Goal: Task Accomplishment & Management: Use online tool/utility

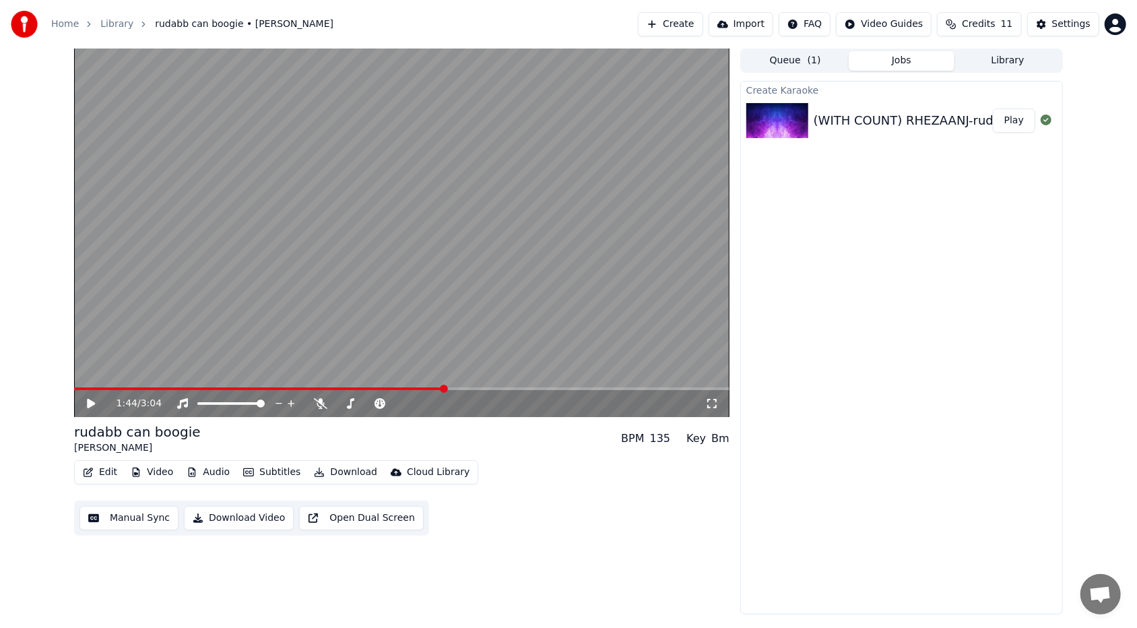
drag, startPoint x: 818, startPoint y: 106, endPoint x: 670, endPoint y: 306, distance: 248.5
click at [520, 126] on div "(WITH COUNT) RHEZAANJ-rudabb-25385-V5 Play" at bounding box center [901, 121] width 321 height 46
click at [92, 373] on icon at bounding box center [101, 403] width 32 height 11
click at [323, 373] on div "1:50 / 3:04" at bounding box center [401, 403] width 655 height 27
click at [323, 373] on span at bounding box center [198, 388] width 248 height 3
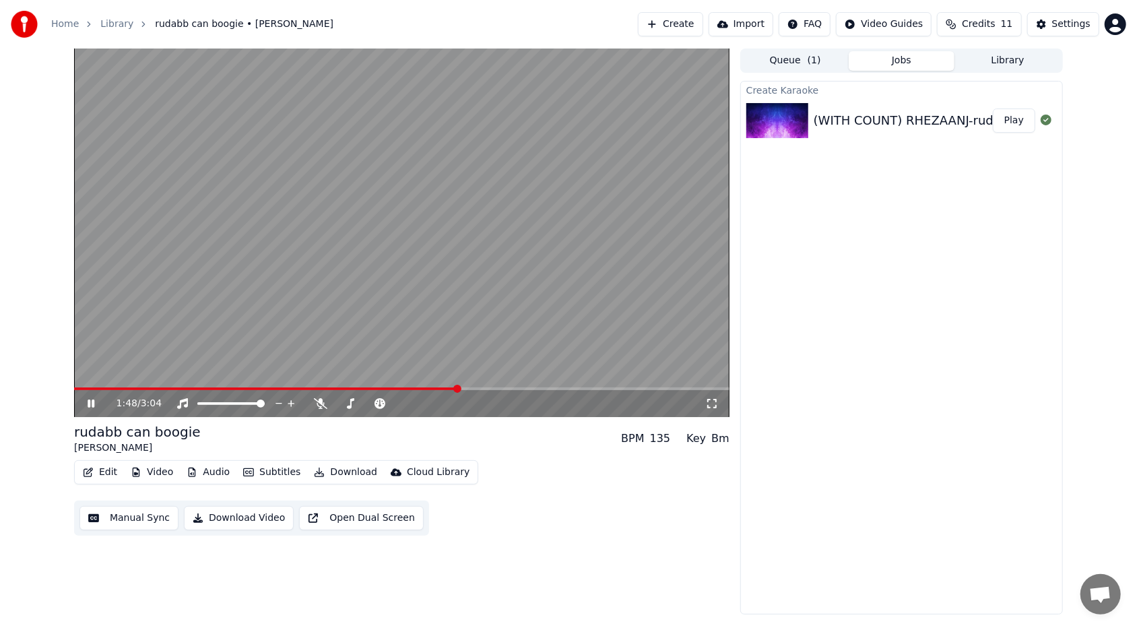
click at [90, 373] on icon at bounding box center [91, 403] width 7 height 8
click at [152, 373] on button "Manual Sync" at bounding box center [128, 518] width 99 height 24
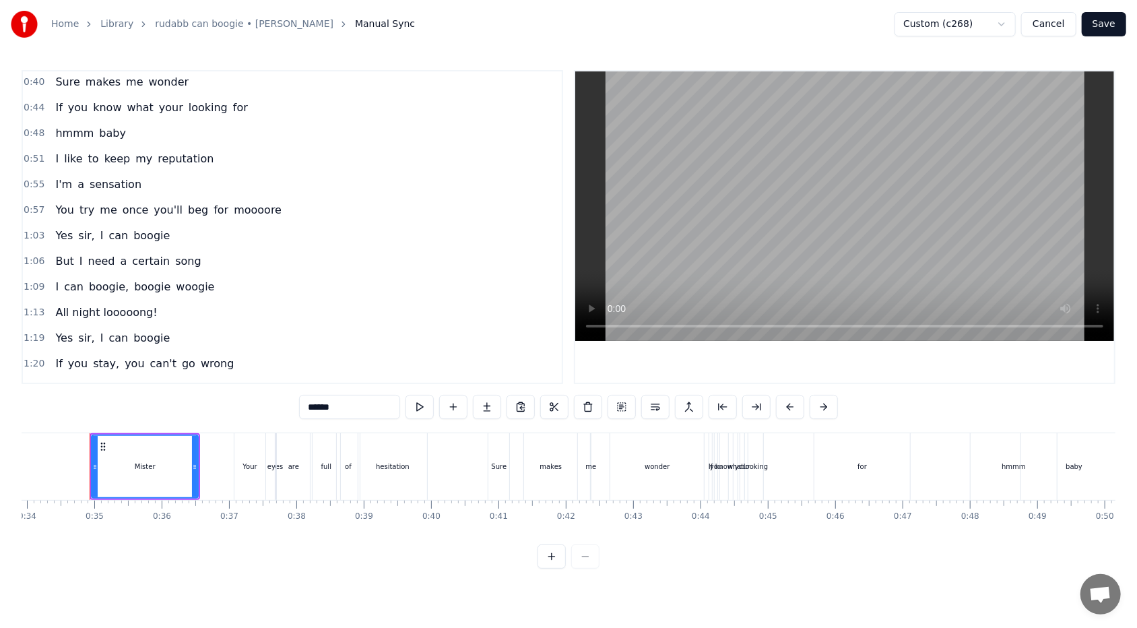
scroll to position [90, 0]
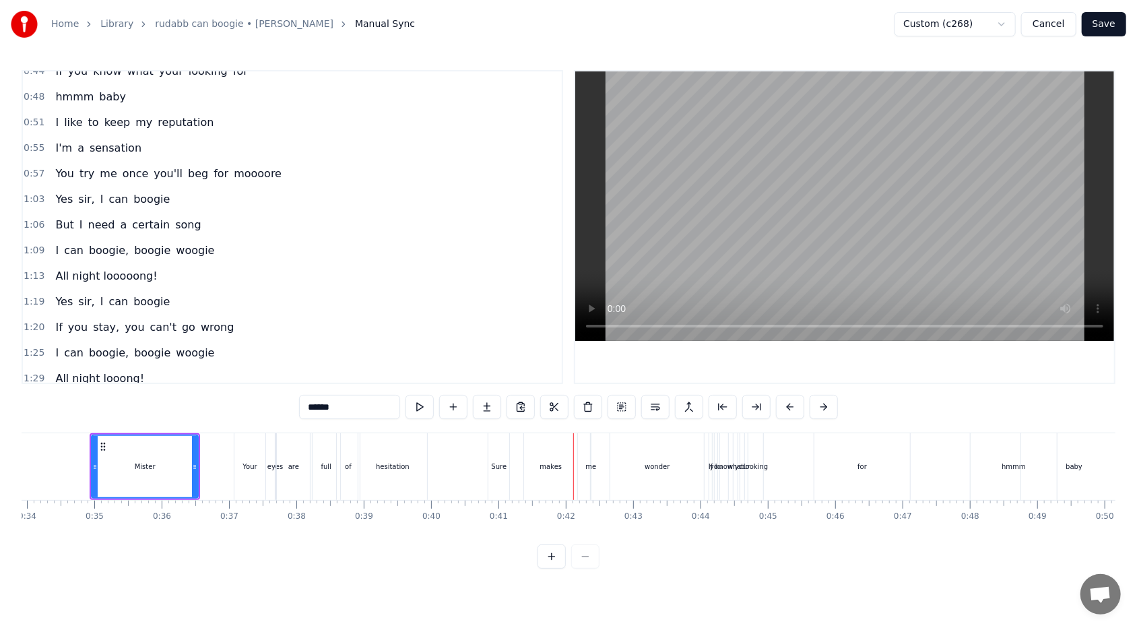
click at [499, 373] on div "Sure" at bounding box center [498, 466] width 21 height 67
type input "****"
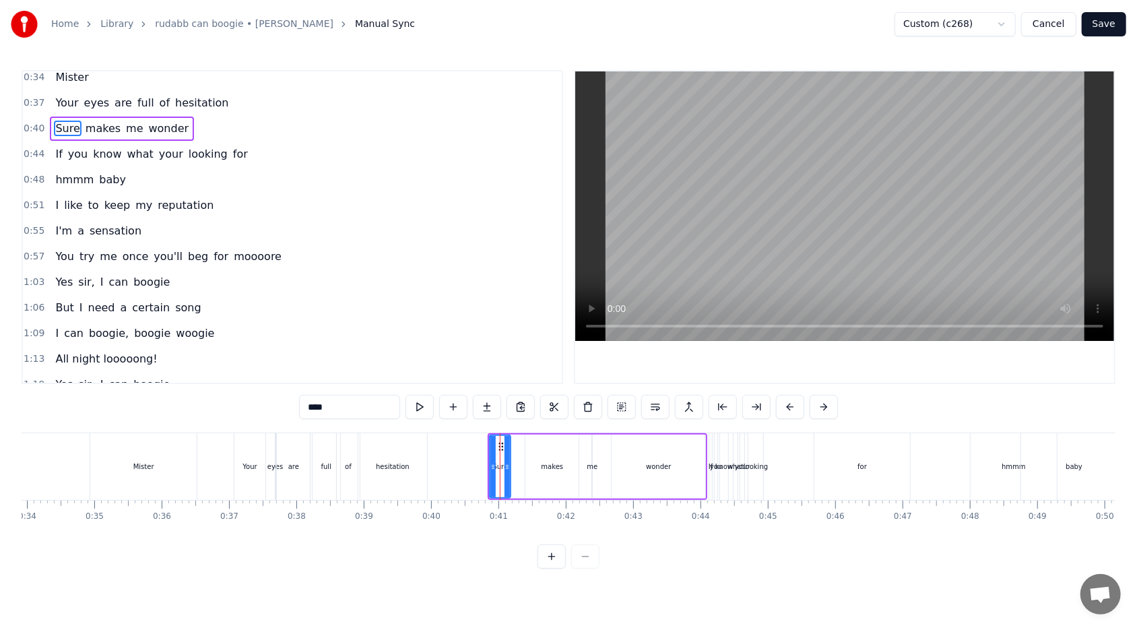
scroll to position [0, 0]
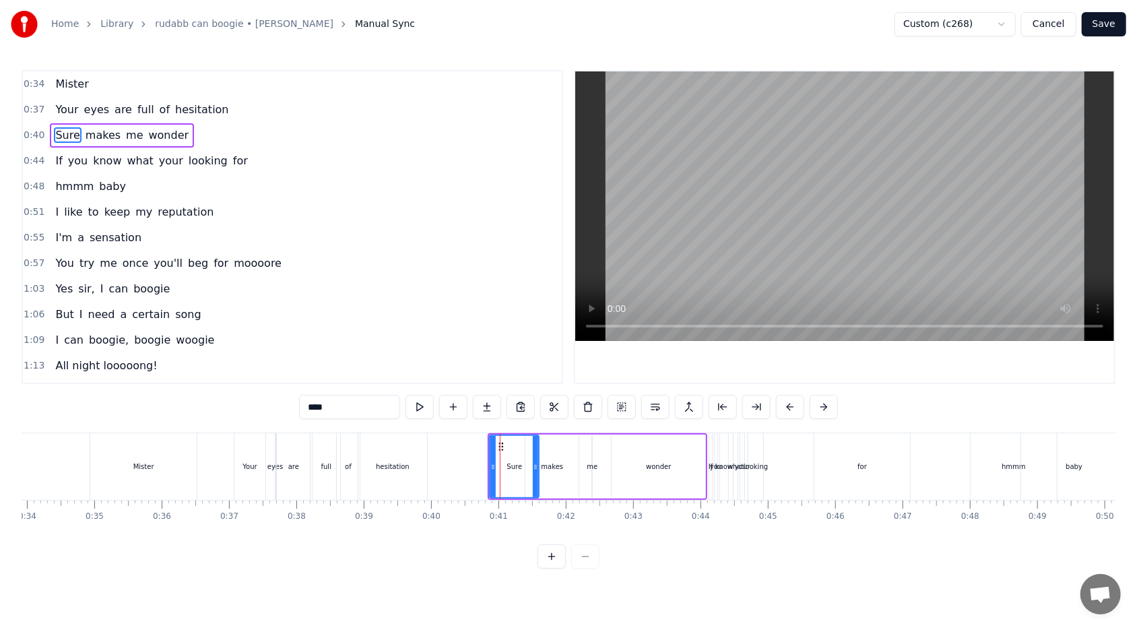
drag, startPoint x: 508, startPoint y: 469, endPoint x: 536, endPoint y: 467, distance: 28.3
click at [520, 373] on icon at bounding box center [535, 466] width 5 height 11
drag, startPoint x: 492, startPoint y: 464, endPoint x: 502, endPoint y: 463, distance: 10.1
click at [502, 373] on icon at bounding box center [502, 466] width 5 height 11
click at [243, 95] on div "0:34 Mister" at bounding box center [292, 84] width 539 height 26
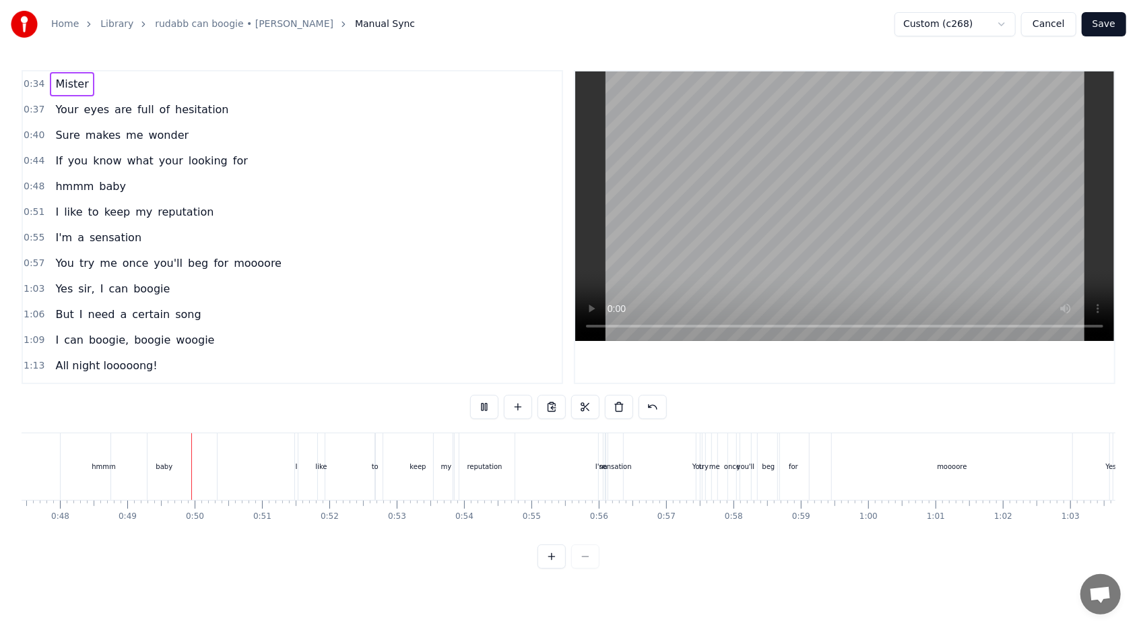
scroll to position [0, 3249]
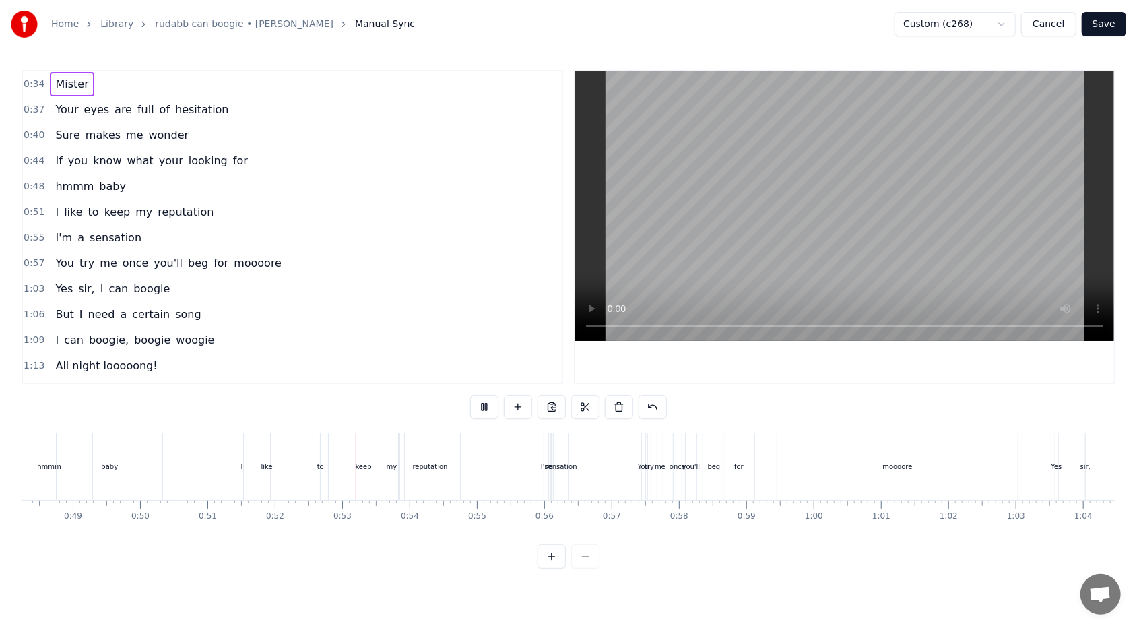
click at [247, 86] on div "0:34 Mister" at bounding box center [292, 84] width 539 height 26
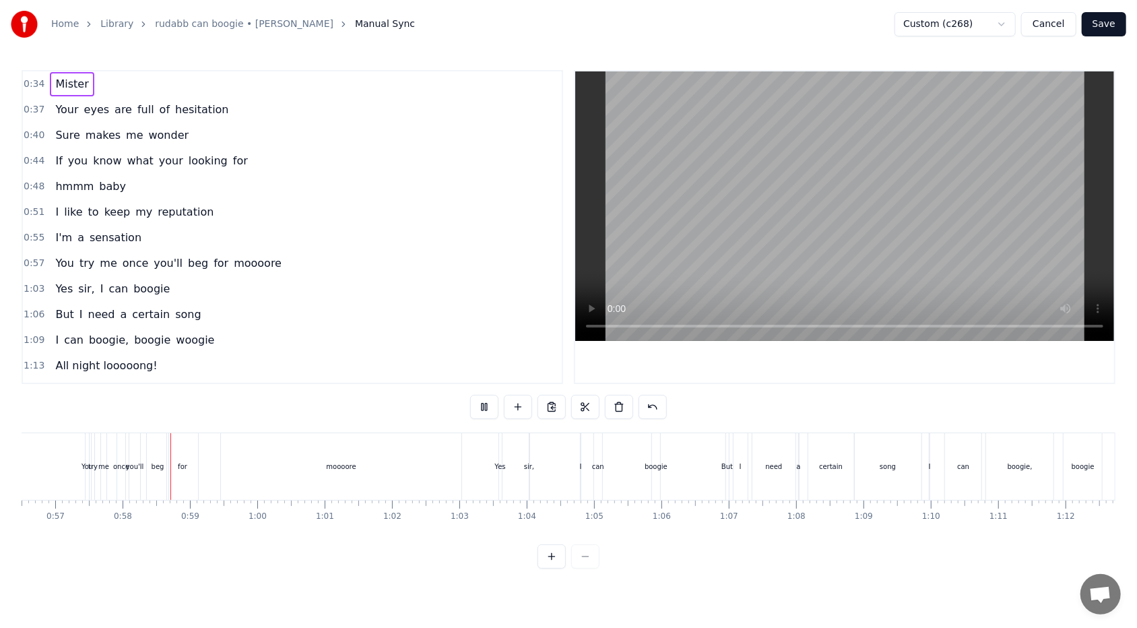
scroll to position [0, 3847]
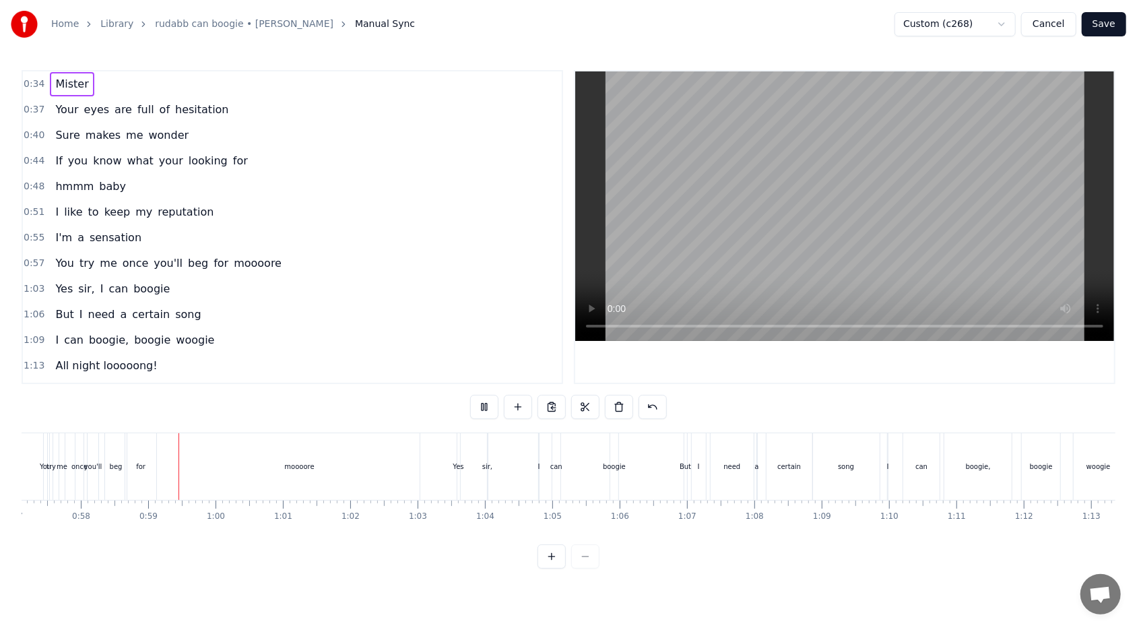
click at [319, 226] on div "0:55 I'm a sensation" at bounding box center [292, 238] width 539 height 26
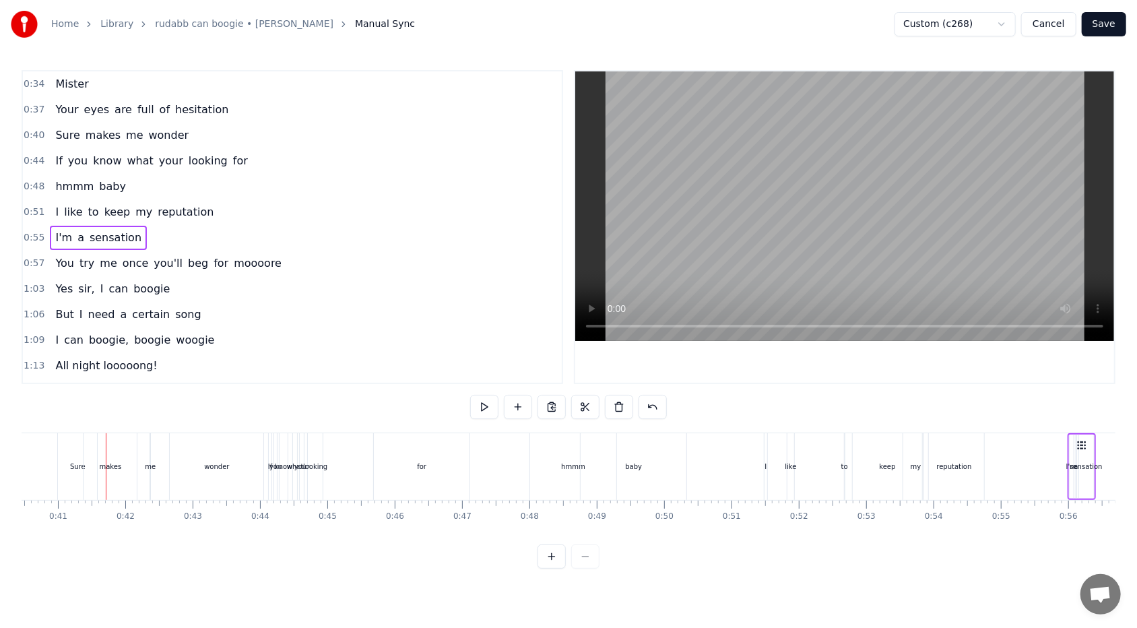
scroll to position [0, 2742]
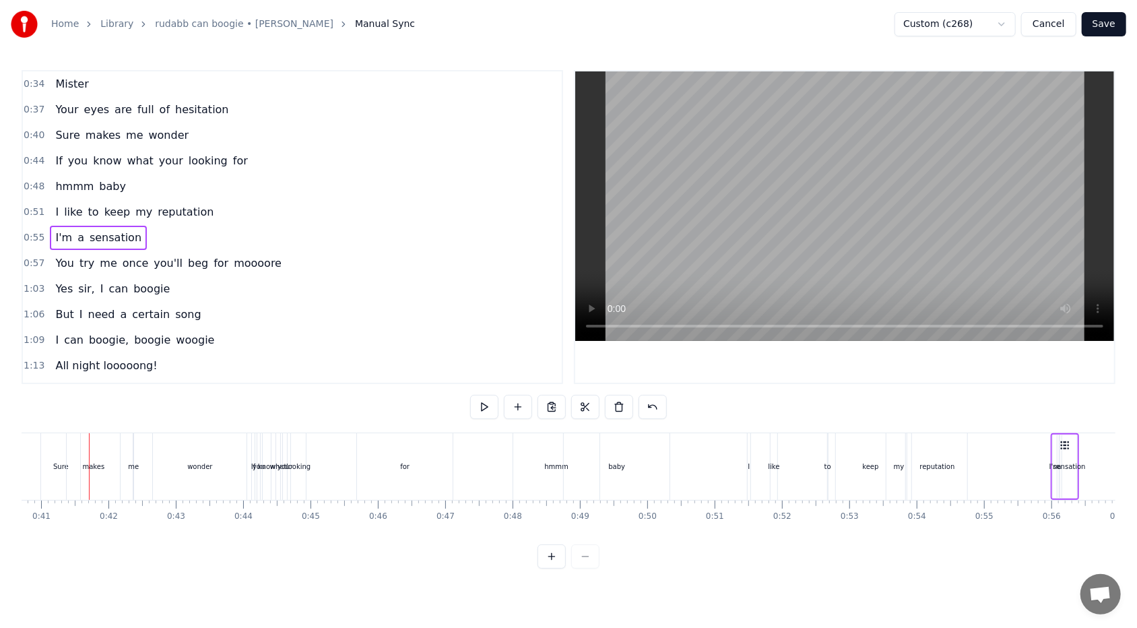
click at [56, 373] on div "Sure" at bounding box center [60, 466] width 15 height 10
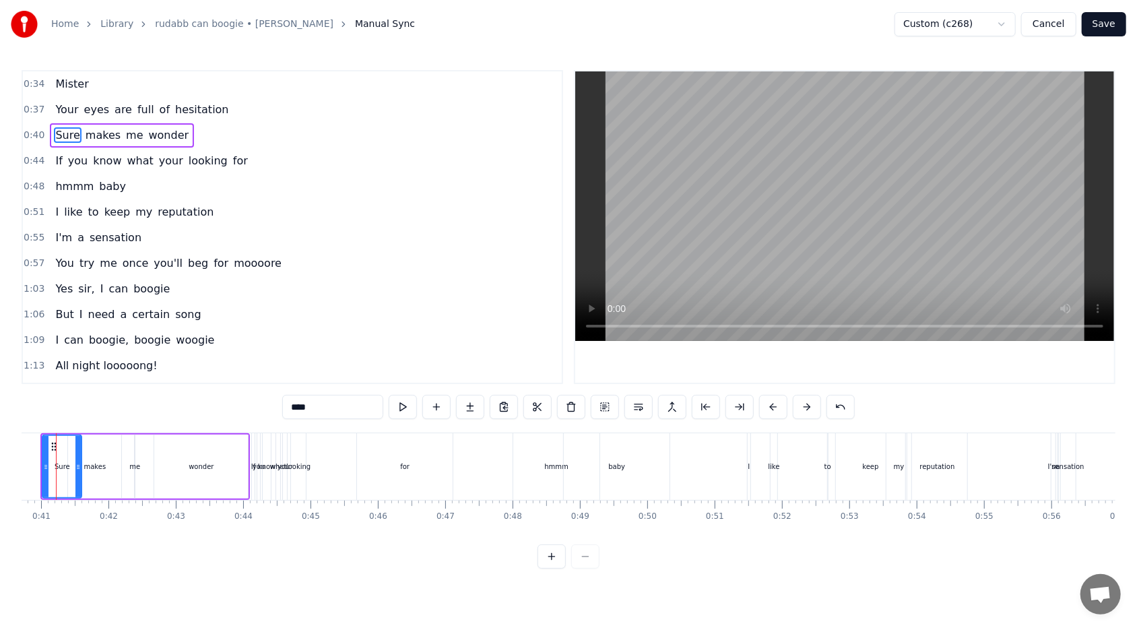
scroll to position [0, 2709]
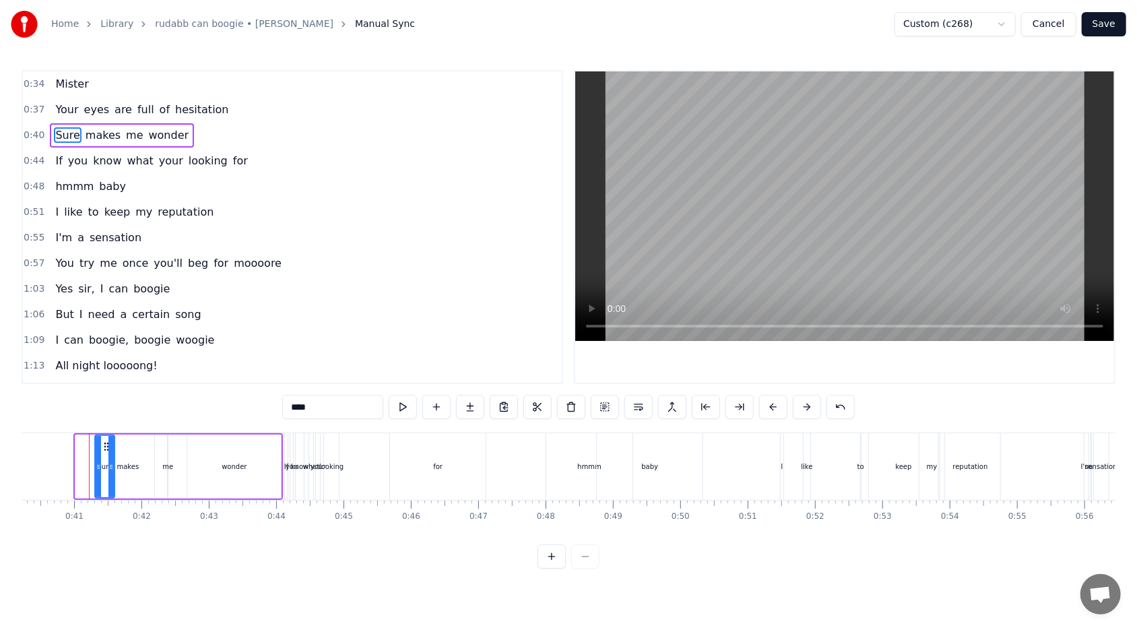
drag, startPoint x: 78, startPoint y: 469, endPoint x: 98, endPoint y: 468, distance: 19.5
click at [98, 373] on icon at bounding box center [98, 466] width 5 height 11
drag, startPoint x: 112, startPoint y: 466, endPoint x: 133, endPoint y: 466, distance: 20.9
click at [133, 373] on icon at bounding box center [131, 466] width 5 height 11
click at [143, 373] on div "makes" at bounding box center [127, 466] width 53 height 64
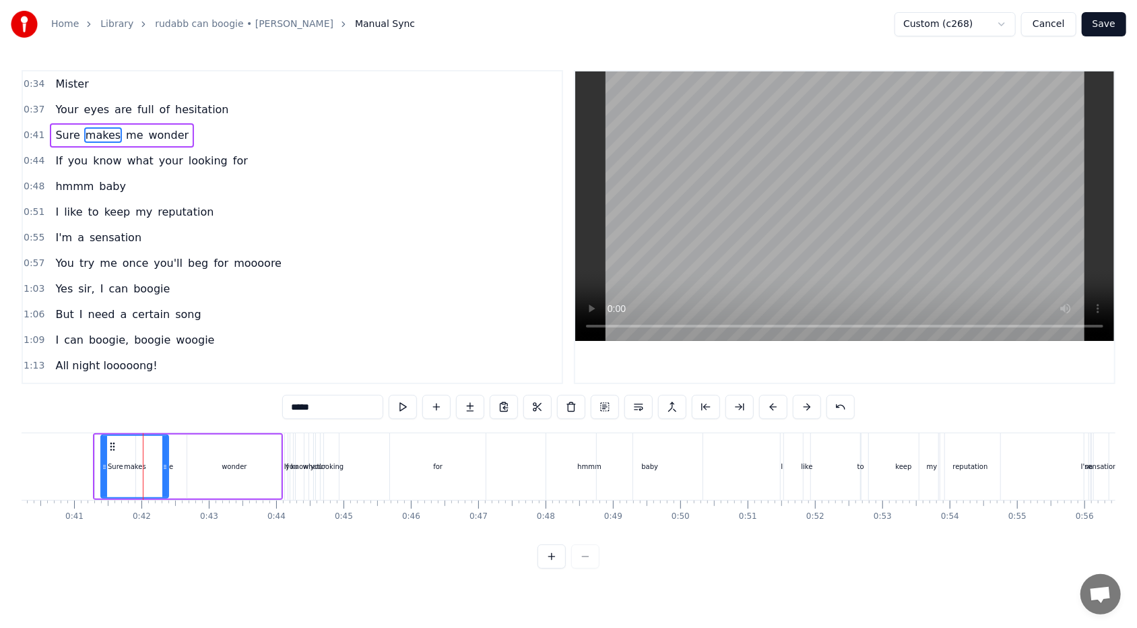
drag, startPoint x: 152, startPoint y: 465, endPoint x: 166, endPoint y: 467, distance: 14.2
click at [166, 373] on icon at bounding box center [164, 466] width 5 height 11
click at [117, 373] on icon at bounding box center [112, 446] width 11 height 11
click at [216, 373] on div "wonder" at bounding box center [234, 466] width 94 height 64
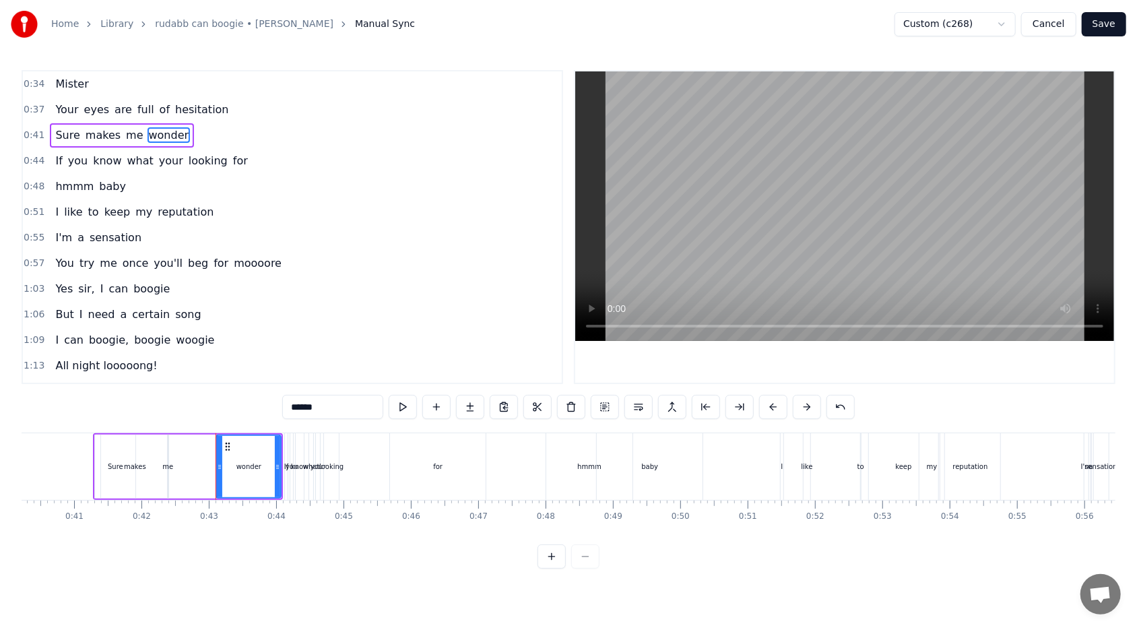
drag, startPoint x: 191, startPoint y: 465, endPoint x: 220, endPoint y: 467, distance: 29.0
click at [220, 373] on icon at bounding box center [219, 466] width 5 height 11
click at [168, 373] on div "me" at bounding box center [167, 466] width 11 height 10
type input "**"
drag, startPoint x: 177, startPoint y: 446, endPoint x: 185, endPoint y: 446, distance: 8.1
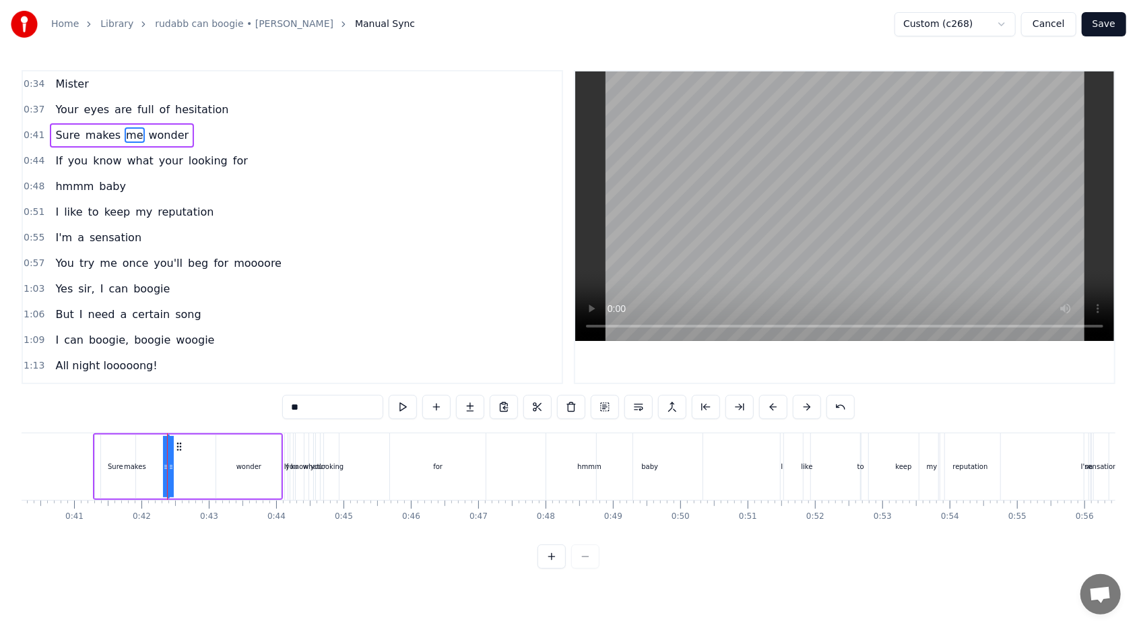
click at [185, 373] on div "Sure makes me wonder" at bounding box center [188, 466] width 190 height 67
click at [168, 373] on div "me" at bounding box center [167, 466] width 11 height 10
drag, startPoint x: 173, startPoint y: 467, endPoint x: 205, endPoint y: 461, distance: 32.8
click at [205, 373] on div "Sure makes me wonder" at bounding box center [188, 466] width 190 height 67
click at [168, 373] on div "me" at bounding box center [167, 466] width 11 height 10
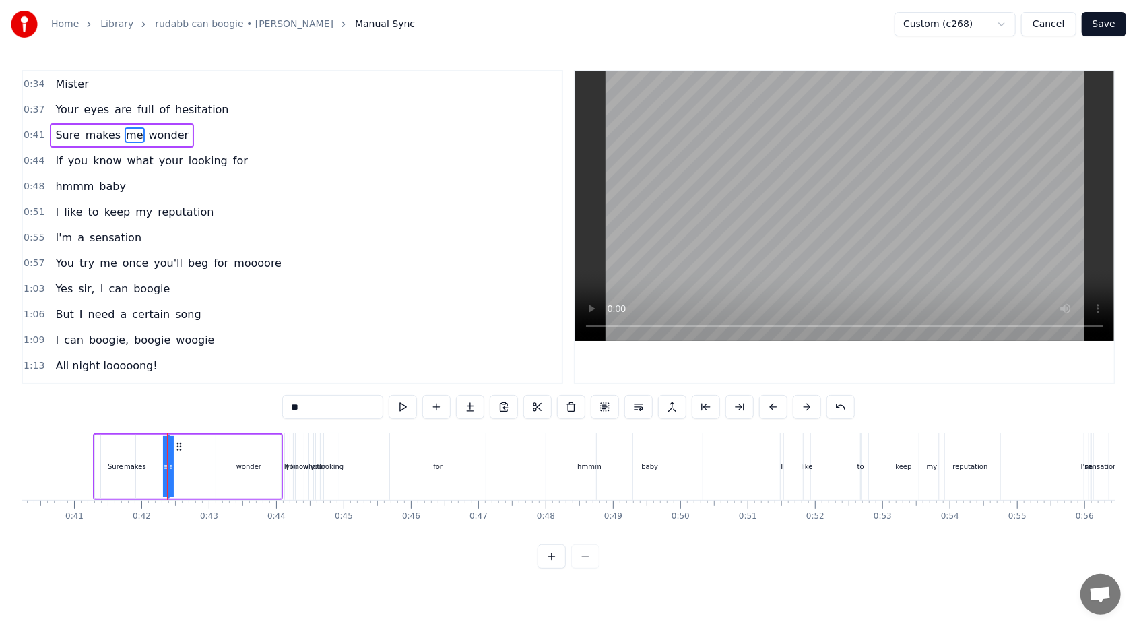
drag, startPoint x: 166, startPoint y: 465, endPoint x: 159, endPoint y: 463, distance: 6.9
click at [159, 373] on div "Sure makes me wonder" at bounding box center [188, 466] width 190 height 67
click at [130, 373] on div "makes" at bounding box center [135, 466] width 22 height 10
click at [136, 373] on div "makes" at bounding box center [135, 466] width 22 height 10
click at [127, 373] on div "makes" at bounding box center [135, 466] width 22 height 10
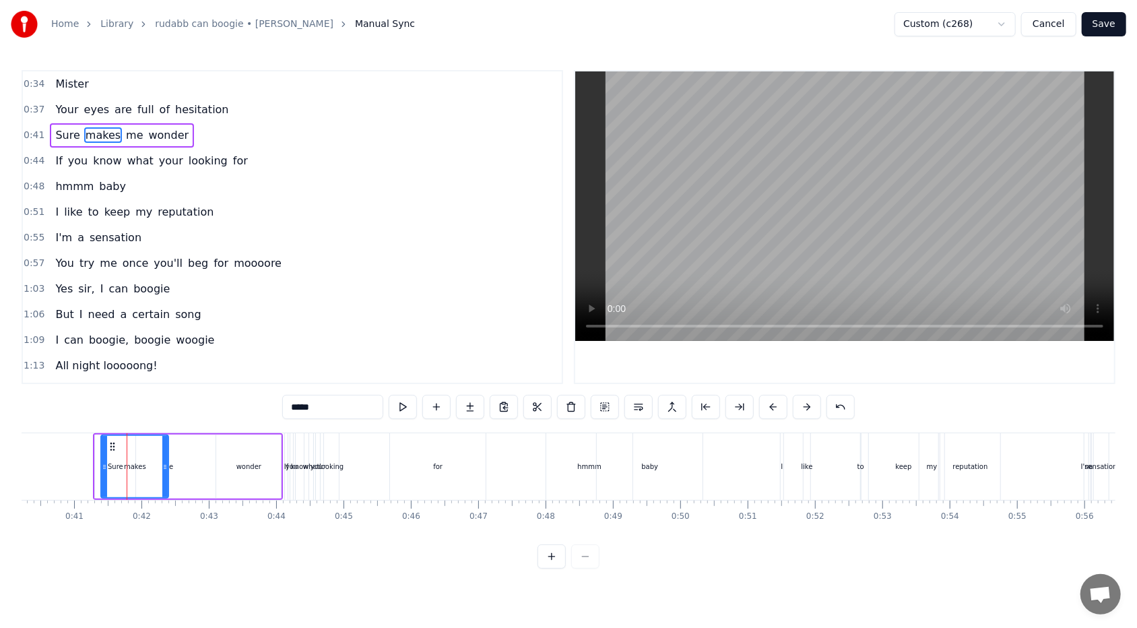
click at [113, 373] on div "makes" at bounding box center [135, 466] width 66 height 61
click at [111, 373] on div "makes" at bounding box center [135, 466] width 66 height 61
drag, startPoint x: 102, startPoint y: 465, endPoint x: 137, endPoint y: 465, distance: 35.0
click at [137, 373] on icon at bounding box center [139, 466] width 5 height 11
click at [170, 373] on div "me" at bounding box center [167, 466] width 11 height 10
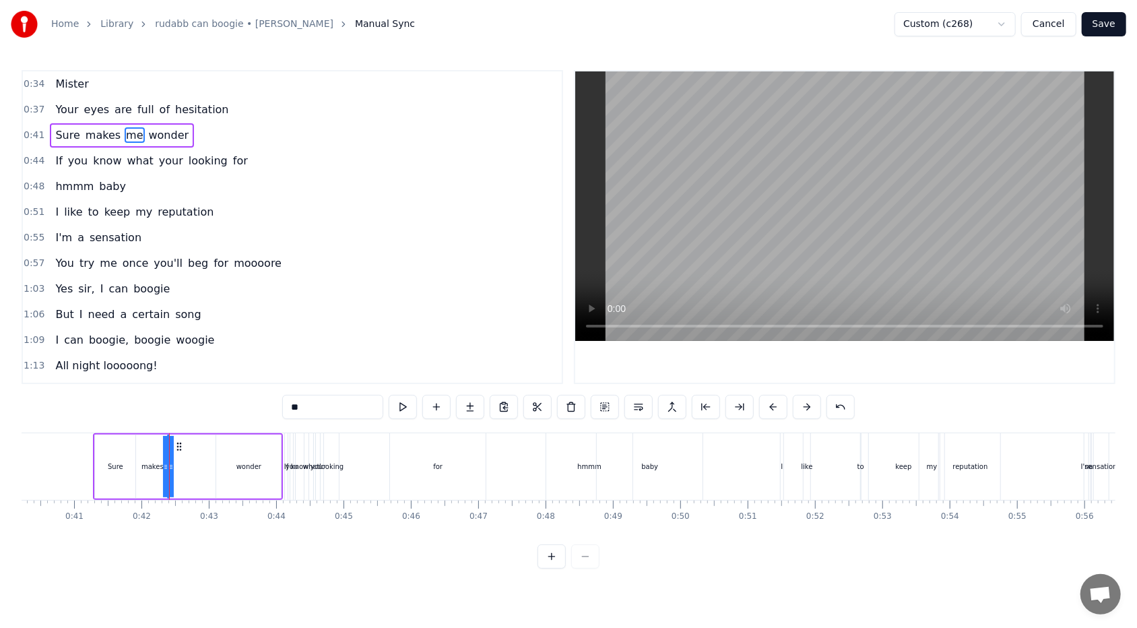
click at [223, 373] on div "wonder" at bounding box center [248, 466] width 65 height 64
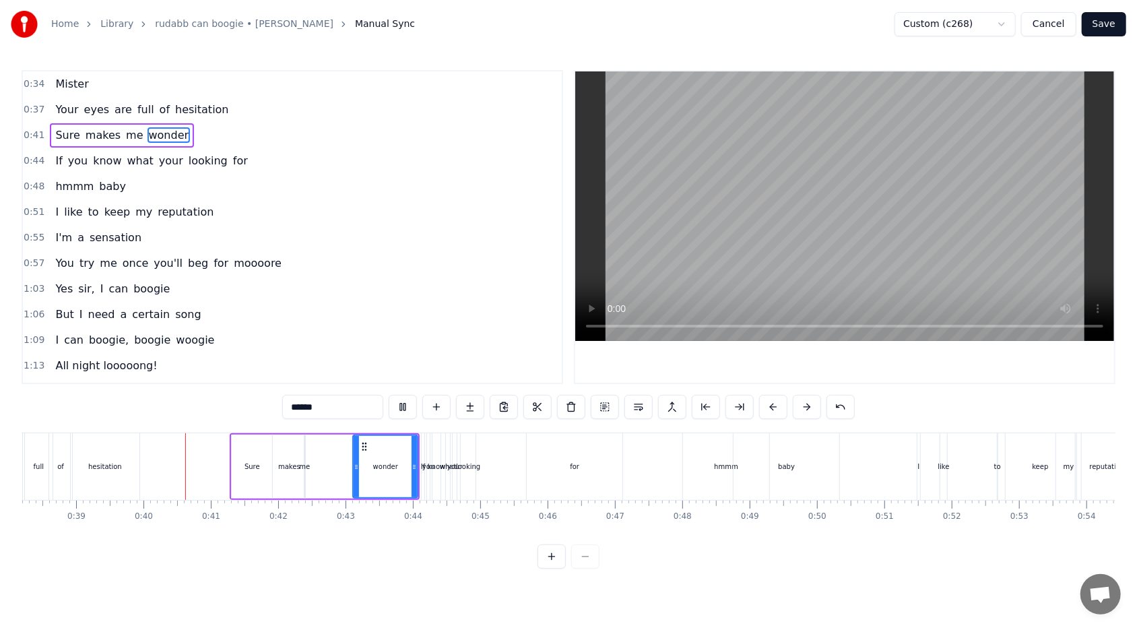
scroll to position [0, 2626]
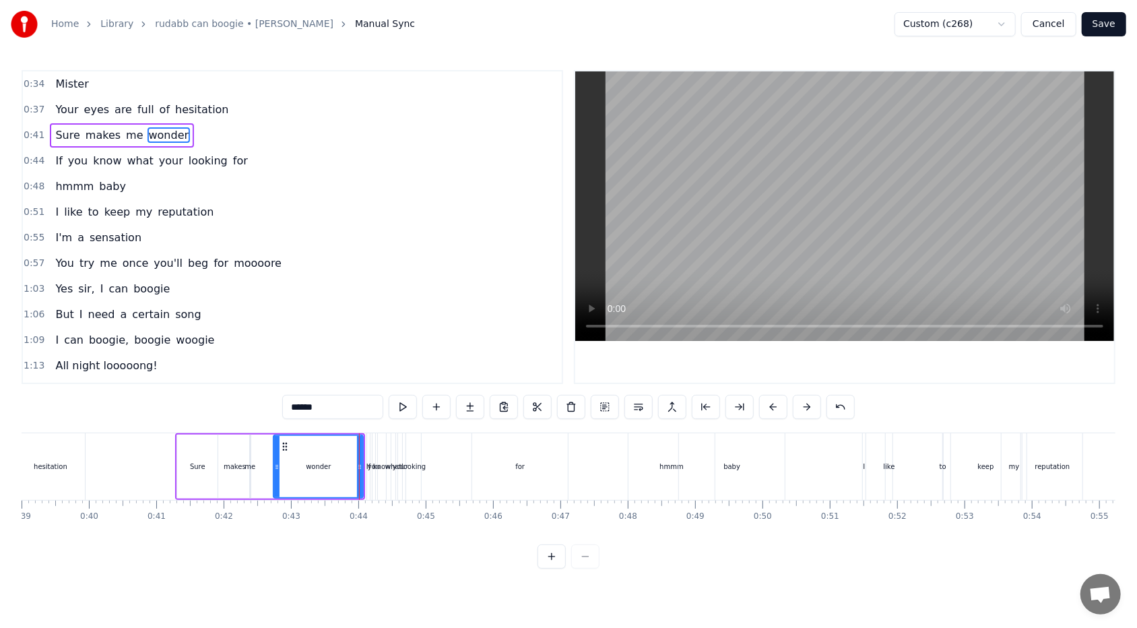
drag, startPoint x: 302, startPoint y: 467, endPoint x: 277, endPoint y: 467, distance: 24.9
click at [277, 373] on icon at bounding box center [276, 466] width 5 height 11
drag, startPoint x: 359, startPoint y: 465, endPoint x: 302, endPoint y: 458, distance: 57.6
click at [302, 373] on div at bounding box center [302, 466] width 5 height 61
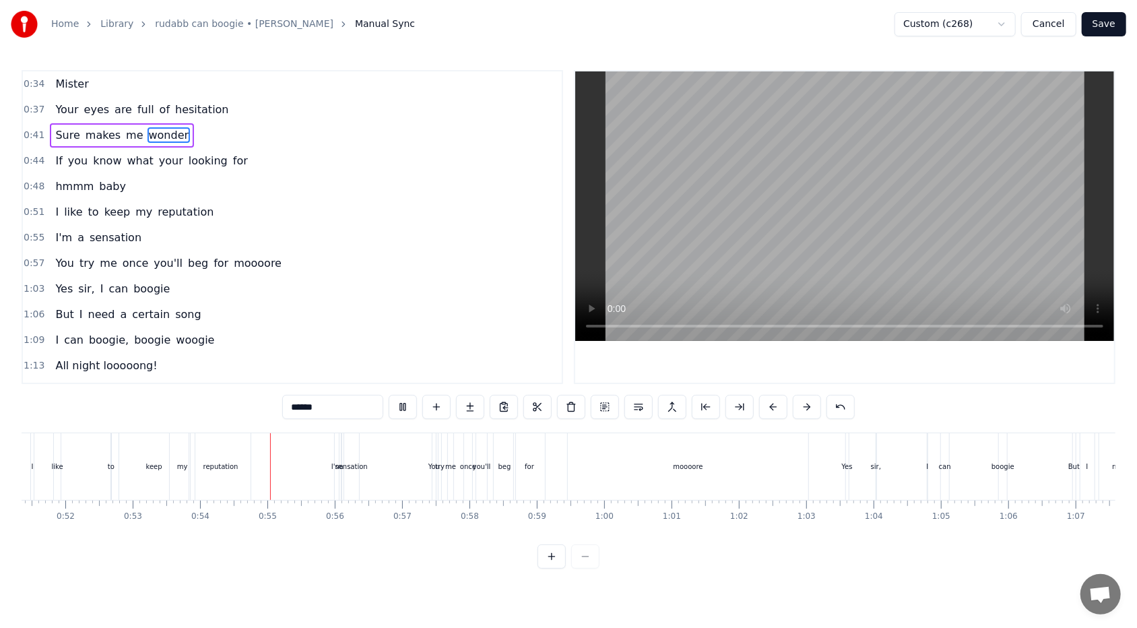
scroll to position [0, 3596]
click at [294, 373] on div "You" at bounding box center [296, 466] width 5 height 67
type input "***"
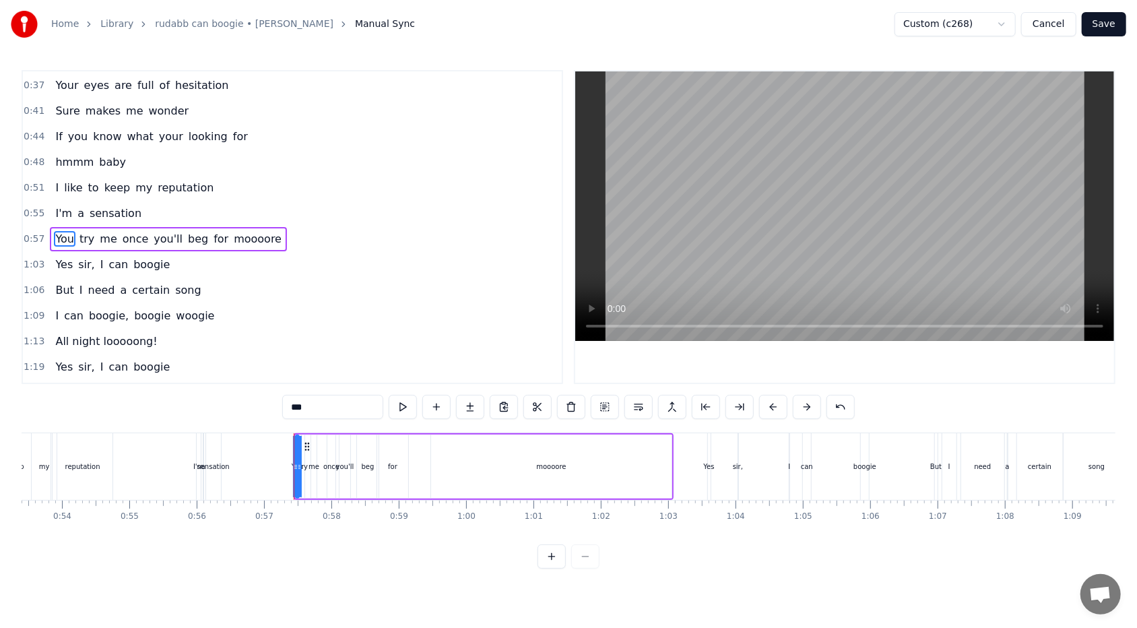
scroll to position [32, 0]
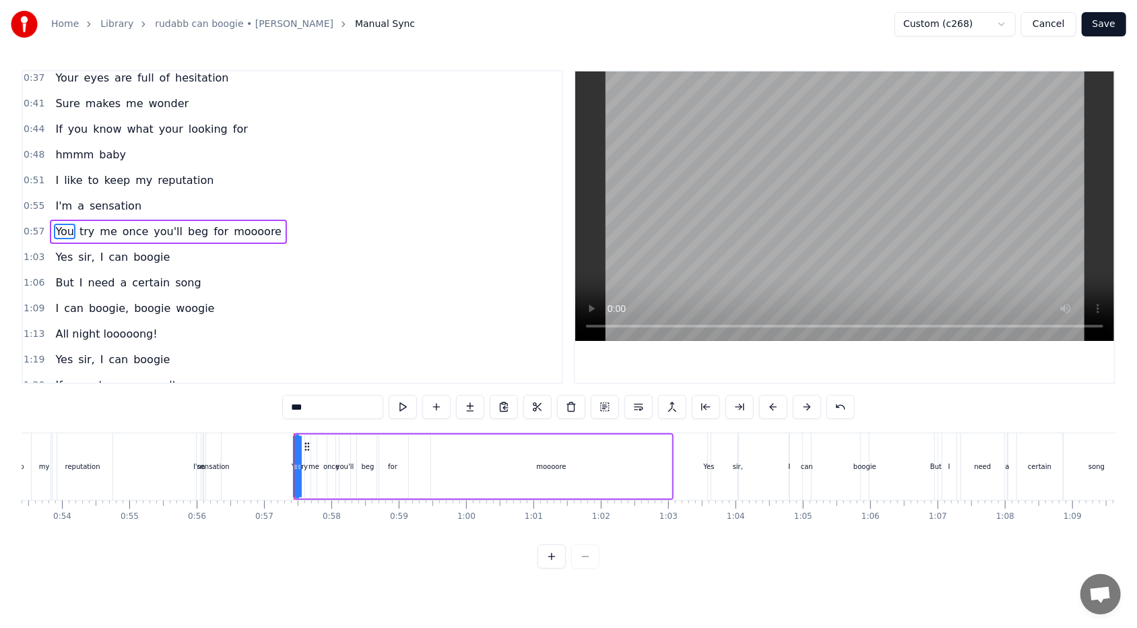
drag, startPoint x: 294, startPoint y: 466, endPoint x: 308, endPoint y: 466, distance: 14.1
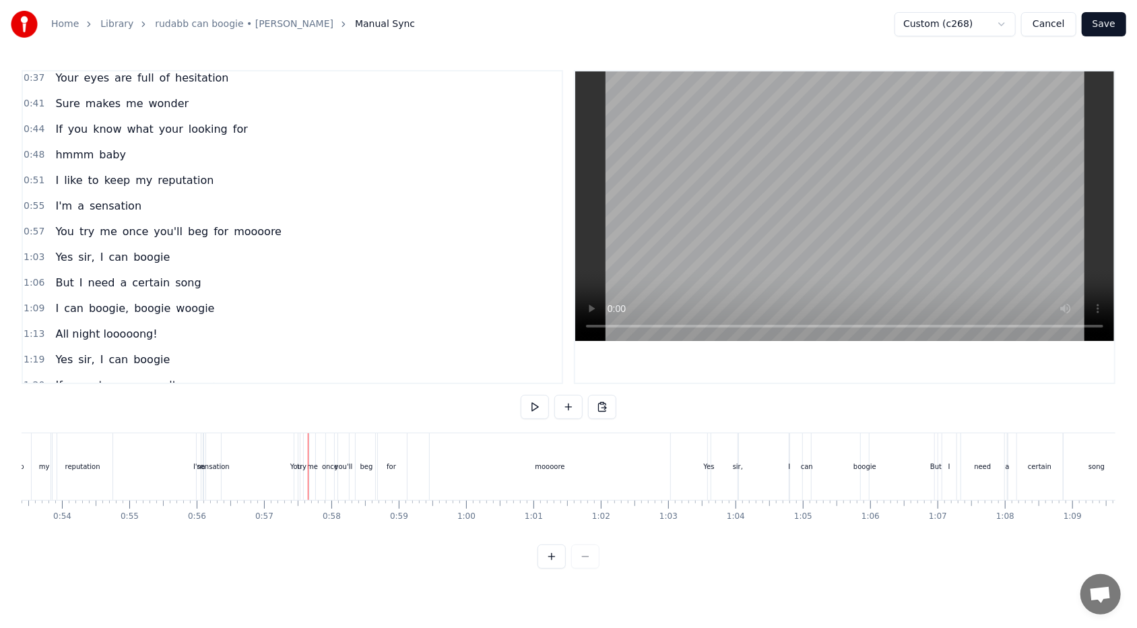
click at [296, 373] on div "You" at bounding box center [295, 466] width 11 height 10
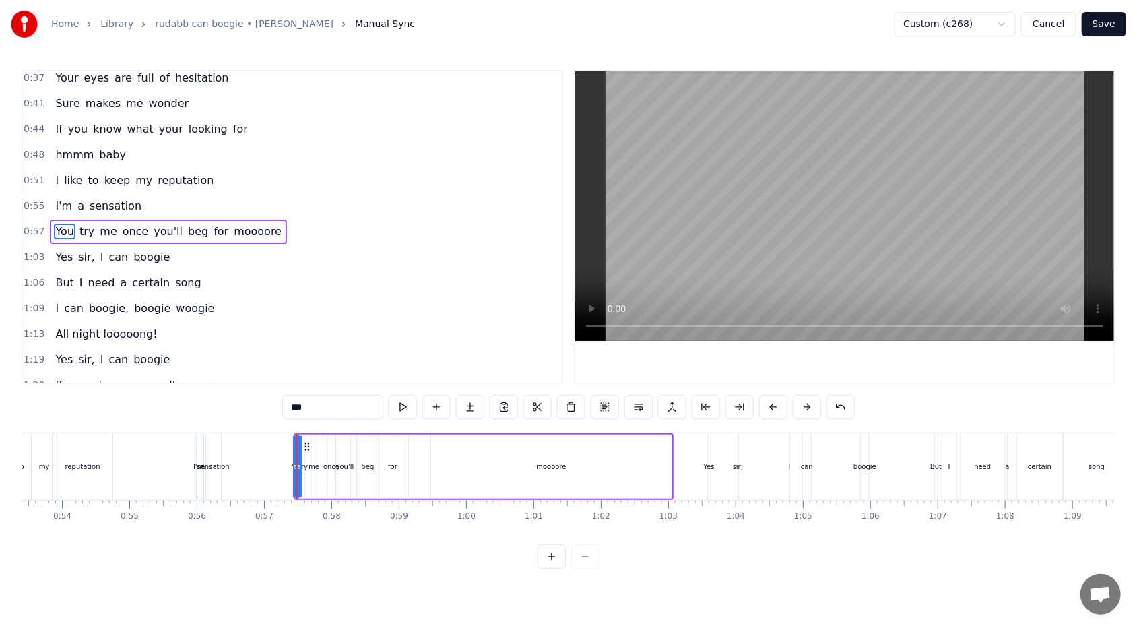
click at [438, 373] on div "moooore" at bounding box center [551, 466] width 240 height 64
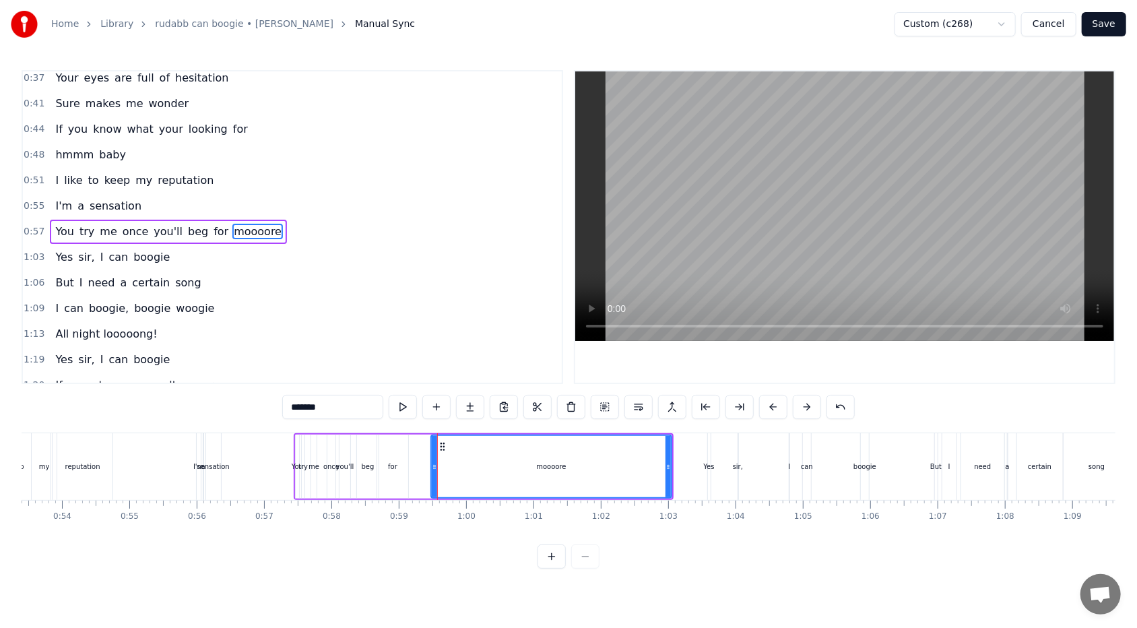
click at [296, 373] on div "You" at bounding box center [297, 466] width 11 height 10
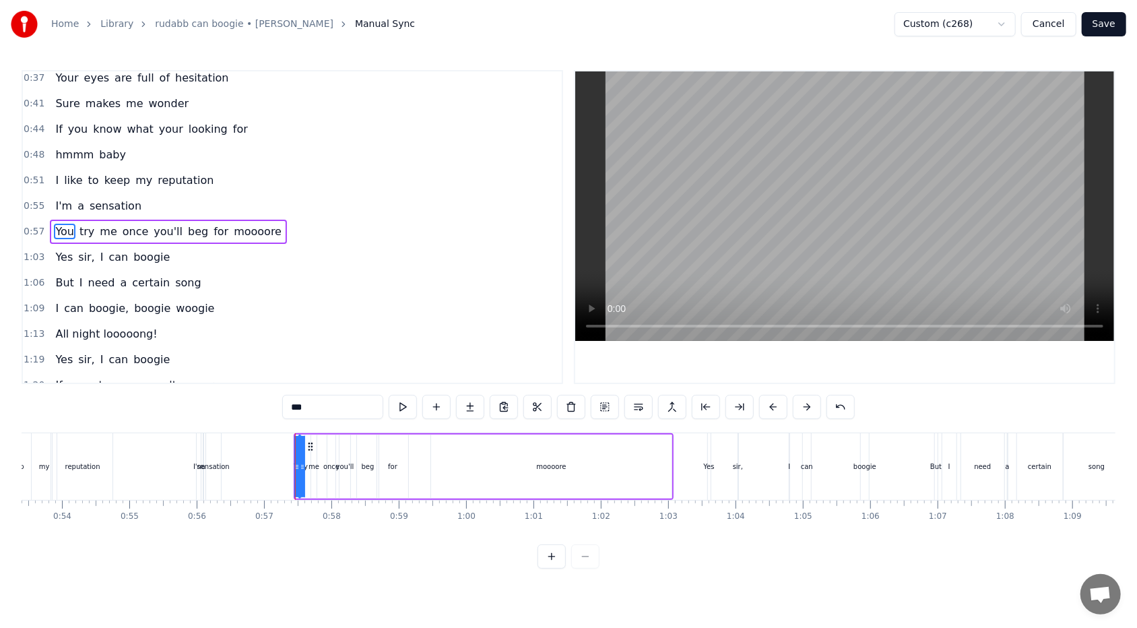
click at [303, 373] on icon at bounding box center [302, 466] width 5 height 11
click at [456, 373] on div "moooore" at bounding box center [551, 466] width 240 height 64
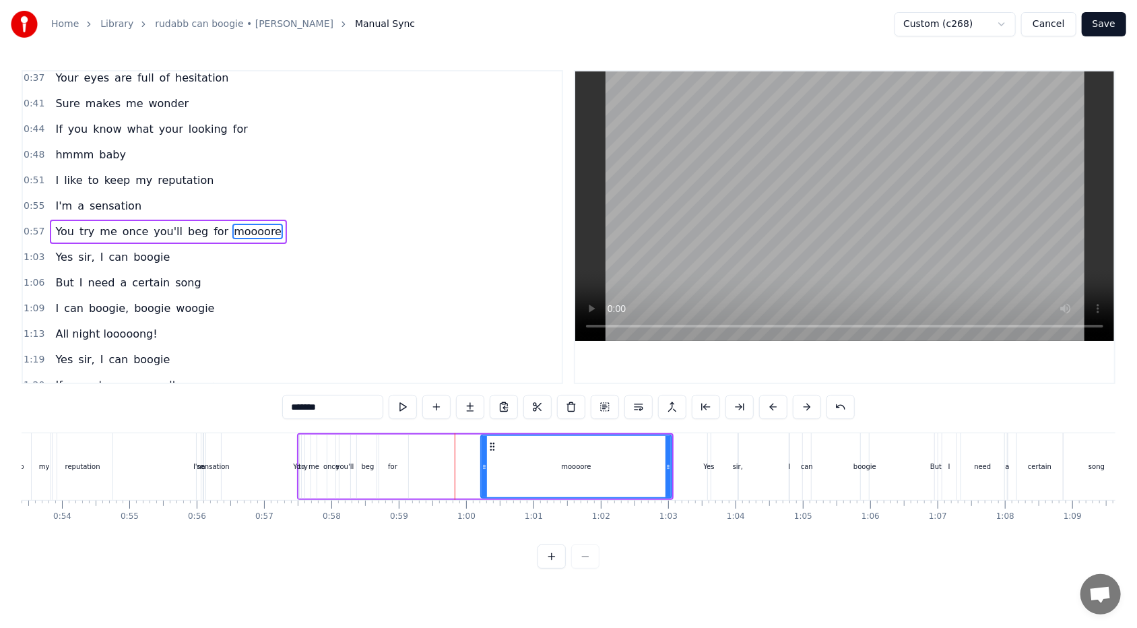
drag, startPoint x: 434, startPoint y: 464, endPoint x: 484, endPoint y: 470, distance: 50.2
click at [484, 373] on icon at bounding box center [484, 466] width 5 height 11
click at [395, 373] on div "for" at bounding box center [392, 466] width 9 height 10
type input "***"
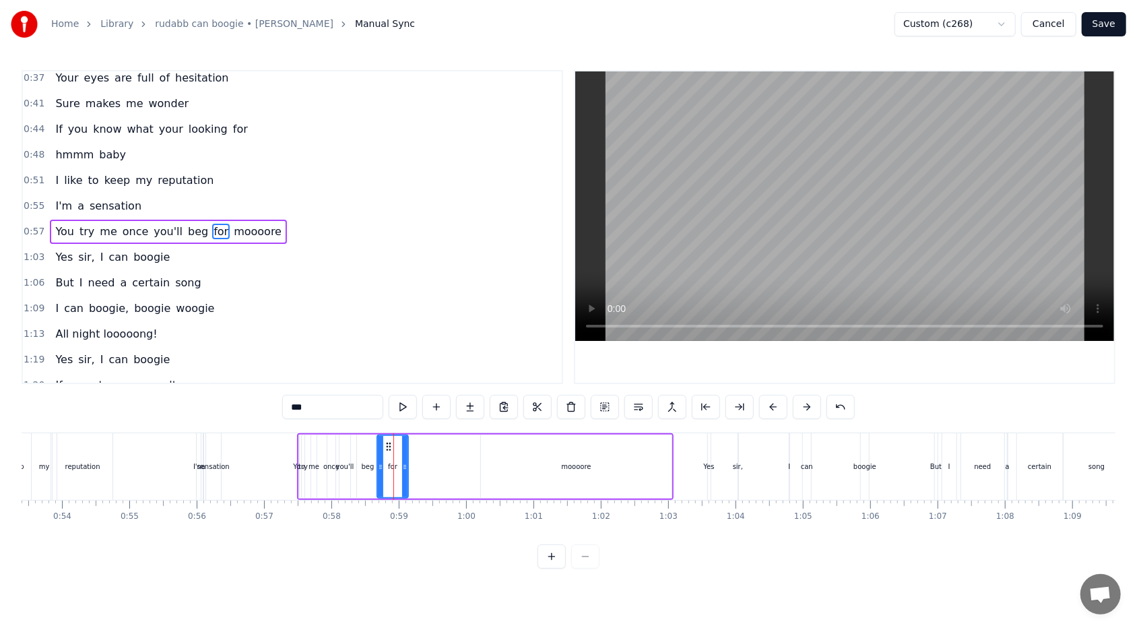
drag, startPoint x: 389, startPoint y: 446, endPoint x: 414, endPoint y: 446, distance: 24.9
click at [414, 373] on div "You try me once you'll beg for moooore" at bounding box center [485, 466] width 376 height 67
click at [399, 373] on div "for" at bounding box center [392, 466] width 31 height 64
drag, startPoint x: 405, startPoint y: 467, endPoint x: 464, endPoint y: 465, distance: 59.3
click at [466, 373] on icon at bounding box center [465, 466] width 5 height 11
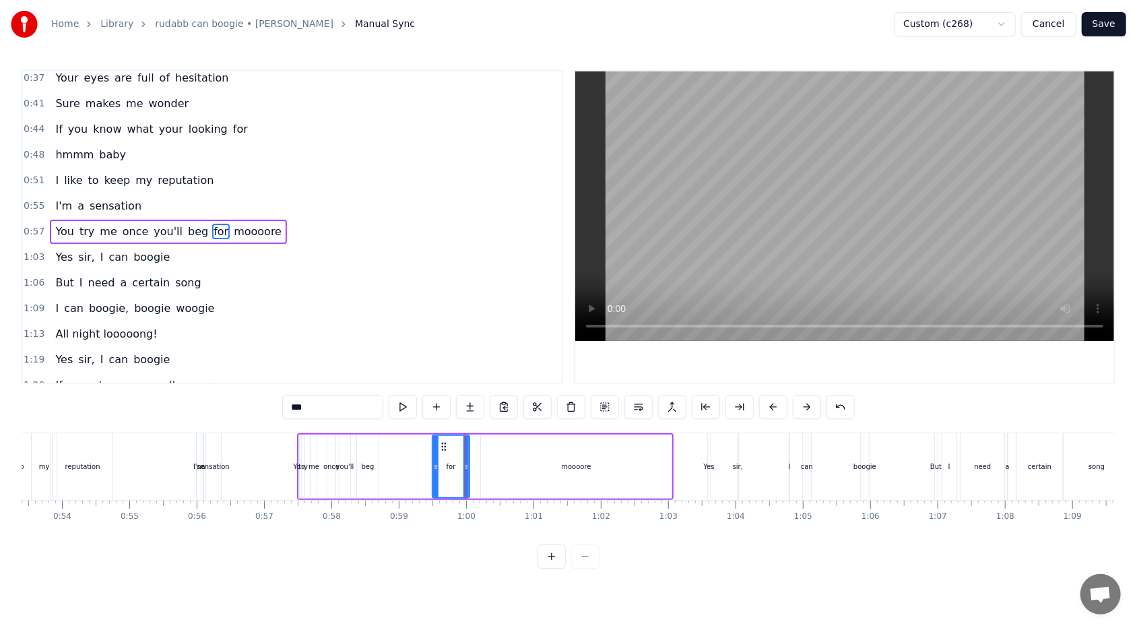
drag, startPoint x: 380, startPoint y: 464, endPoint x: 436, endPoint y: 463, distance: 55.2
click at [436, 373] on icon at bounding box center [435, 466] width 5 height 11
click at [367, 373] on div "beg" at bounding box center [368, 466] width 13 height 10
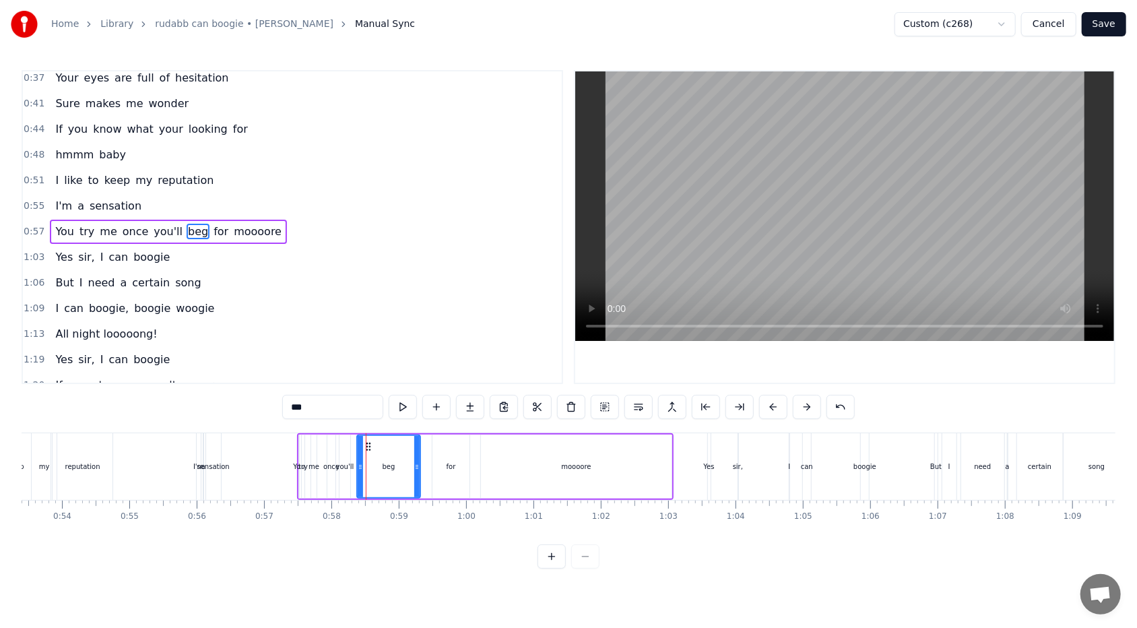
drag, startPoint x: 375, startPoint y: 466, endPoint x: 418, endPoint y: 466, distance: 42.4
click at [418, 373] on circle at bounding box center [418, 466] width 1 height 1
drag, startPoint x: 358, startPoint y: 465, endPoint x: 395, endPoint y: 461, distance: 37.3
click at [395, 373] on icon at bounding box center [397, 466] width 5 height 11
click at [349, 373] on div "you'll" at bounding box center [345, 466] width 18 height 10
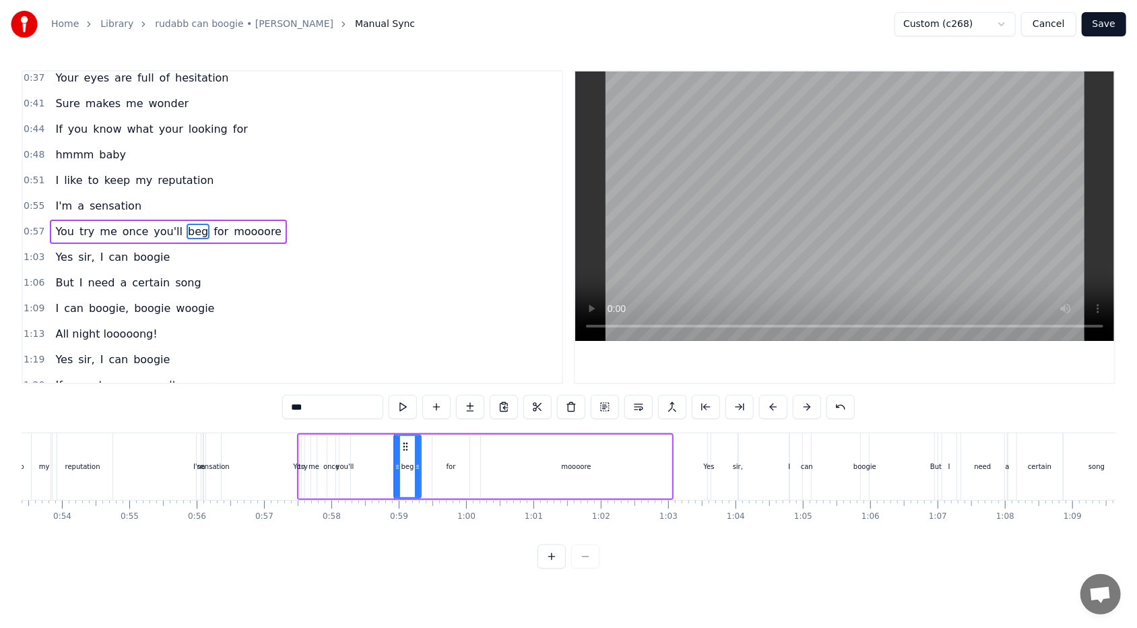
type input "******"
drag, startPoint x: 350, startPoint y: 460, endPoint x: 361, endPoint y: 460, distance: 11.4
click at [361, 373] on div "You try me once you'll beg for moooore" at bounding box center [485, 466] width 376 height 67
click at [350, 373] on div "you'll" at bounding box center [345, 466] width 18 height 10
drag, startPoint x: 349, startPoint y: 465, endPoint x: 367, endPoint y: 463, distance: 18.4
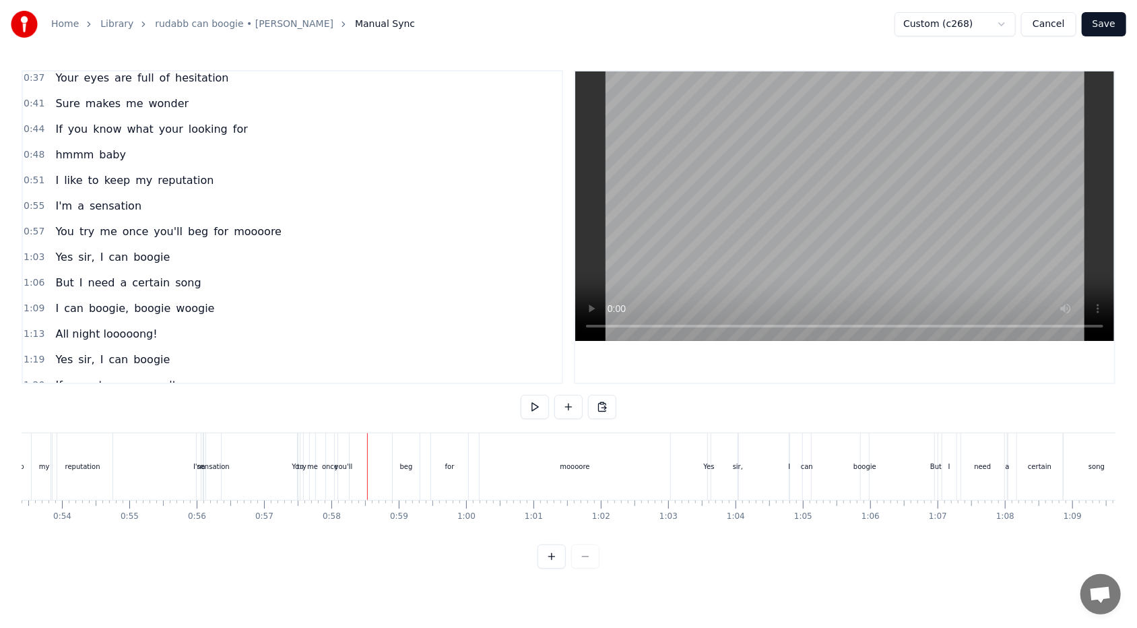
click at [337, 373] on div "you'll" at bounding box center [344, 466] width 18 height 10
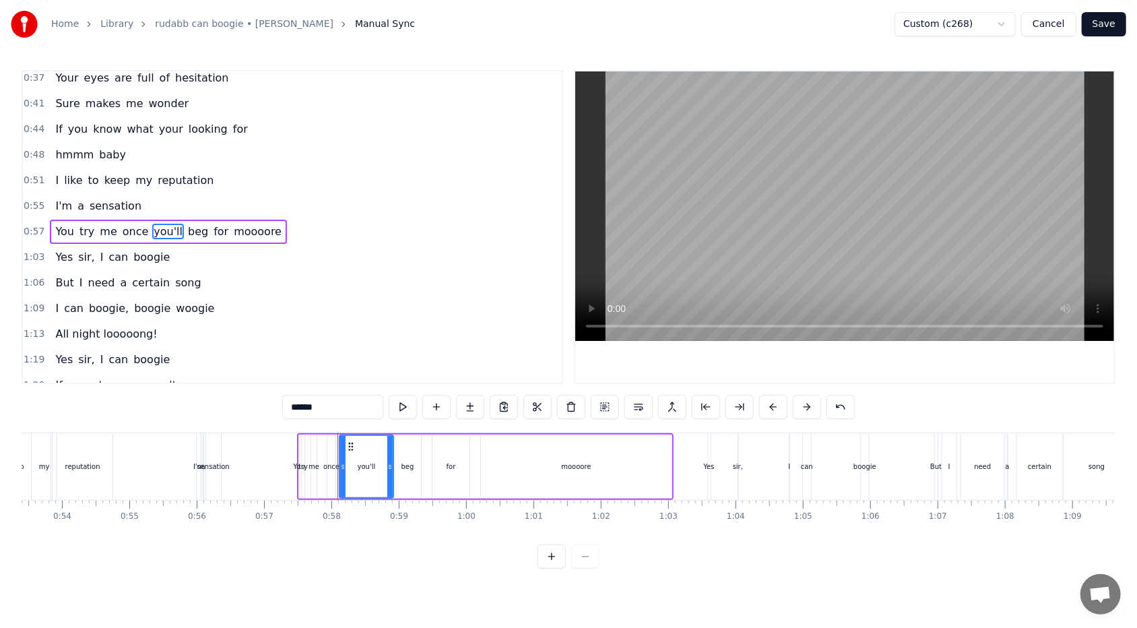
drag, startPoint x: 346, startPoint y: 466, endPoint x: 385, endPoint y: 467, distance: 39.1
click at [388, 373] on icon at bounding box center [389, 466] width 5 height 11
drag, startPoint x: 342, startPoint y: 464, endPoint x: 368, endPoint y: 463, distance: 25.6
click at [368, 373] on icon at bounding box center [368, 466] width 5 height 11
click at [335, 373] on div "once" at bounding box center [331, 466] width 16 height 10
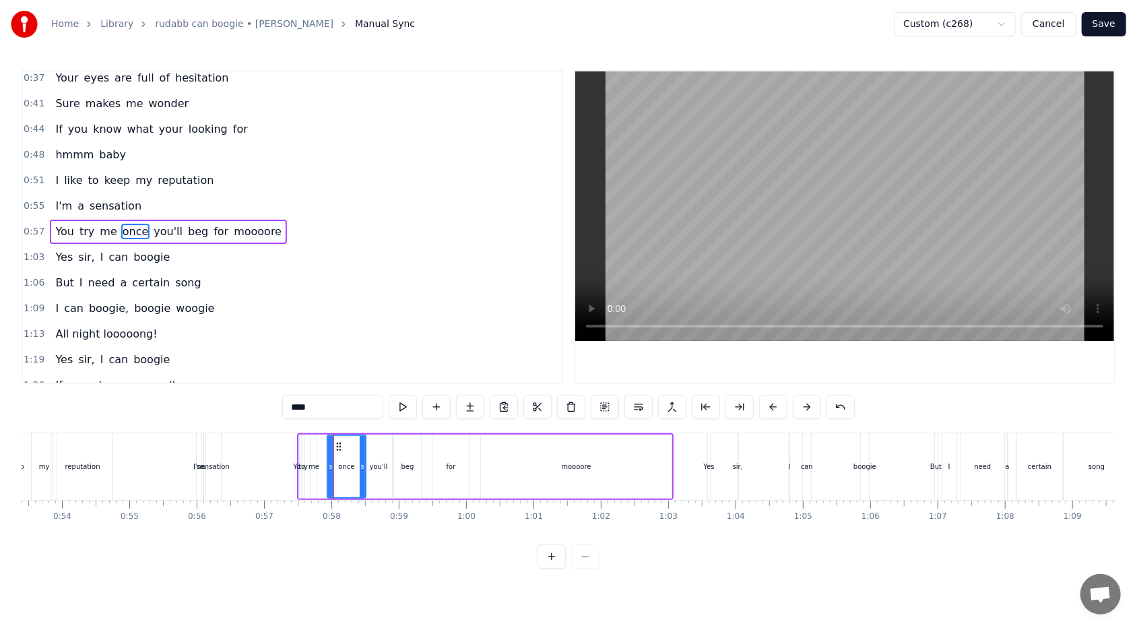
drag, startPoint x: 333, startPoint y: 465, endPoint x: 363, endPoint y: 463, distance: 30.4
click at [363, 373] on icon at bounding box center [362, 466] width 5 height 11
click at [335, 373] on icon at bounding box center [335, 466] width 5 height 11
click at [315, 373] on div "me" at bounding box center [313, 466] width 11 height 10
drag, startPoint x: 315, startPoint y: 465, endPoint x: 339, endPoint y: 465, distance: 23.6
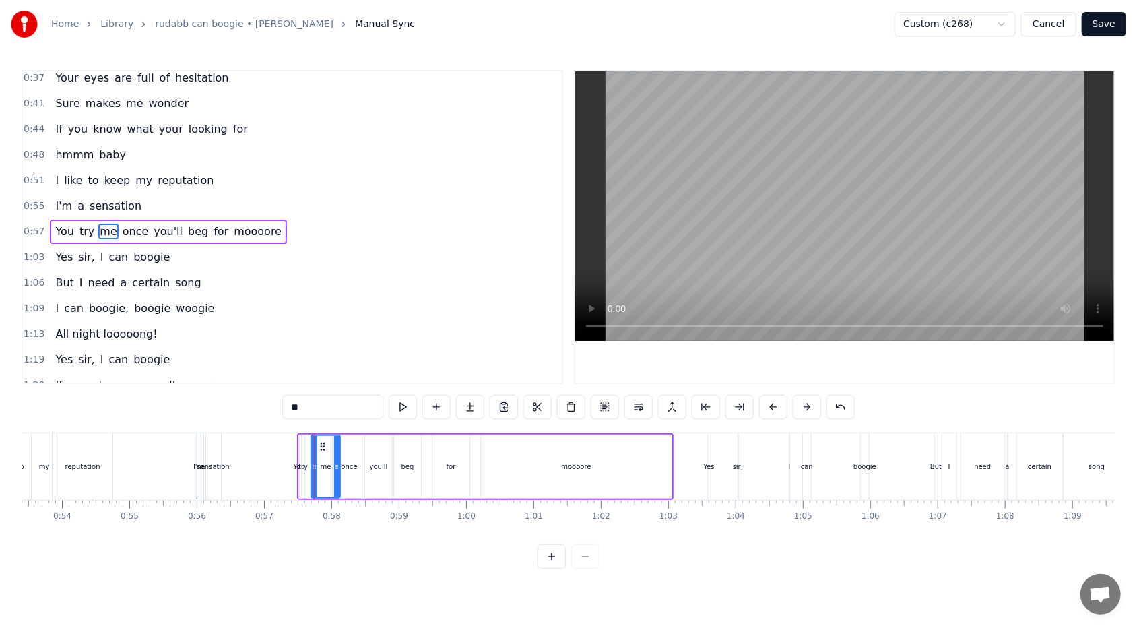
click at [339, 373] on icon at bounding box center [336, 466] width 5 height 11
click at [318, 373] on icon at bounding box center [319, 466] width 5 height 11
click at [304, 373] on div "try" at bounding box center [302, 466] width 9 height 10
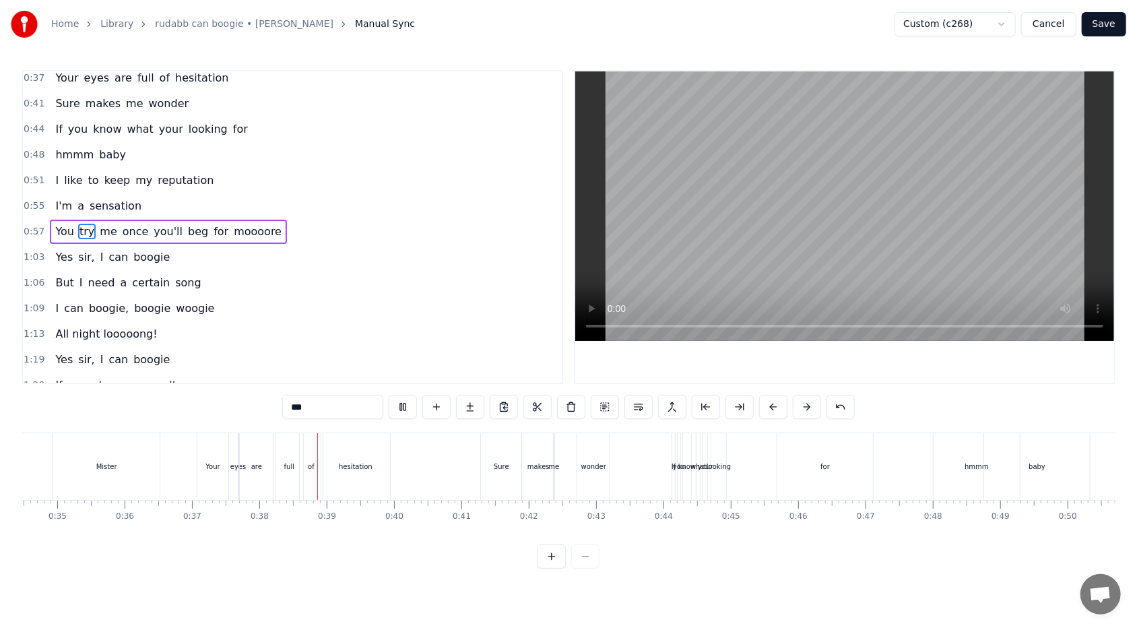
scroll to position [0, 2515]
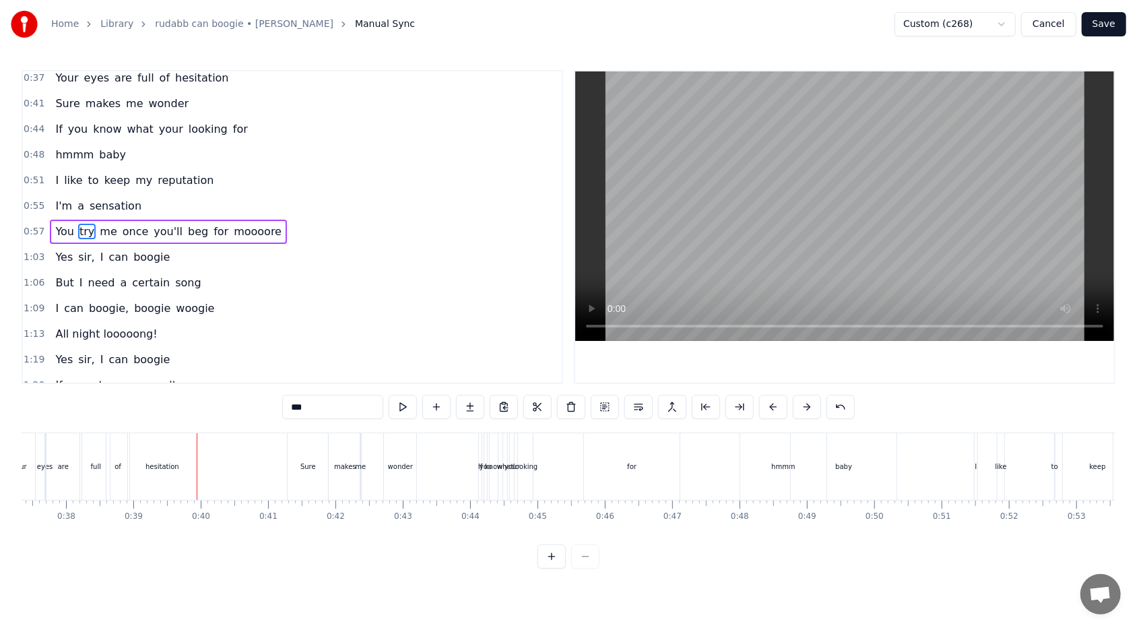
click at [105, 100] on span "makes" at bounding box center [103, 103] width 38 height 15
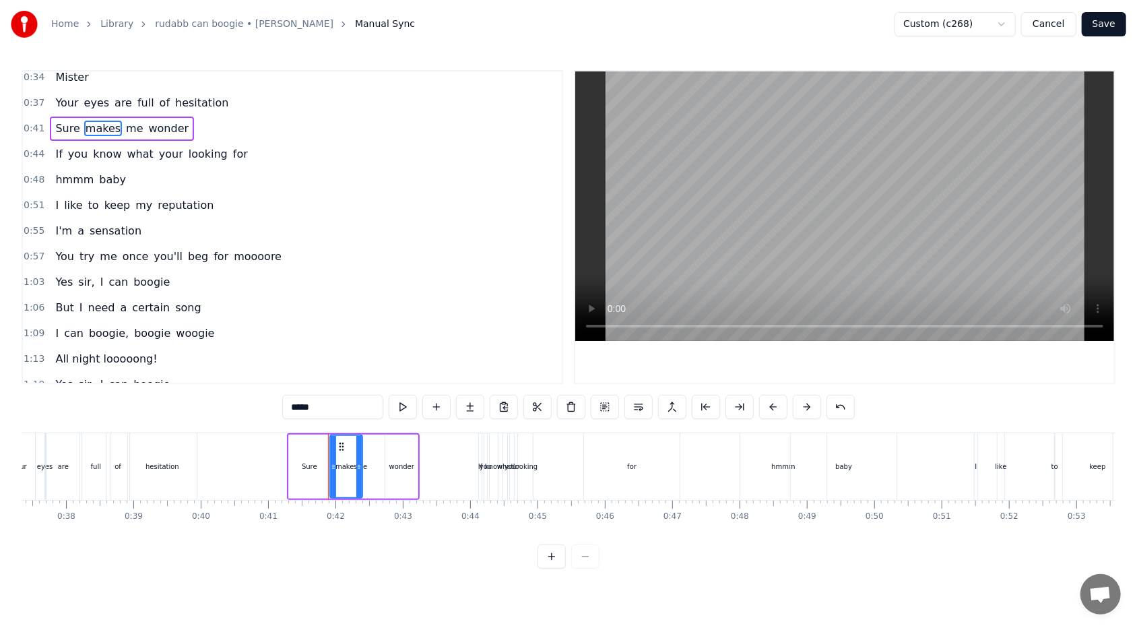
scroll to position [0, 0]
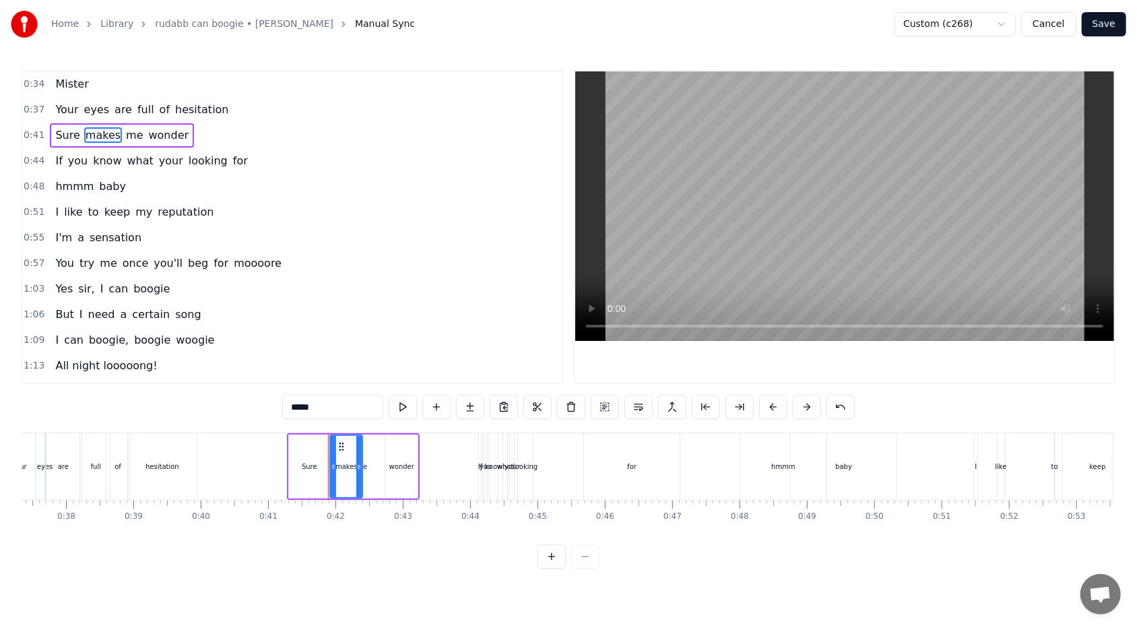
click at [65, 130] on span "Sure" at bounding box center [67, 134] width 27 height 15
click at [296, 373] on icon at bounding box center [298, 466] width 5 height 11
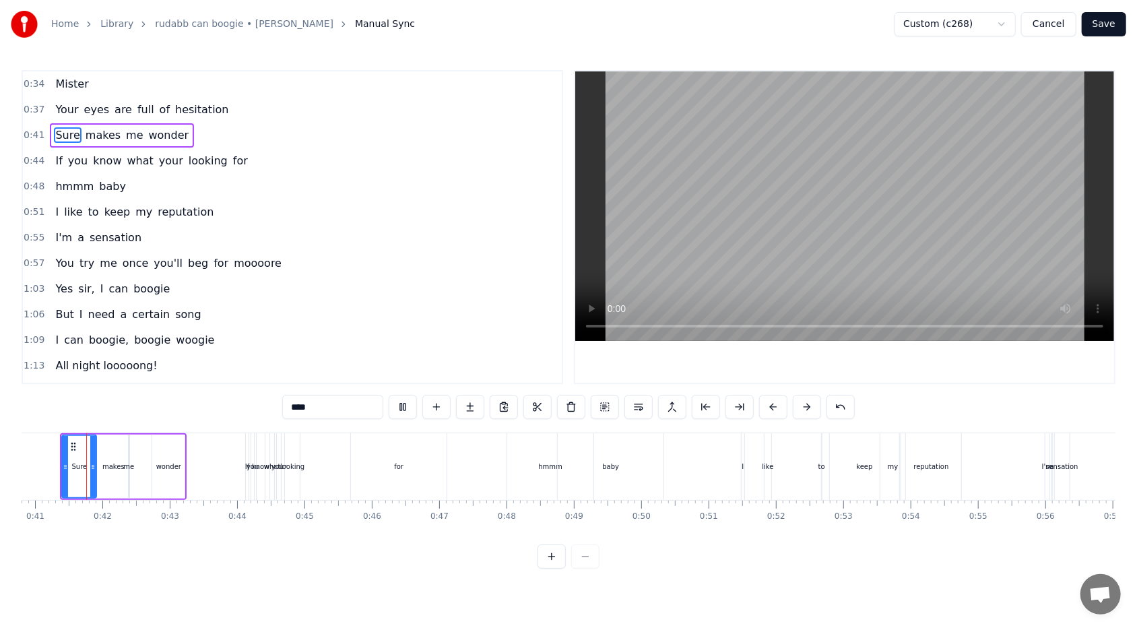
scroll to position [0, 2738]
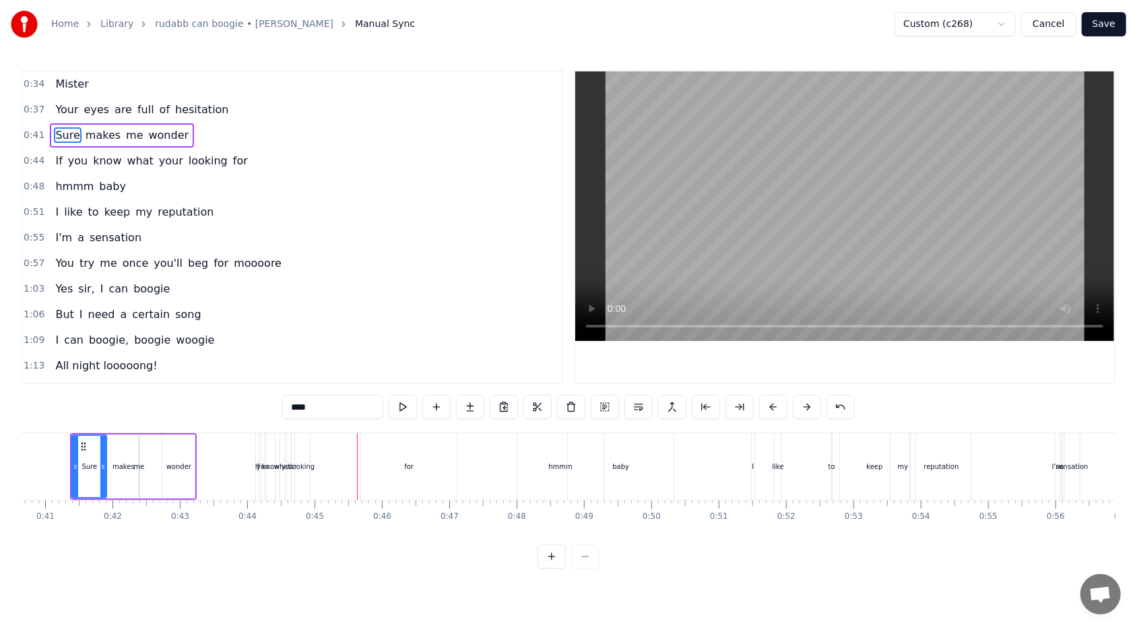
click at [257, 373] on div "If" at bounding box center [257, 466] width 3 height 67
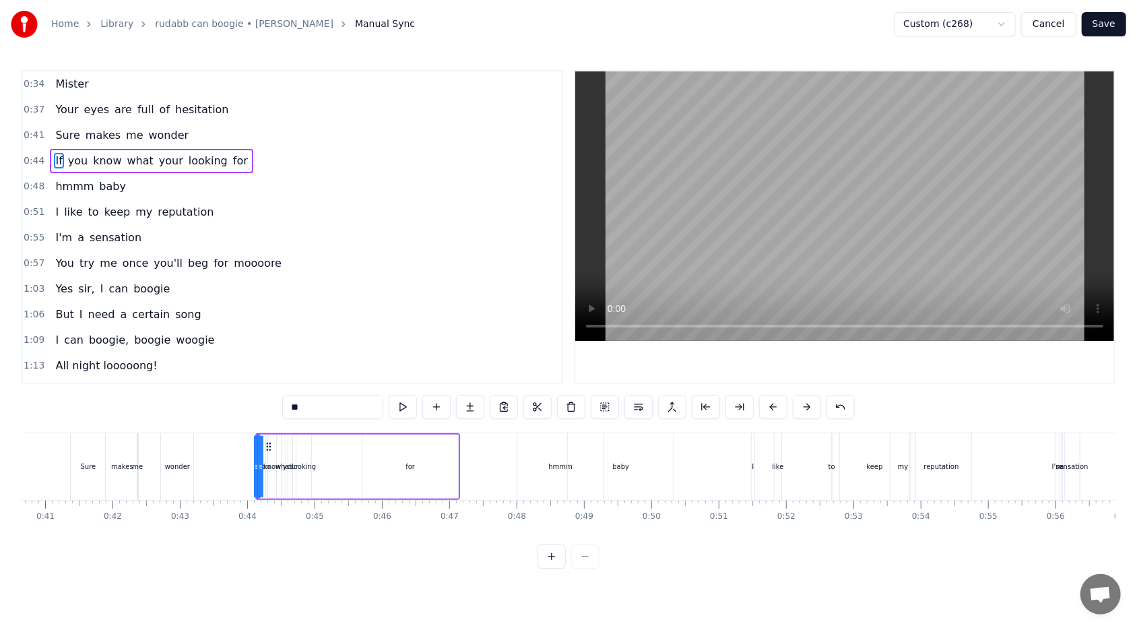
click at [267, 373] on circle at bounding box center [267, 446] width 1 height 1
click at [404, 373] on div "for" at bounding box center [410, 466] width 96 height 64
type input "***"
drag, startPoint x: 366, startPoint y: 467, endPoint x: 376, endPoint y: 466, distance: 10.8
click at [376, 373] on icon at bounding box center [375, 466] width 5 height 11
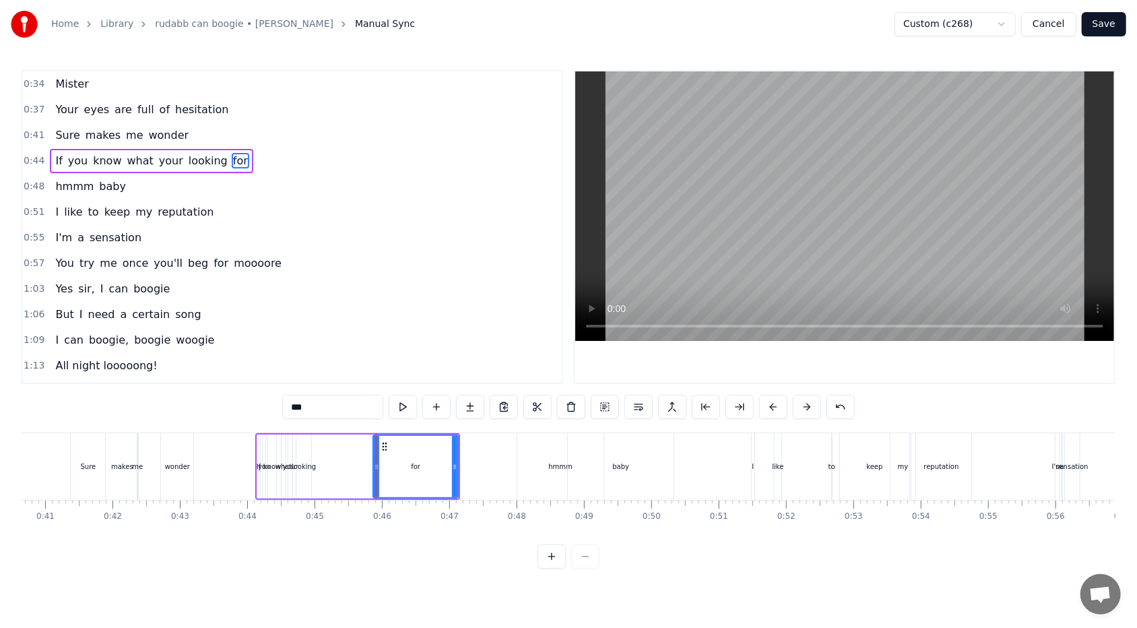
click at [345, 373] on div "If you know what your looking for" at bounding box center [357, 466] width 205 height 67
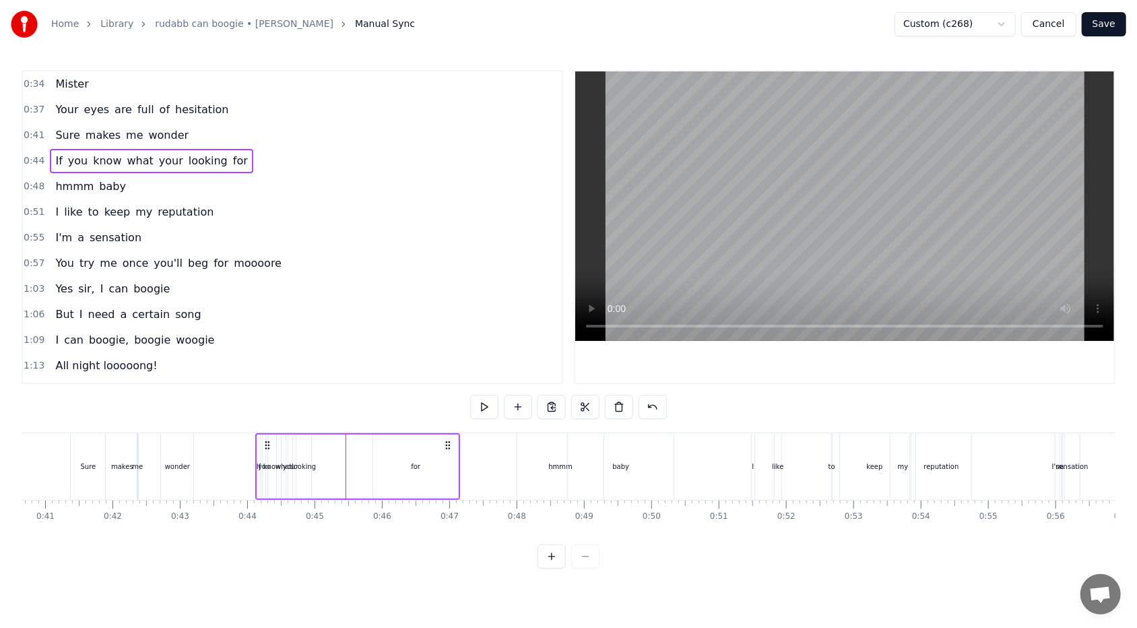
click at [318, 373] on div "If you know what your looking for" at bounding box center [357, 466] width 205 height 67
click at [306, 373] on div "looking" at bounding box center [303, 466] width 15 height 64
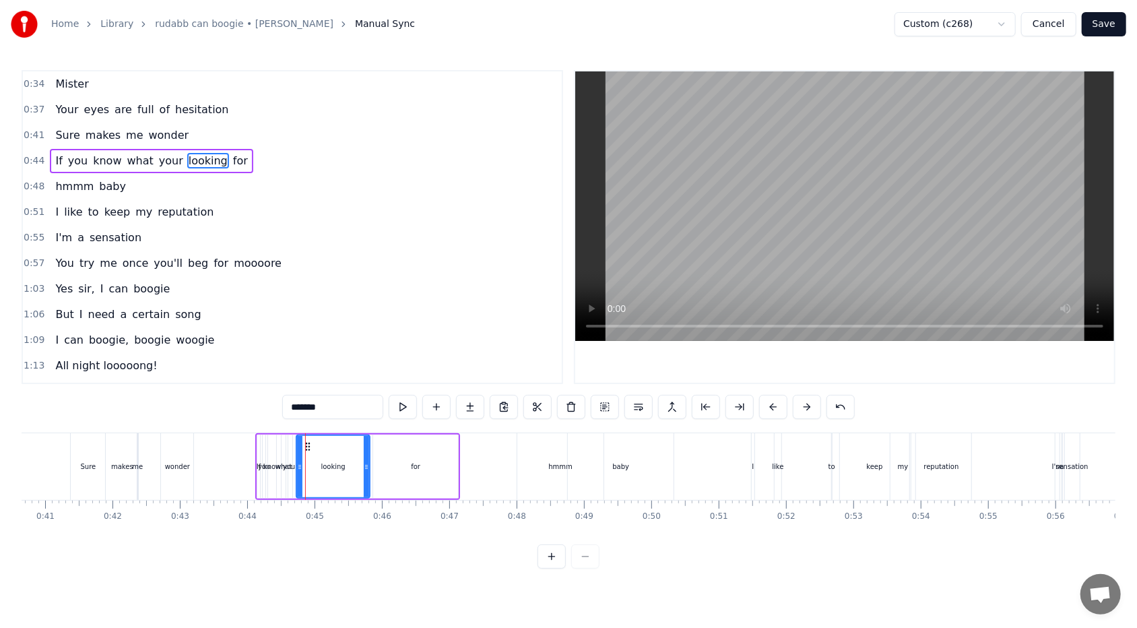
drag, startPoint x: 309, startPoint y: 465, endPoint x: 368, endPoint y: 464, distance: 58.6
click at [368, 373] on icon at bounding box center [366, 466] width 5 height 11
drag, startPoint x: 298, startPoint y: 465, endPoint x: 336, endPoint y: 462, distance: 37.9
click at [336, 373] on icon at bounding box center [337, 466] width 5 height 11
click at [290, 373] on div "your" at bounding box center [290, 466] width 15 height 10
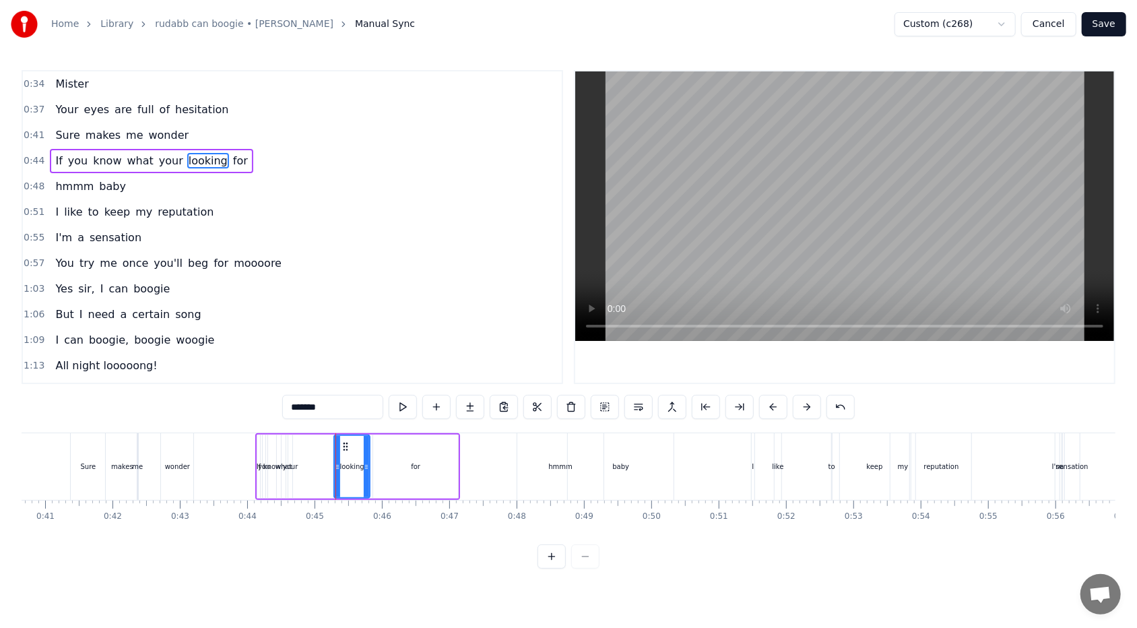
type input "****"
drag, startPoint x: 300, startPoint y: 442, endPoint x: 308, endPoint y: 442, distance: 8.1
click at [308, 373] on div "If you know what your looking for" at bounding box center [357, 466] width 205 height 67
click at [292, 373] on div "your" at bounding box center [290, 466] width 15 height 10
drag, startPoint x: 291, startPoint y: 466, endPoint x: 323, endPoint y: 465, distance: 31.7
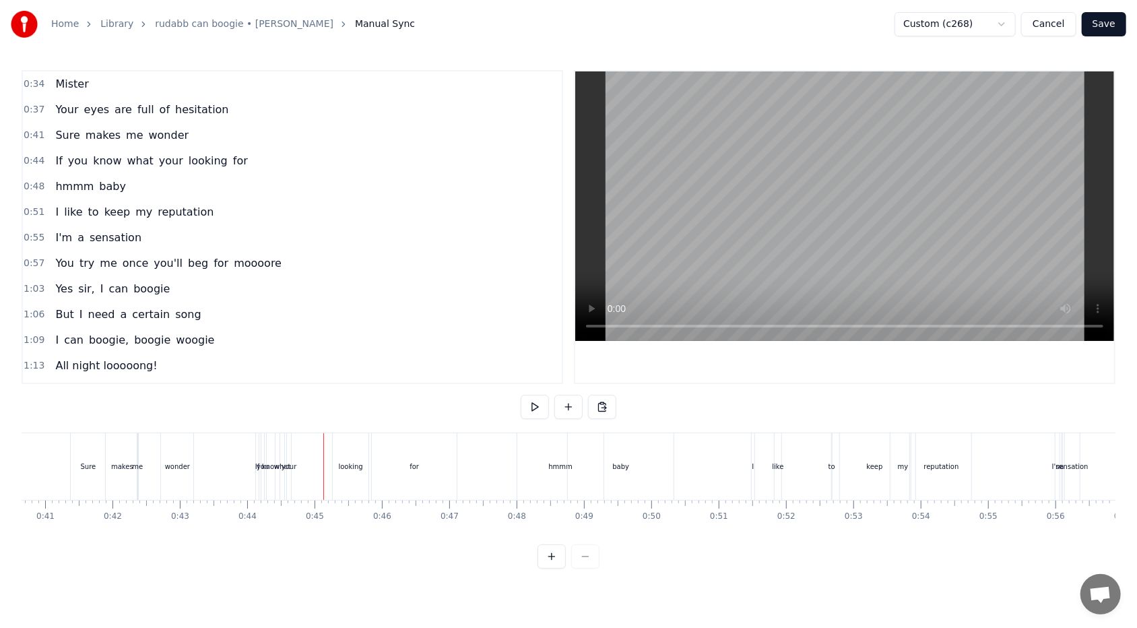
click at [292, 373] on div "your" at bounding box center [288, 466] width 15 height 10
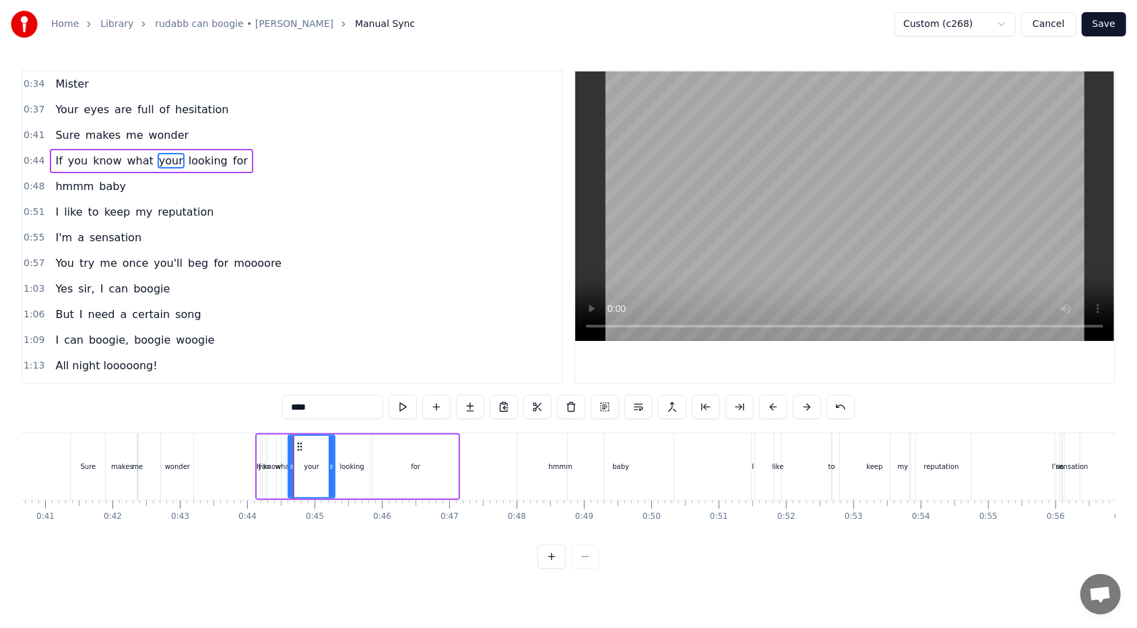
drag, startPoint x: 291, startPoint y: 463, endPoint x: 333, endPoint y: 462, distance: 42.4
click at [333, 373] on div "your" at bounding box center [312, 466] width 48 height 64
drag, startPoint x: 290, startPoint y: 467, endPoint x: 307, endPoint y: 465, distance: 16.9
click at [307, 373] on icon at bounding box center [308, 466] width 5 height 11
click at [306, 373] on input "****" at bounding box center [332, 407] width 101 height 24
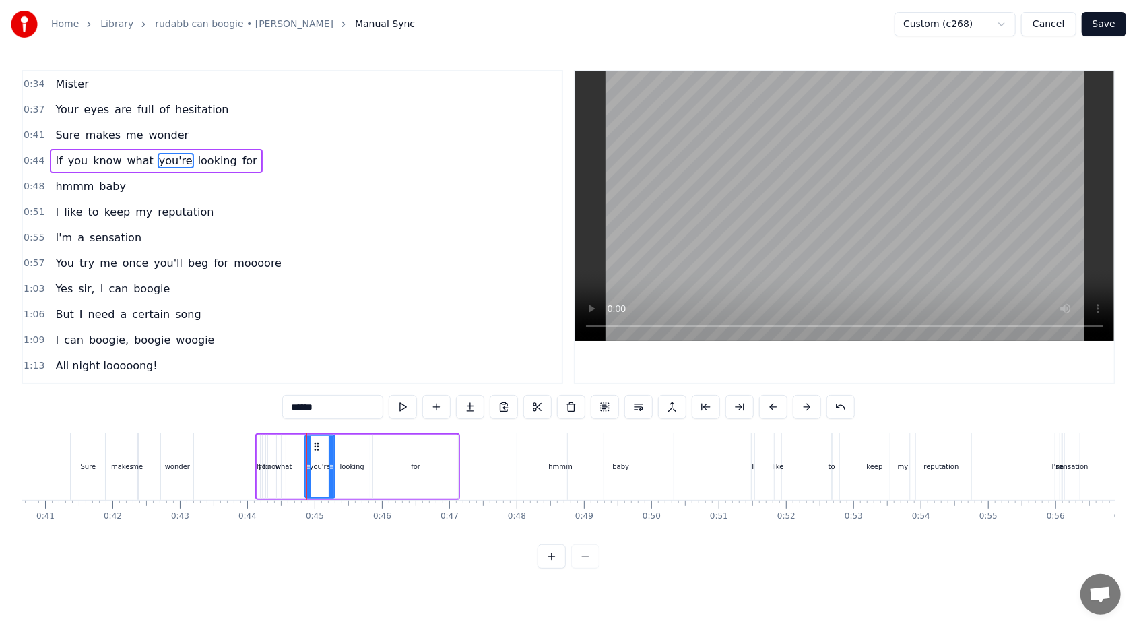
type input "******"
click at [290, 373] on div "If you know what you're looking for" at bounding box center [357, 466] width 205 height 67
click at [296, 373] on div "If you know what you're looking for" at bounding box center [357, 466] width 205 height 67
click at [288, 373] on div "what" at bounding box center [283, 466] width 17 height 10
drag, startPoint x: 286, startPoint y: 460, endPoint x: 298, endPoint y: 459, distance: 12.1
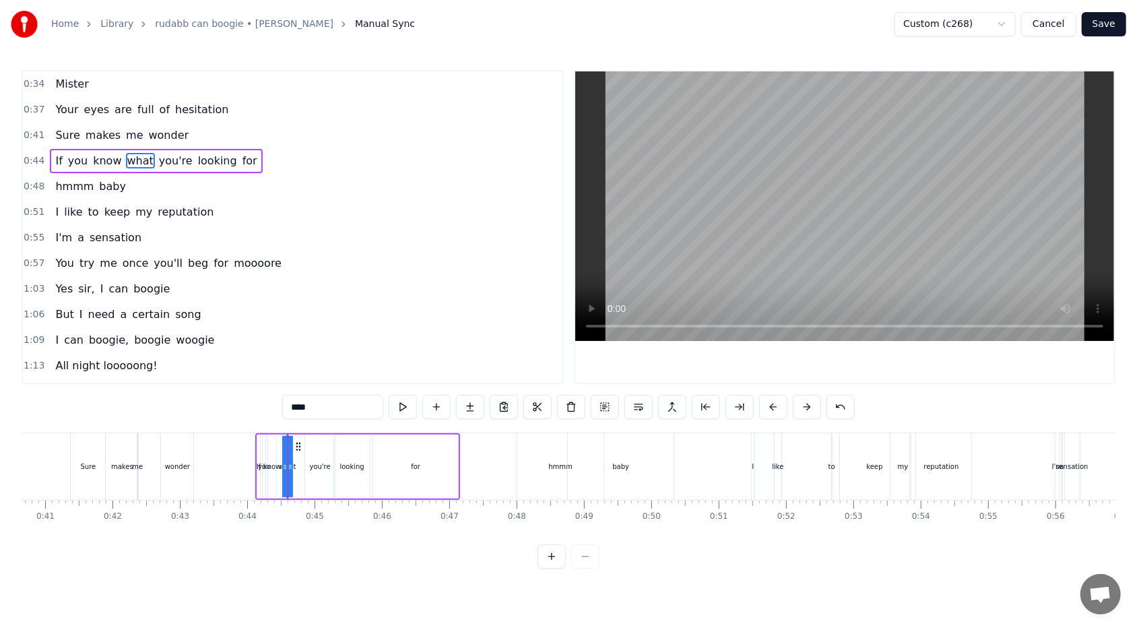
click at [298, 373] on div "If you know what you're looking for" at bounding box center [357, 466] width 205 height 67
click at [289, 373] on div "what" at bounding box center [287, 466] width 17 height 10
drag, startPoint x: 290, startPoint y: 466, endPoint x: 299, endPoint y: 466, distance: 8.8
click at [299, 373] on div "If you know what you're looking for" at bounding box center [357, 466] width 205 height 67
click at [294, 373] on div "If you know what you're looking for" at bounding box center [357, 466] width 205 height 67
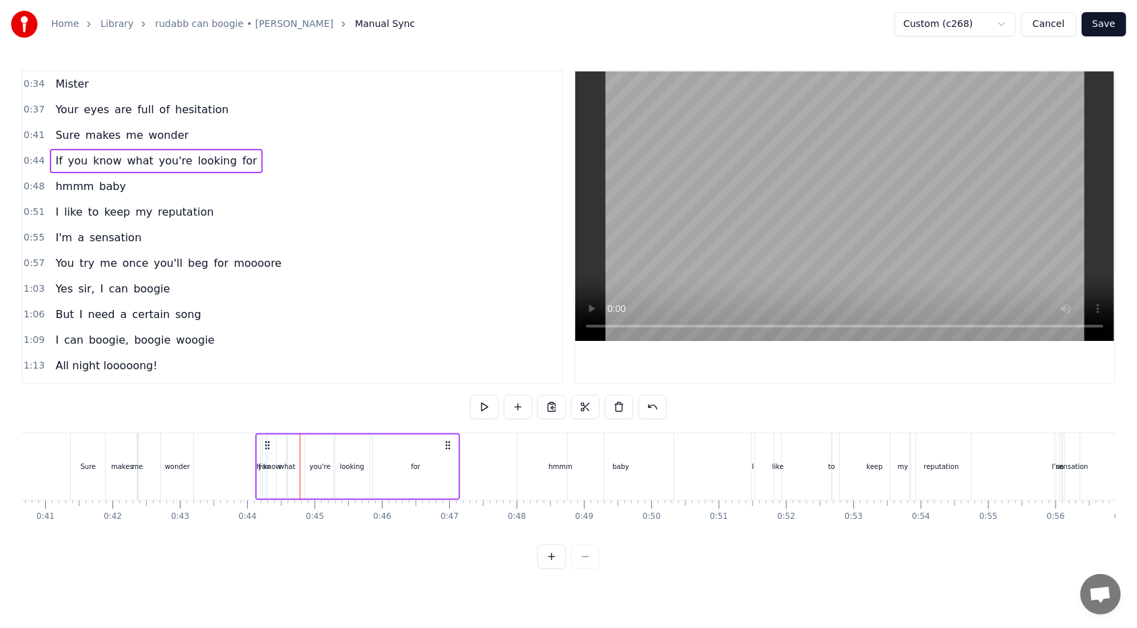
click at [289, 373] on div "what" at bounding box center [287, 466] width 17 height 10
click at [301, 373] on icon at bounding box center [301, 446] width 11 height 11
drag, startPoint x: 293, startPoint y: 465, endPoint x: 300, endPoint y: 463, distance: 6.9
click at [300, 373] on div "If you know what you're looking for" at bounding box center [357, 466] width 205 height 67
click at [289, 373] on div "what" at bounding box center [290, 466] width 17 height 10
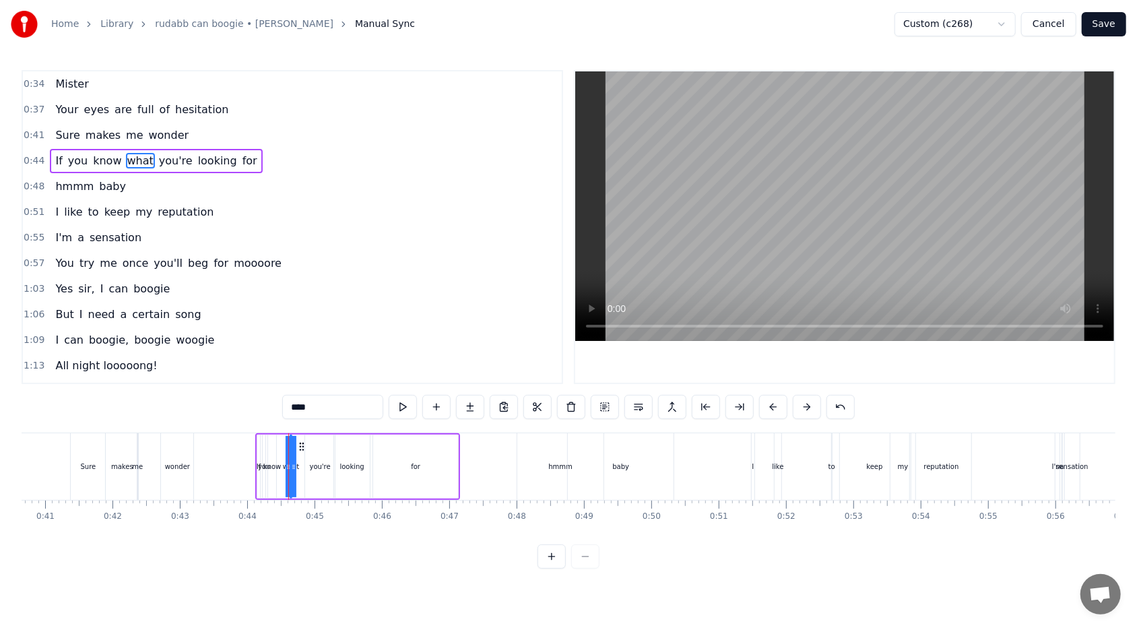
drag, startPoint x: 292, startPoint y: 466, endPoint x: 306, endPoint y: 466, distance: 13.5
click at [306, 373] on div "If you know what you're looking for" at bounding box center [357, 466] width 205 height 67
click at [292, 373] on div "what" at bounding box center [290, 466] width 17 height 10
click at [291, 373] on div "what" at bounding box center [291, 466] width 0 height 61
drag, startPoint x: 295, startPoint y: 468, endPoint x: 303, endPoint y: 466, distance: 8.3
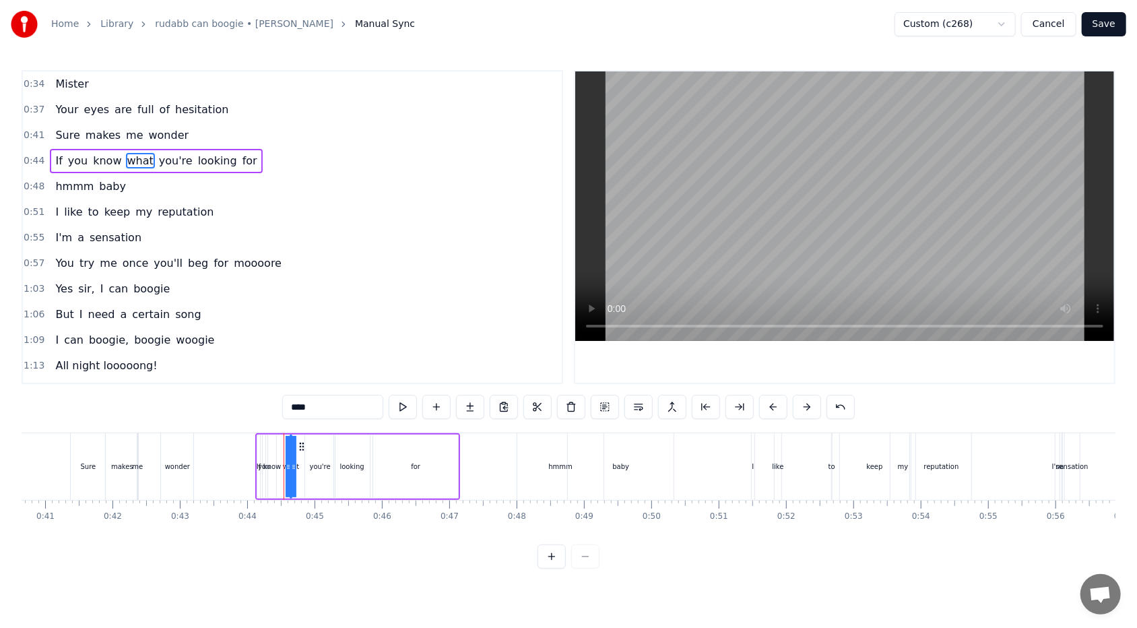
click at [303, 373] on div "If you know what you're looking for" at bounding box center [357, 466] width 205 height 67
click at [289, 373] on div "what" at bounding box center [290, 466] width 17 height 10
click at [322, 373] on div "you're" at bounding box center [320, 466] width 21 height 10
click at [310, 373] on icon at bounding box center [310, 466] width 5 height 11
click at [290, 373] on div "what" at bounding box center [290, 466] width 17 height 10
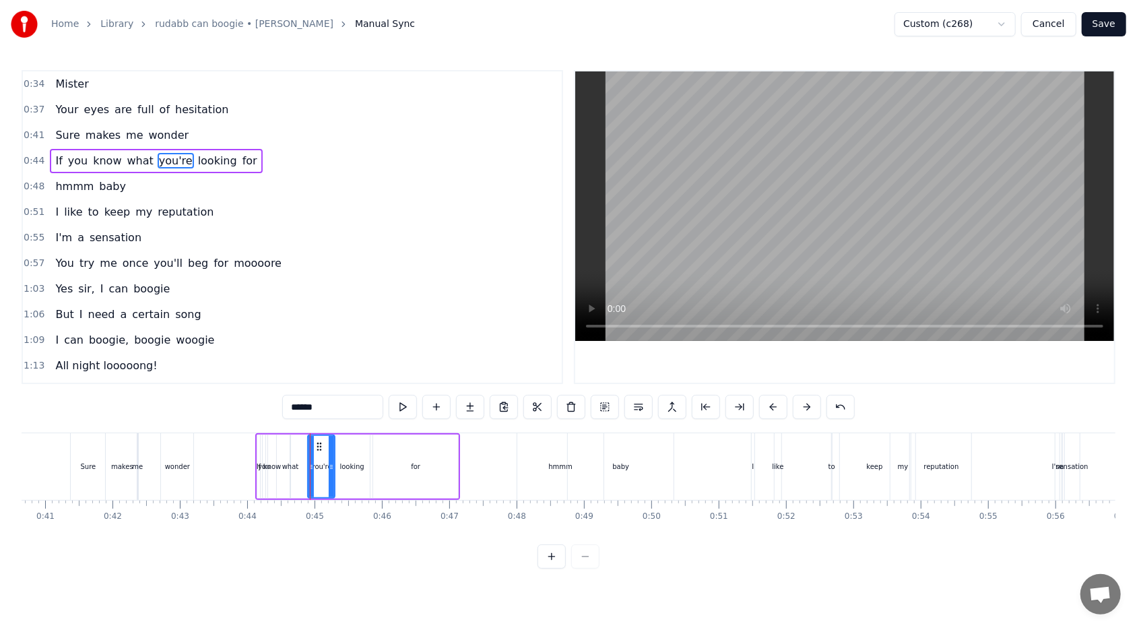
type input "****"
drag, startPoint x: 294, startPoint y: 465, endPoint x: 305, endPoint y: 465, distance: 11.5
click at [305, 373] on div "If you know what you're looking for" at bounding box center [357, 466] width 205 height 67
click at [278, 373] on div "know" at bounding box center [272, 466] width 18 height 10
click at [286, 373] on icon at bounding box center [285, 446] width 11 height 11
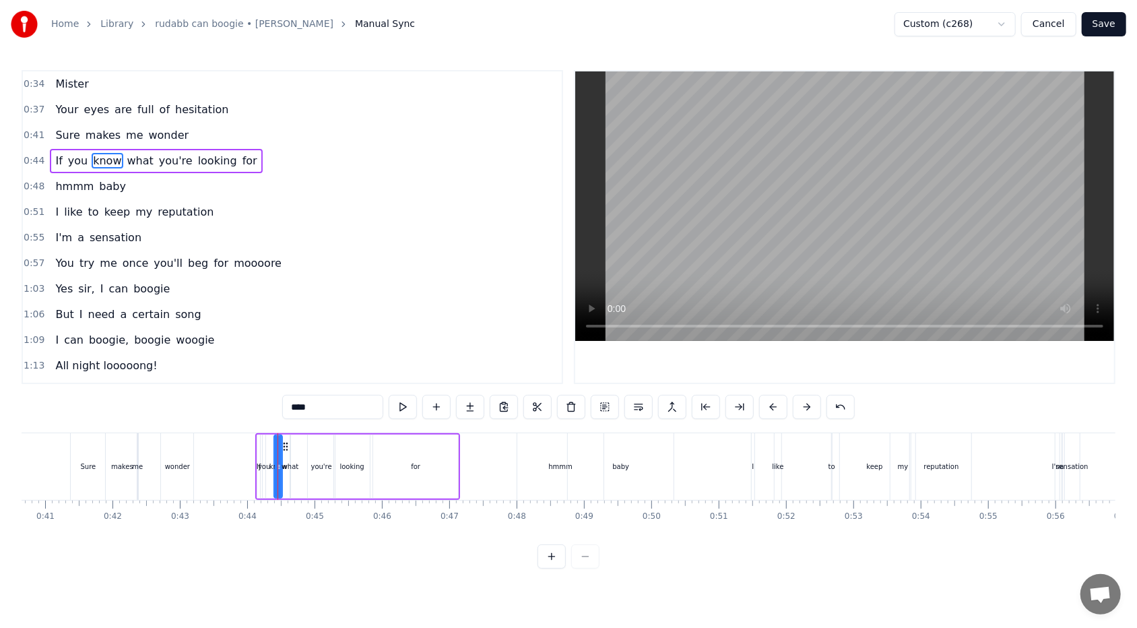
click at [259, 373] on div "If" at bounding box center [259, 466] width 4 height 64
type input "**"
drag, startPoint x: 263, startPoint y: 465, endPoint x: 271, endPoint y: 465, distance: 8.1
click at [271, 373] on div "If you know what you're looking for" at bounding box center [357, 466] width 205 height 67
click at [257, 373] on div "If" at bounding box center [259, 466] width 4 height 10
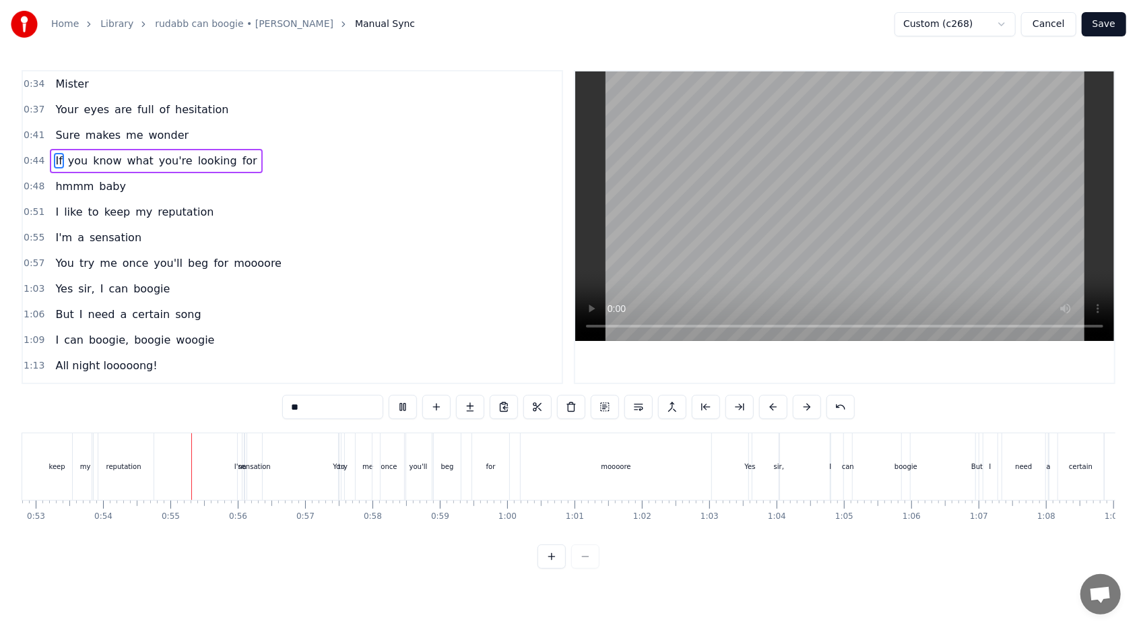
scroll to position [0, 3610]
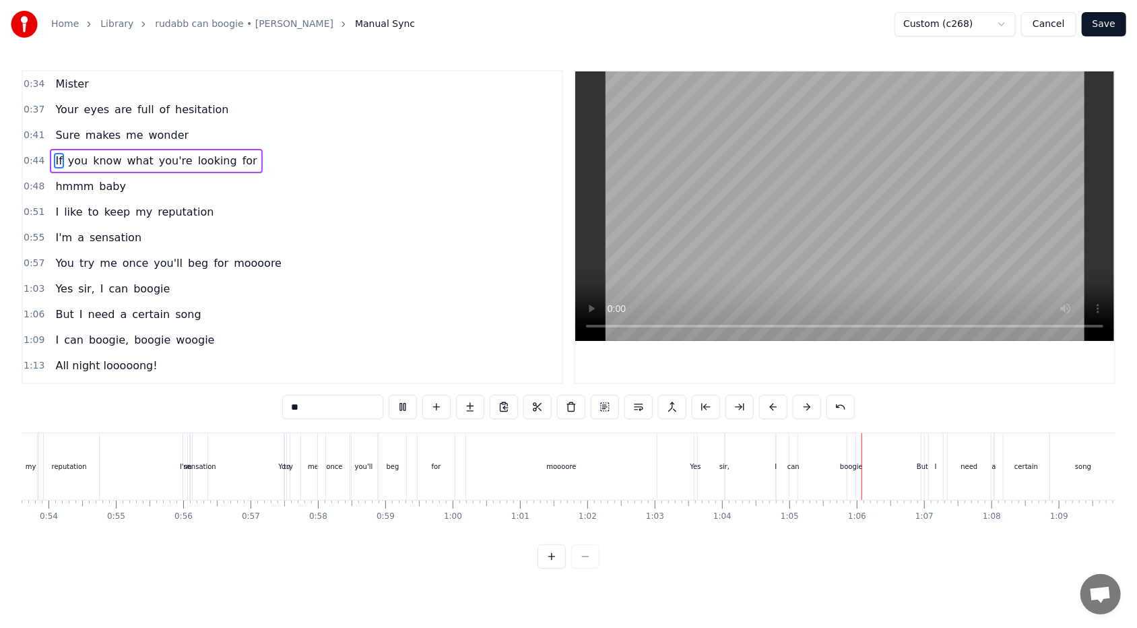
click at [284, 373] on div "You" at bounding box center [284, 466] width 1 height 67
type input "***"
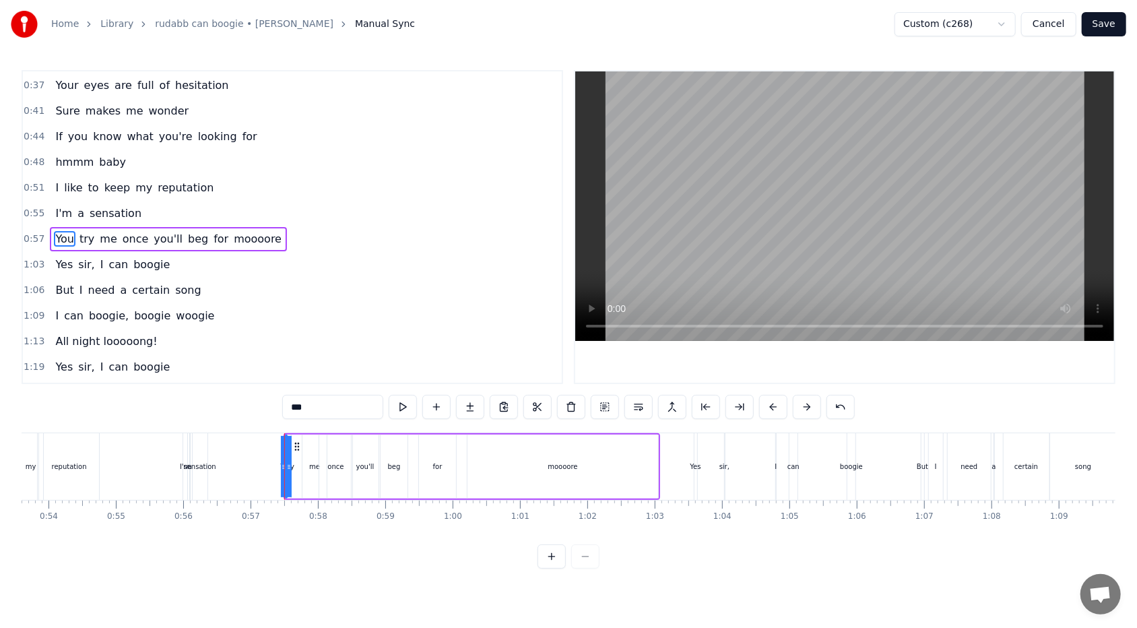
scroll to position [32, 0]
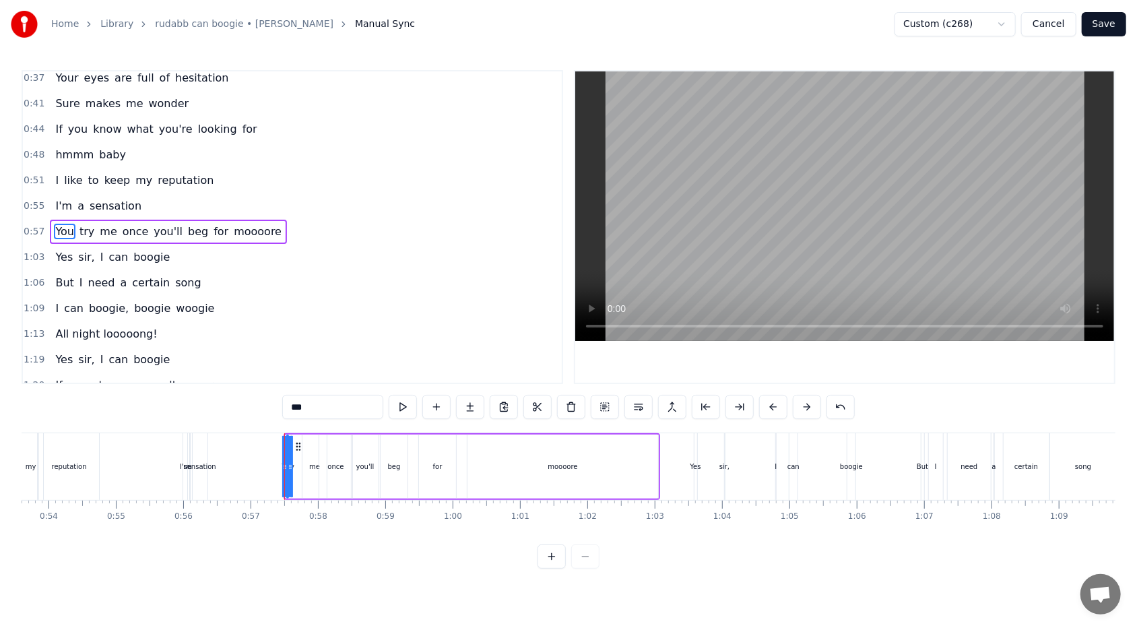
drag, startPoint x: 288, startPoint y: 465, endPoint x: 296, endPoint y: 465, distance: 8.1
click at [296, 373] on div "You try me once you'll beg for moooore" at bounding box center [472, 466] width 376 height 67
click at [286, 373] on div "try" at bounding box center [289, 466] width 9 height 10
drag, startPoint x: 291, startPoint y: 468, endPoint x: 301, endPoint y: 467, distance: 10.2
click at [301, 373] on div "You try me once you'll beg for moooore" at bounding box center [472, 466] width 375 height 67
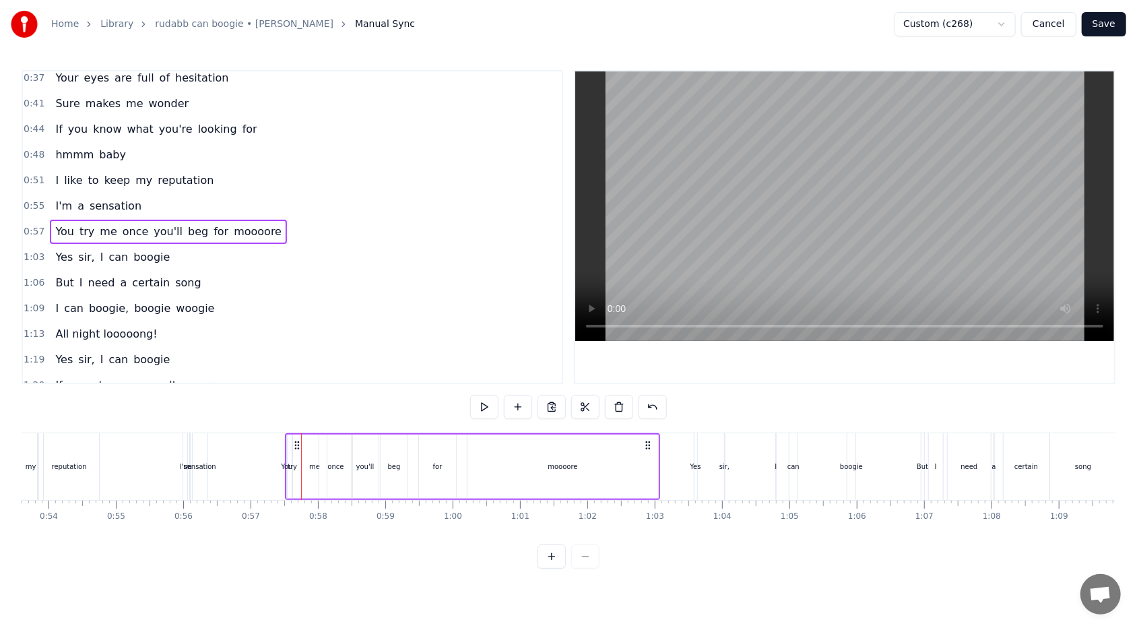
click at [288, 373] on div "try" at bounding box center [292, 466] width 9 height 10
click at [284, 373] on div "You" at bounding box center [286, 466] width 11 height 10
click at [486, 373] on div "moooore" at bounding box center [562, 466] width 191 height 64
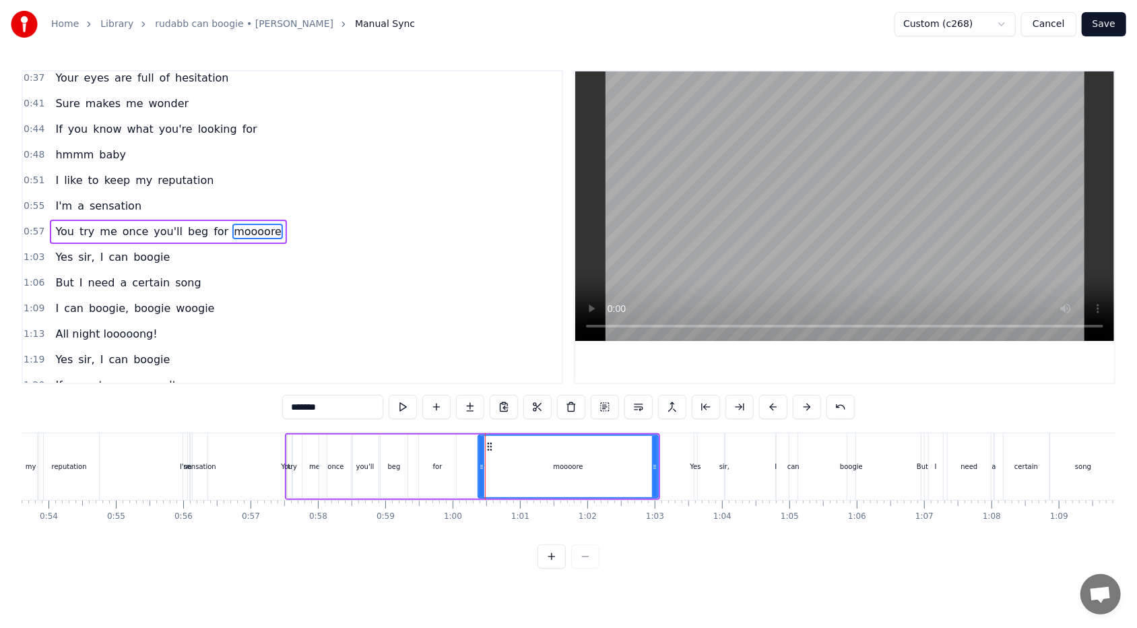
drag, startPoint x: 470, startPoint y: 467, endPoint x: 481, endPoint y: 465, distance: 11.0
click at [481, 373] on icon at bounding box center [481, 466] width 5 height 11
click at [440, 373] on div "for" at bounding box center [437, 466] width 37 height 64
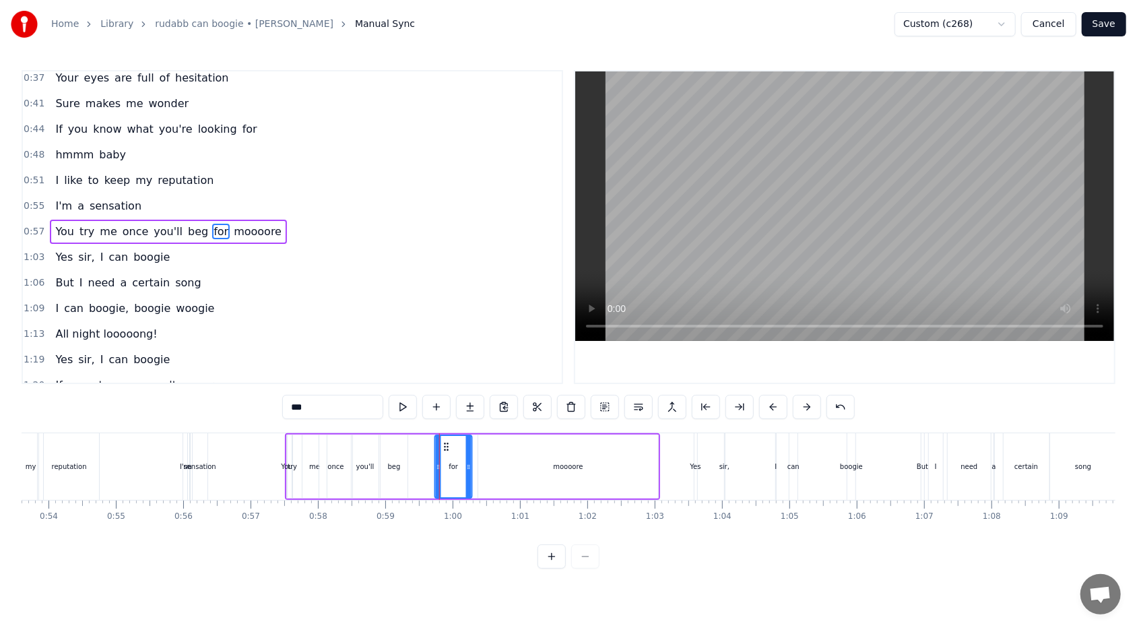
drag, startPoint x: 430, startPoint y: 446, endPoint x: 445, endPoint y: 445, distance: 15.5
click at [445, 373] on icon at bounding box center [446, 446] width 11 height 11
click at [399, 373] on div "beg" at bounding box center [393, 466] width 27 height 64
drag, startPoint x: 391, startPoint y: 444, endPoint x: 416, endPoint y: 444, distance: 24.9
click at [416, 373] on icon at bounding box center [416, 446] width 11 height 11
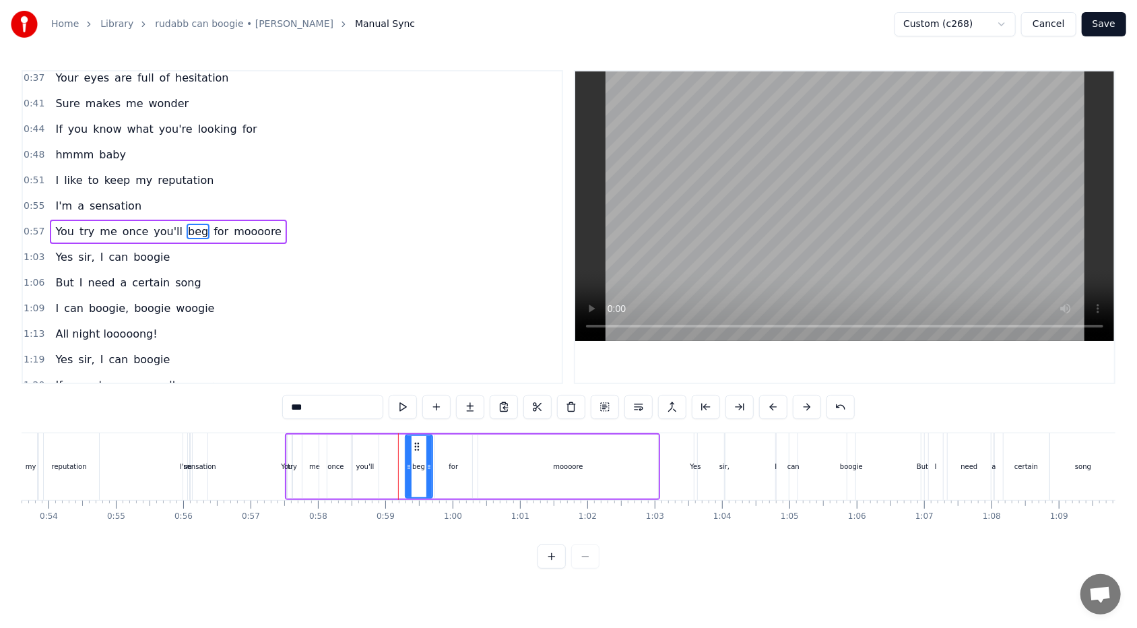
click at [376, 373] on div "you'll" at bounding box center [365, 466] width 27 height 64
drag, startPoint x: 362, startPoint y: 444, endPoint x: 389, endPoint y: 442, distance: 27.0
click at [389, 373] on icon at bounding box center [390, 446] width 11 height 11
click at [344, 373] on div "once" at bounding box center [335, 466] width 33 height 64
drag, startPoint x: 331, startPoint y: 442, endPoint x: 355, endPoint y: 442, distance: 24.3
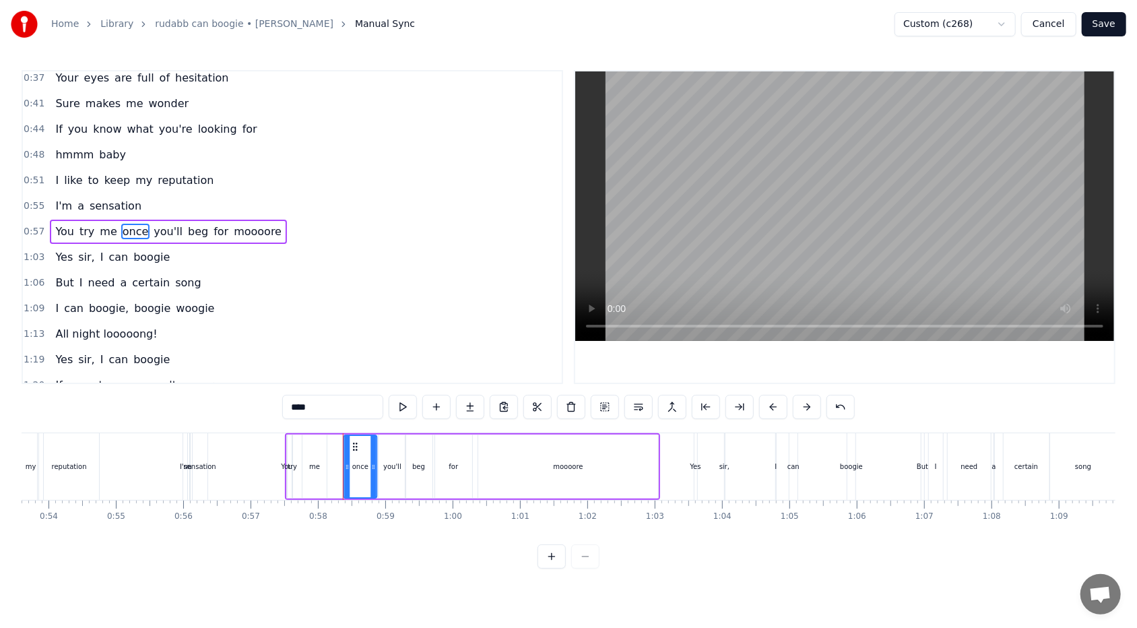
click at [355, 373] on icon at bounding box center [355, 446] width 11 height 11
click at [313, 373] on div "me" at bounding box center [314, 466] width 24 height 64
type input "**"
drag, startPoint x: 313, startPoint y: 443, endPoint x: 331, endPoint y: 440, distance: 18.4
click at [331, 373] on icon at bounding box center [332, 446] width 11 height 11
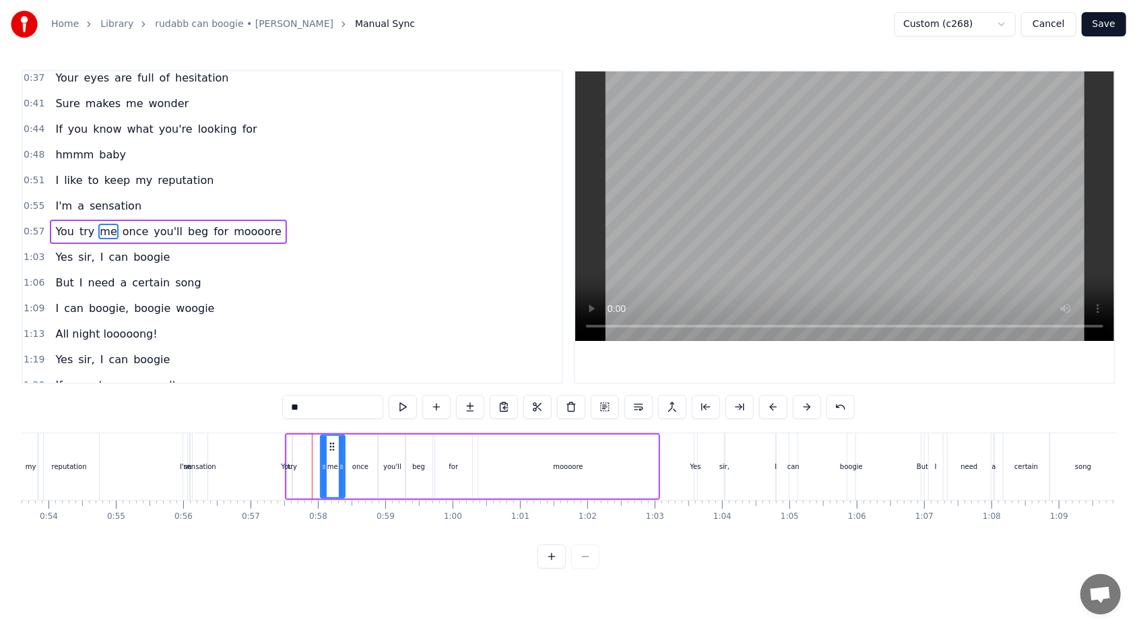
click at [301, 373] on div "You try me once you'll beg for moooore" at bounding box center [472, 466] width 375 height 67
click at [296, 373] on icon at bounding box center [297, 445] width 11 height 11
click at [294, 373] on div "try" at bounding box center [292, 466] width 9 height 10
drag, startPoint x: 302, startPoint y: 445, endPoint x: 315, endPoint y: 444, distance: 13.5
click at [315, 373] on icon at bounding box center [316, 446] width 11 height 11
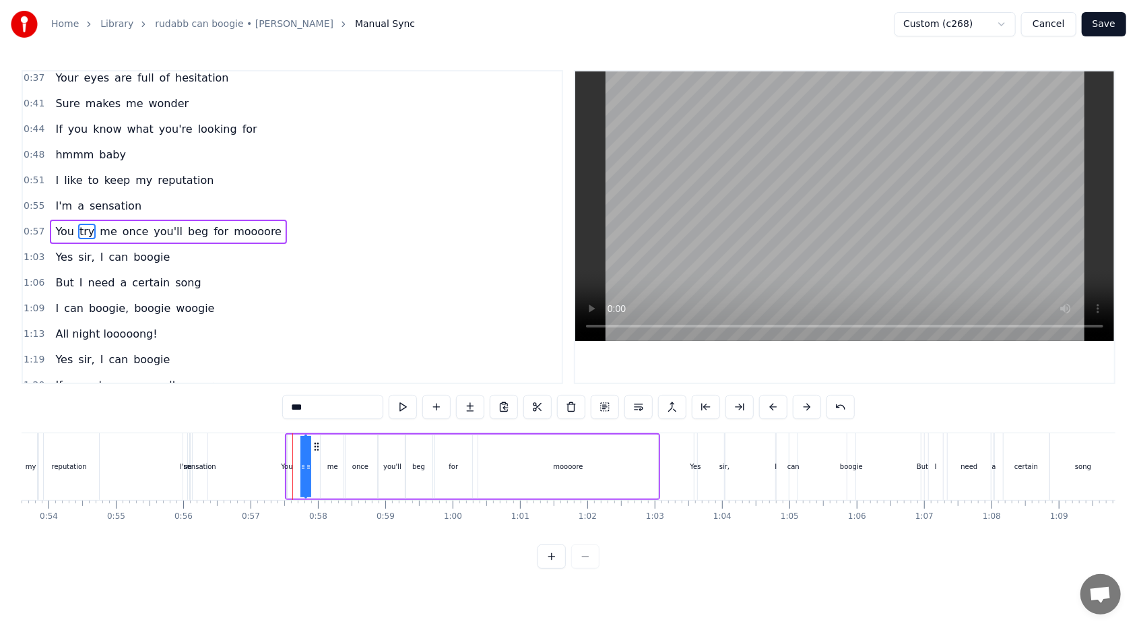
click at [315, 373] on div "You try me once you'll beg for moooore" at bounding box center [472, 466] width 375 height 67
click at [306, 373] on div "try" at bounding box center [304, 466] width 9 height 10
click at [298, 373] on div "You try me once you'll beg for moooore" at bounding box center [472, 466] width 375 height 67
click at [308, 373] on div "try" at bounding box center [304, 466] width 9 height 10
drag, startPoint x: 316, startPoint y: 447, endPoint x: 324, endPoint y: 446, distance: 8.1
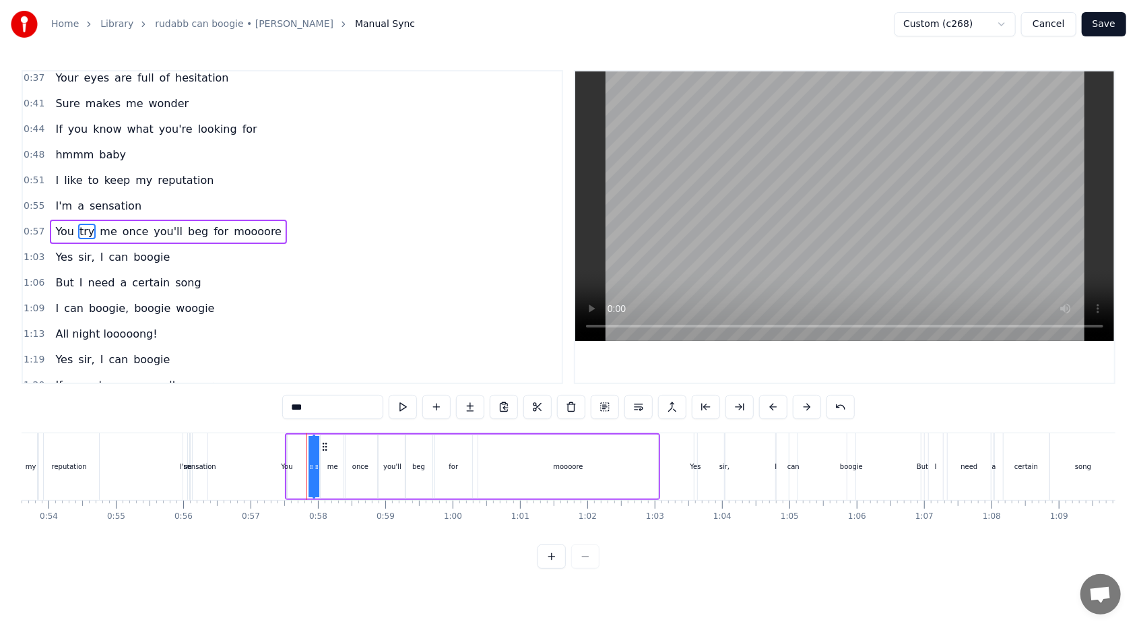
click at [324, 373] on icon at bounding box center [325, 446] width 11 height 11
drag, startPoint x: 308, startPoint y: 467, endPoint x: 300, endPoint y: 468, distance: 8.1
click at [300, 373] on div "You try me once you'll beg for moooore" at bounding box center [472, 466] width 375 height 67
click at [310, 373] on div "try" at bounding box center [313, 466] width 9 height 10
click at [323, 373] on div "You try me once you'll beg for moooore" at bounding box center [472, 466] width 375 height 67
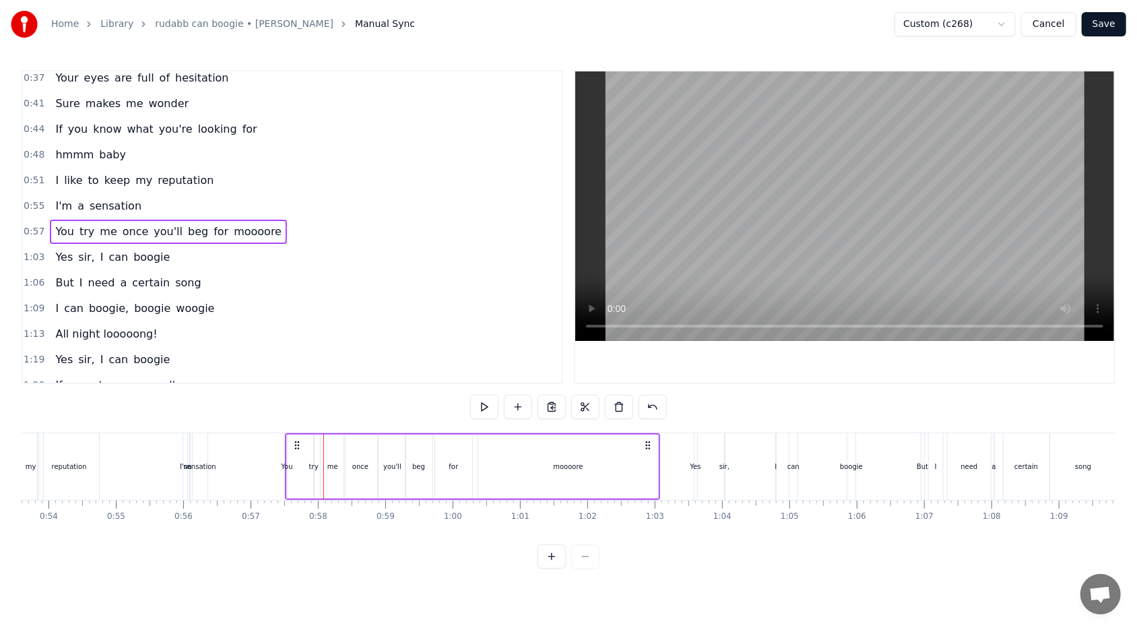
click at [289, 373] on div "You" at bounding box center [286, 466] width 11 height 10
drag, startPoint x: 296, startPoint y: 446, endPoint x: 304, endPoint y: 444, distance: 7.5
click at [304, 373] on icon at bounding box center [305, 446] width 11 height 11
click at [303, 373] on div "You try me once you'll beg for moooore" at bounding box center [476, 466] width 368 height 67
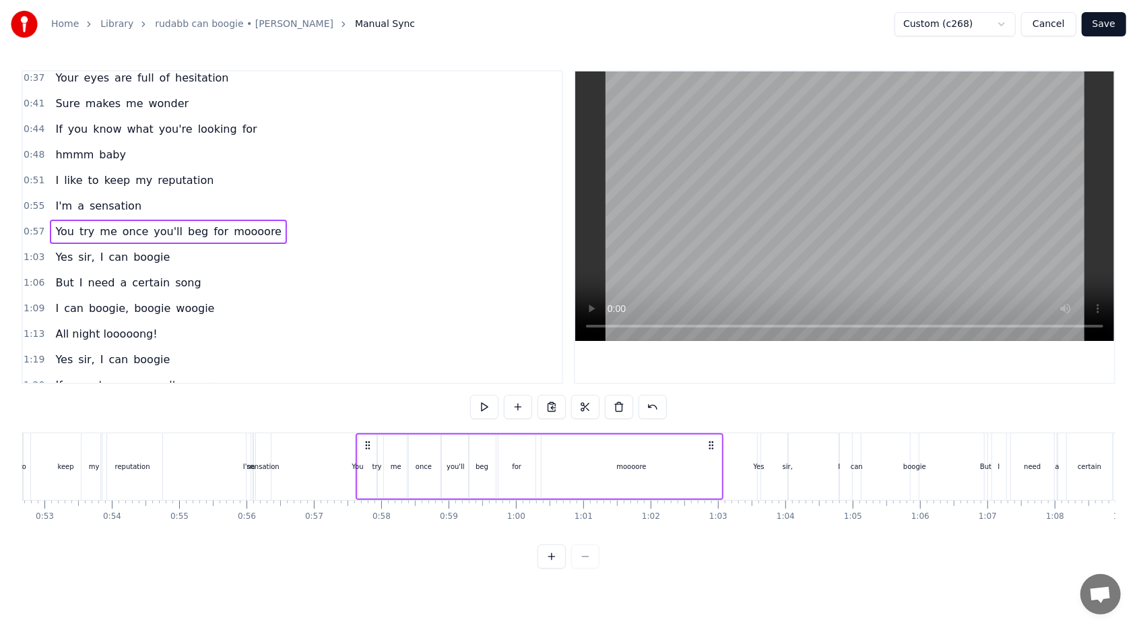
scroll to position [0, 3536]
click at [369, 373] on div "You" at bounding box center [367, 466] width 11 height 10
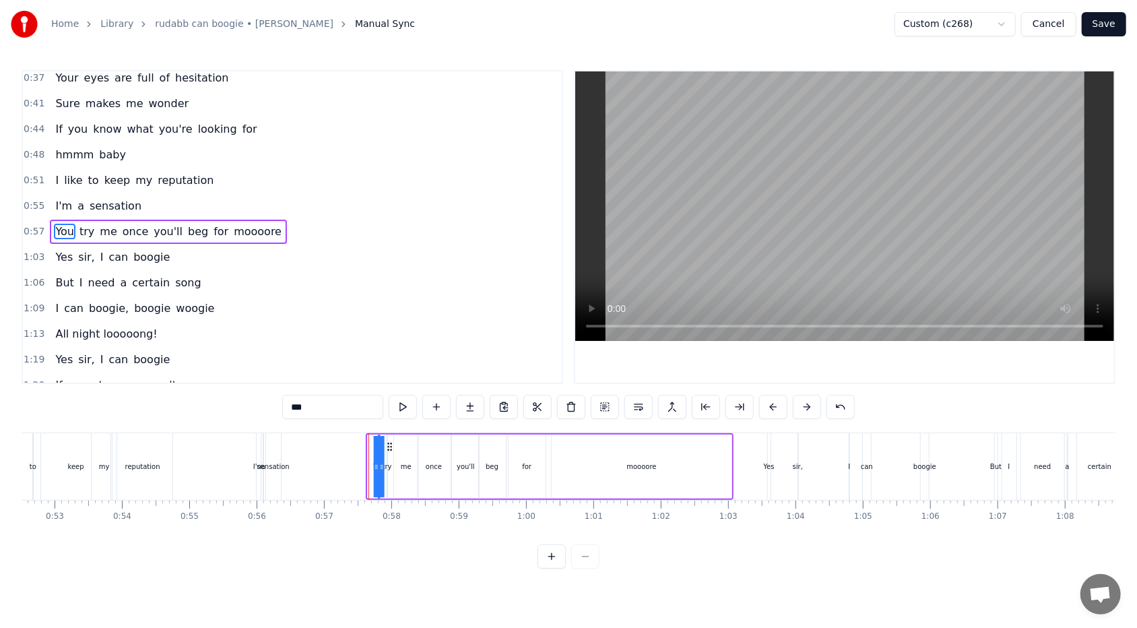
drag, startPoint x: 379, startPoint y: 443, endPoint x: 390, endPoint y: 442, distance: 10.9
click at [391, 373] on circle at bounding box center [391, 443] width 1 height 1
click at [393, 373] on icon at bounding box center [394, 446] width 11 height 11
click at [411, 373] on div "me" at bounding box center [406, 466] width 24 height 64
click at [390, 373] on div "You" at bounding box center [386, 466] width 11 height 10
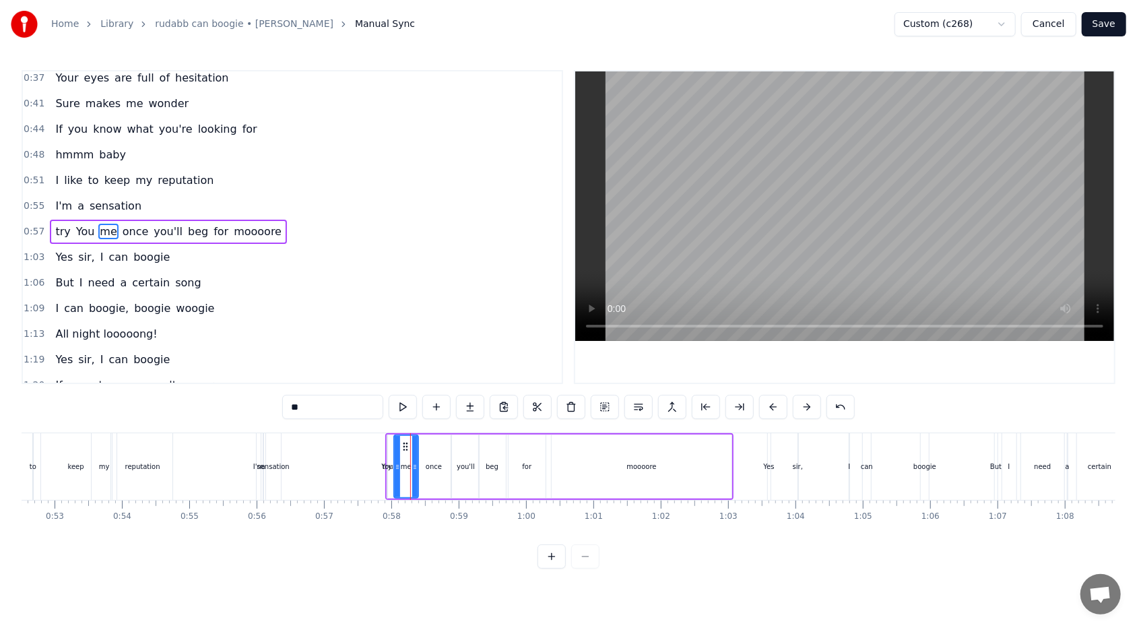
type input "***"
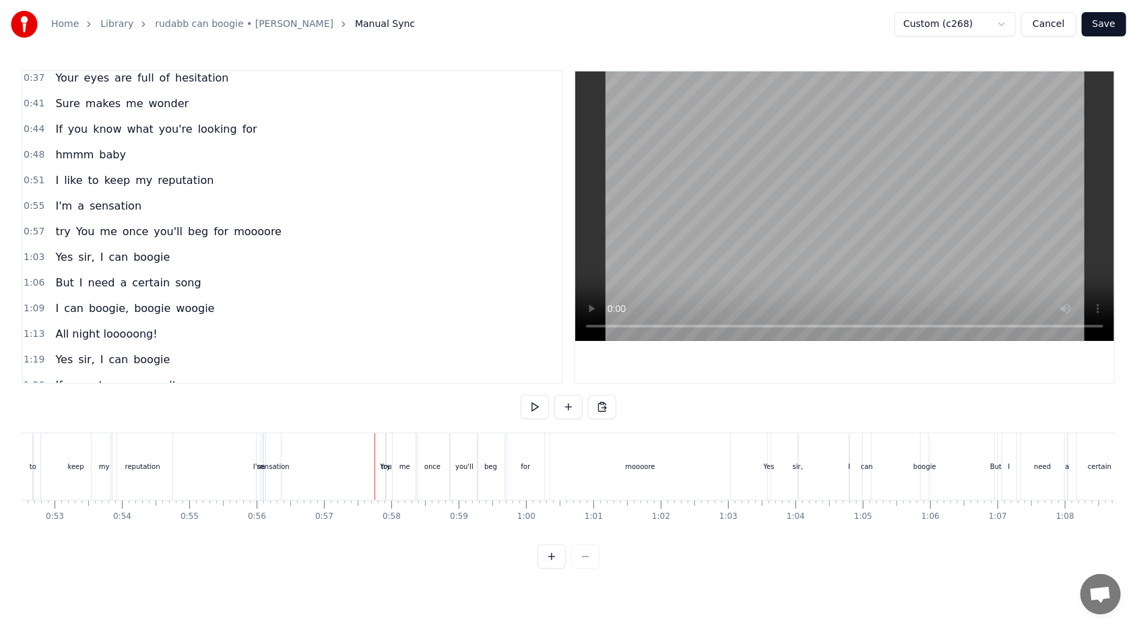
click at [389, 373] on div "You" at bounding box center [385, 466] width 11 height 10
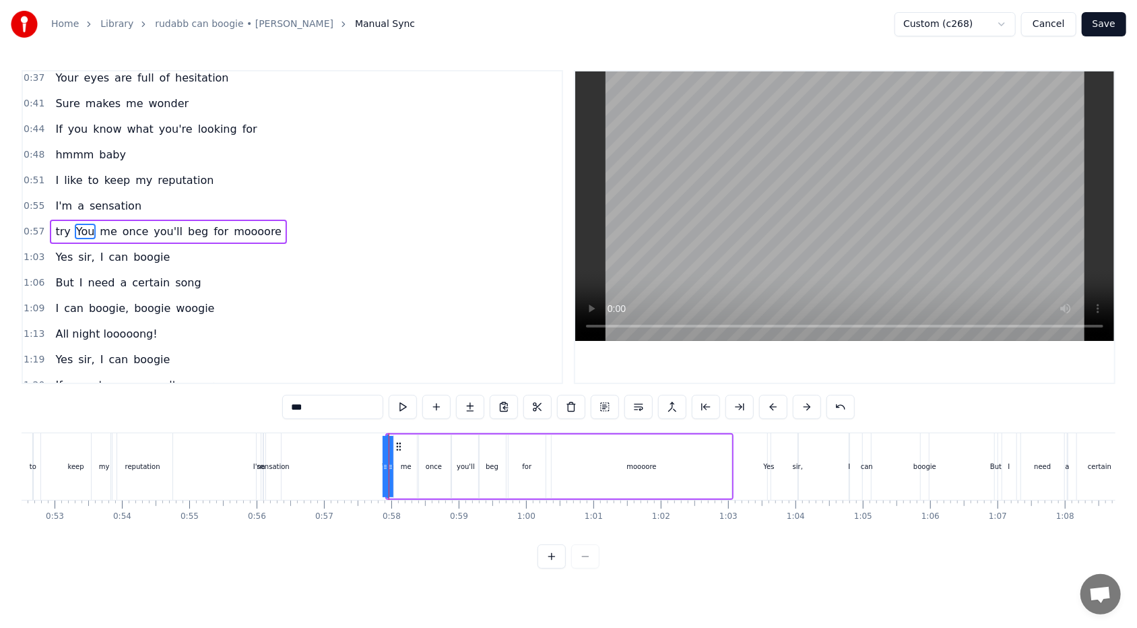
click at [385, 373] on circle at bounding box center [385, 468] width 1 height 1
click at [387, 373] on icon at bounding box center [385, 466] width 5 height 11
click at [520, 373] on div "for" at bounding box center [526, 466] width 37 height 64
drag, startPoint x: 541, startPoint y: 466, endPoint x: 566, endPoint y: 465, distance: 25.6
click at [520, 373] on icon at bounding box center [567, 466] width 5 height 11
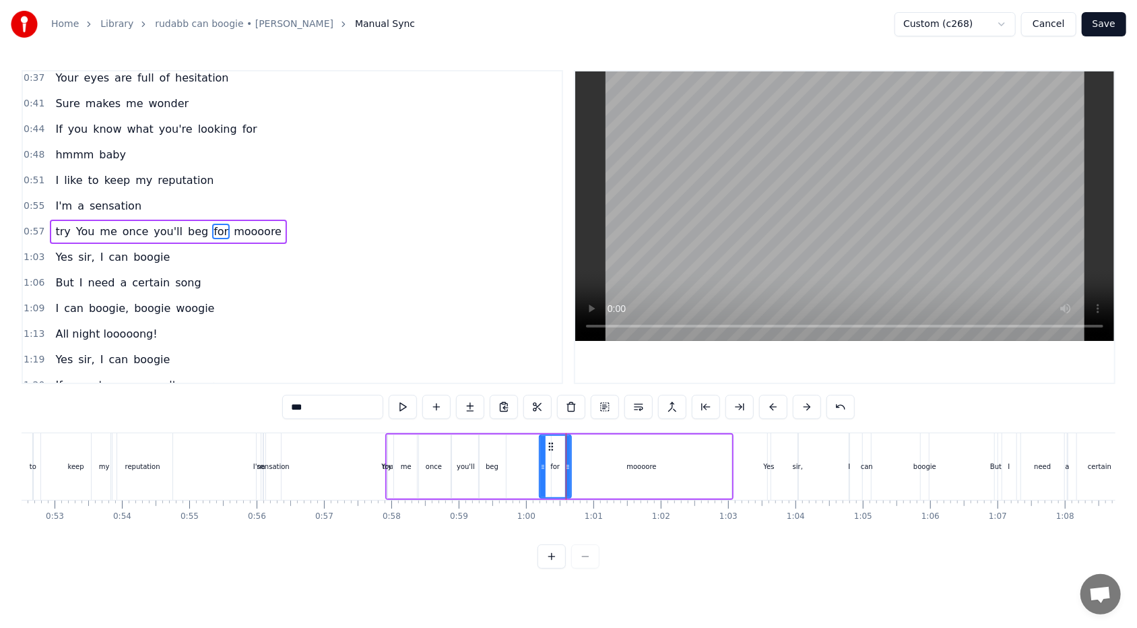
drag, startPoint x: 512, startPoint y: 467, endPoint x: 546, endPoint y: 463, distance: 33.8
click at [520, 373] on icon at bounding box center [542, 466] width 5 height 11
click at [494, 373] on div "beg" at bounding box center [492, 466] width 13 height 10
drag, startPoint x: 488, startPoint y: 444, endPoint x: 531, endPoint y: 444, distance: 42.4
click at [520, 373] on icon at bounding box center [532, 446] width 11 height 11
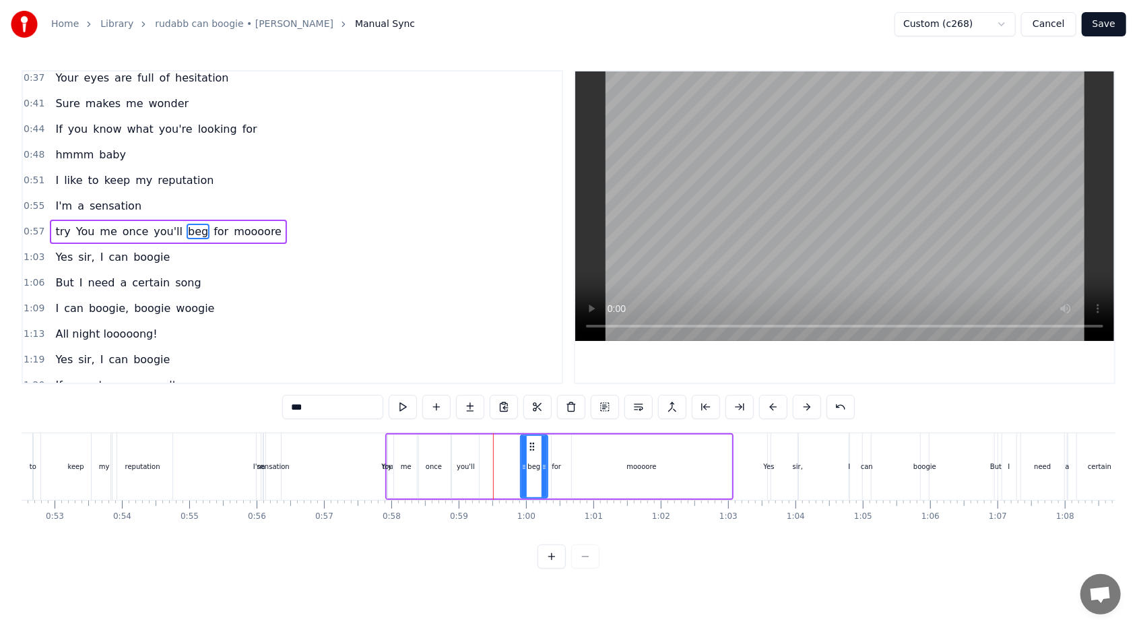
click at [464, 373] on div "you'll" at bounding box center [465, 466] width 27 height 64
drag, startPoint x: 461, startPoint y: 446, endPoint x: 502, endPoint y: 447, distance: 41.1
click at [502, 373] on icon at bounding box center [505, 446] width 11 height 11
click at [438, 373] on div "once" at bounding box center [434, 466] width 33 height 64
drag, startPoint x: 428, startPoint y: 444, endPoint x: 467, endPoint y: 443, distance: 39.7
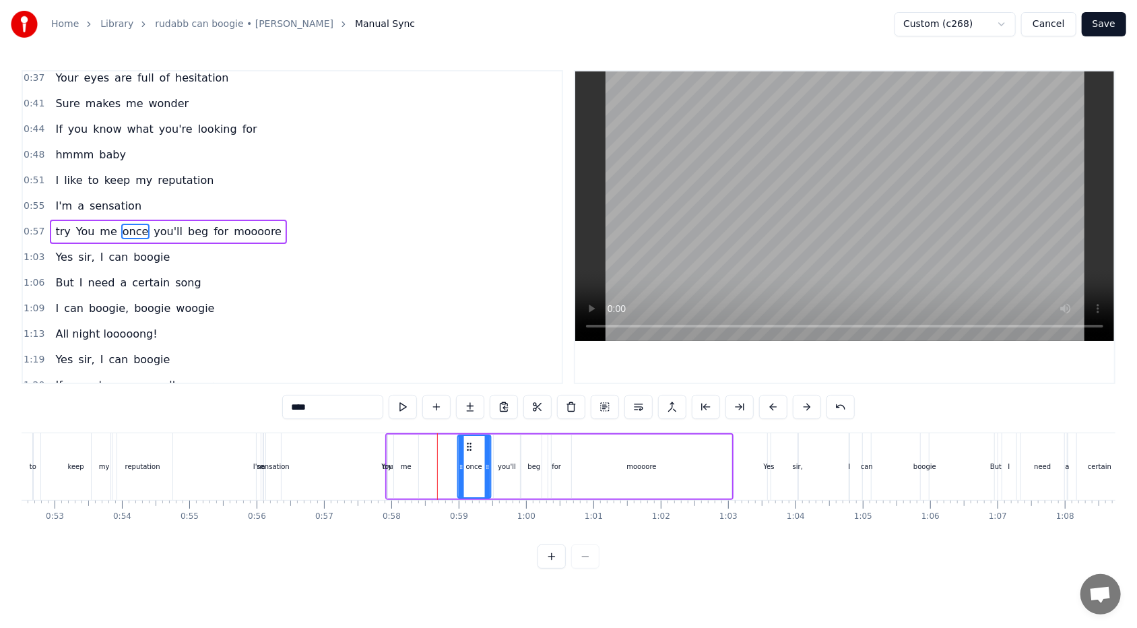
click at [467, 373] on icon at bounding box center [468, 446] width 11 height 11
click at [409, 373] on div "me" at bounding box center [406, 466] width 24 height 64
type input "**"
drag, startPoint x: 405, startPoint y: 445, endPoint x: 454, endPoint y: 444, distance: 48.5
click at [454, 373] on icon at bounding box center [454, 446] width 11 height 11
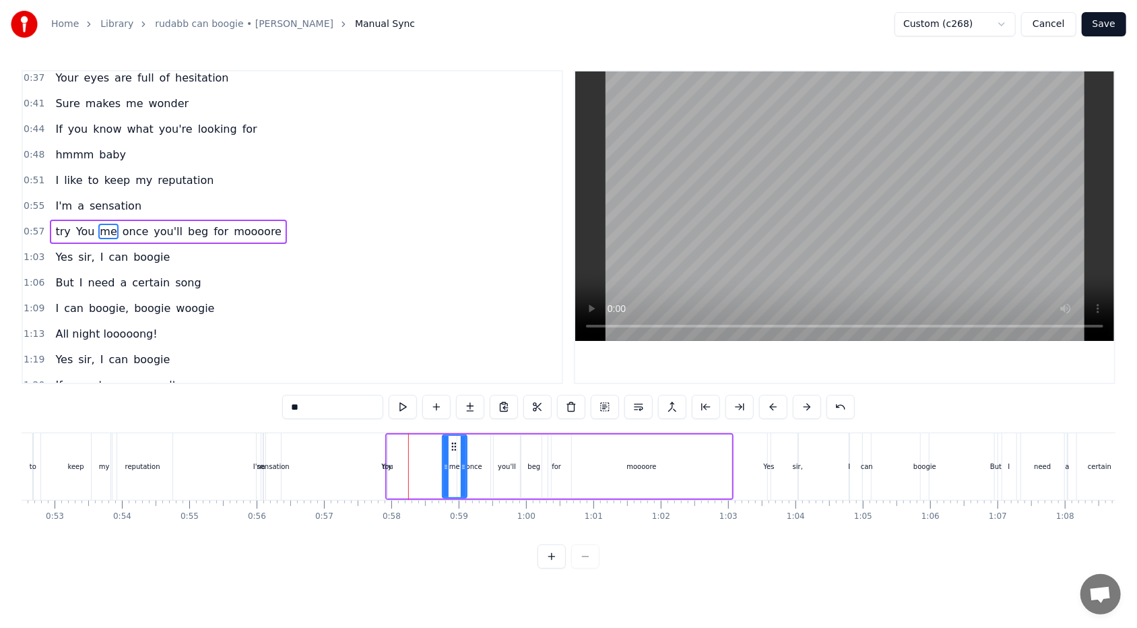
click at [389, 373] on div "try You me once you'll beg for moooore" at bounding box center [559, 466] width 348 height 67
click at [387, 373] on div "You" at bounding box center [387, 466] width 1 height 64
drag, startPoint x: 396, startPoint y: 445, endPoint x: 416, endPoint y: 450, distance: 20.1
click at [416, 373] on icon at bounding box center [418, 446] width 11 height 11
click at [387, 373] on div "try" at bounding box center [387, 466] width 9 height 10
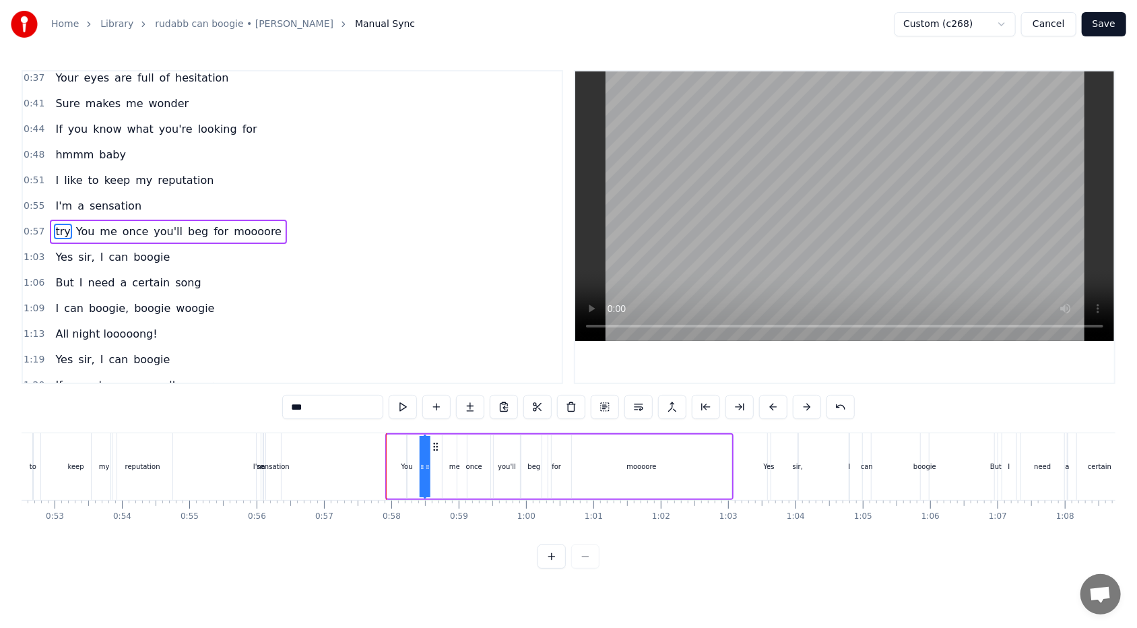
drag, startPoint x: 396, startPoint y: 445, endPoint x: 433, endPoint y: 446, distance: 37.1
click at [409, 373] on div "You" at bounding box center [406, 466] width 11 height 10
type input "***"
drag, startPoint x: 418, startPoint y: 445, endPoint x: 408, endPoint y: 446, distance: 10.1
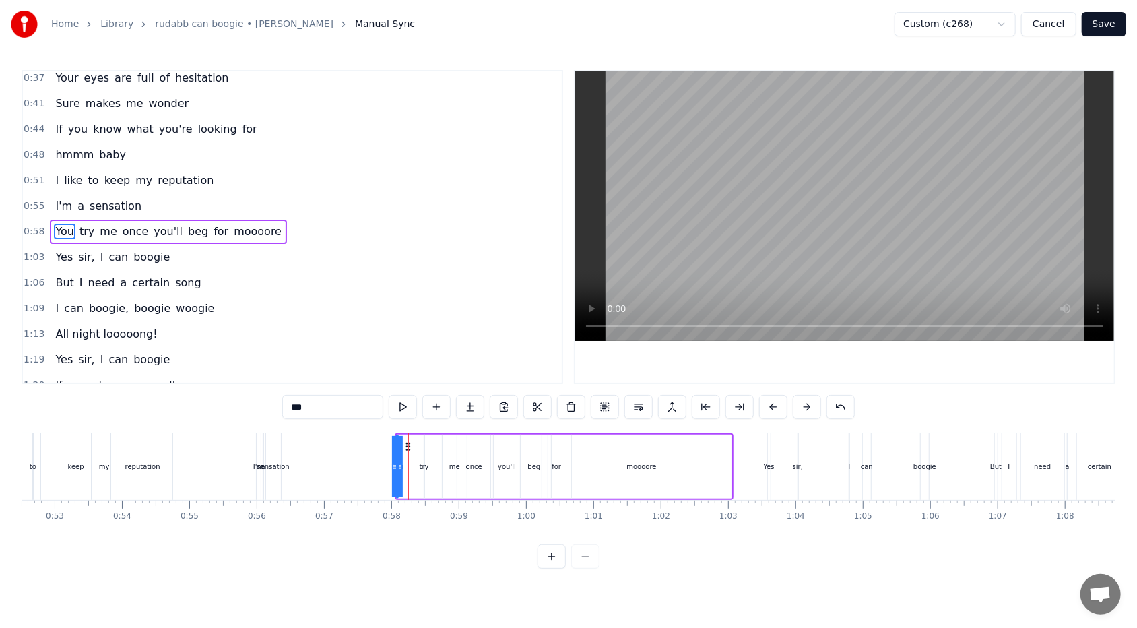
drag, startPoint x: 400, startPoint y: 467, endPoint x: 407, endPoint y: 465, distance: 7.7
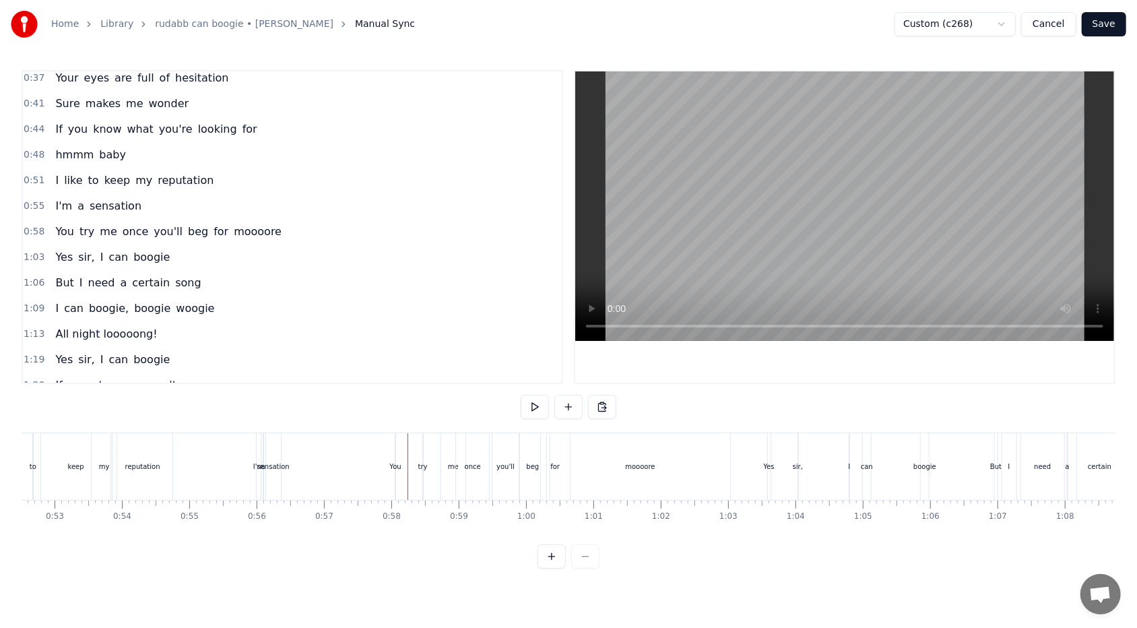
click at [400, 373] on div "You" at bounding box center [394, 466] width 11 height 10
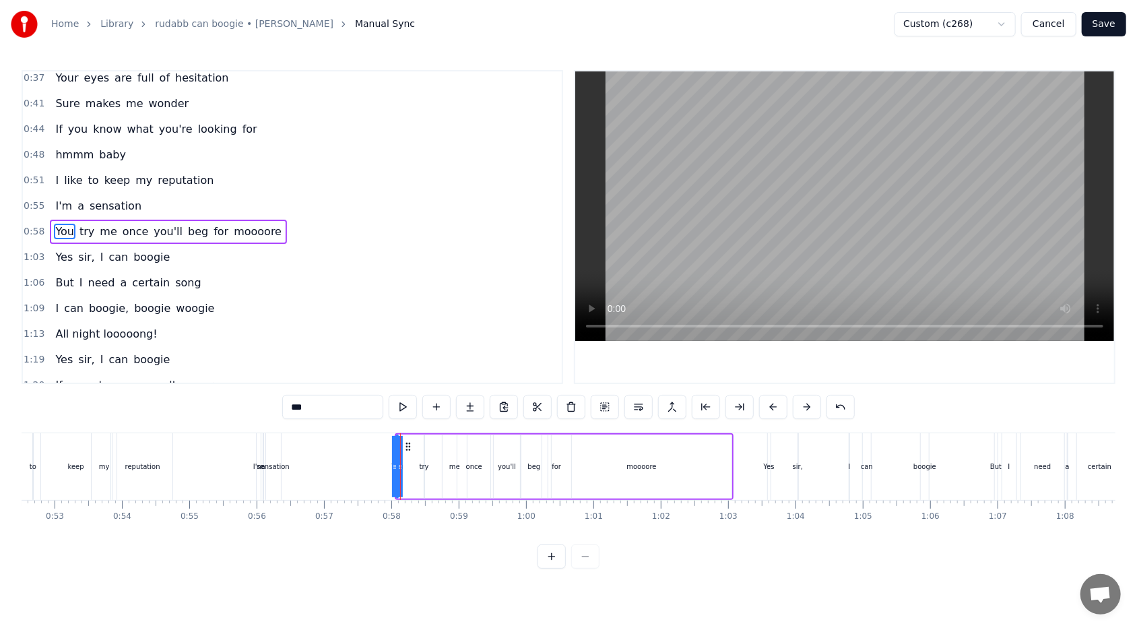
click at [425, 373] on div "try" at bounding box center [424, 466] width 9 height 10
type input "***"
drag, startPoint x: 428, startPoint y: 467, endPoint x: 436, endPoint y: 466, distance: 7.5
click at [436, 373] on div "You try me once you'll beg for moooore" at bounding box center [564, 466] width 339 height 67
click at [399, 373] on div "You" at bounding box center [396, 466] width 11 height 10
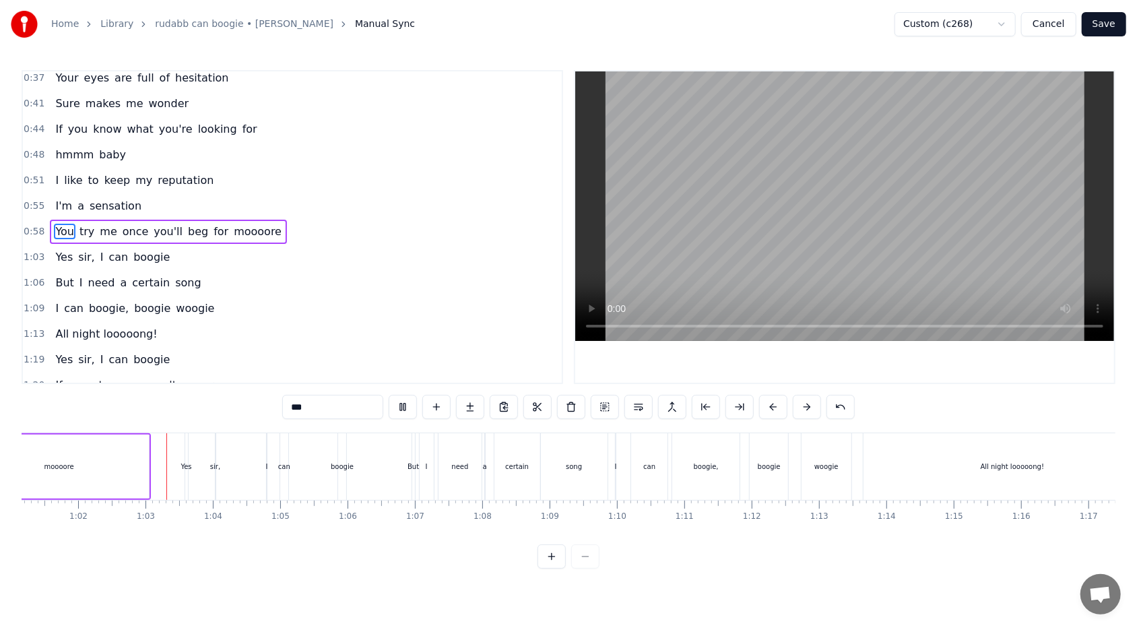
scroll to position [0, 4146]
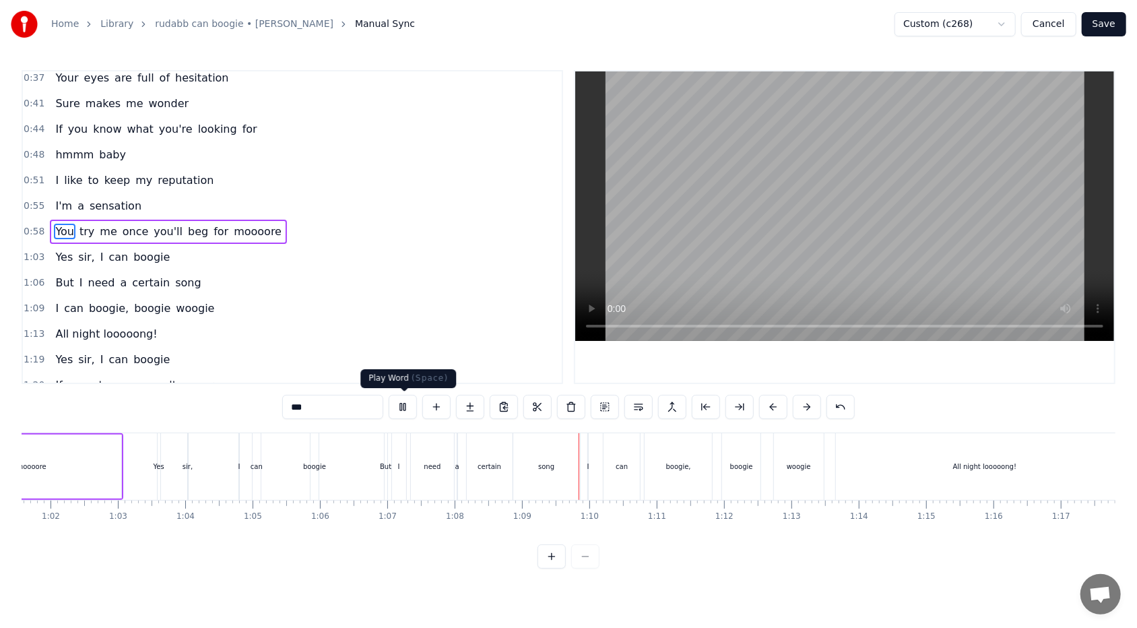
click at [404, 373] on button at bounding box center [403, 407] width 28 height 24
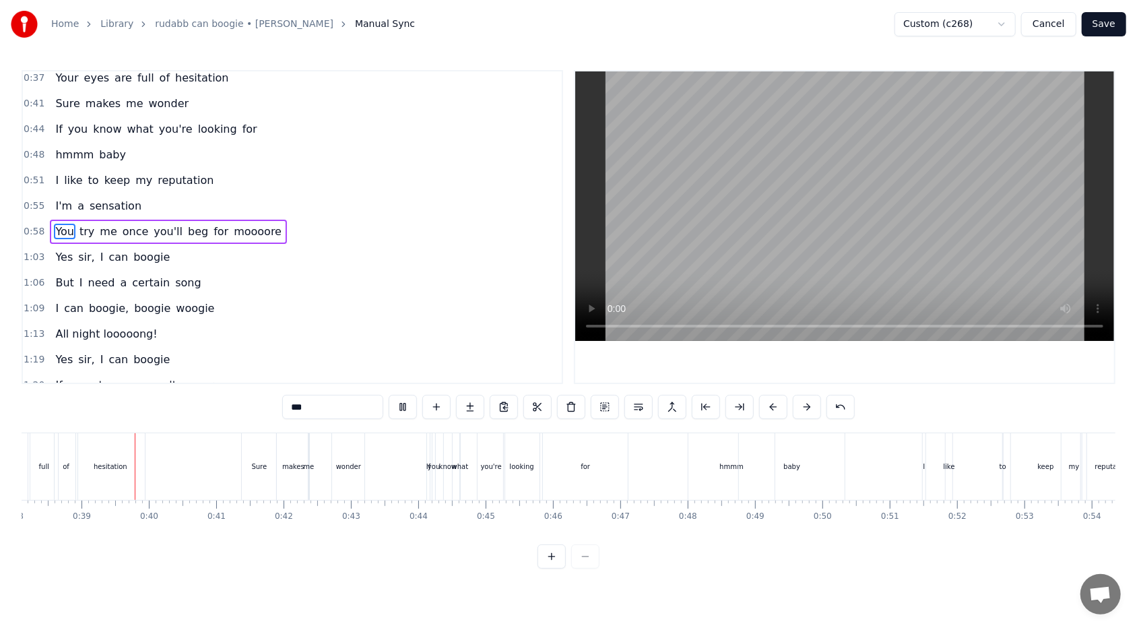
scroll to position [0, 2568]
click at [401, 373] on button at bounding box center [403, 407] width 28 height 24
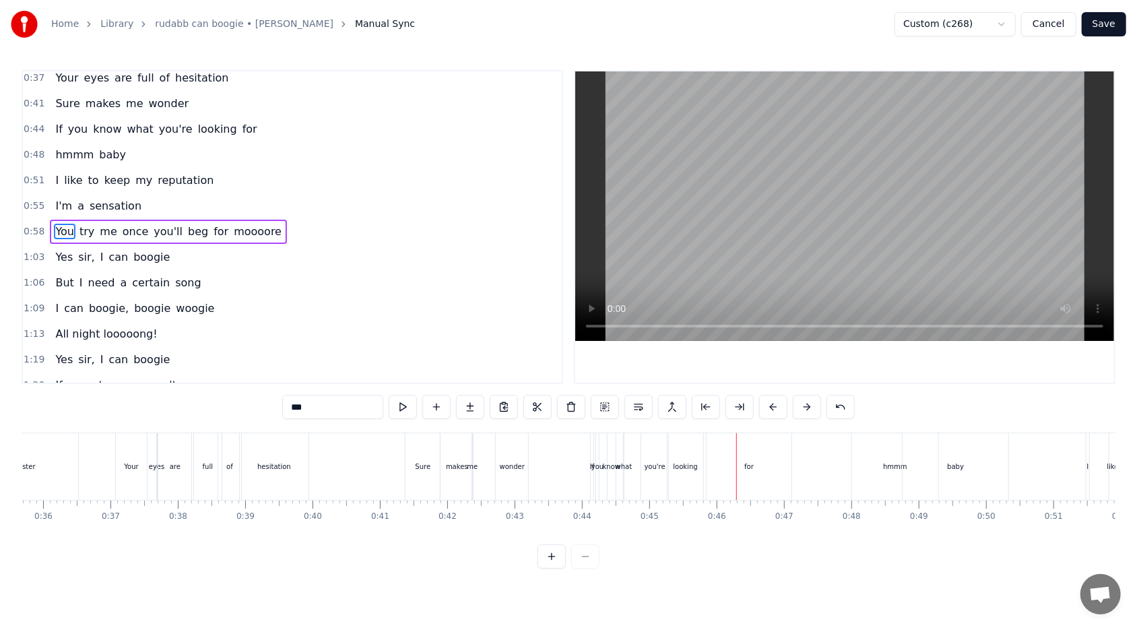
scroll to position [0, 2458]
click at [356, 373] on div "Sure" at bounding box center [367, 466] width 34 height 67
type input "****"
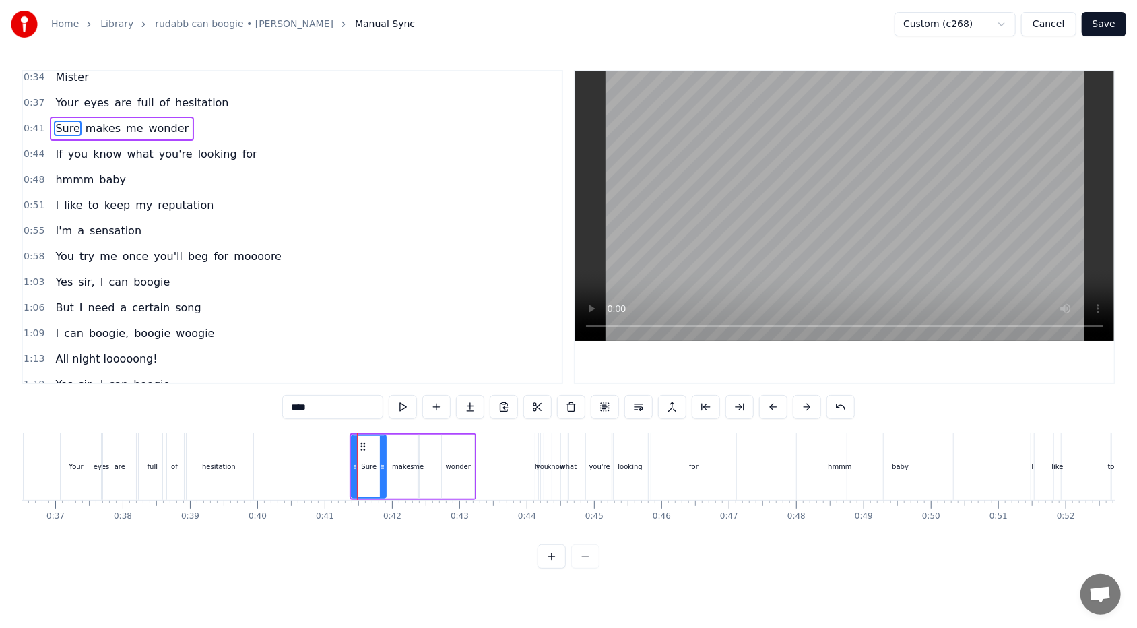
scroll to position [0, 0]
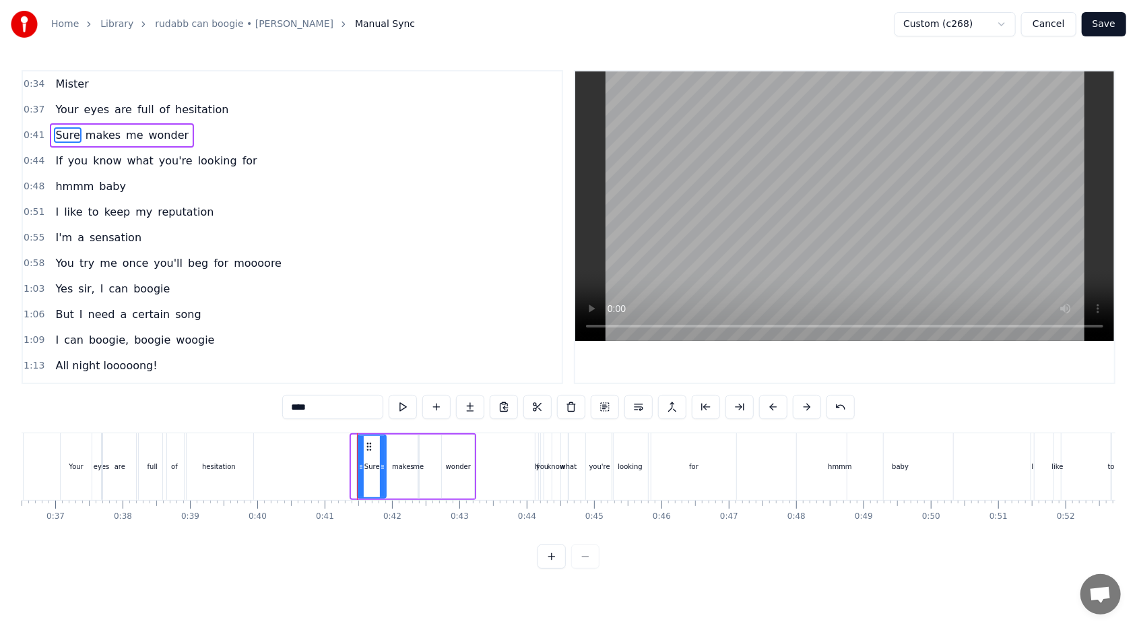
click at [358, 373] on icon at bounding box center [360, 466] width 5 height 11
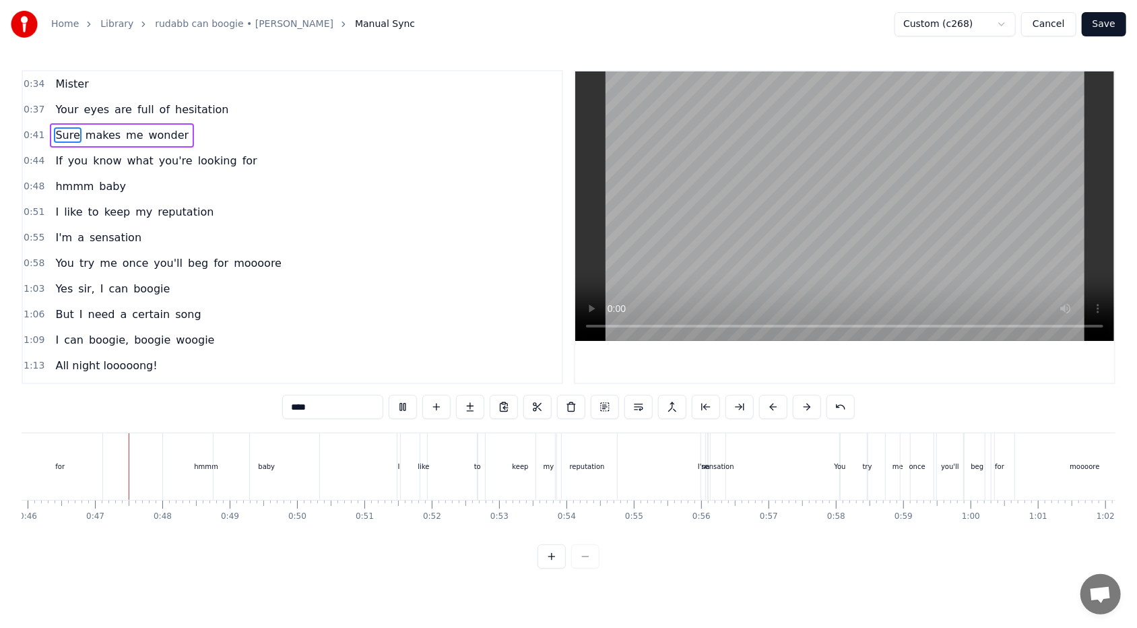
scroll to position [0, 3092]
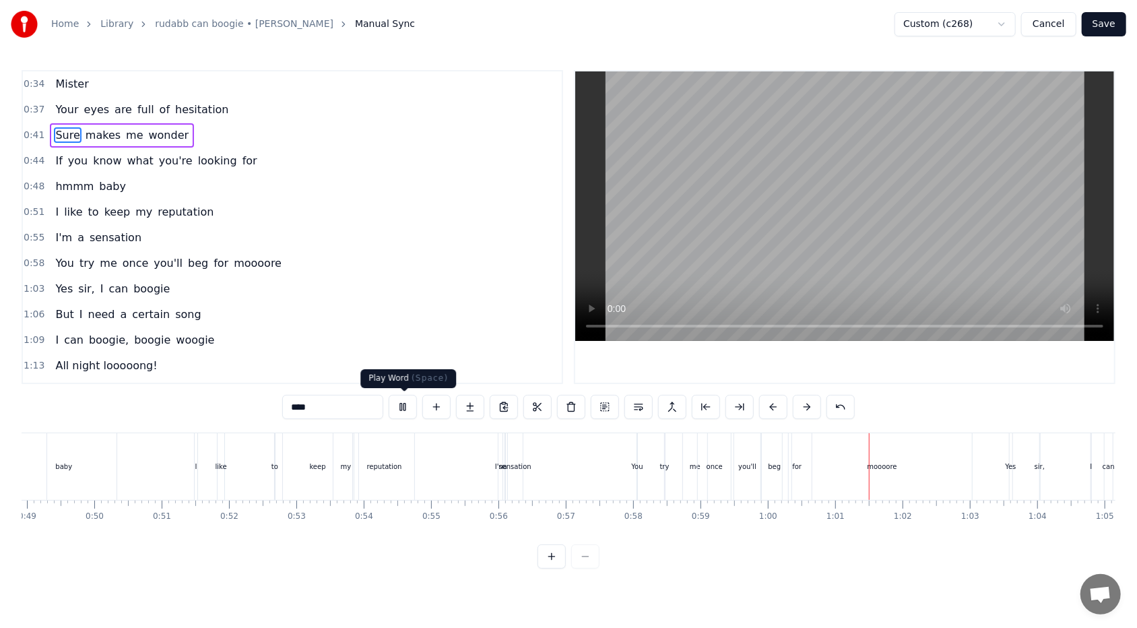
click at [398, 373] on button at bounding box center [403, 407] width 28 height 24
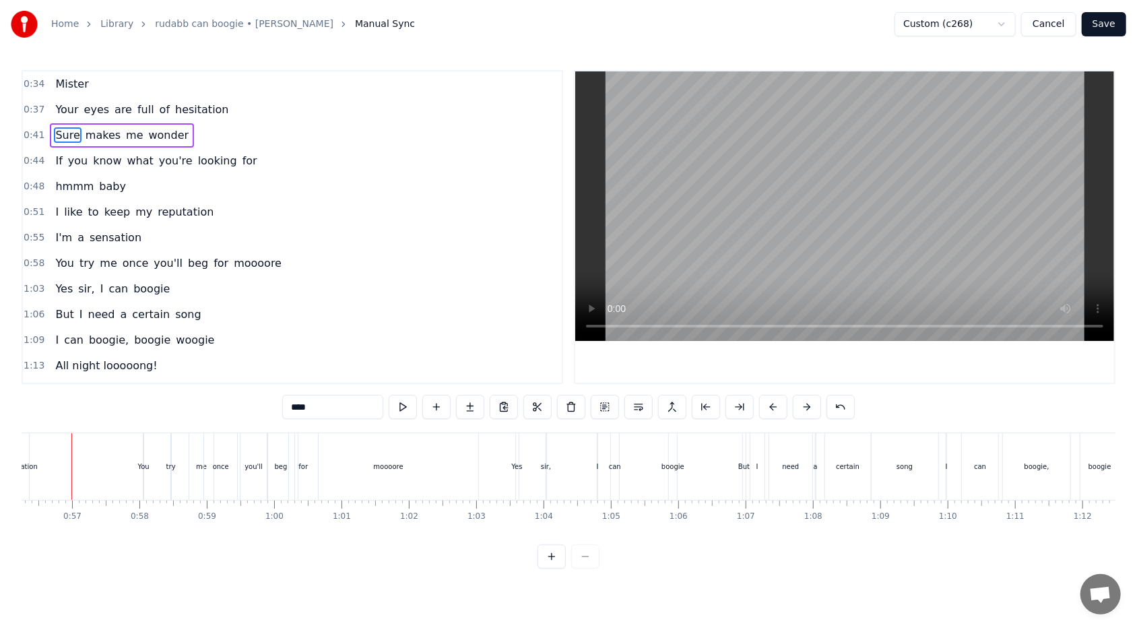
scroll to position [0, 3771]
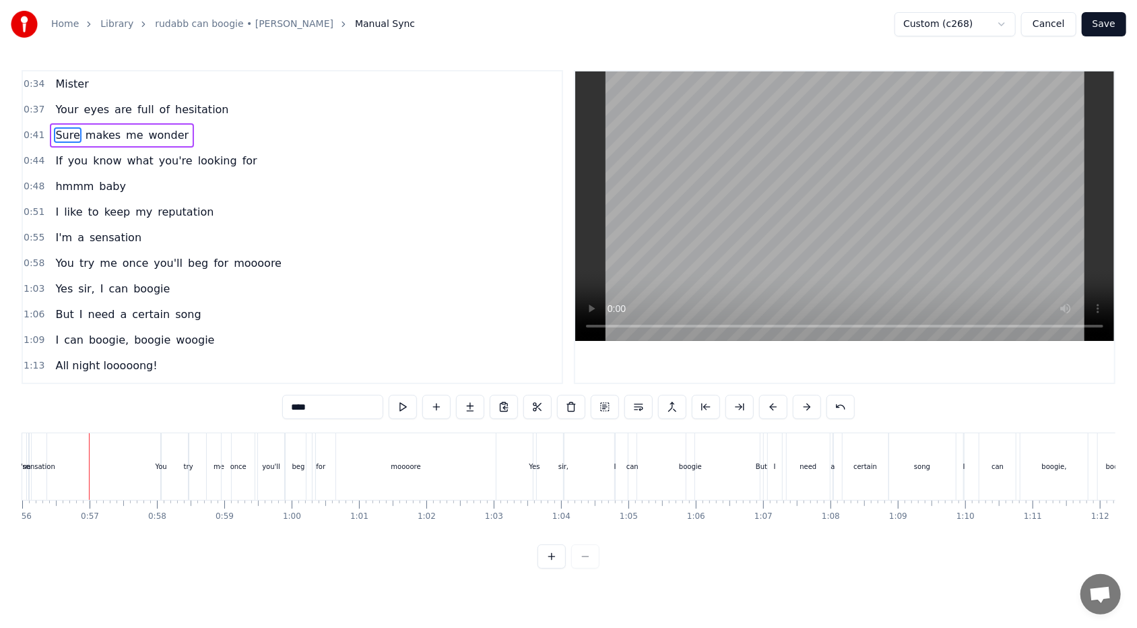
click at [194, 251] on div "You try me once you'll beg for moooore" at bounding box center [168, 263] width 237 height 24
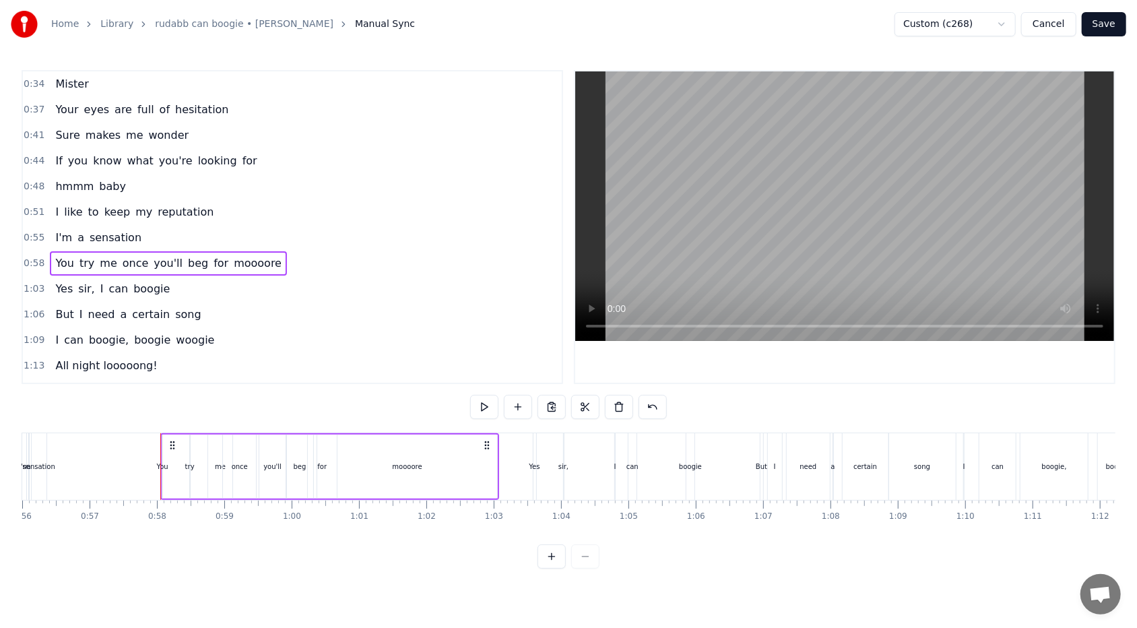
click at [162, 373] on div "You" at bounding box center [162, 466] width 1 height 64
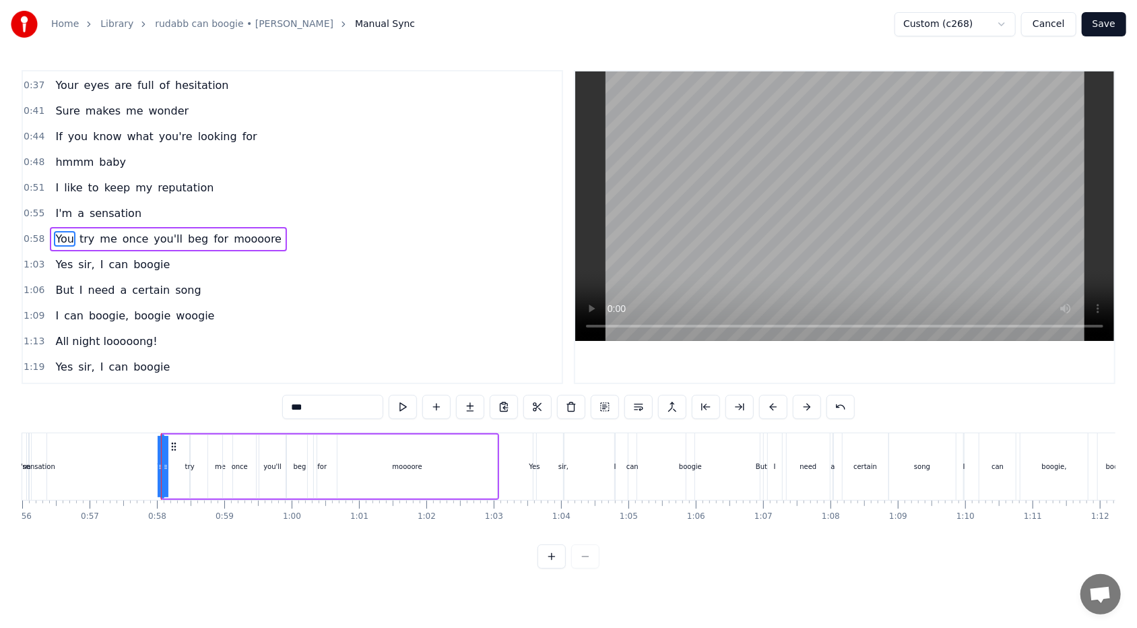
scroll to position [32, 0]
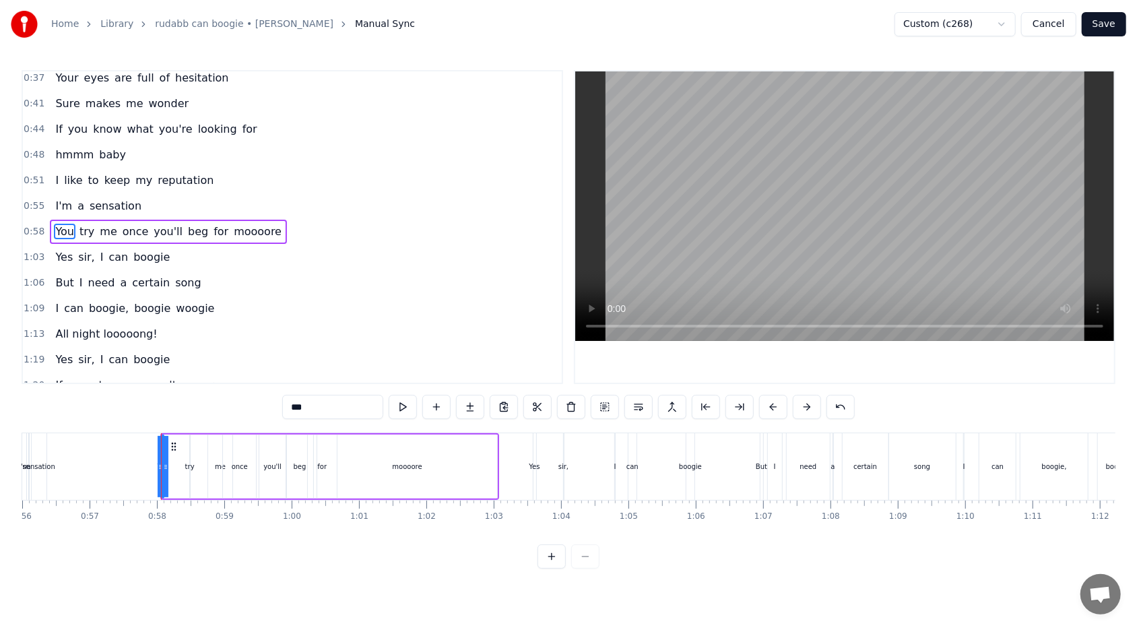
drag, startPoint x: 165, startPoint y: 467, endPoint x: 176, endPoint y: 465, distance: 11.0
click at [176, 373] on div "You try me once you'll beg for moooore" at bounding box center [329, 466] width 339 height 67
click at [166, 373] on div "You" at bounding box center [161, 466] width 11 height 10
click at [189, 373] on div "try" at bounding box center [189, 466] width 9 height 10
type input "***"
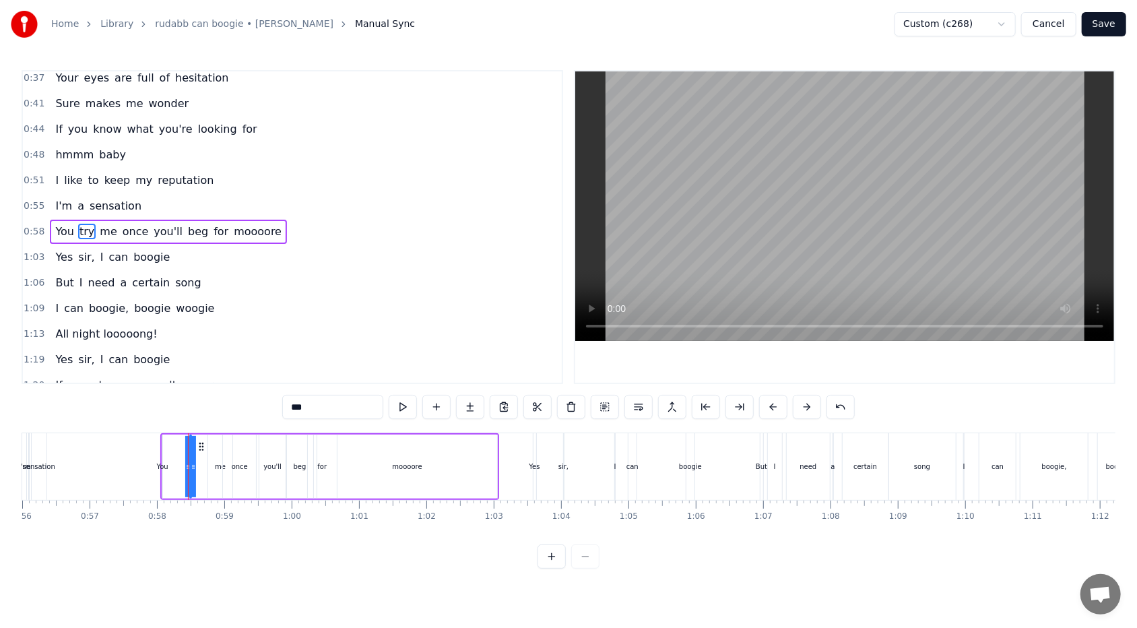
click at [199, 373] on div "You try me once you'll beg for moooore" at bounding box center [329, 466] width 339 height 67
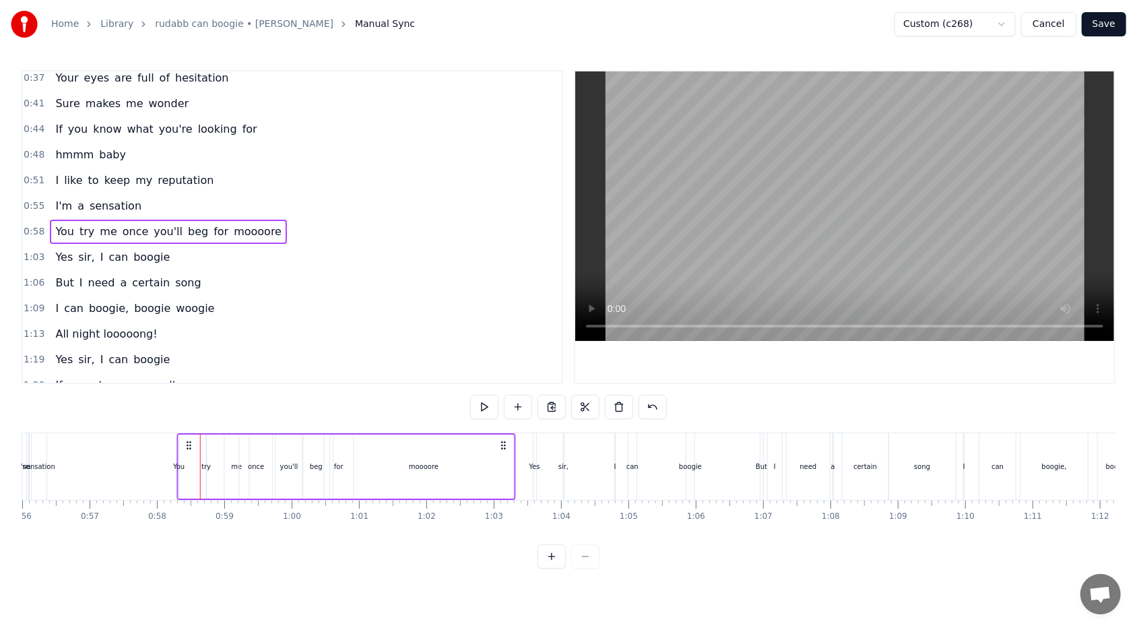
drag, startPoint x: 485, startPoint y: 440, endPoint x: 502, endPoint y: 440, distance: 16.8
click at [502, 373] on icon at bounding box center [503, 445] width 11 height 11
click at [469, 373] on div "moooore" at bounding box center [424, 466] width 180 height 64
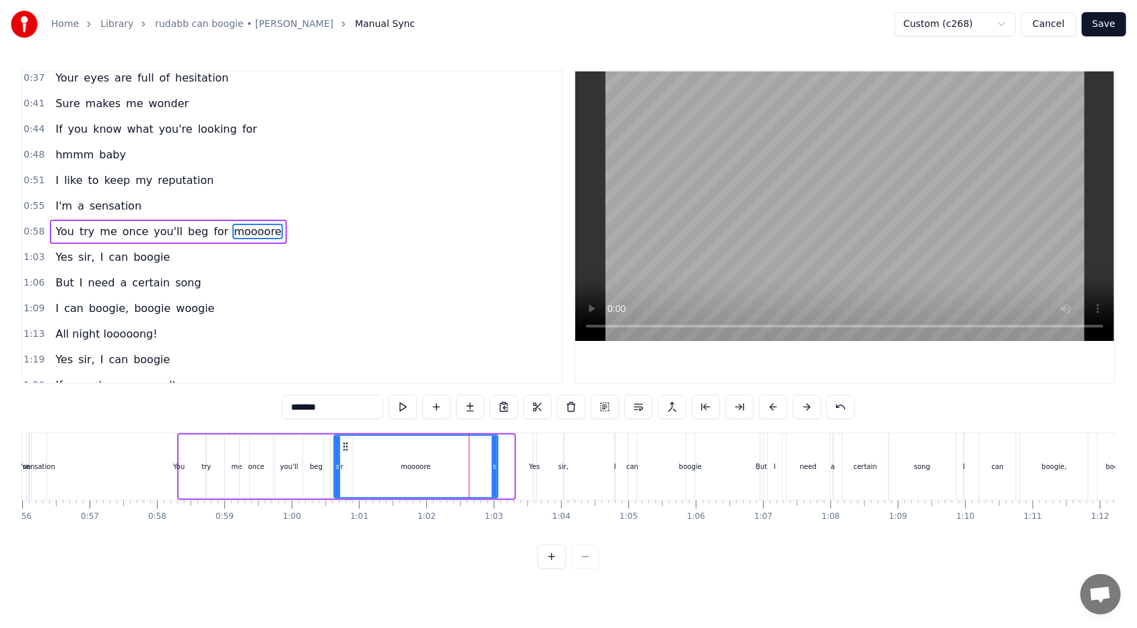
drag, startPoint x: 510, startPoint y: 465, endPoint x: 494, endPoint y: 466, distance: 16.2
click at [494, 373] on icon at bounding box center [494, 466] width 5 height 11
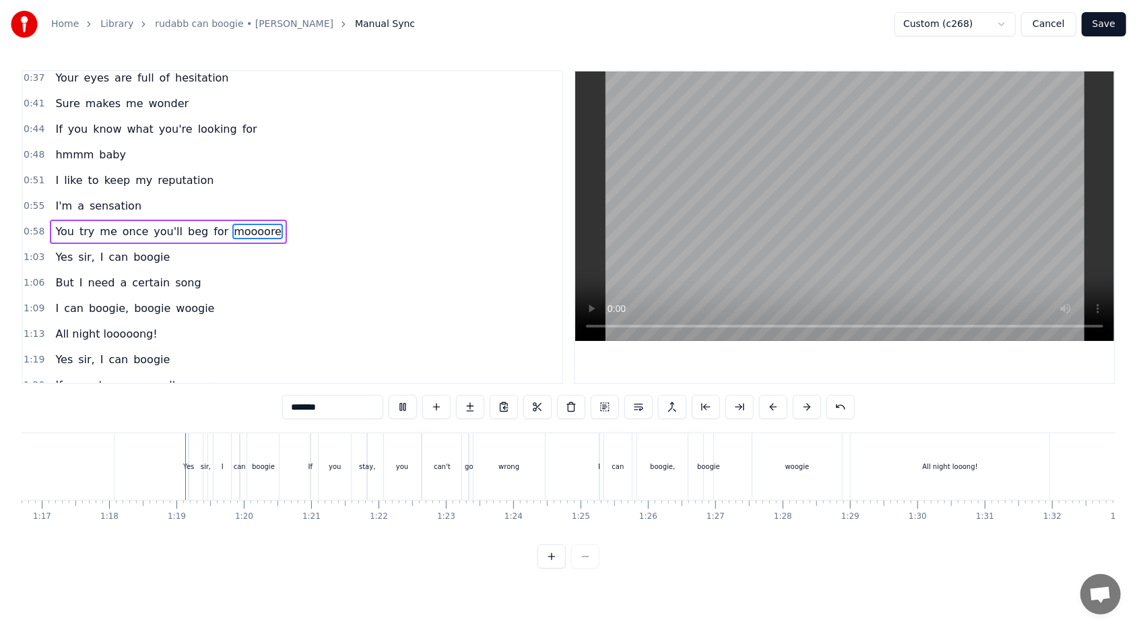
scroll to position [0, 5220]
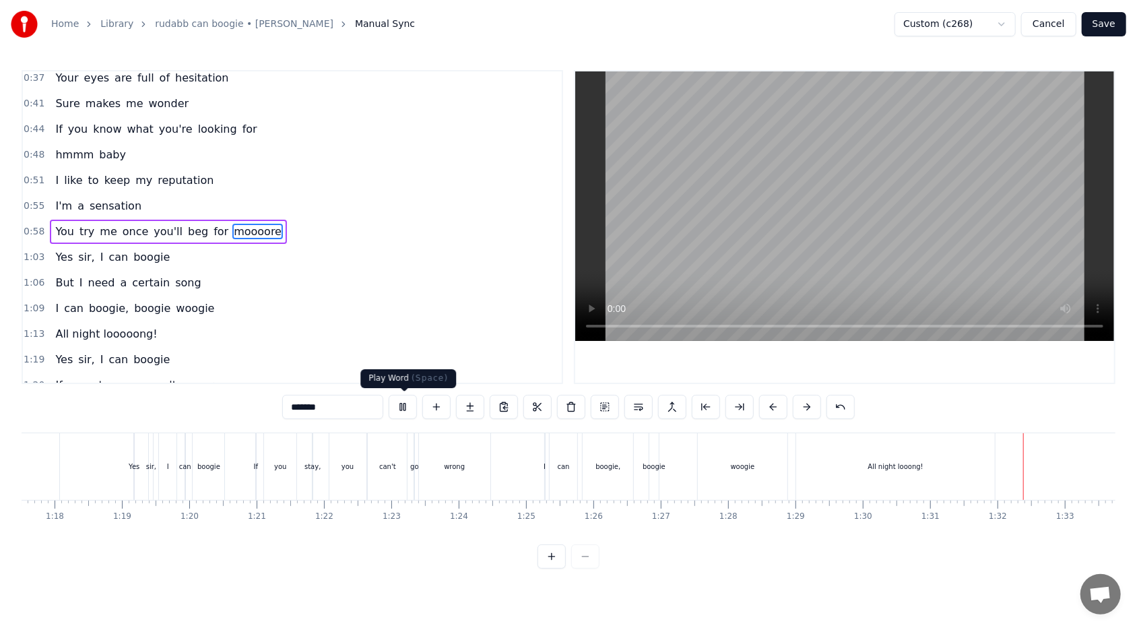
click at [410, 373] on button at bounding box center [403, 407] width 28 height 24
click at [520, 373] on div "boogie," at bounding box center [608, 466] width 51 height 67
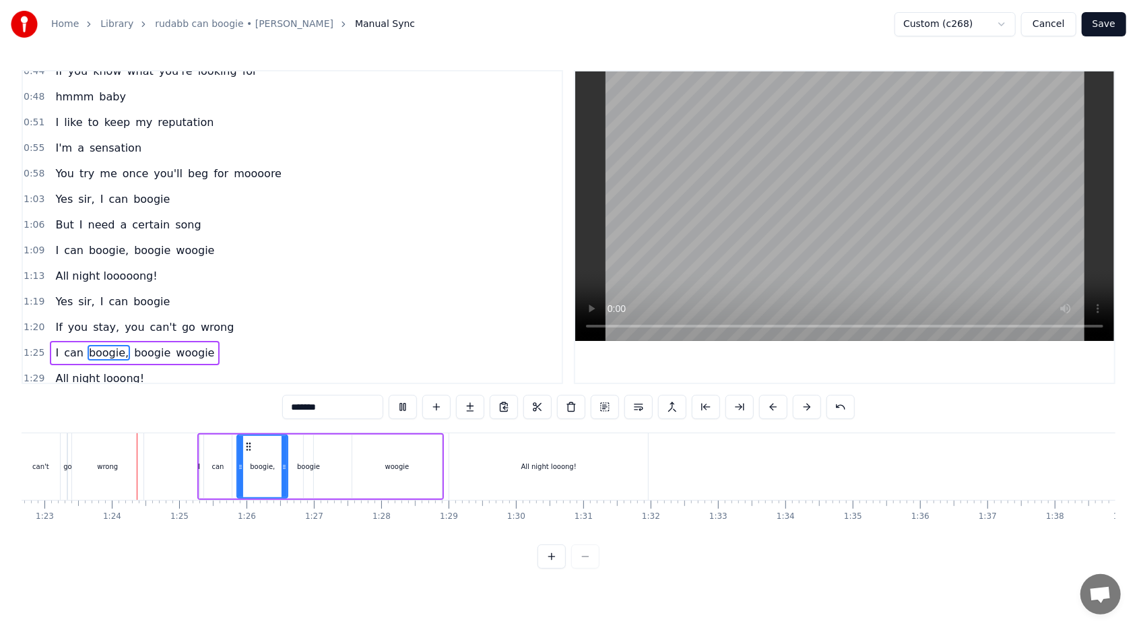
scroll to position [0, 5567]
click at [398, 373] on button at bounding box center [403, 407] width 28 height 24
click at [285, 373] on icon at bounding box center [285, 466] width 5 height 11
click at [303, 373] on div "boogie" at bounding box center [307, 466] width 9 height 64
drag, startPoint x: 313, startPoint y: 444, endPoint x: 321, endPoint y: 443, distance: 8.1
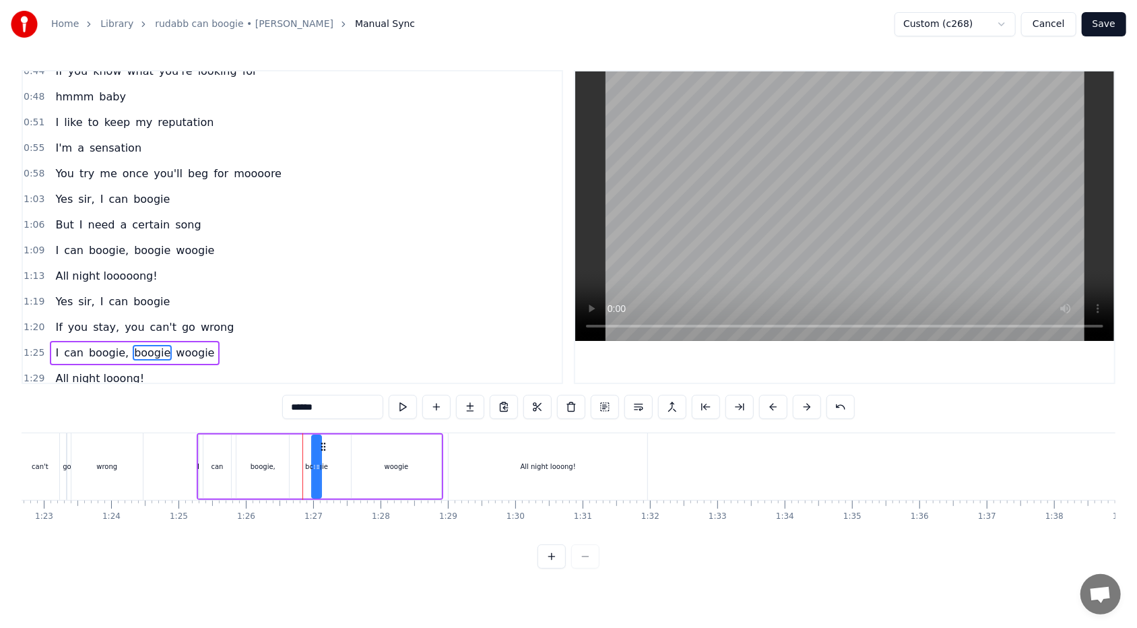
click at [321, 373] on icon at bounding box center [323, 446] width 11 height 11
click at [324, 373] on icon at bounding box center [324, 446] width 11 height 11
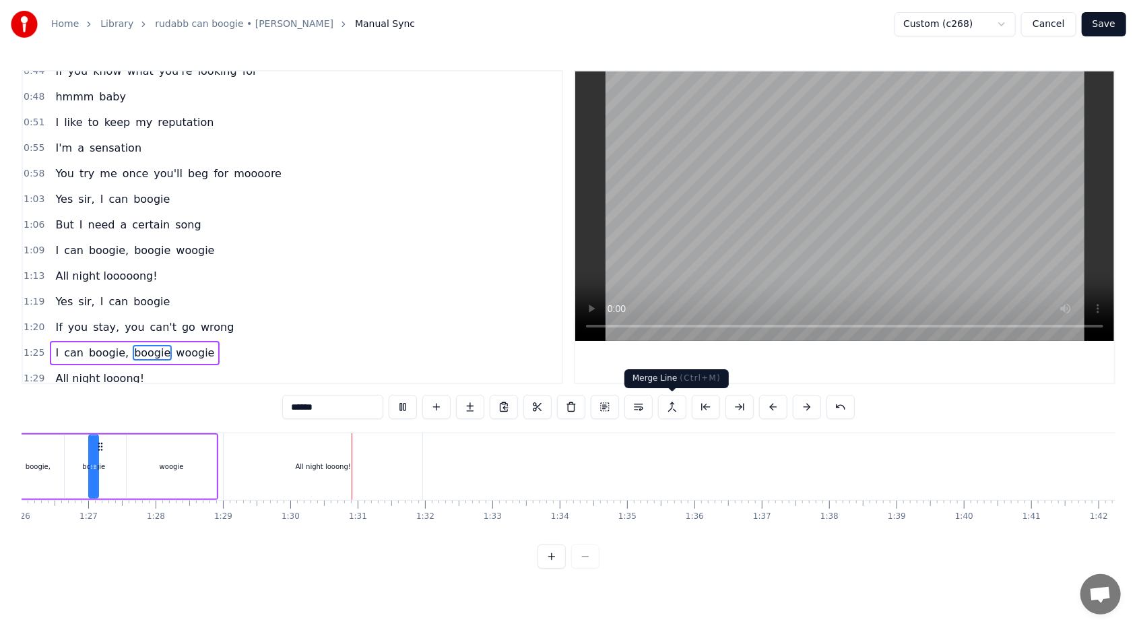
scroll to position [0, 6016]
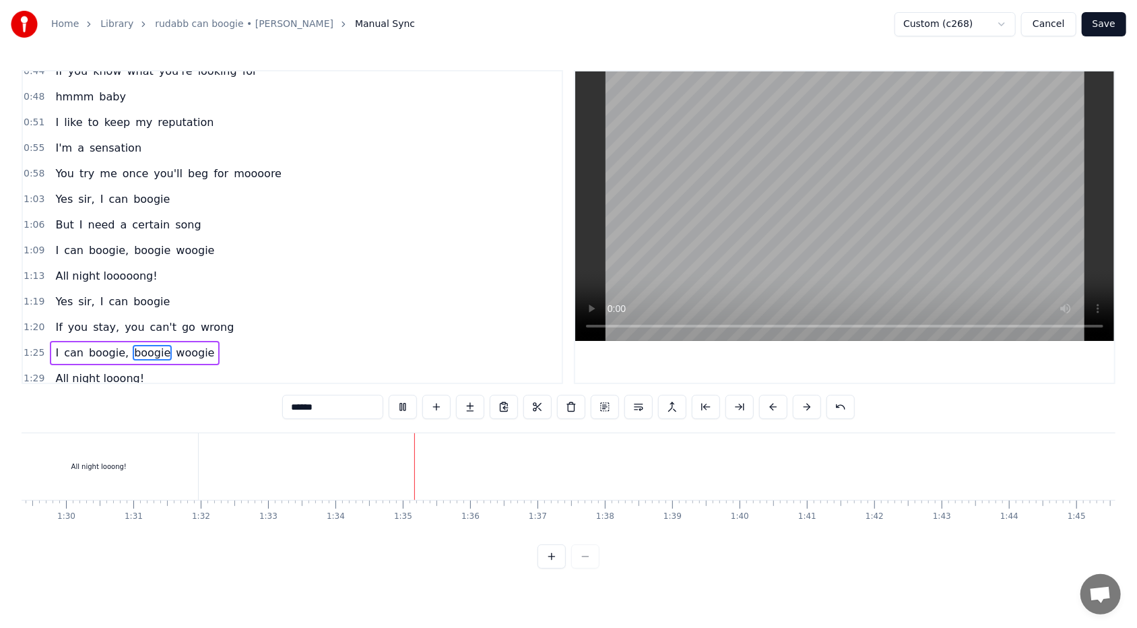
click at [143, 373] on div "All night looong!" at bounding box center [98, 466] width 199 height 67
type input "**********"
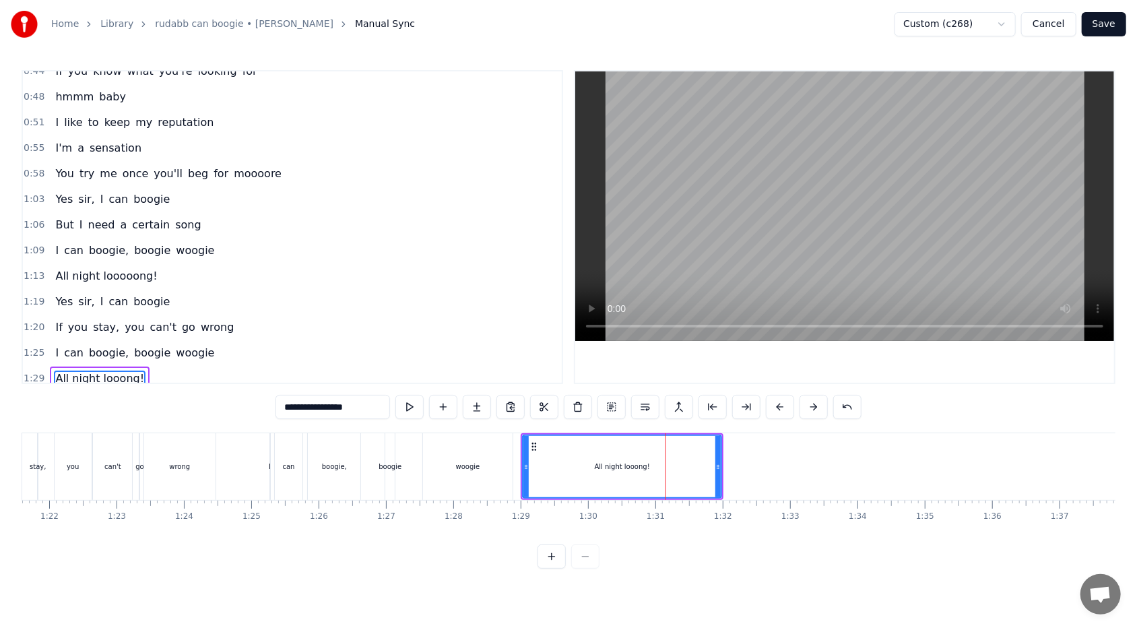
scroll to position [0, 5549]
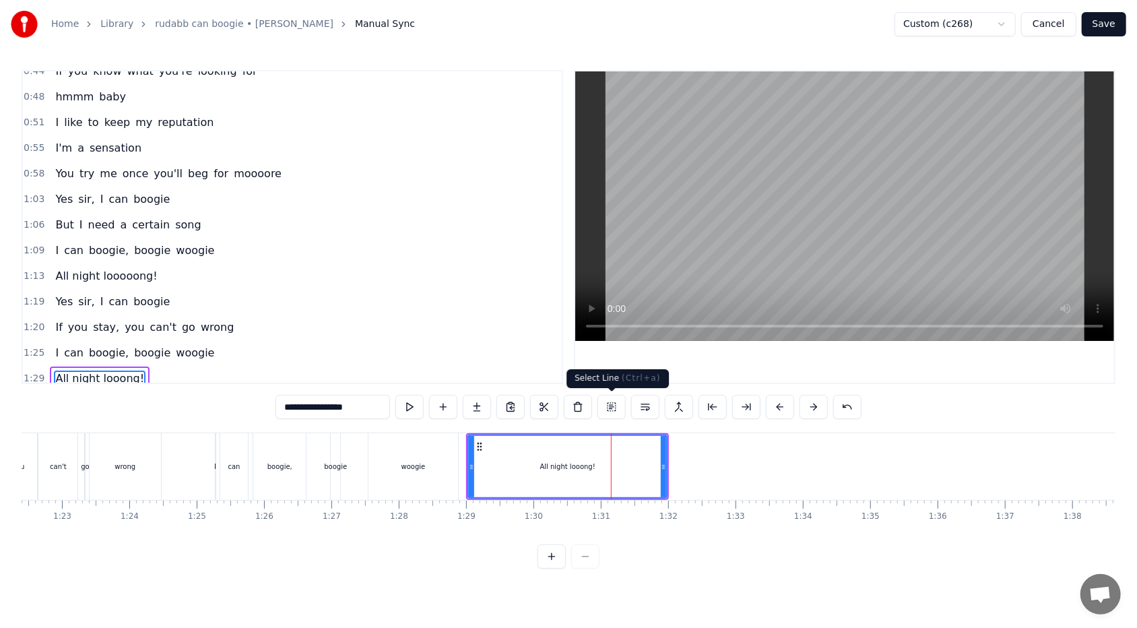
click at [520, 373] on button at bounding box center [611, 407] width 28 height 24
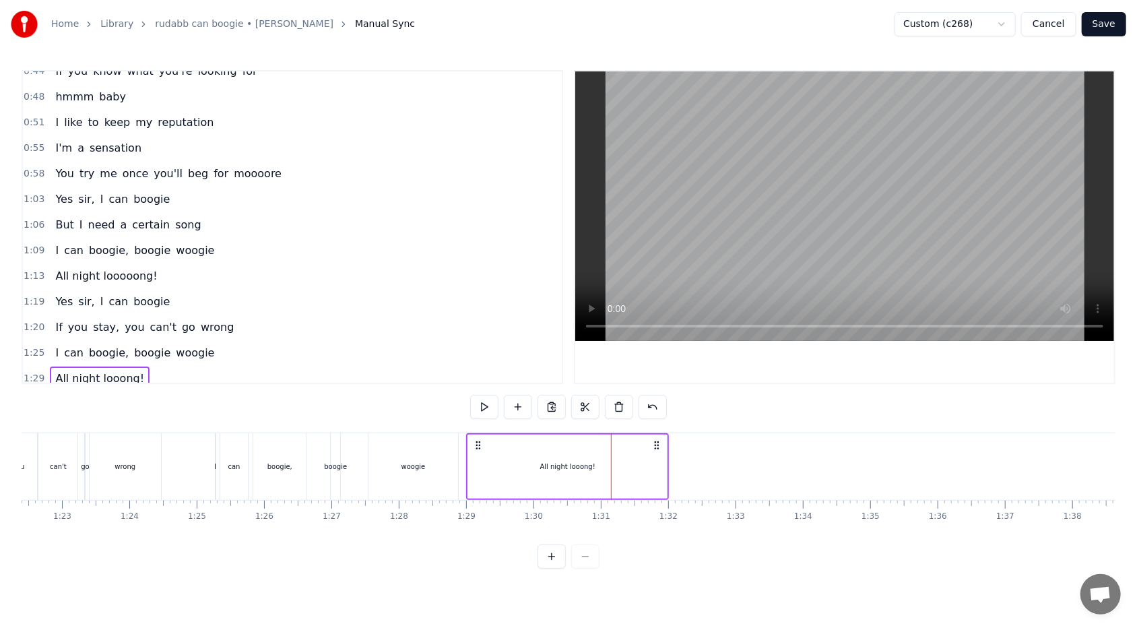
click at [434, 373] on div "woogie" at bounding box center [413, 466] width 90 height 67
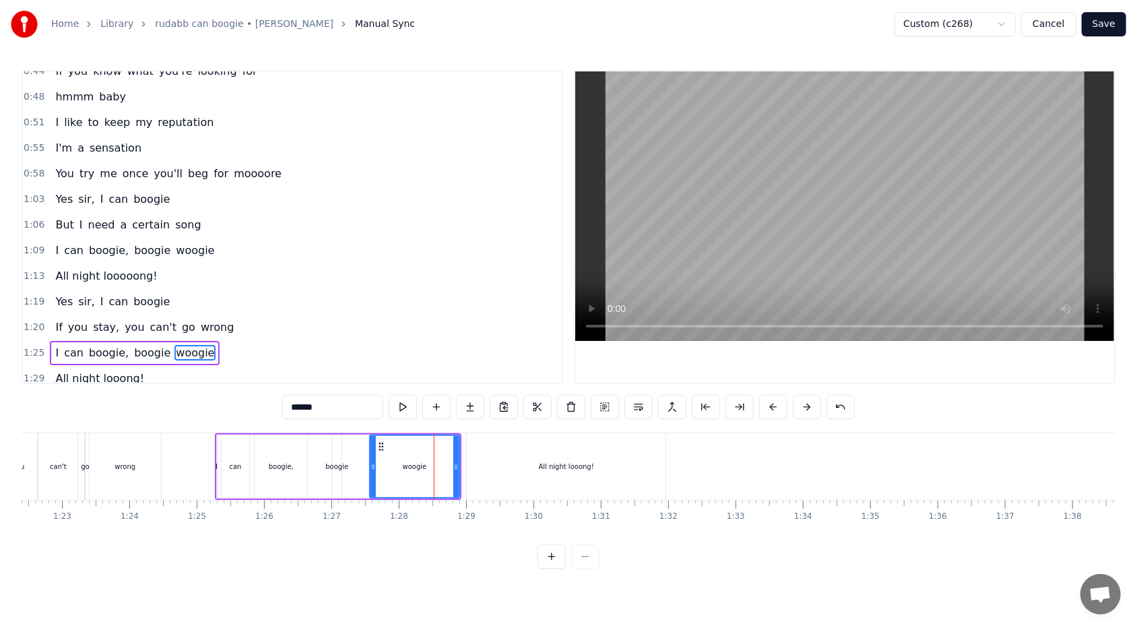
click at [520, 373] on div "All night looong!" at bounding box center [566, 466] width 199 height 67
type input "**********"
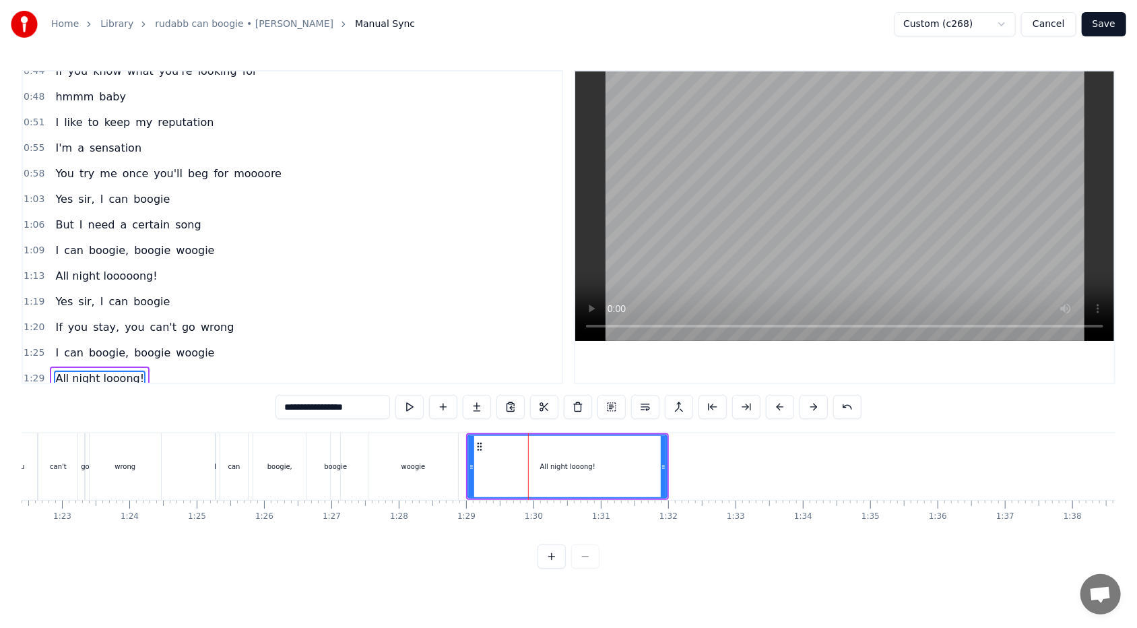
click at [37, 372] on span "1:29" at bounding box center [34, 378] width 21 height 13
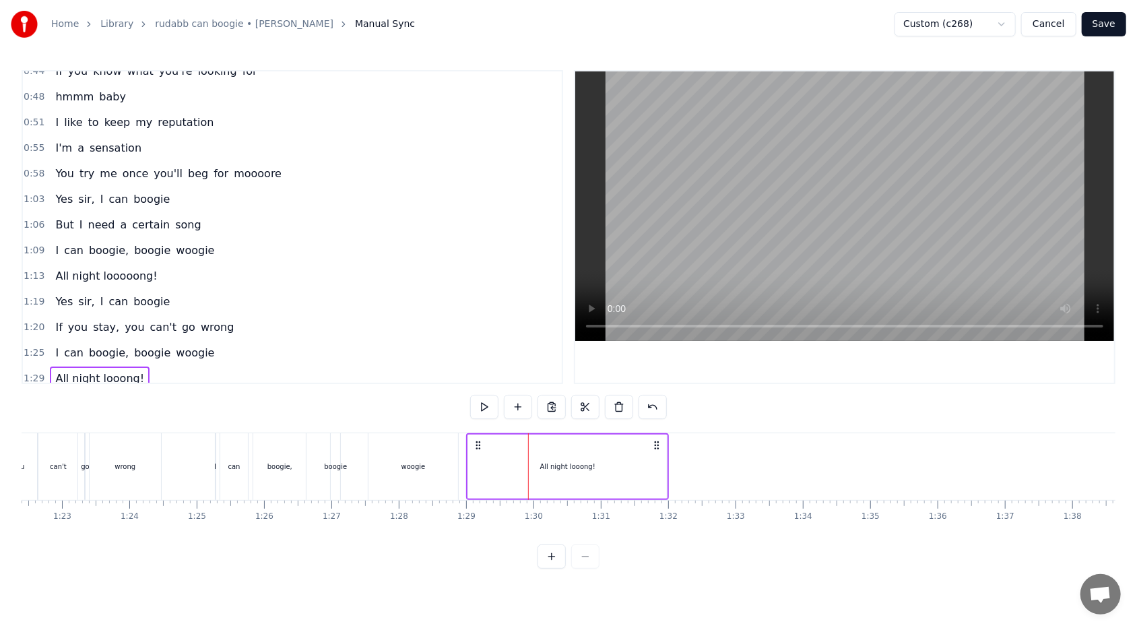
click at [468, 373] on div "All night looong!" at bounding box center [567, 466] width 199 height 64
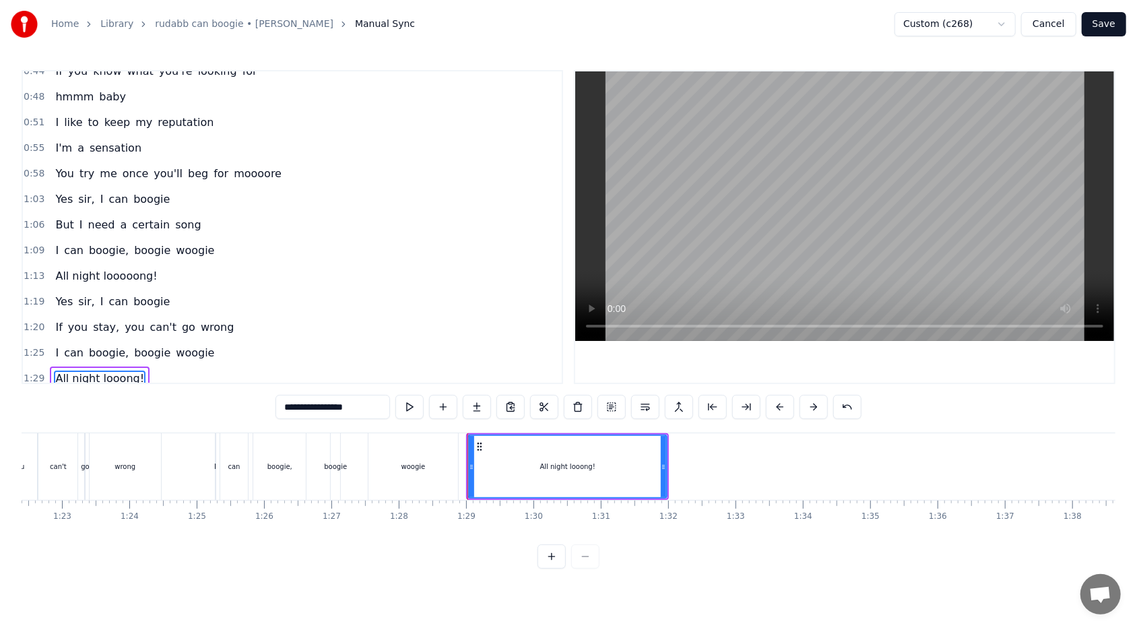
click at [484, 373] on div "All night looong!" at bounding box center [567, 466] width 197 height 61
click at [478, 373] on div "All night looong!" at bounding box center [567, 466] width 197 height 61
click at [475, 373] on div "All night looong!" at bounding box center [567, 466] width 197 height 61
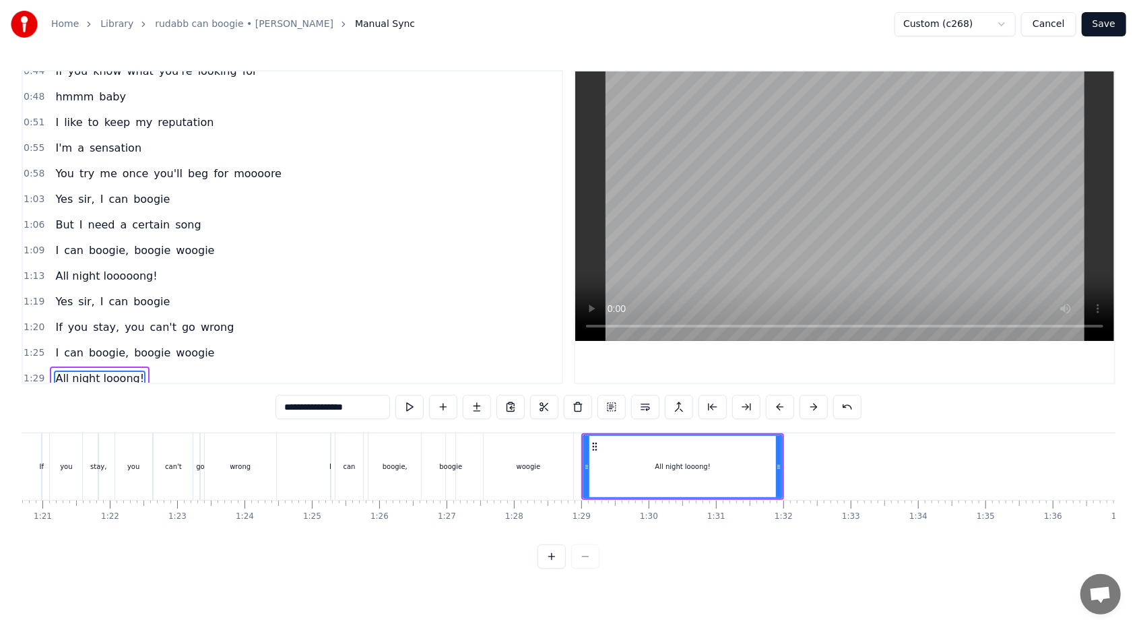
scroll to position [0, 5324]
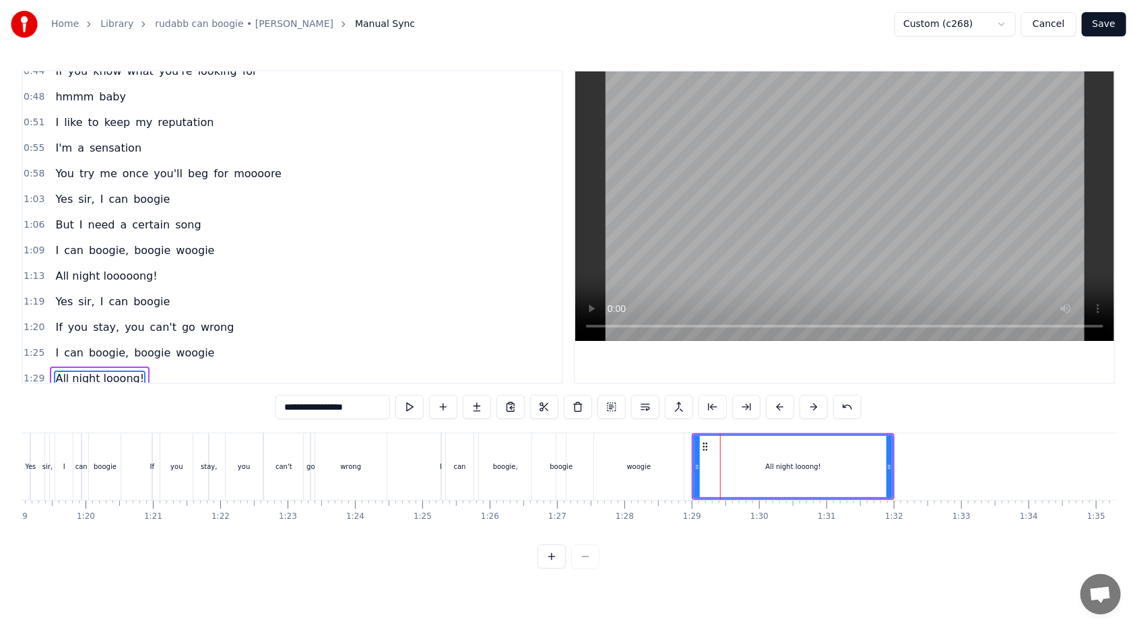
click at [57, 370] on span "All night looong!" at bounding box center [100, 377] width 92 height 15
click at [520, 373] on div "All night looong!" at bounding box center [793, 466] width 55 height 10
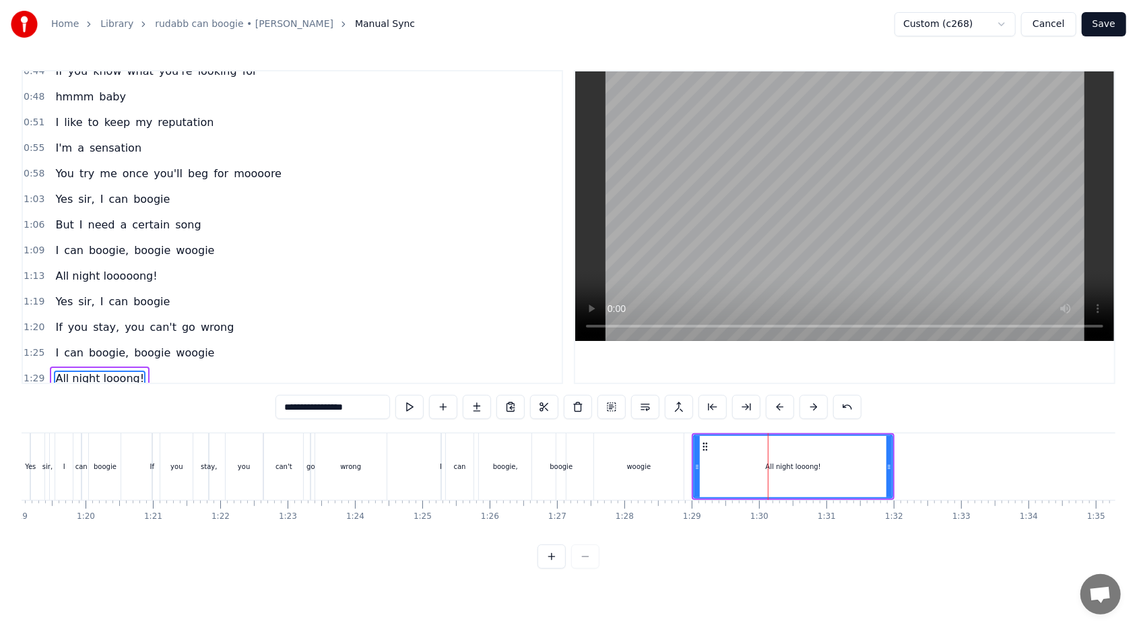
click at [520, 373] on div "All night looong!" at bounding box center [792, 466] width 197 height 61
click at [520, 373] on div "All night looong!" at bounding box center [793, 466] width 55 height 10
click at [54, 370] on span "All night looong!" at bounding box center [100, 377] width 92 height 15
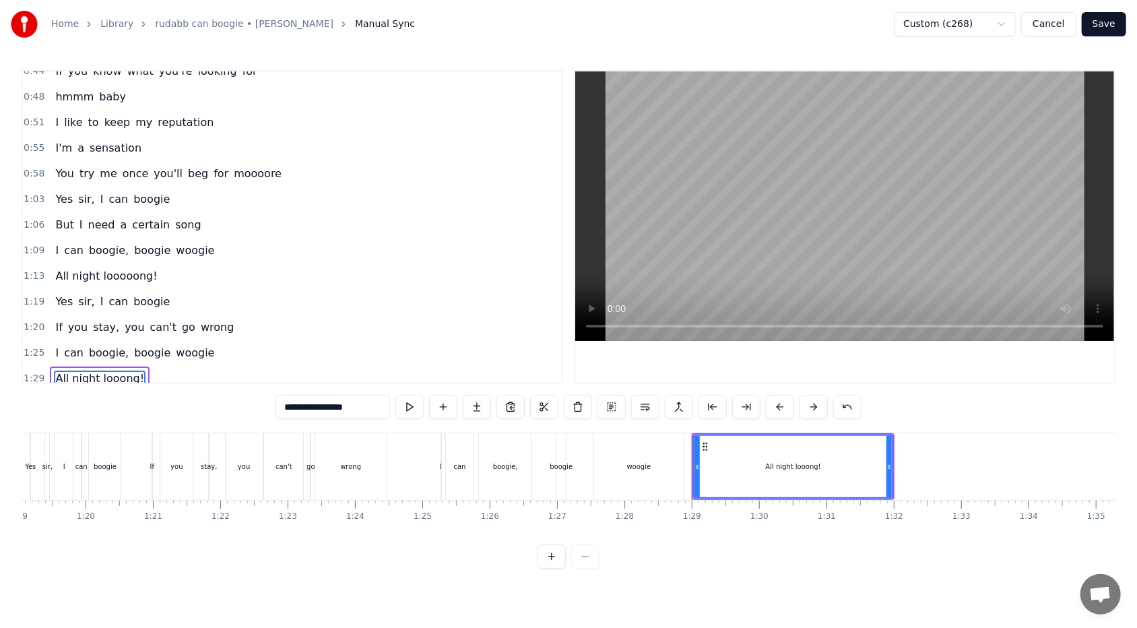
click at [54, 370] on span "All night looong!" at bounding box center [100, 377] width 92 height 15
click at [520, 373] on div "All night looong!" at bounding box center [792, 466] width 197 height 61
click at [520, 373] on icon at bounding box center [705, 446] width 11 height 11
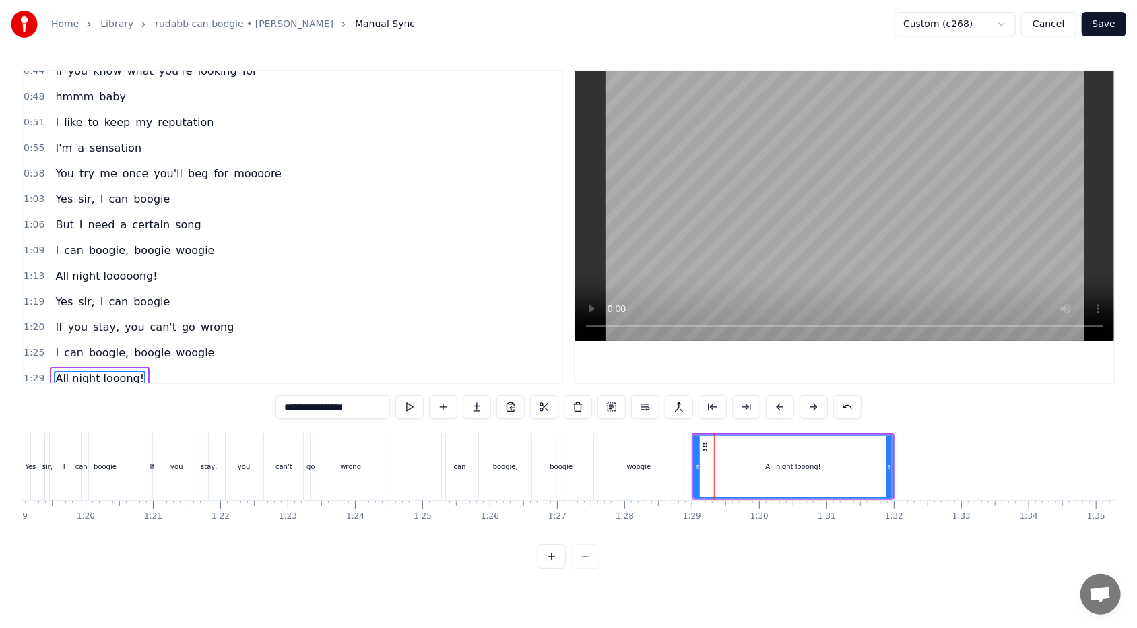
click at [284, 373] on input "**********" at bounding box center [332, 407] width 114 height 24
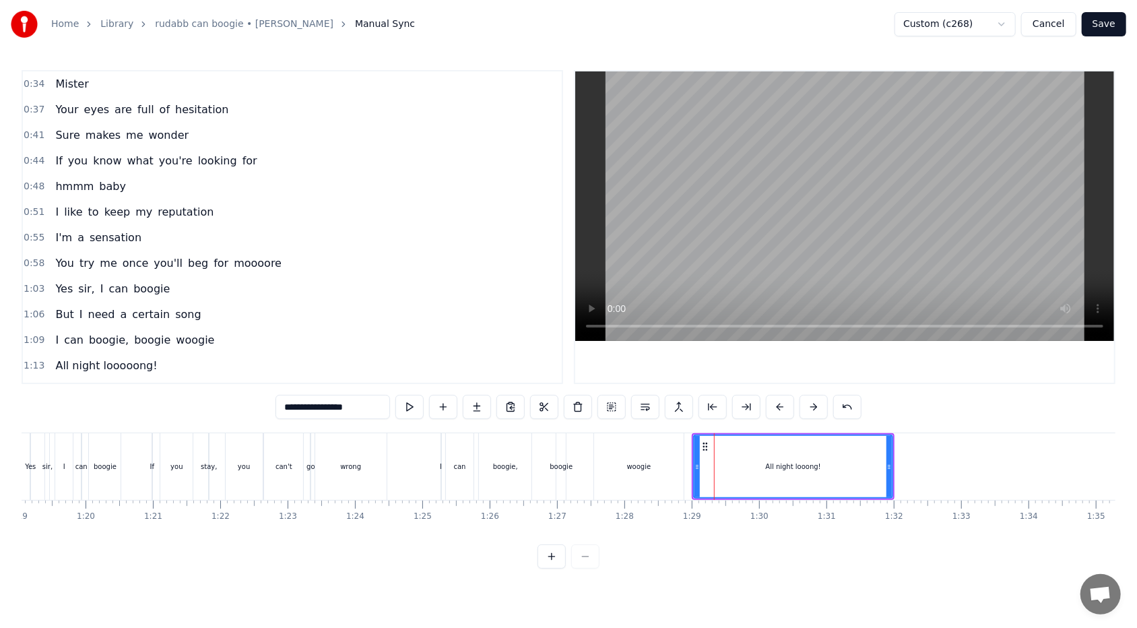
scroll to position [90, 0]
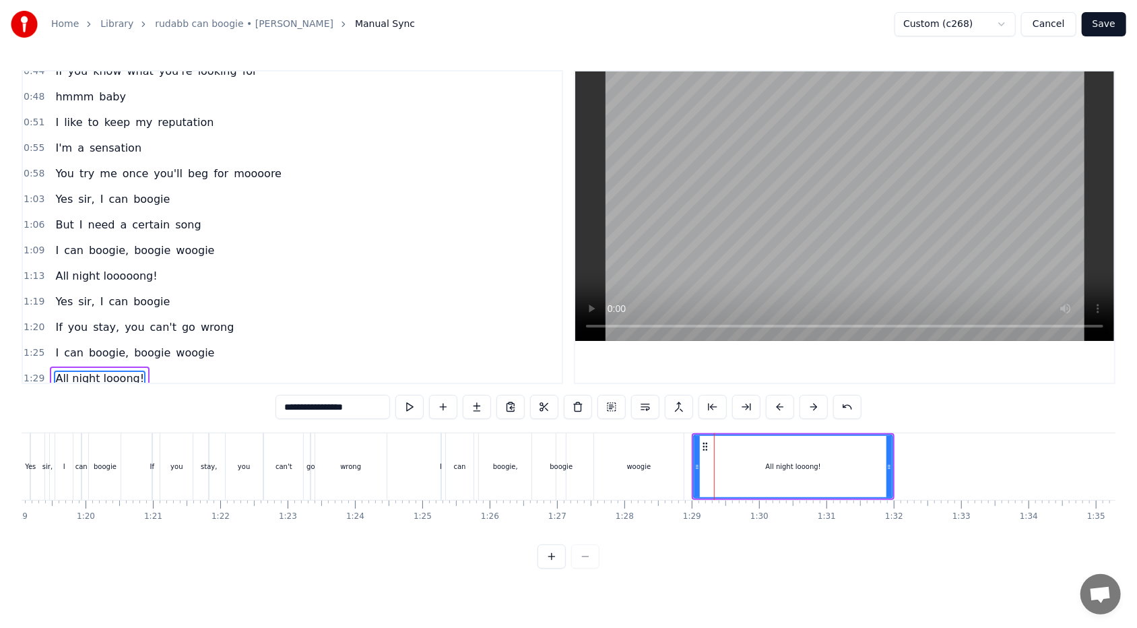
click at [284, 373] on input "**********" at bounding box center [332, 407] width 114 height 24
click at [520, 373] on button at bounding box center [645, 407] width 28 height 24
click at [187, 345] on span "woogie" at bounding box center [194, 352] width 41 height 15
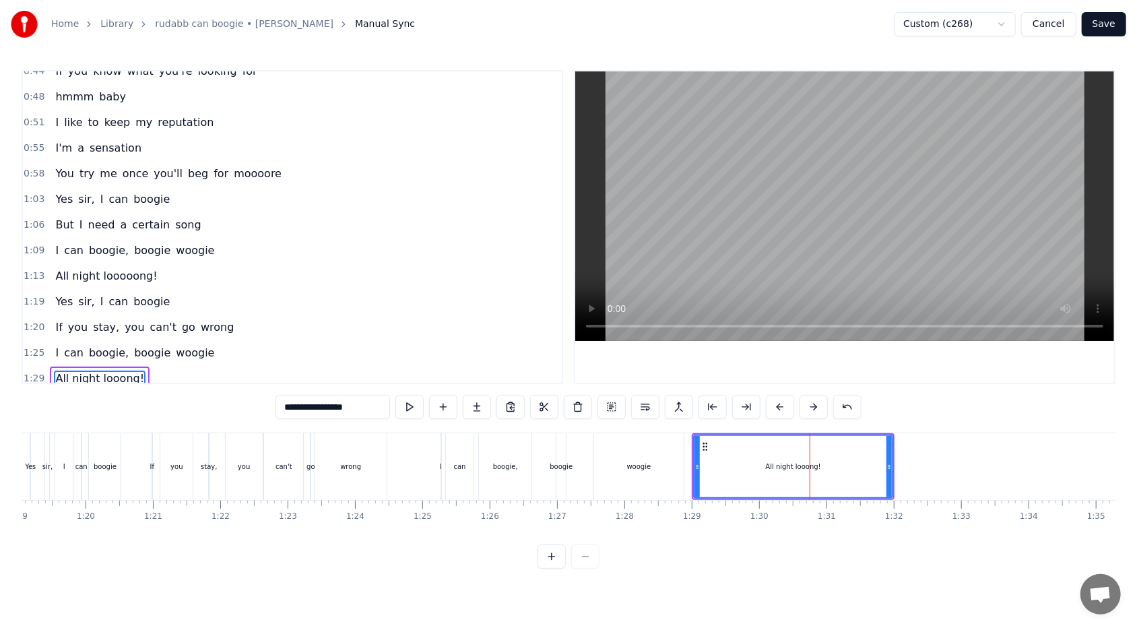
type input "******"
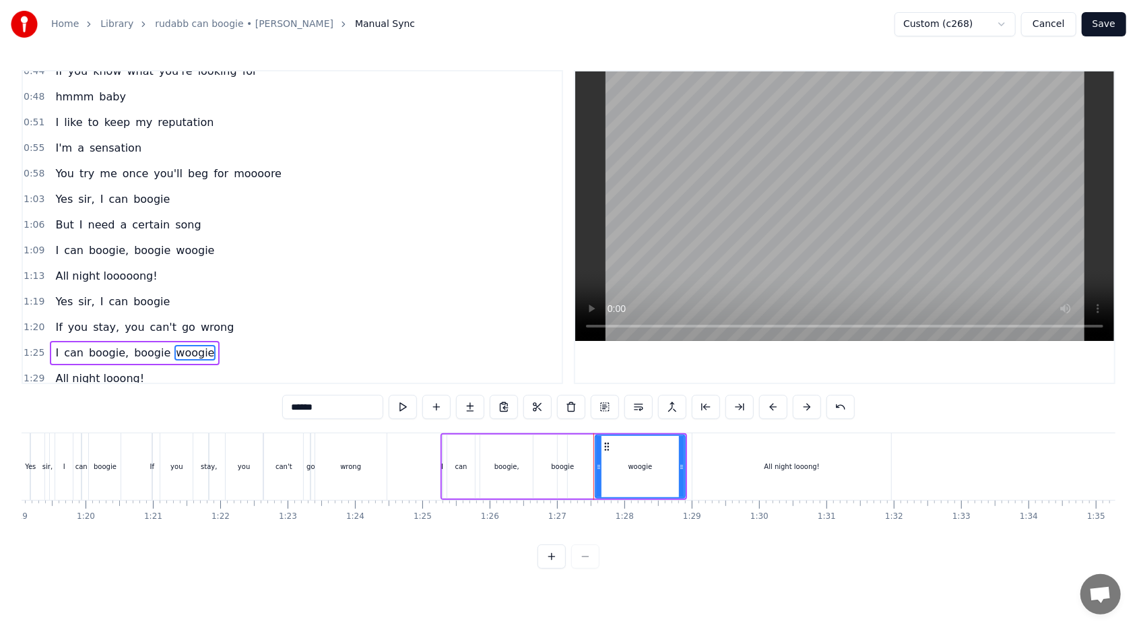
click at [198, 341] on div "I can boogie, boogie woogie" at bounding box center [135, 353] width 170 height 24
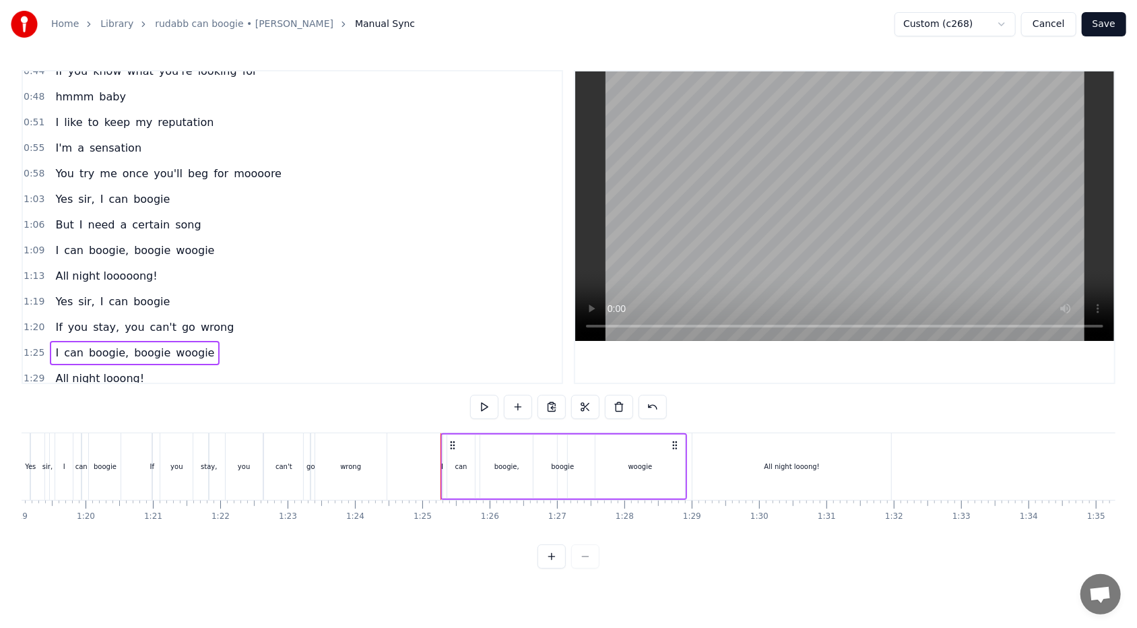
click at [193, 345] on span "woogie" at bounding box center [194, 352] width 41 height 15
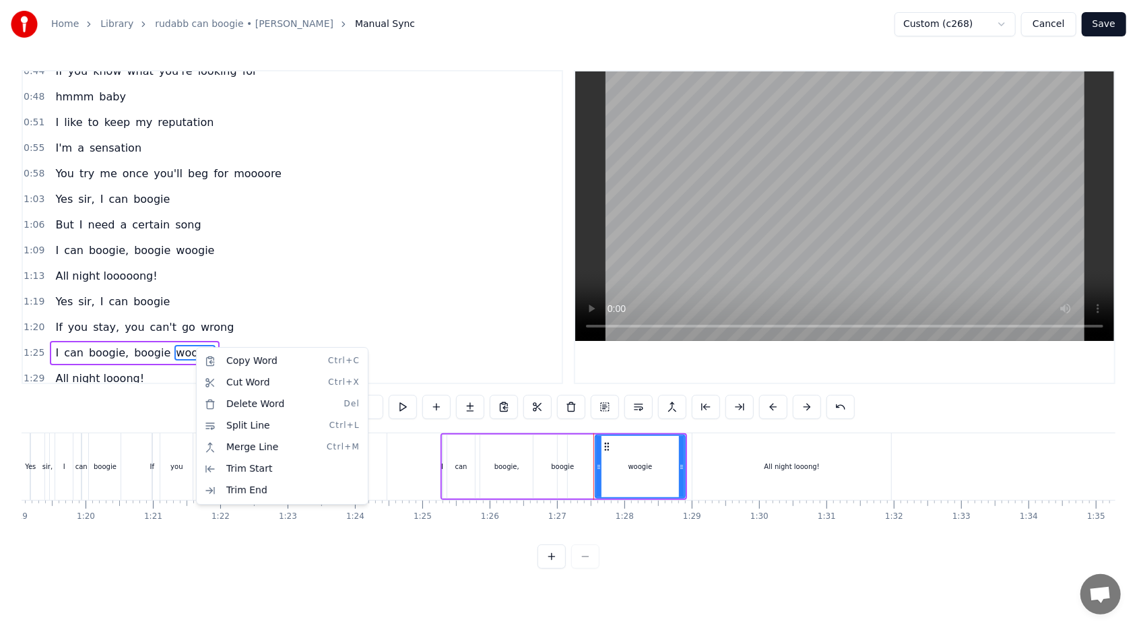
click at [520, 373] on html "Home Library rudabb can boogie • [PERSON_NAME] Manual Sync Custom (c268) Cancel…" at bounding box center [568, 295] width 1137 height 590
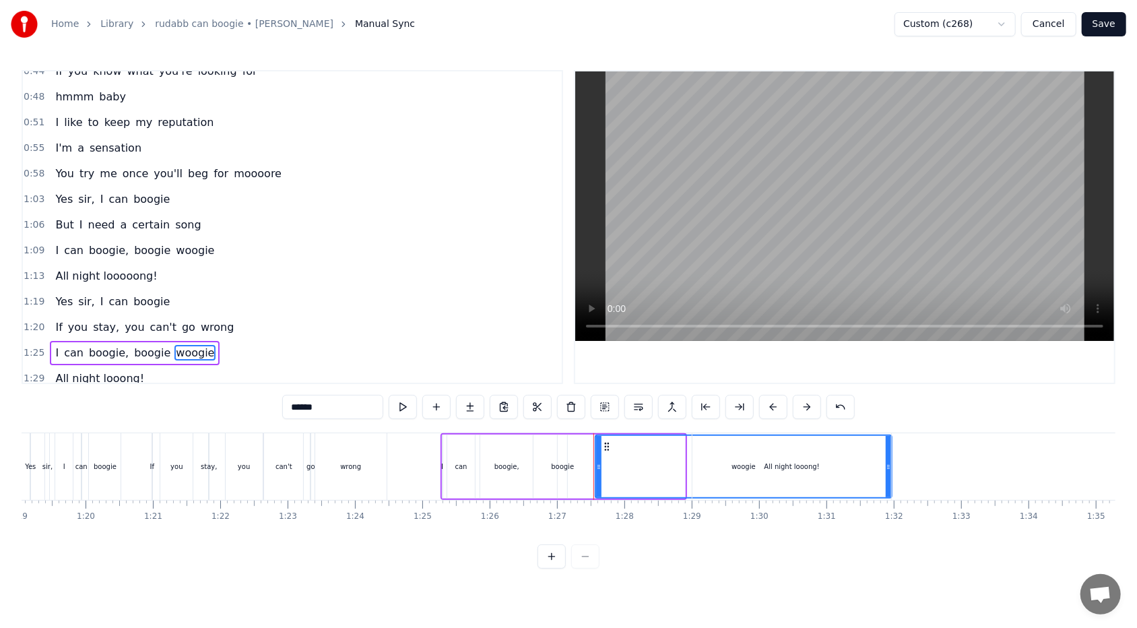
drag, startPoint x: 682, startPoint y: 464, endPoint x: 889, endPoint y: 458, distance: 206.8
click at [520, 373] on div "Mister Your eyes are full of hesitation Sure makes me wonder If you know what y…" at bounding box center [916, 465] width 12436 height 67
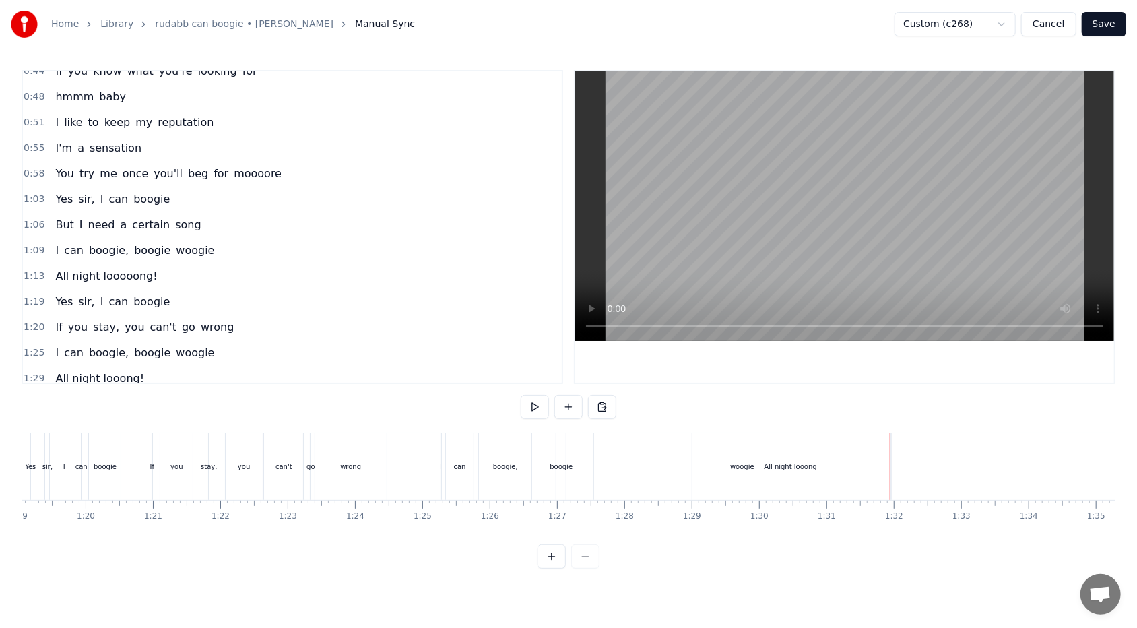
click at [520, 373] on div "All night looong!" at bounding box center [791, 466] width 55 height 10
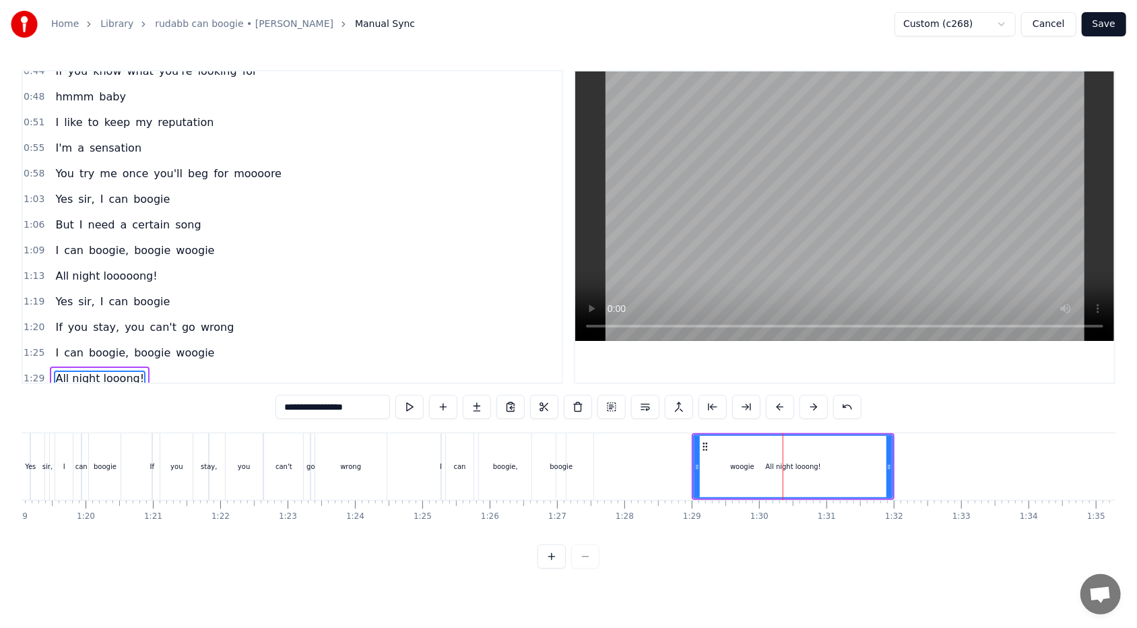
click at [520, 373] on div "All night looong!" at bounding box center [792, 466] width 197 height 61
click at [520, 373] on div "All night looong!" at bounding box center [793, 466] width 55 height 10
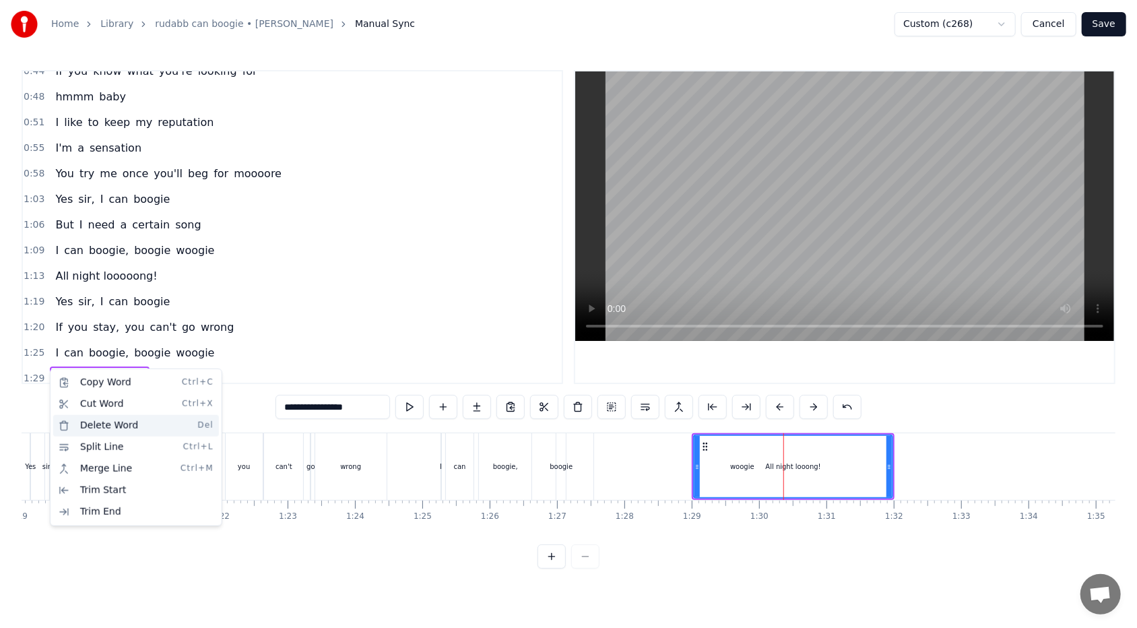
click at [80, 373] on div "Delete Word Del" at bounding box center [136, 426] width 166 height 22
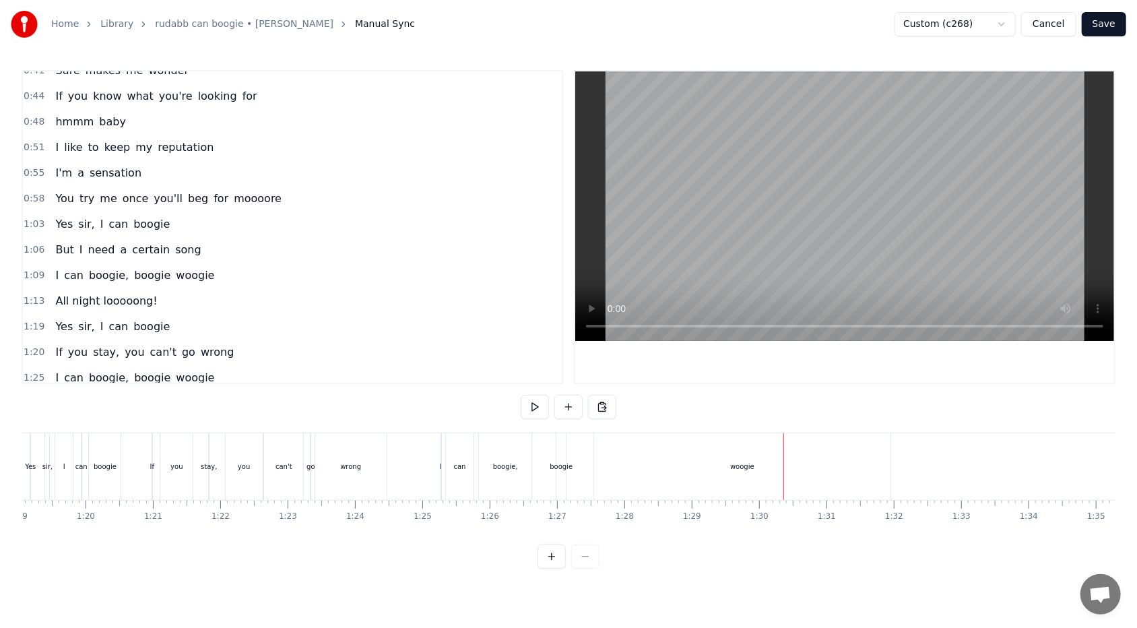
click at [520, 373] on div "boogie" at bounding box center [560, 466] width 9 height 67
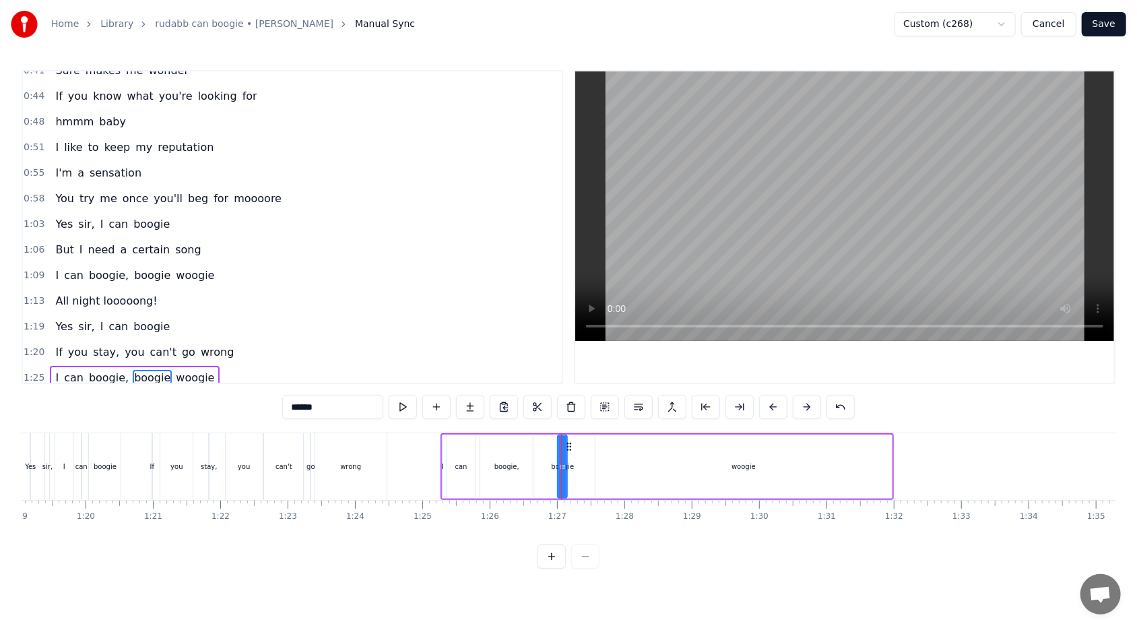
click at [520, 373] on div "woogie" at bounding box center [744, 466] width 298 height 64
type input "******"
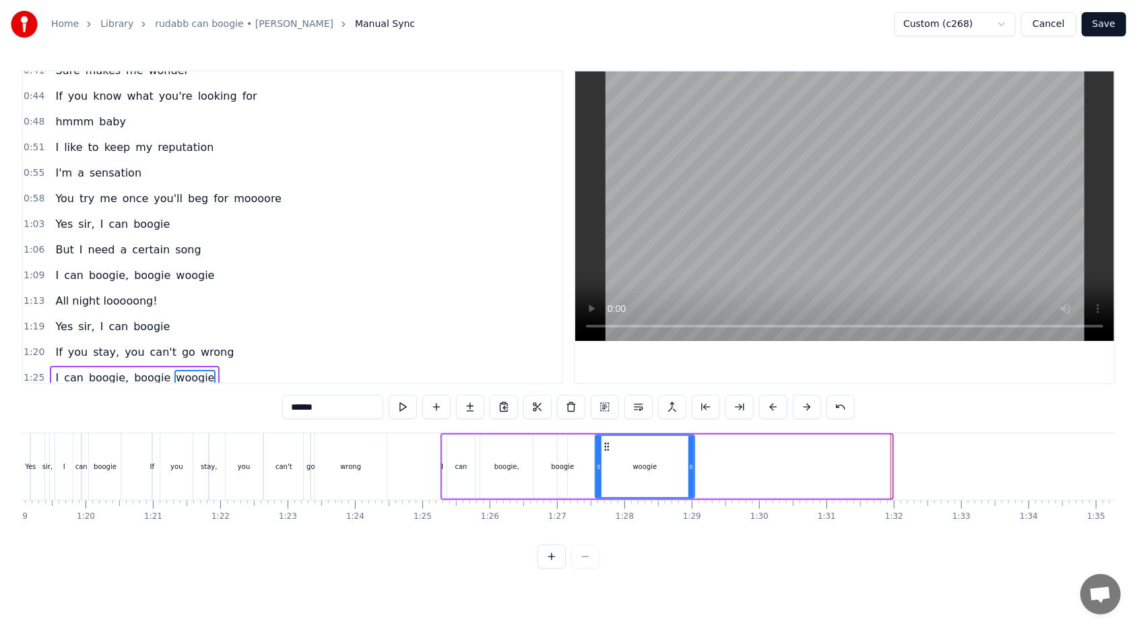
drag, startPoint x: 886, startPoint y: 463, endPoint x: 688, endPoint y: 456, distance: 197.5
click at [520, 373] on div at bounding box center [690, 466] width 5 height 61
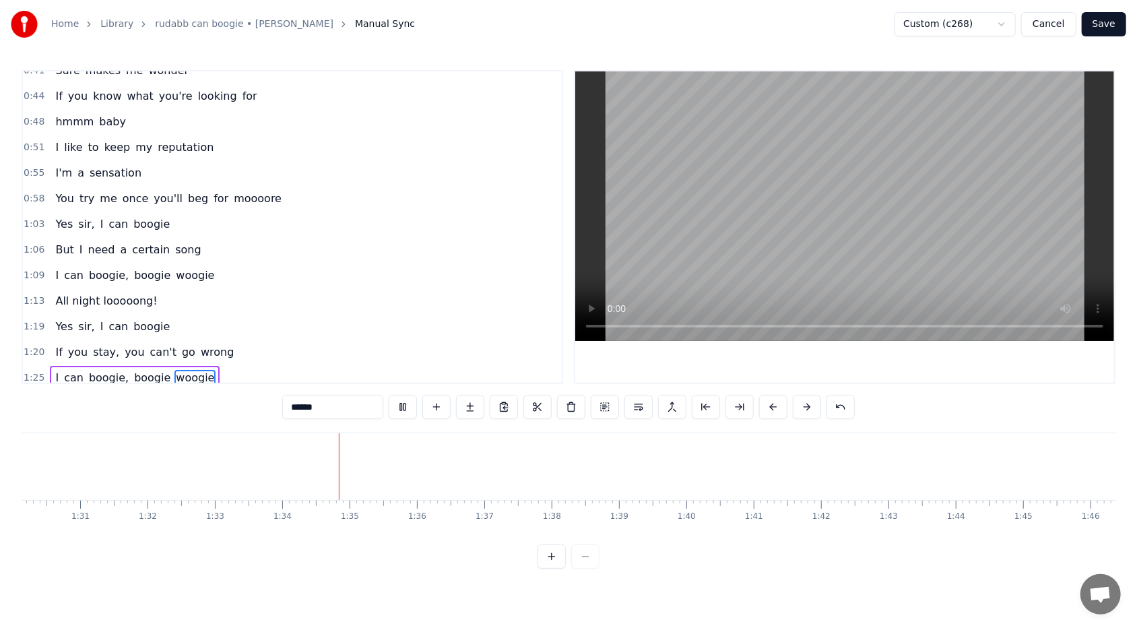
click at [520, 373] on div "Mister Your eyes are full of hesitation Sure makes me wonder If you know what y…" at bounding box center [170, 465] width 12436 height 67
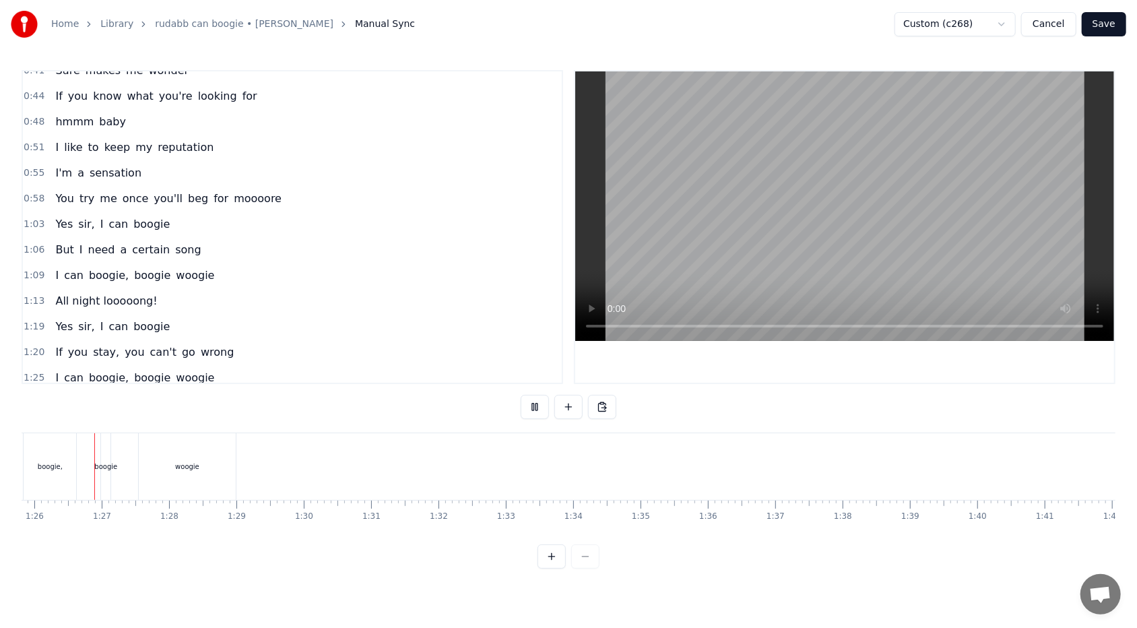
scroll to position [0, 5775]
click at [181, 366] on div "I can boogie, boogie woogie" at bounding box center [135, 378] width 170 height 24
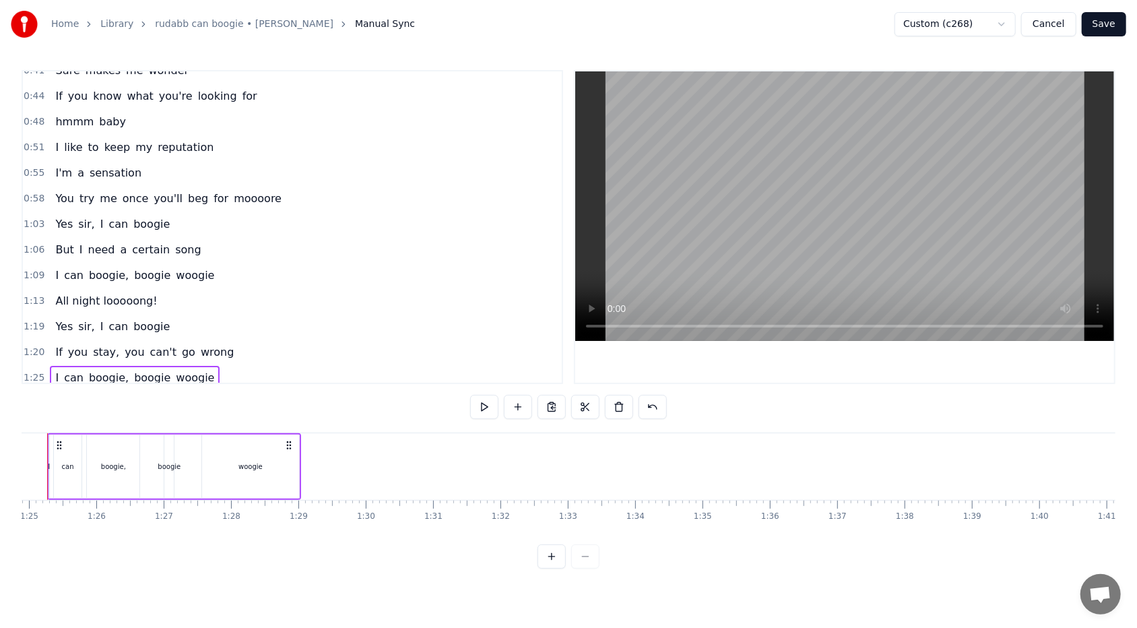
scroll to position [0, 5674]
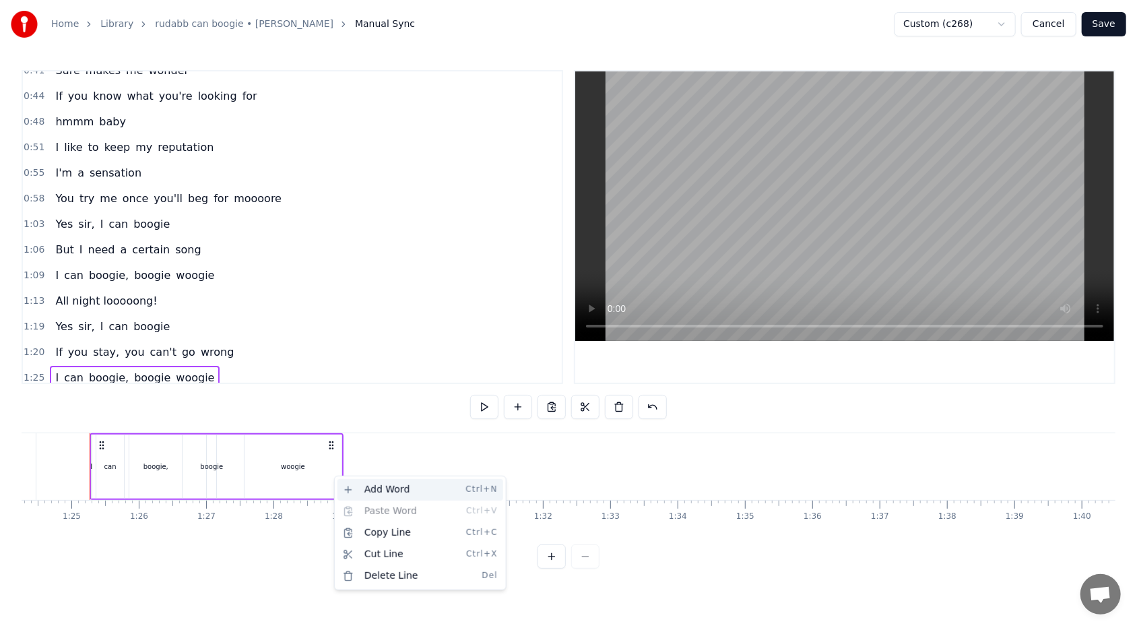
click at [369, 373] on div "Add Word Ctrl+N" at bounding box center [420, 490] width 166 height 22
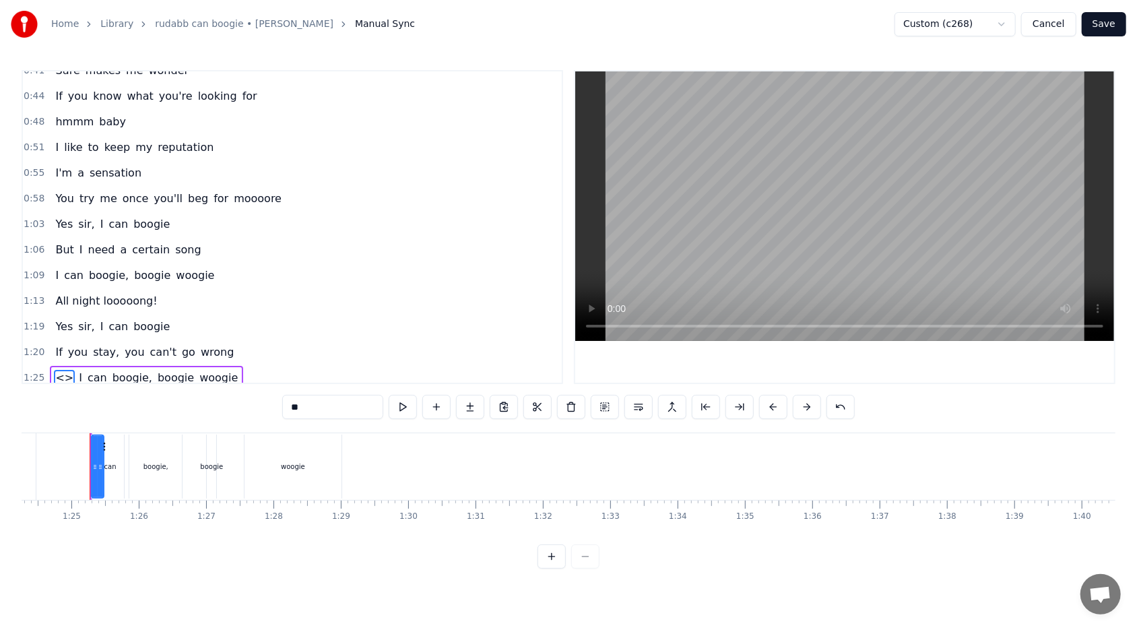
drag, startPoint x: 59, startPoint y: 370, endPoint x: 44, endPoint y: 376, distance: 16.0
click at [44, 373] on div "1:25 <> I can boogie, boogie woogie" at bounding box center [292, 378] width 539 height 26
click at [62, 370] on span "<>" at bounding box center [64, 377] width 21 height 15
click at [343, 373] on div "Mister Your eyes are full of hesitation Sure makes me wonder If you know what y…" at bounding box center [565, 465] width 12436 height 67
click at [59, 373] on span "<>" at bounding box center [64, 377] width 21 height 15
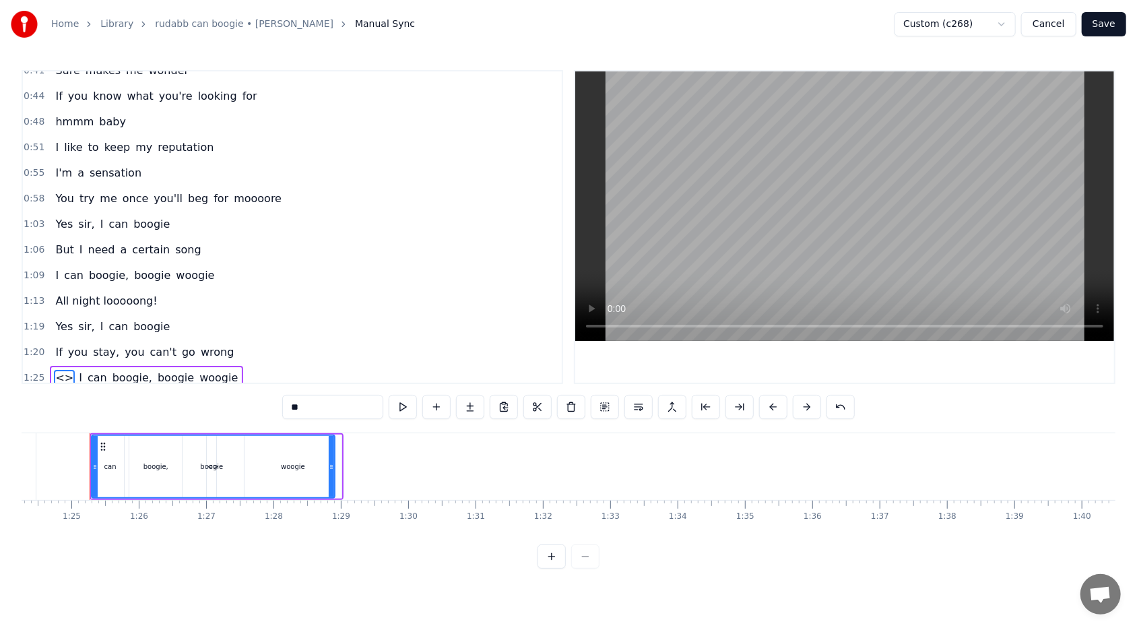
click at [58, 372] on span "<>" at bounding box center [64, 377] width 21 height 15
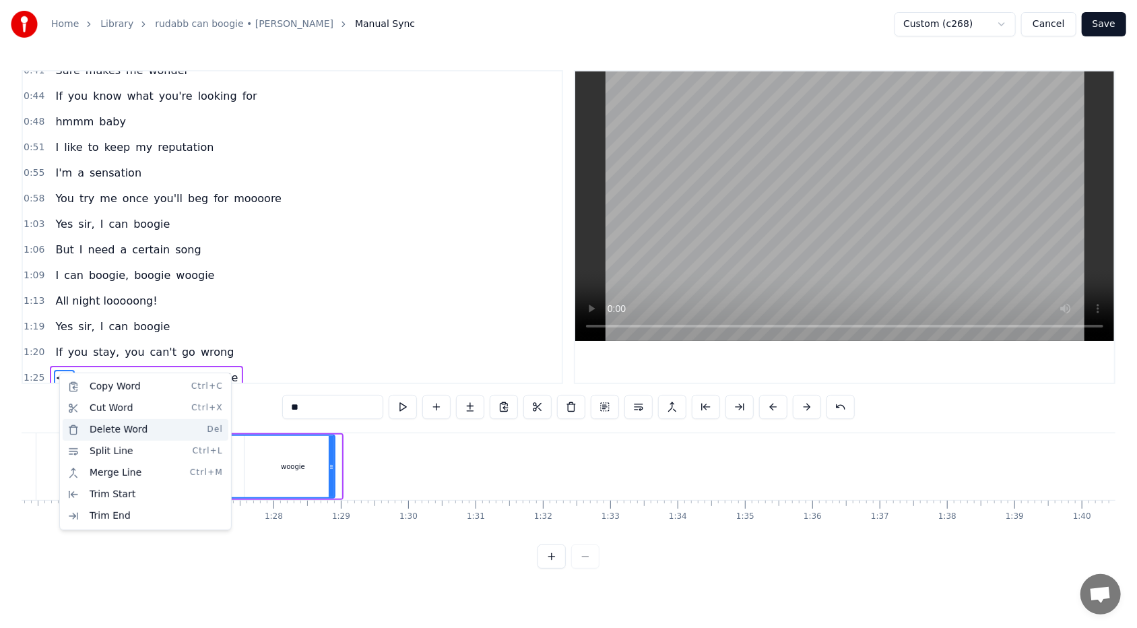
click at [90, 373] on div "Delete Word Del" at bounding box center [146, 430] width 166 height 22
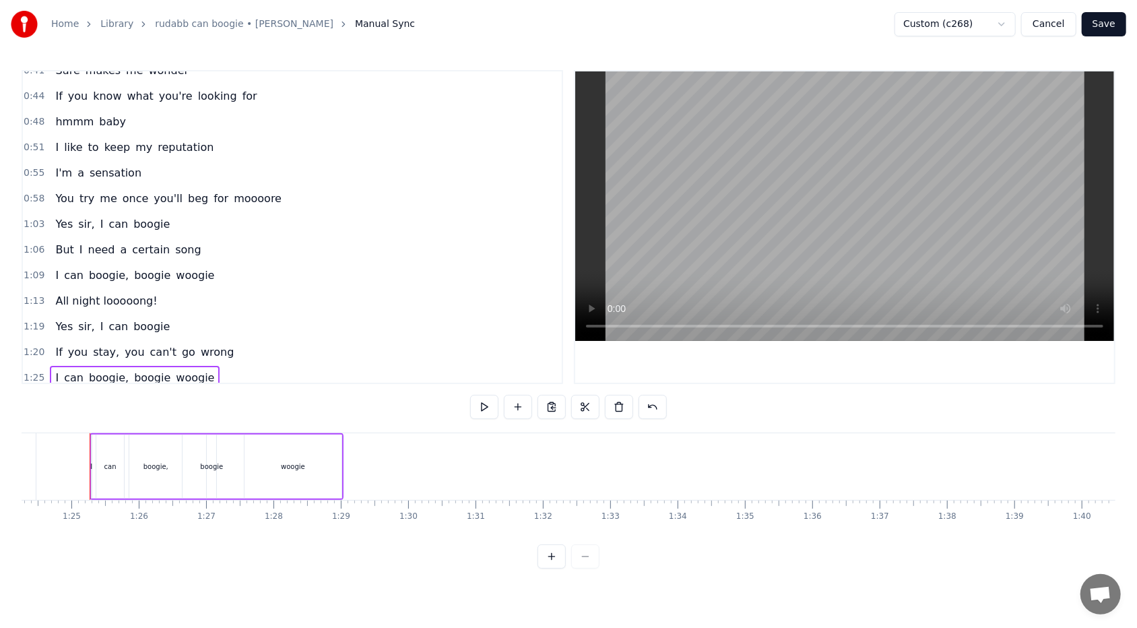
click at [325, 373] on div "woogie" at bounding box center [292, 466] width 97 height 64
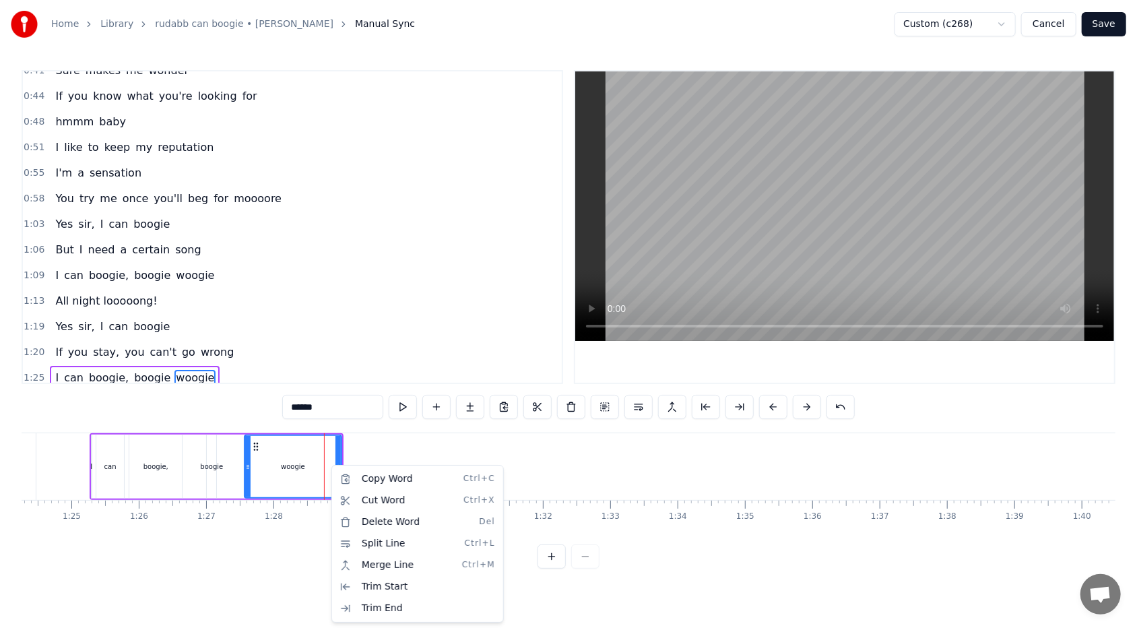
click at [308, 373] on html "Home Library rudabb can boogie • [PERSON_NAME] Manual Sync Custom (c268) Cancel…" at bounding box center [568, 295] width 1137 height 590
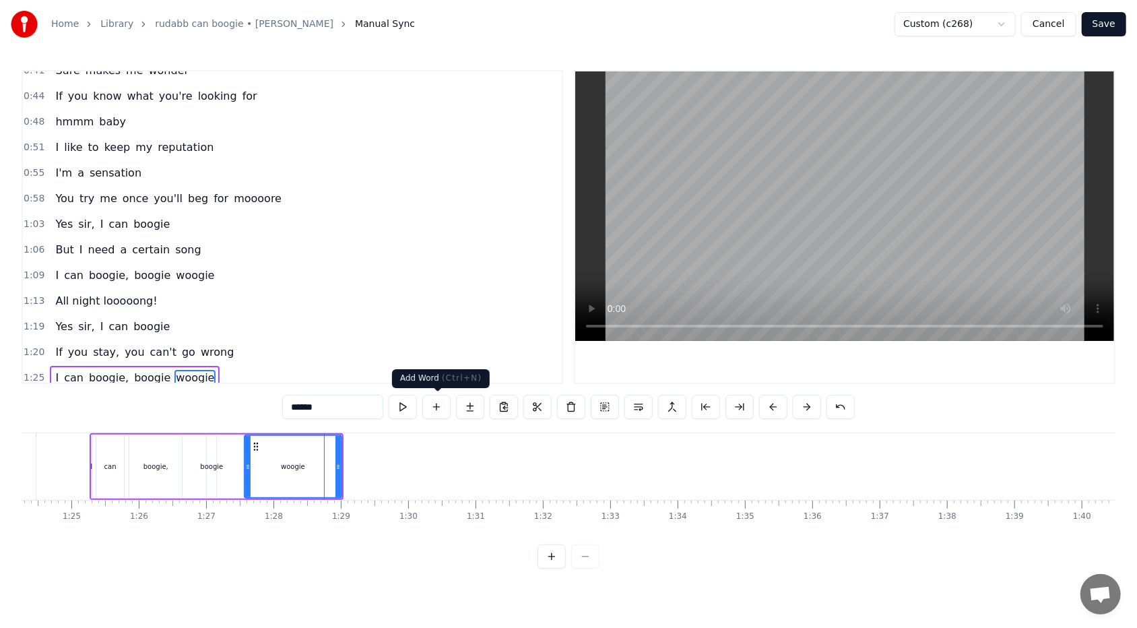
click at [440, 373] on button at bounding box center [436, 407] width 28 height 24
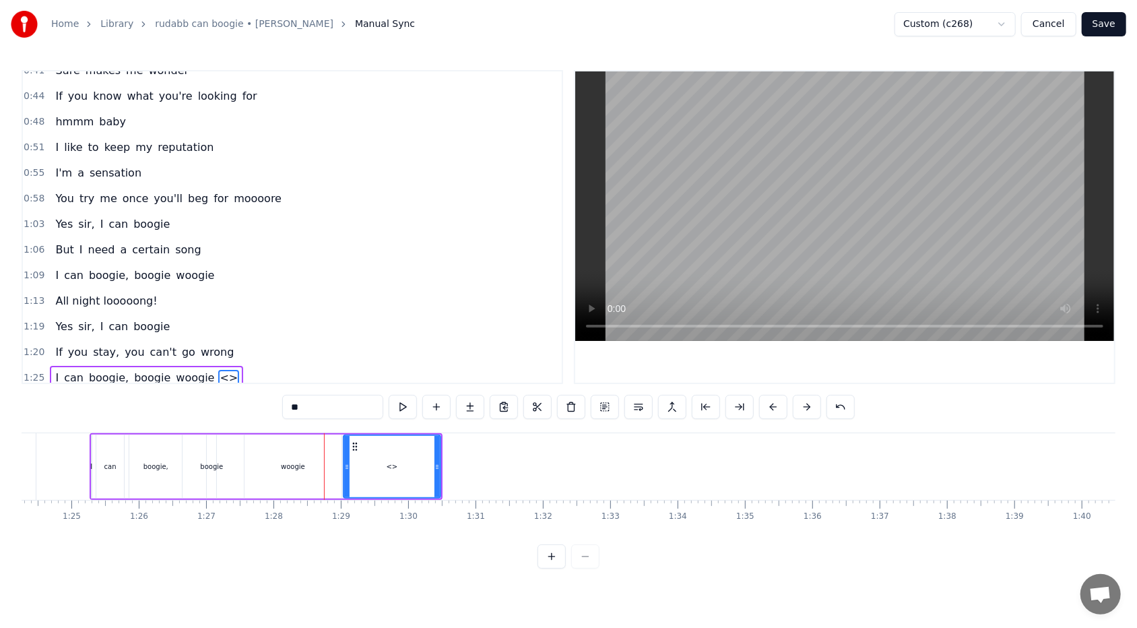
click at [440, 373] on button at bounding box center [436, 407] width 28 height 24
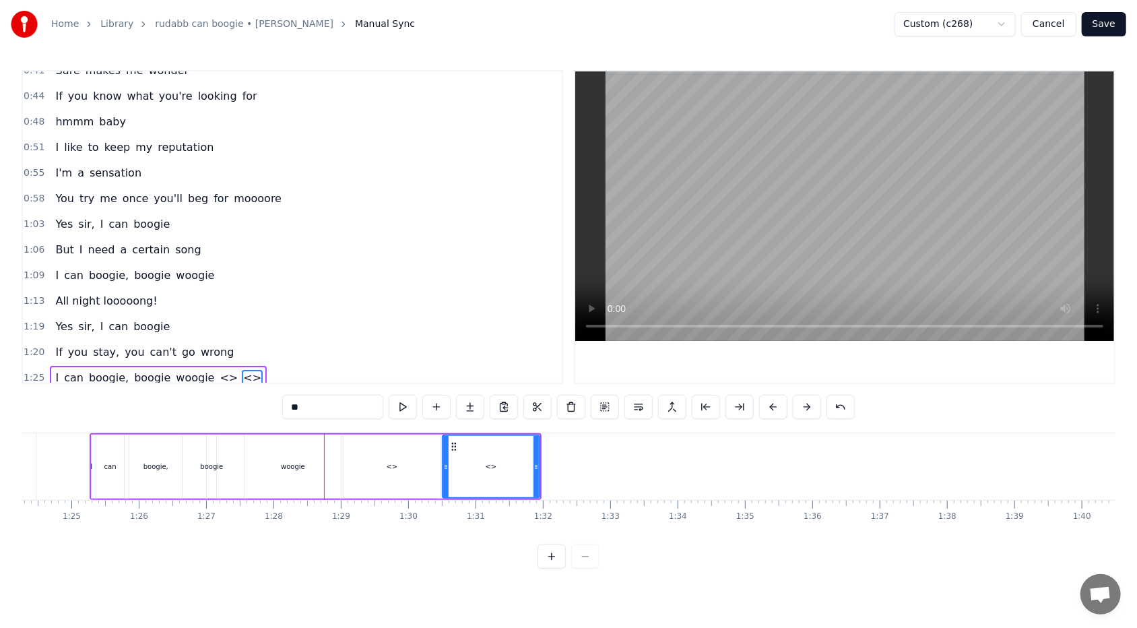
click at [440, 373] on button at bounding box center [436, 407] width 28 height 24
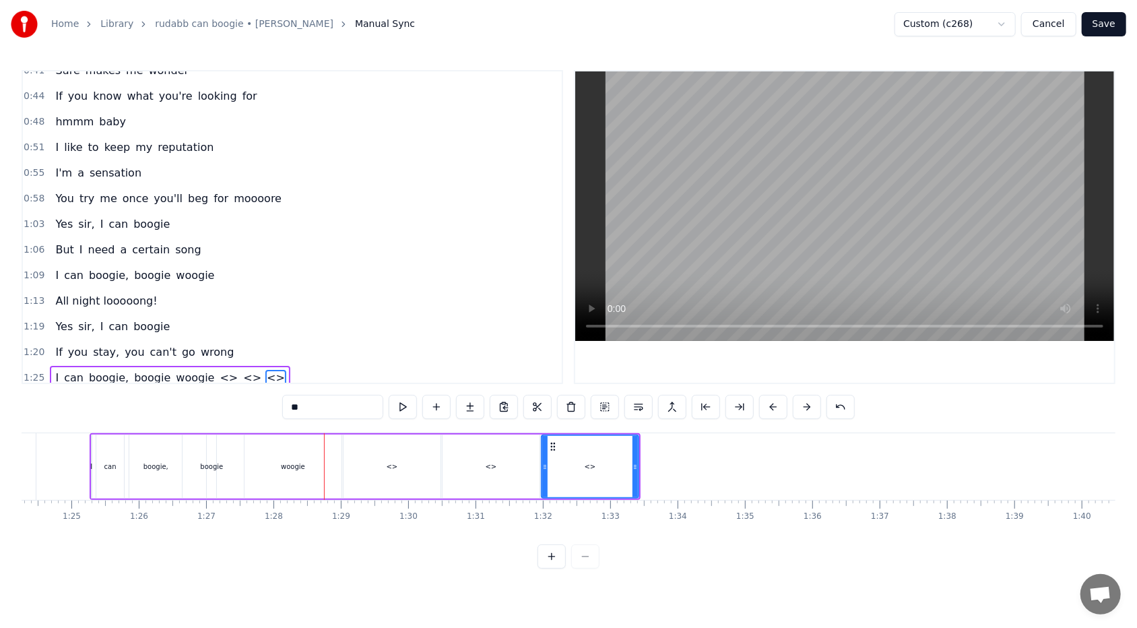
click at [370, 373] on div "<>" at bounding box center [391, 466] width 97 height 64
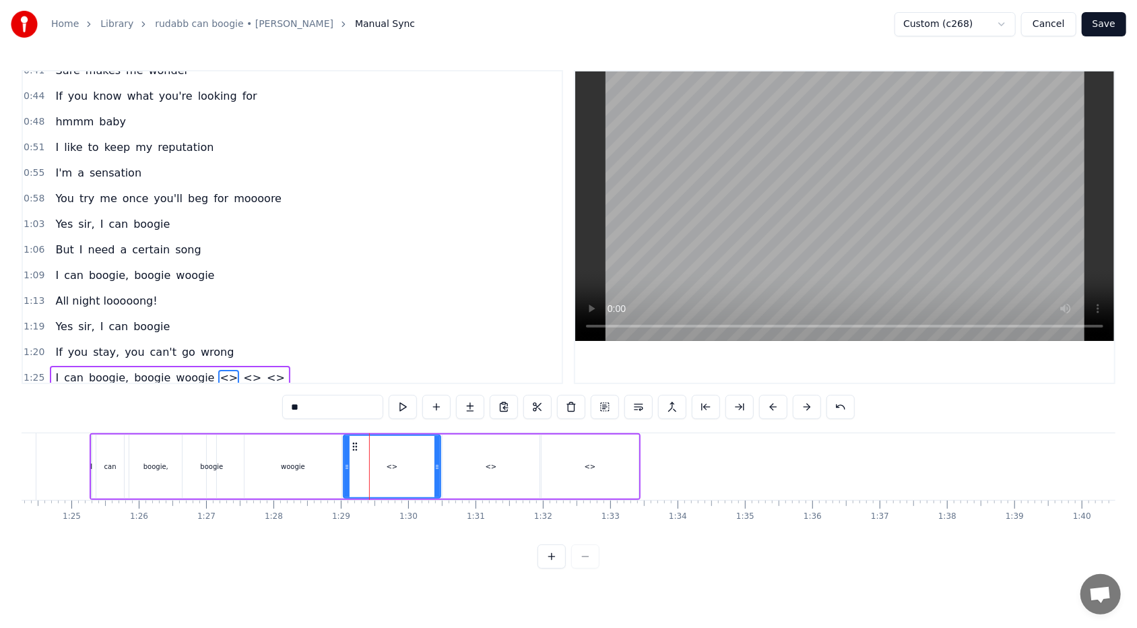
drag, startPoint x: 315, startPoint y: 411, endPoint x: 291, endPoint y: 412, distance: 24.3
click at [291, 373] on input "**" at bounding box center [332, 407] width 101 height 24
drag, startPoint x: 437, startPoint y: 466, endPoint x: 374, endPoint y: 457, distance: 63.2
click at [374, 373] on div at bounding box center [373, 466] width 5 height 61
type input "***"
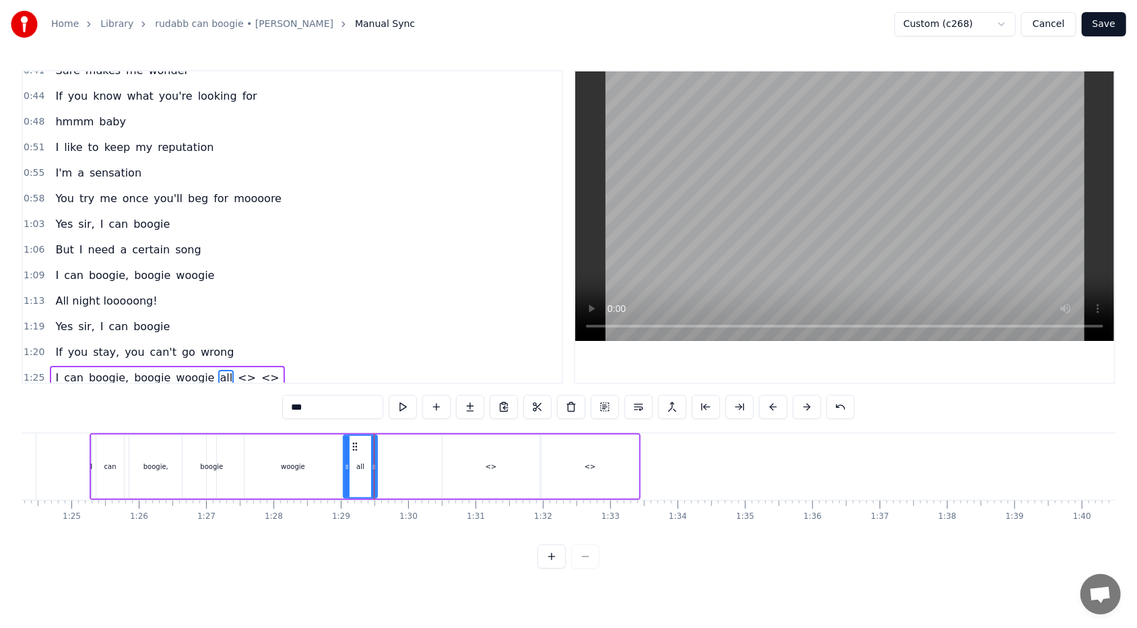
click at [403, 373] on div "I can boogie, boogie woogie all <> <>" at bounding box center [365, 466] width 551 height 67
click at [236, 370] on span "<>" at bounding box center [246, 377] width 21 height 15
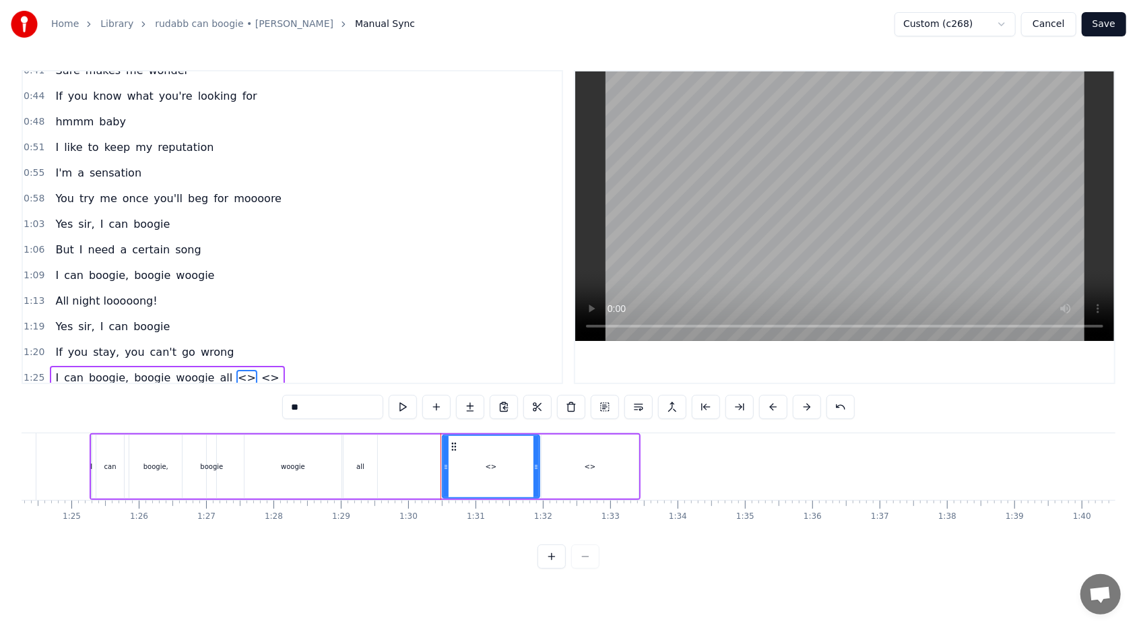
click at [300, 373] on input "**" at bounding box center [332, 407] width 101 height 24
click at [298, 373] on input "**" at bounding box center [332, 407] width 101 height 24
type input "*"
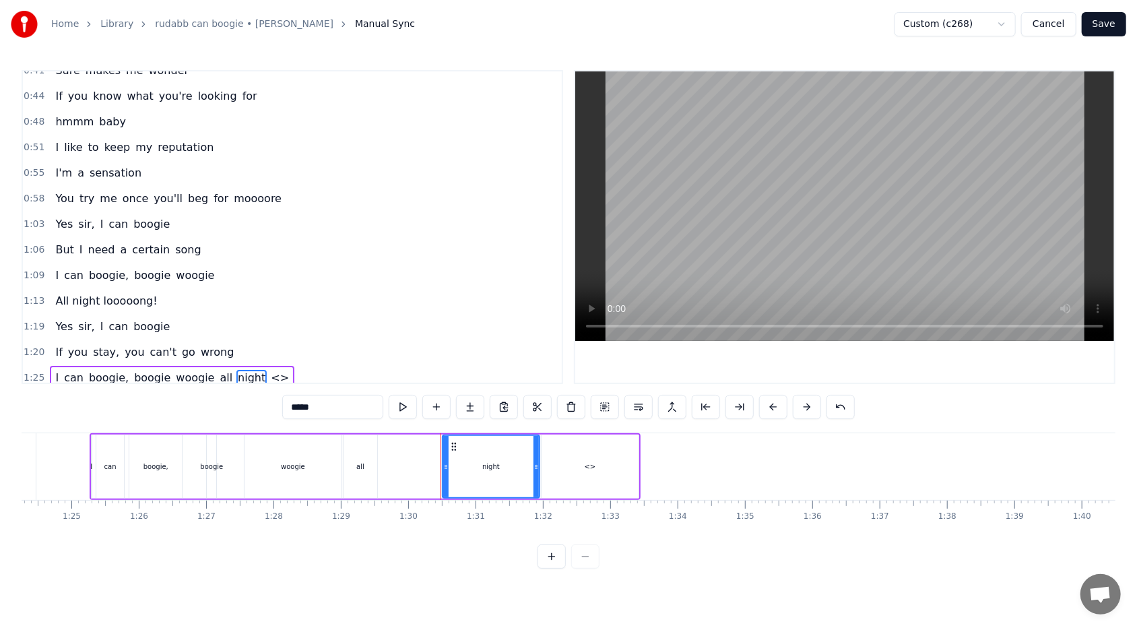
click at [520, 373] on div "<>" at bounding box center [589, 466] width 97 height 64
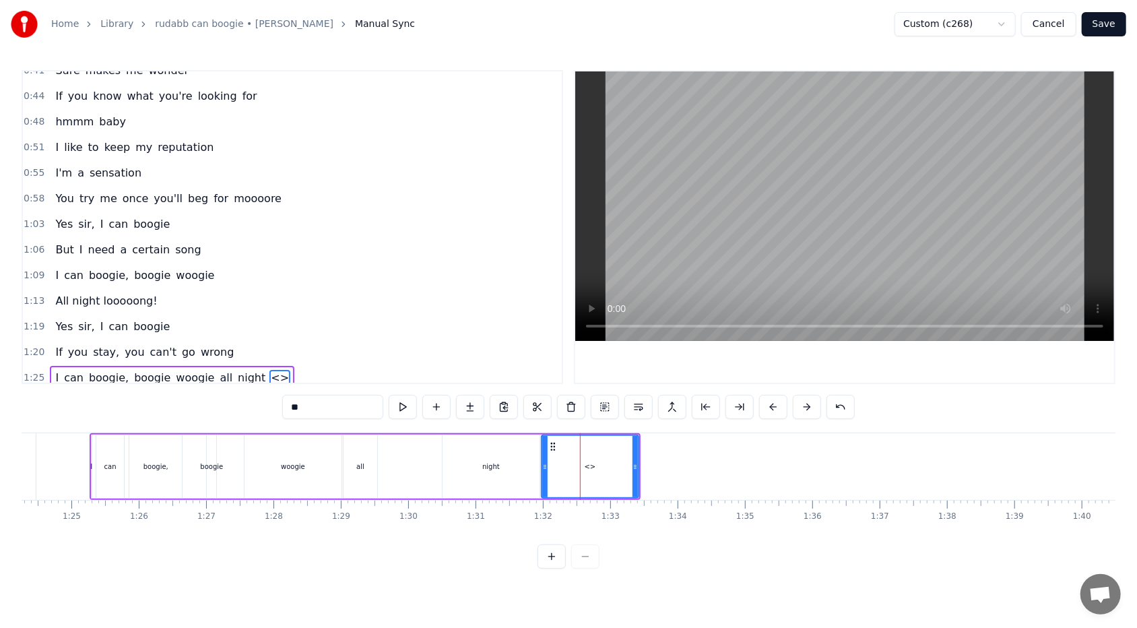
click at [309, 373] on input "**" at bounding box center [332, 407] width 101 height 24
click at [302, 373] on input "**" at bounding box center [332, 407] width 101 height 24
drag, startPoint x: 312, startPoint y: 406, endPoint x: 289, endPoint y: 409, distance: 23.1
click at [289, 373] on input "**" at bounding box center [332, 407] width 101 height 24
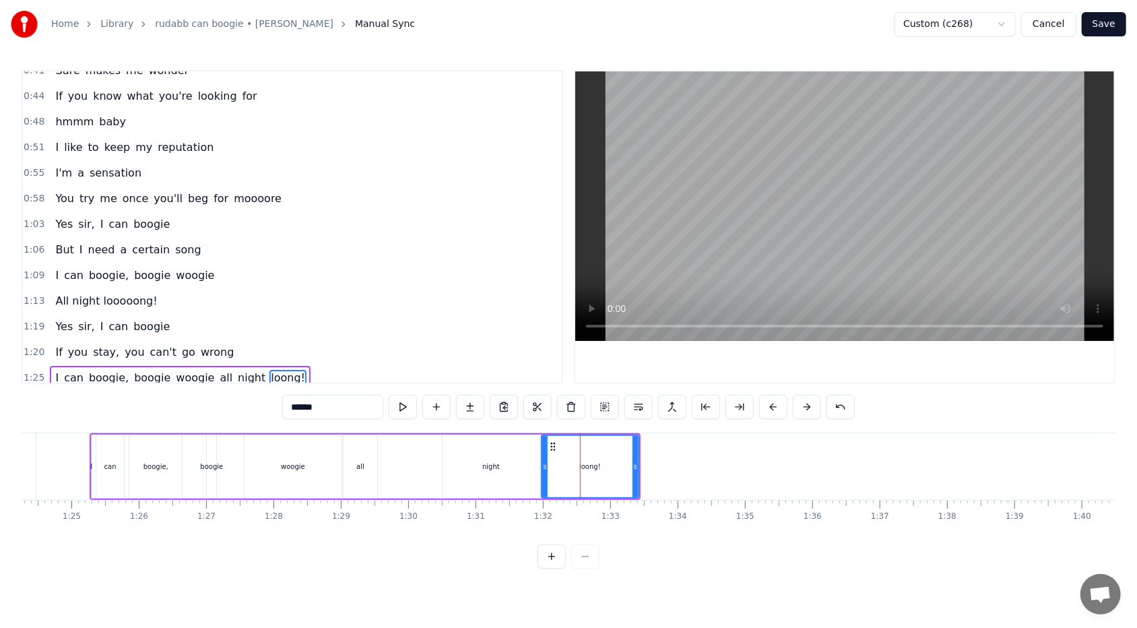
click at [351, 373] on div "all" at bounding box center [360, 466] width 34 height 64
type input "***"
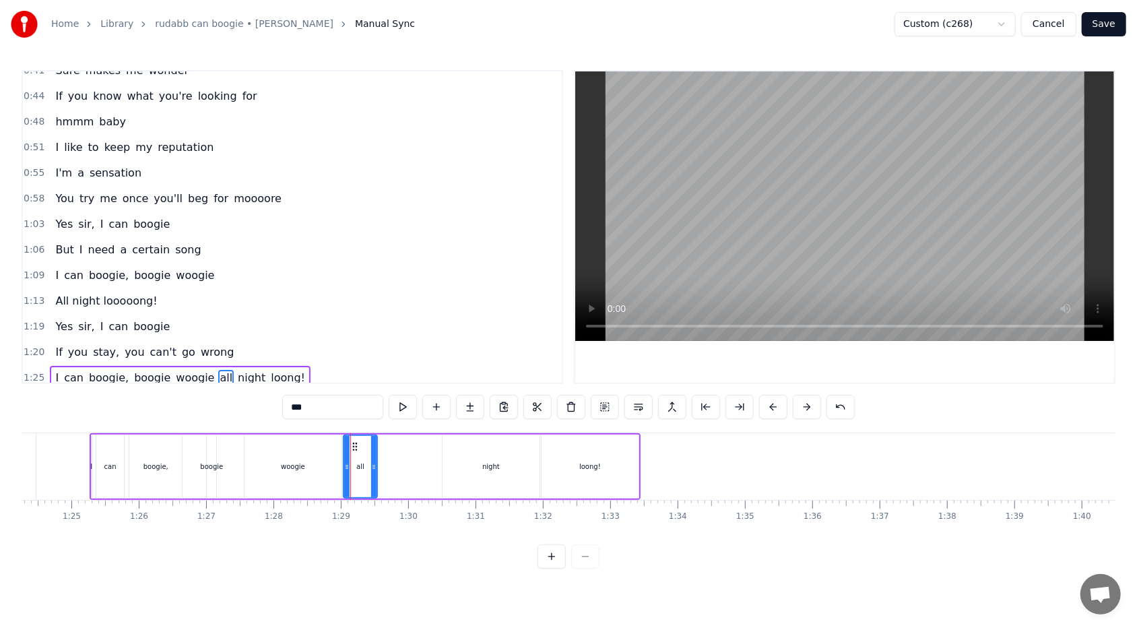
click at [218, 370] on span "all" at bounding box center [225, 377] width 15 height 15
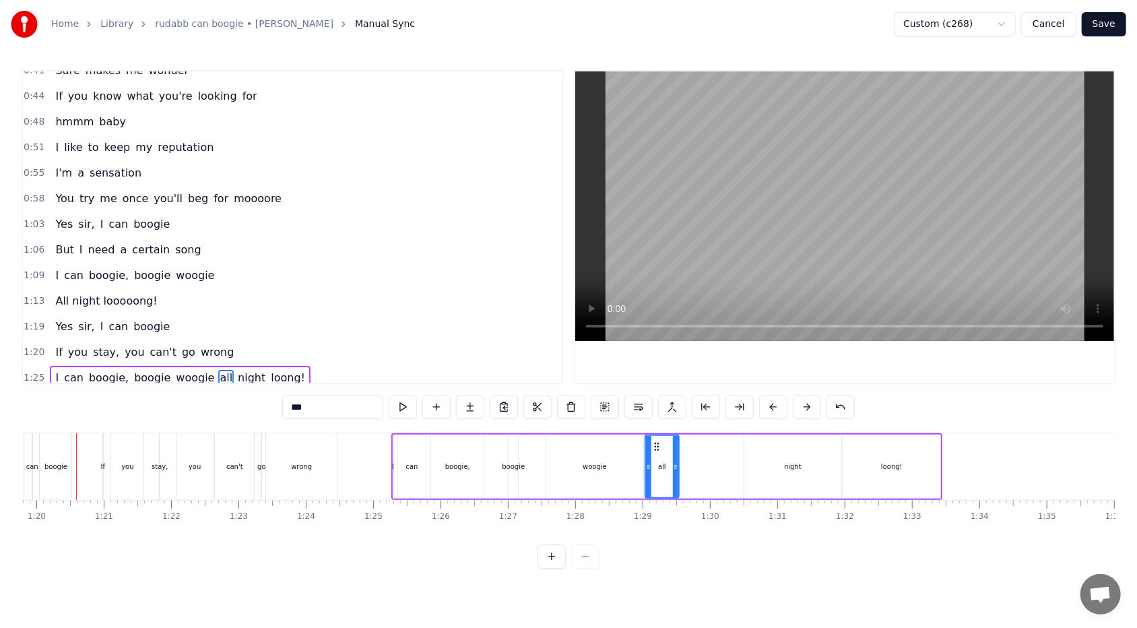
scroll to position [0, 5360]
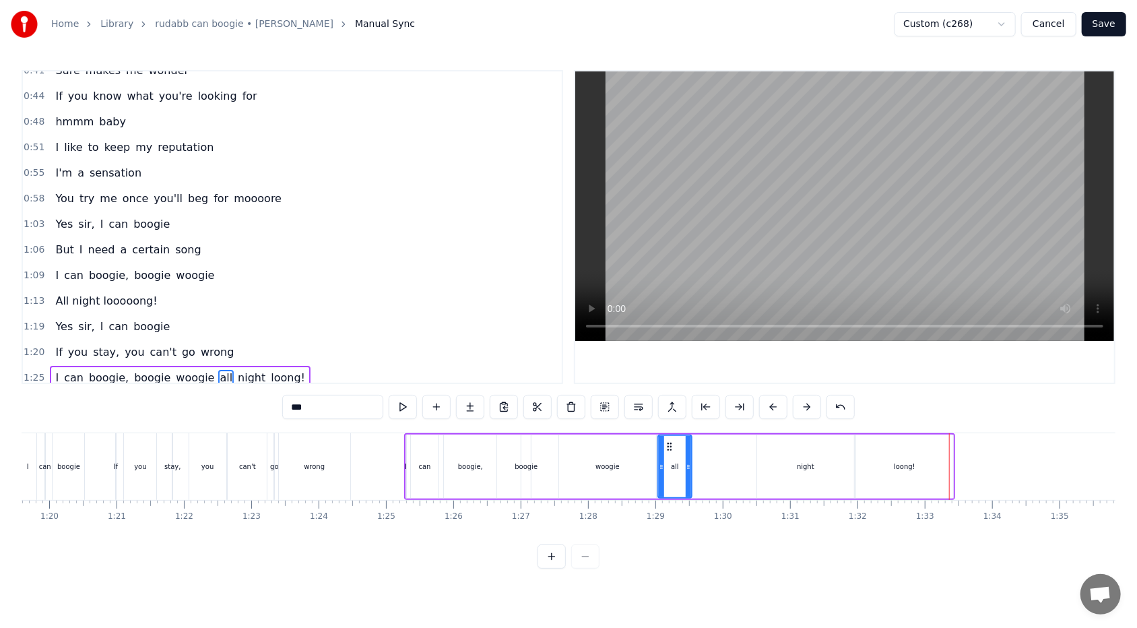
click at [218, 370] on span "all" at bounding box center [225, 377] width 15 height 15
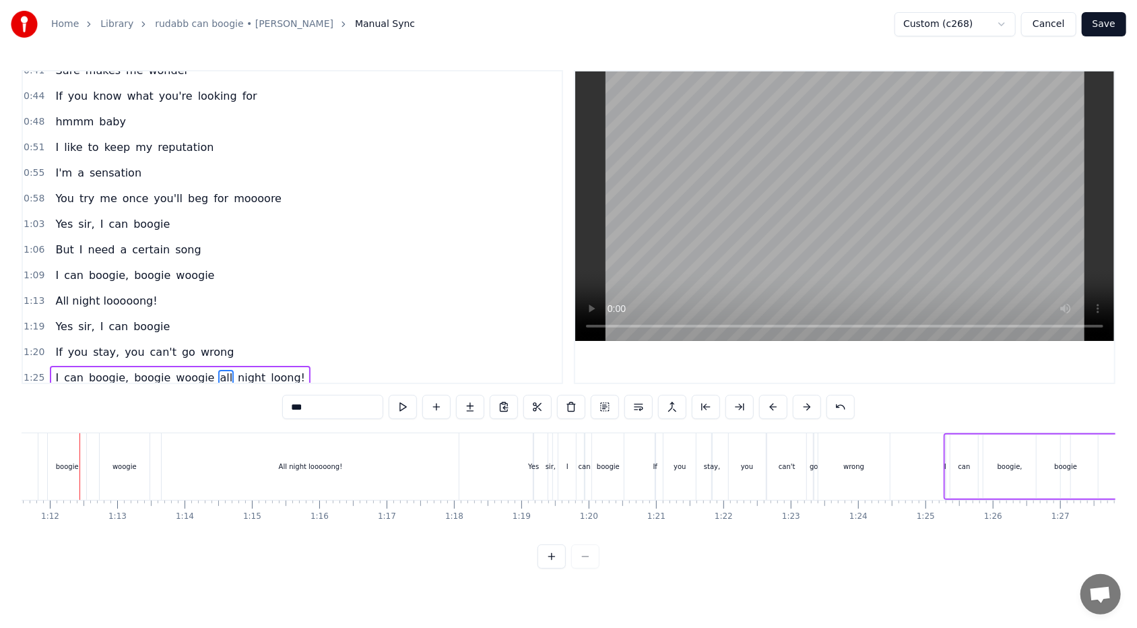
scroll to position [0, 4811]
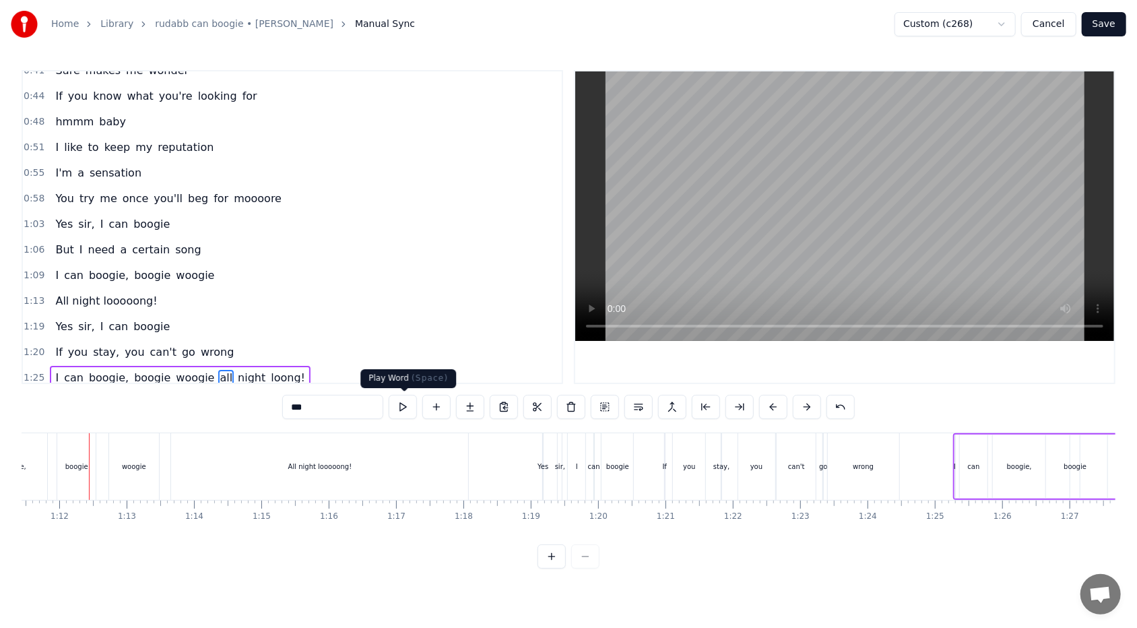
click at [403, 373] on button at bounding box center [403, 407] width 28 height 24
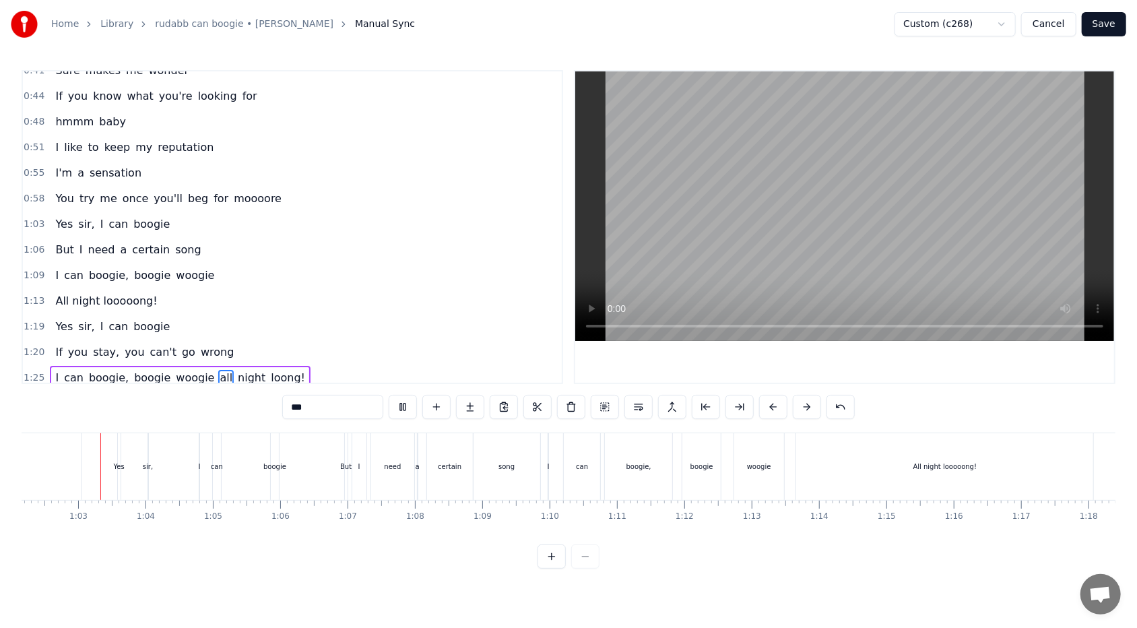
scroll to position [0, 4185]
click at [520, 32] on button "Save" at bounding box center [1104, 24] width 44 height 24
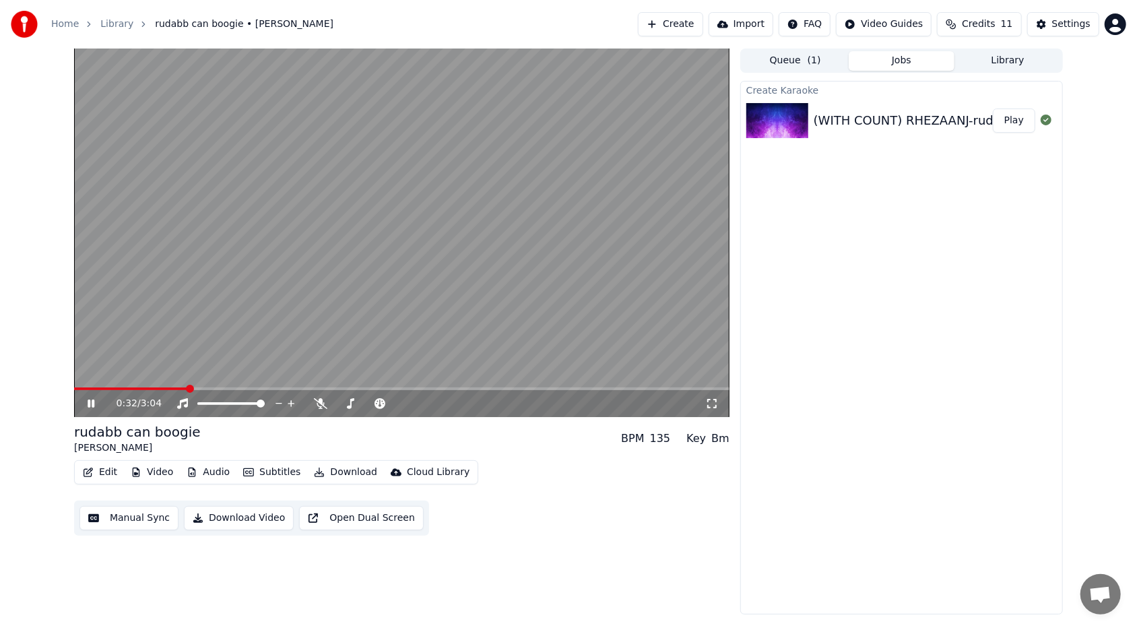
click at [187, 373] on span at bounding box center [401, 388] width 655 height 3
click at [267, 373] on video at bounding box center [401, 232] width 655 height 368
click at [265, 373] on span at bounding box center [169, 388] width 191 height 3
click at [237, 373] on span at bounding box center [169, 388] width 191 height 3
click at [256, 373] on span at bounding box center [401, 388] width 655 height 3
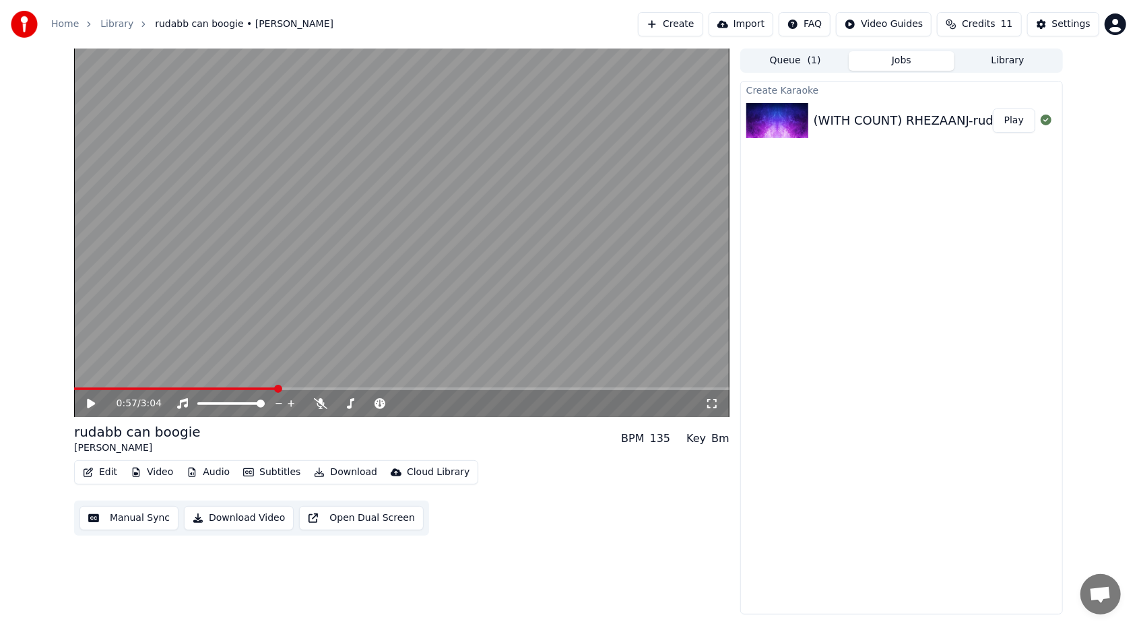
click at [275, 373] on span at bounding box center [401, 388] width 655 height 3
click at [304, 373] on span at bounding box center [401, 388] width 655 height 3
click at [335, 373] on span at bounding box center [401, 388] width 655 height 3
click at [94, 373] on button "Edit" at bounding box center [99, 472] width 45 height 19
click at [139, 373] on button "Manual Sync" at bounding box center [128, 518] width 99 height 24
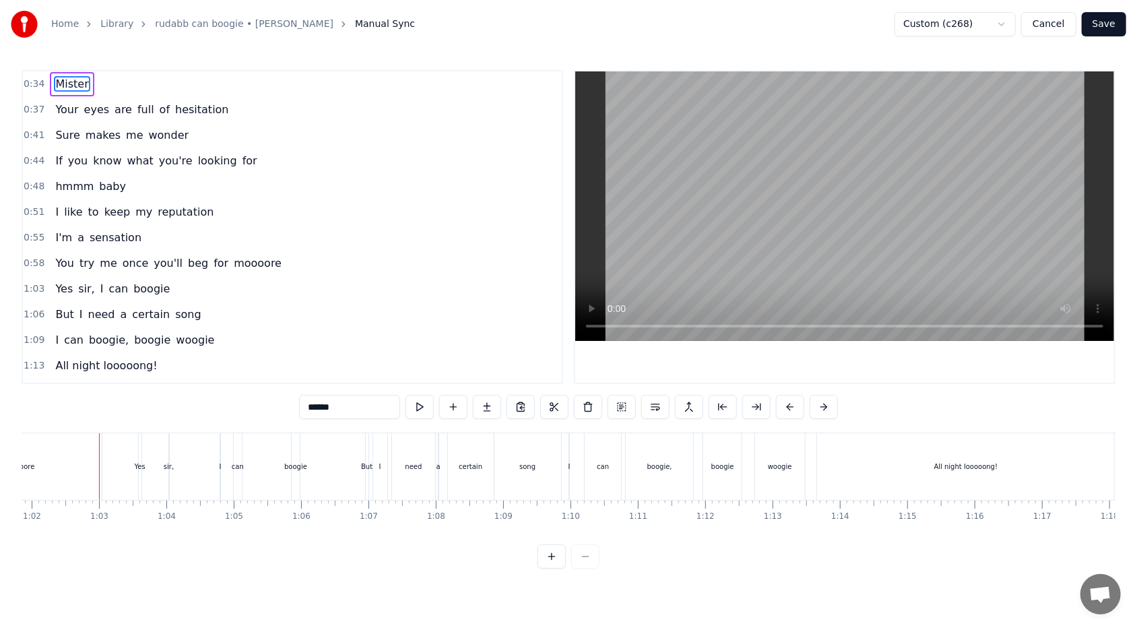
scroll to position [0, 4175]
click at [50, 340] on div "I can boogie, boogie woogie" at bounding box center [135, 340] width 170 height 24
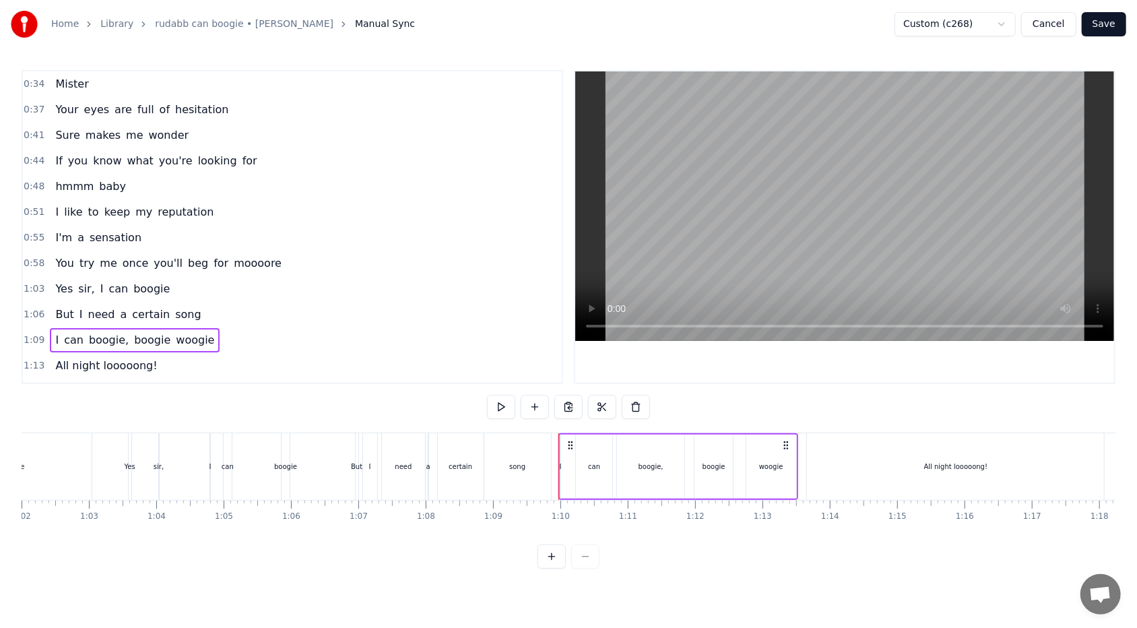
click at [71, 277] on div "Yes sir, I can boogie" at bounding box center [112, 289] width 125 height 24
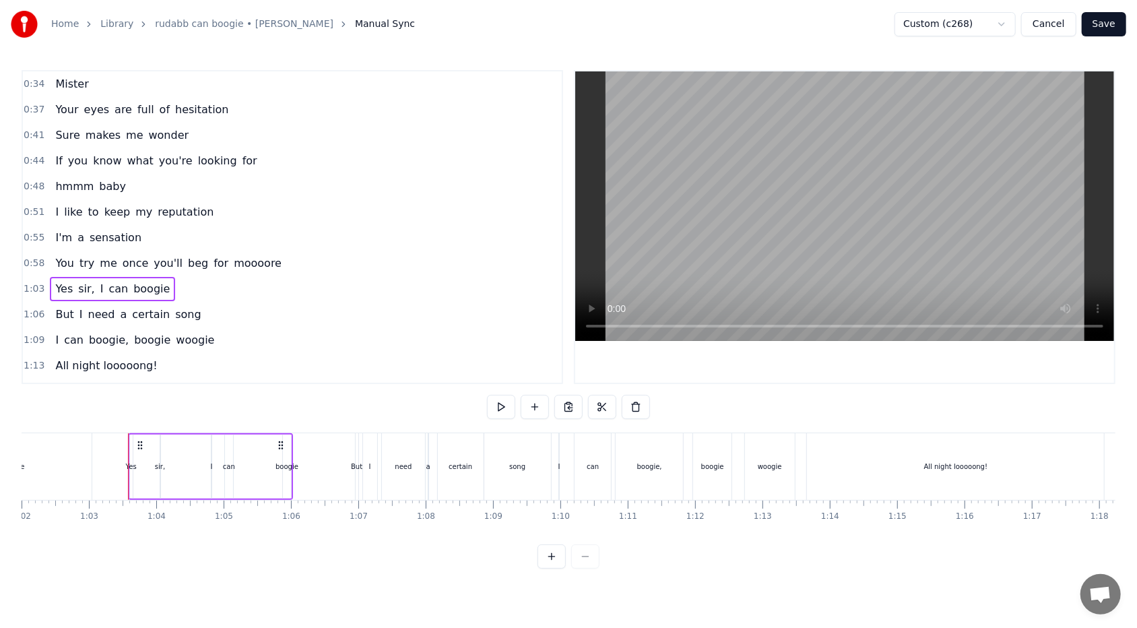
click at [87, 306] on span "need" at bounding box center [102, 313] width 30 height 15
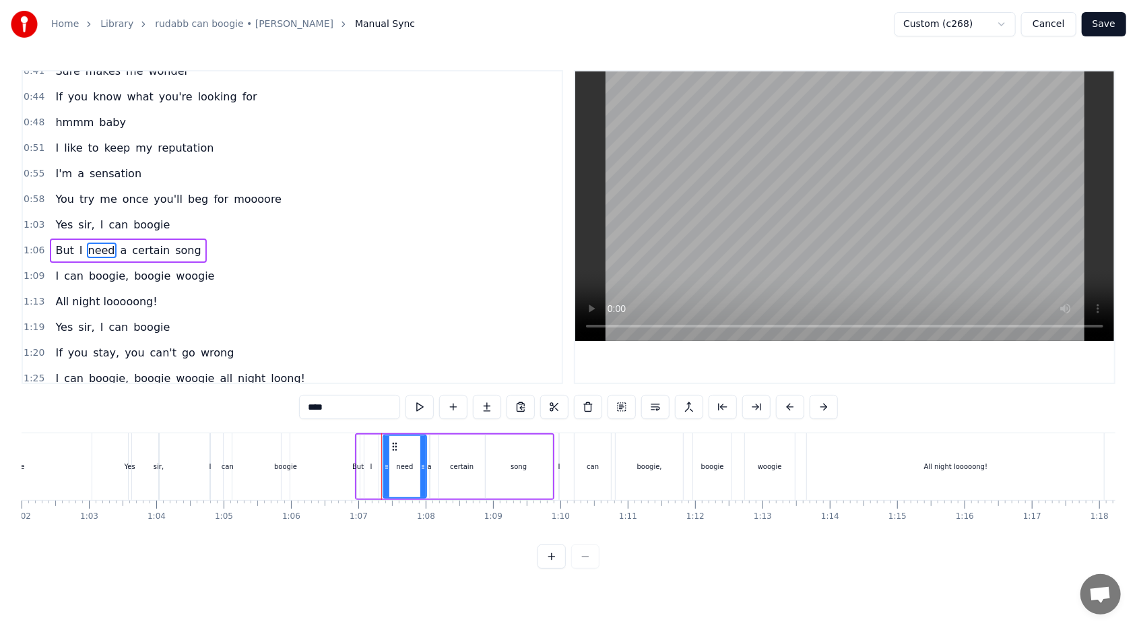
scroll to position [65, 0]
click at [92, 344] on span "stay," at bounding box center [106, 351] width 29 height 15
type input "*****"
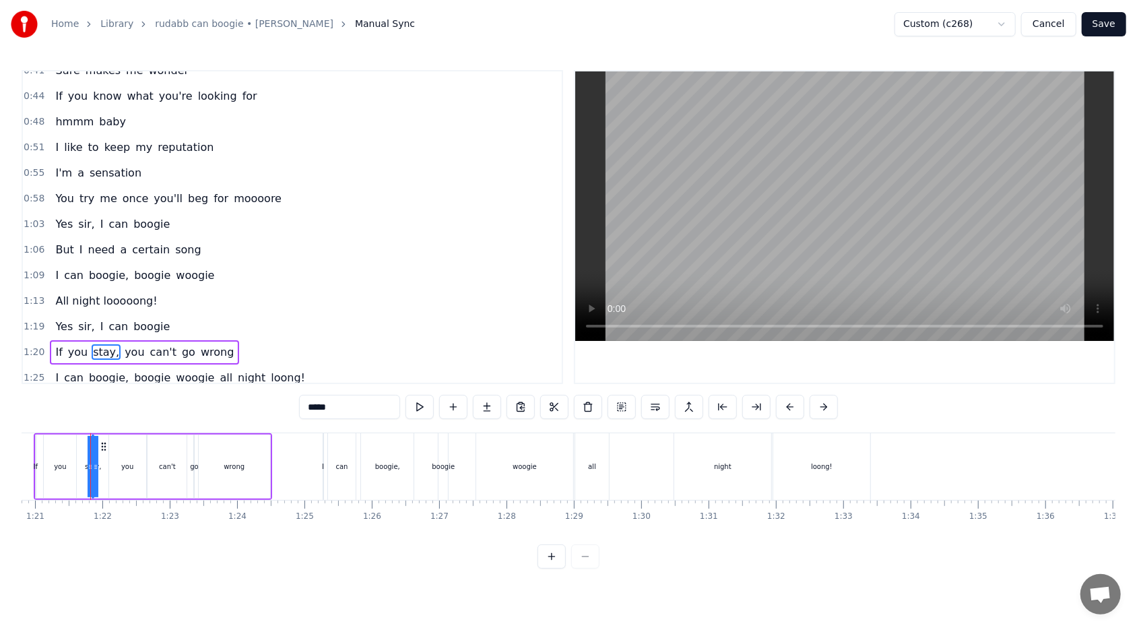
scroll to position [0, 5443]
click at [88, 314] on div "Yes sir, I can boogie" at bounding box center [112, 326] width 125 height 24
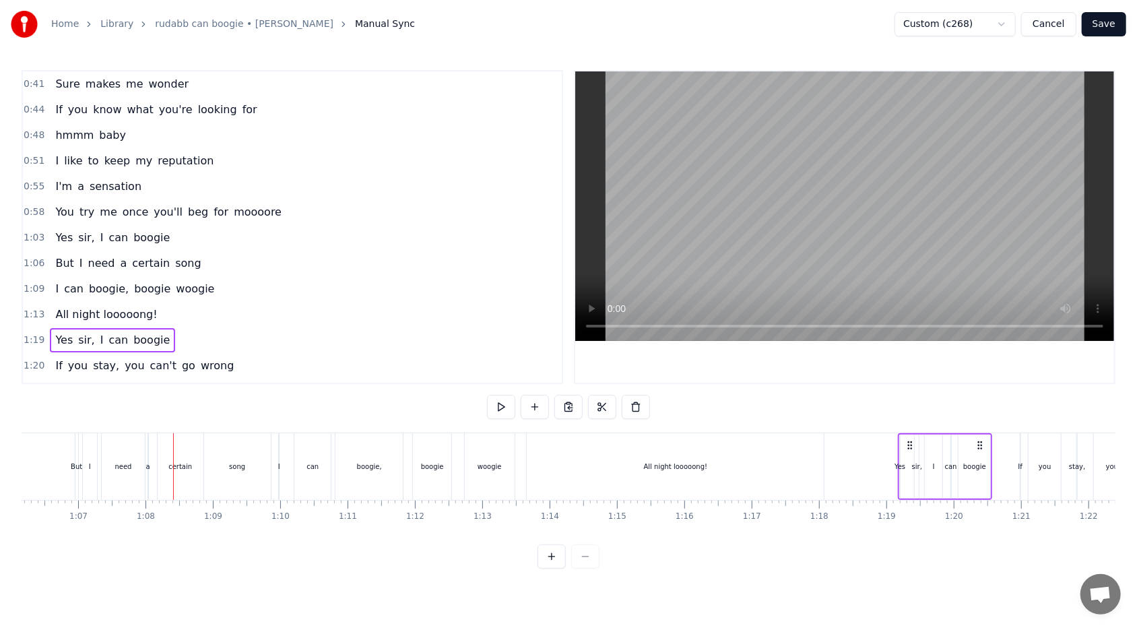
scroll to position [65, 0]
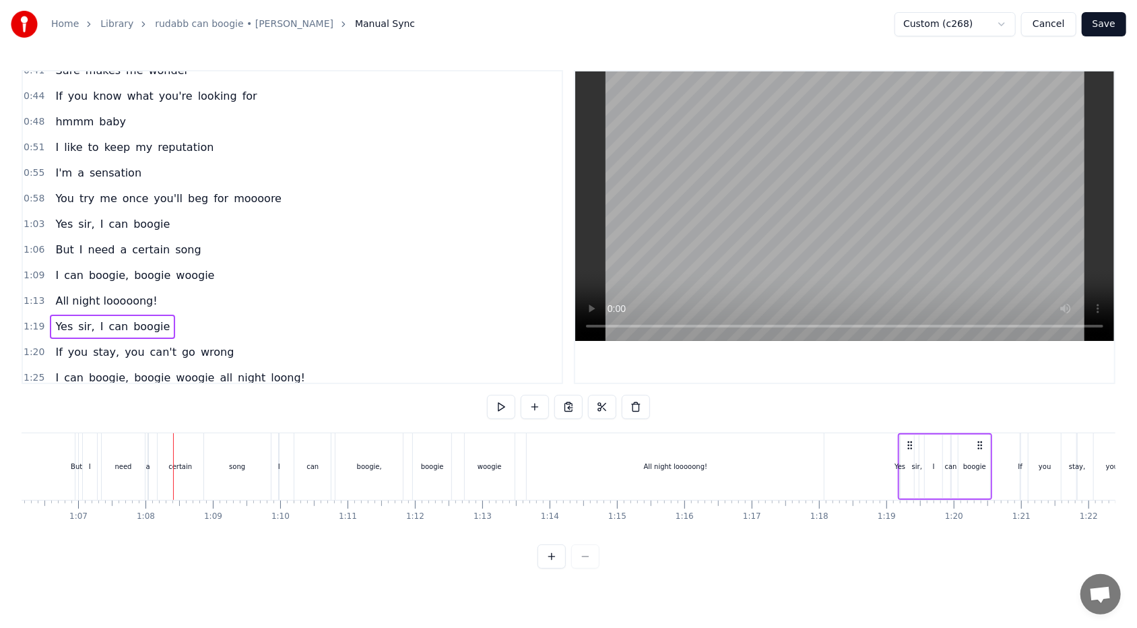
click at [179, 373] on div "certain" at bounding box center [181, 466] width 46 height 67
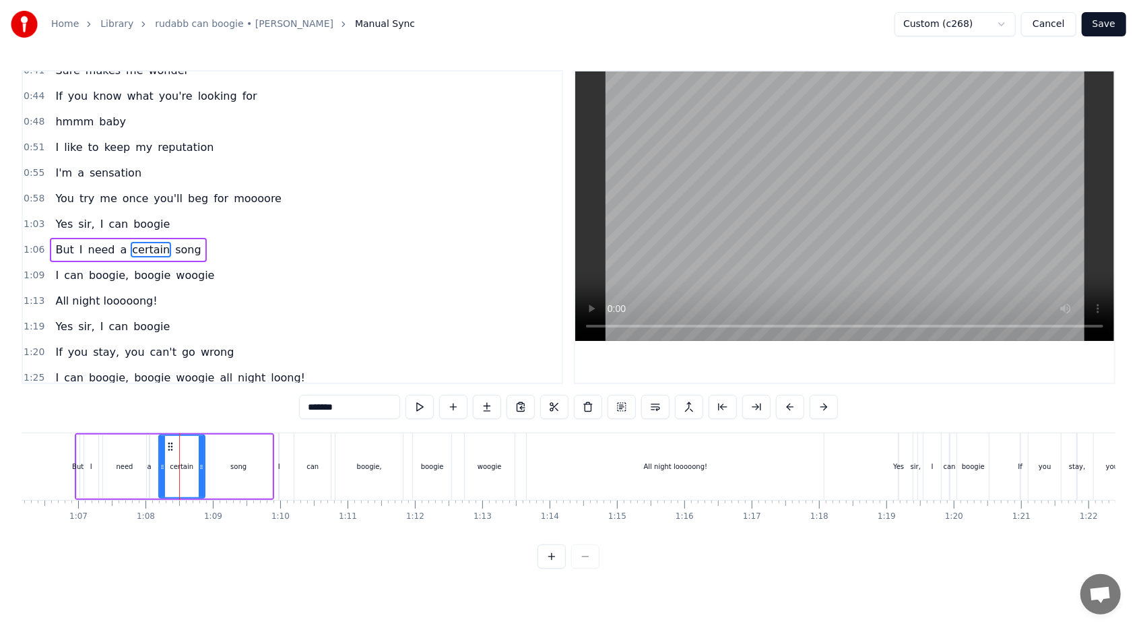
click at [189, 273] on span "woogie" at bounding box center [194, 274] width 41 height 15
type input "******"
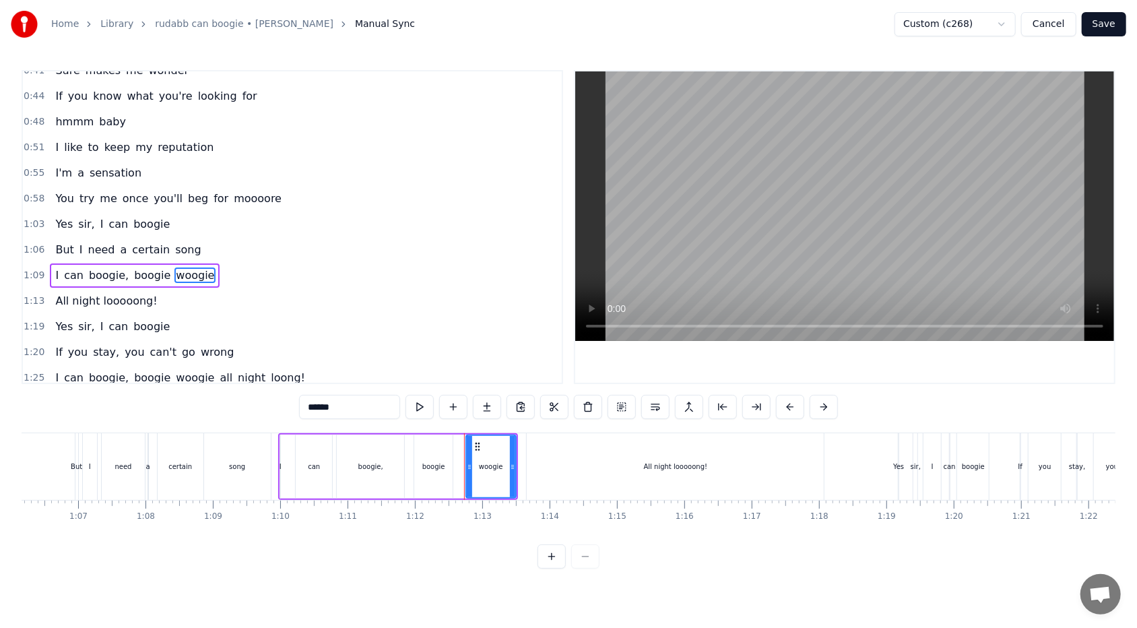
click at [211, 263] on div "1:09 I can boogie, boogie woogie" at bounding box center [292, 276] width 539 height 26
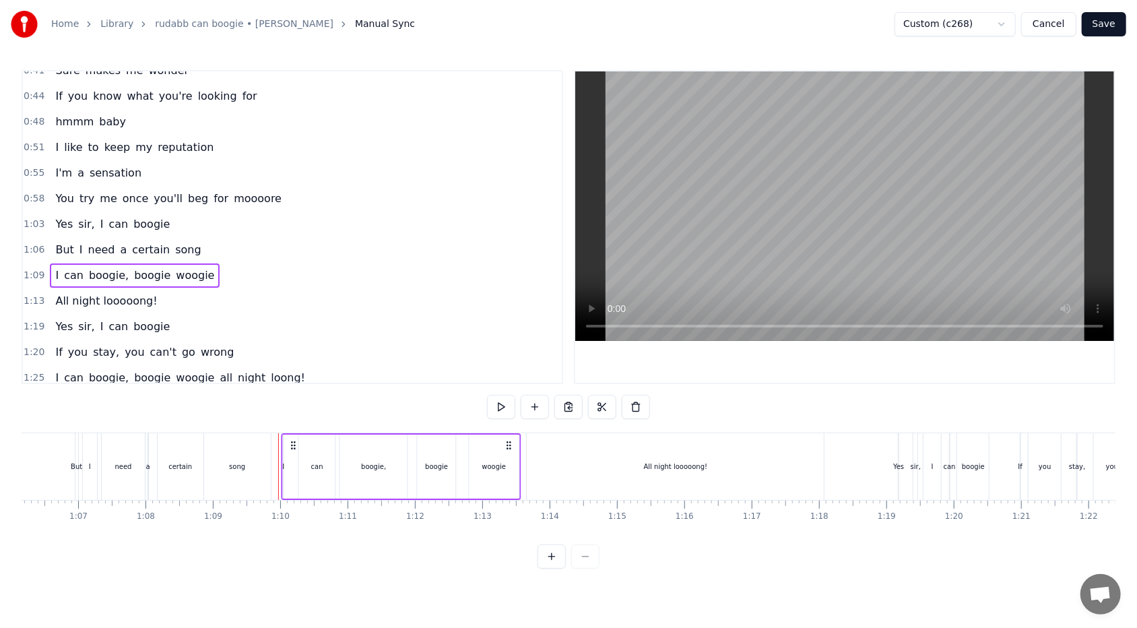
click at [292, 373] on icon at bounding box center [293, 445] width 11 height 11
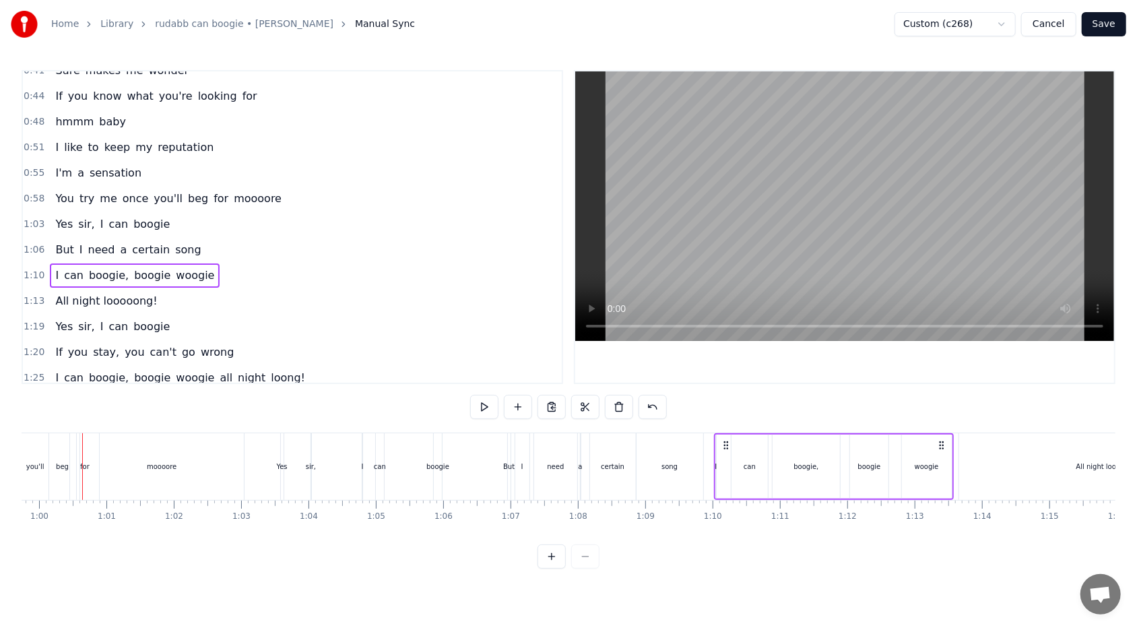
scroll to position [0, 4016]
click at [207, 273] on div "1:10 I can boogie, boogie woogie" at bounding box center [292, 276] width 539 height 26
click at [520, 373] on icon at bounding box center [738, 445] width 11 height 11
click at [520, 265] on video at bounding box center [844, 205] width 539 height 269
click at [520, 373] on div "certain" at bounding box center [620, 466] width 46 height 67
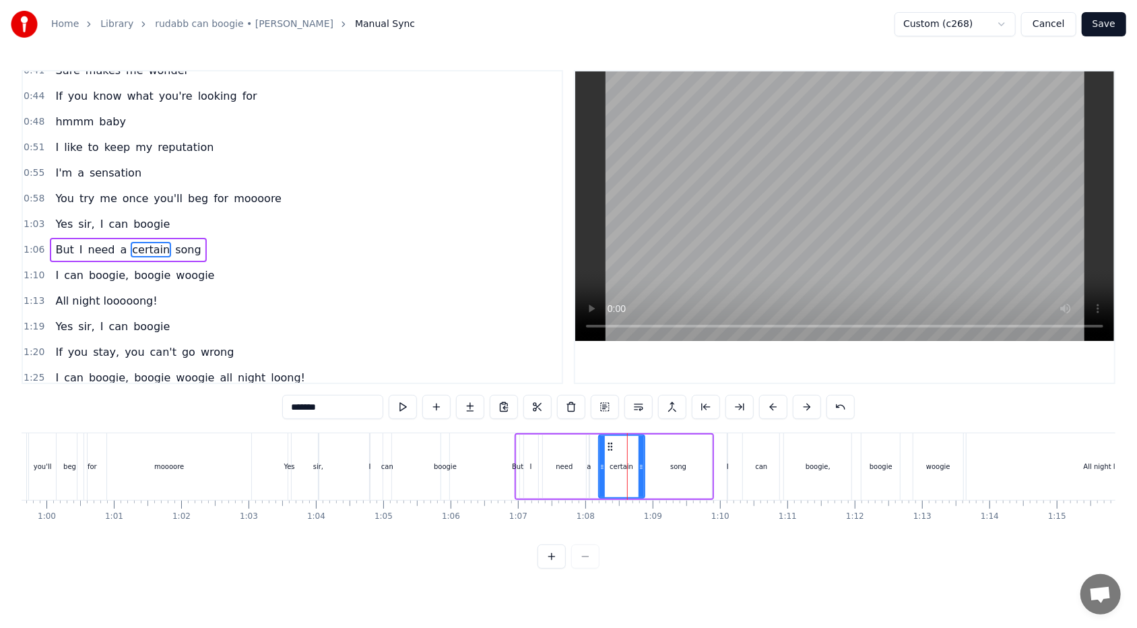
click at [520, 373] on div "song" at bounding box center [678, 466] width 67 height 64
type input "****"
click at [520, 373] on icon at bounding box center [703, 466] width 5 height 11
click at [520, 373] on icon at bounding box center [700, 466] width 5 height 11
click at [520, 373] on div "I can boogie, boogie woogie" at bounding box center [847, 466] width 240 height 67
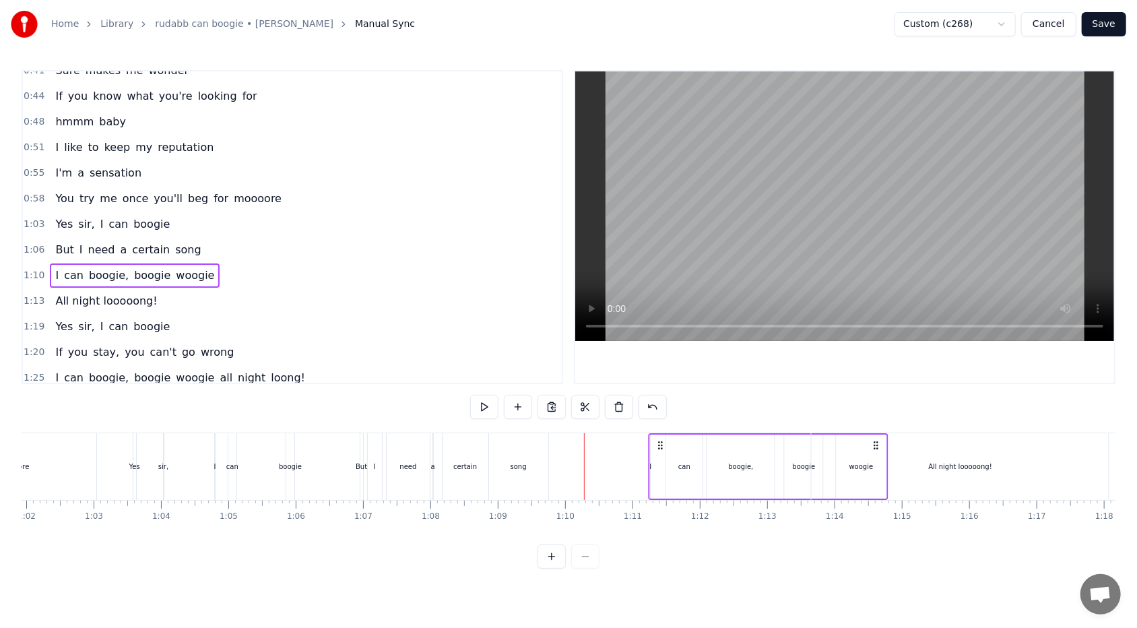
scroll to position [0, 4176]
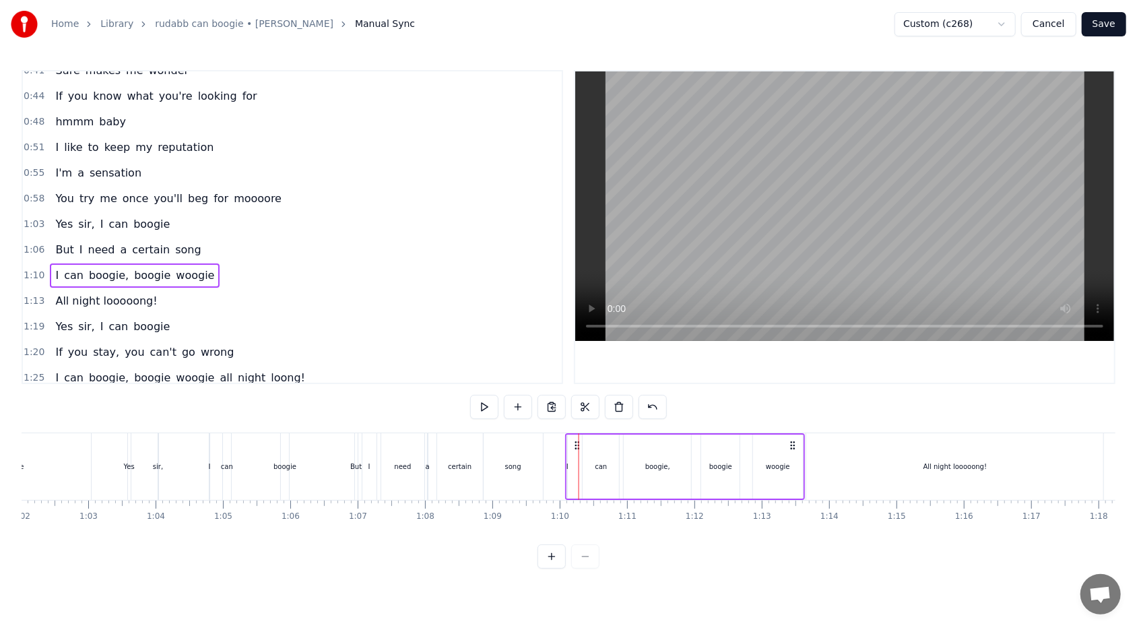
drag, startPoint x: 953, startPoint y: 440, endPoint x: 792, endPoint y: 438, distance: 161.0
click at [520, 373] on div "I can boogie, boogie woogie" at bounding box center [686, 466] width 240 height 67
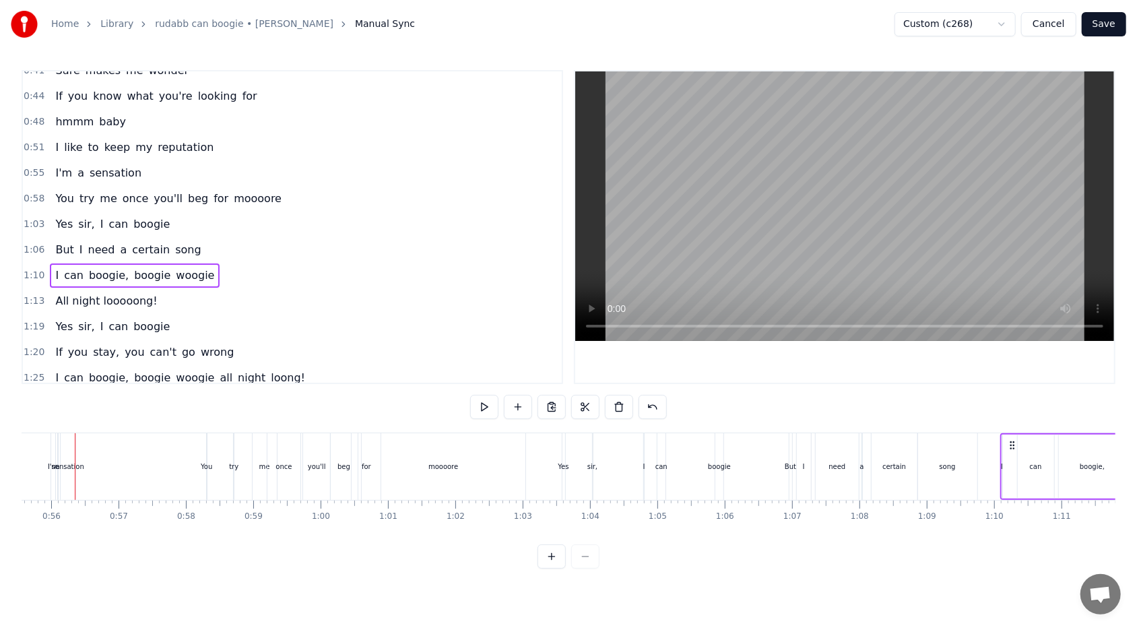
scroll to position [0, 3727]
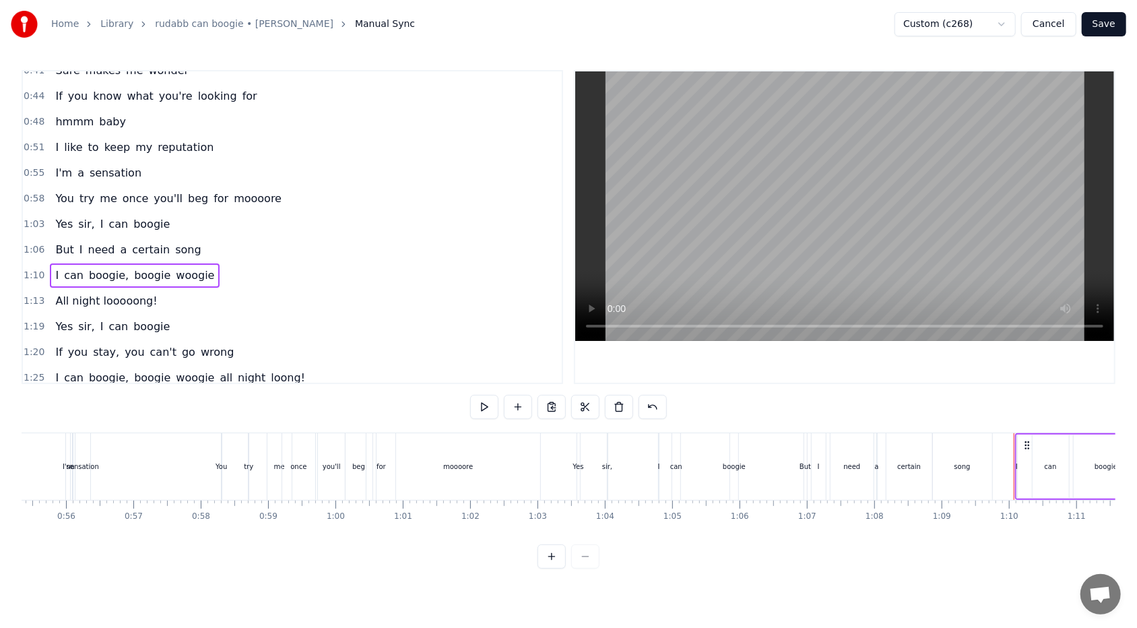
click at [205, 241] on div "1:06 But I need a certain song" at bounding box center [292, 250] width 539 height 26
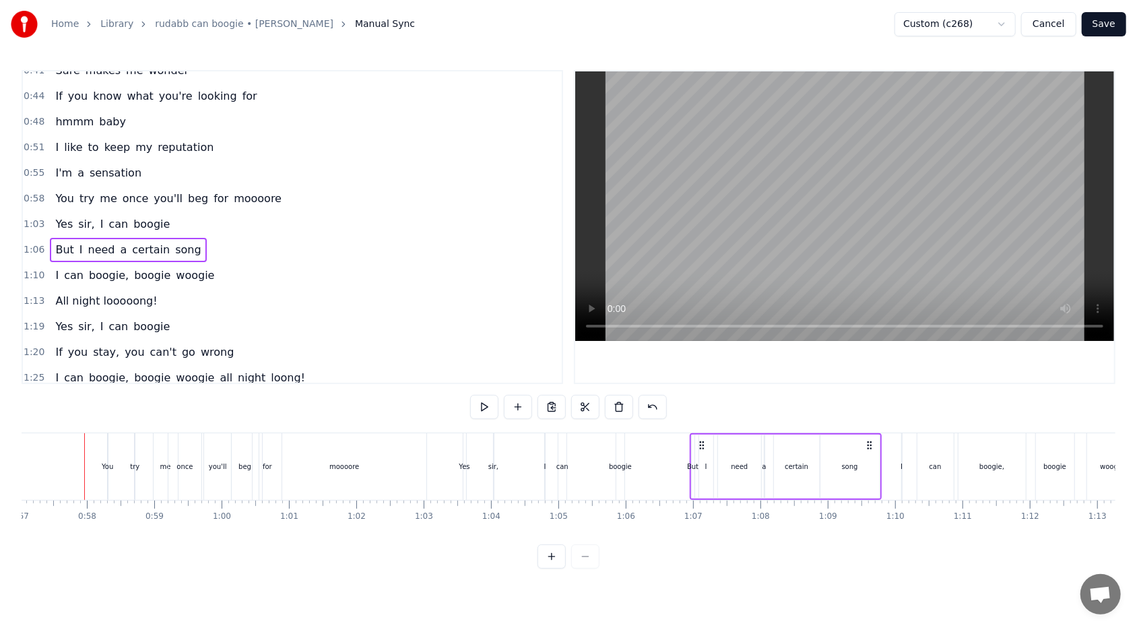
scroll to position [0, 3835]
click at [196, 276] on span "woogie" at bounding box center [194, 275] width 41 height 16
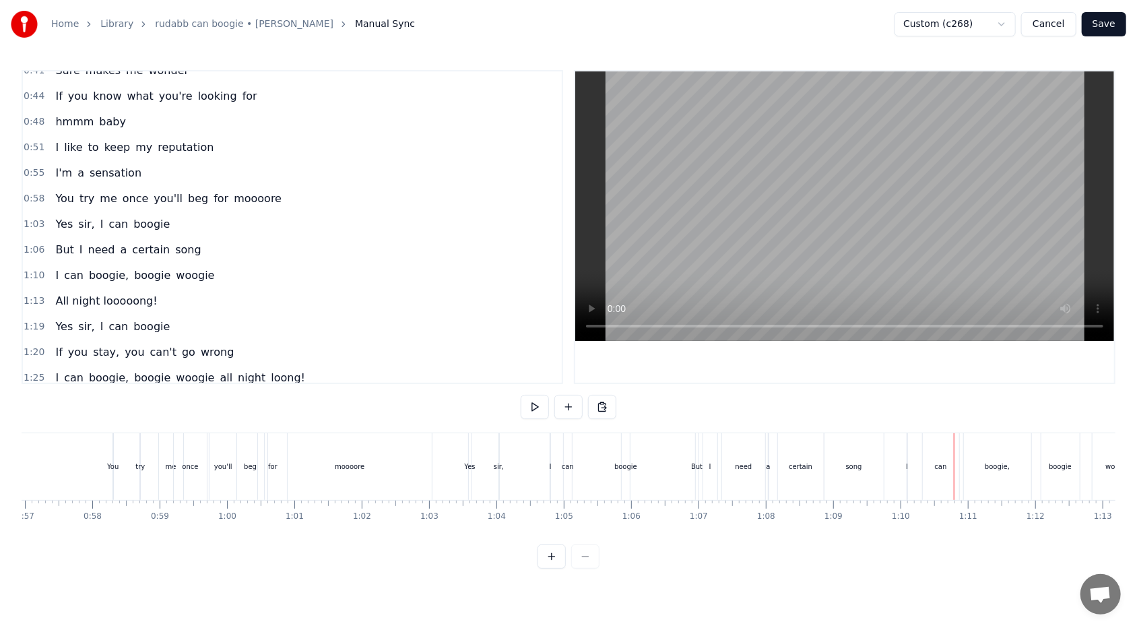
click at [196, 276] on span "woogie" at bounding box center [194, 275] width 41 height 16
click at [195, 276] on span "woogie" at bounding box center [194, 274] width 41 height 15
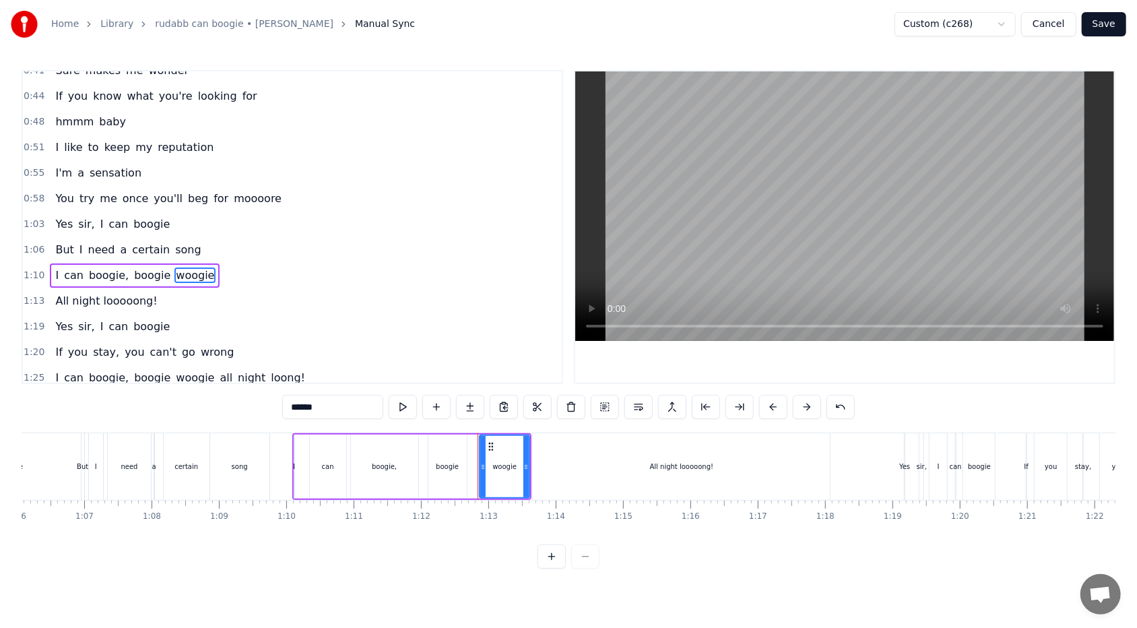
scroll to position [0, 4443]
drag, startPoint x: 488, startPoint y: 465, endPoint x: 477, endPoint y: 467, distance: 10.2
click at [477, 373] on icon at bounding box center [479, 466] width 5 height 11
drag, startPoint x: 534, startPoint y: 467, endPoint x: 517, endPoint y: 468, distance: 16.8
click at [517, 373] on icon at bounding box center [515, 466] width 5 height 11
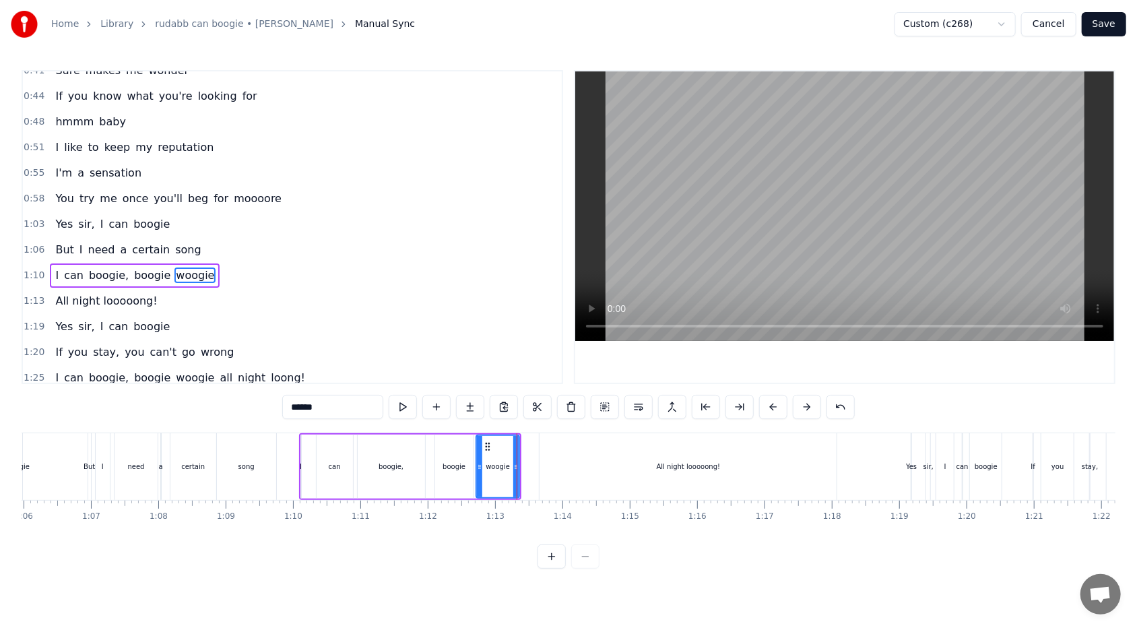
click at [520, 373] on div "All night looooong!" at bounding box center [687, 466] width 297 height 67
type input "**********"
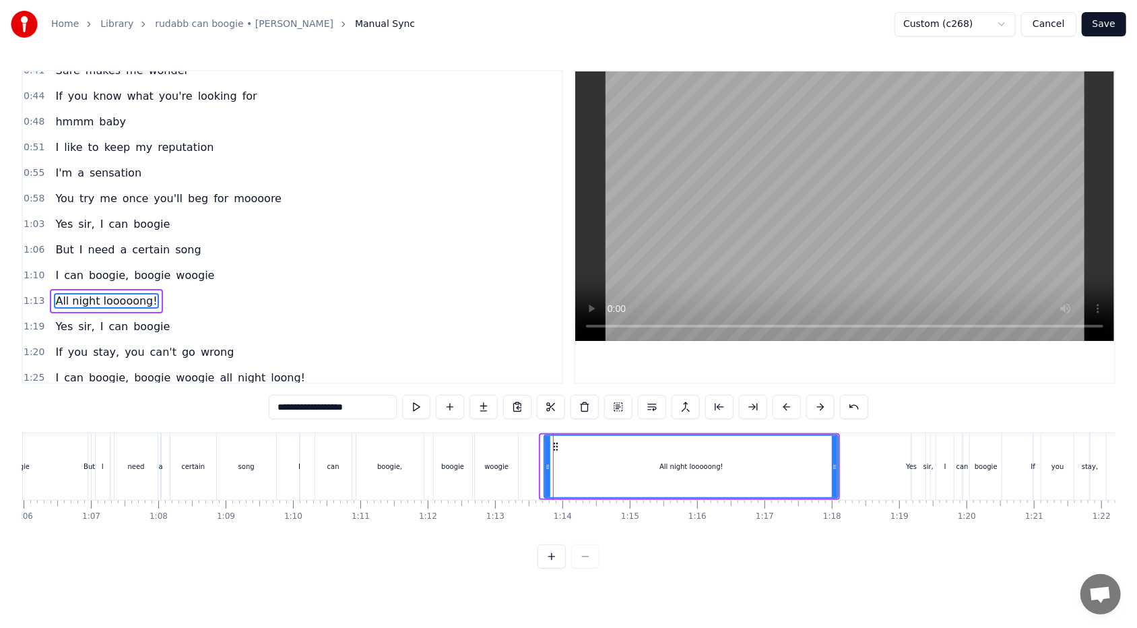
click at [520, 373] on circle at bounding box center [547, 466] width 1 height 1
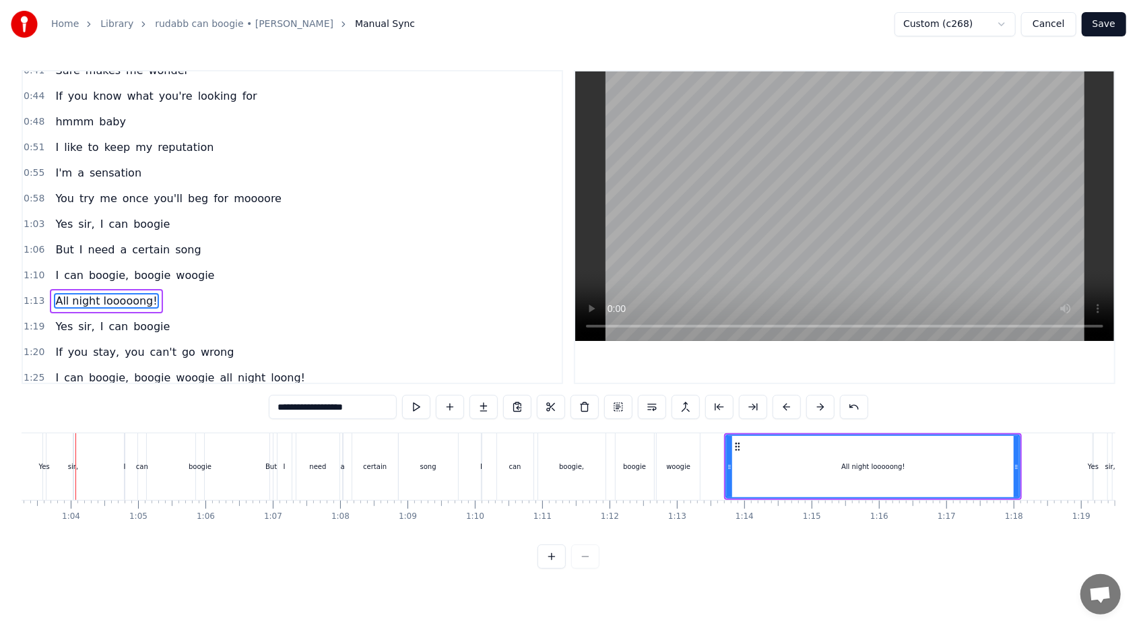
scroll to position [0, 4247]
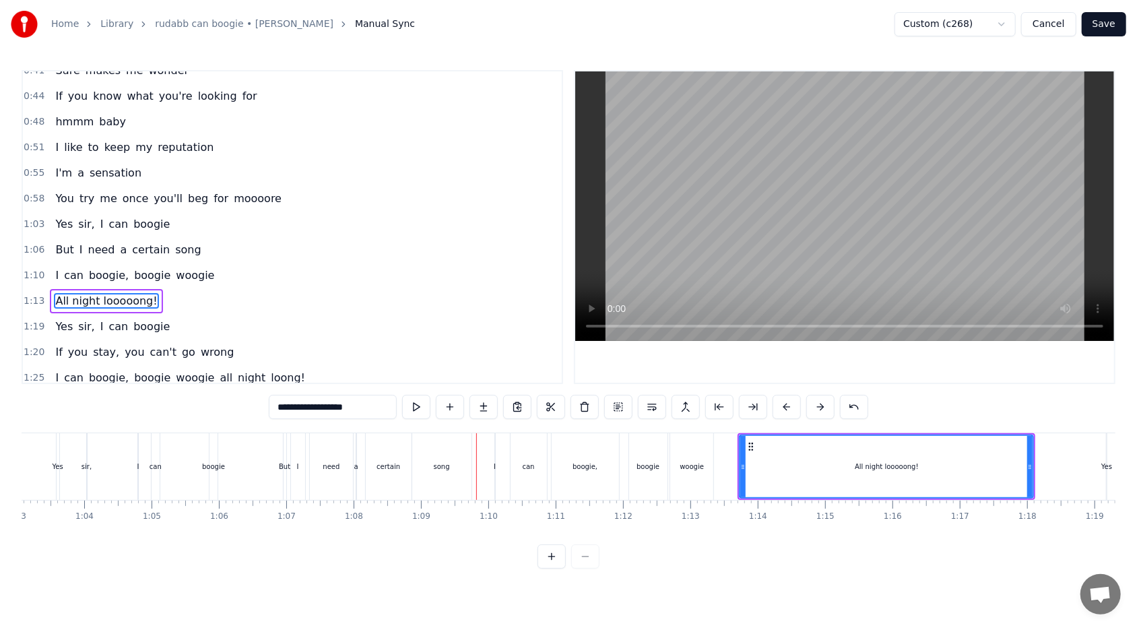
click at [197, 271] on div "I can boogie, boogie woogie" at bounding box center [135, 275] width 170 height 24
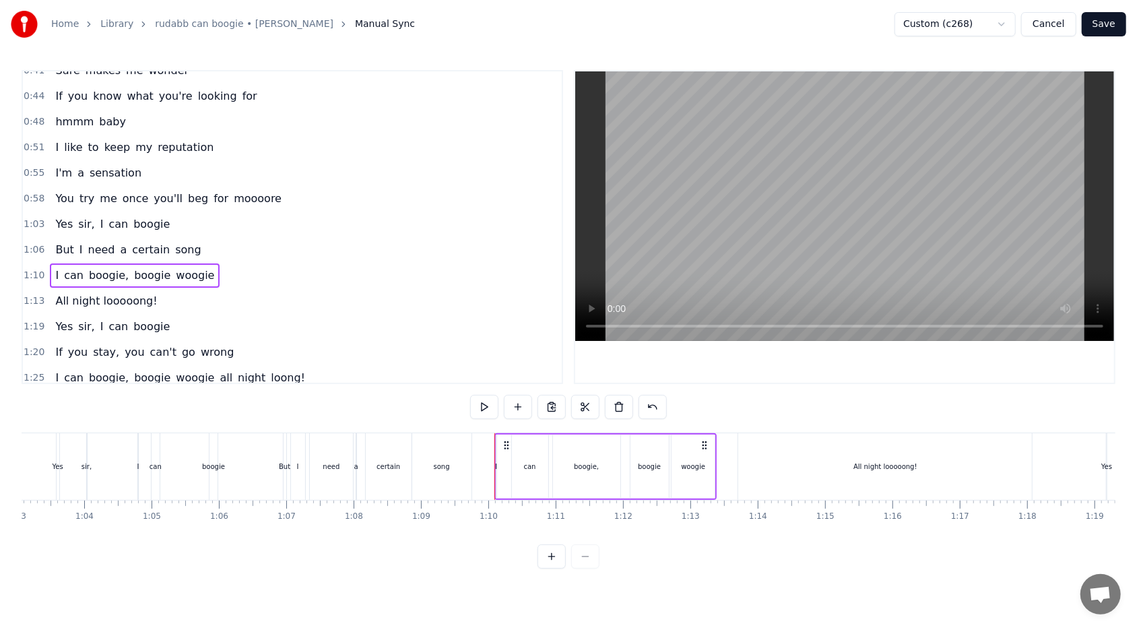
click at [426, 373] on div "song" at bounding box center [441, 466] width 59 height 67
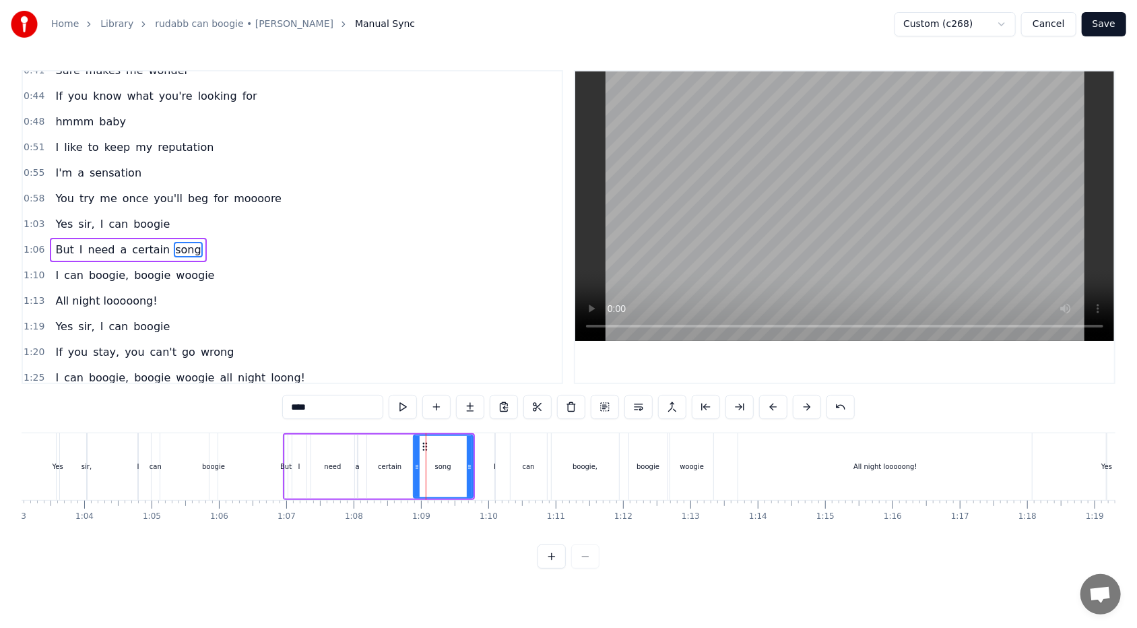
click at [77, 238] on div "But I need a certain song" at bounding box center [128, 250] width 156 height 24
click at [199, 266] on div "I can boogie, boogie woogie" at bounding box center [135, 275] width 170 height 24
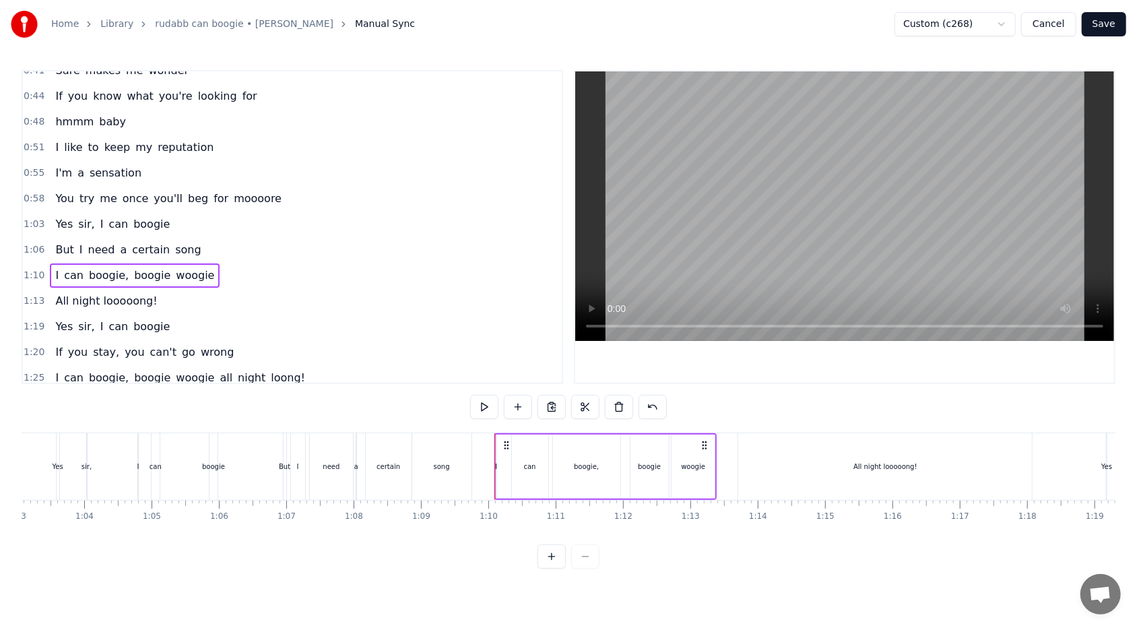
click at [174, 246] on span "song" at bounding box center [188, 249] width 28 height 15
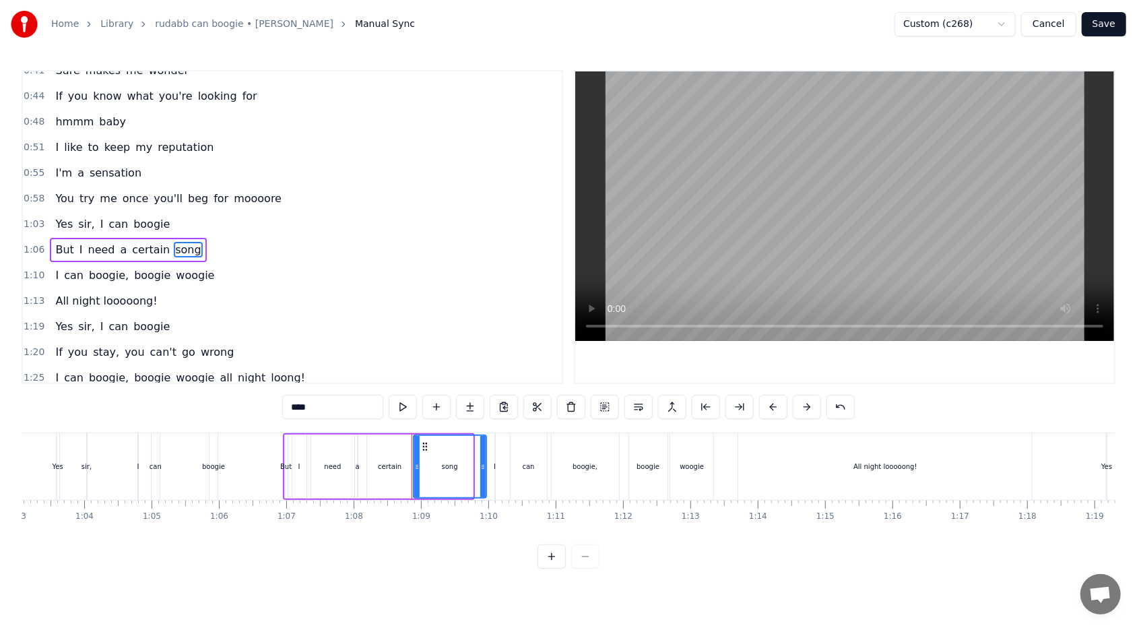
drag, startPoint x: 471, startPoint y: 467, endPoint x: 484, endPoint y: 465, distance: 13.6
click at [484, 373] on icon at bounding box center [482, 466] width 5 height 11
drag, startPoint x: 482, startPoint y: 467, endPoint x: 472, endPoint y: 468, distance: 10.1
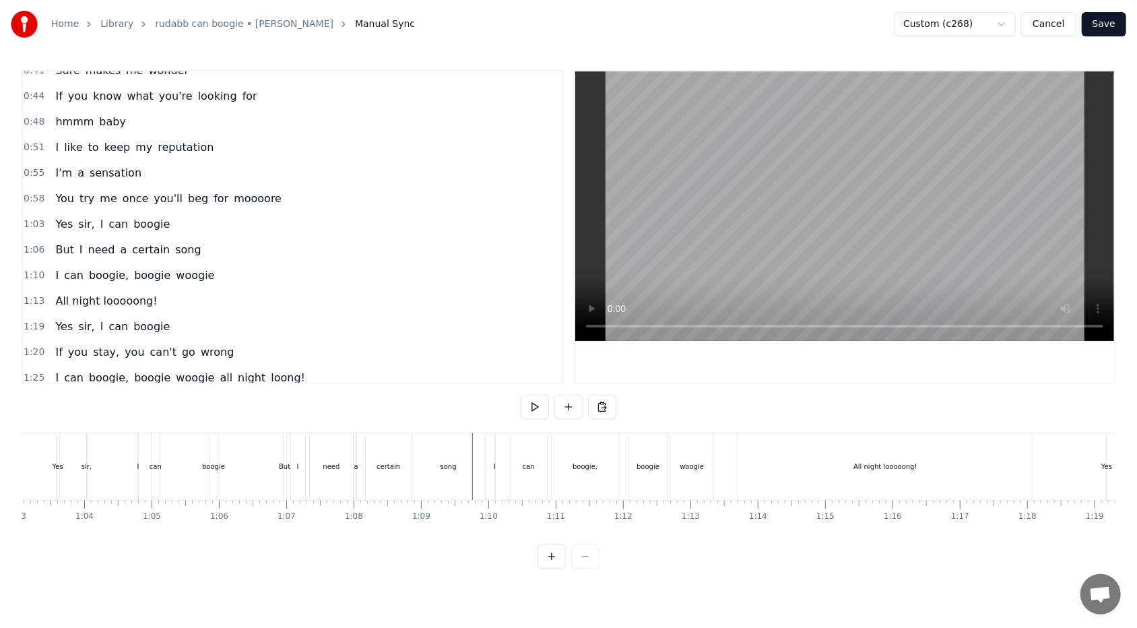
click at [174, 242] on span "song" at bounding box center [188, 249] width 28 height 15
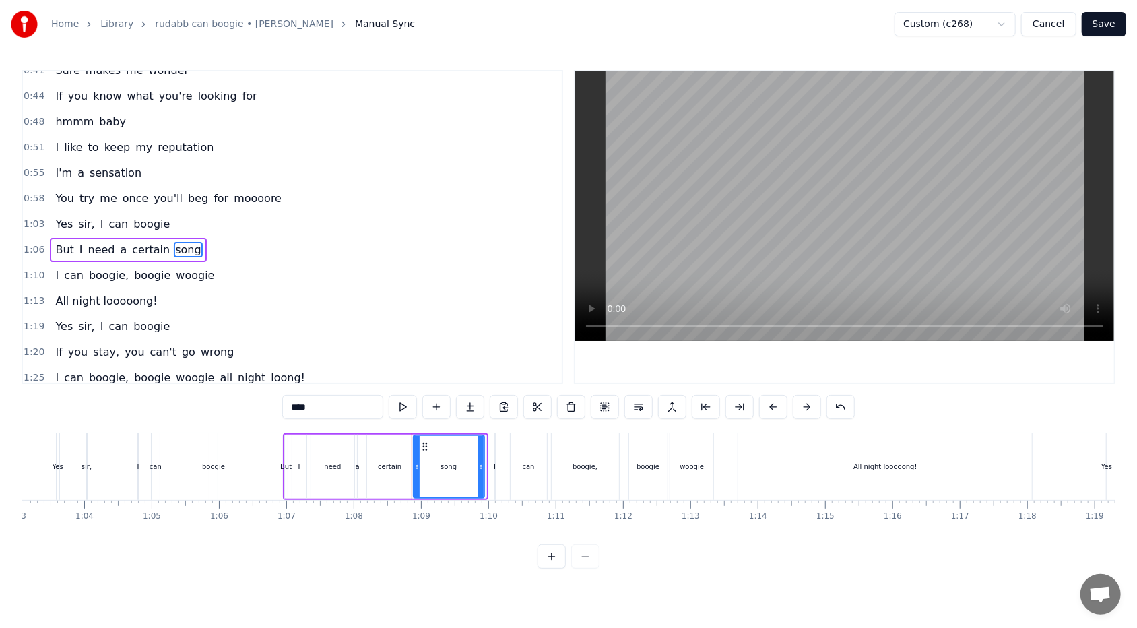
click at [481, 373] on circle at bounding box center [481, 465] width 1 height 1
drag, startPoint x: 482, startPoint y: 465, endPoint x: 488, endPoint y: 465, distance: 6.8
click at [488, 373] on icon at bounding box center [487, 466] width 5 height 11
click at [489, 373] on icon at bounding box center [487, 466] width 5 height 11
drag, startPoint x: 487, startPoint y: 463, endPoint x: 448, endPoint y: 460, distance: 39.2
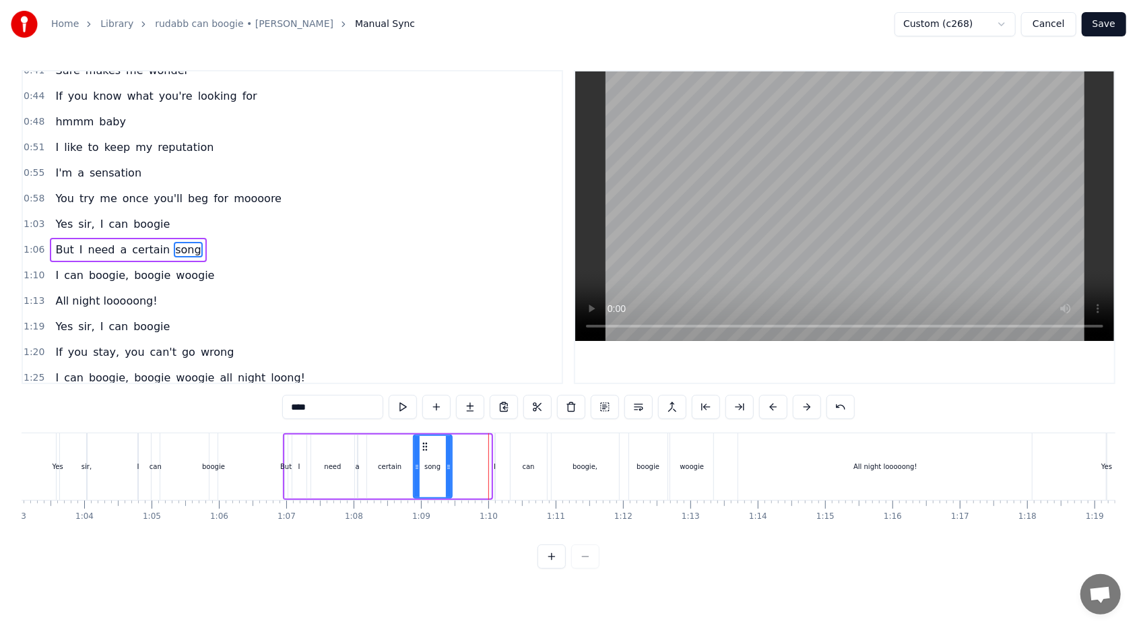
click at [448, 373] on div at bounding box center [448, 466] width 5 height 61
drag, startPoint x: 448, startPoint y: 465, endPoint x: 489, endPoint y: 463, distance: 41.1
click at [489, 373] on icon at bounding box center [489, 466] width 5 height 11
click at [504, 373] on div "I can boogie, boogie woogie" at bounding box center [605, 466] width 223 height 67
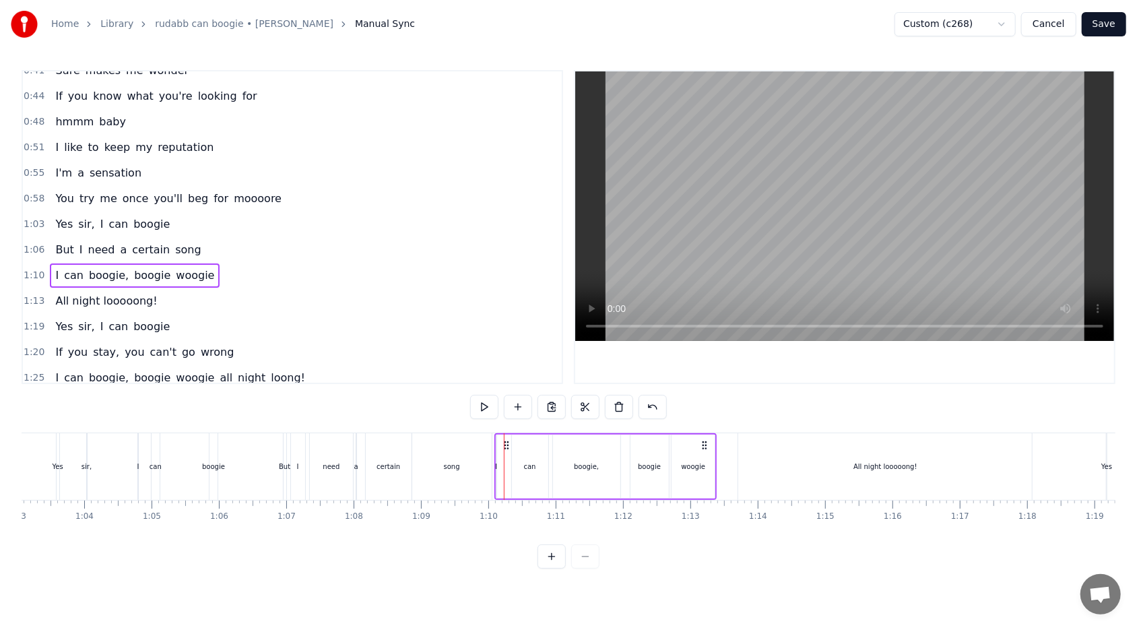
click at [497, 373] on div "I can boogie, boogie woogie" at bounding box center [605, 466] width 223 height 67
click at [495, 373] on div "I" at bounding box center [496, 466] width 2 height 10
drag, startPoint x: 506, startPoint y: 447, endPoint x: 514, endPoint y: 446, distance: 7.4
click at [514, 373] on icon at bounding box center [515, 446] width 11 height 11
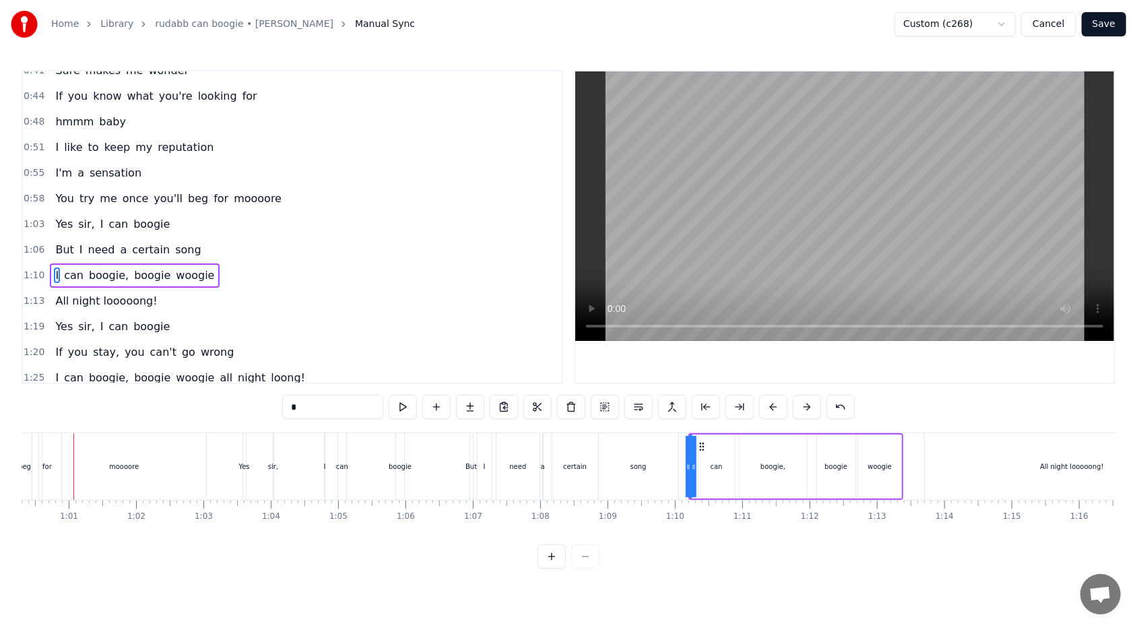
scroll to position [0, 4045]
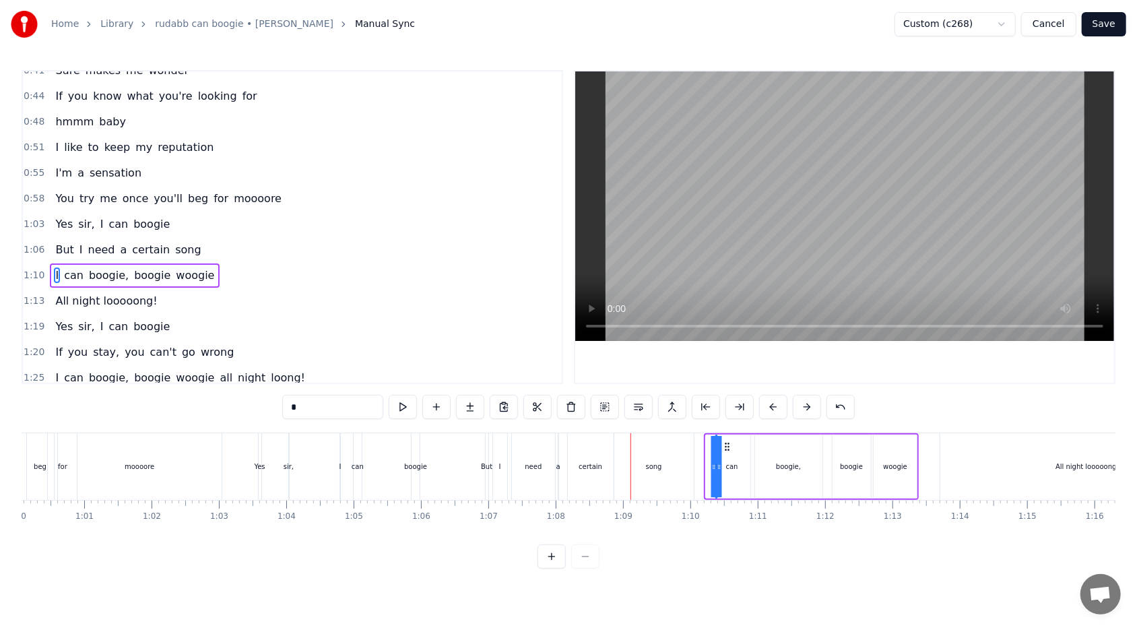
drag, startPoint x: 717, startPoint y: 446, endPoint x: 727, endPoint y: 445, distance: 10.2
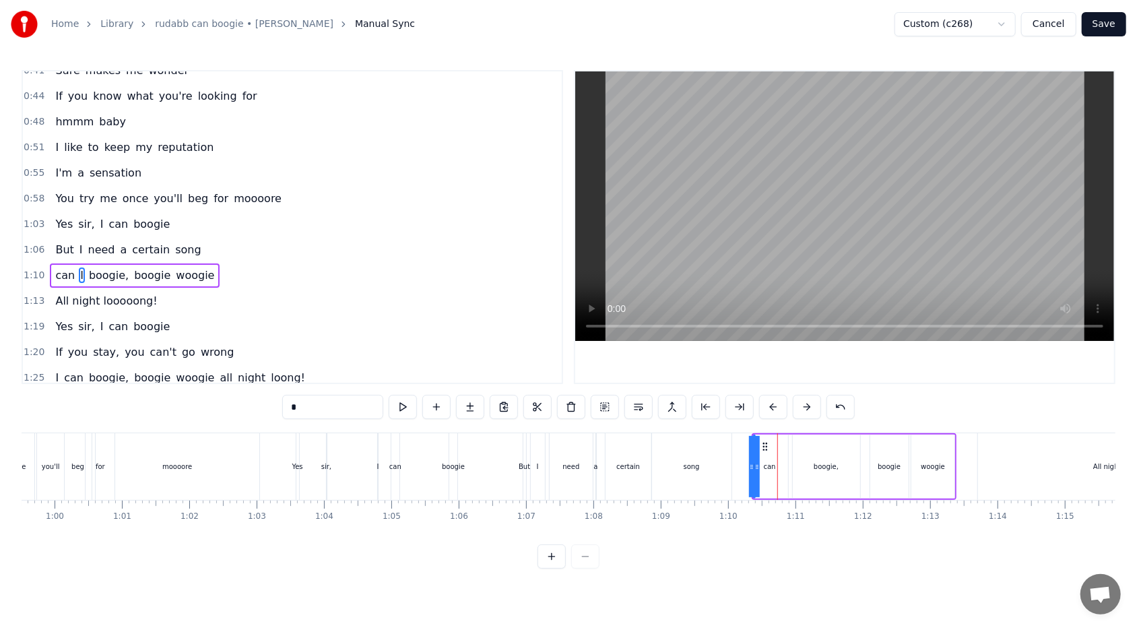
click at [520, 373] on icon at bounding box center [756, 466] width 5 height 11
click at [63, 271] on span "can" at bounding box center [65, 274] width 22 height 15
type input "***"
drag, startPoint x: 63, startPoint y: 271, endPoint x: 79, endPoint y: 269, distance: 15.6
click at [79, 269] on div "can I boogie, boogie woogie" at bounding box center [135, 275] width 170 height 24
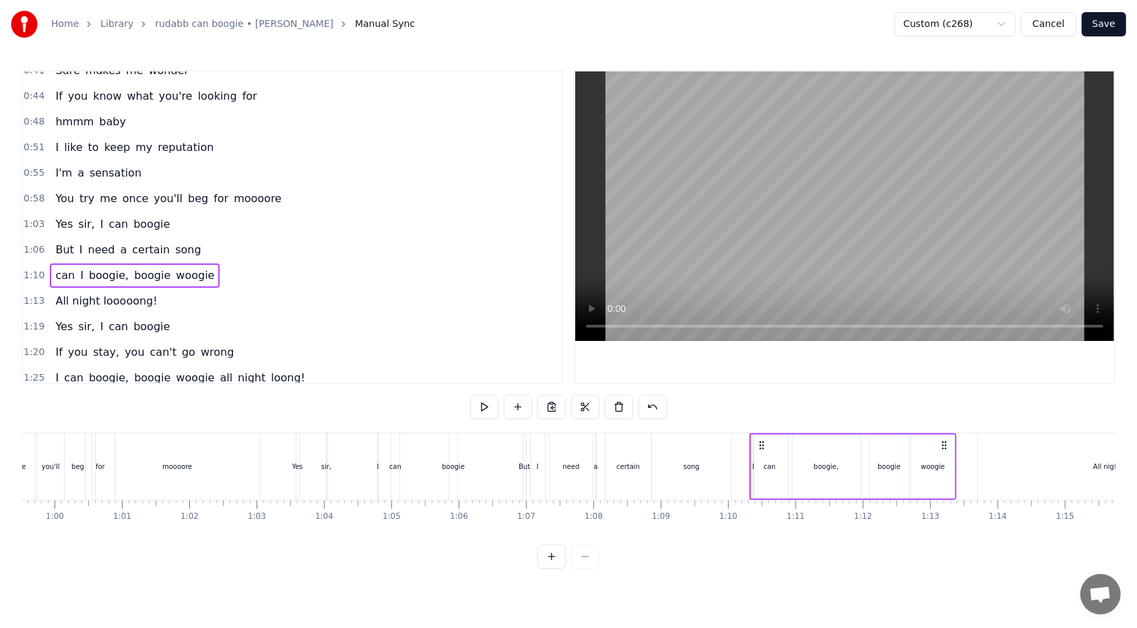
click at [63, 273] on span "can" at bounding box center [65, 274] width 22 height 15
click at [300, 373] on input "***" at bounding box center [332, 407] width 101 height 24
click at [63, 272] on span "I" at bounding box center [66, 274] width 6 height 15
drag, startPoint x: 306, startPoint y: 409, endPoint x: 288, endPoint y: 408, distance: 18.9
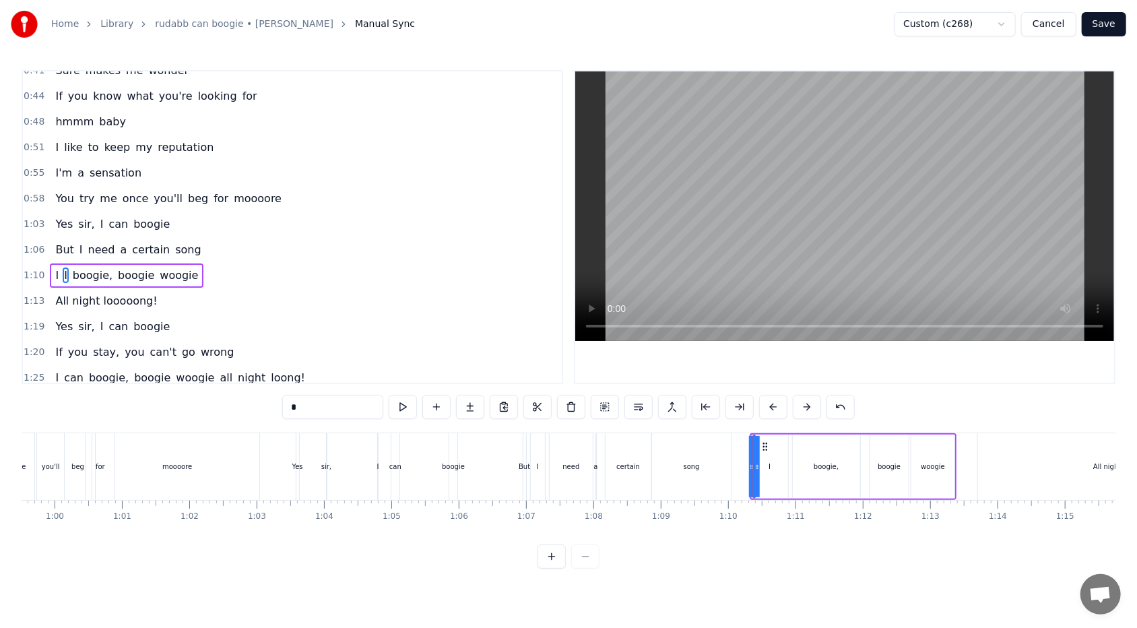
click at [288, 373] on input "*" at bounding box center [332, 407] width 101 height 24
click at [240, 373] on div "0:34 Mister 0:37 Your eyes are full of hesitation 0:41 Sure makes me wonder 0:4…" at bounding box center [569, 319] width 1094 height 498
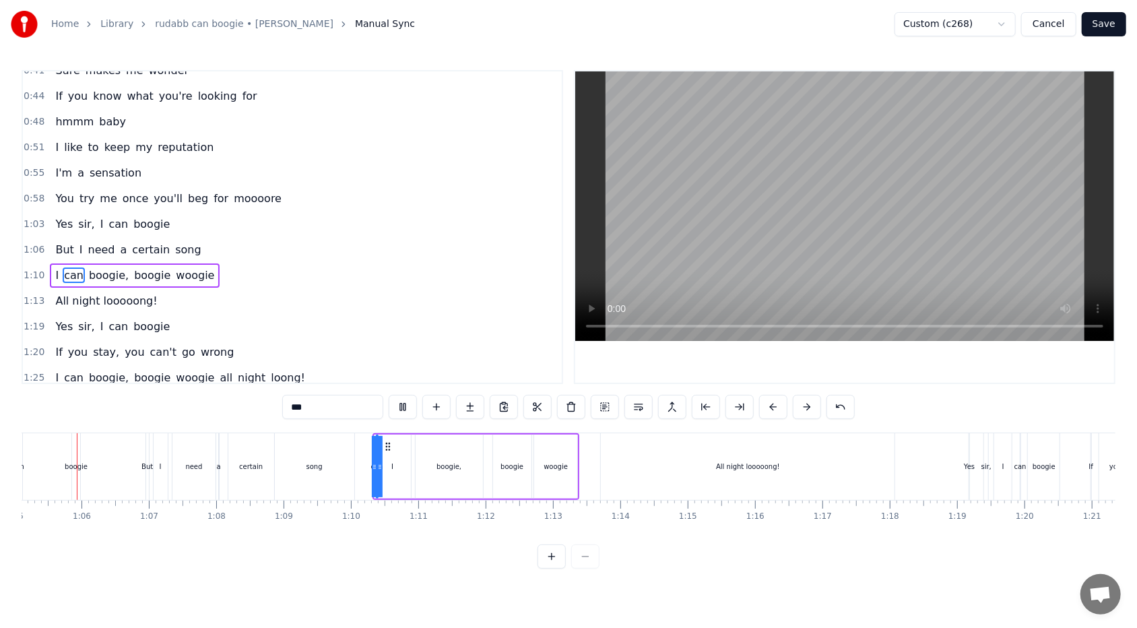
scroll to position [0, 4363]
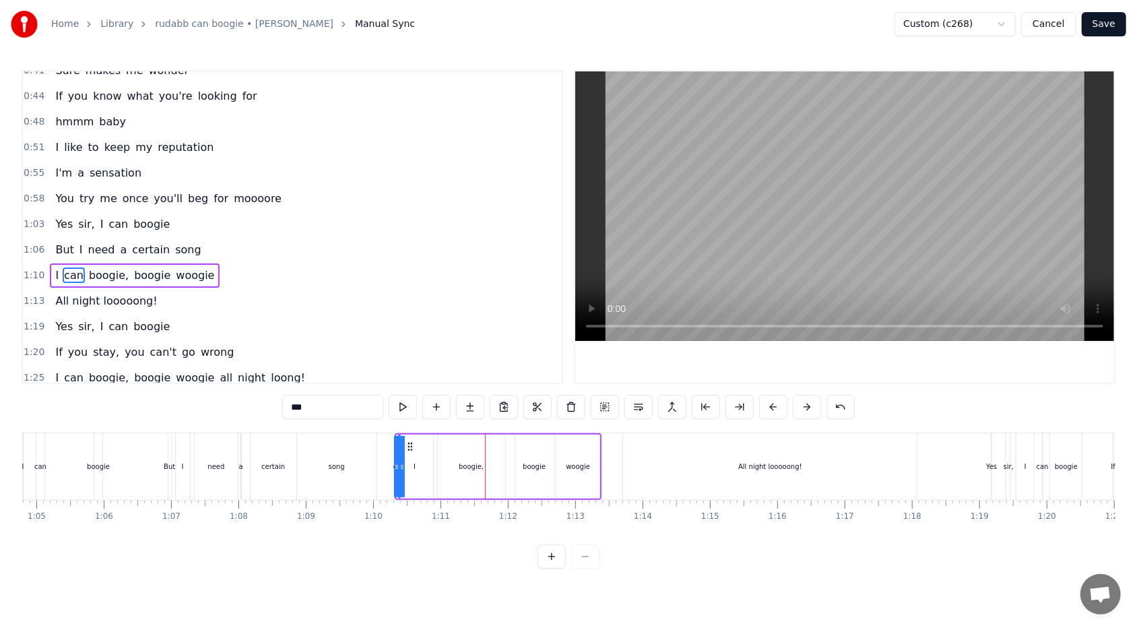
click at [520, 373] on div "All night looooong!" at bounding box center [770, 466] width 294 height 67
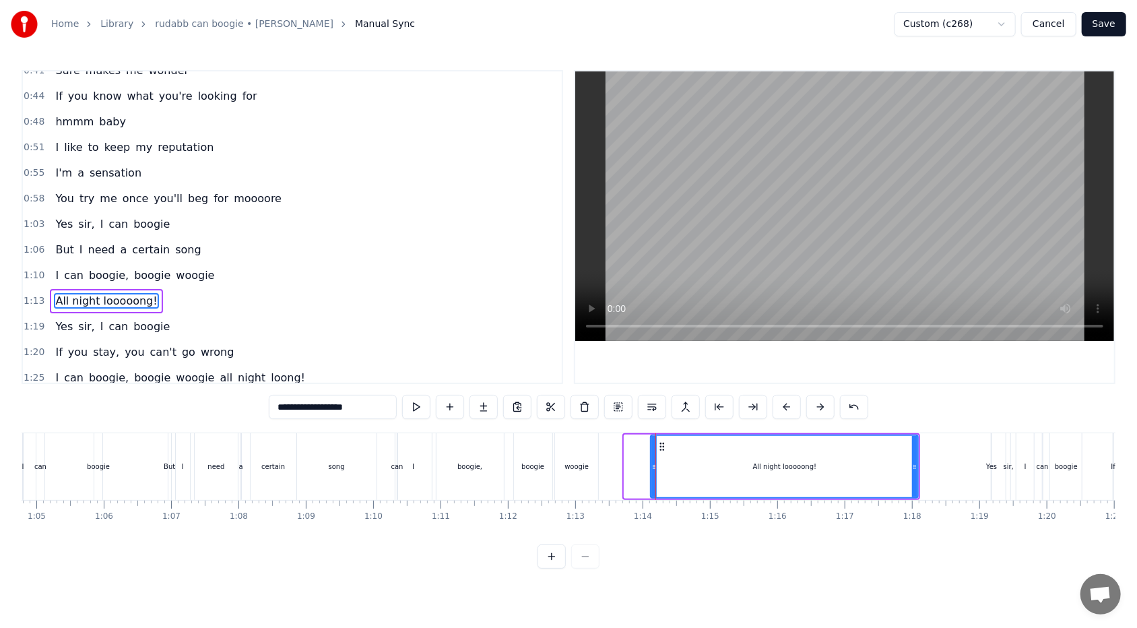
drag, startPoint x: 626, startPoint y: 468, endPoint x: 653, endPoint y: 467, distance: 26.3
click at [520, 373] on icon at bounding box center [653, 466] width 5 height 11
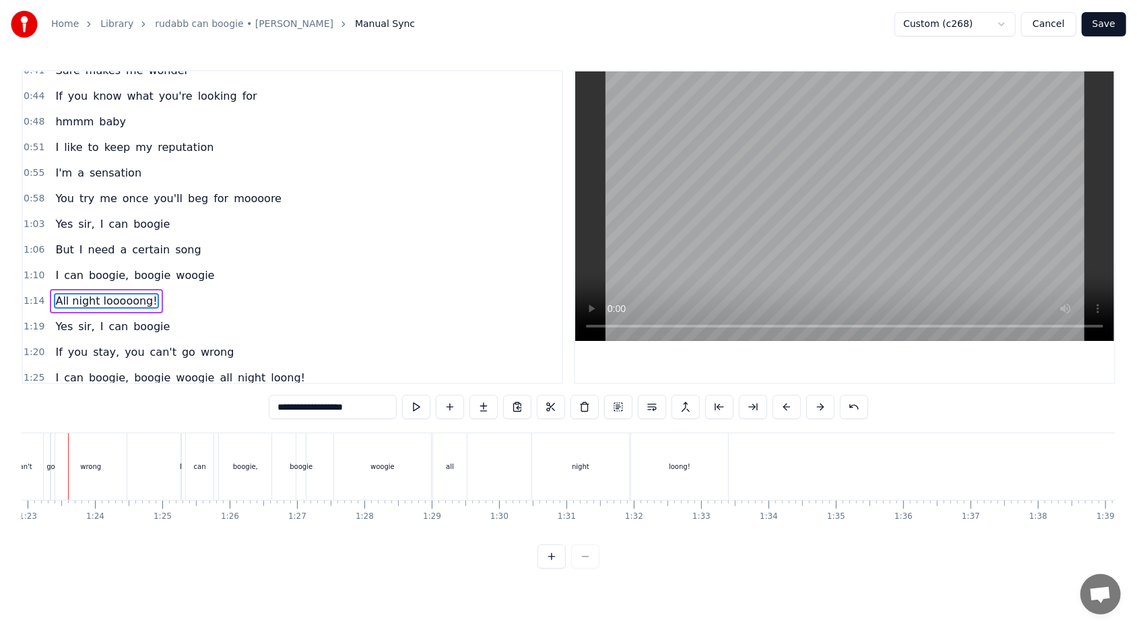
scroll to position [0, 5562]
click at [459, 373] on div "all" at bounding box center [472, 466] width 34 height 67
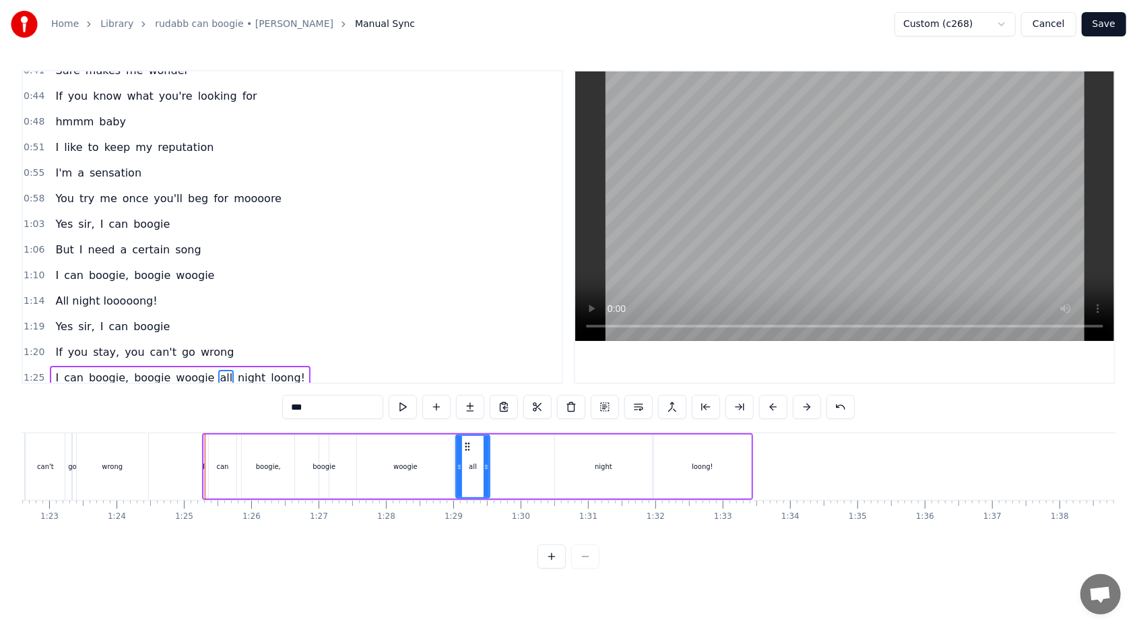
click at [195, 373] on span "woogie" at bounding box center [194, 377] width 41 height 15
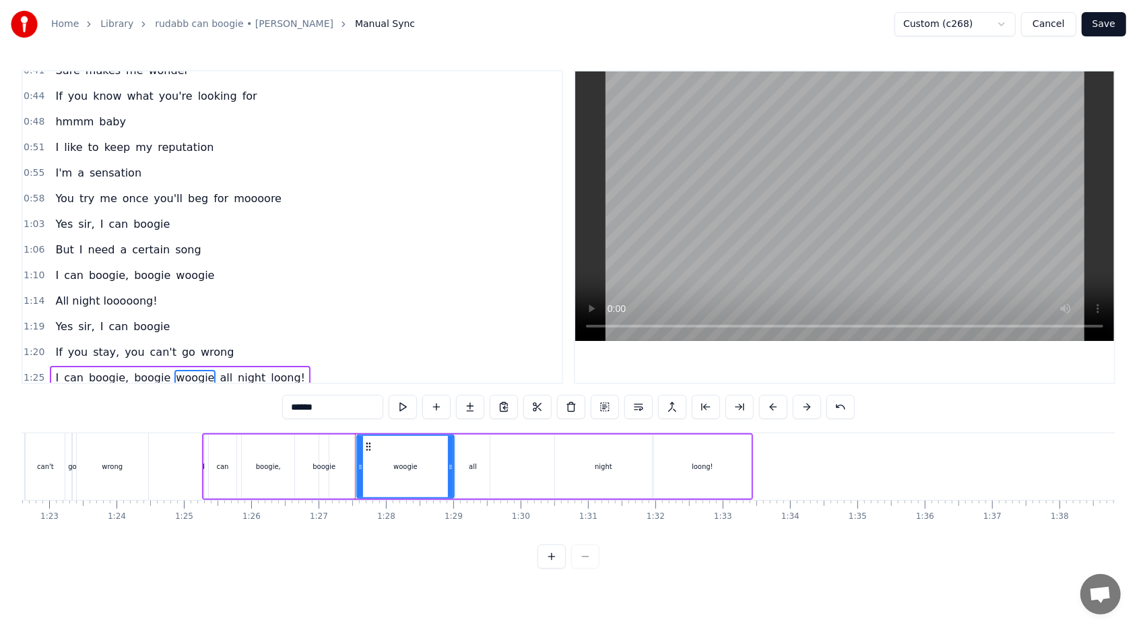
click at [334, 373] on input "******" at bounding box center [332, 407] width 101 height 24
click at [134, 370] on span "boogie" at bounding box center [152, 377] width 39 height 15
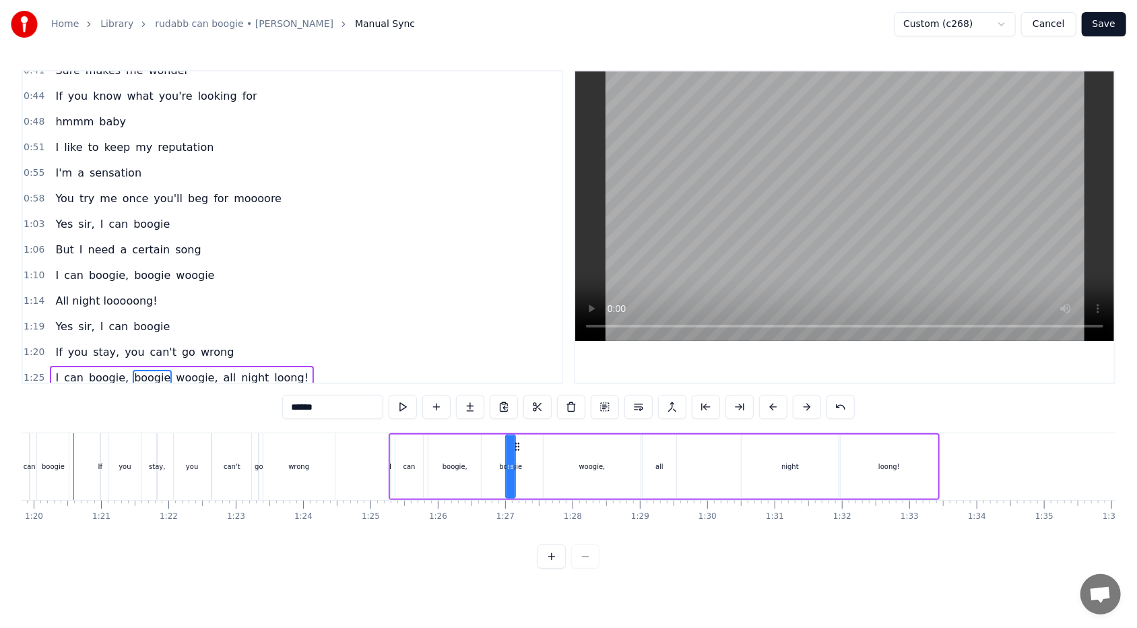
scroll to position [0, 5360]
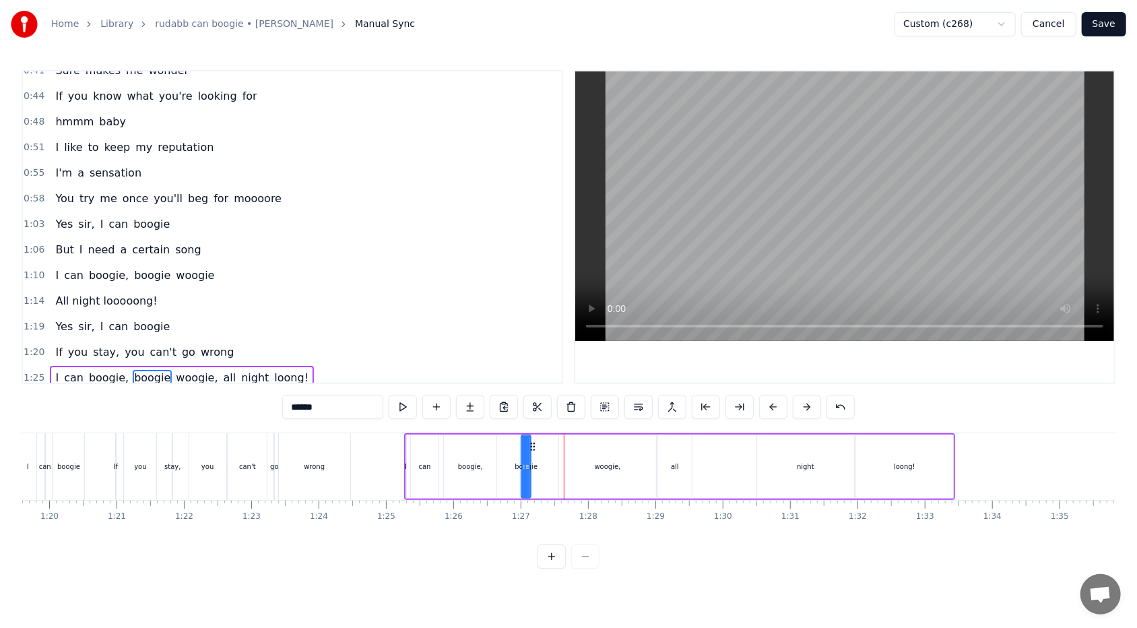
click at [103, 370] on span "boogie," at bounding box center [109, 377] width 42 height 15
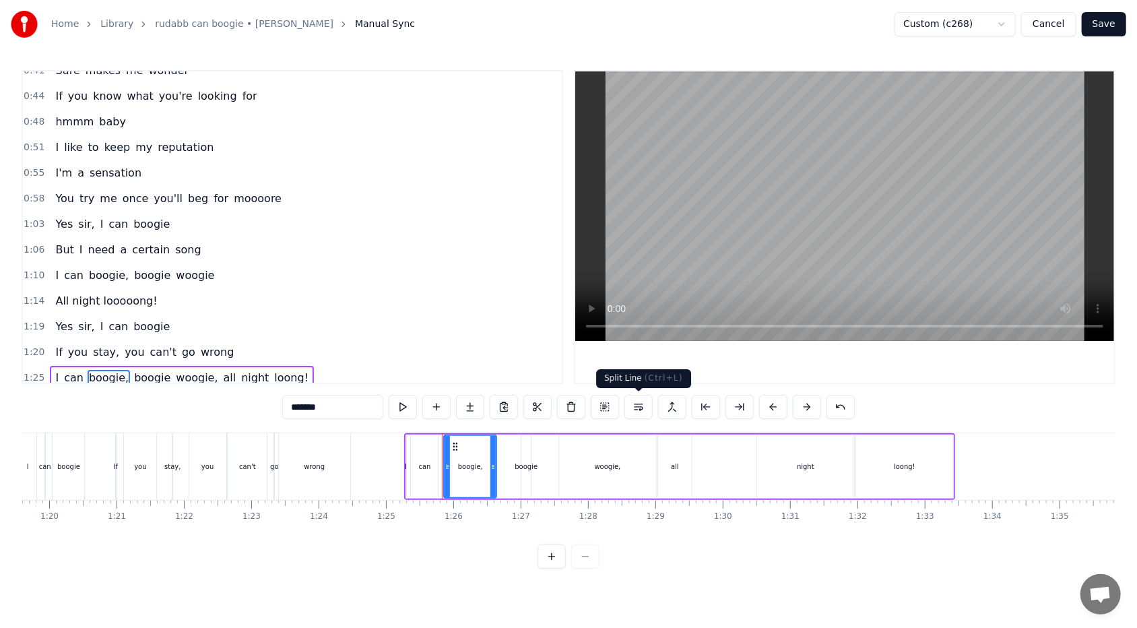
click at [520, 373] on button at bounding box center [638, 407] width 28 height 24
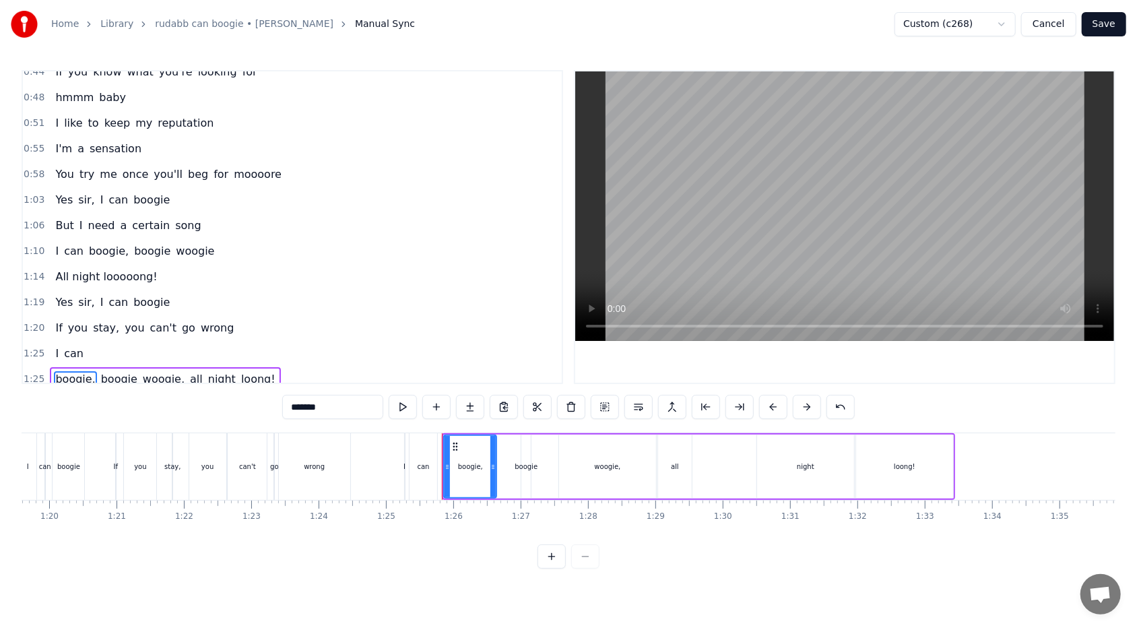
scroll to position [90, 0]
click at [152, 373] on span "woogie," at bounding box center [163, 377] width 44 height 15
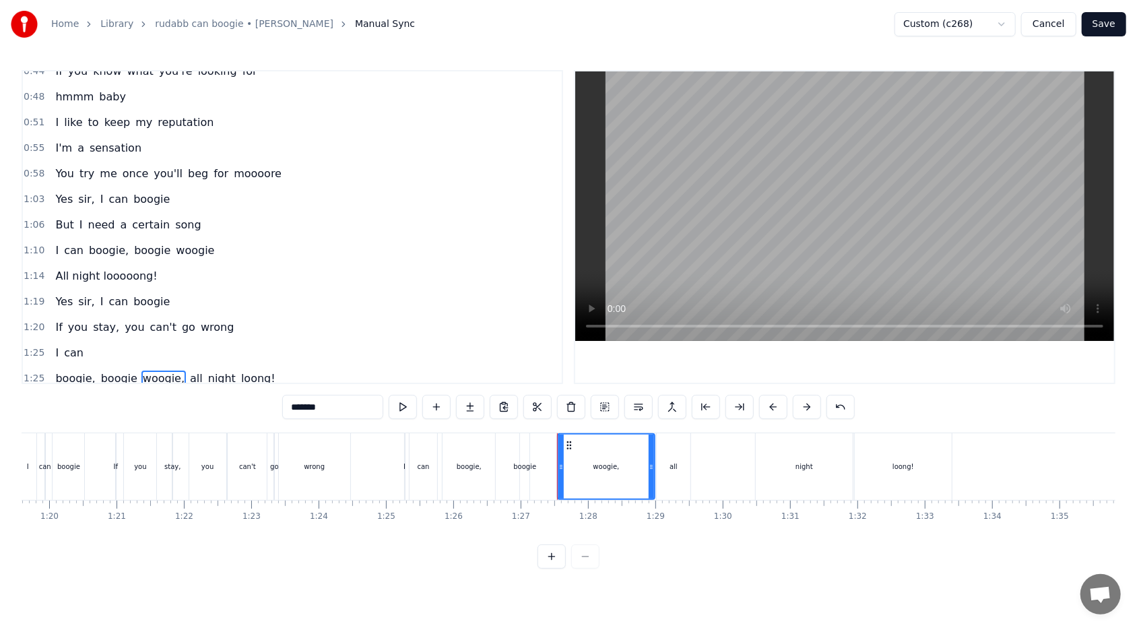
click at [189, 372] on span "all" at bounding box center [196, 377] width 15 height 15
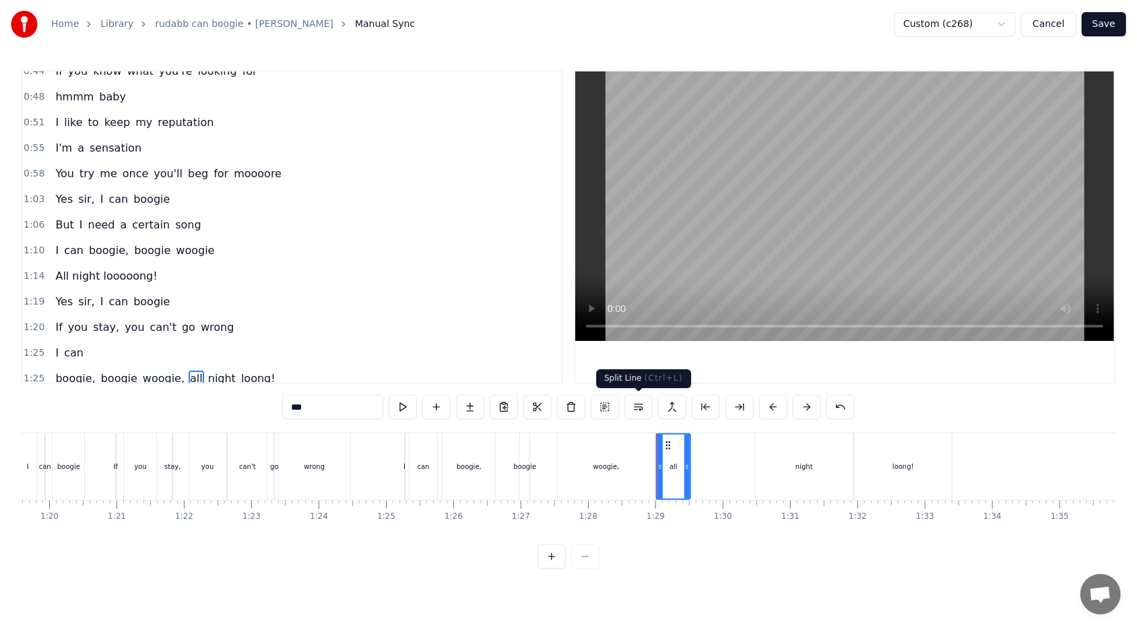
click at [520, 373] on button at bounding box center [638, 407] width 28 height 24
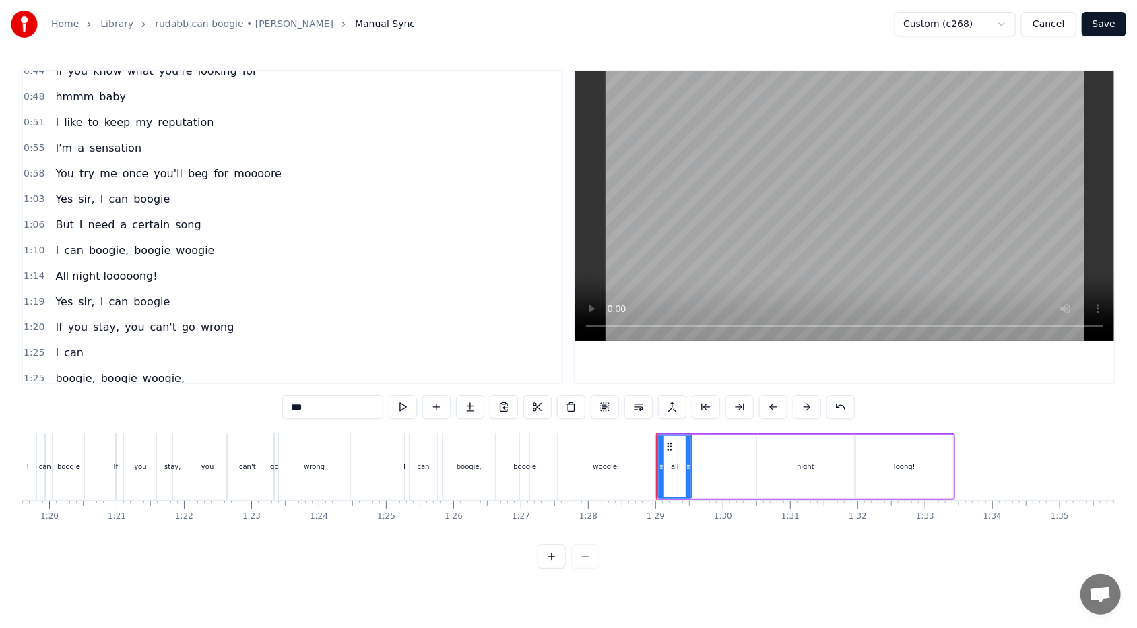
scroll to position [114, 0]
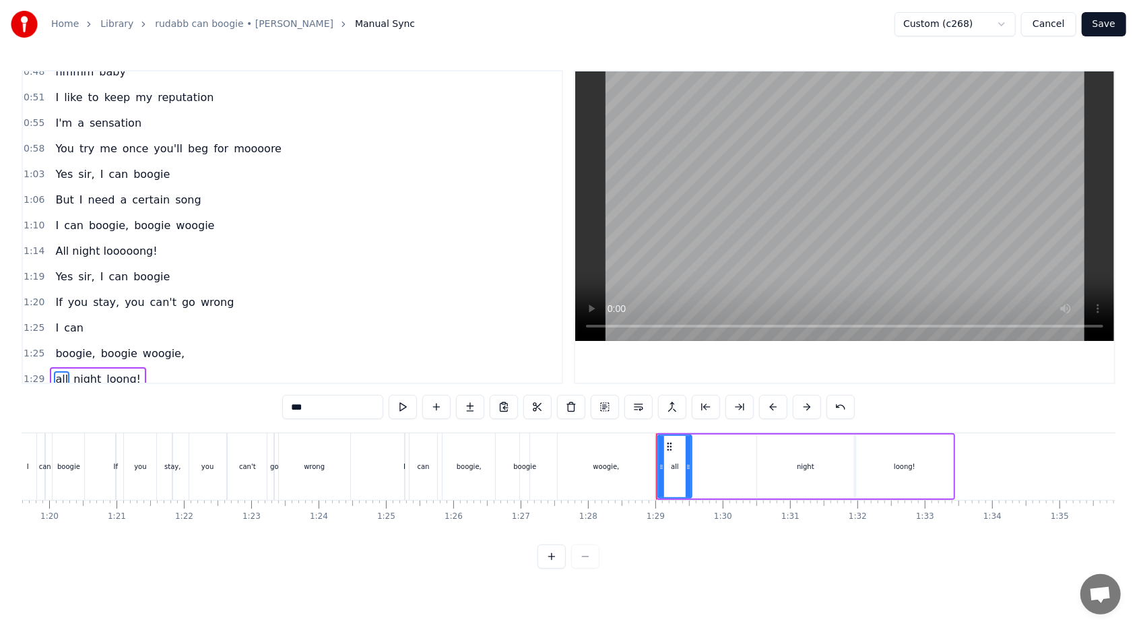
click at [77, 347] on span "boogie," at bounding box center [75, 352] width 42 height 15
type input "*******"
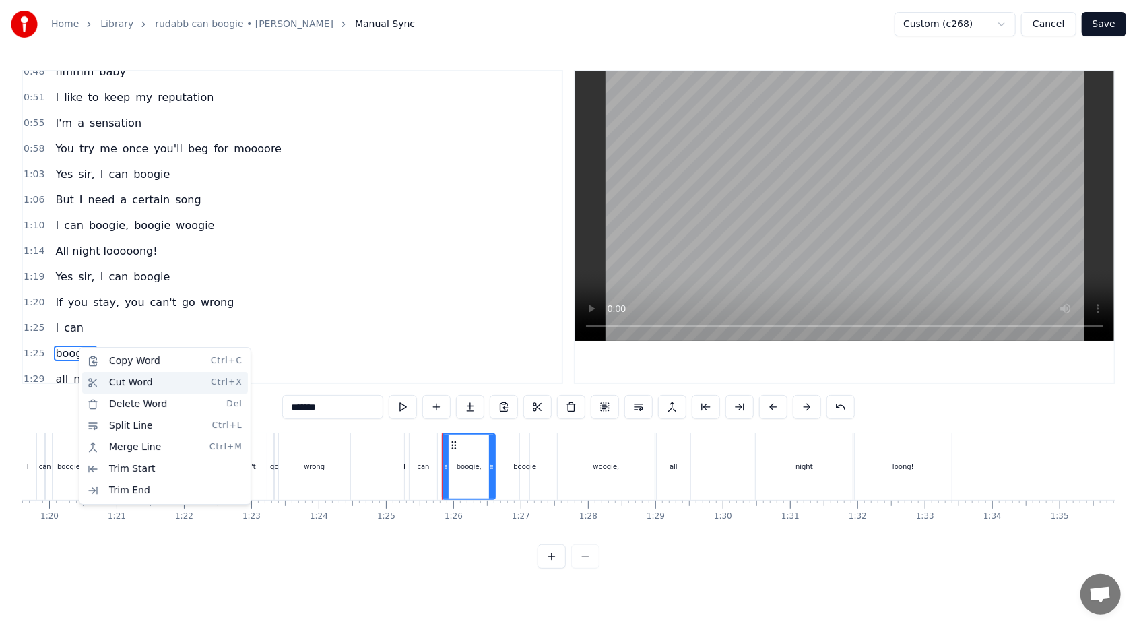
click at [117, 373] on div "Cut Word Ctrl+X" at bounding box center [165, 383] width 166 height 22
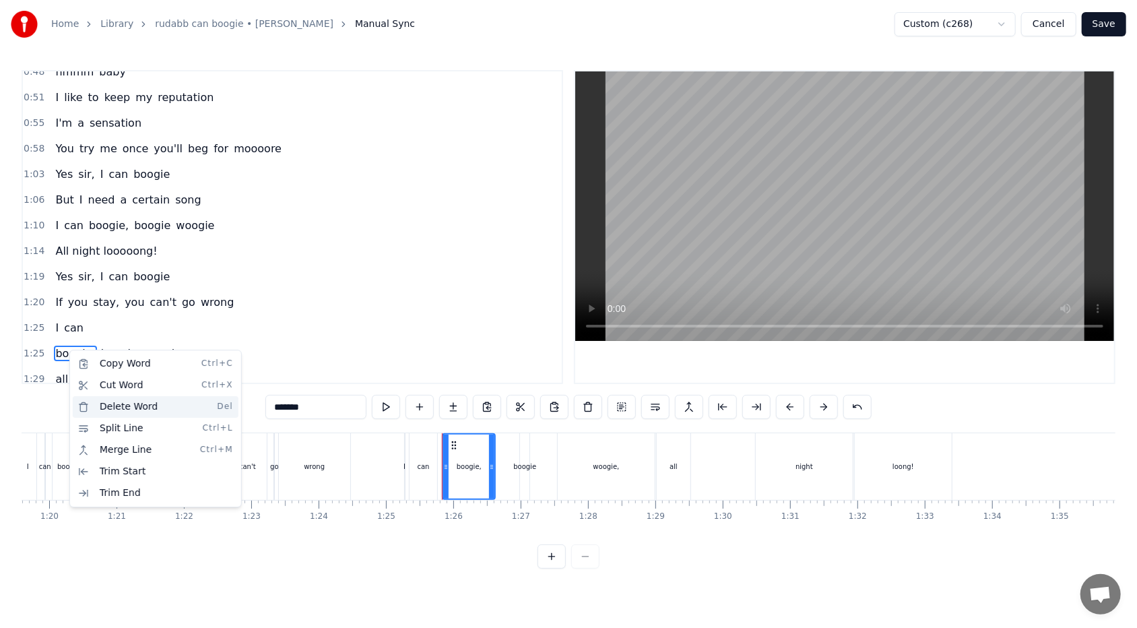
click at [111, 373] on div "Delete Word Del" at bounding box center [156, 407] width 166 height 22
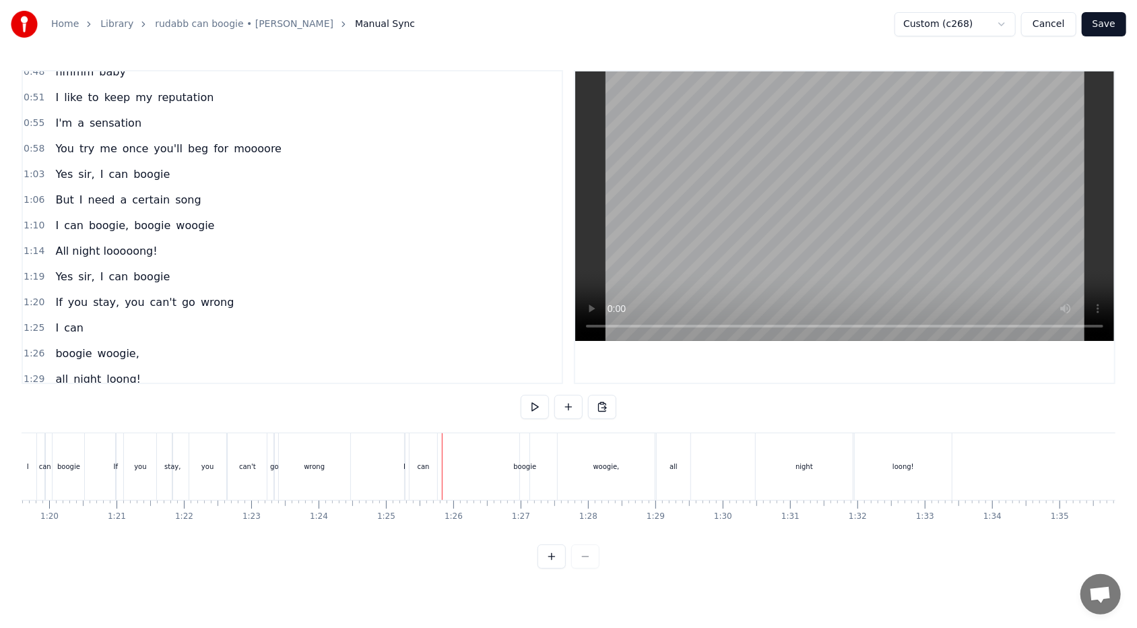
click at [74, 320] on span "can" at bounding box center [74, 327] width 22 height 15
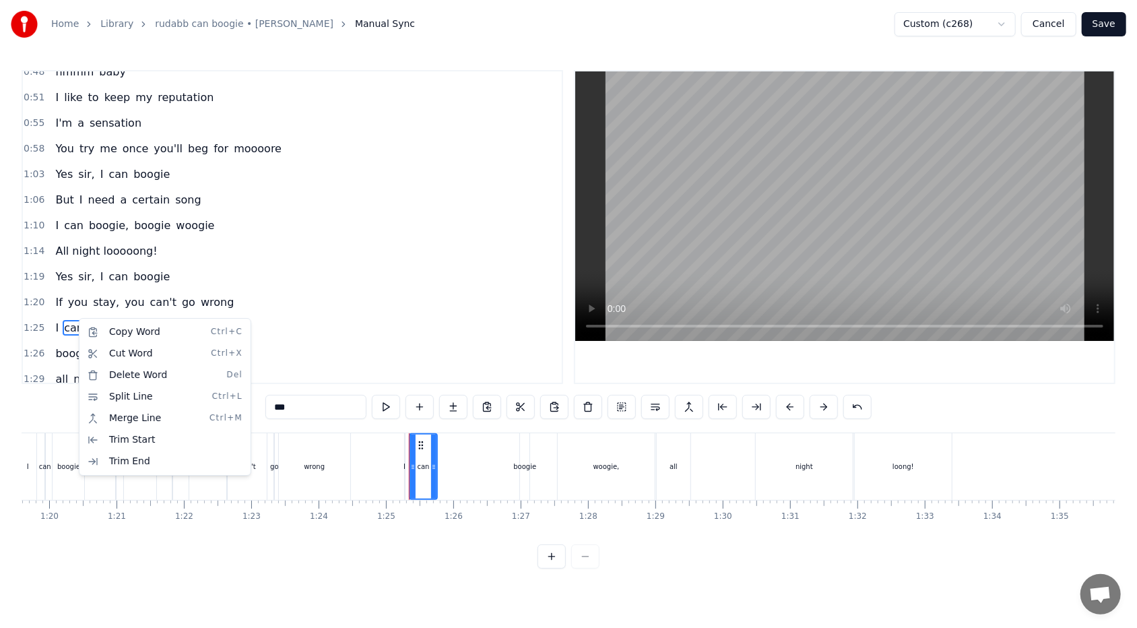
click at [144, 308] on html "Home Library rudabb can boogie • [PERSON_NAME] Manual Sync Custom (c268) Cancel…" at bounding box center [568, 295] width 1137 height 590
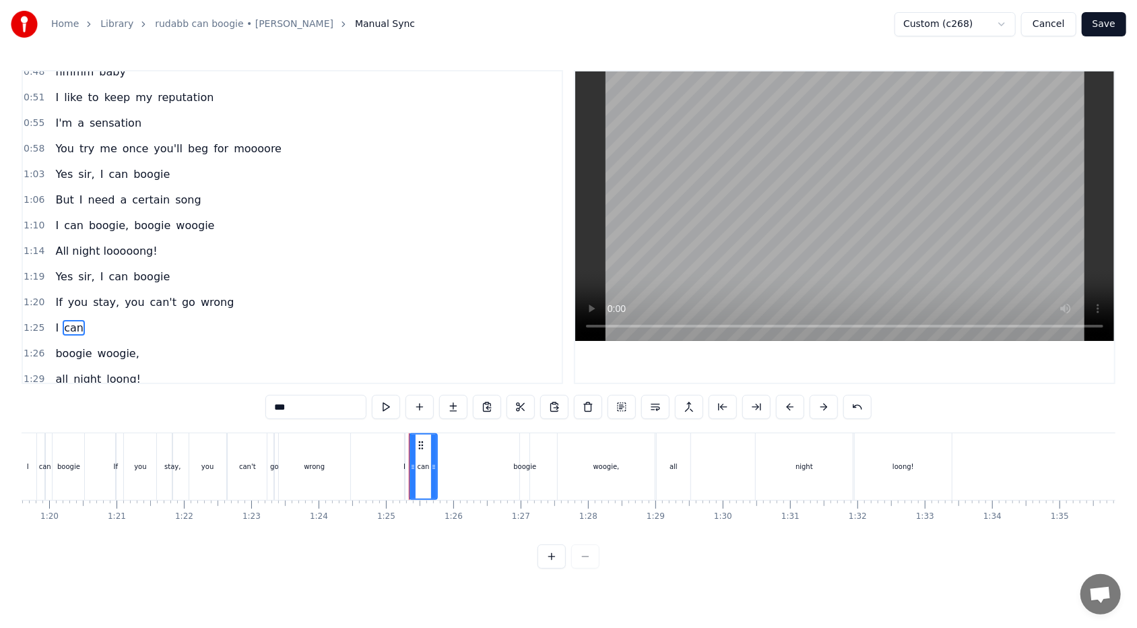
click at [87, 323] on div "1:25 I can" at bounding box center [292, 328] width 539 height 26
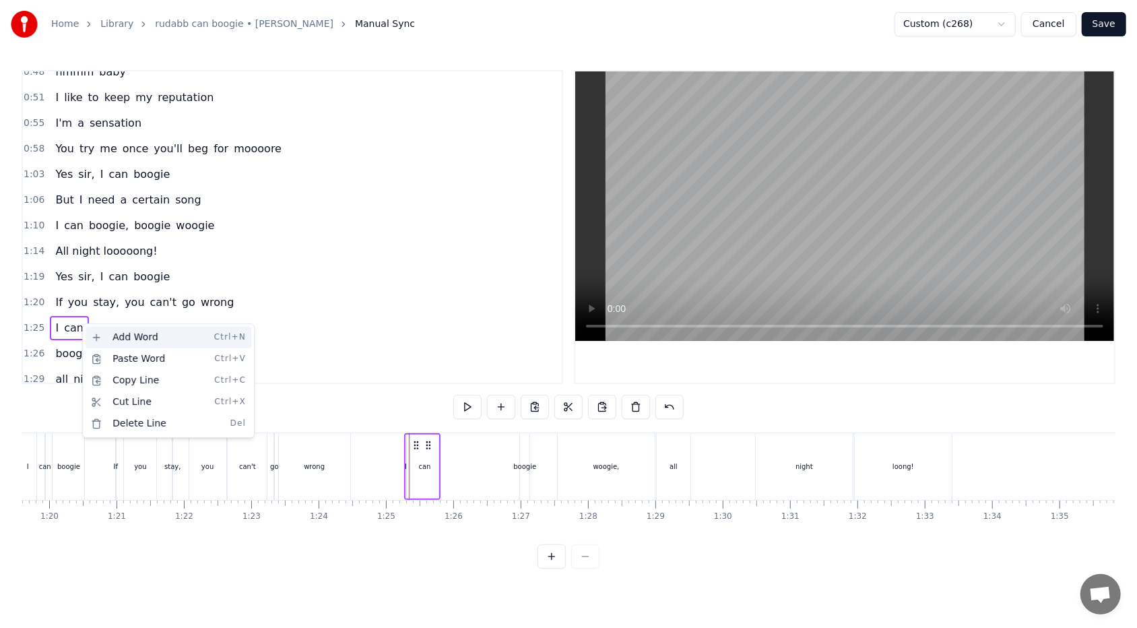
click at [109, 335] on div "Add Word Ctrl+N" at bounding box center [169, 338] width 166 height 22
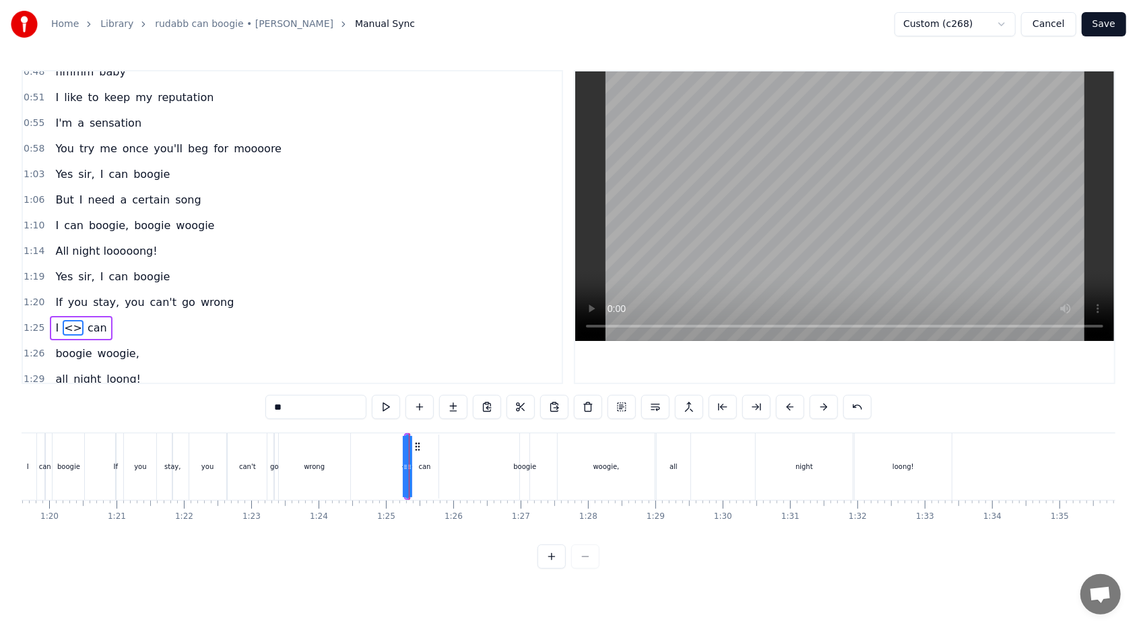
drag, startPoint x: 67, startPoint y: 317, endPoint x: 90, endPoint y: 315, distance: 22.9
click at [90, 316] on div "I <> can" at bounding box center [81, 328] width 62 height 24
click at [63, 320] on span "<>" at bounding box center [73, 327] width 21 height 15
click at [292, 373] on input "**" at bounding box center [315, 407] width 101 height 24
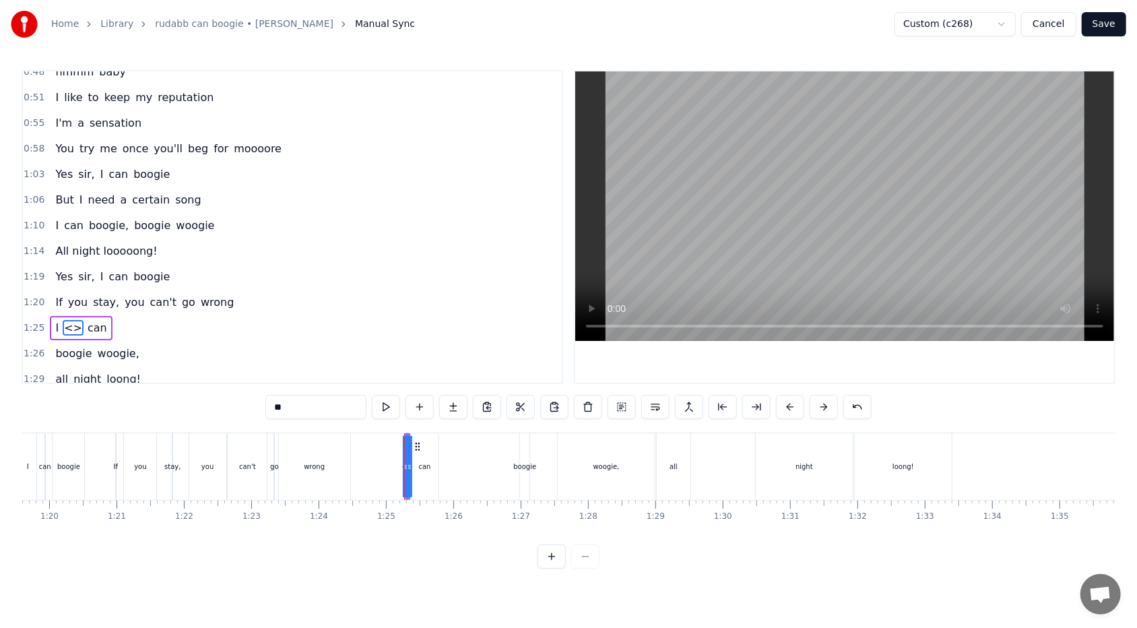
click at [292, 373] on input "**" at bounding box center [315, 407] width 101 height 24
type input "*"
click at [92, 321] on span "can boogie" at bounding box center [94, 327] width 62 height 15
click at [302, 373] on input "**********" at bounding box center [315, 407] width 101 height 24
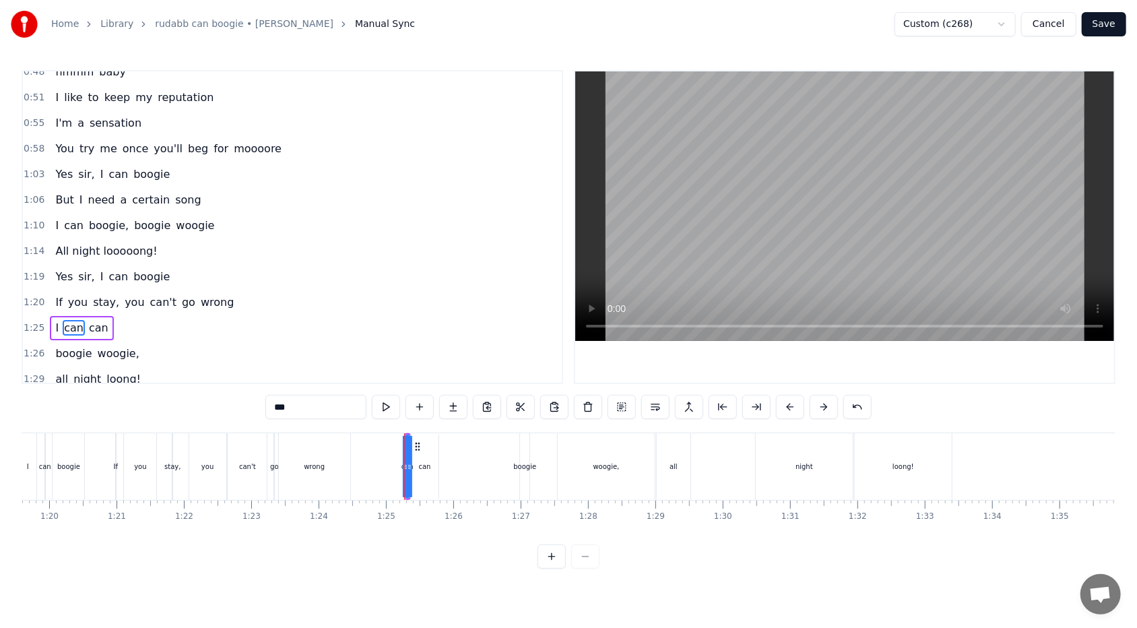
click at [88, 320] on span "can" at bounding box center [99, 327] width 22 height 15
click at [288, 373] on input "***" at bounding box center [315, 407] width 101 height 24
click at [257, 373] on div "0:34 Mister 0:37 Your eyes are full of hesitation 0:41 Sure makes me wonder 0:4…" at bounding box center [569, 319] width 1094 height 498
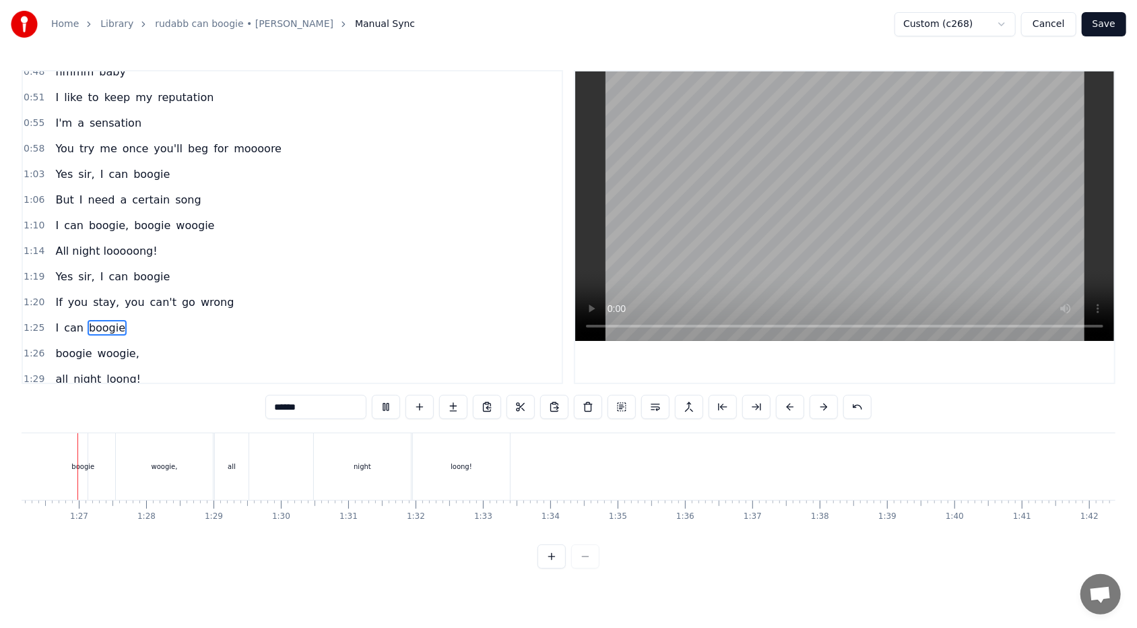
scroll to position [0, 5786]
click at [249, 373] on div "all" at bounding box center [247, 466] width 8 height 10
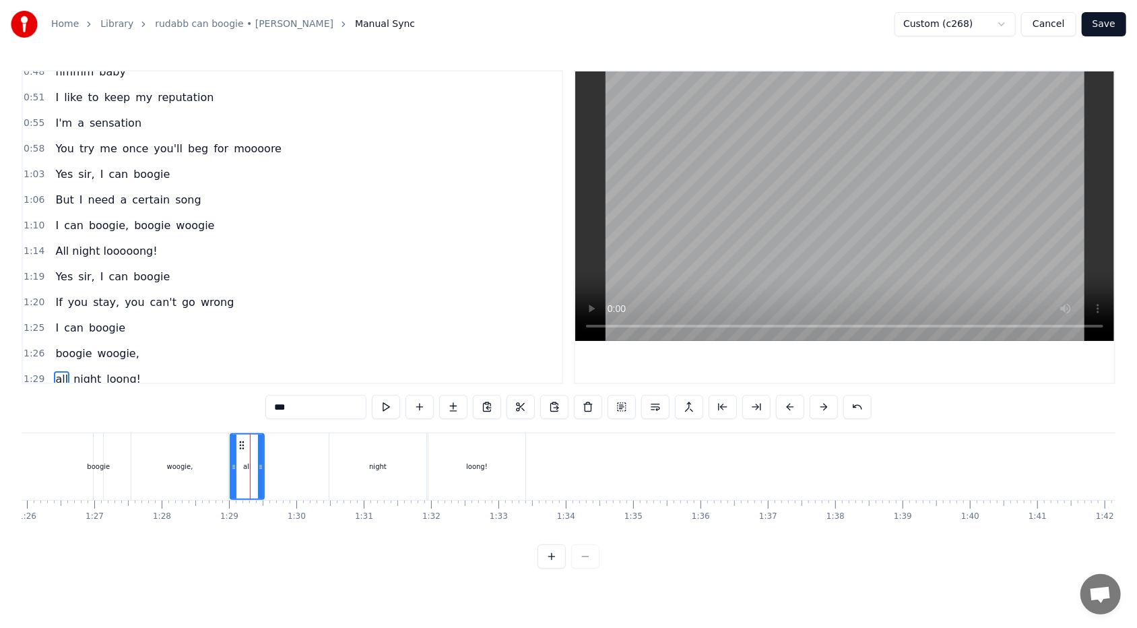
click at [195, 373] on div "woogie," at bounding box center [179, 466] width 97 height 67
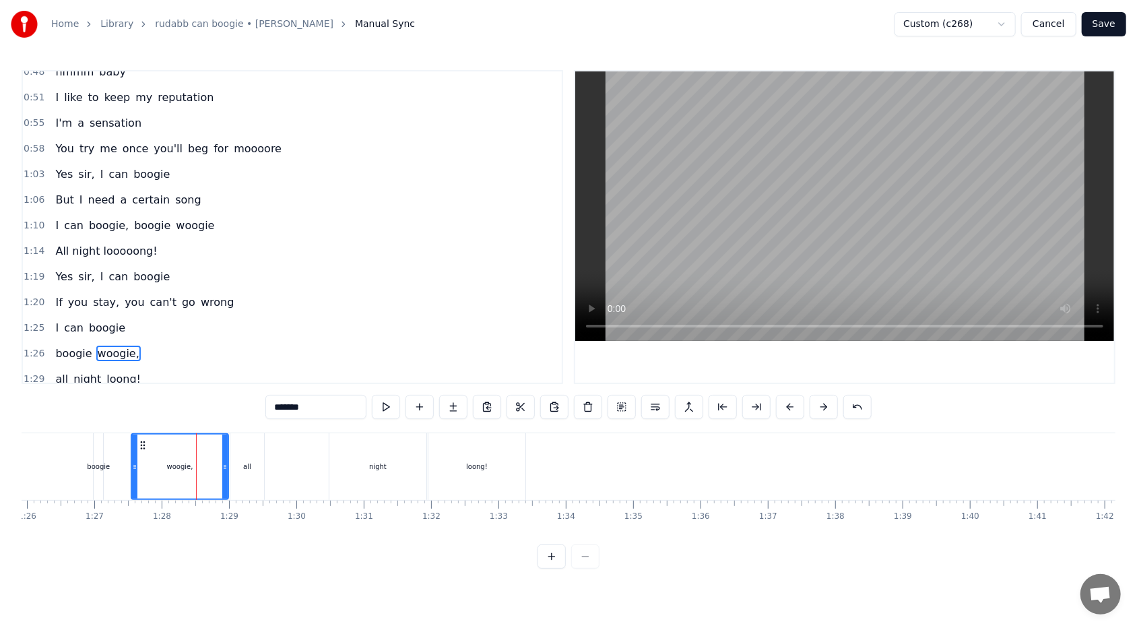
click at [242, 373] on div "all" at bounding box center [247, 466] width 34 height 67
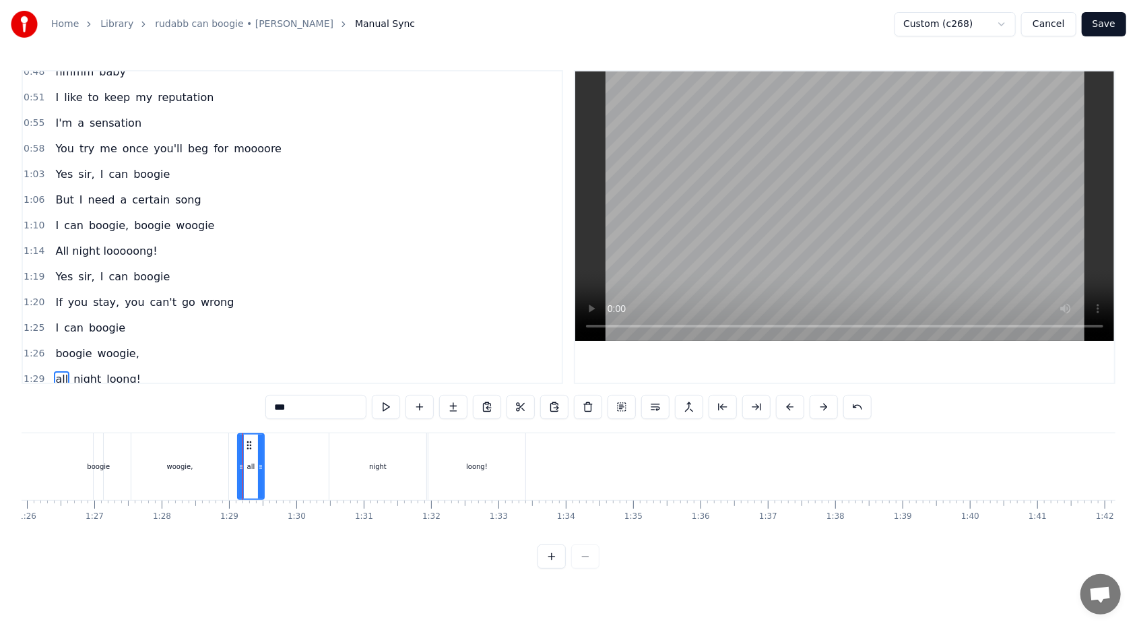
drag, startPoint x: 232, startPoint y: 466, endPoint x: 240, endPoint y: 465, distance: 7.5
click at [240, 373] on icon at bounding box center [240, 466] width 5 height 11
click at [125, 371] on span "loong!" at bounding box center [123, 378] width 37 height 15
type input "******"
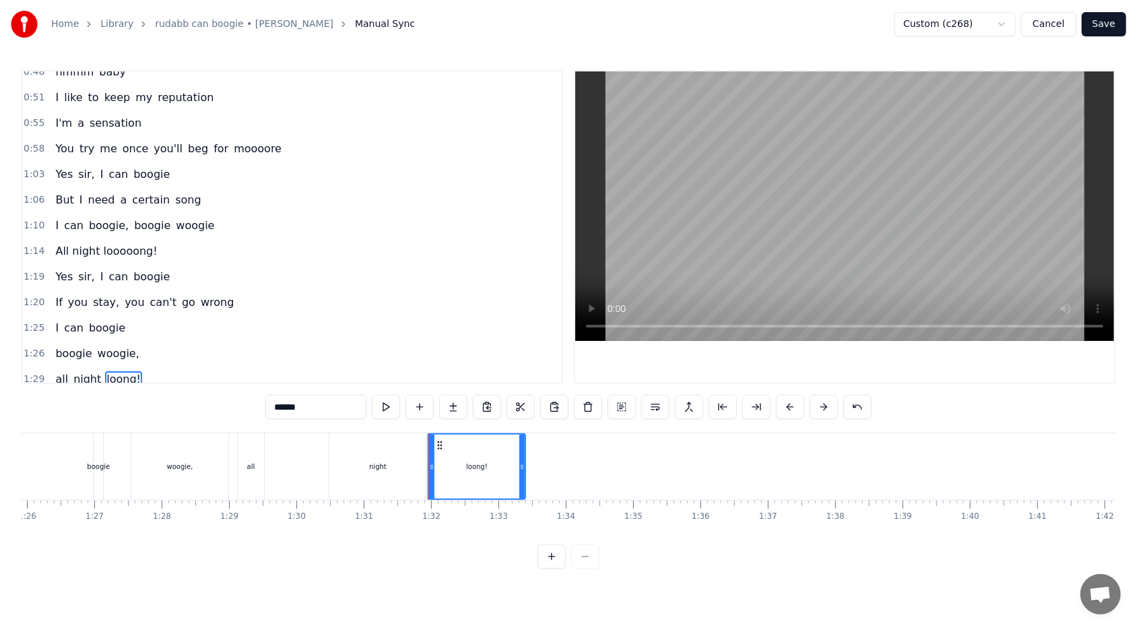
click at [141, 370] on div "1:29 all night loong!" at bounding box center [292, 379] width 539 height 26
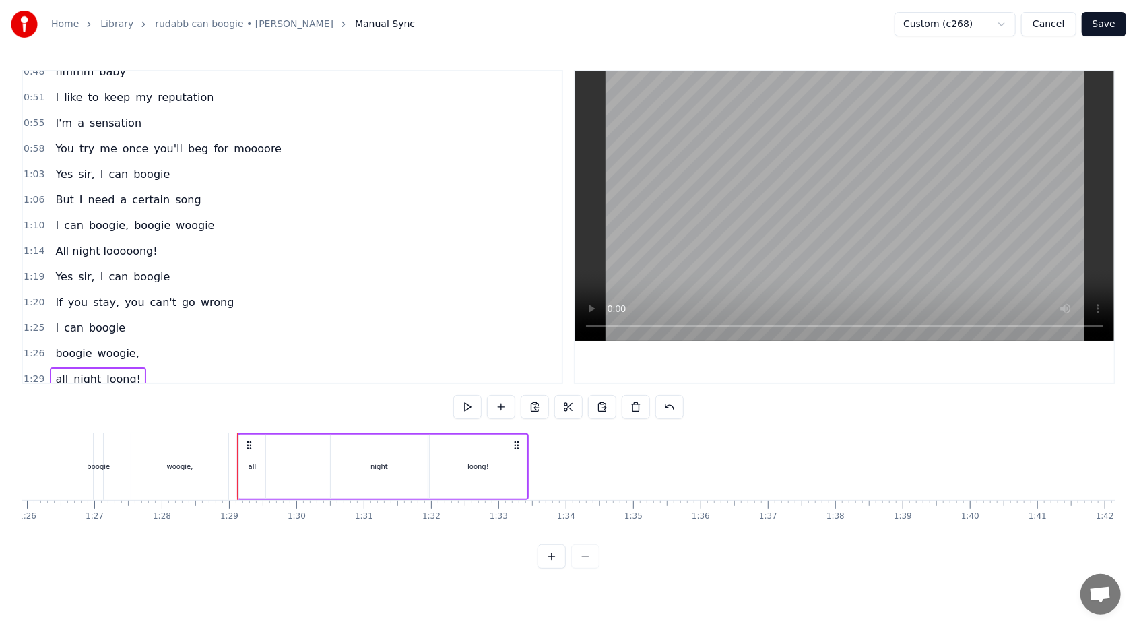
drag, startPoint x: 257, startPoint y: 465, endPoint x: 267, endPoint y: 463, distance: 9.6
click at [267, 373] on div "all night loong!" at bounding box center [383, 466] width 292 height 67
click at [252, 373] on div "all" at bounding box center [252, 466] width 8 height 10
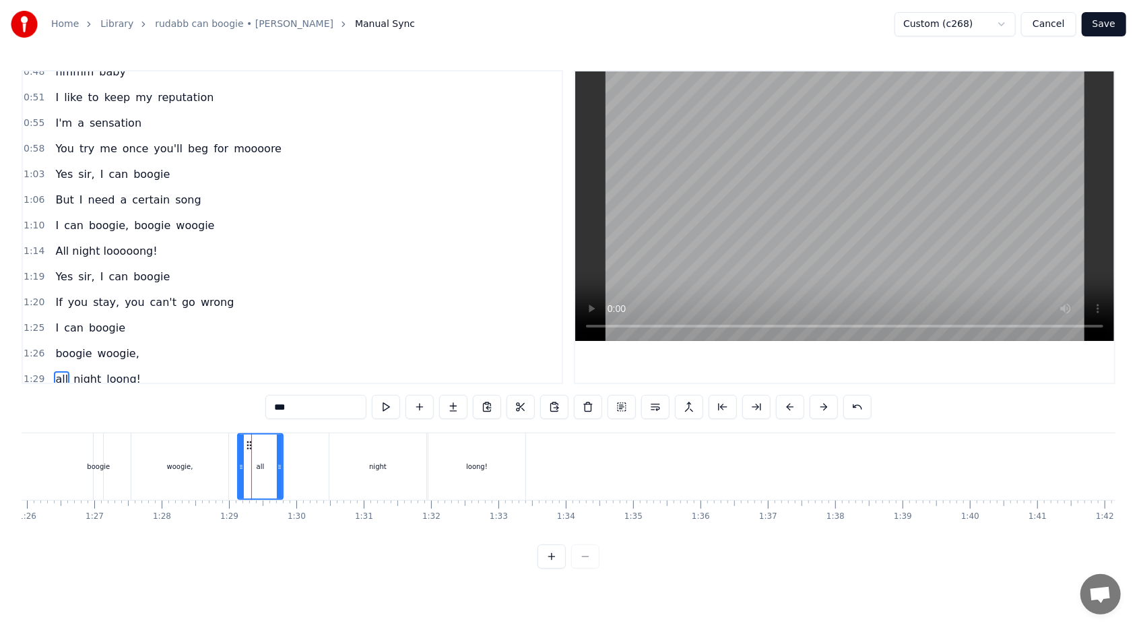
drag, startPoint x: 260, startPoint y: 467, endPoint x: 279, endPoint y: 468, distance: 18.9
click at [279, 373] on icon at bounding box center [279, 466] width 5 height 11
drag, startPoint x: 240, startPoint y: 467, endPoint x: 257, endPoint y: 465, distance: 16.4
click at [257, 373] on icon at bounding box center [255, 466] width 5 height 11
click at [232, 373] on div "Mister Your eyes are full of hesitation Sure makes me wonder If you know what y…" at bounding box center [453, 465] width 12436 height 67
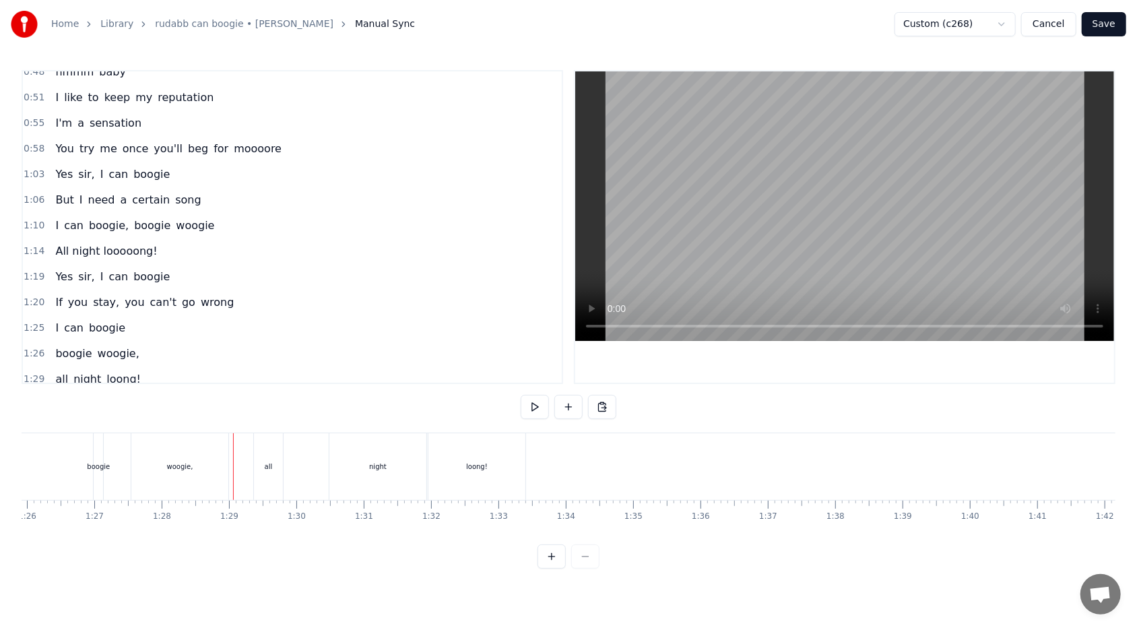
click at [261, 373] on div "all" at bounding box center [268, 466] width 29 height 67
drag, startPoint x: 254, startPoint y: 467, endPoint x: 237, endPoint y: 467, distance: 16.8
click at [238, 373] on icon at bounding box center [240, 466] width 5 height 11
drag, startPoint x: 237, startPoint y: 467, endPoint x: 245, endPoint y: 465, distance: 8.3
click at [245, 373] on div "Mister Your eyes are full of hesitation Sure makes me wonder If you know what y…" at bounding box center [453, 465] width 12436 height 67
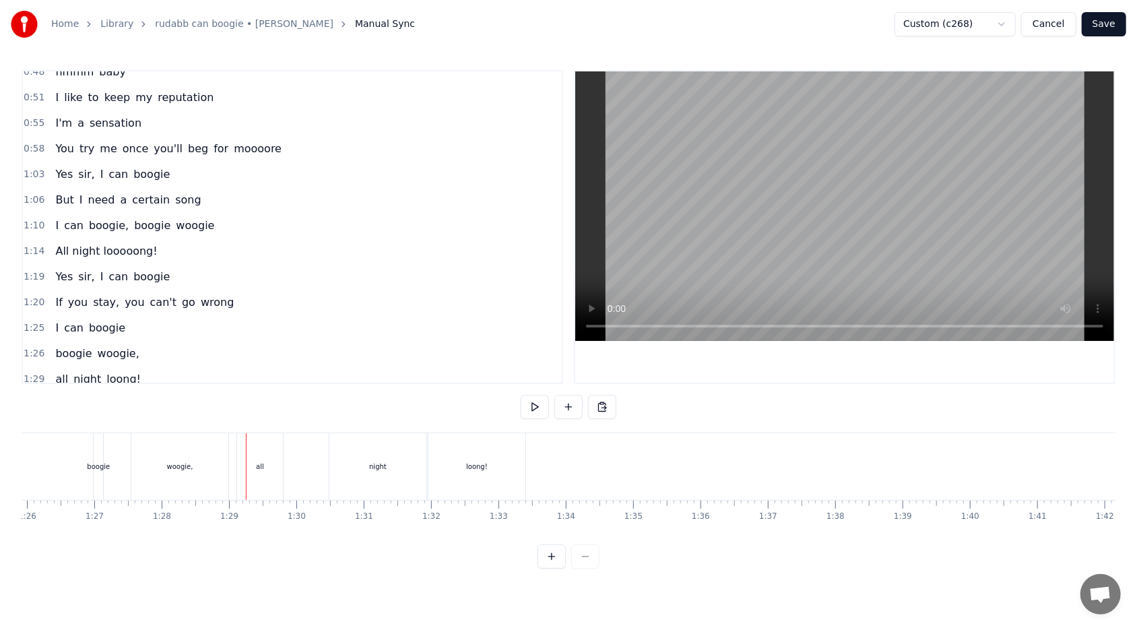
click at [240, 373] on div "all" at bounding box center [260, 466] width 46 height 67
click at [139, 373] on div "1:29 all night loong!" at bounding box center [292, 379] width 539 height 26
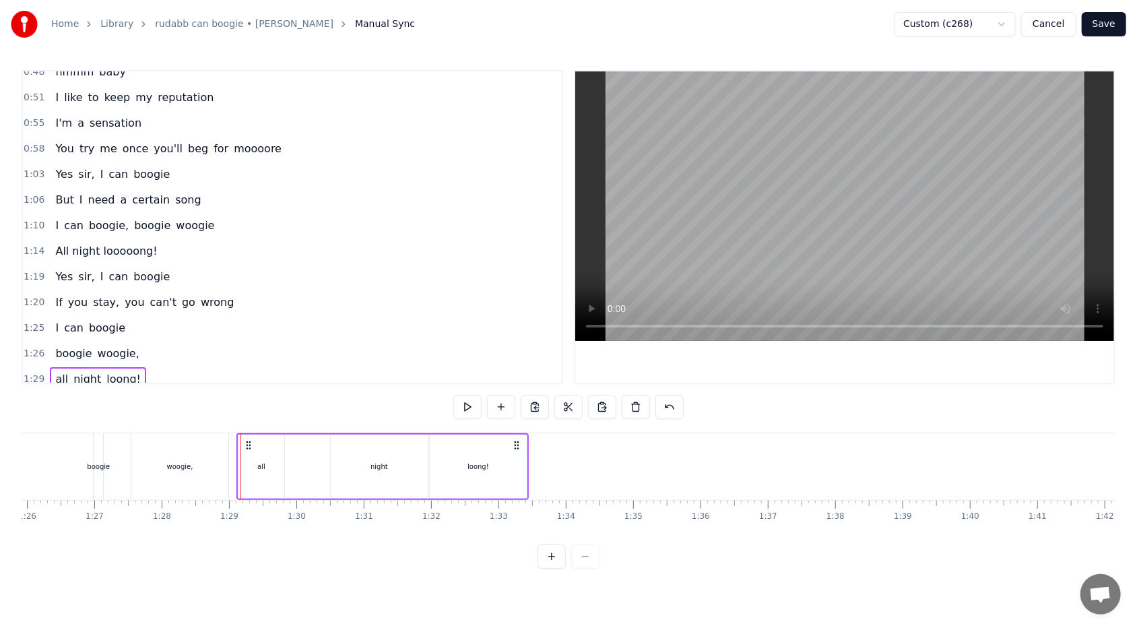
click at [72, 372] on span "night" at bounding box center [87, 378] width 30 height 15
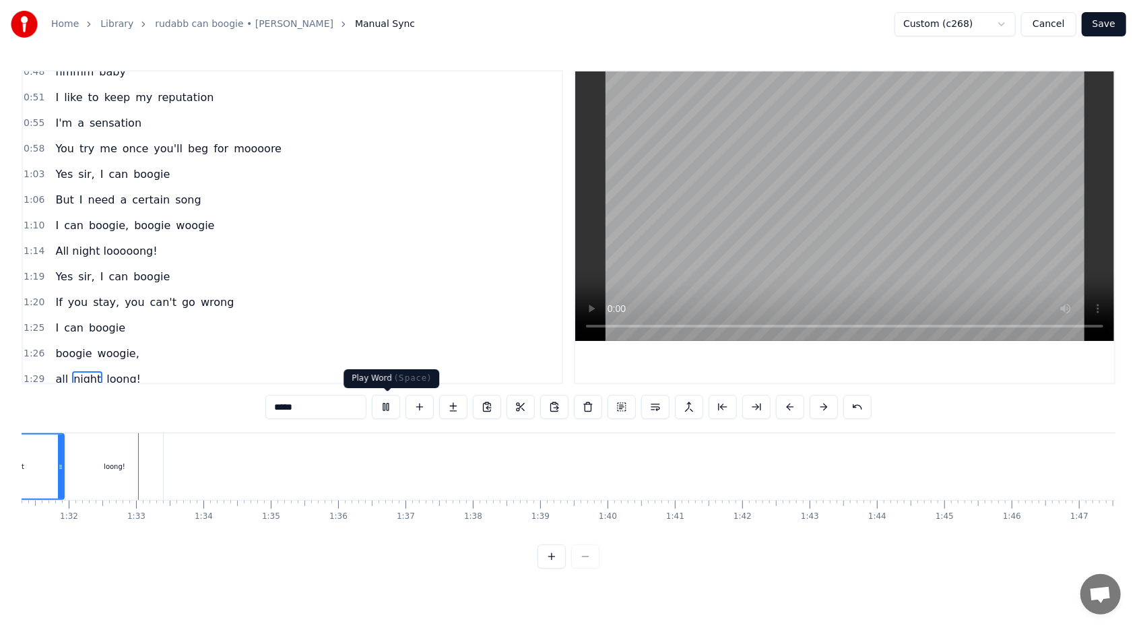
scroll to position [0, 6150]
click at [391, 373] on button at bounding box center [386, 407] width 28 height 24
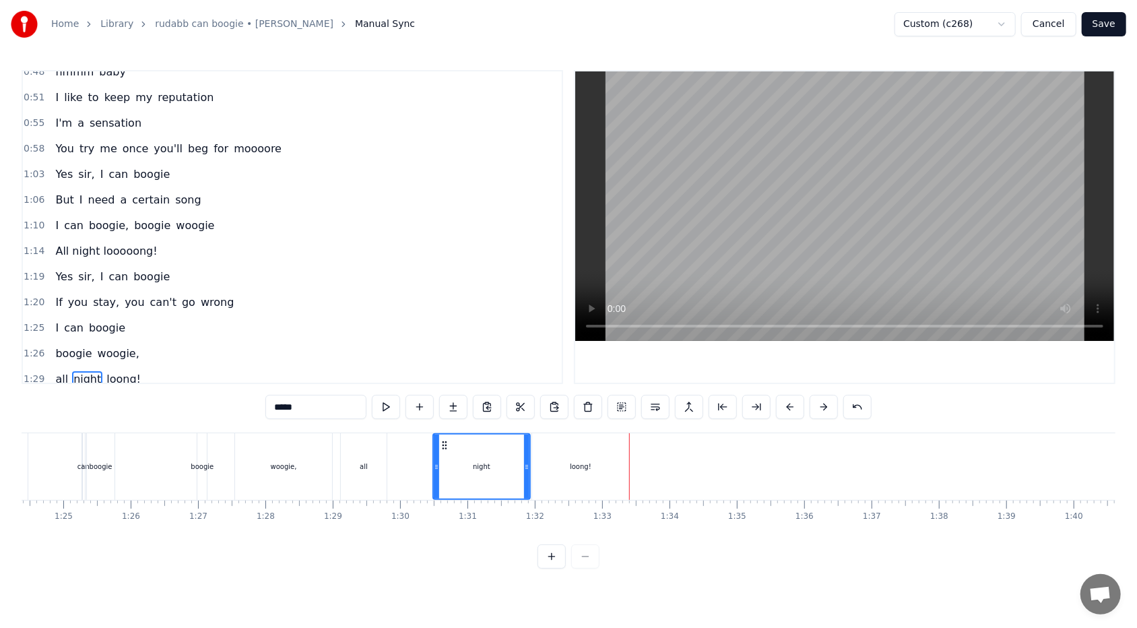
scroll to position [0, 5672]
click at [367, 373] on div "all" at bounding box center [374, 466] width 46 height 67
type input "***"
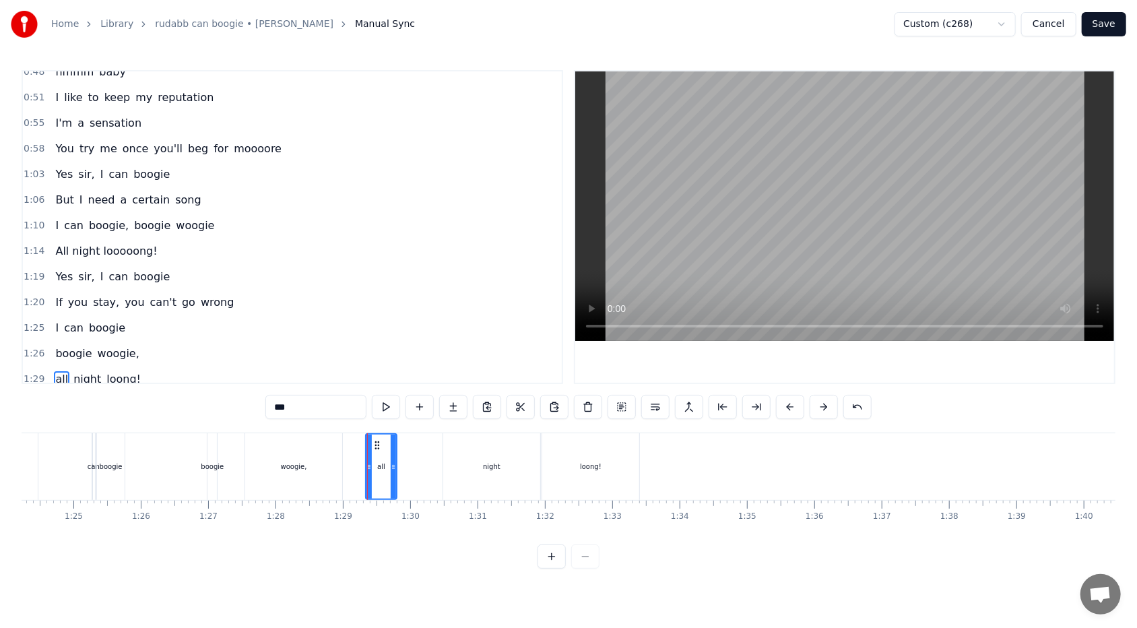
drag, startPoint x: 354, startPoint y: 463, endPoint x: 369, endPoint y: 463, distance: 14.8
click at [369, 373] on icon at bounding box center [368, 466] width 5 height 11
drag, startPoint x: 394, startPoint y: 465, endPoint x: 407, endPoint y: 465, distance: 13.5
click at [407, 373] on icon at bounding box center [406, 466] width 5 height 11
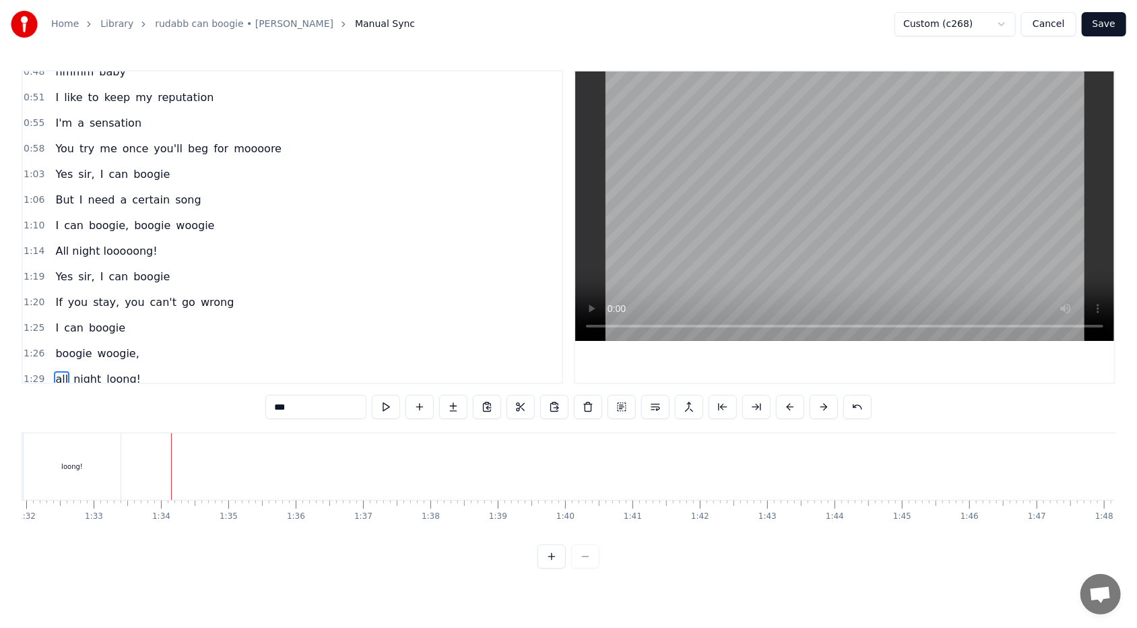
scroll to position [0, 6245]
click at [520, 27] on button "Save" at bounding box center [1104, 24] width 44 height 24
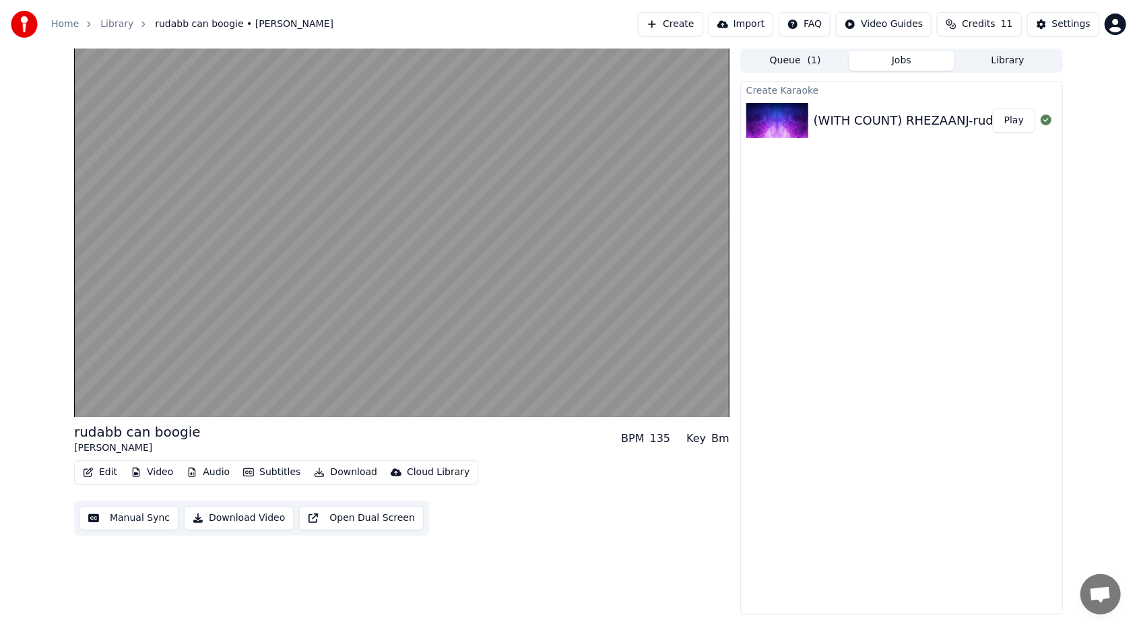
click at [127, 373] on button "Manual Sync" at bounding box center [128, 518] width 99 height 24
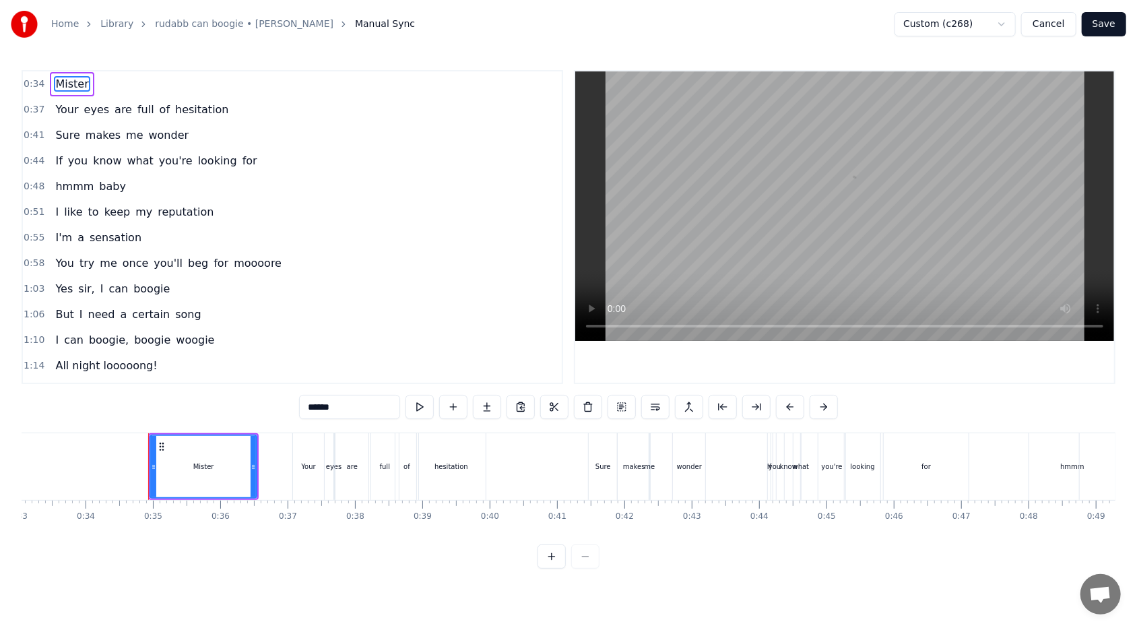
scroll to position [0, 2284]
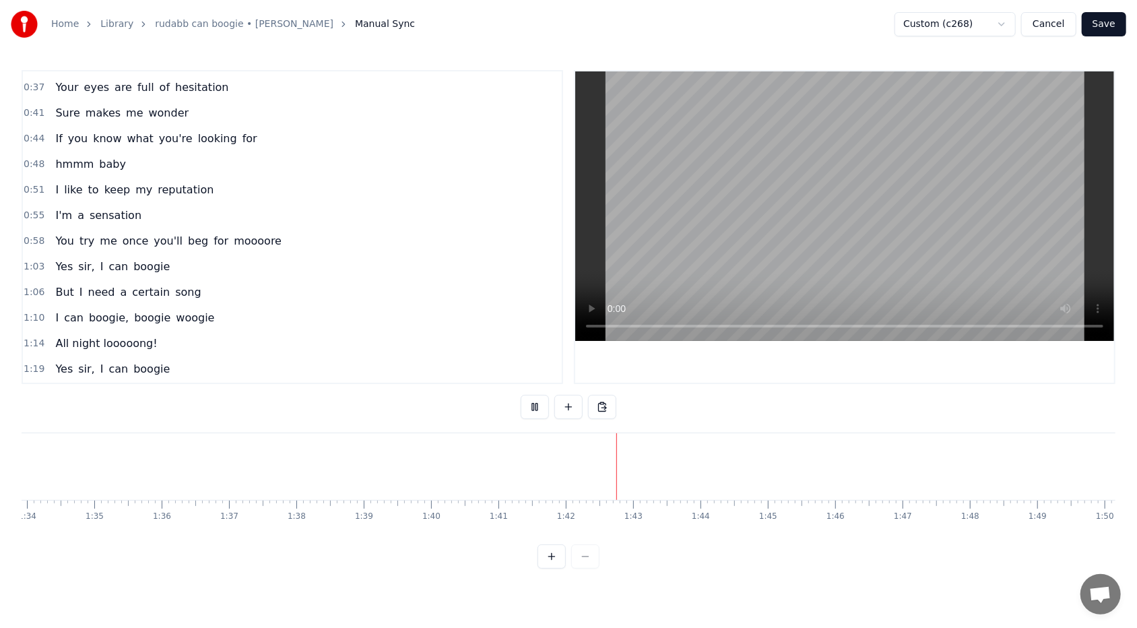
scroll to position [0, 0]
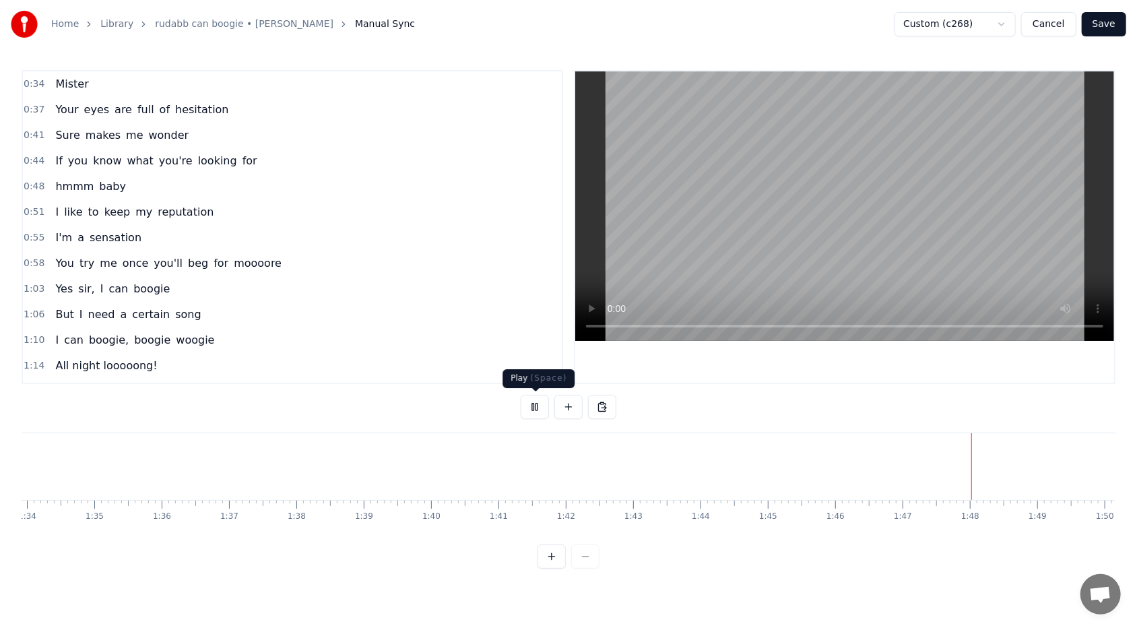
click at [520, 373] on button at bounding box center [535, 407] width 28 height 24
click at [156, 286] on div "Yes sir, I can boogie" at bounding box center [112, 289] width 125 height 24
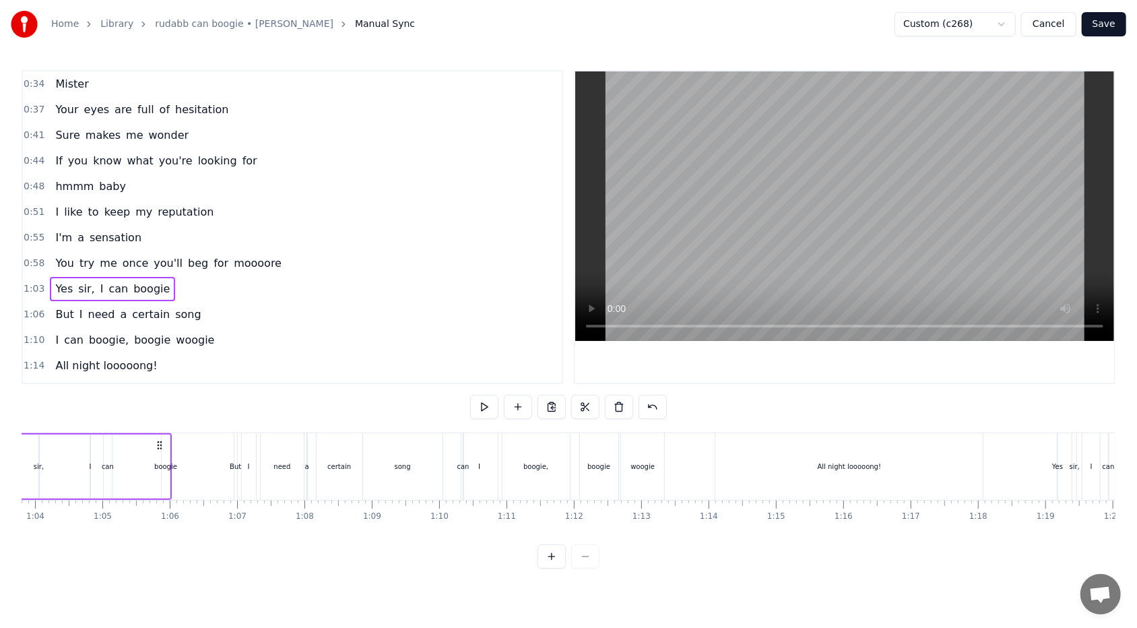
scroll to position [0, 4214]
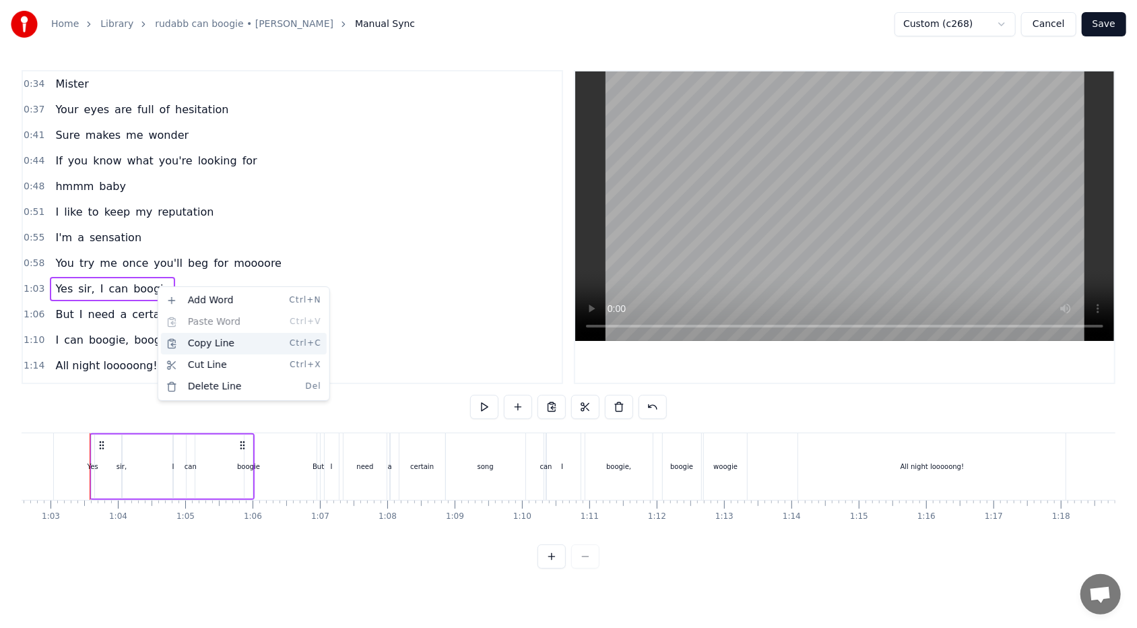
click at [187, 350] on div "Copy Line Ctrl+C" at bounding box center [244, 344] width 166 height 22
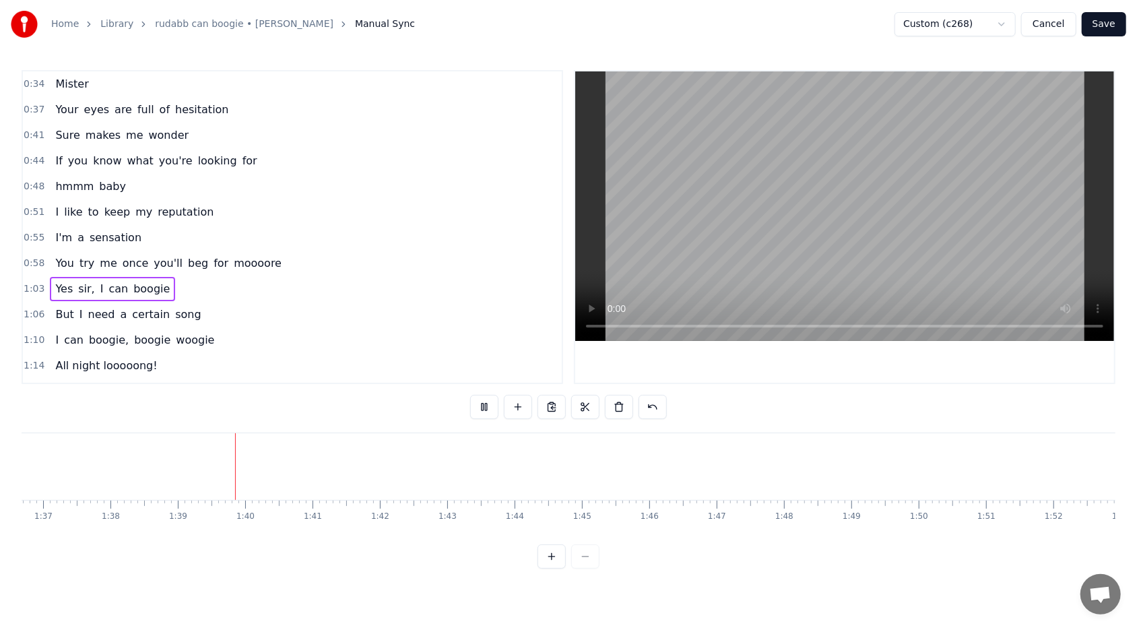
scroll to position [0, 6547]
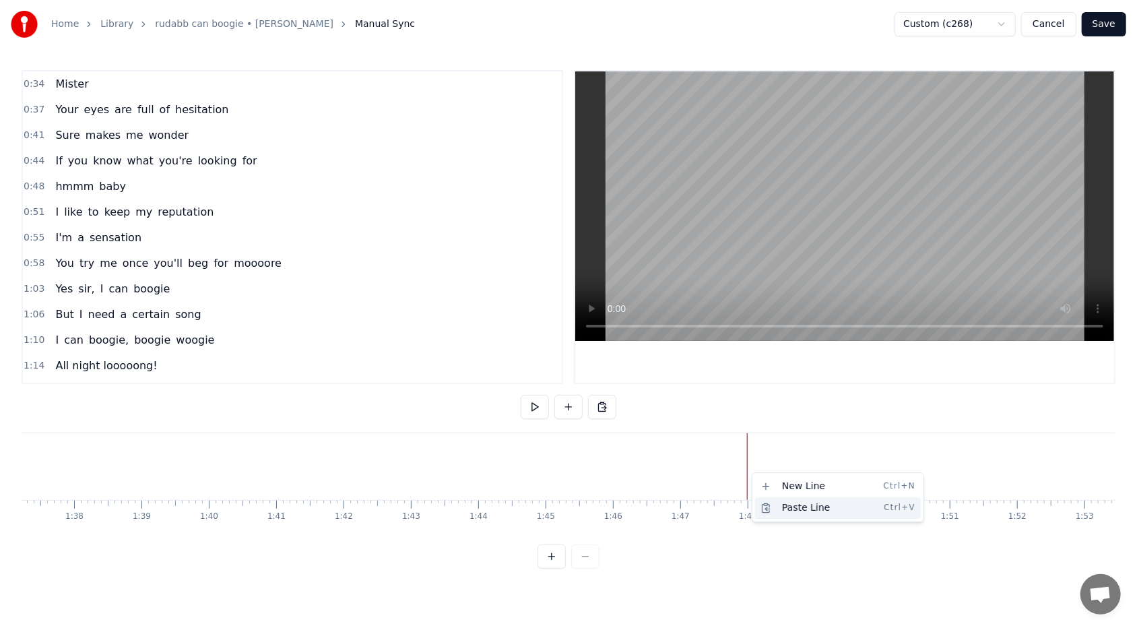
click at [520, 373] on div "Paste Line Ctrl+V" at bounding box center [838, 508] width 166 height 22
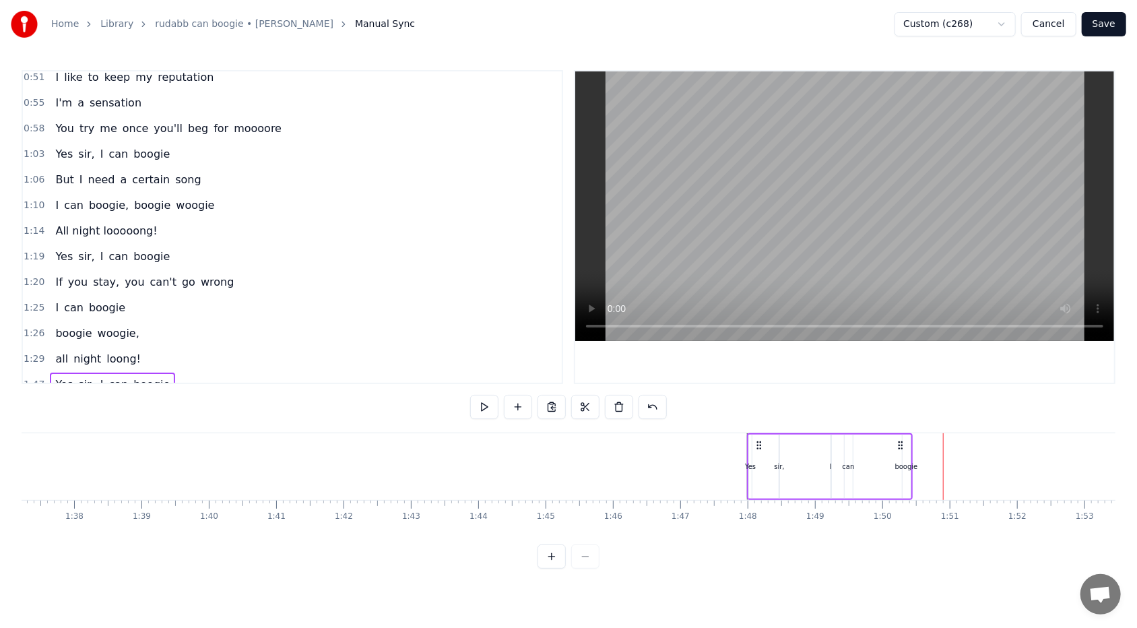
scroll to position [139, 0]
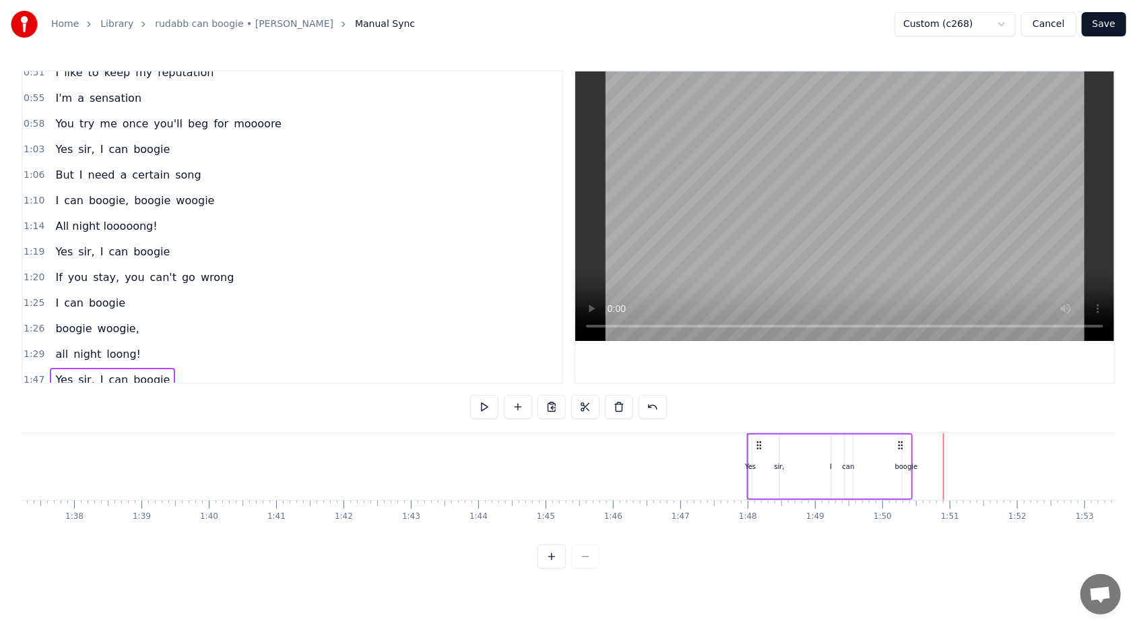
click at [182, 172] on div "But I need a certain song" at bounding box center [128, 175] width 156 height 24
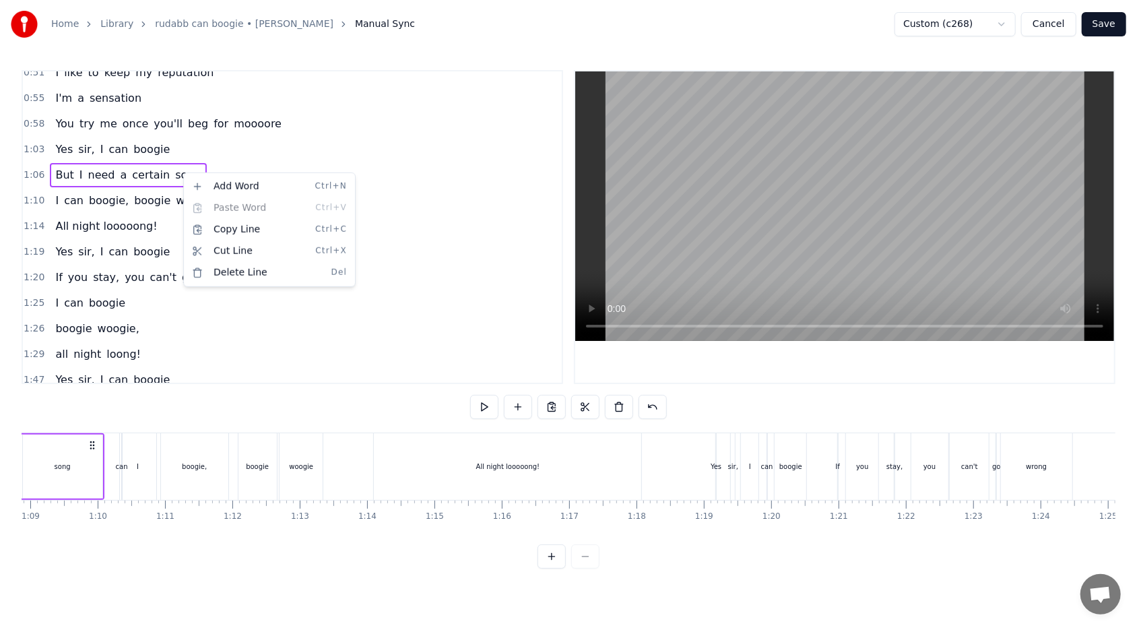
scroll to position [0, 4441]
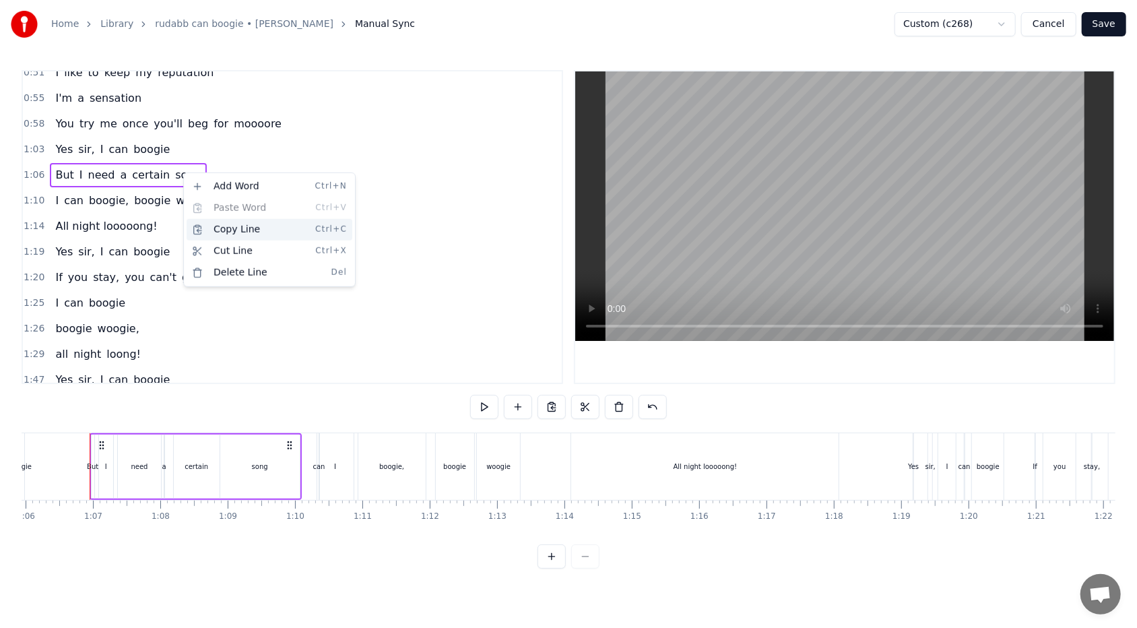
click at [205, 223] on div "Copy Line Ctrl+C" at bounding box center [270, 230] width 166 height 22
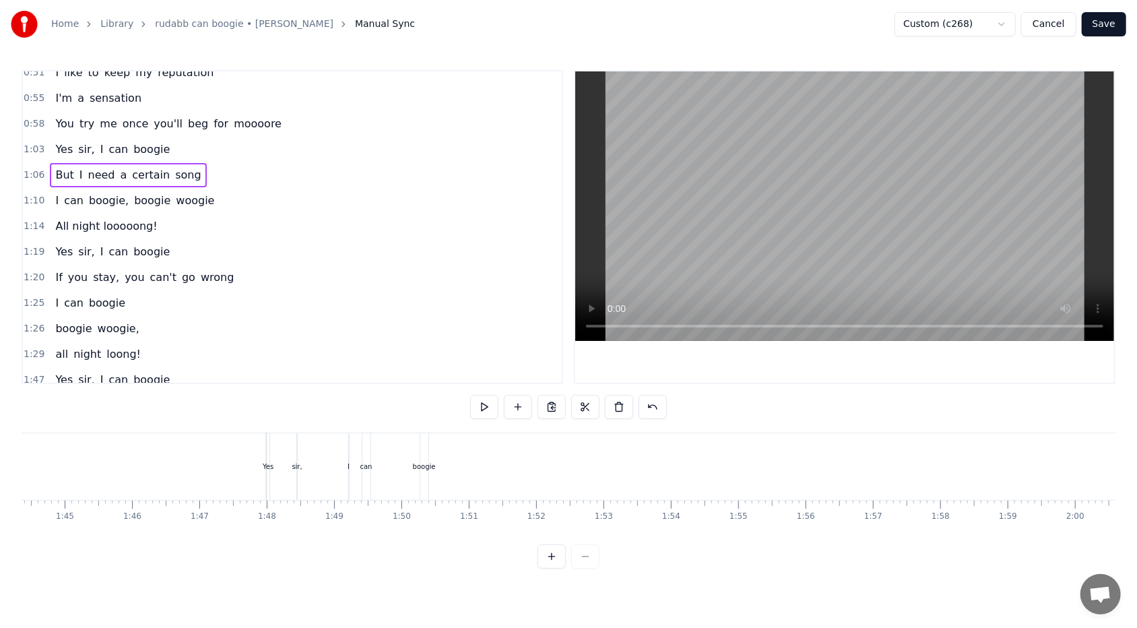
scroll to position [0, 7052]
click at [520, 373] on div "0:34 Mister 0:37 Your eyes are full of hesitation 0:41 Sure makes me wonder 0:4…" at bounding box center [569, 319] width 1094 height 498
click at [160, 367] on div "1:47 Yes sir, I can boogie" at bounding box center [292, 380] width 539 height 26
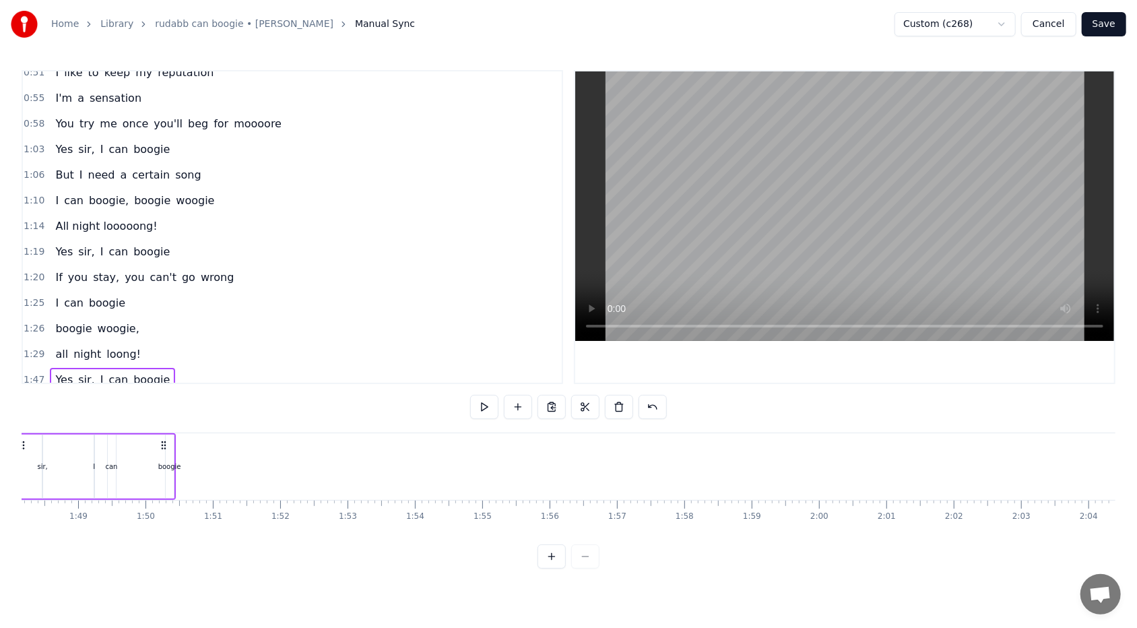
scroll to position [0, 7205]
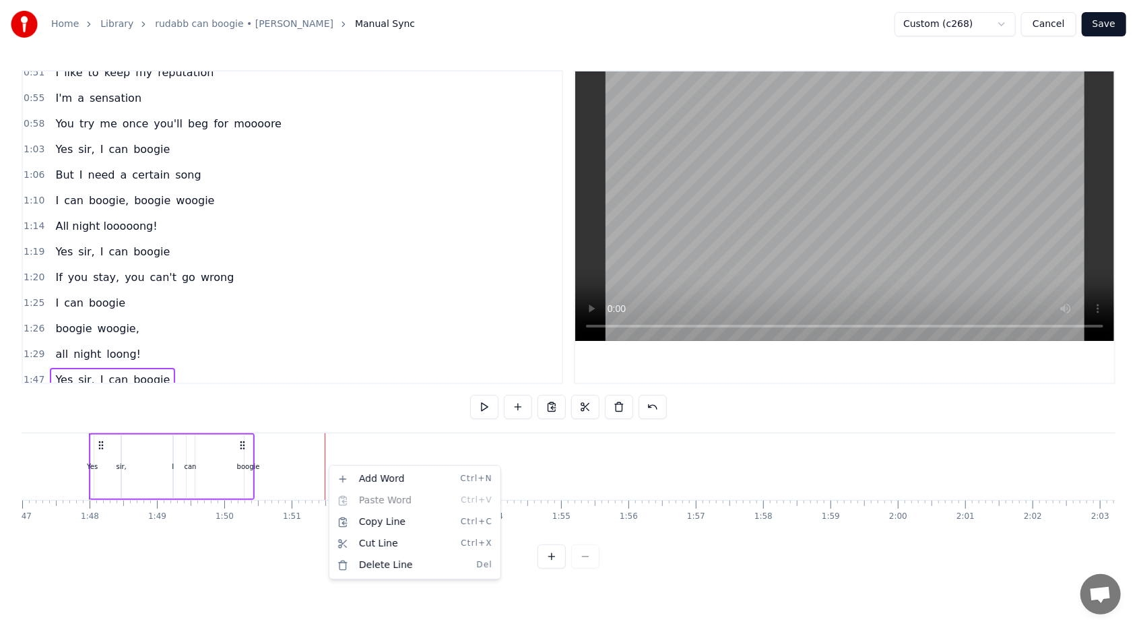
drag, startPoint x: 554, startPoint y: 263, endPoint x: 553, endPoint y: 218, distance: 45.1
click at [520, 218] on html "Home Library rudabb can boogie • [PERSON_NAME] Manual Sync Custom (c268) Cancel…" at bounding box center [568, 295] width 1137 height 590
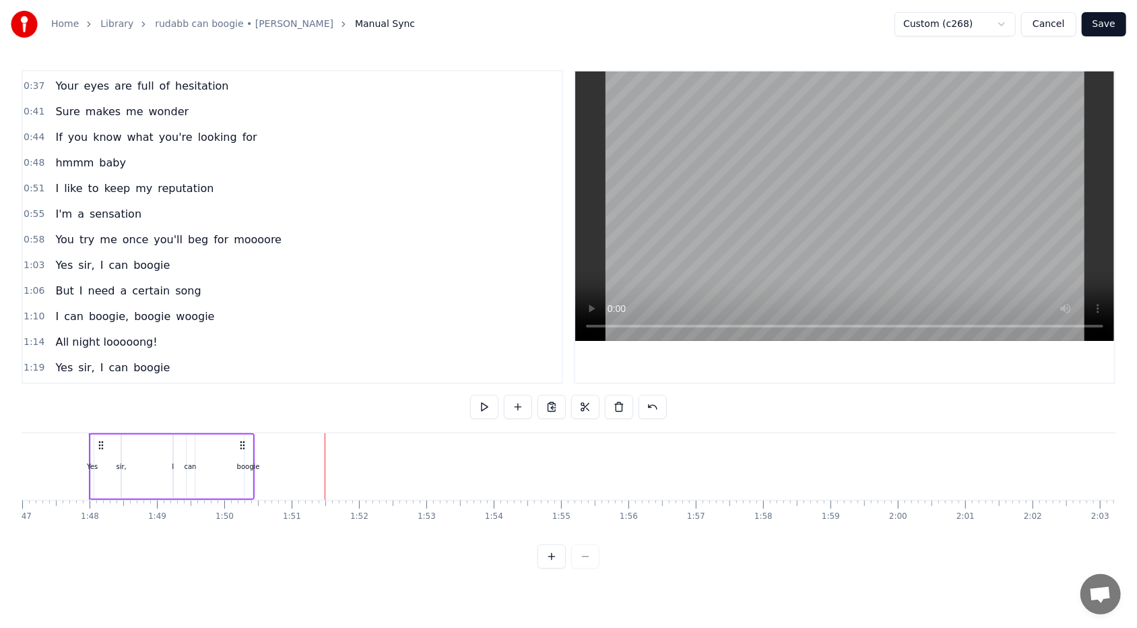
scroll to position [0, 0]
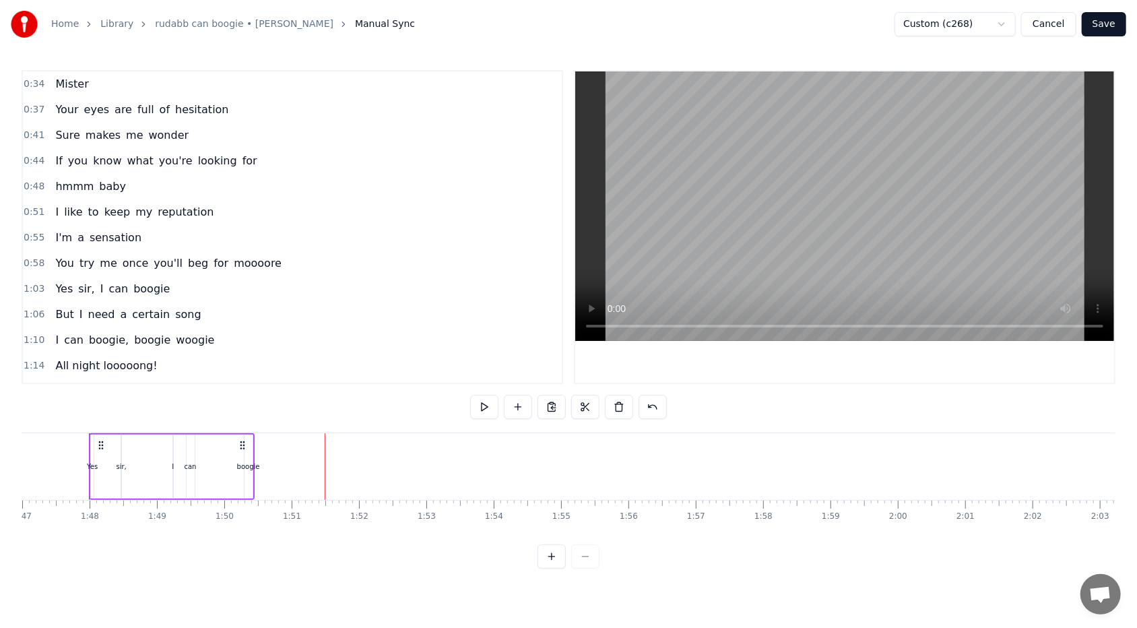
click at [183, 309] on div "But I need a certain song" at bounding box center [128, 314] width 156 height 24
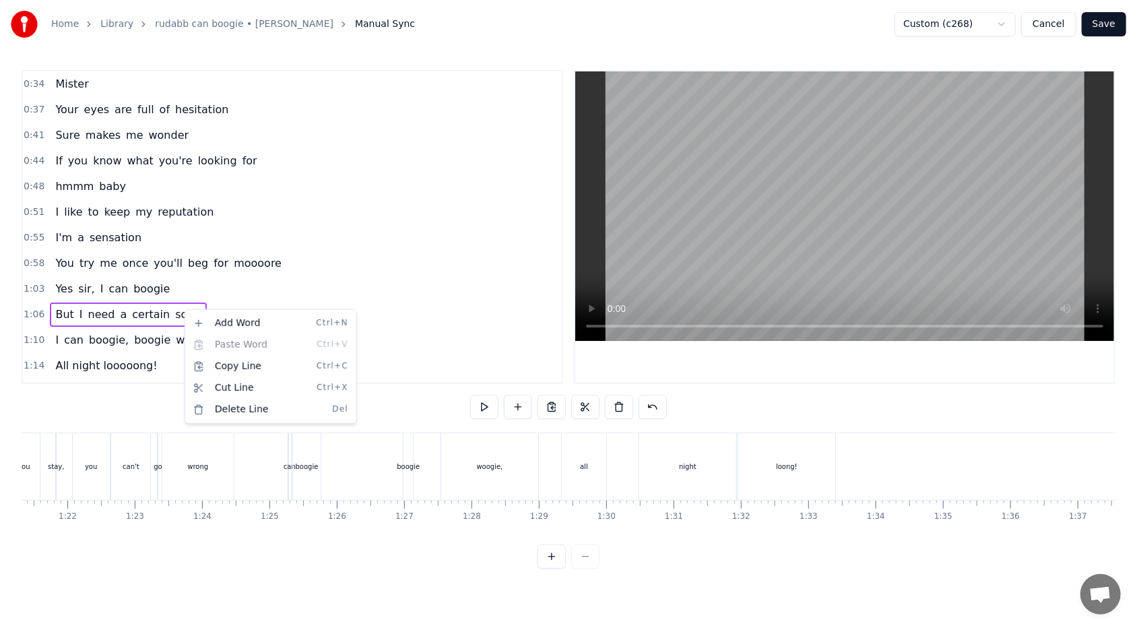
scroll to position [0, 4441]
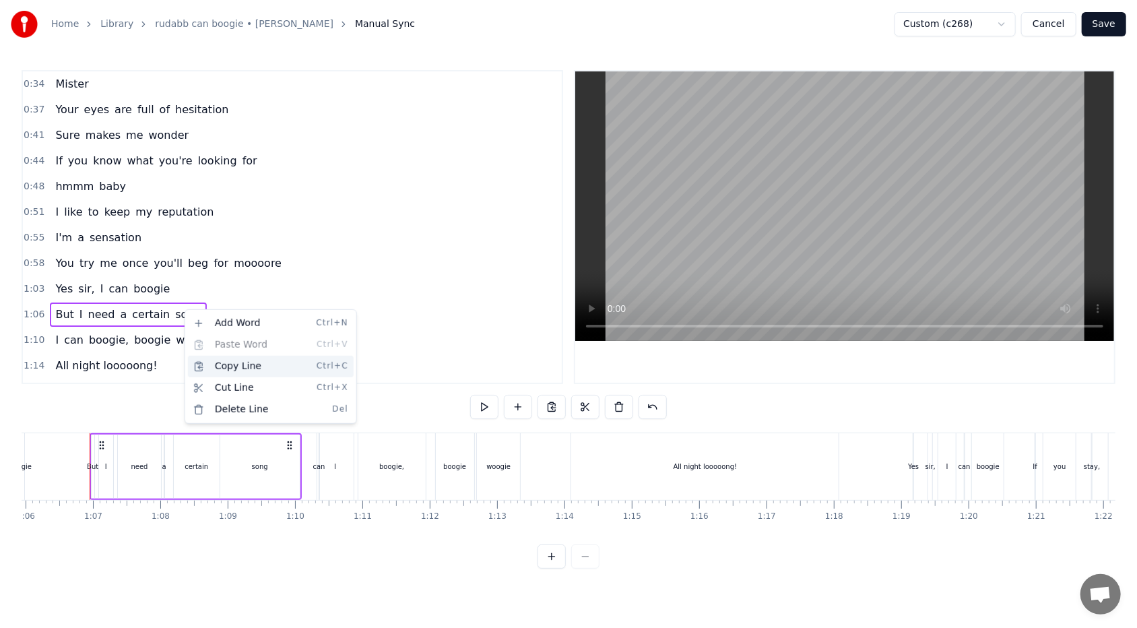
click at [208, 362] on div "Copy Line Ctrl+C" at bounding box center [271, 367] width 166 height 22
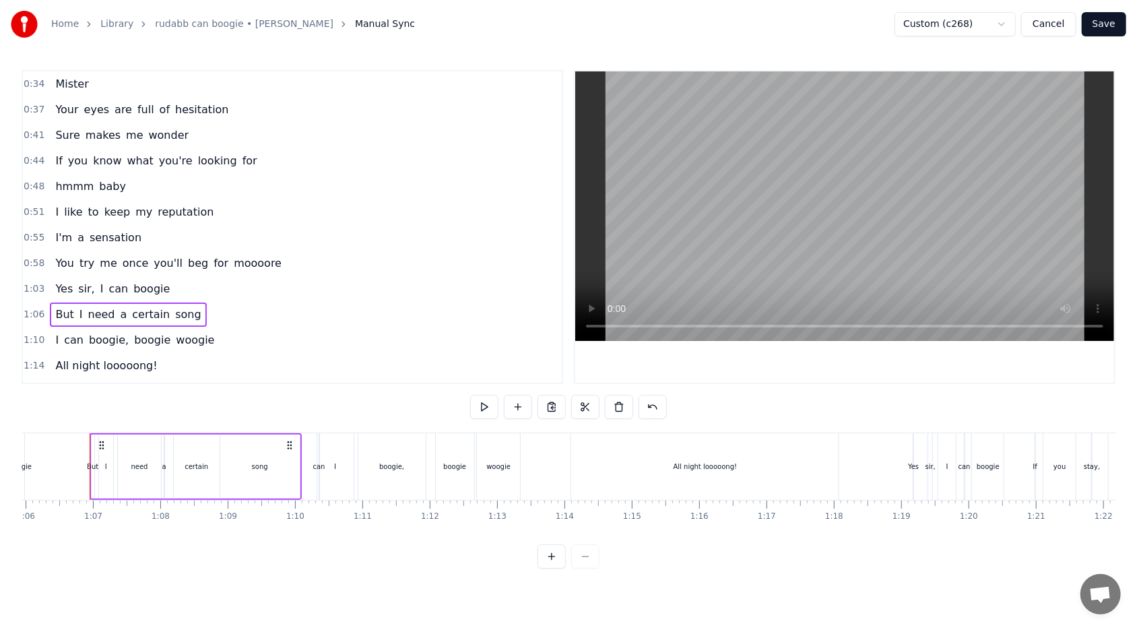
scroll to position [139, 0]
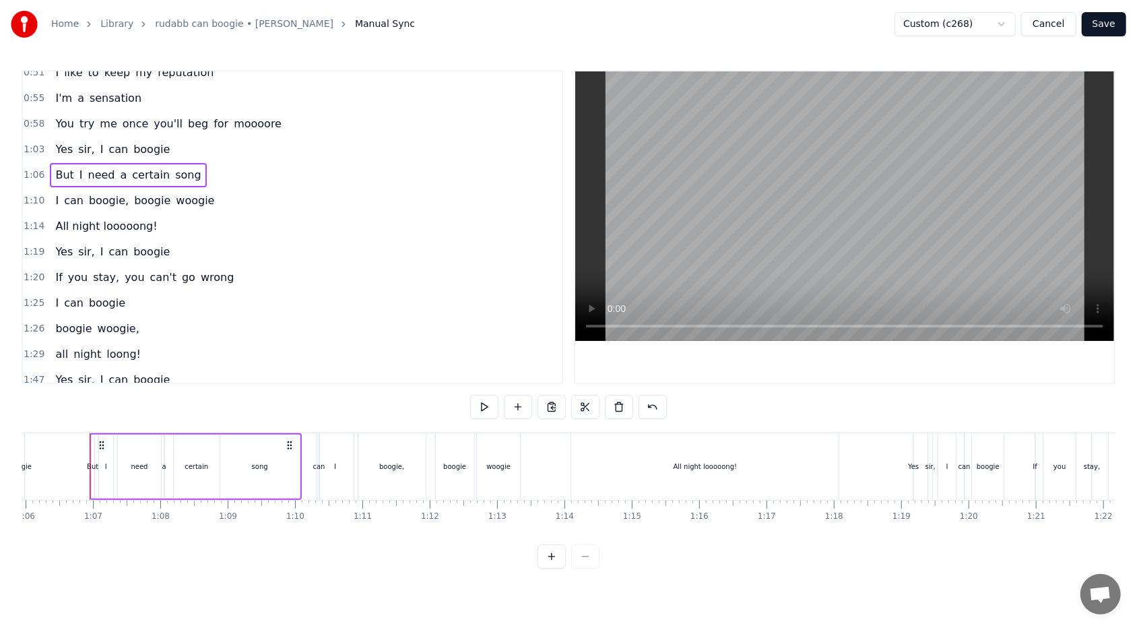
click at [156, 370] on div "Yes sir, I can boogie" at bounding box center [112, 380] width 125 height 24
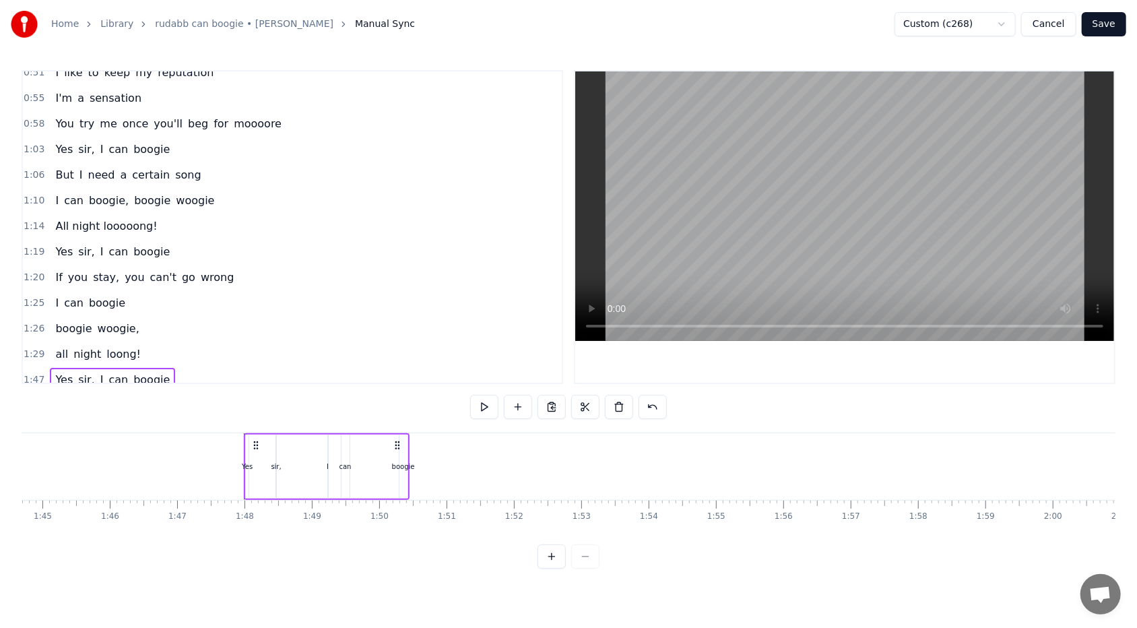
scroll to position [0, 7205]
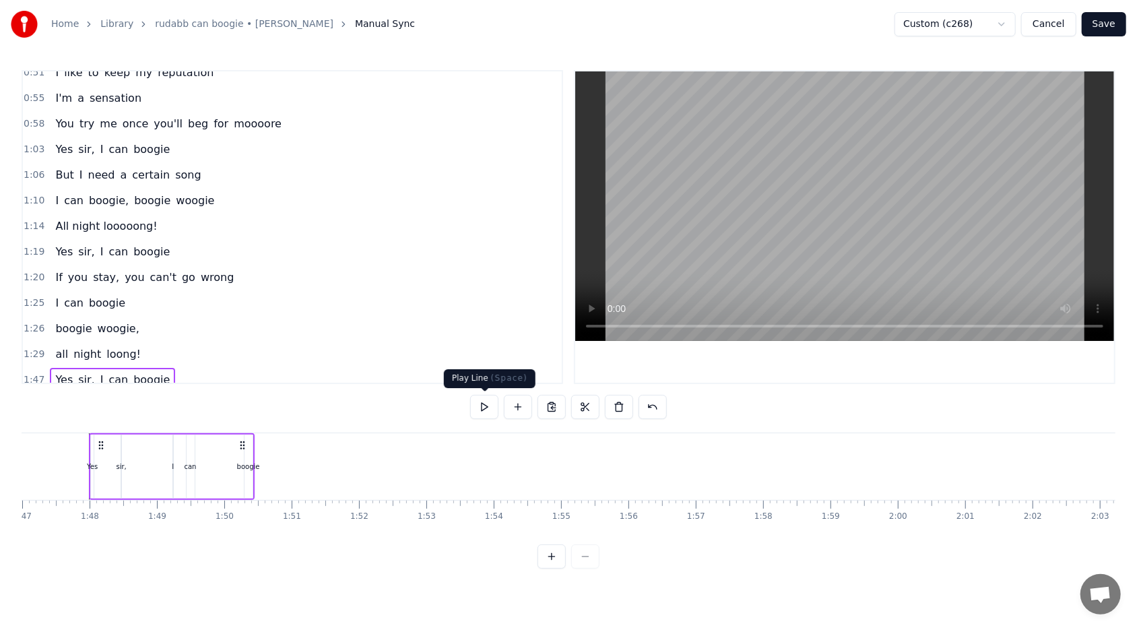
click at [479, 373] on button at bounding box center [484, 407] width 28 height 24
drag, startPoint x: 553, startPoint y: 303, endPoint x: 543, endPoint y: 232, distance: 71.3
click at [520, 232] on html "Home Library rudabb can boogie • [PERSON_NAME] Manual Sync Custom (c268) Cancel…" at bounding box center [568, 295] width 1137 height 590
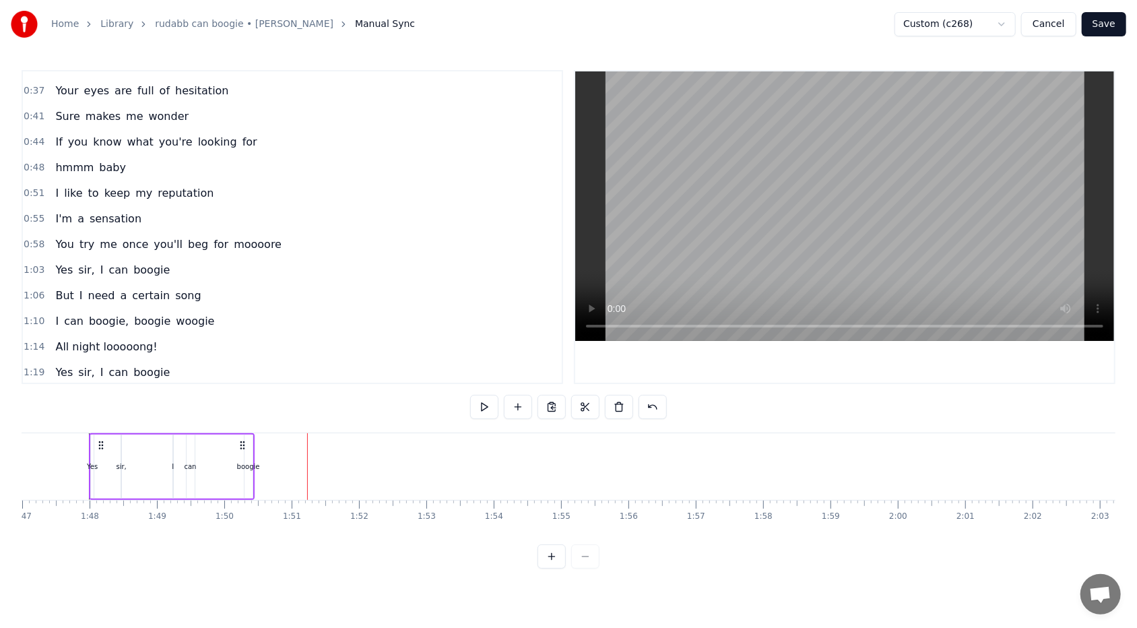
scroll to position [0, 0]
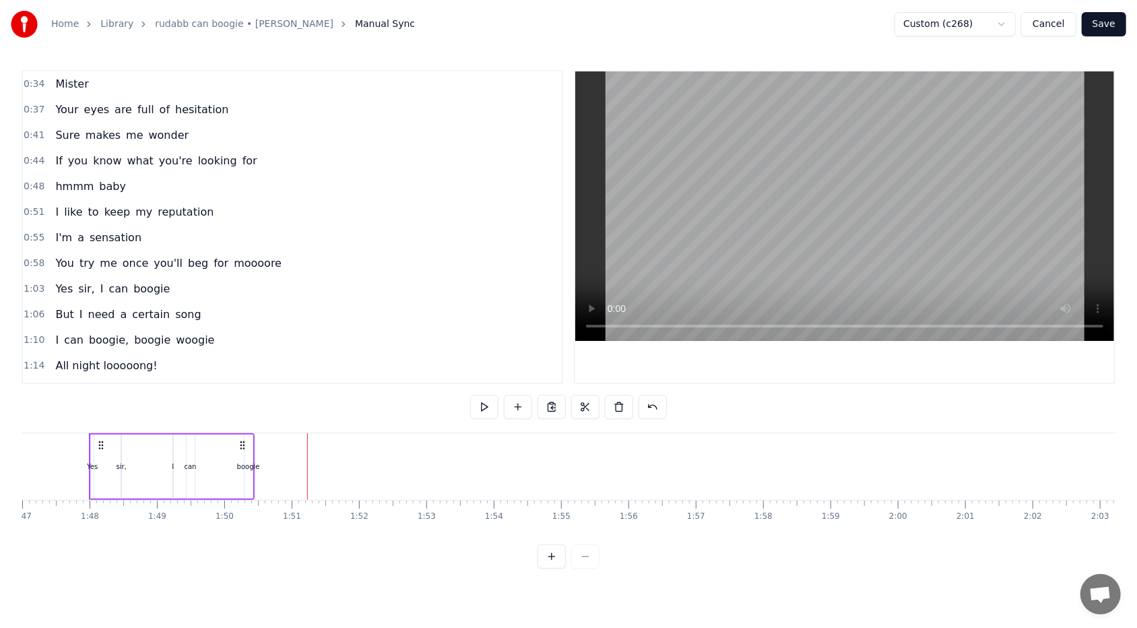
click at [194, 312] on div "1:06 But I need a certain song" at bounding box center [292, 315] width 539 height 26
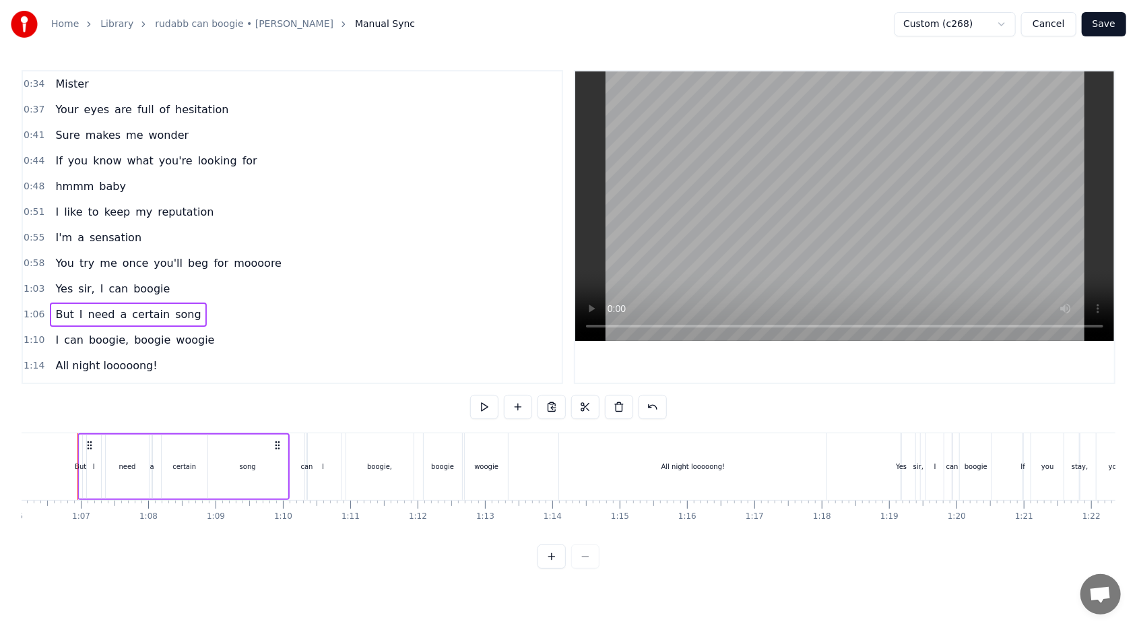
scroll to position [0, 4441]
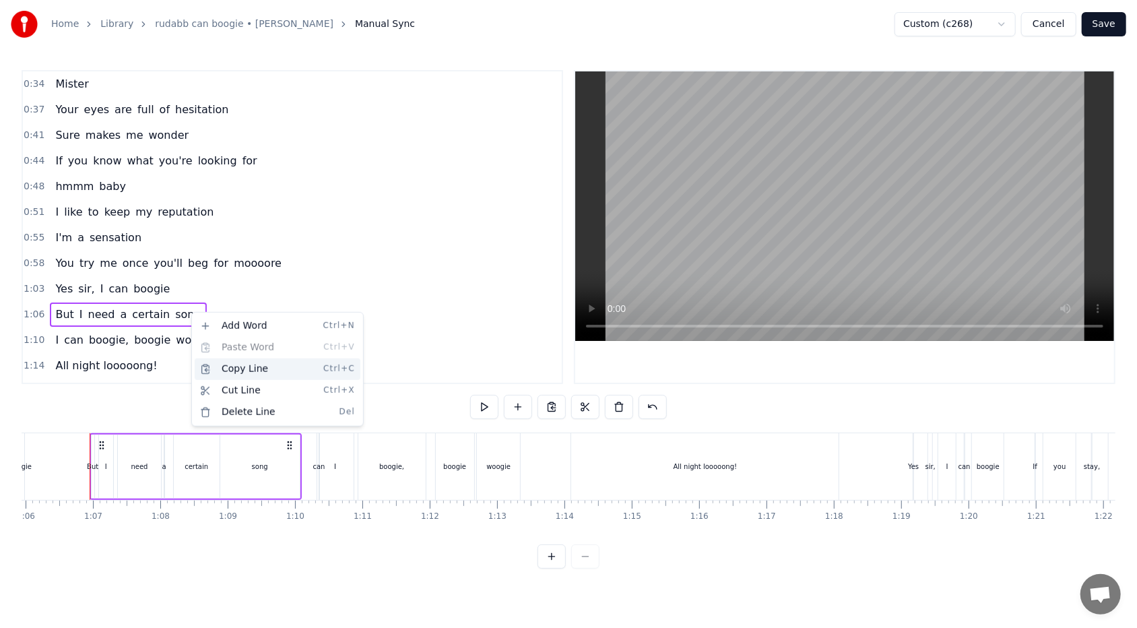
click at [212, 370] on div "Copy Line Ctrl+C" at bounding box center [278, 369] width 166 height 22
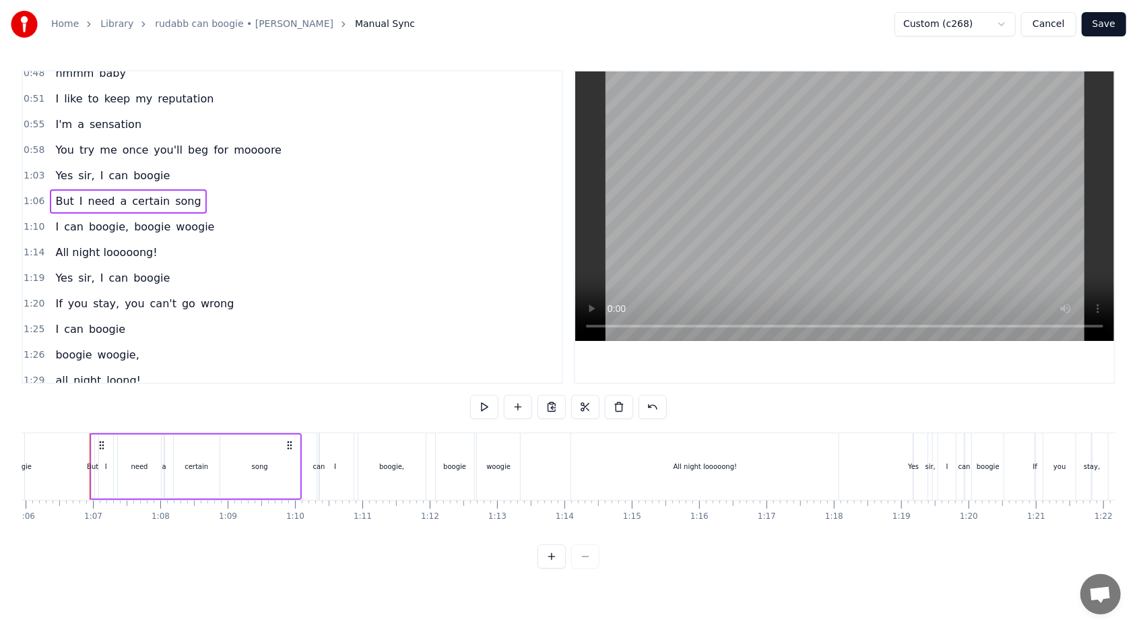
scroll to position [139, 0]
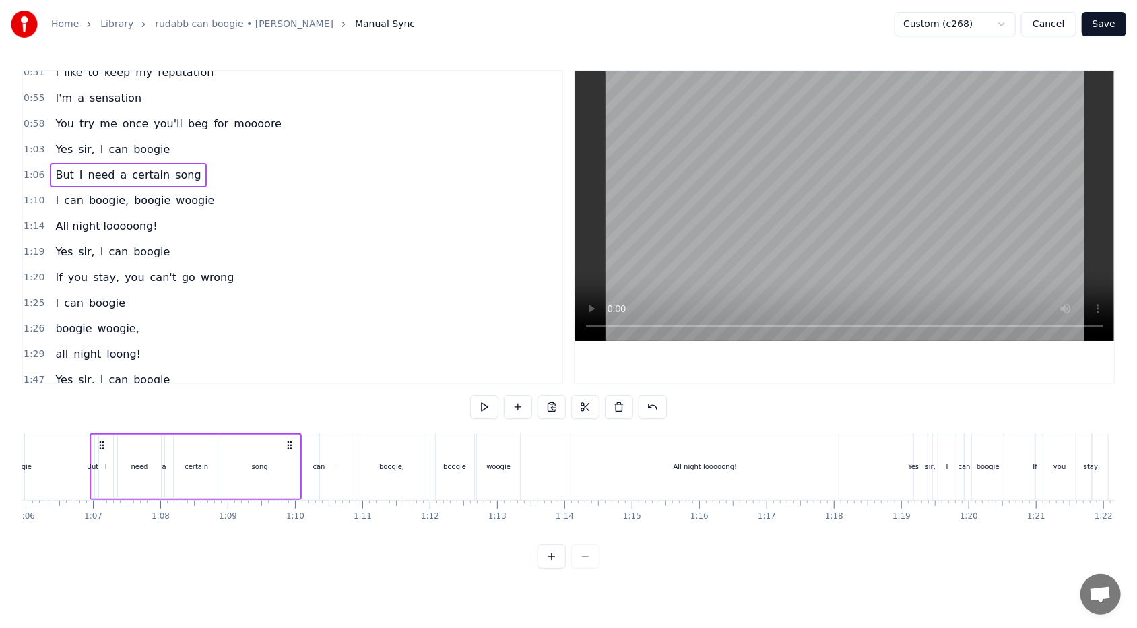
click at [168, 372] on div "1:47 Yes sir, I can boogie" at bounding box center [292, 380] width 539 height 26
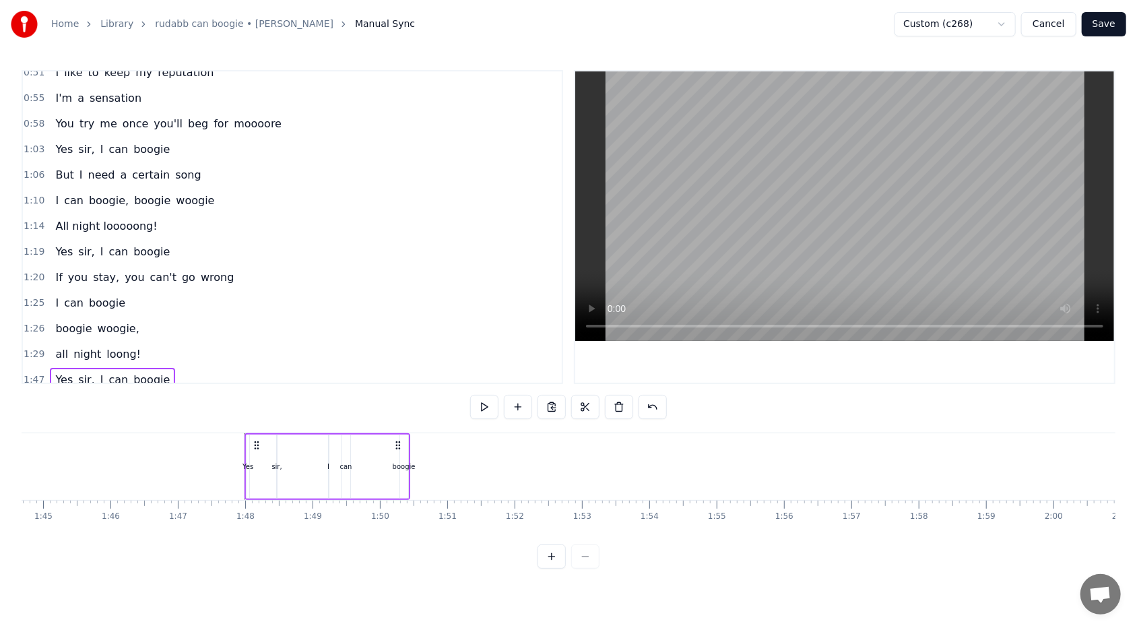
scroll to position [0, 7205]
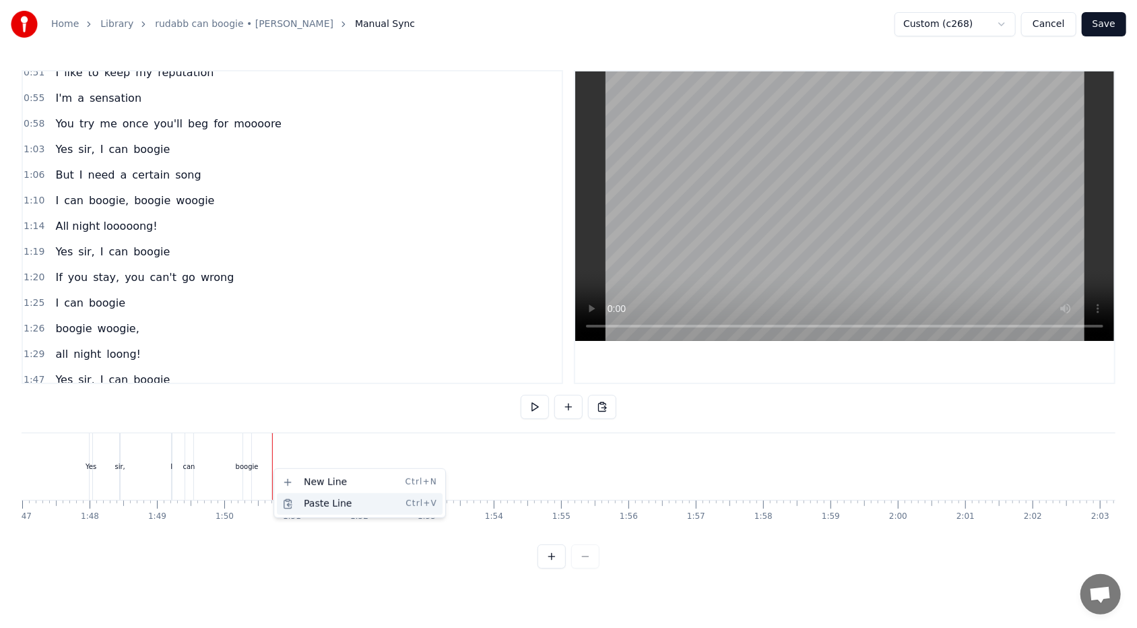
click at [291, 373] on div "Paste Line Ctrl+V" at bounding box center [360, 504] width 166 height 22
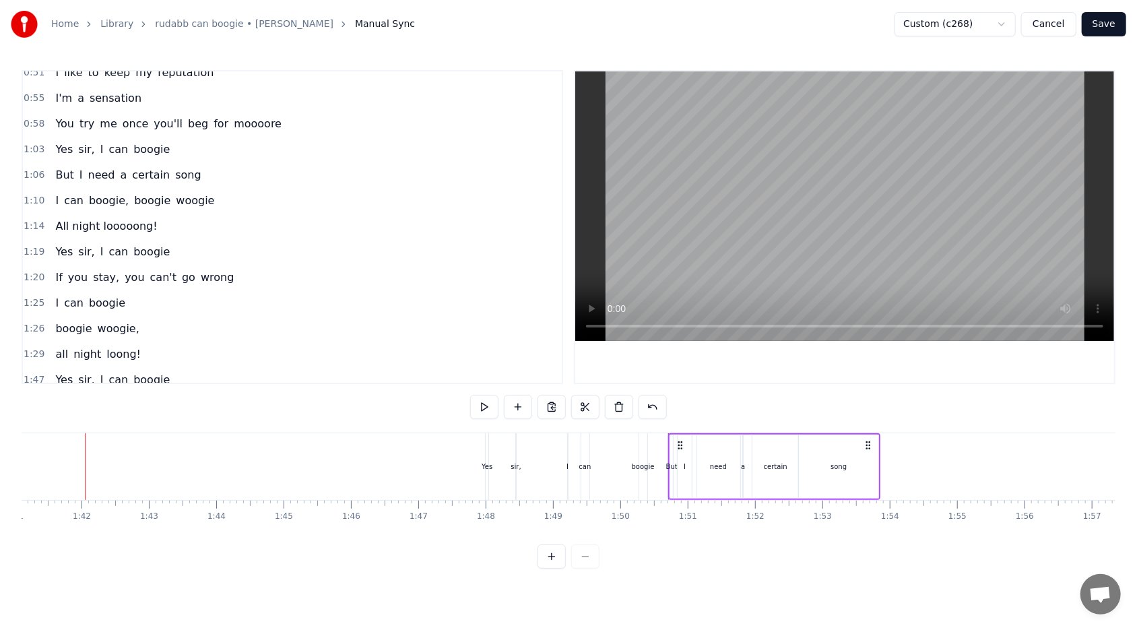
scroll to position [0, 6805]
click at [241, 257] on div "Copy Line Ctrl+C" at bounding box center [296, 253] width 166 height 22
click at [186, 173] on html "Home Library rudabb can boogie • [PERSON_NAME] Manual Sync Custom (c268) Cancel…" at bounding box center [568, 295] width 1137 height 590
click at [183, 173] on div "But I need a certain song" at bounding box center [128, 175] width 156 height 24
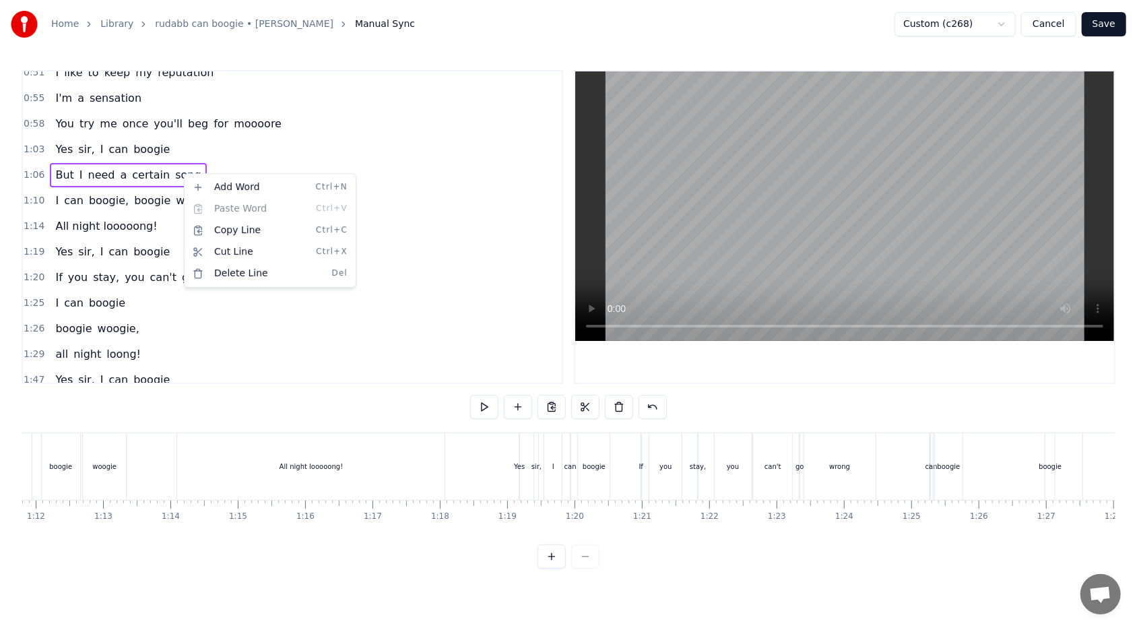
scroll to position [0, 4441]
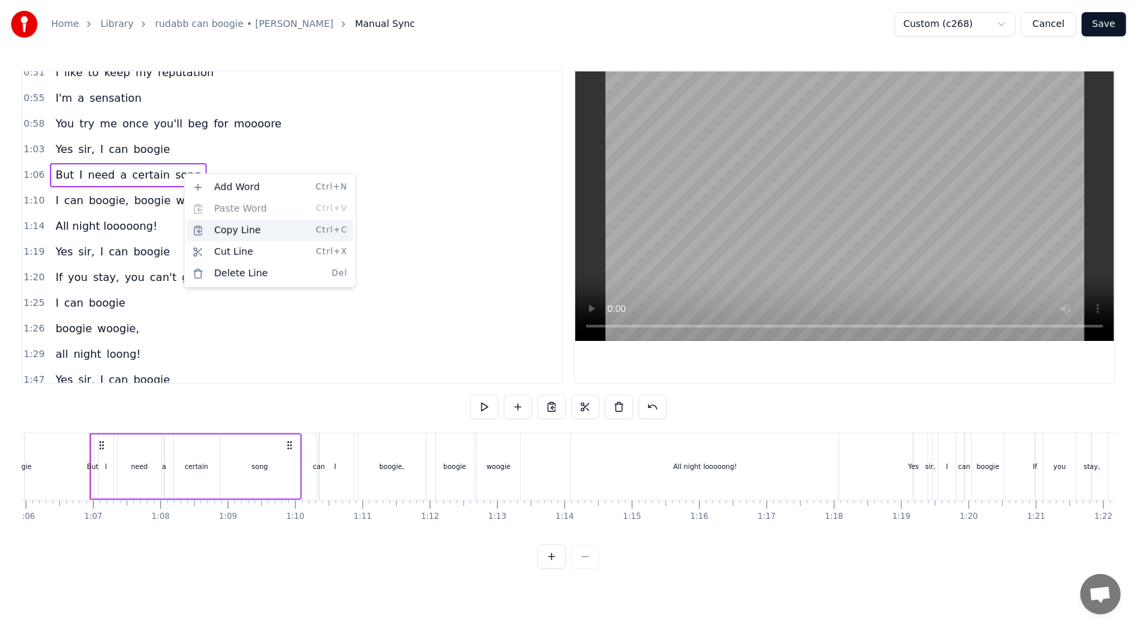
click at [222, 238] on div "Copy Line Ctrl+C" at bounding box center [270, 231] width 166 height 22
click at [158, 373] on div "1:47 Yes sir, I can boogie" at bounding box center [292, 380] width 539 height 26
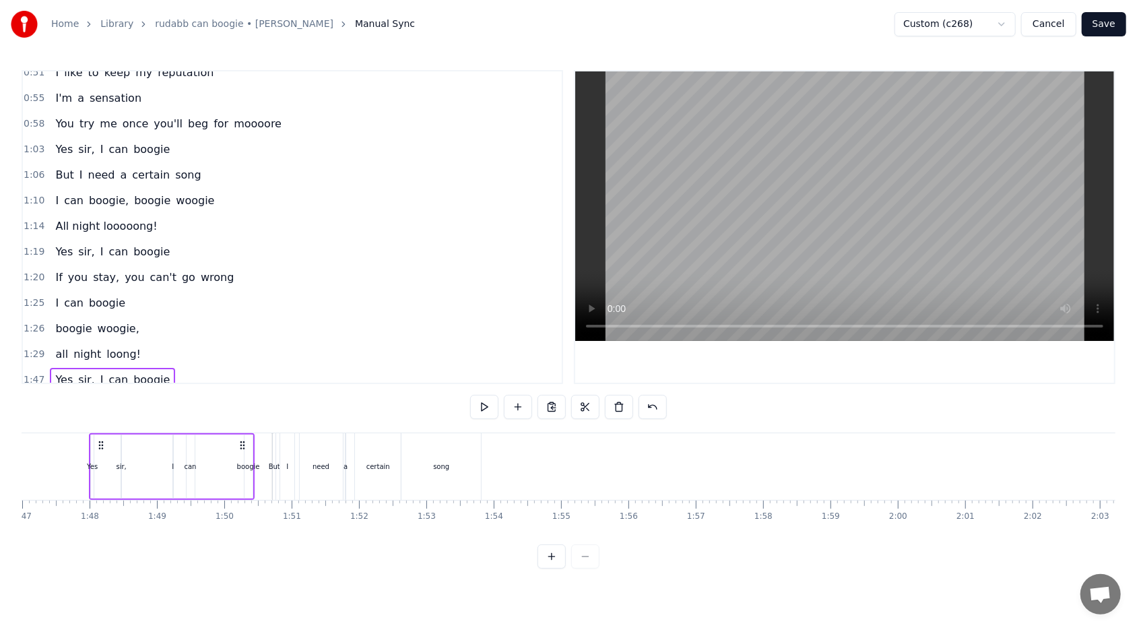
scroll to position [165, 0]
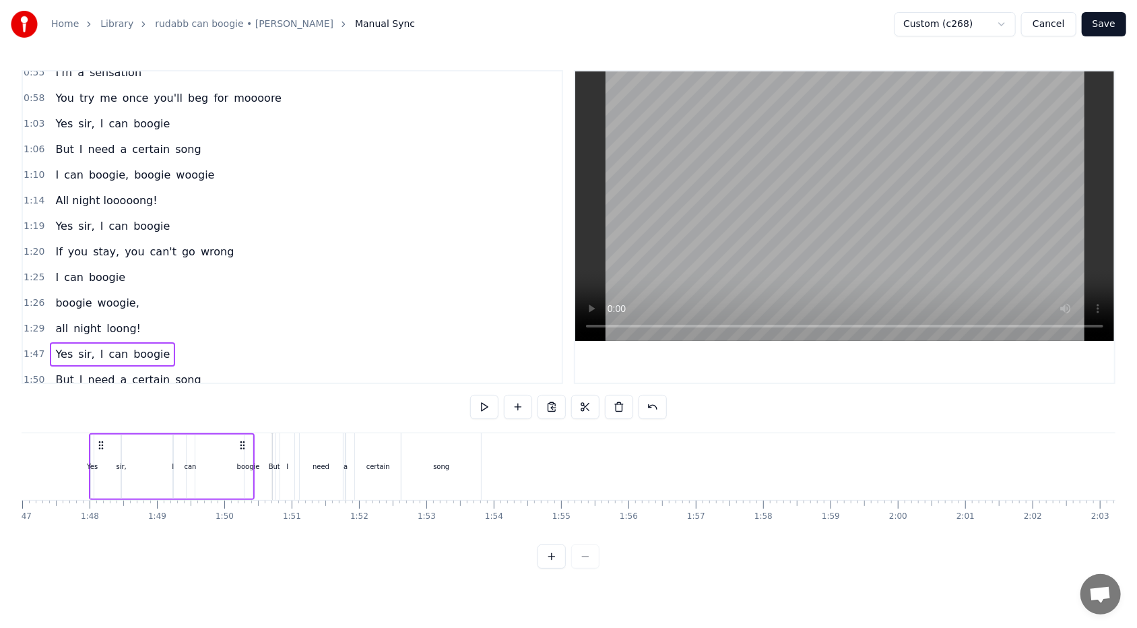
click at [193, 368] on div "1:50 But I need a certain song" at bounding box center [292, 380] width 539 height 26
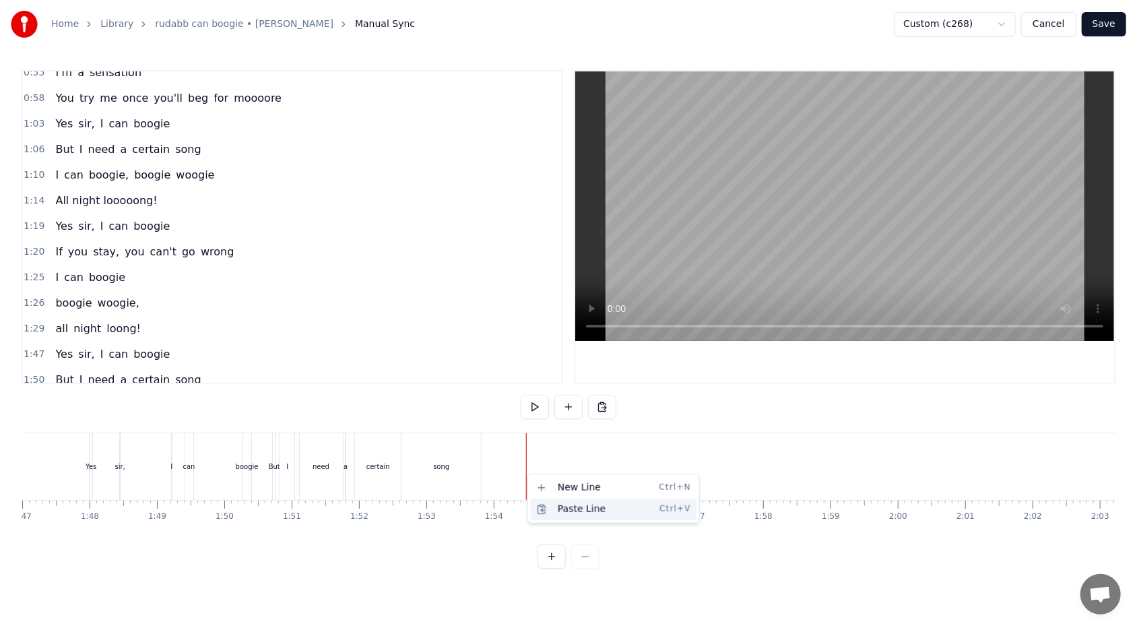
click at [520, 373] on div "Paste Line Ctrl+V" at bounding box center [614, 509] width 166 height 22
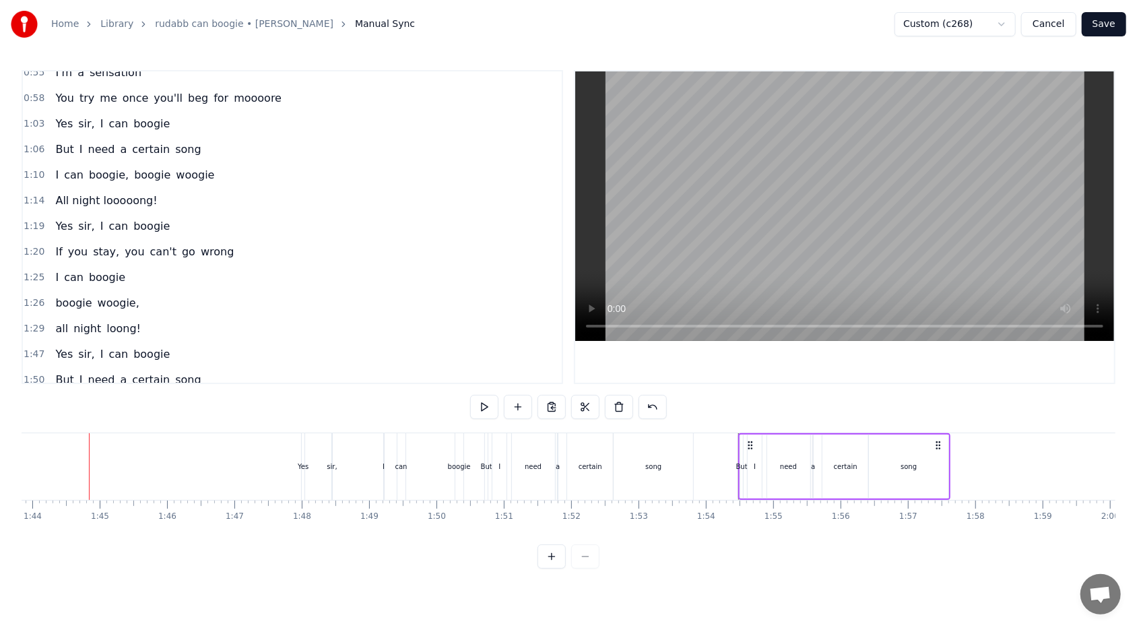
scroll to position [0, 6992]
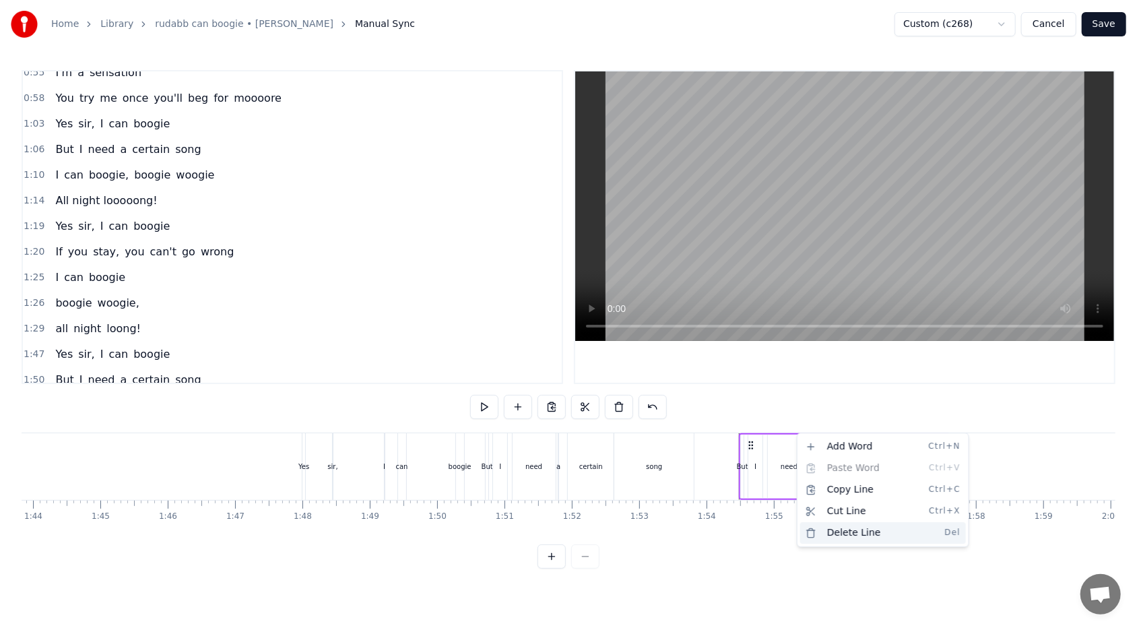
click at [520, 373] on div "Delete Line Del" at bounding box center [883, 533] width 166 height 22
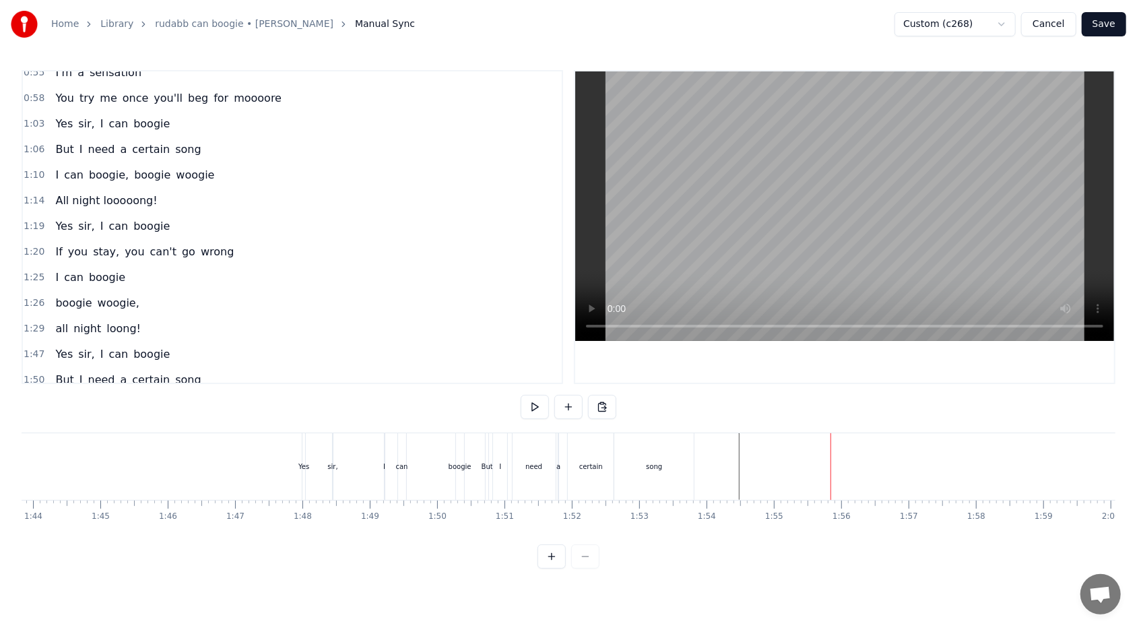
click at [197, 168] on div "I can boogie, boogie woogie" at bounding box center [135, 175] width 170 height 24
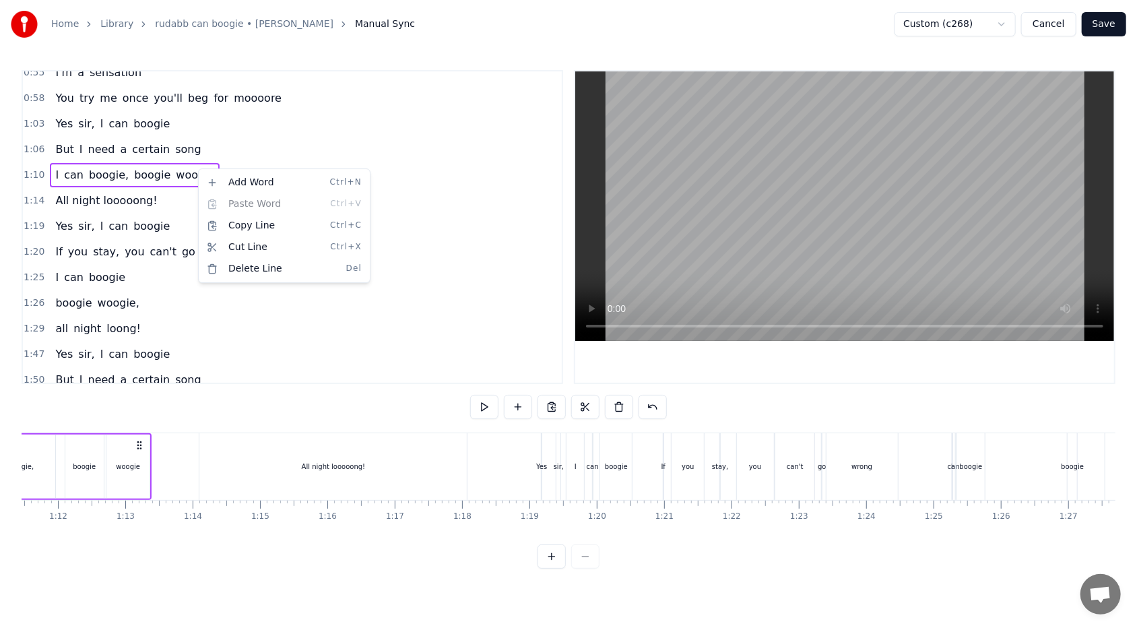
scroll to position [0, 4668]
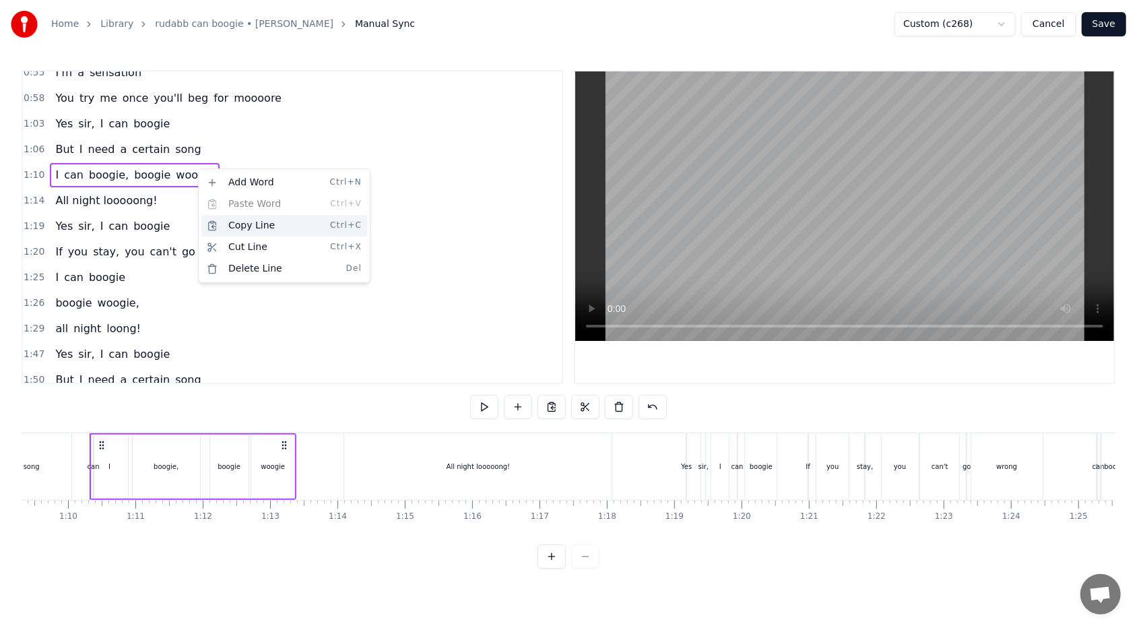
click at [230, 231] on div "Copy Line Ctrl+C" at bounding box center [284, 226] width 166 height 22
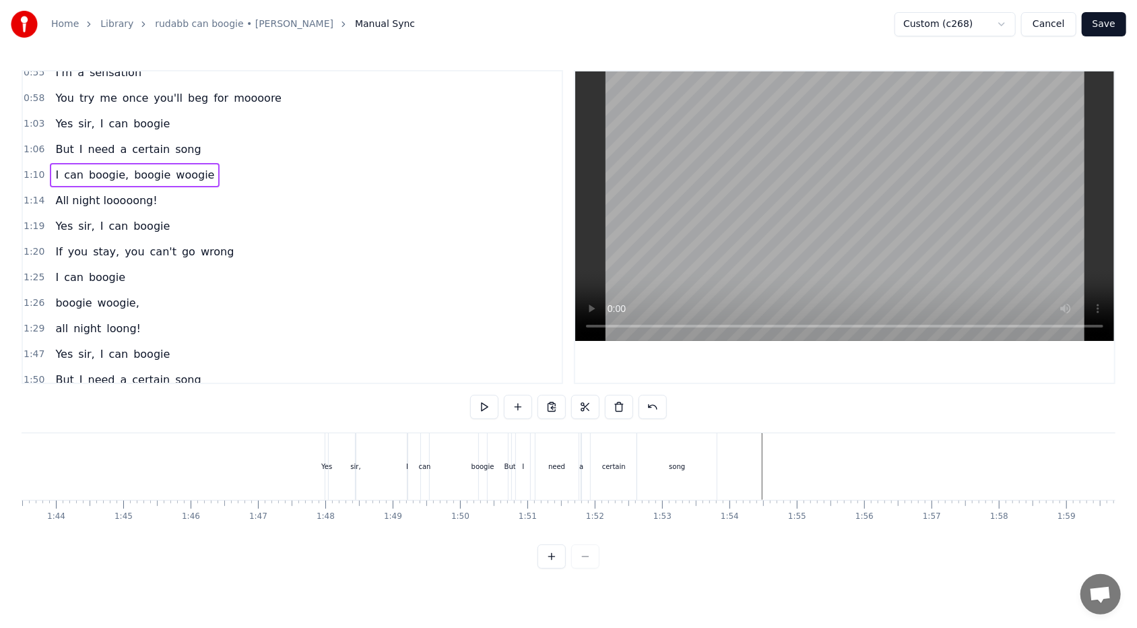
scroll to position [0, 6977]
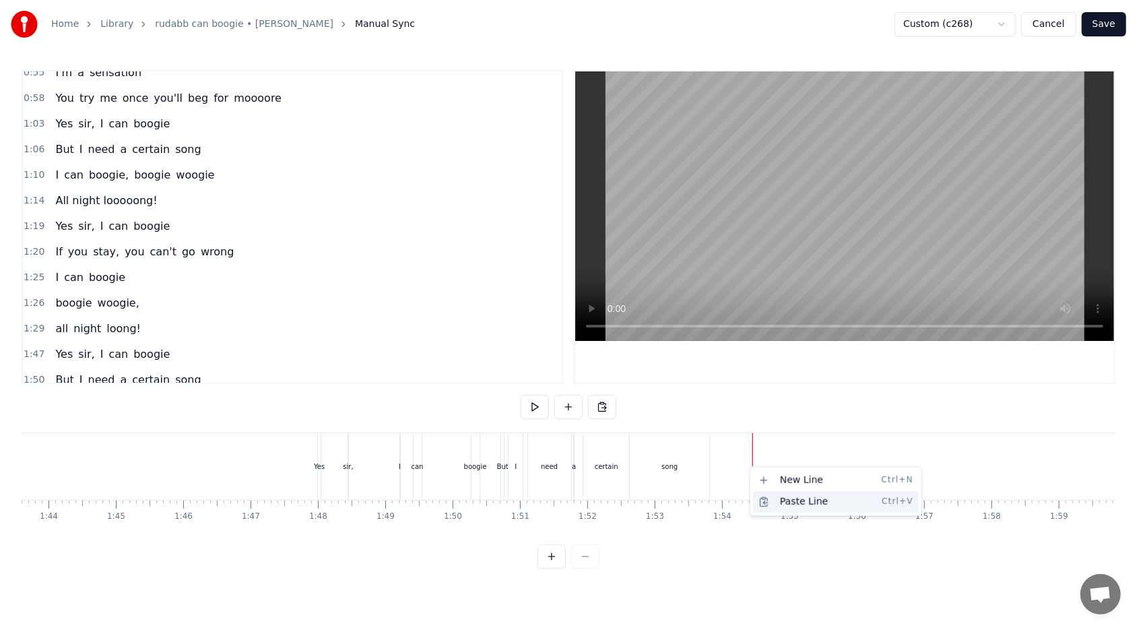
click at [520, 373] on div "Paste Line Ctrl+V" at bounding box center [836, 502] width 166 height 22
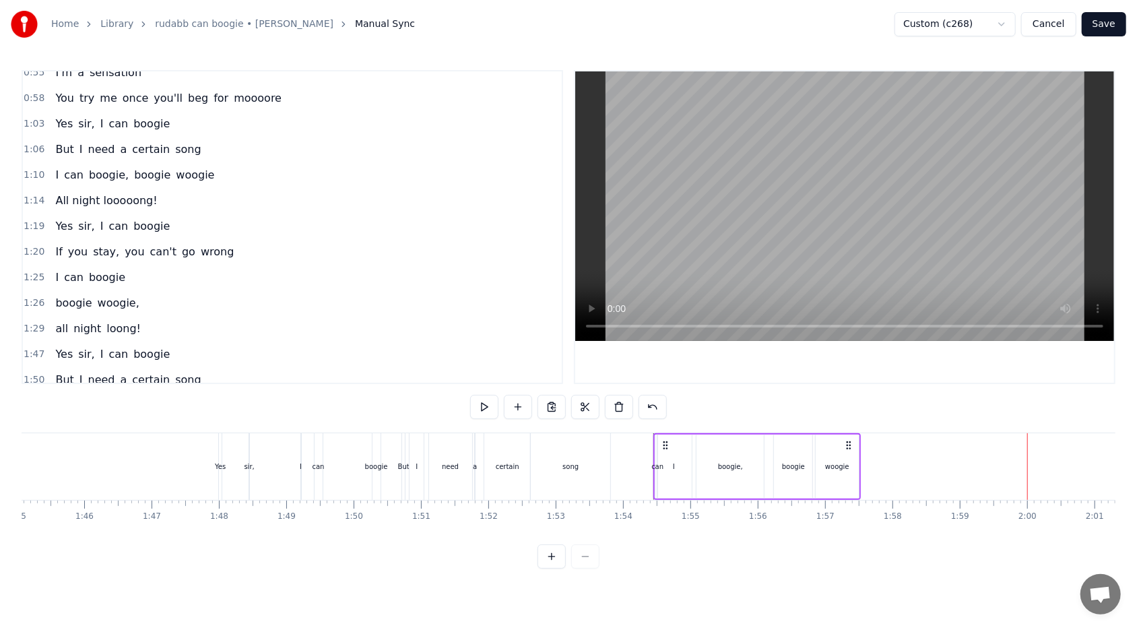
scroll to position [190, 0]
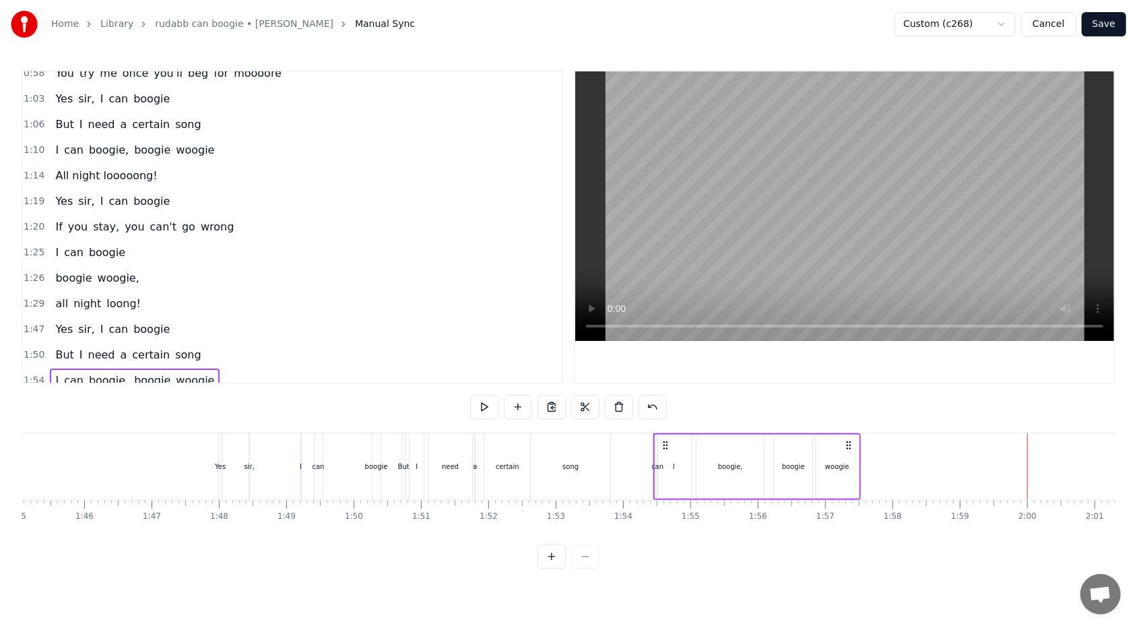
click at [133, 373] on span "boogie" at bounding box center [152, 379] width 39 height 15
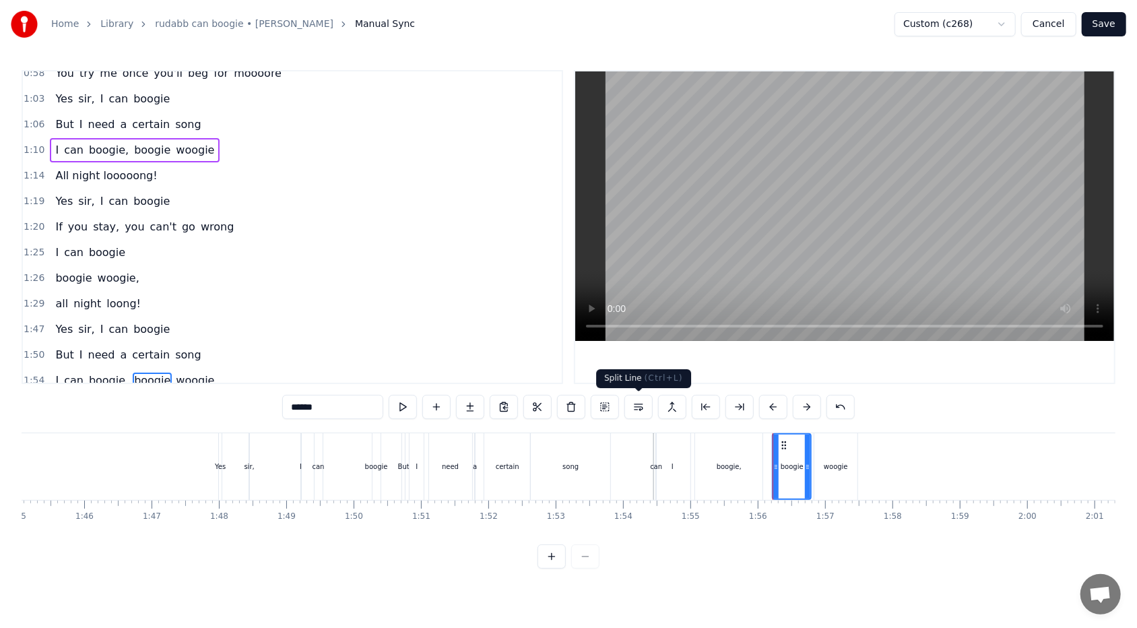
click at [520, 373] on button at bounding box center [638, 407] width 28 height 24
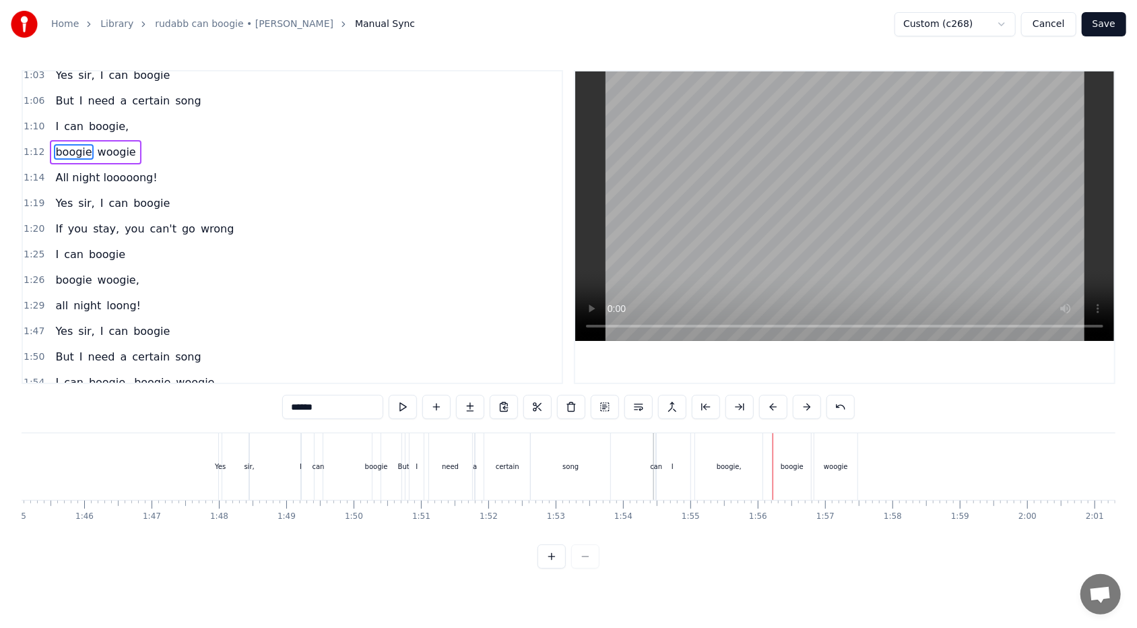
scroll to position [215, 0]
click at [520, 373] on button at bounding box center [840, 407] width 28 height 24
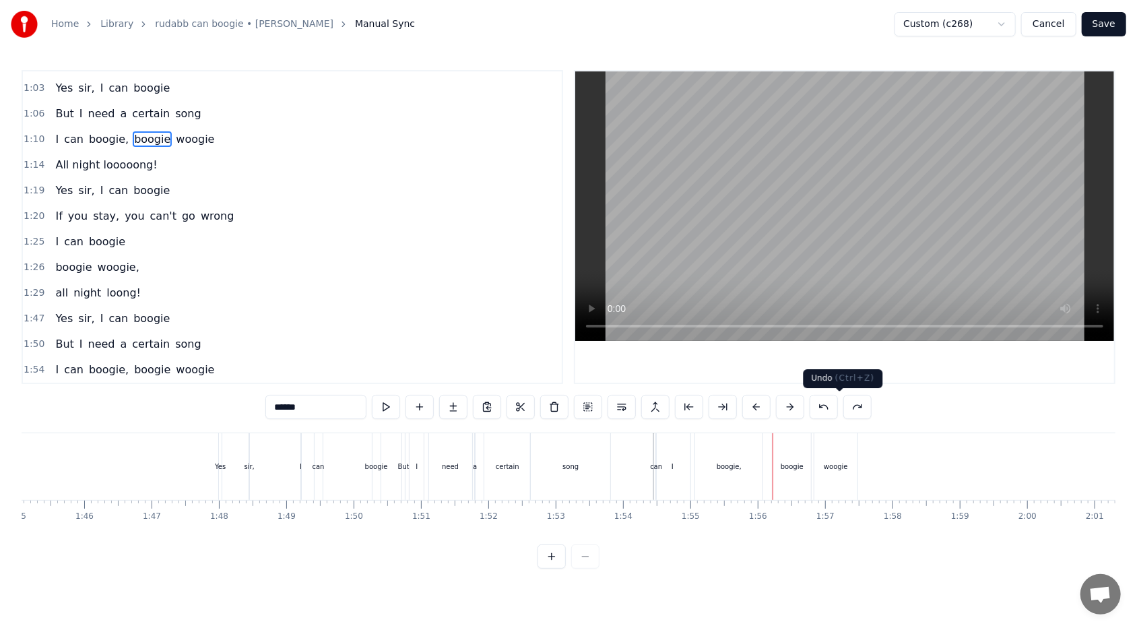
scroll to position [190, 0]
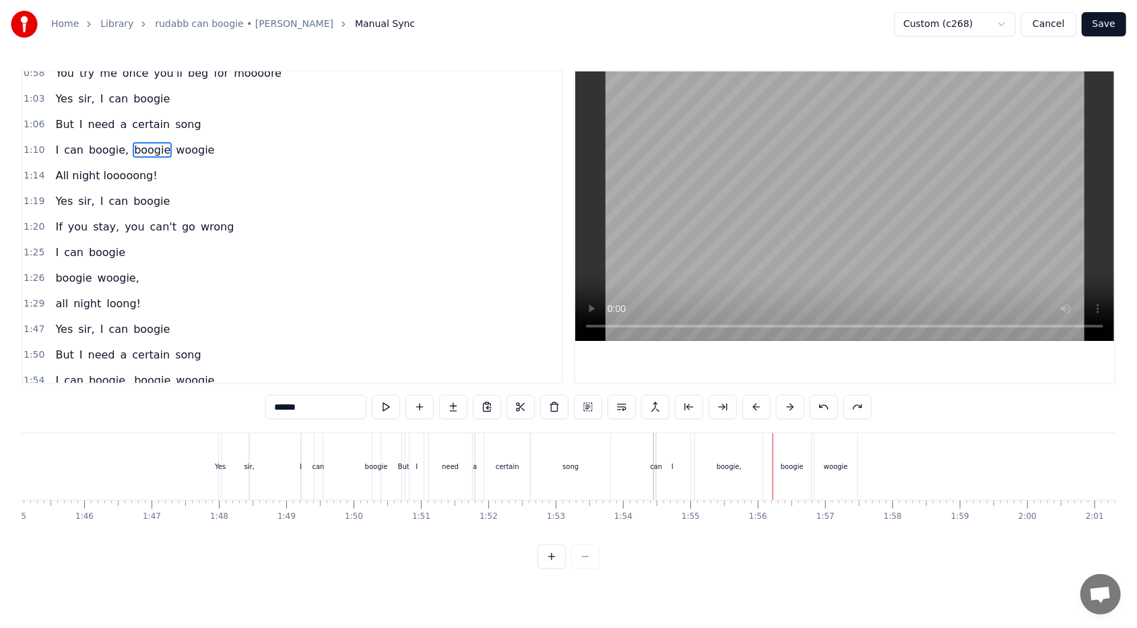
click at [145, 372] on span "boogie" at bounding box center [152, 379] width 39 height 15
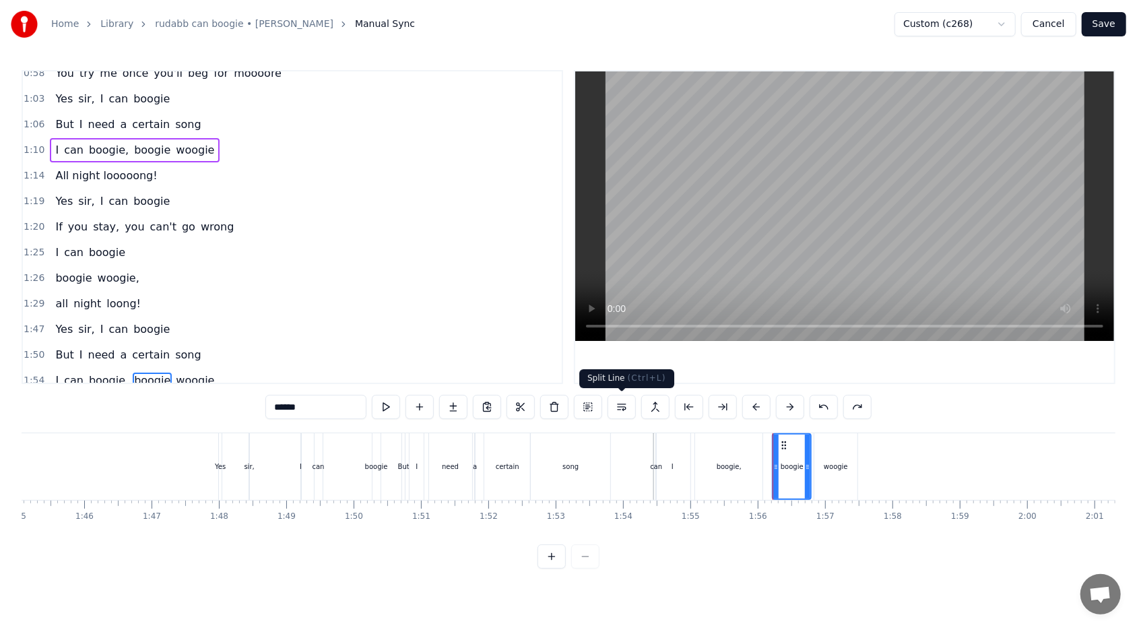
click at [520, 373] on button at bounding box center [621, 407] width 28 height 24
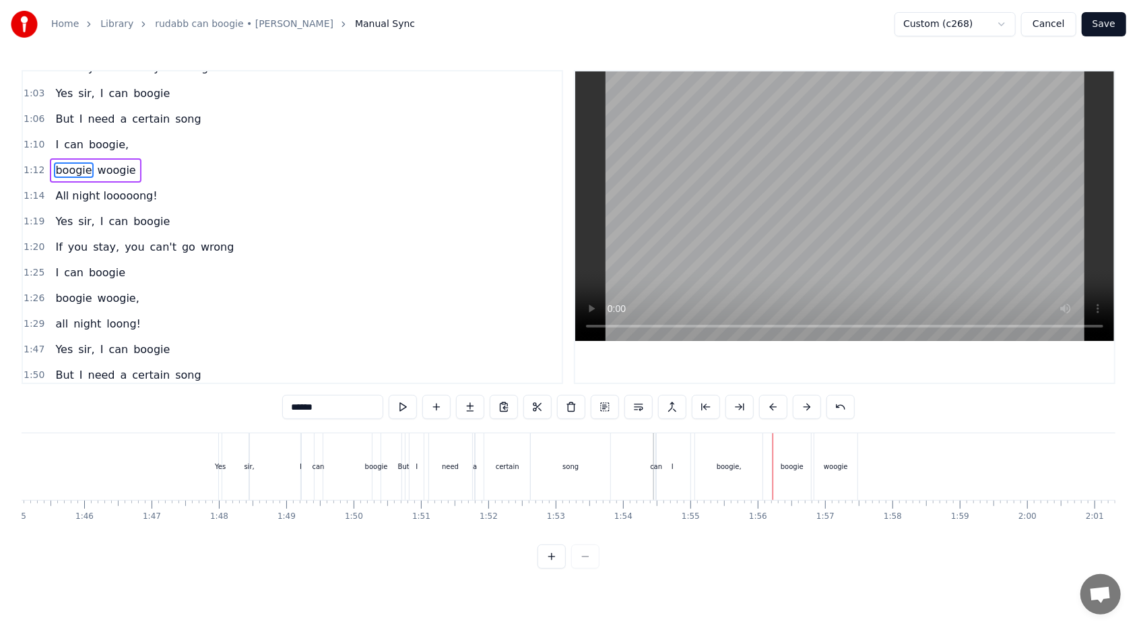
scroll to position [215, 0]
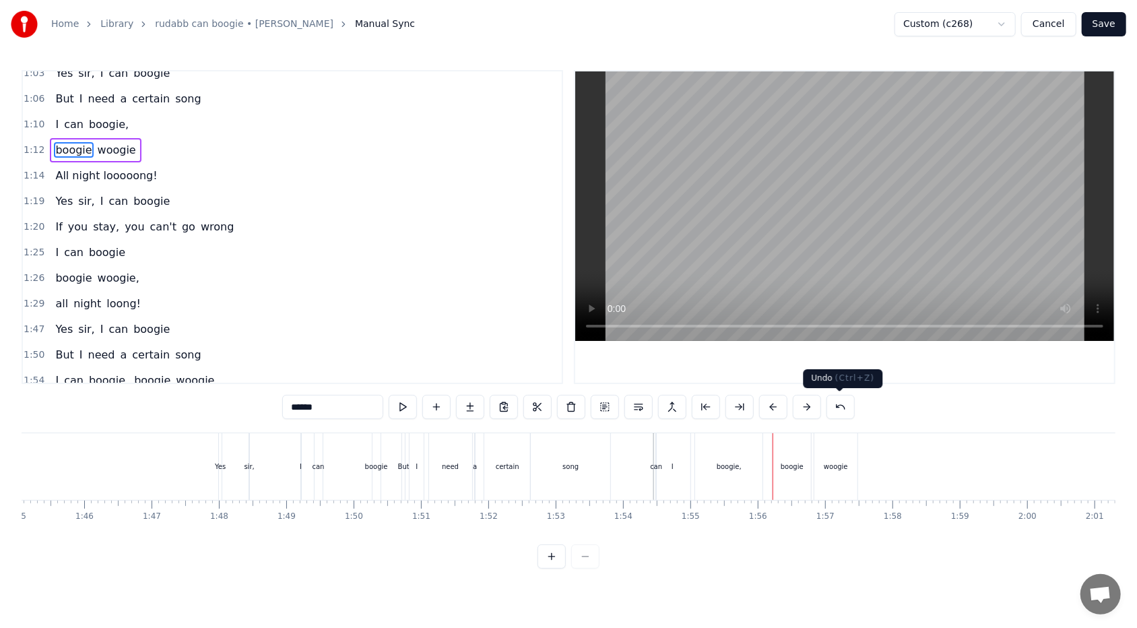
click at [520, 373] on button at bounding box center [840, 407] width 28 height 24
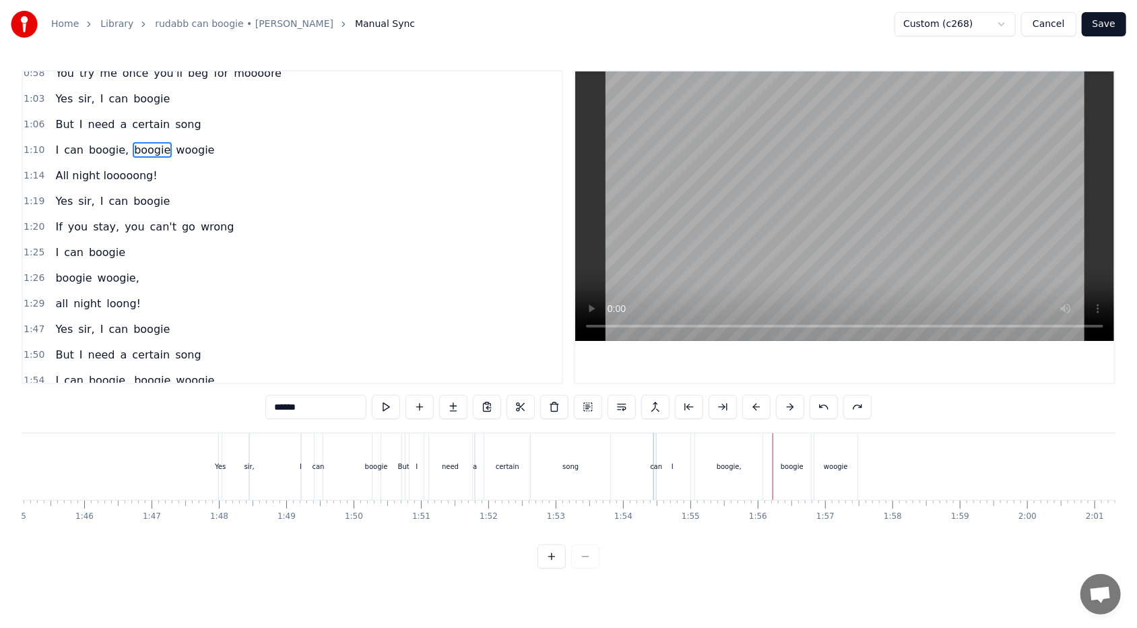
click at [174, 372] on span "woogie" at bounding box center [194, 379] width 41 height 15
click at [133, 372] on span "boogie" at bounding box center [152, 379] width 39 height 15
type input "******"
click at [237, 373] on div "1:54 I can boogie, boogie woogie" at bounding box center [292, 381] width 539 height 26
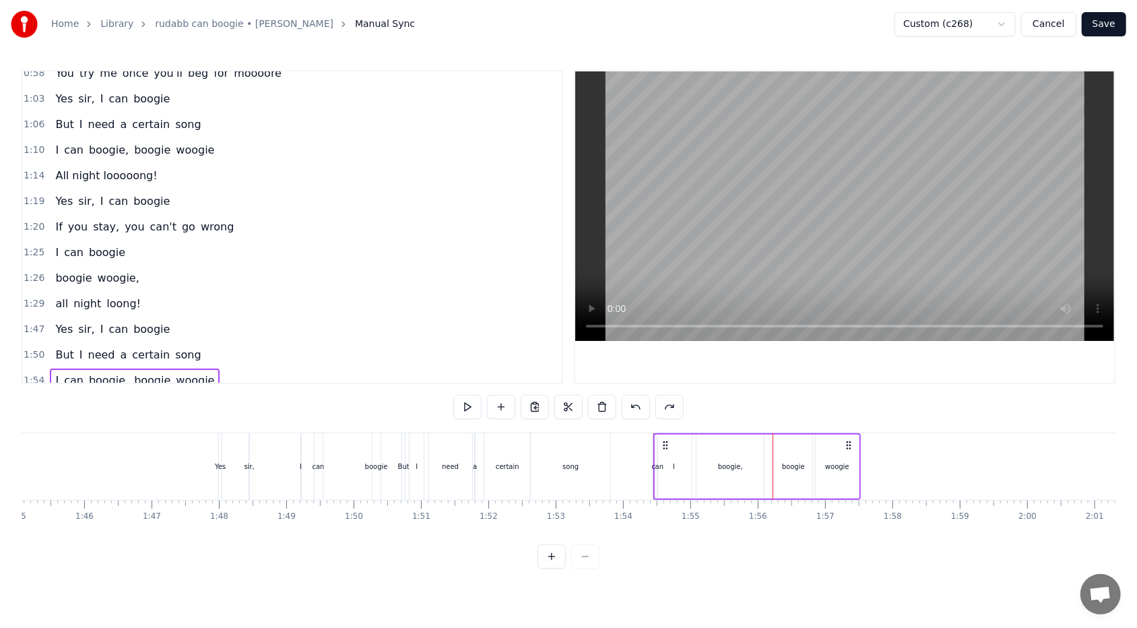
click at [118, 373] on div "I can boogie, boogie woogie" at bounding box center [135, 380] width 170 height 24
click at [133, 372] on span "boogie" at bounding box center [152, 379] width 39 height 15
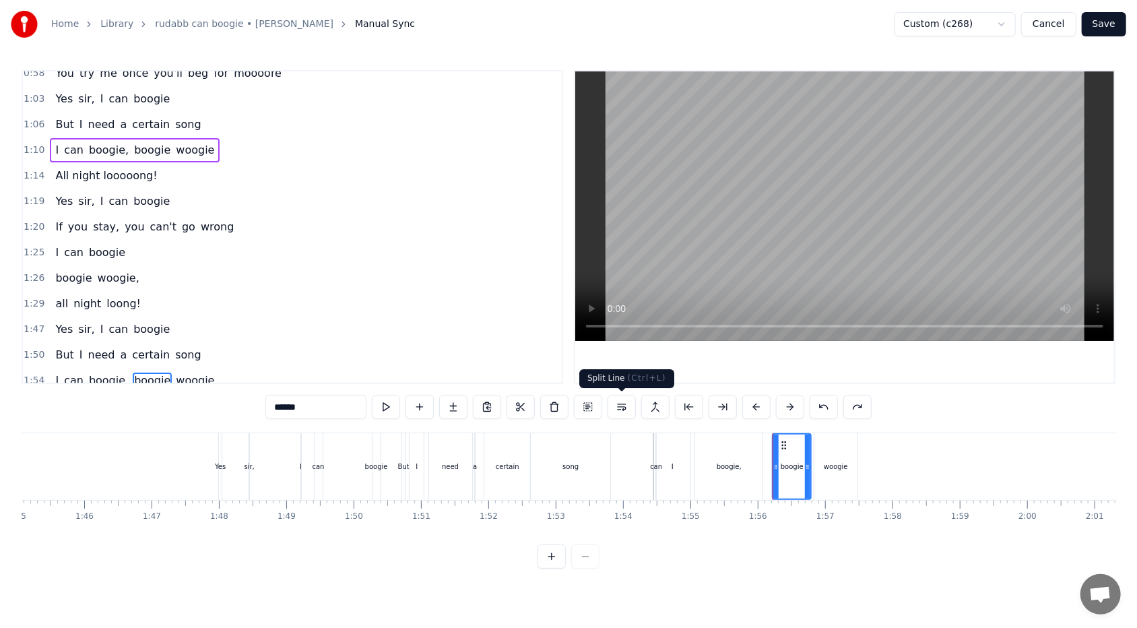
click at [520, 373] on button at bounding box center [621, 407] width 28 height 24
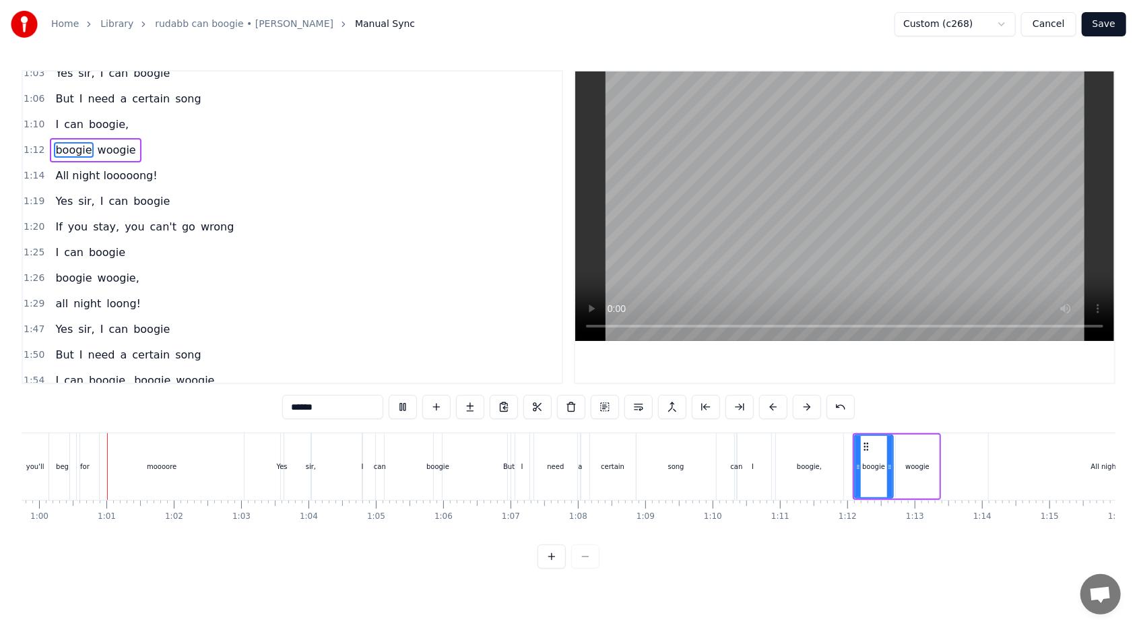
scroll to position [0, 4019]
click at [520, 373] on div "I" at bounding box center [757, 466] width 36 height 67
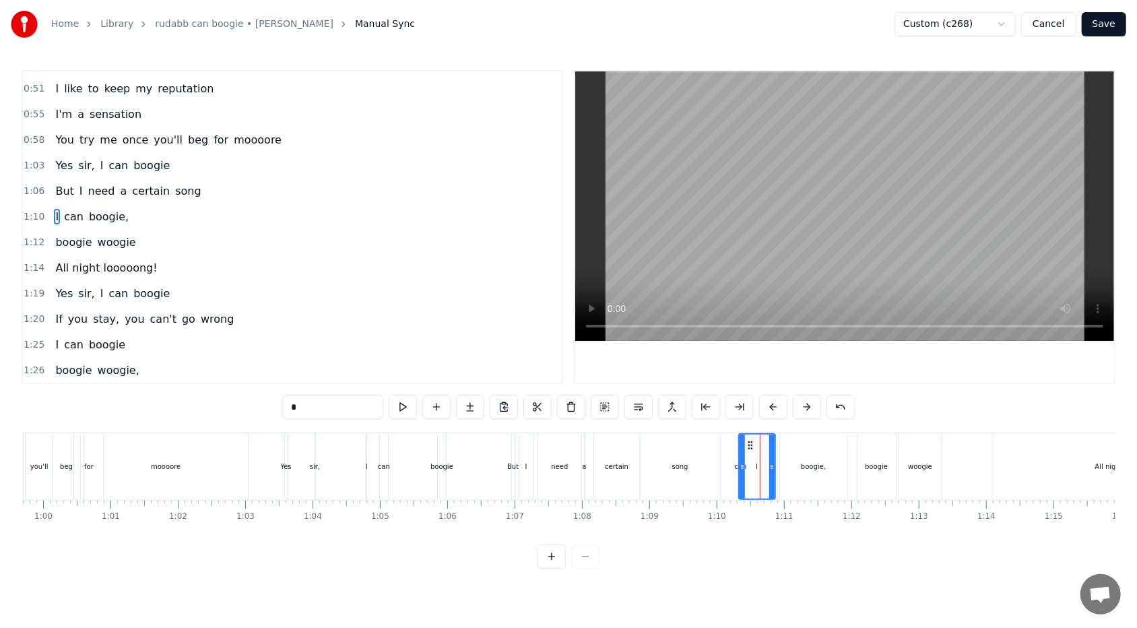
scroll to position [108, 0]
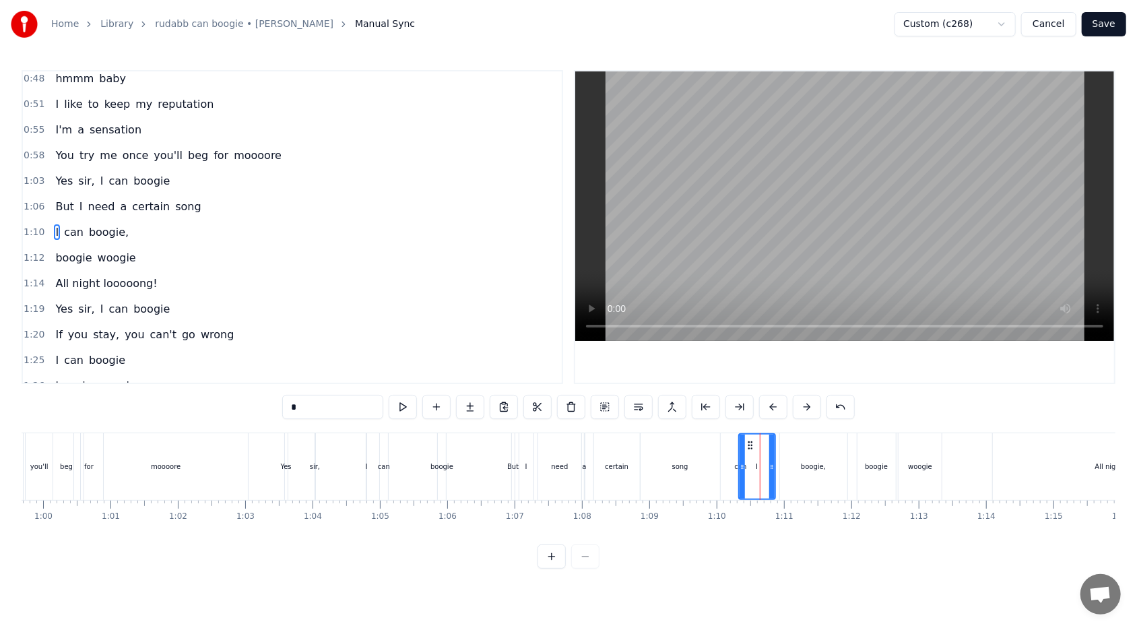
click at [520, 373] on div "boogie," at bounding box center [813, 466] width 25 height 10
type input "*******"
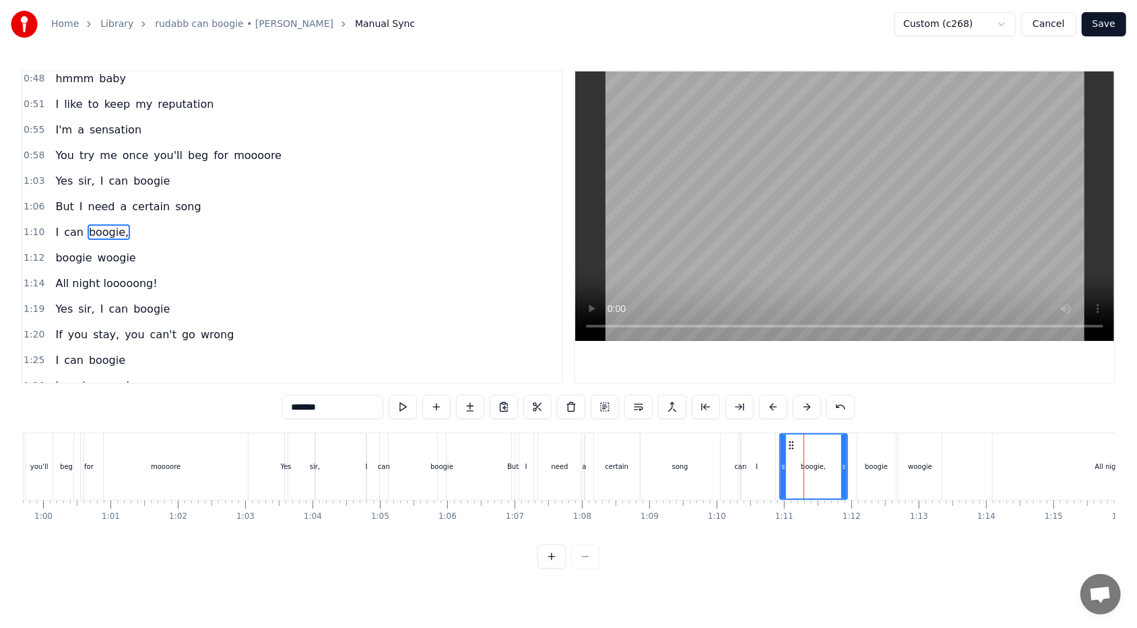
click at [520, 373] on icon at bounding box center [783, 466] width 5 height 11
drag, startPoint x: 844, startPoint y: 467, endPoint x: 823, endPoint y: 467, distance: 20.9
click at [520, 373] on icon at bounding box center [822, 466] width 5 height 11
click at [520, 373] on div "I can boogie," at bounding box center [784, 466] width 92 height 67
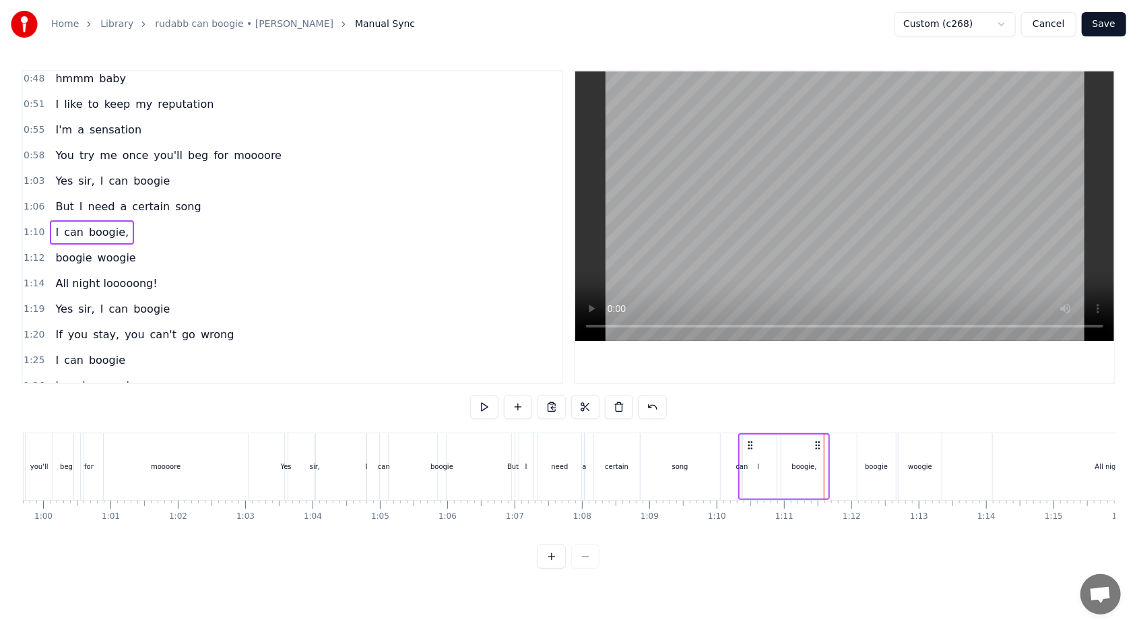
click at [520, 373] on div "I" at bounding box center [758, 466] width 36 height 64
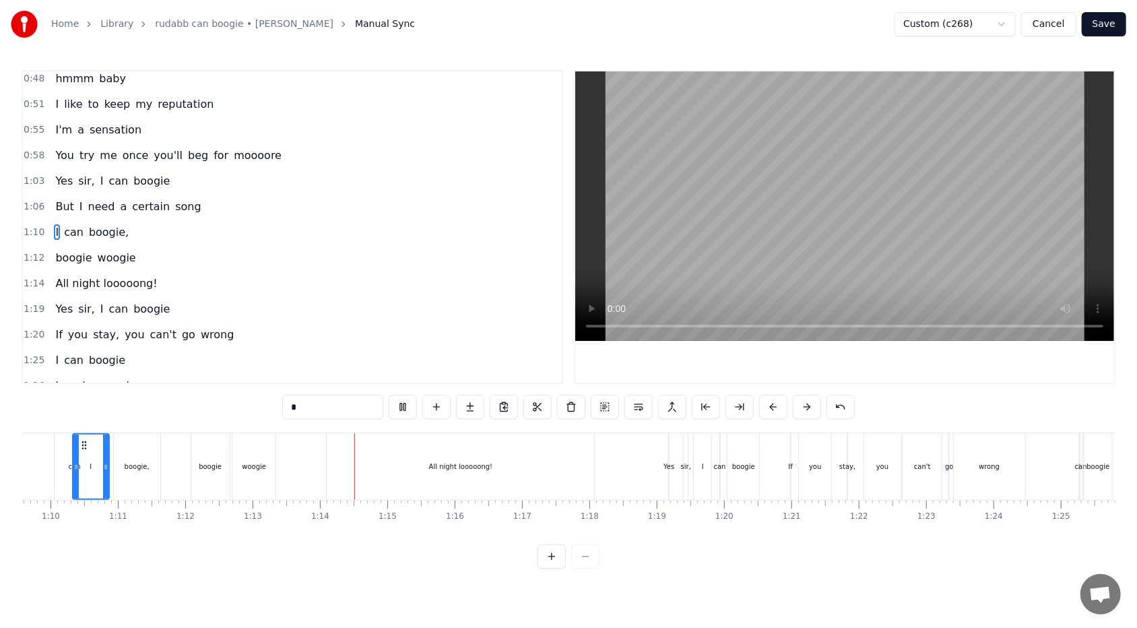
scroll to position [0, 4909]
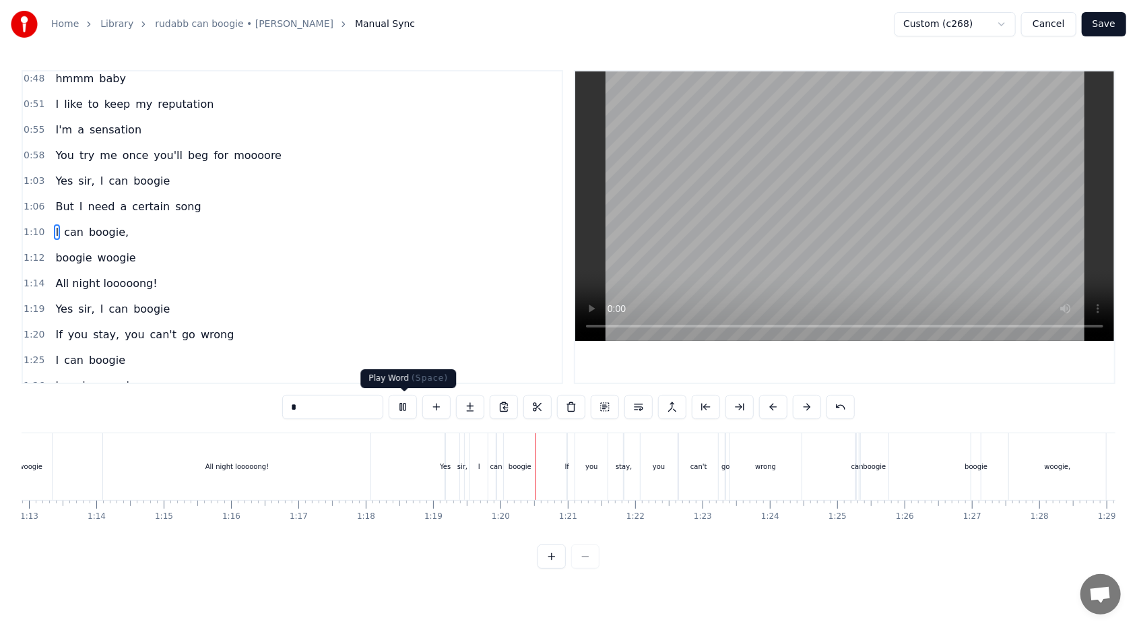
click at [408, 373] on button at bounding box center [403, 407] width 28 height 24
click at [81, 220] on div "I can boogie," at bounding box center [92, 232] width 84 height 24
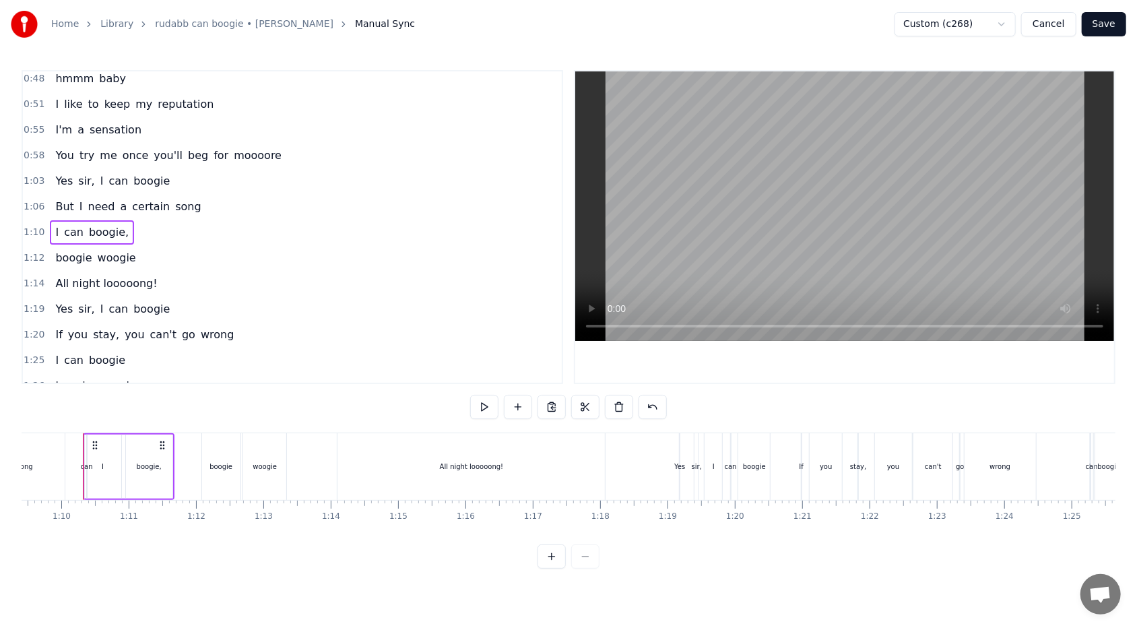
scroll to position [0, 4668]
click at [141, 373] on div "boogie," at bounding box center [156, 466] width 46 height 64
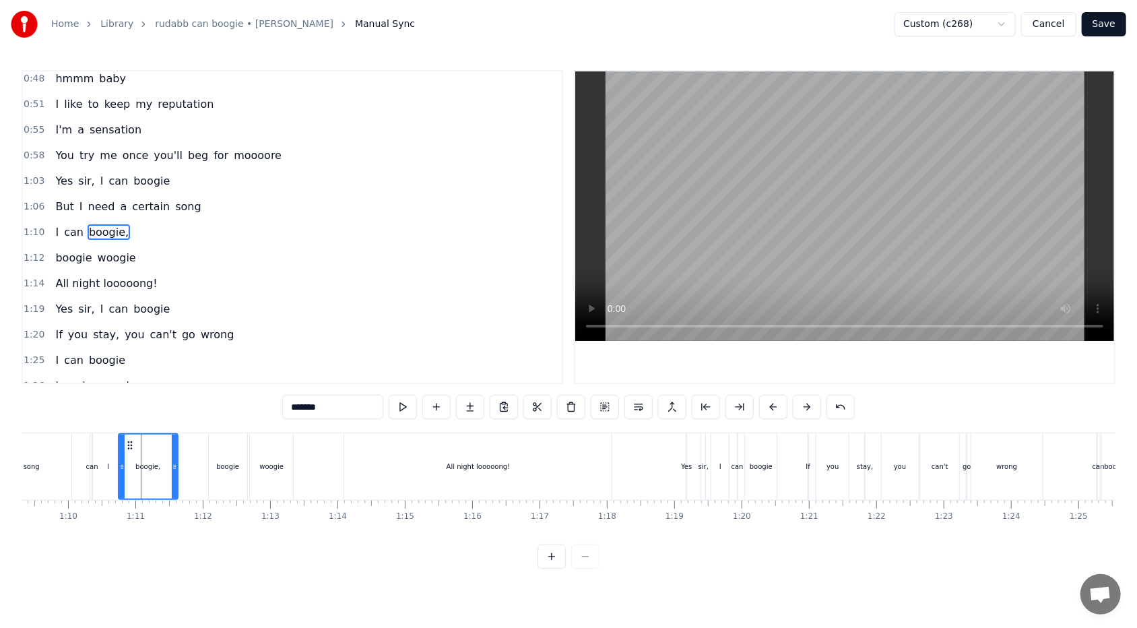
drag, startPoint x: 133, startPoint y: 465, endPoint x: 121, endPoint y: 465, distance: 12.8
click at [121, 373] on icon at bounding box center [121, 466] width 5 height 11
drag, startPoint x: 174, startPoint y: 469, endPoint x: 152, endPoint y: 465, distance: 22.6
click at [151, 373] on icon at bounding box center [150, 466] width 5 height 11
drag, startPoint x: 152, startPoint y: 465, endPoint x: 167, endPoint y: 462, distance: 15.7
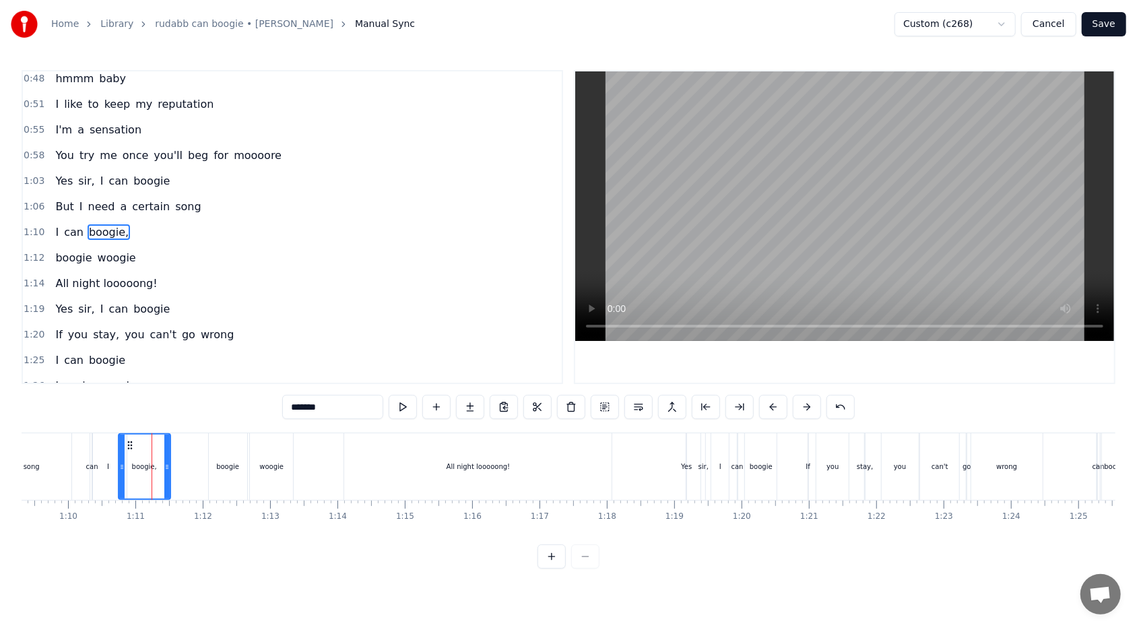
click at [167, 373] on icon at bounding box center [166, 466] width 5 height 11
click at [168, 373] on div at bounding box center [168, 466] width 1 height 67
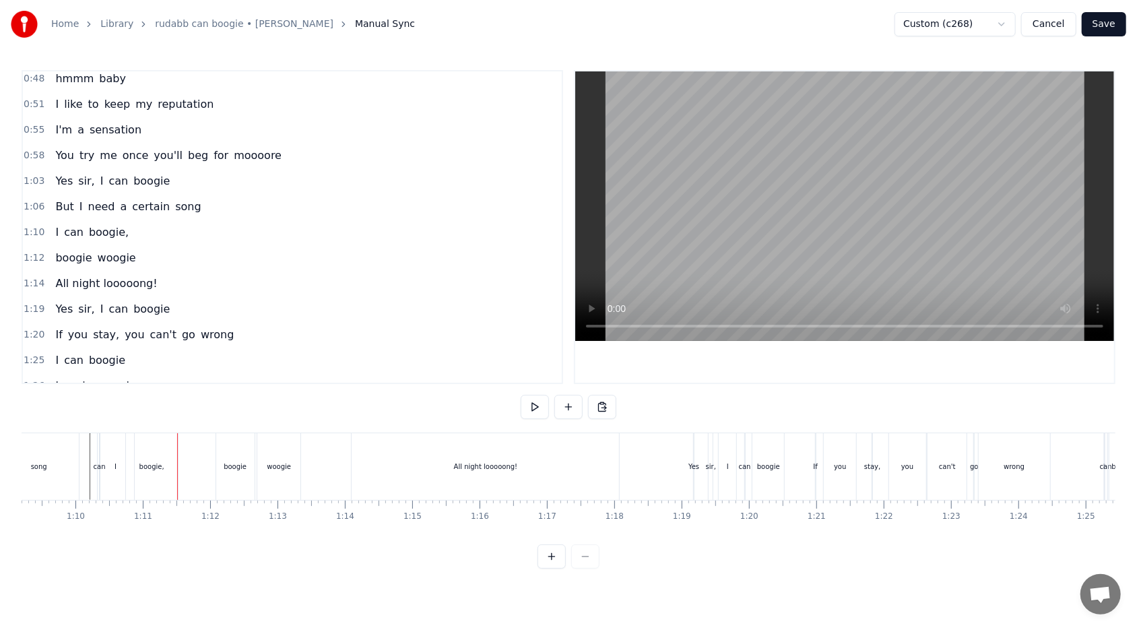
click at [147, 373] on div "boogie," at bounding box center [151, 466] width 25 height 10
click at [129, 373] on circle at bounding box center [129, 466] width 1 height 1
click at [121, 373] on div "I" at bounding box center [116, 466] width 36 height 67
type input "*"
click at [97, 373] on div "I" at bounding box center [116, 466] width 38 height 67
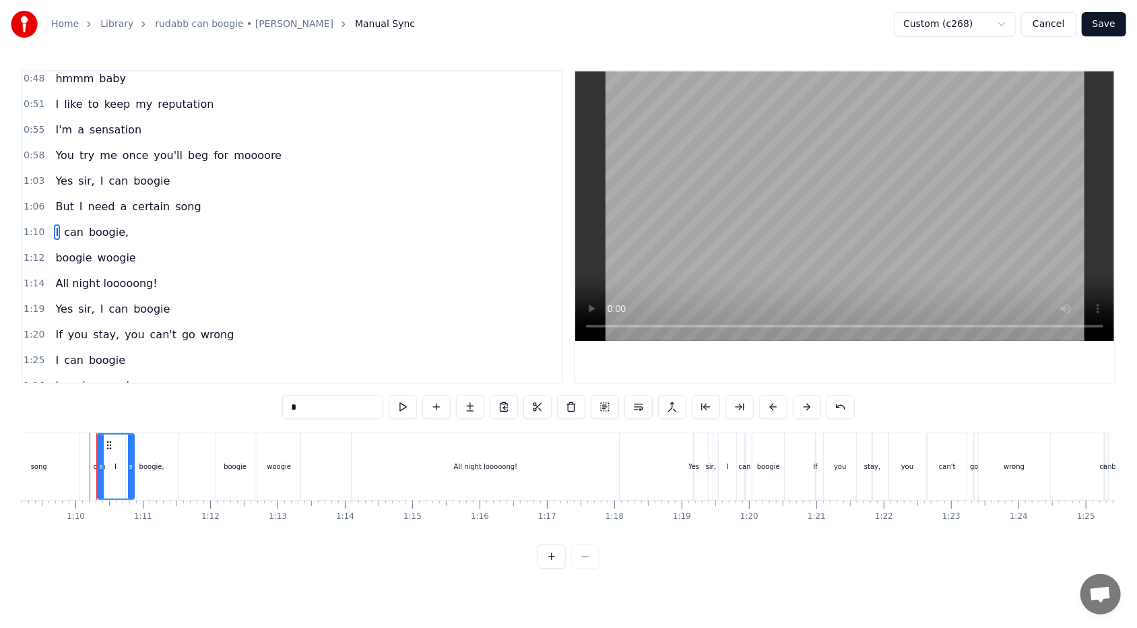
click at [143, 226] on div "1:10 I can boogie," at bounding box center [292, 233] width 539 height 26
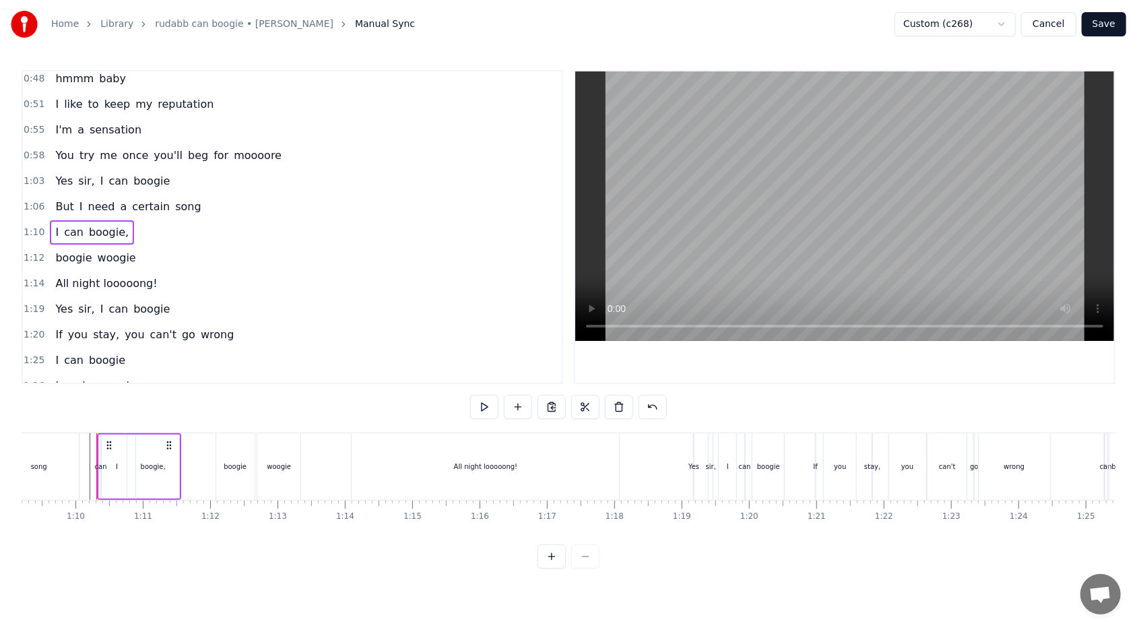
click at [54, 232] on span "I" at bounding box center [57, 231] width 6 height 15
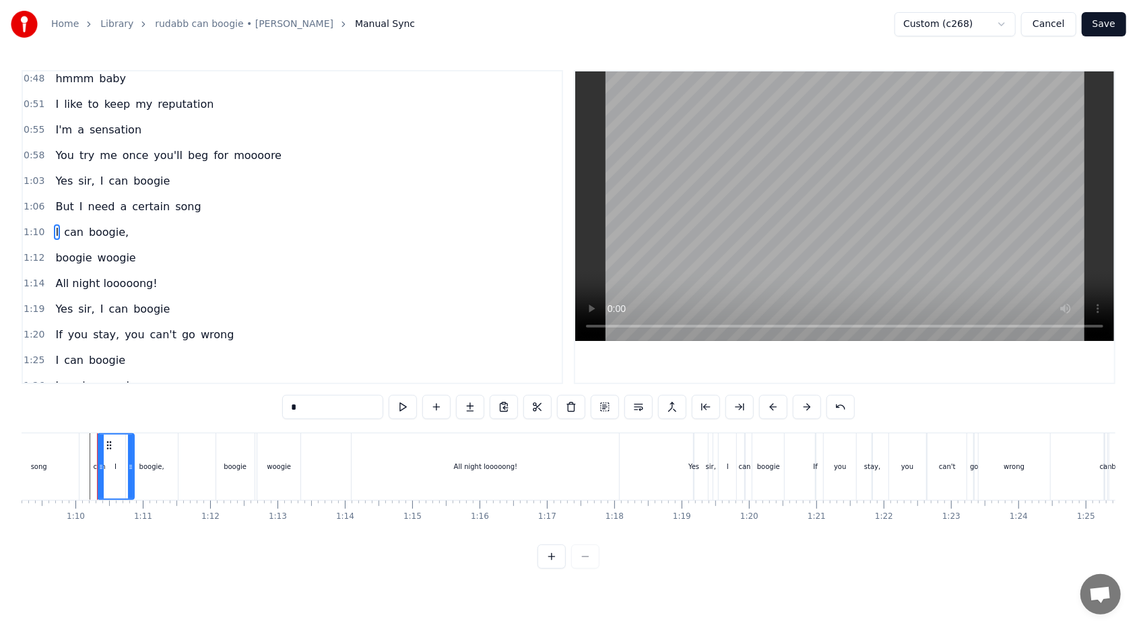
click at [63, 228] on span "can" at bounding box center [74, 231] width 22 height 15
type input "***"
drag, startPoint x: 102, startPoint y: 467, endPoint x: 121, endPoint y: 463, distance: 19.9
click at [121, 373] on div "I can boogie," at bounding box center [139, 466] width 84 height 67
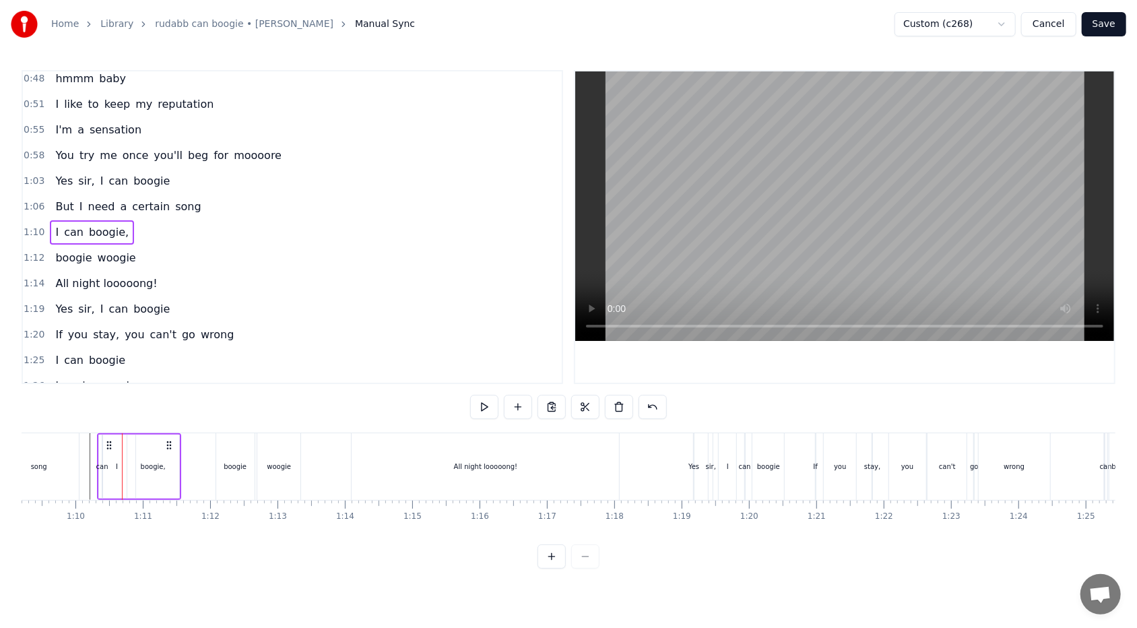
click at [105, 373] on div "can" at bounding box center [102, 466] width 12 height 10
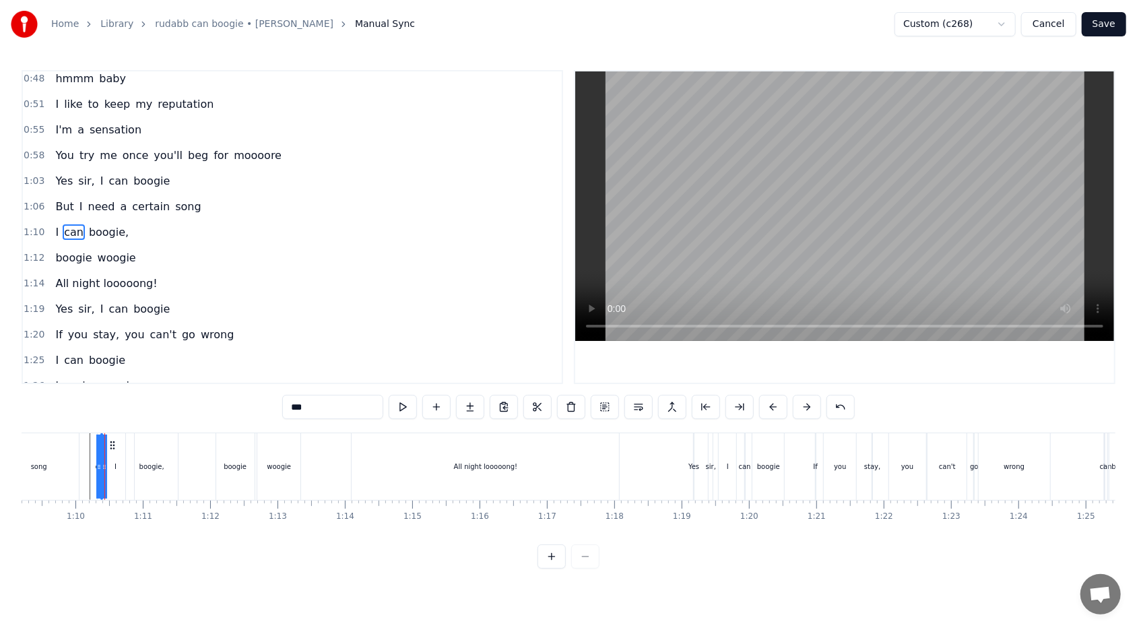
click at [112, 373] on div "I can boogie," at bounding box center [139, 466] width 84 height 67
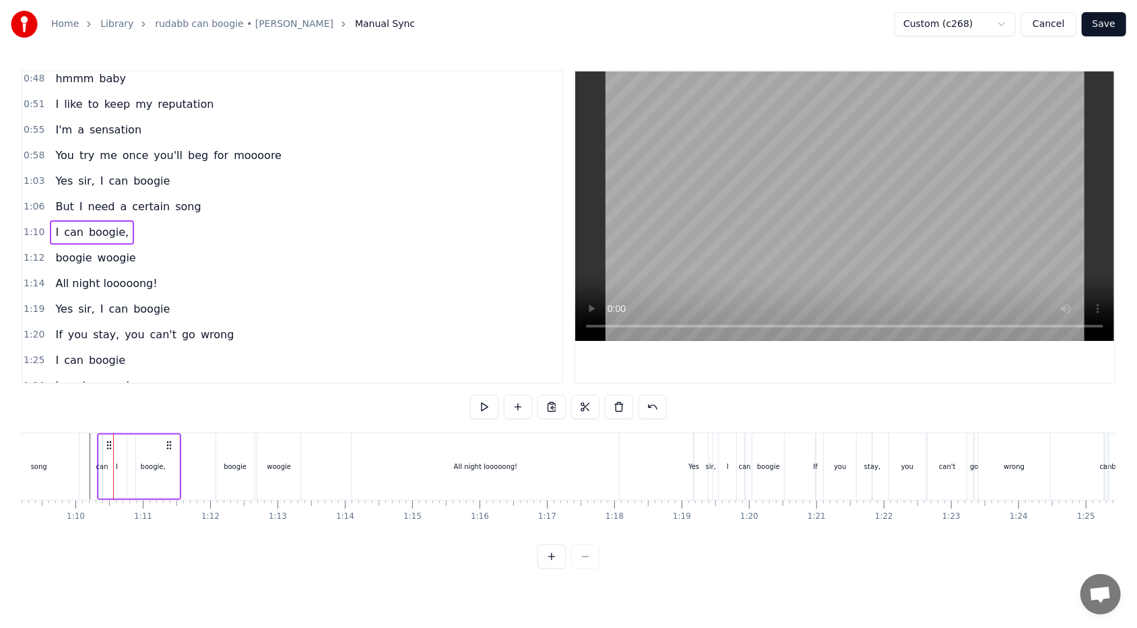
click at [116, 373] on div "I" at bounding box center [117, 466] width 2 height 10
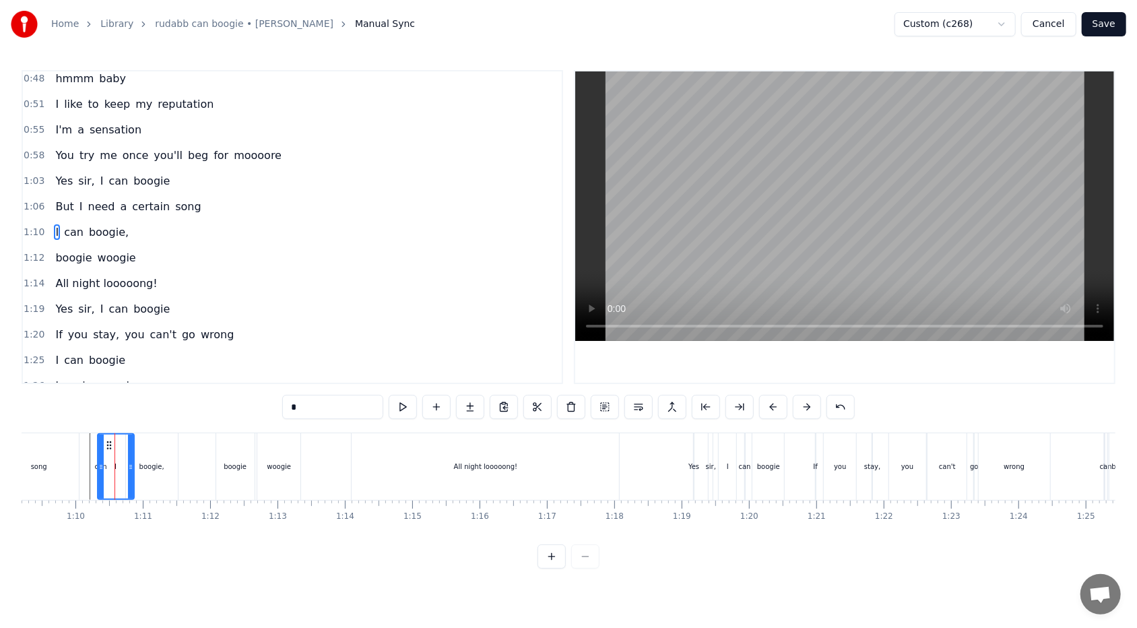
click at [129, 373] on icon at bounding box center [130, 466] width 5 height 11
click at [121, 373] on div "I" at bounding box center [115, 466] width 35 height 64
drag, startPoint x: 129, startPoint y: 467, endPoint x: 119, endPoint y: 467, distance: 10.8
click at [119, 373] on icon at bounding box center [119, 466] width 5 height 11
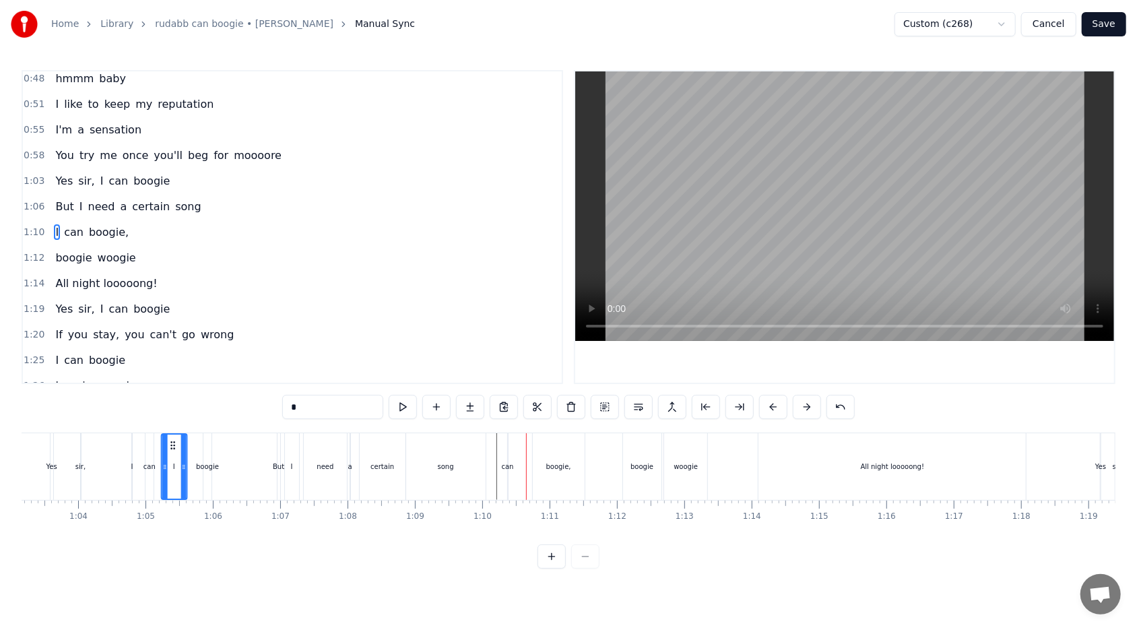
scroll to position [0, 4217]
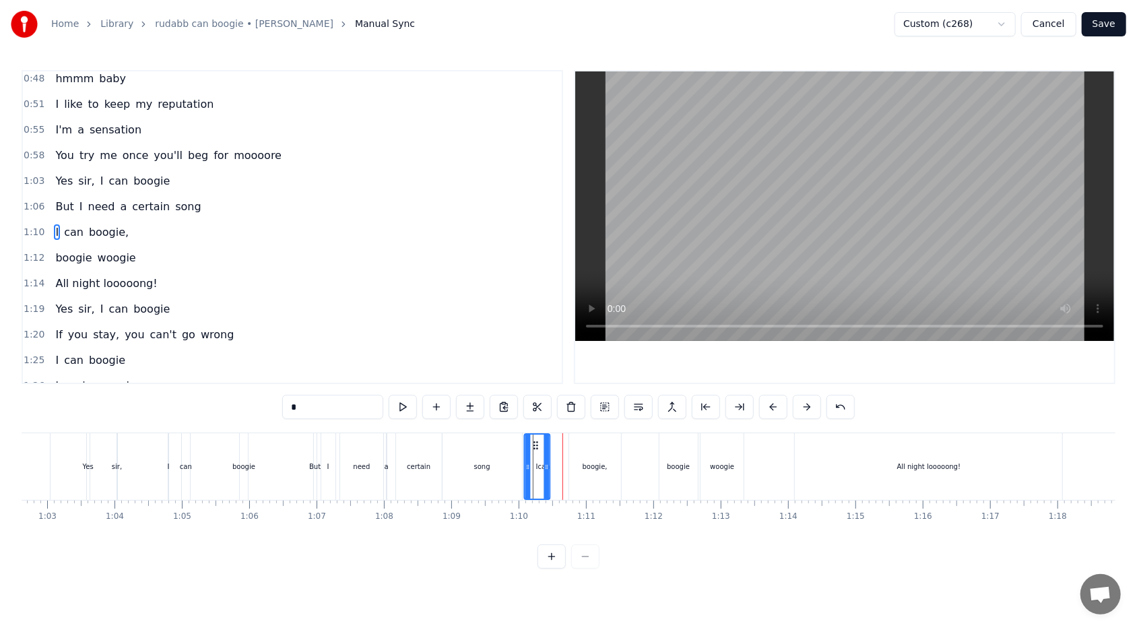
drag, startPoint x: 106, startPoint y: 443, endPoint x: 533, endPoint y: 465, distance: 428.2
click at [520, 373] on div "I" at bounding box center [537, 466] width 24 height 64
click at [520, 373] on div "I can boogie," at bounding box center [573, 466] width 100 height 67
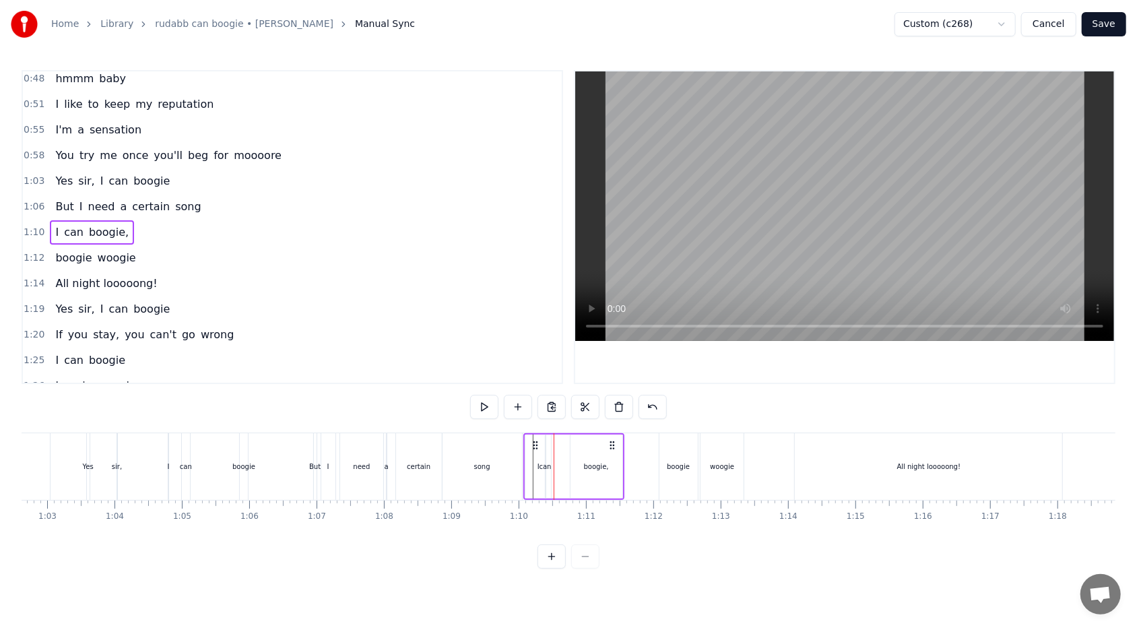
click at [520, 373] on div "can" at bounding box center [545, 466] width 12 height 10
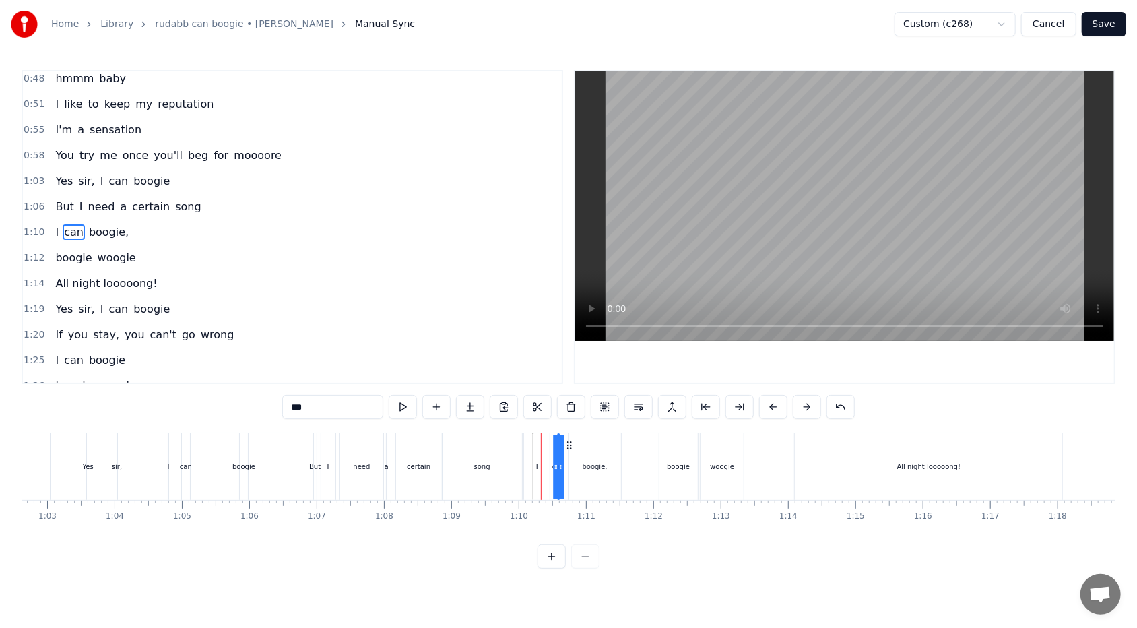
drag, startPoint x: 554, startPoint y: 444, endPoint x: 568, endPoint y: 444, distance: 14.1
click at [520, 373] on icon at bounding box center [569, 445] width 11 height 11
click at [520, 373] on div "I" at bounding box center [537, 466] width 2 height 10
type input "*"
drag, startPoint x: 548, startPoint y: 466, endPoint x: 557, endPoint y: 465, distance: 9.5
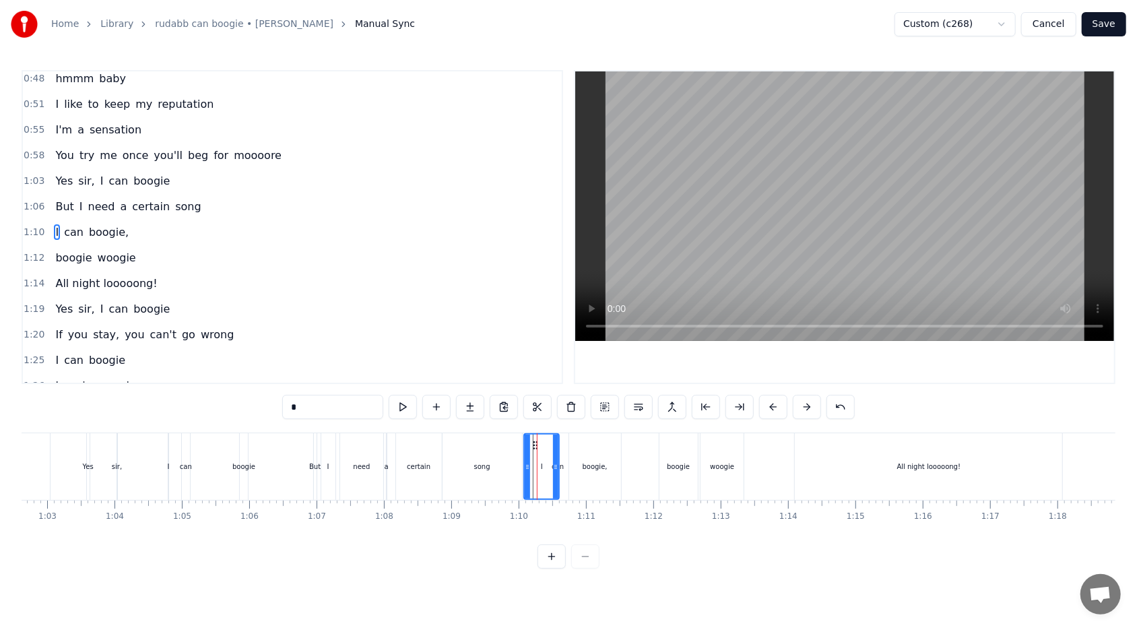
click at [520, 373] on icon at bounding box center [555, 466] width 5 height 11
click at [197, 220] on div "1:10 I can boogie," at bounding box center [292, 233] width 539 height 26
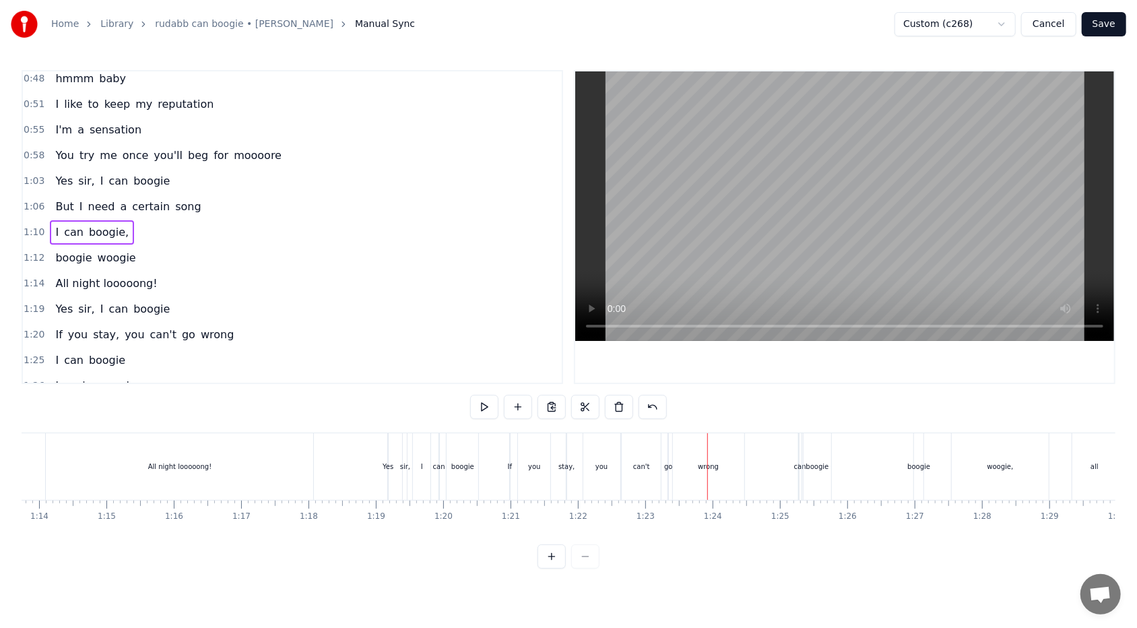
scroll to position [40, 0]
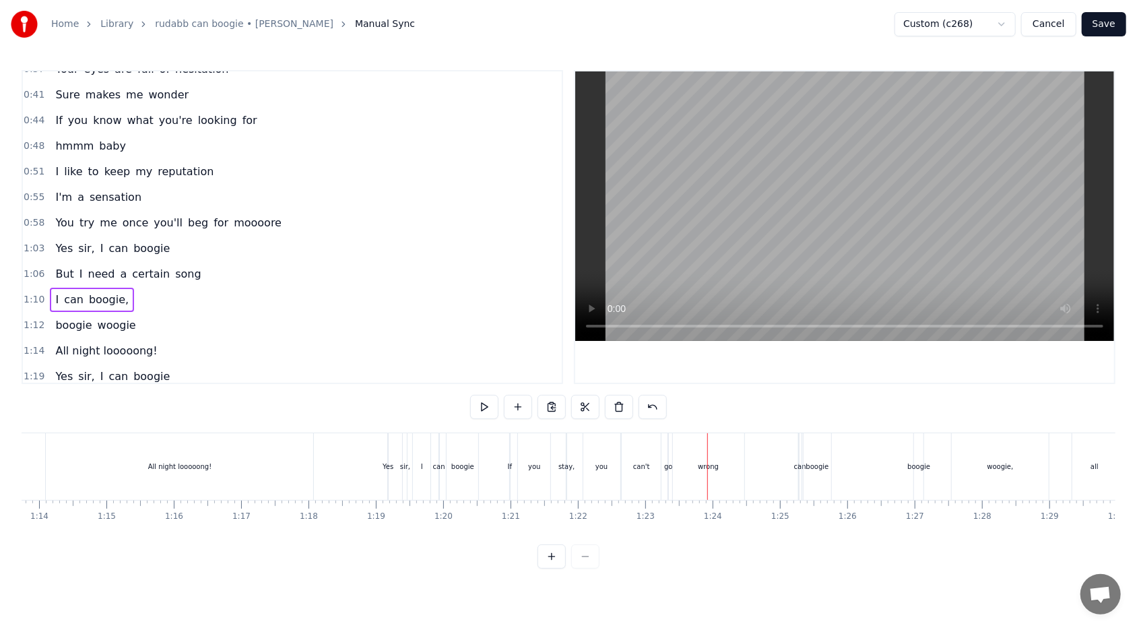
click at [174, 244] on div "1:03 Yes sir, I can boogie" at bounding box center [292, 249] width 539 height 26
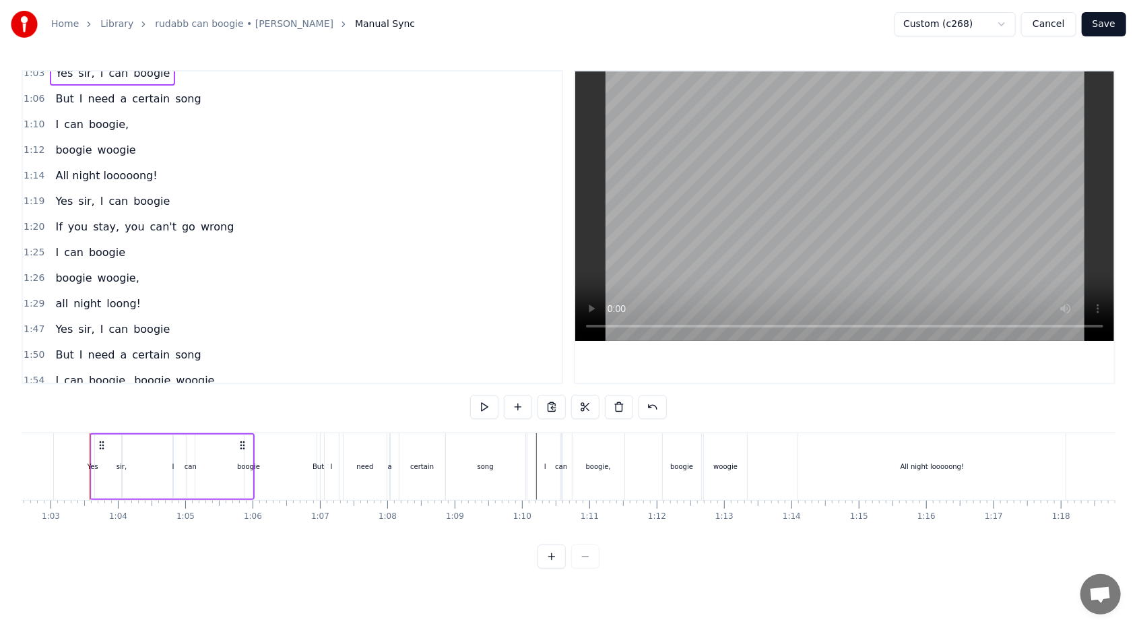
scroll to position [148, 0]
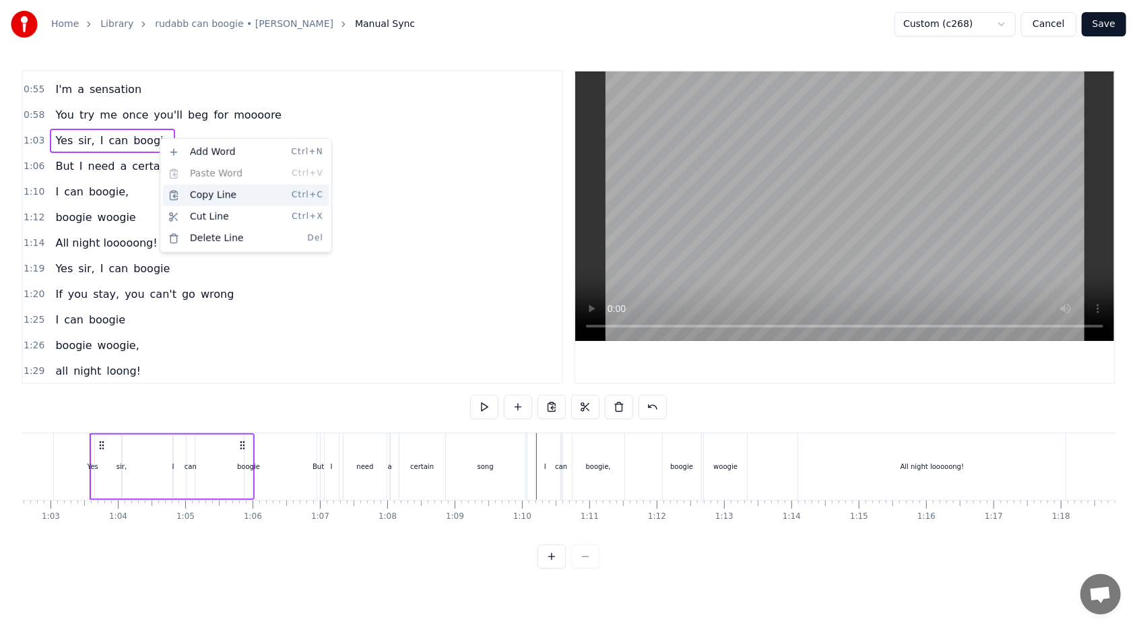
click at [192, 204] on div "Copy Line Ctrl+C" at bounding box center [246, 196] width 166 height 22
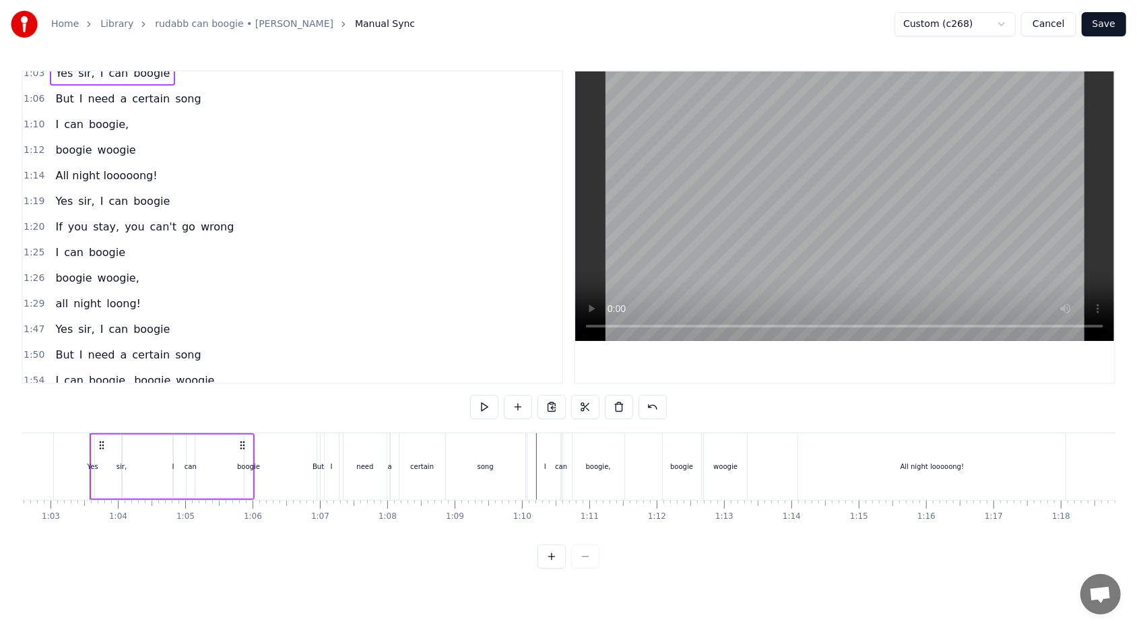
click at [156, 325] on div "Yes sir, I can boogie" at bounding box center [112, 329] width 125 height 24
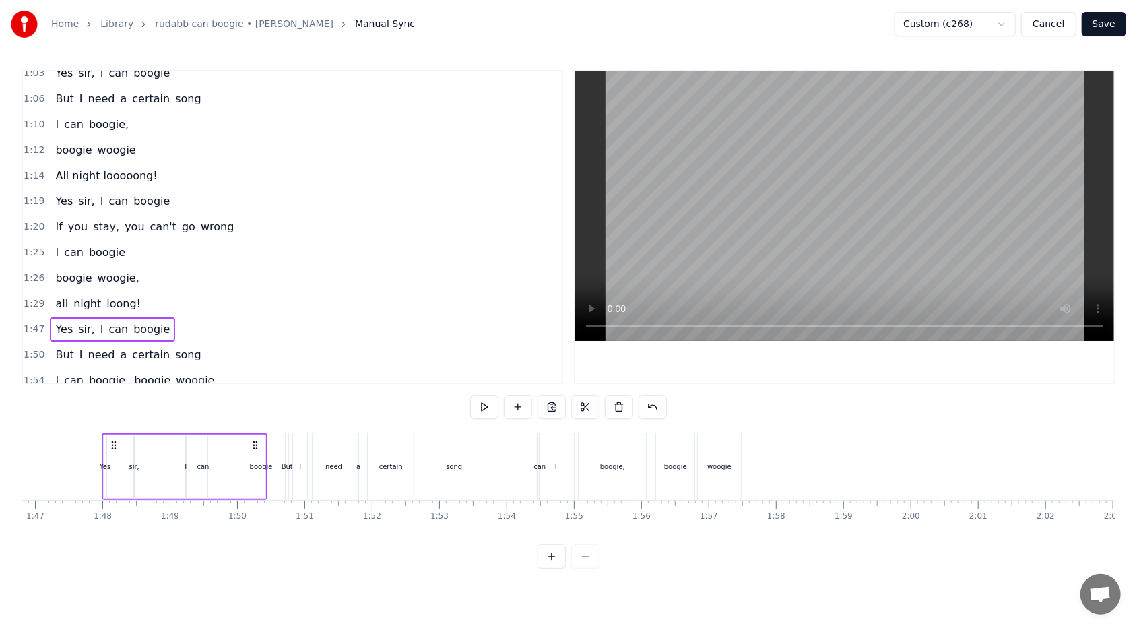
scroll to position [0, 7205]
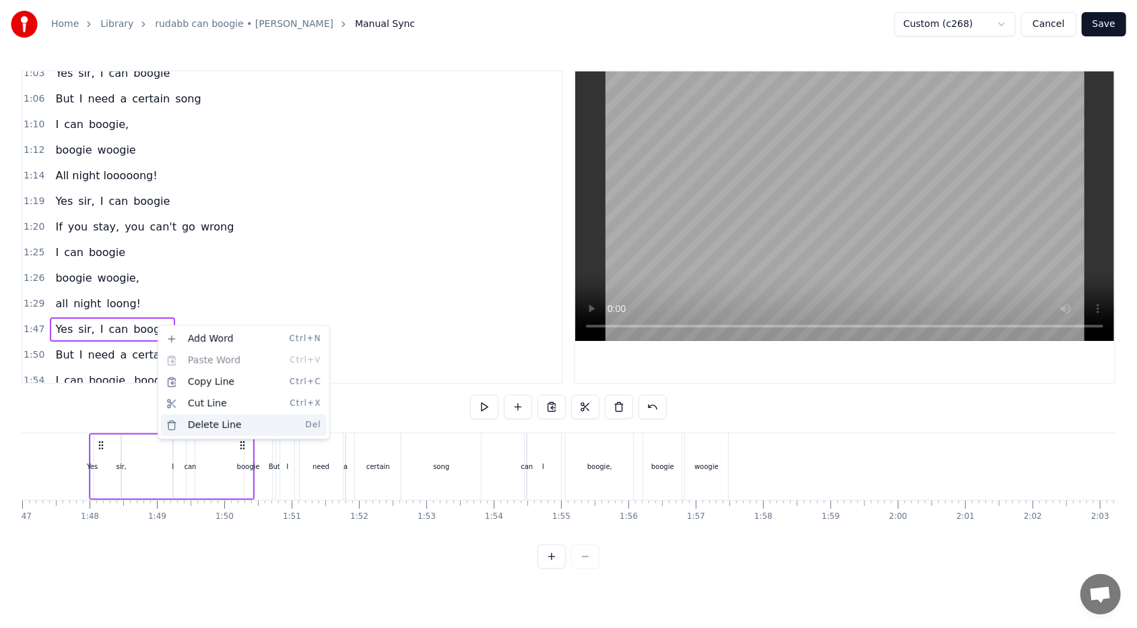
click at [211, 373] on div "Delete Line Del" at bounding box center [244, 425] width 166 height 22
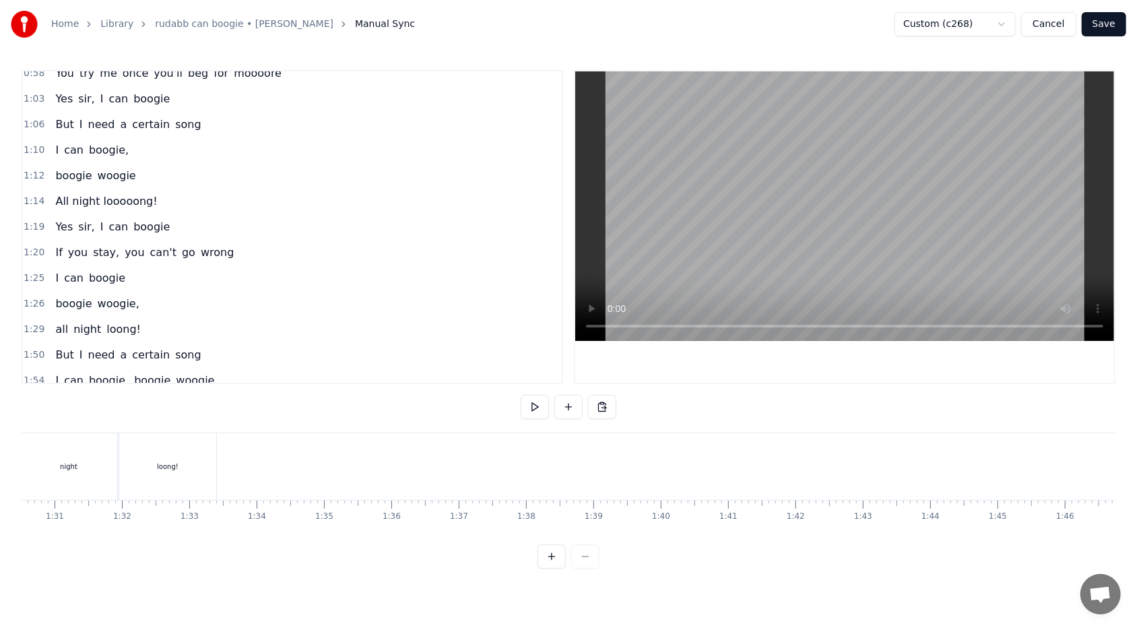
scroll to position [0, 6140]
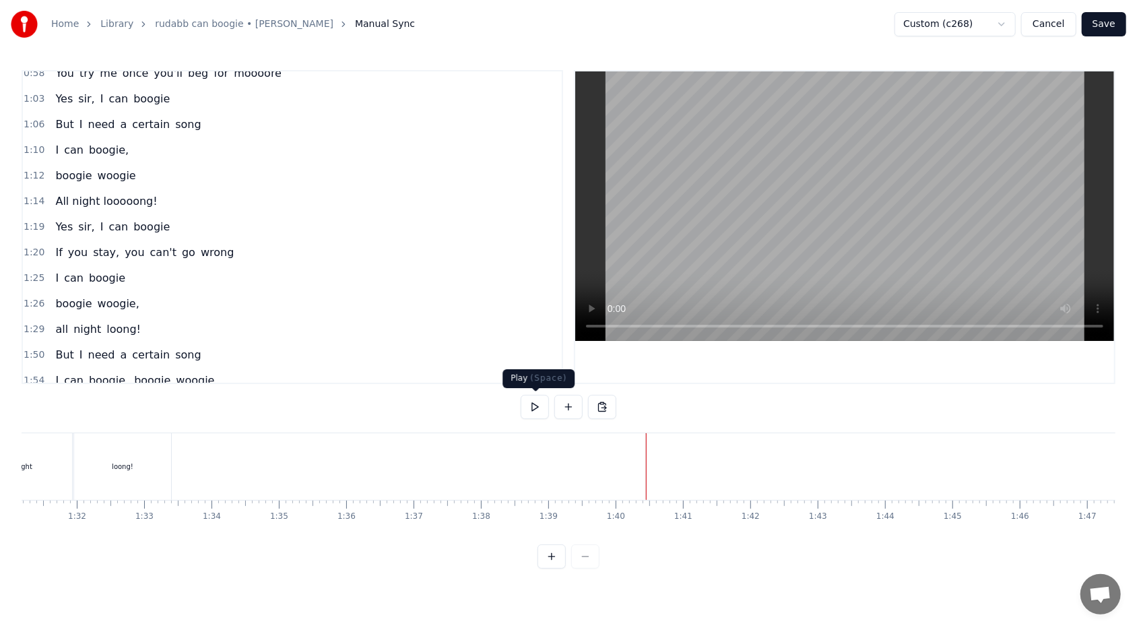
click at [520, 373] on button at bounding box center [535, 407] width 28 height 24
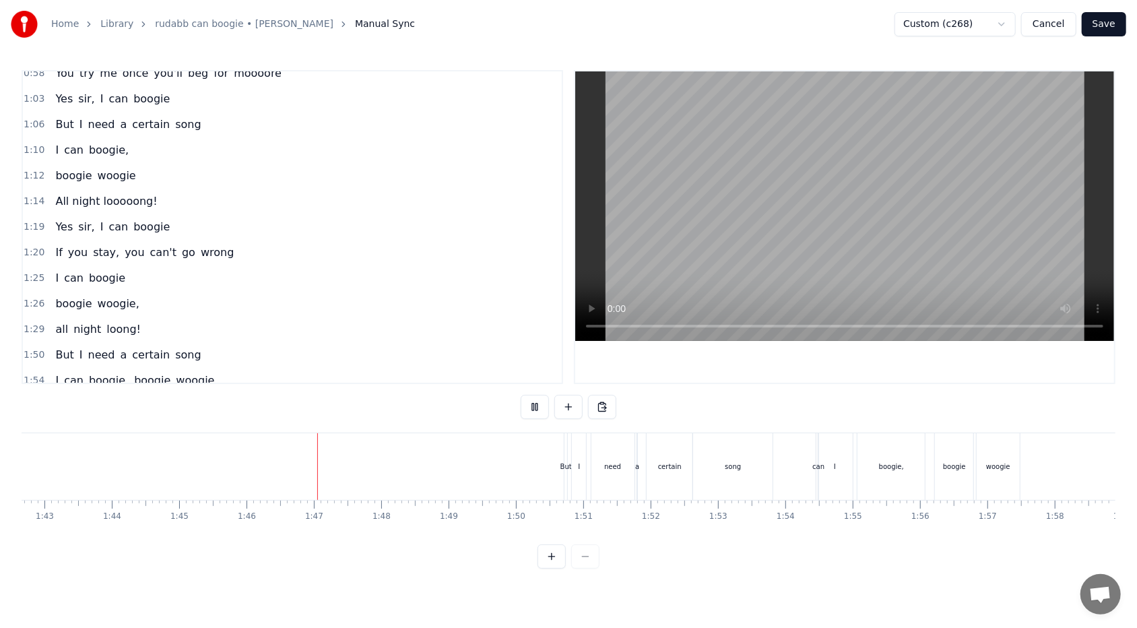
scroll to position [0, 7106]
click at [520, 373] on button at bounding box center [535, 407] width 28 height 24
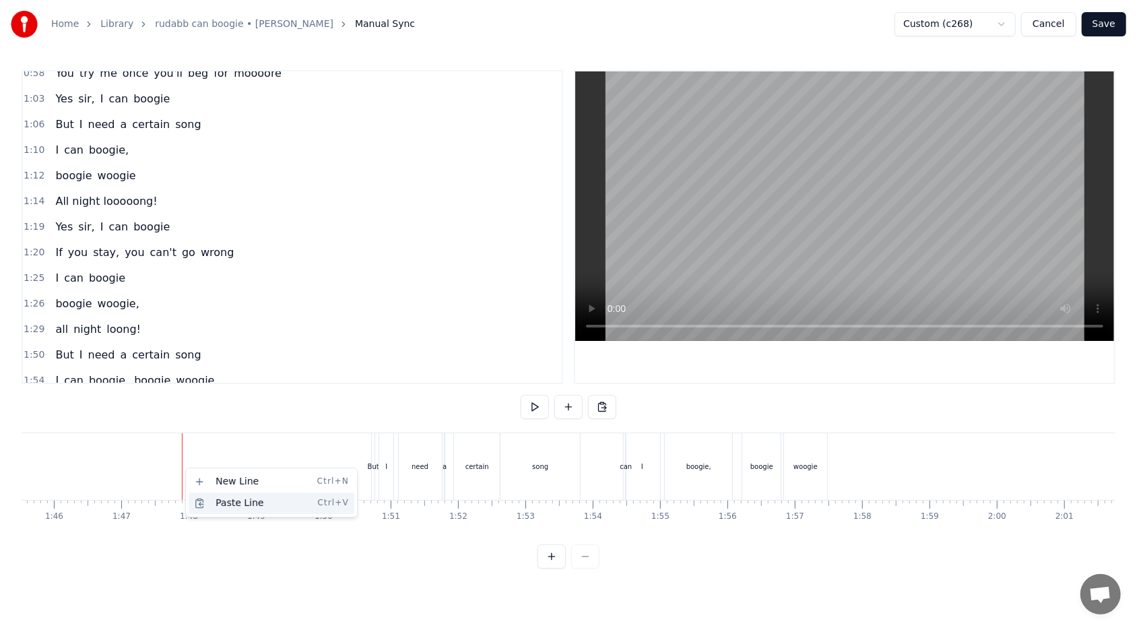
click at [218, 373] on div "Paste Line Ctrl+V" at bounding box center [272, 503] width 166 height 22
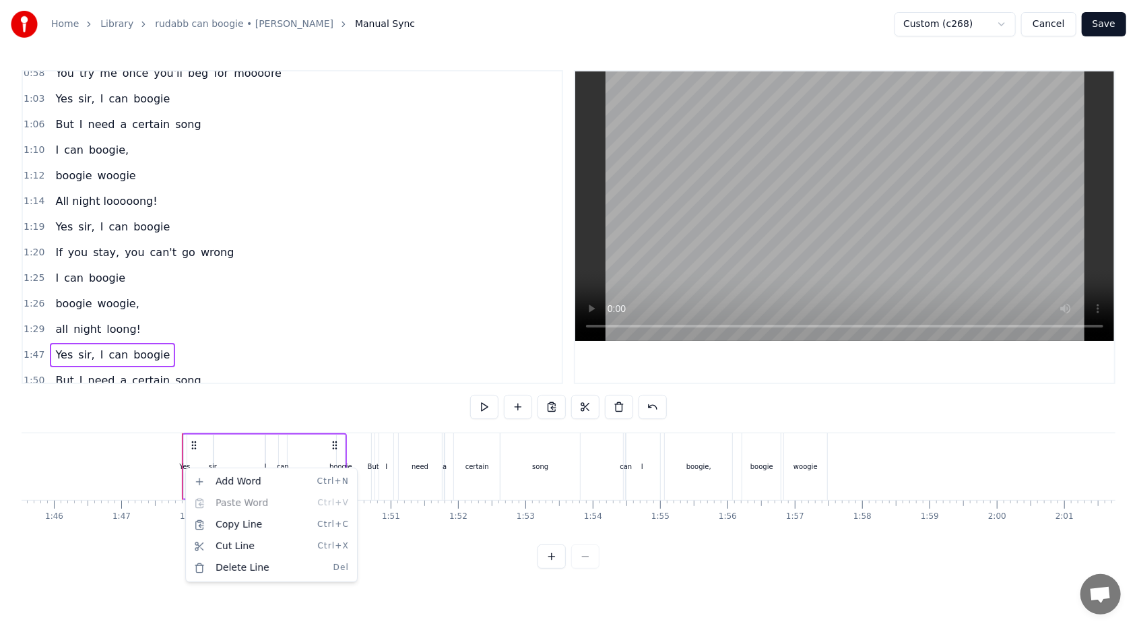
scroll to position [215, 0]
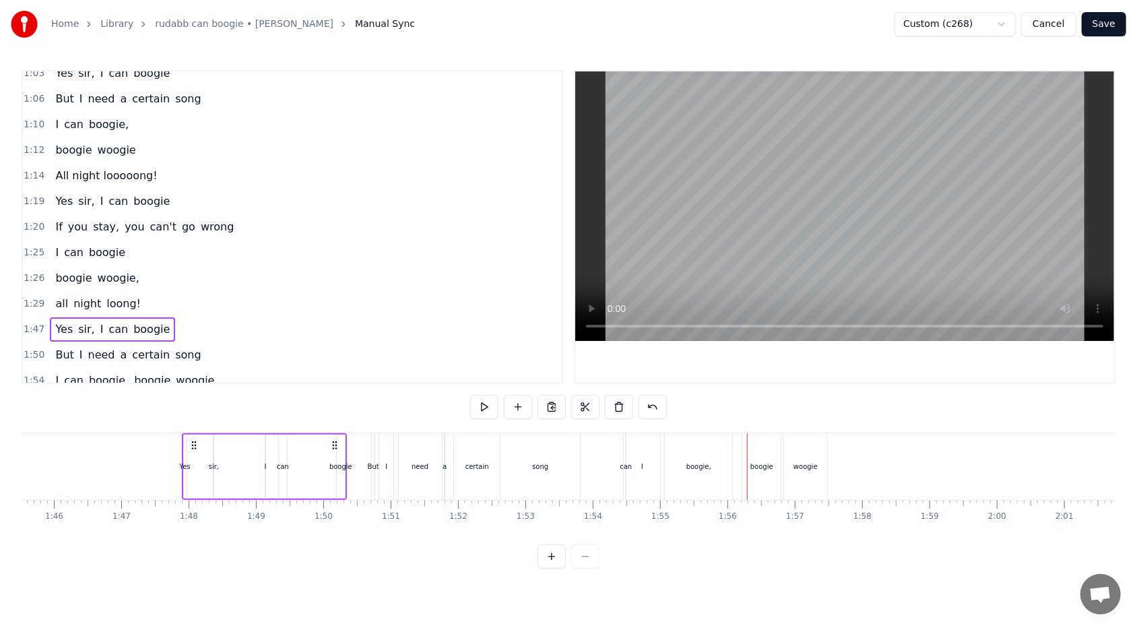
click at [198, 368] on div "I can boogie, boogie woogie" at bounding box center [135, 380] width 170 height 24
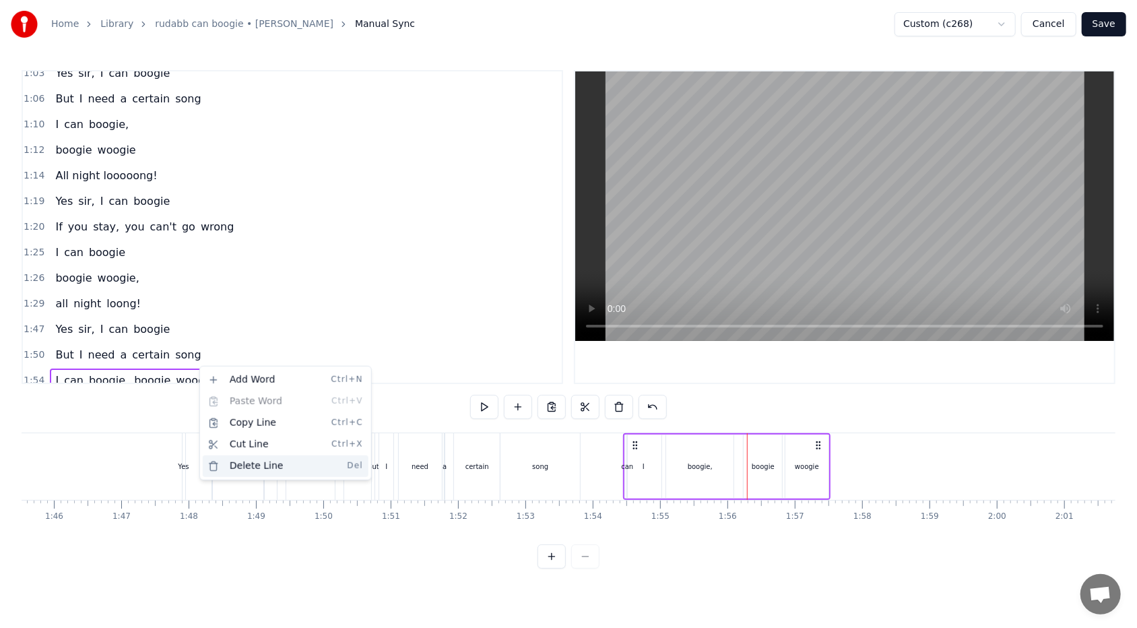
click at [234, 373] on div "Delete Line Del" at bounding box center [286, 466] width 166 height 22
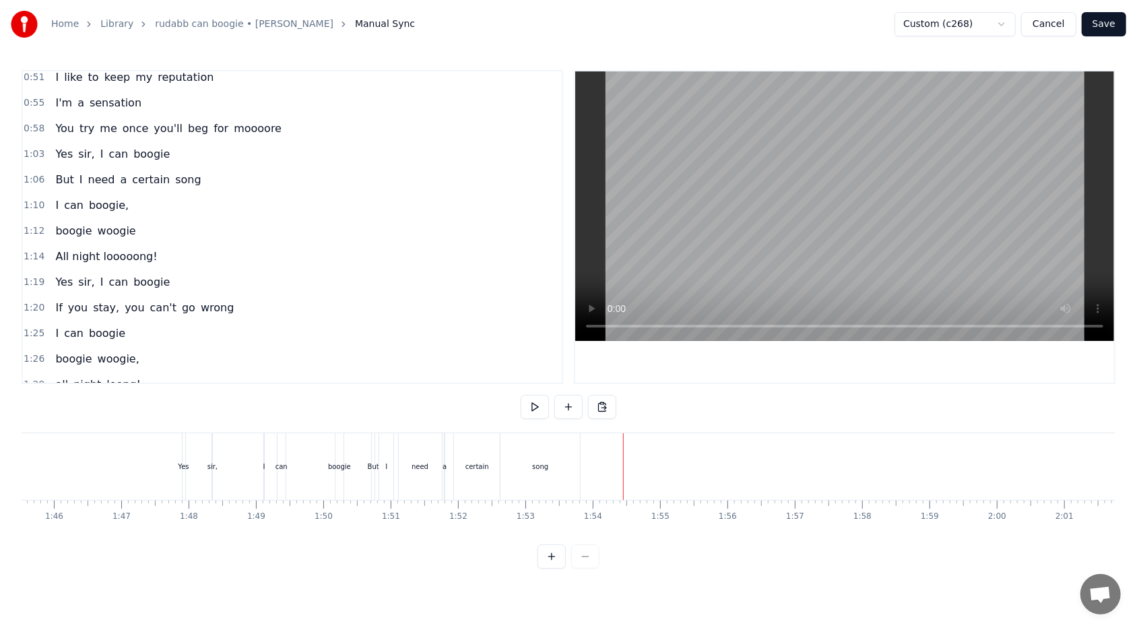
scroll to position [123, 0]
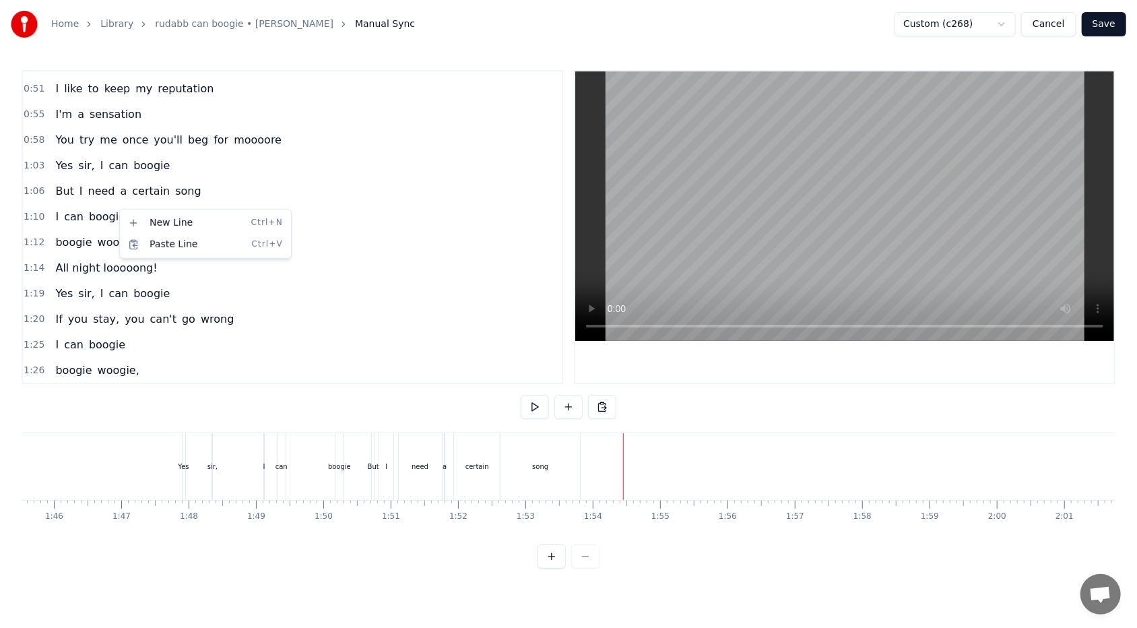
click at [187, 199] on html "Home Library rudabb can boogie • [PERSON_NAME] Manual Sync Custom (c268) Cancel…" at bounding box center [568, 295] width 1137 height 590
click at [118, 210] on div "I can boogie," at bounding box center [92, 217] width 84 height 24
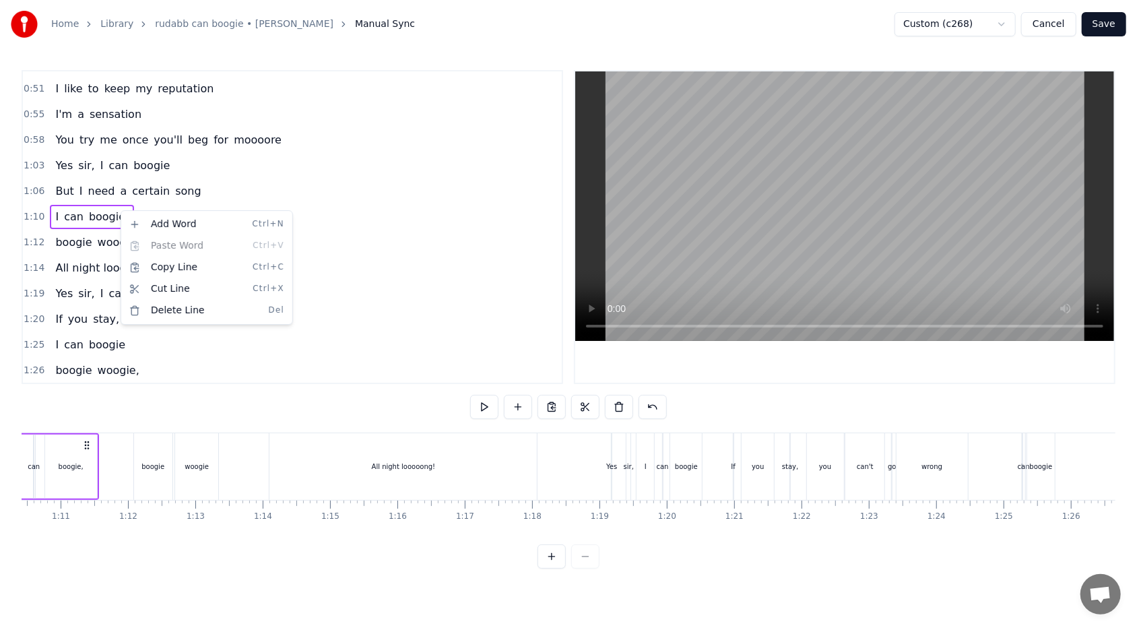
scroll to position [0, 4651]
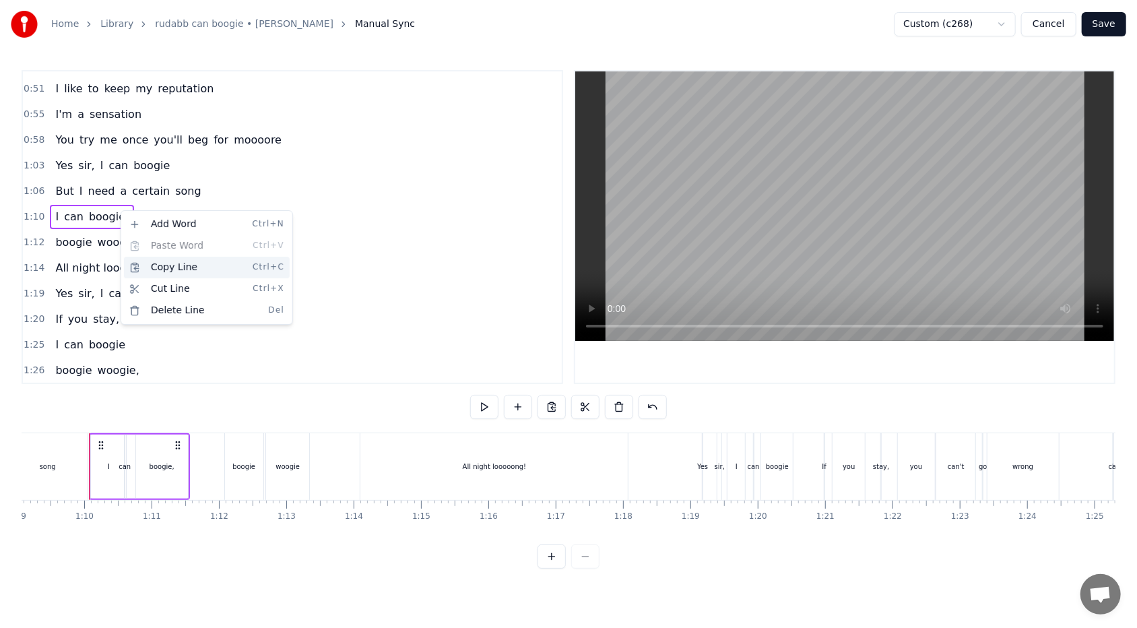
click at [141, 267] on div "Copy Line Ctrl+C" at bounding box center [207, 268] width 166 height 22
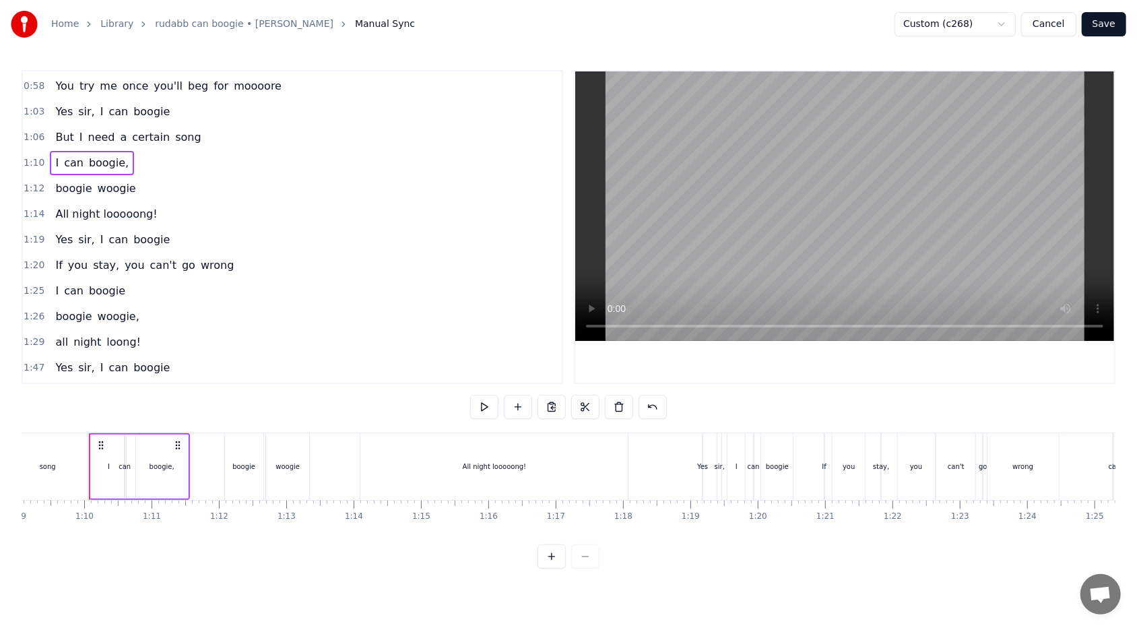
scroll to position [190, 0]
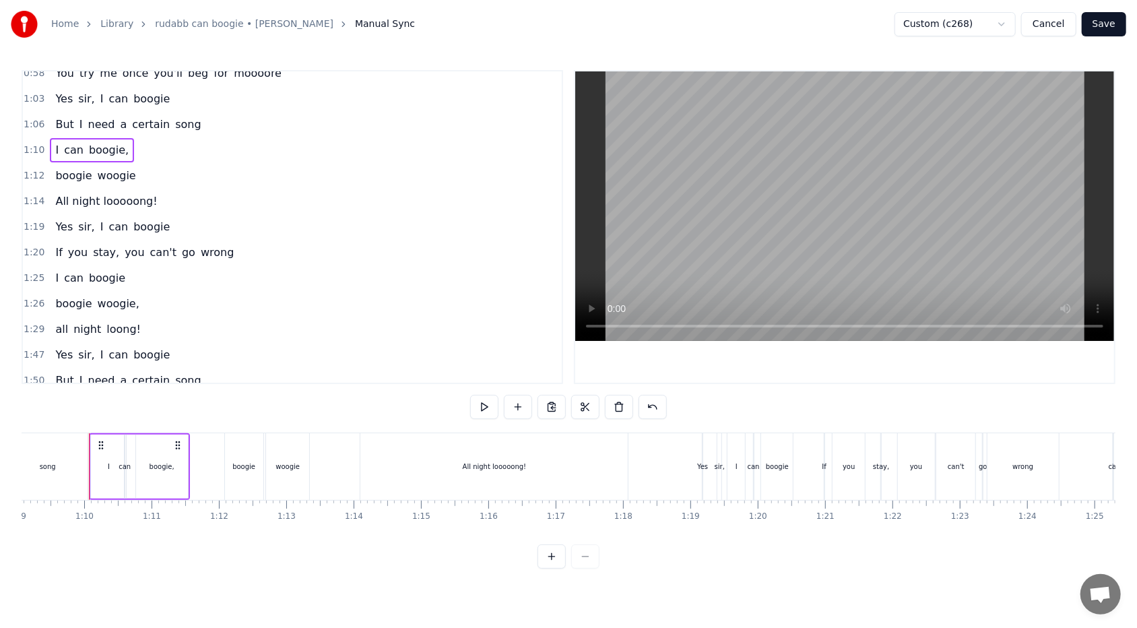
click at [183, 370] on div "But I need a certain song" at bounding box center [128, 380] width 156 height 24
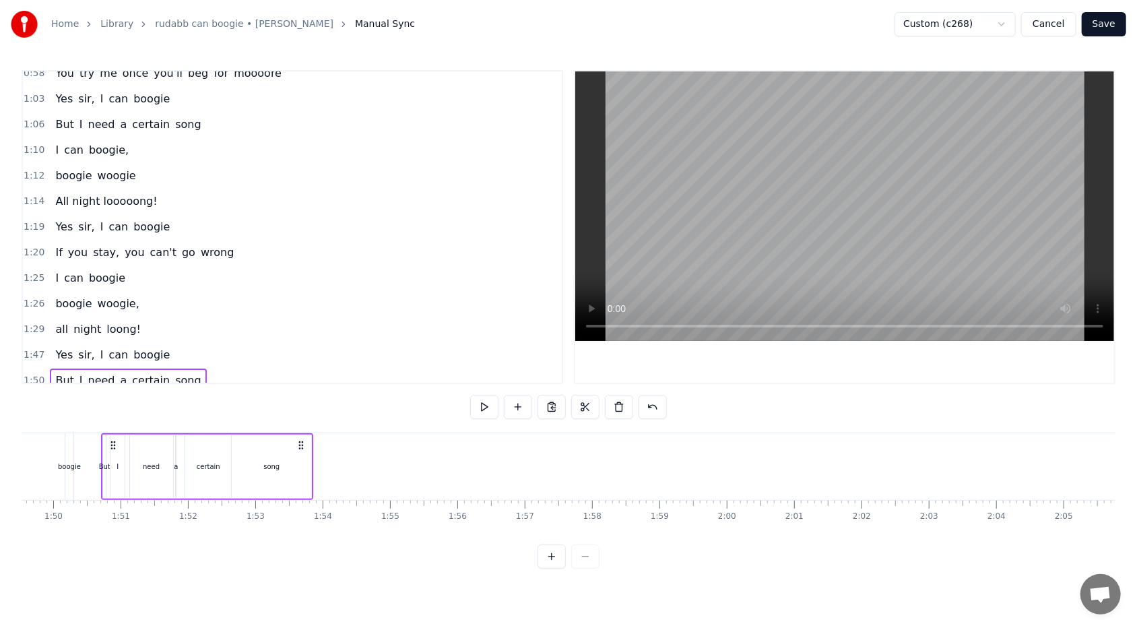
scroll to position [0, 7388]
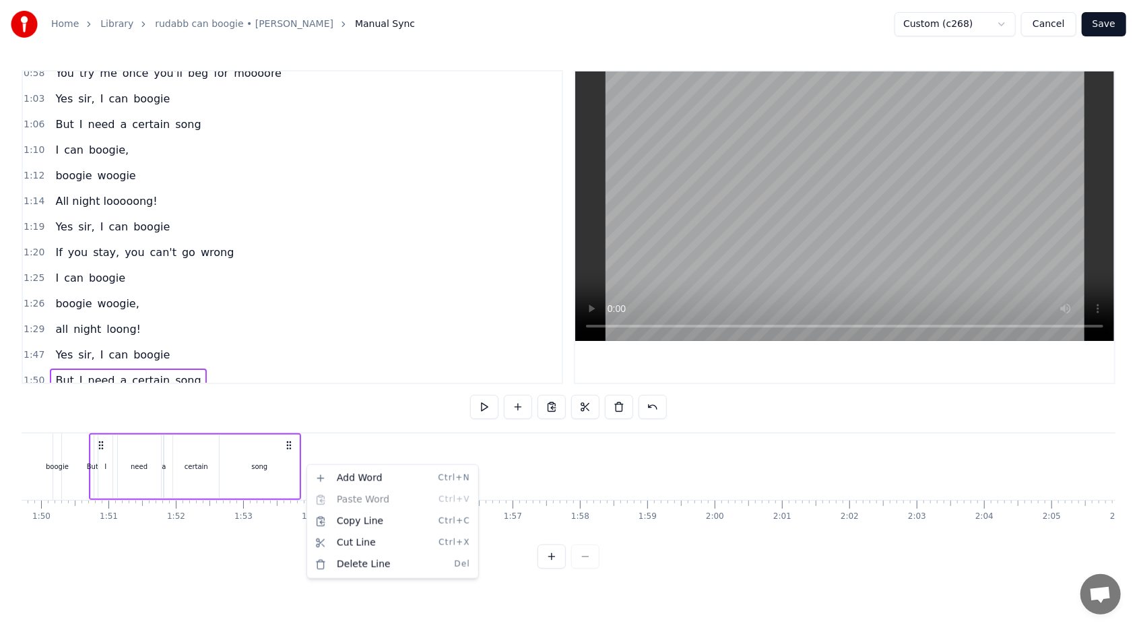
click at [302, 373] on html "Home Library rudabb can boogie • [PERSON_NAME] Manual Sync Custom (c268) Cancel…" at bounding box center [568, 295] width 1137 height 590
click at [476, 373] on button at bounding box center [484, 407] width 28 height 24
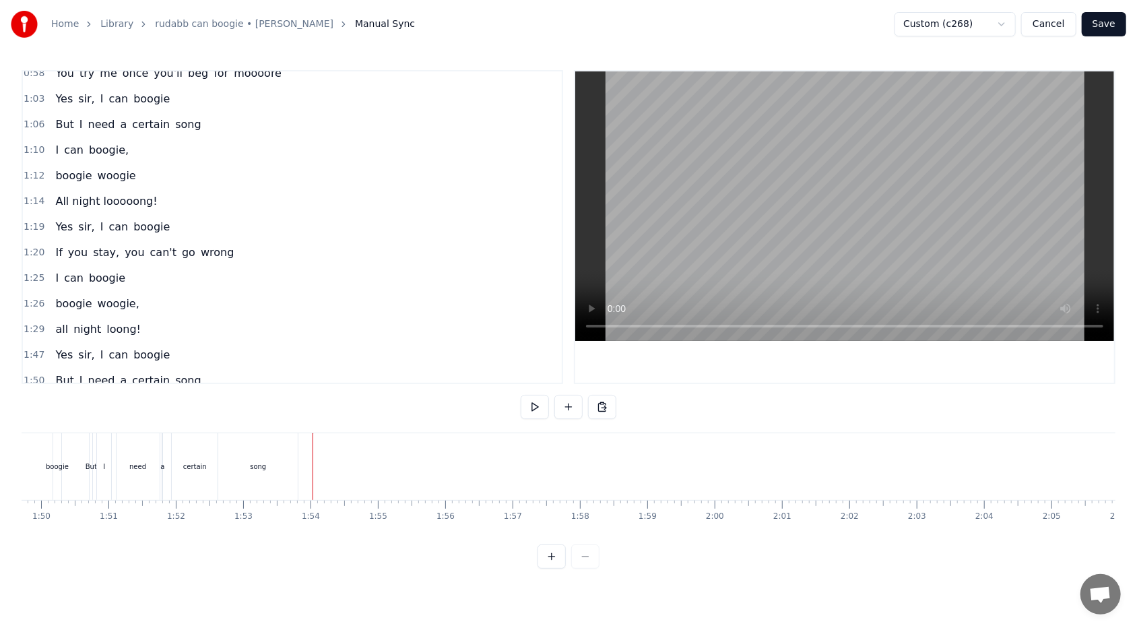
click at [340, 373] on div "Paste Line Ctrl+V" at bounding box center [397, 515] width 166 height 22
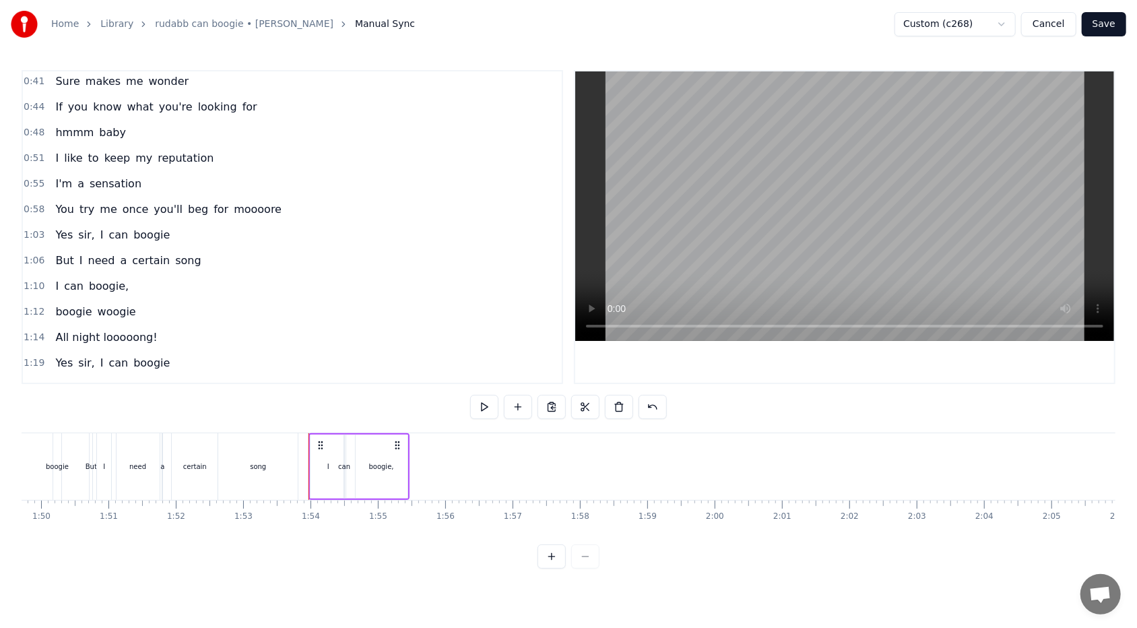
scroll to position [67, 0]
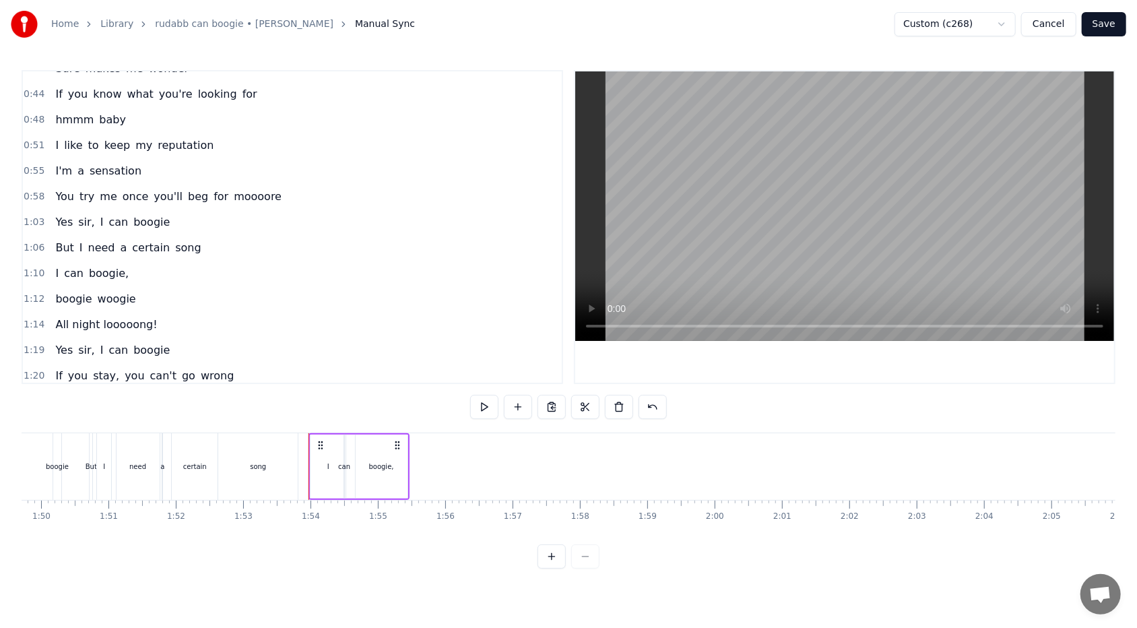
click at [129, 296] on div "boogie woogie" at bounding box center [95, 299] width 91 height 24
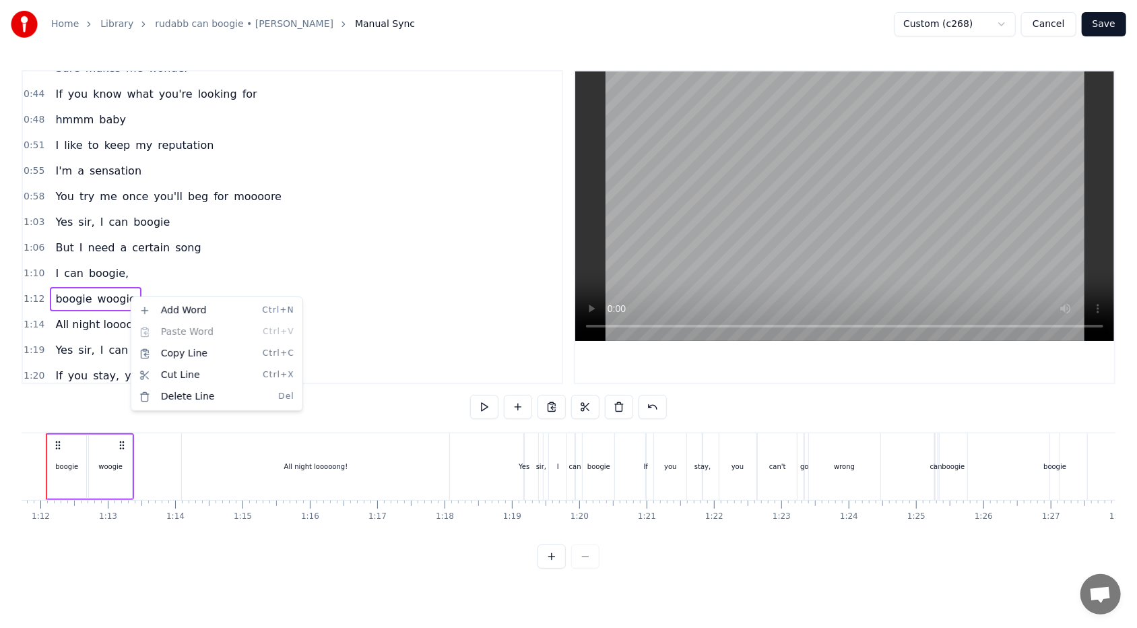
scroll to position [0, 4786]
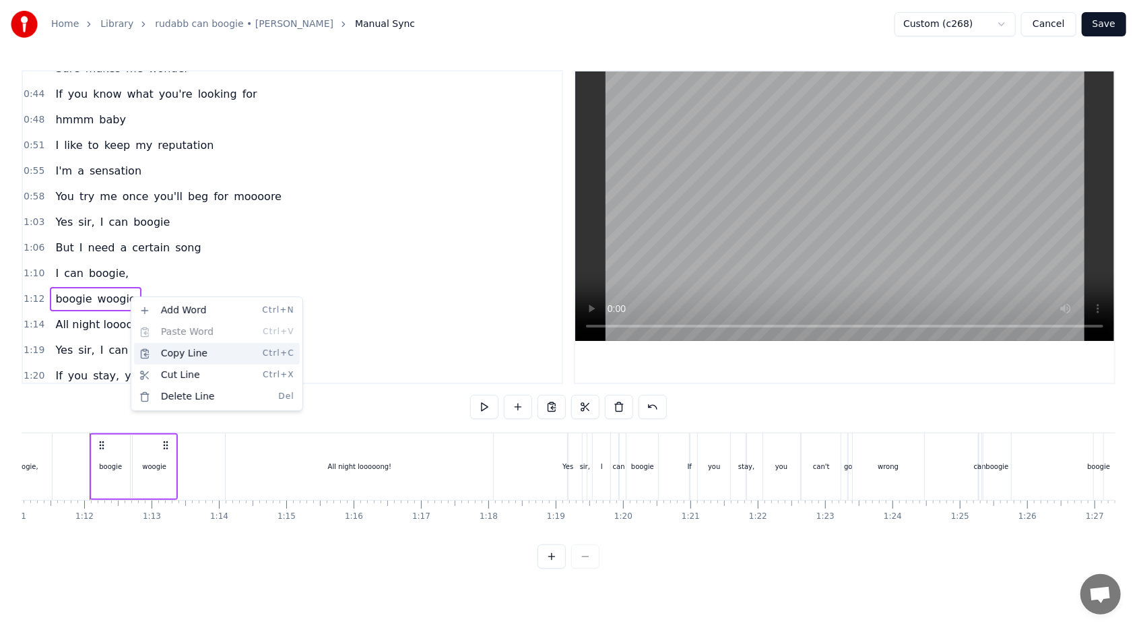
click at [157, 355] on div "Copy Line Ctrl+C" at bounding box center [217, 354] width 166 height 22
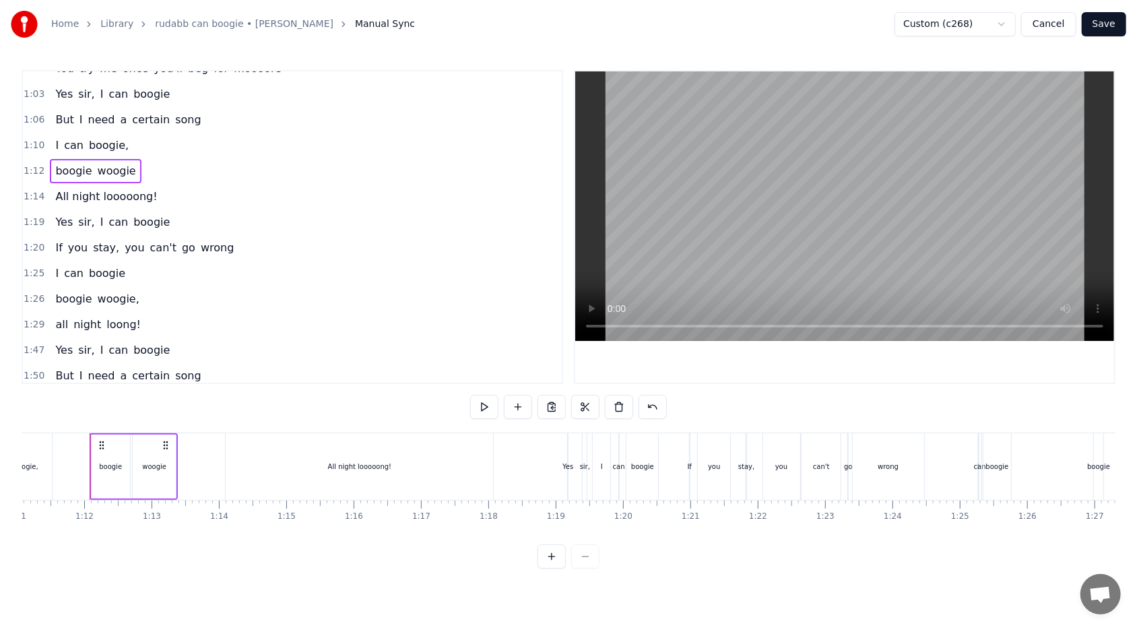
scroll to position [215, 0]
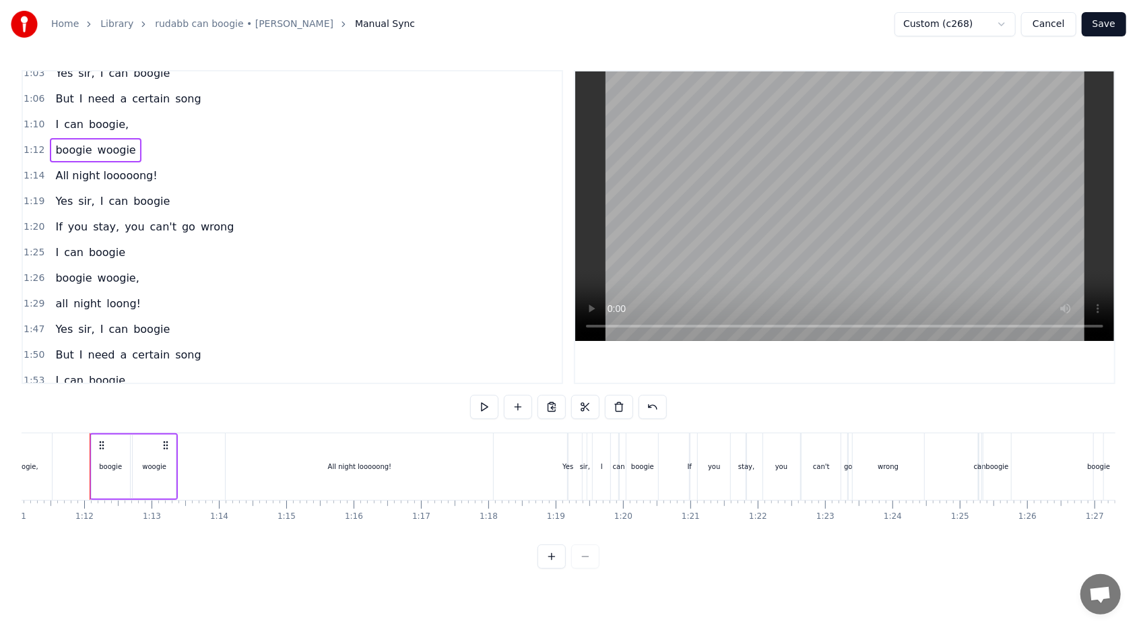
click at [121, 370] on div "I can boogie," at bounding box center [92, 380] width 84 height 24
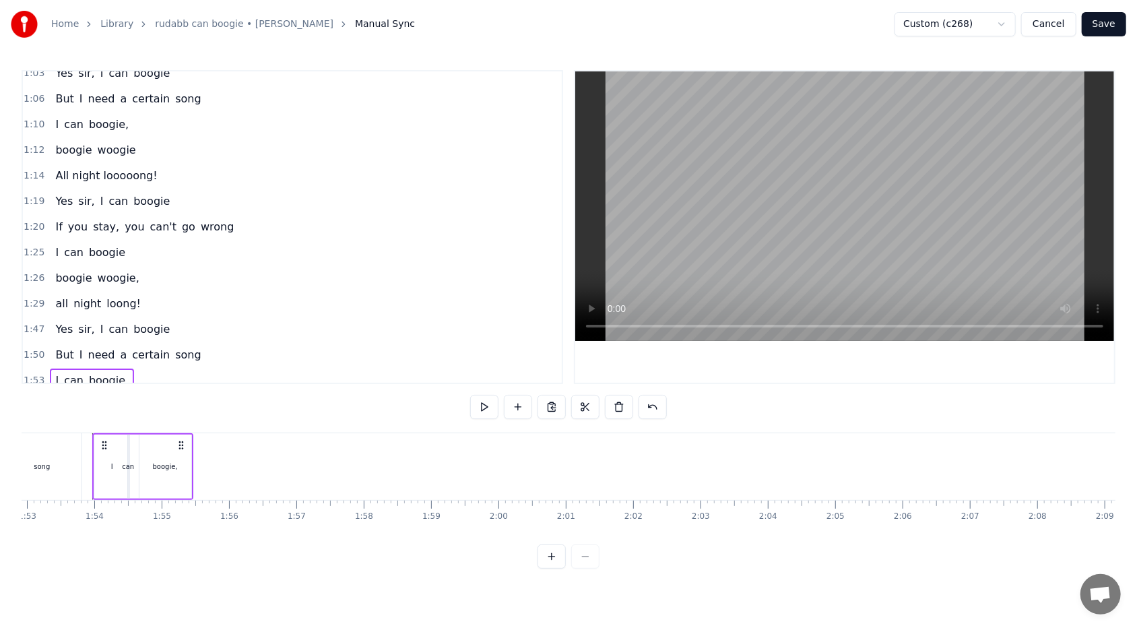
scroll to position [0, 7608]
click at [196, 373] on div at bounding box center [196, 466] width 1 height 67
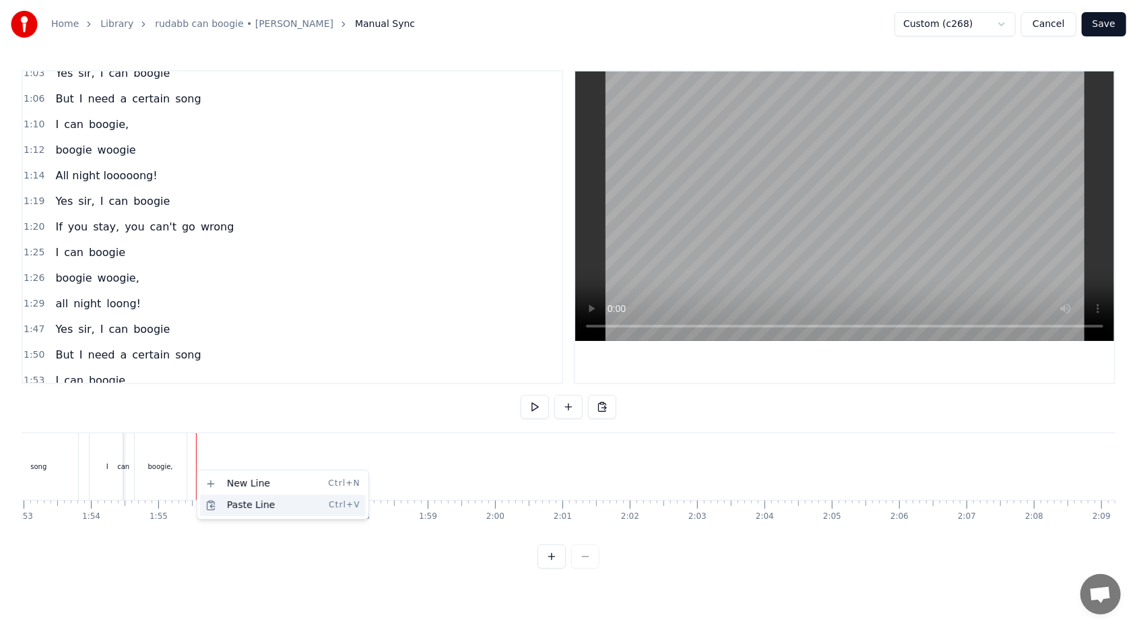
click at [227, 373] on div "Paste Line Ctrl+V" at bounding box center [283, 505] width 166 height 22
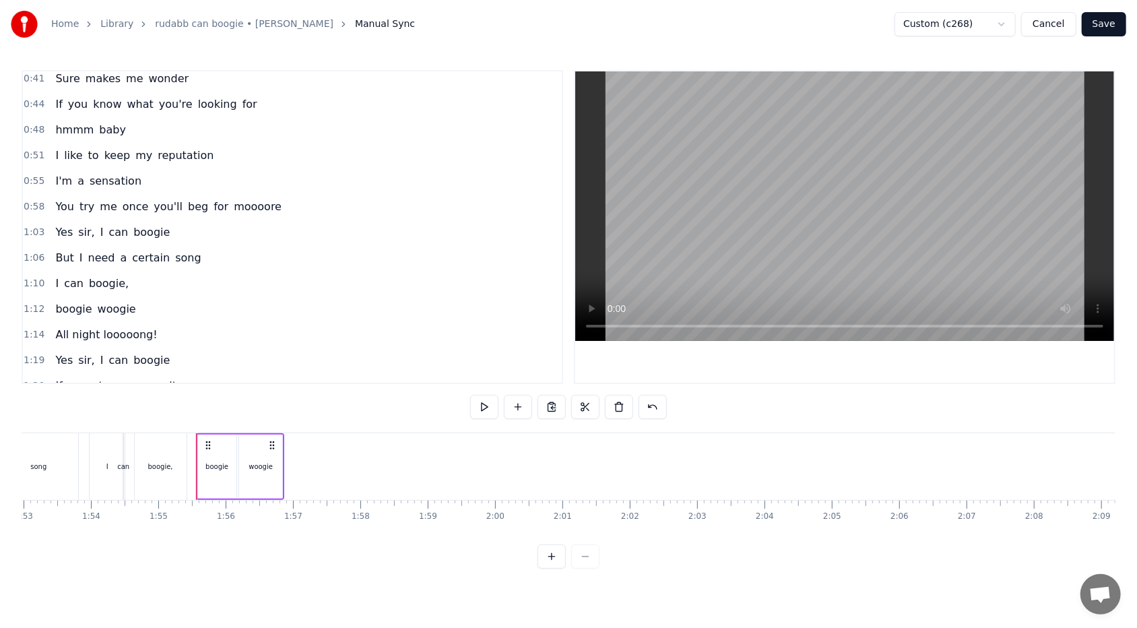
scroll to position [13, 0]
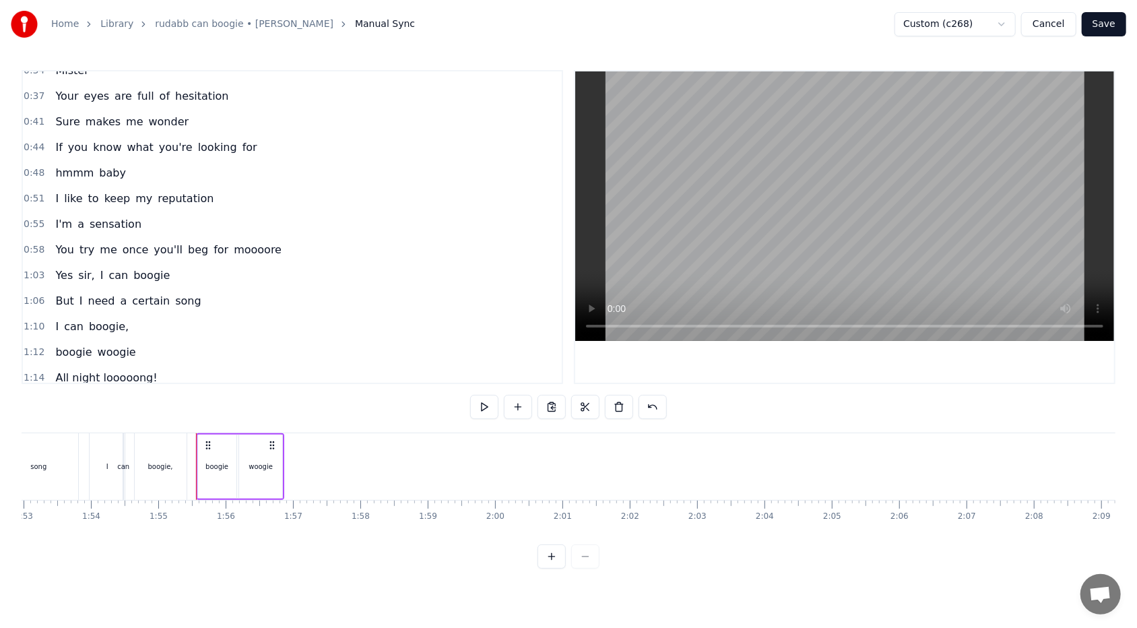
click at [150, 373] on div "1:14 All night looooong!" at bounding box center [292, 378] width 539 height 26
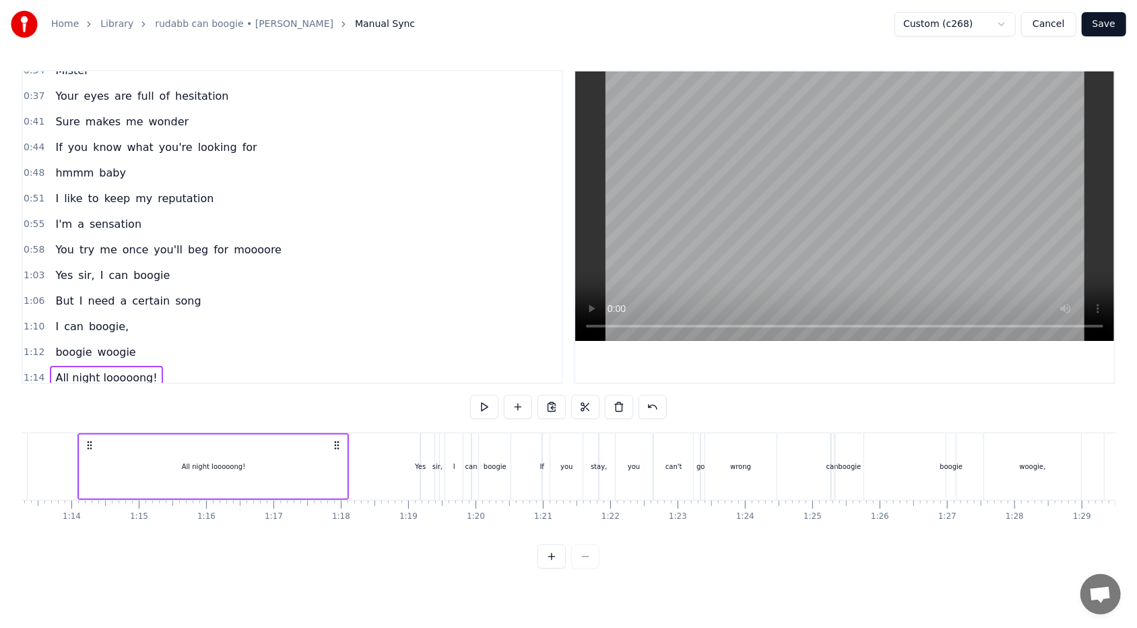
scroll to position [0, 4922]
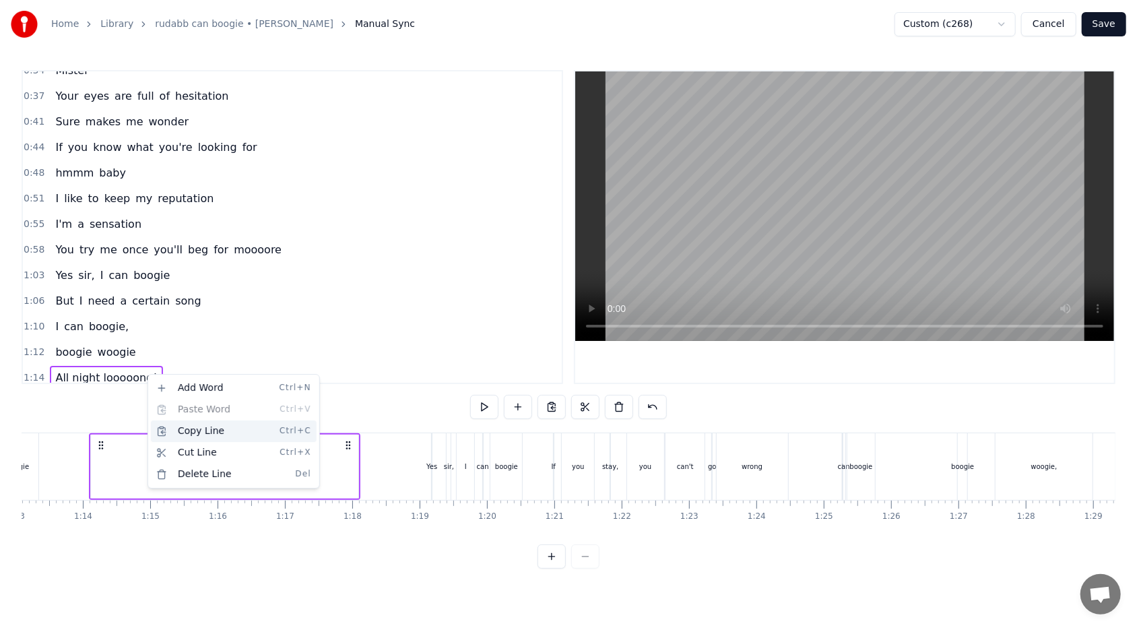
click at [172, 373] on div "Copy Line Ctrl+C" at bounding box center [234, 431] width 166 height 22
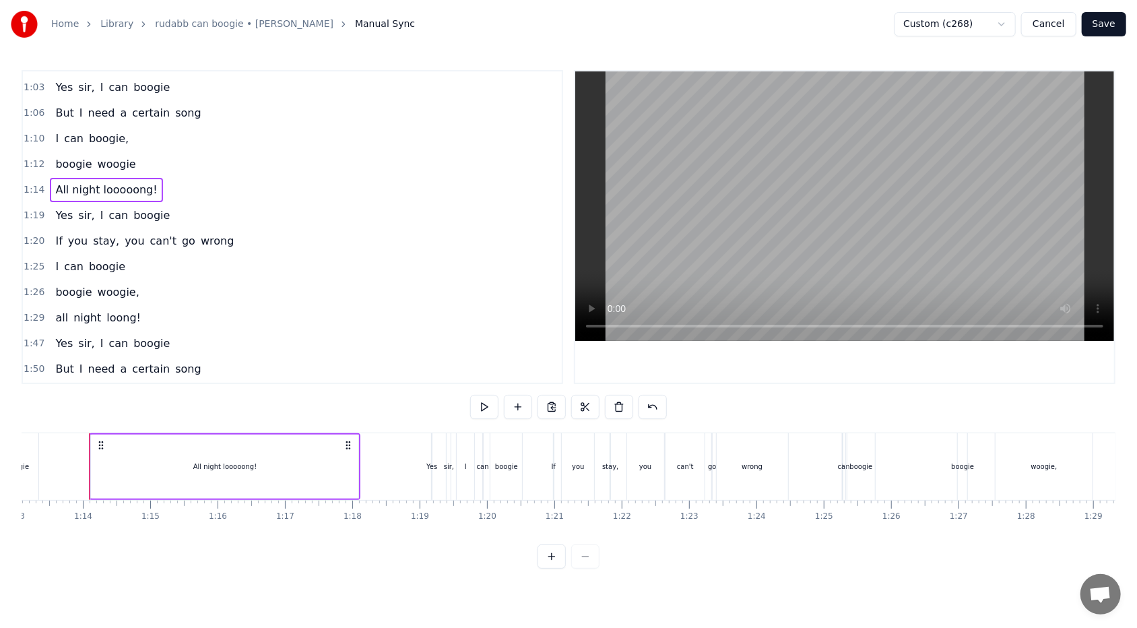
scroll to position [215, 0]
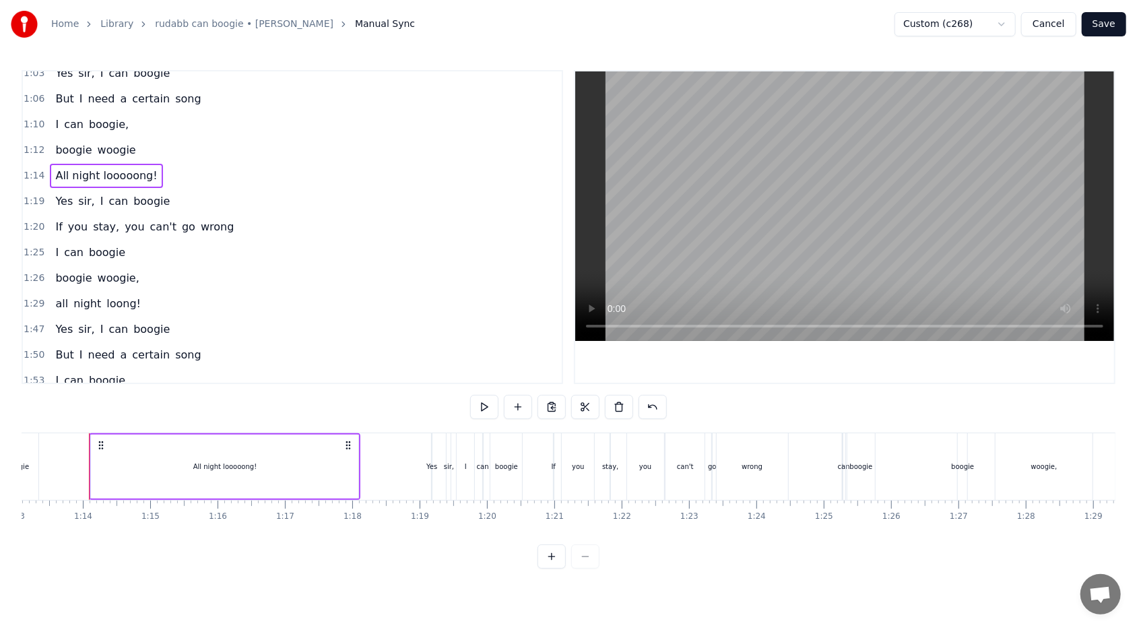
click at [119, 371] on div "I can boogie," at bounding box center [92, 380] width 84 height 24
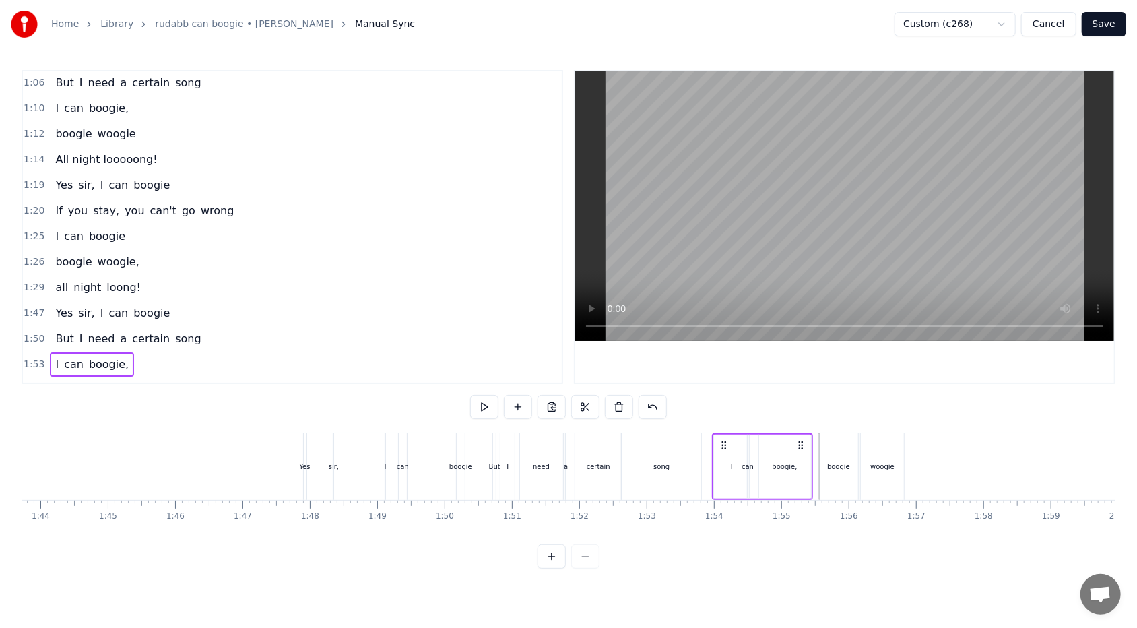
scroll to position [0, 7608]
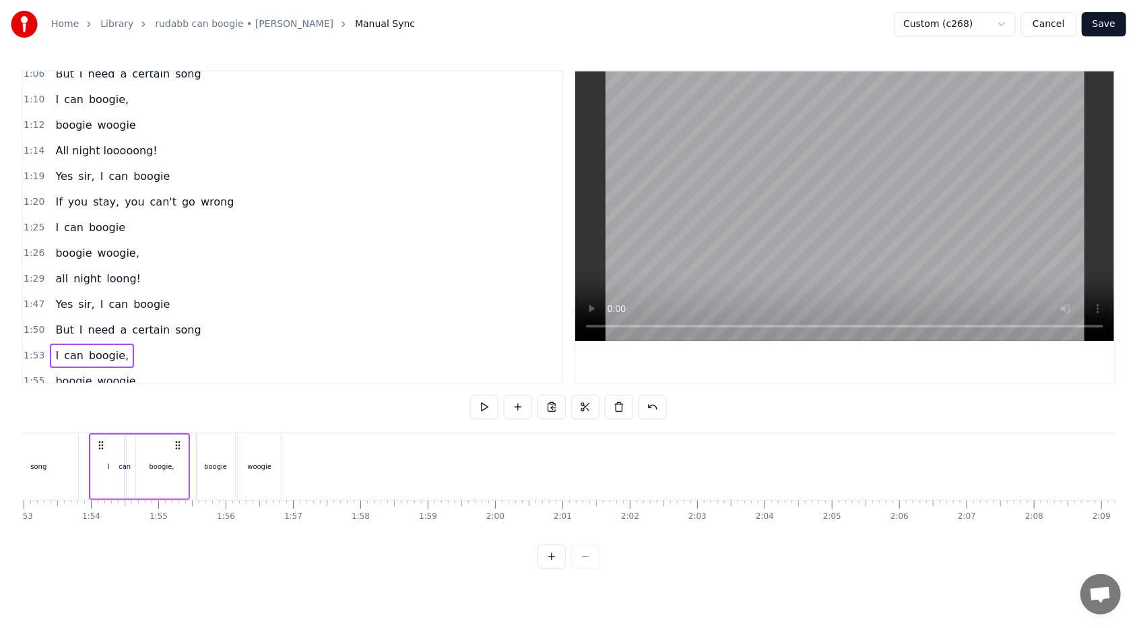
click at [128, 373] on div "boogie woogie" at bounding box center [95, 381] width 91 height 24
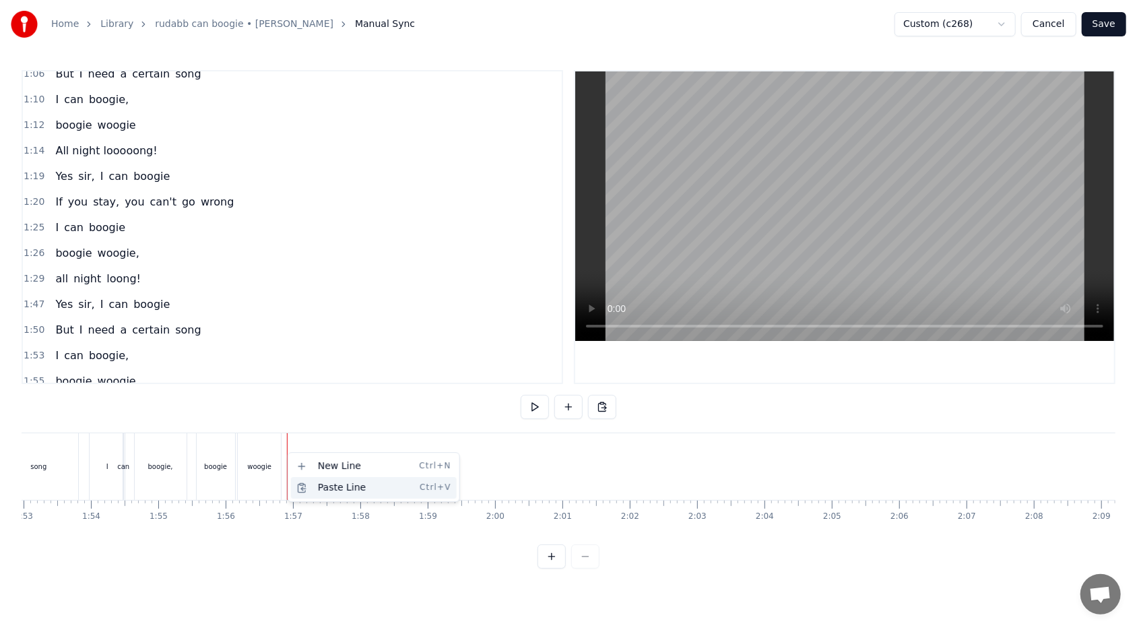
click at [313, 373] on div "Paste Line Ctrl+V" at bounding box center [374, 488] width 166 height 22
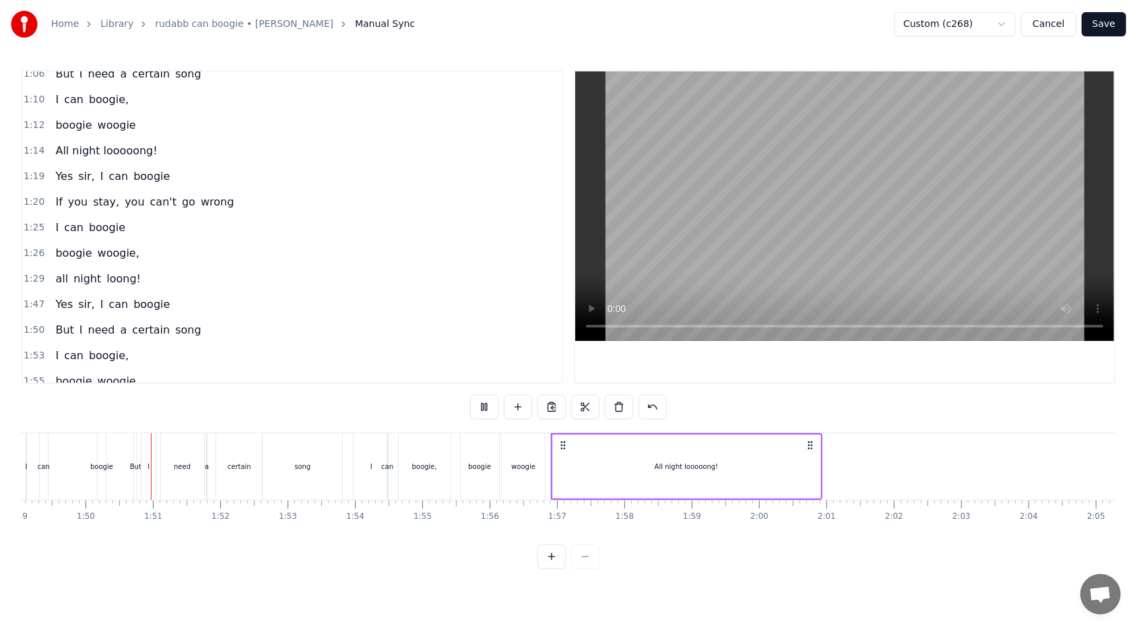
scroll to position [0, 7354]
drag, startPoint x: 552, startPoint y: 446, endPoint x: 560, endPoint y: 445, distance: 8.1
click at [520, 373] on icon at bounding box center [560, 445] width 11 height 11
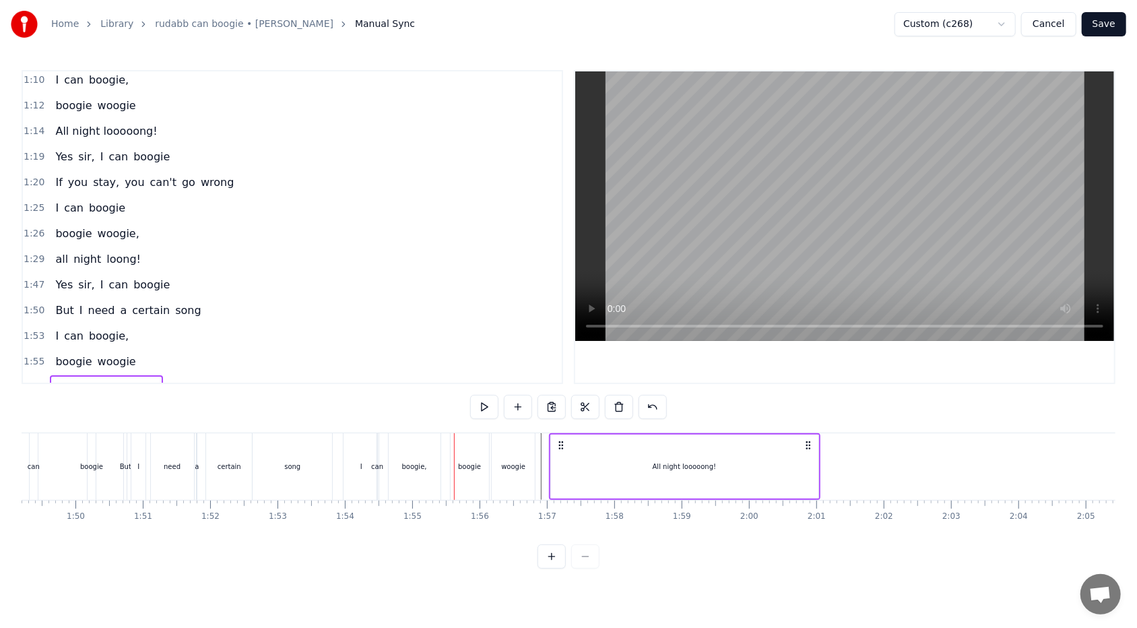
scroll to position [265, 0]
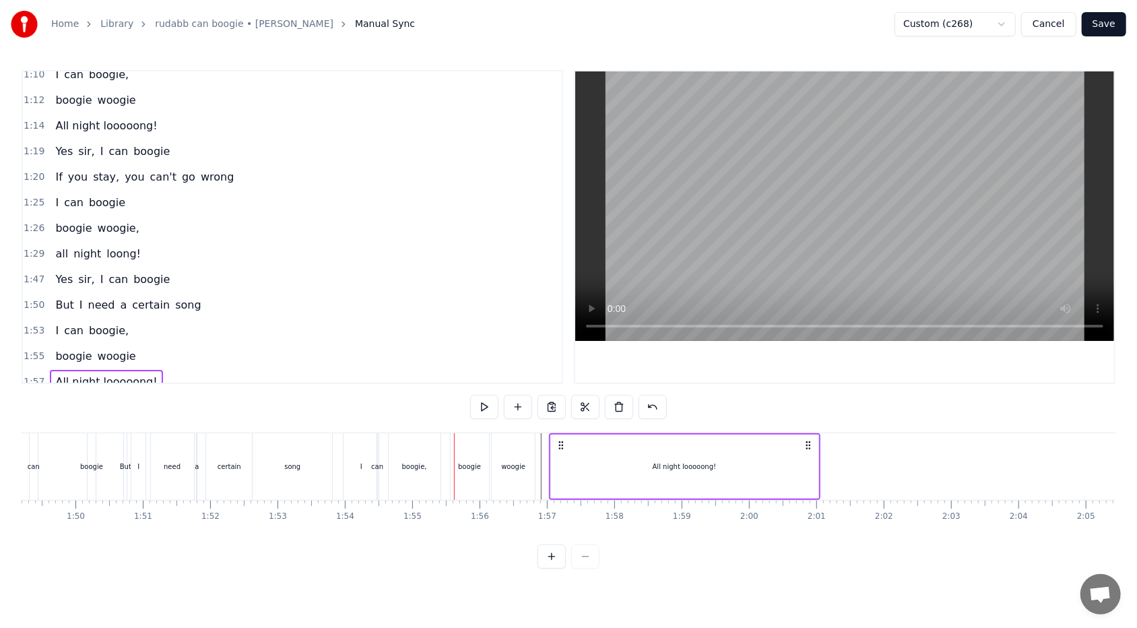
click at [520, 373] on div "woogie" at bounding box center [513, 466] width 43 height 67
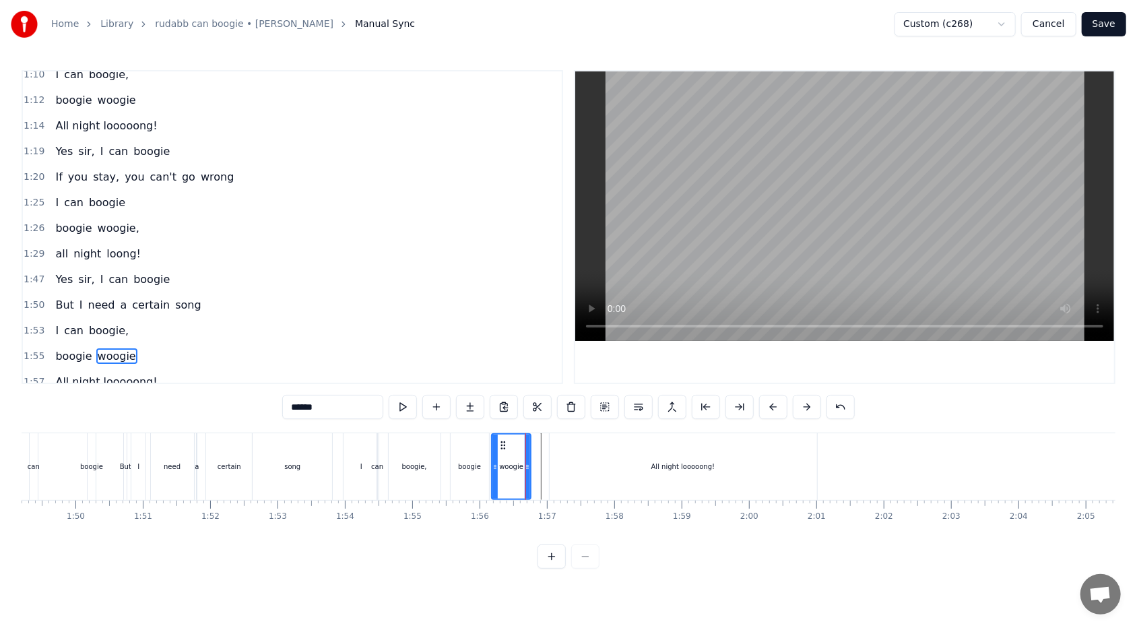
click at [520, 373] on icon at bounding box center [527, 466] width 5 height 11
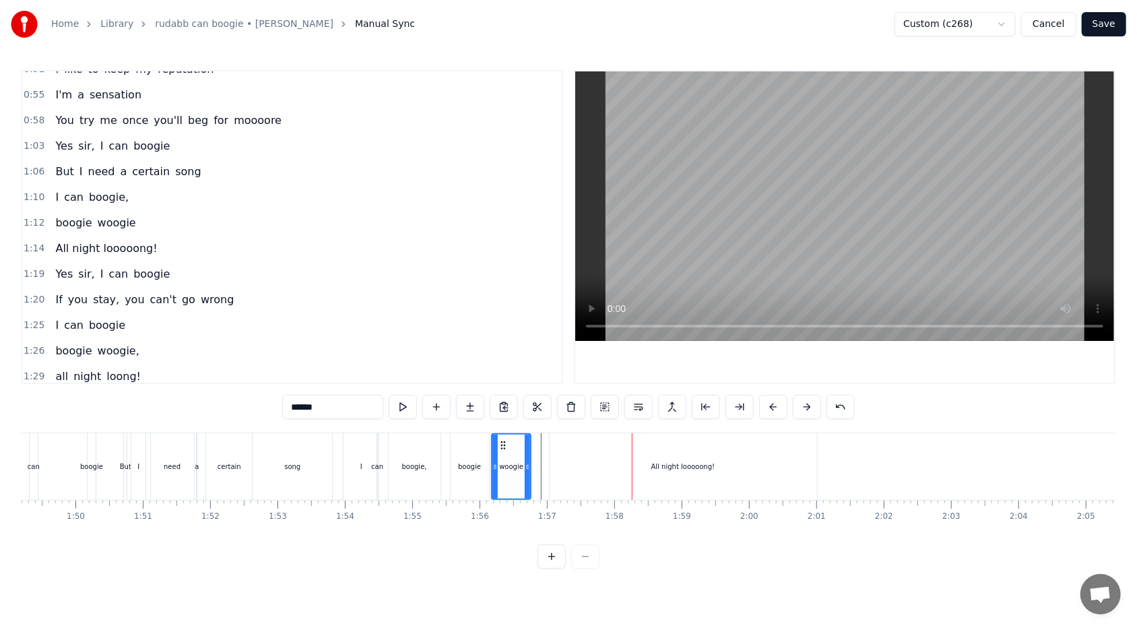
scroll to position [131, 0]
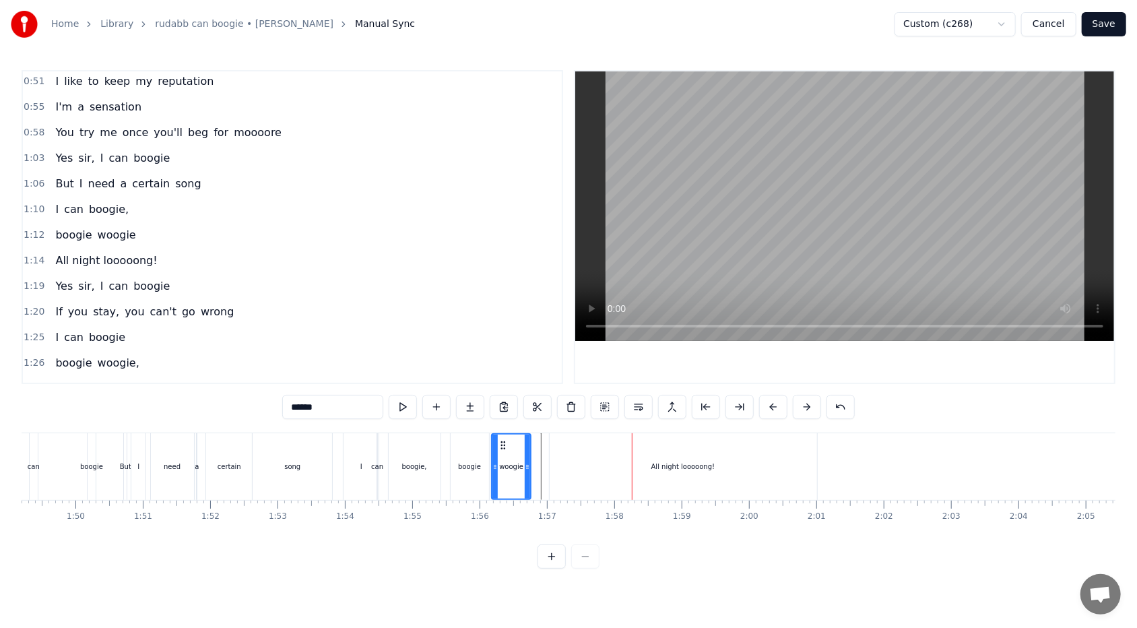
click at [131, 203] on div "1:10 I can boogie," at bounding box center [292, 210] width 539 height 26
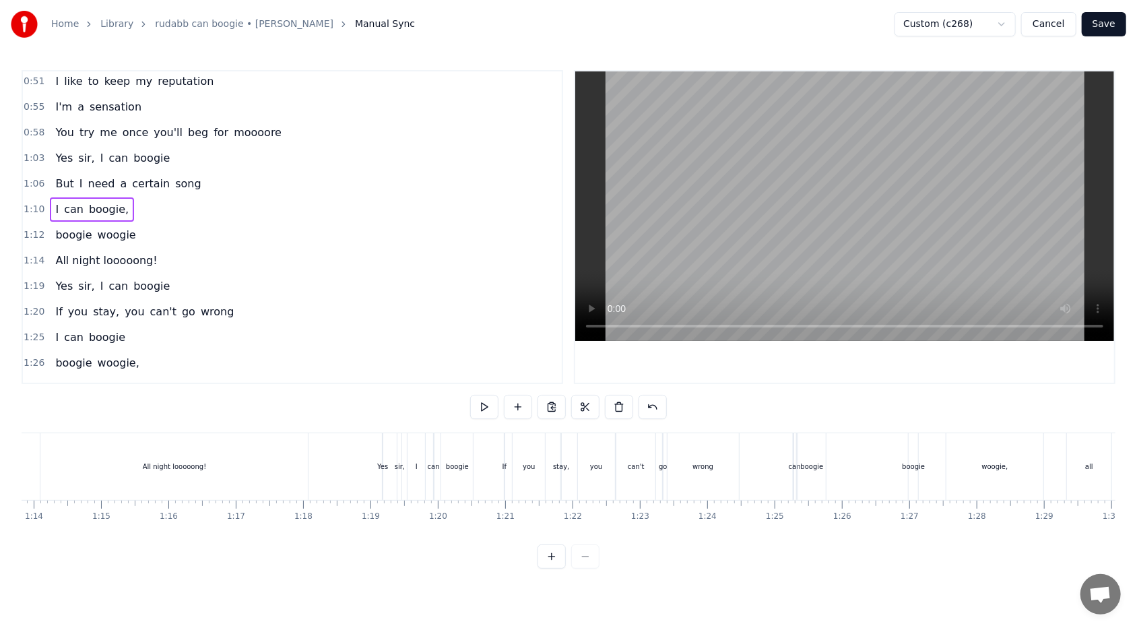
scroll to position [0, 4651]
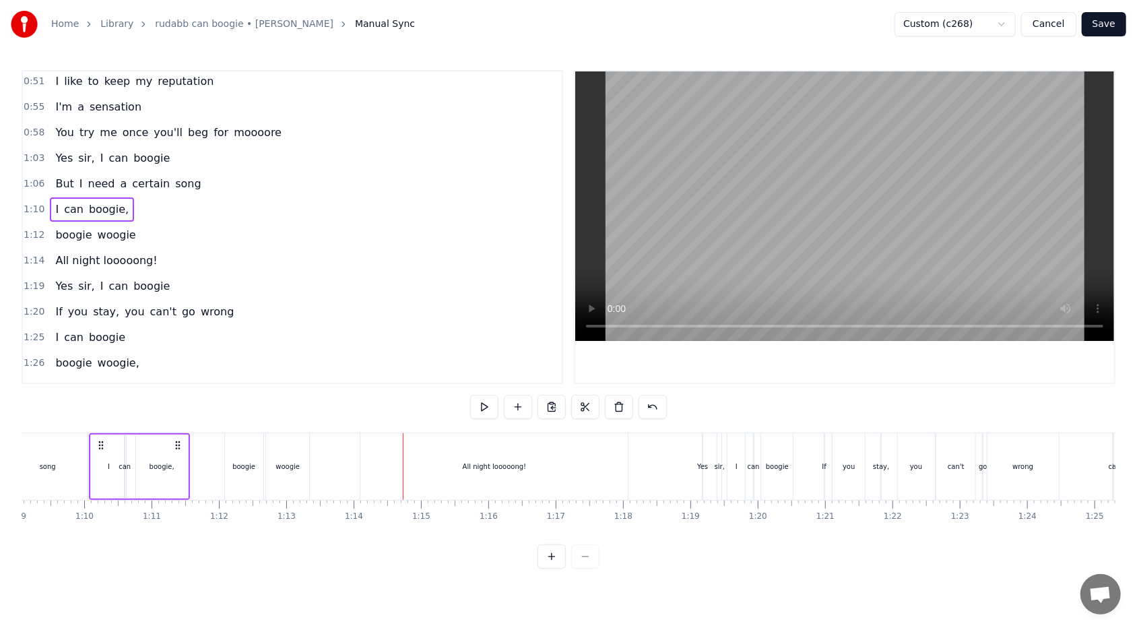
click at [145, 373] on div "1:29 all night loong!" at bounding box center [292, 389] width 539 height 26
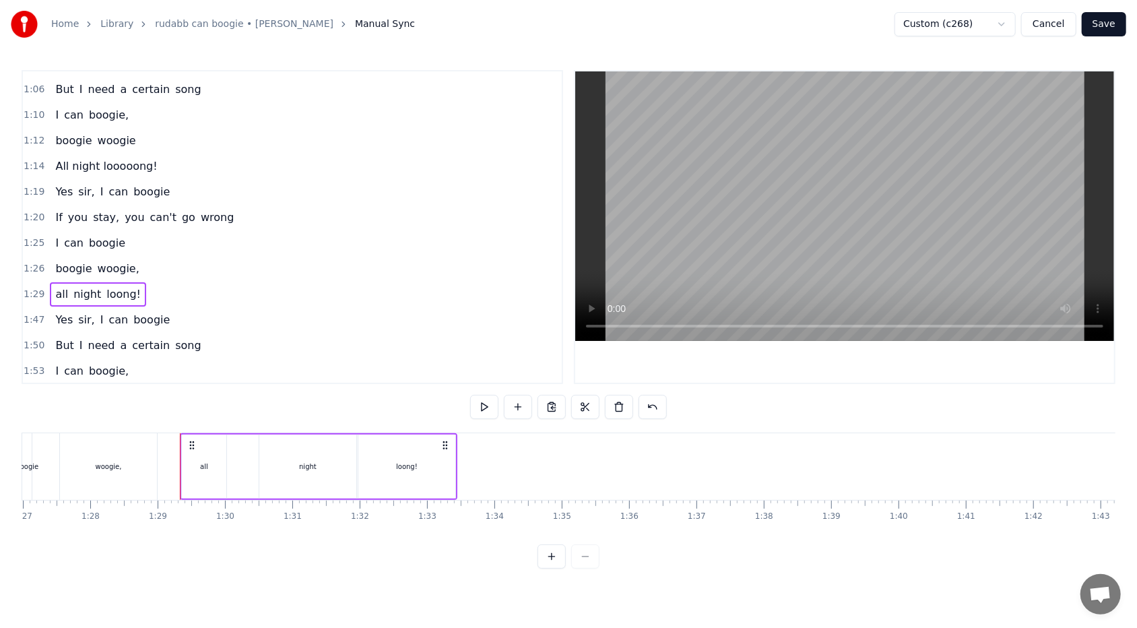
scroll to position [0, 5948]
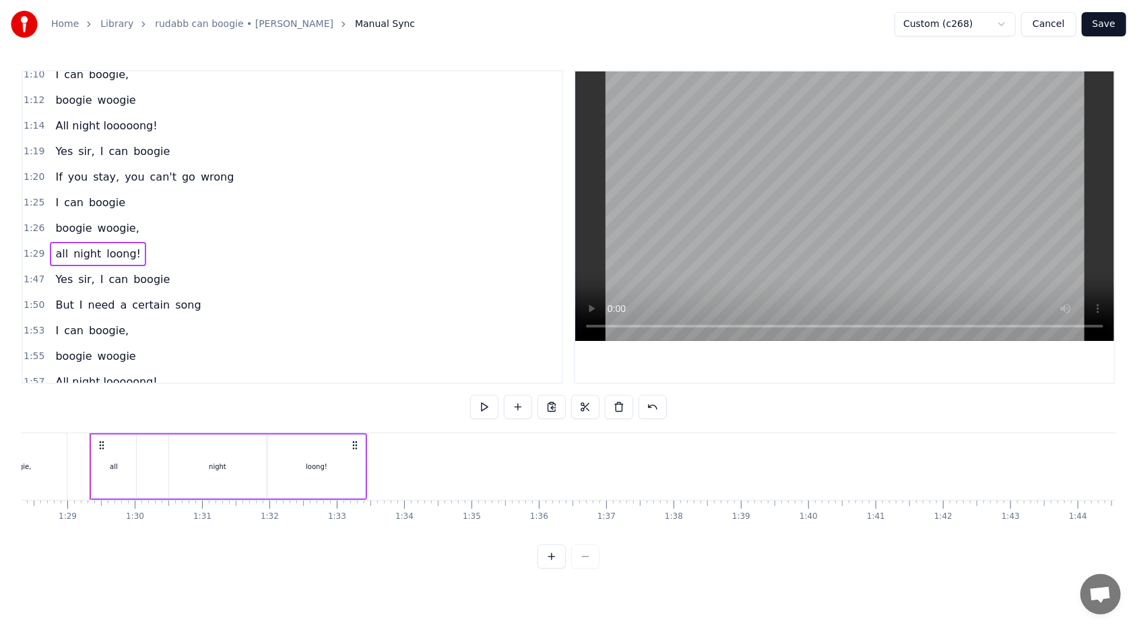
click at [125, 348] on span "woogie" at bounding box center [116, 356] width 41 height 16
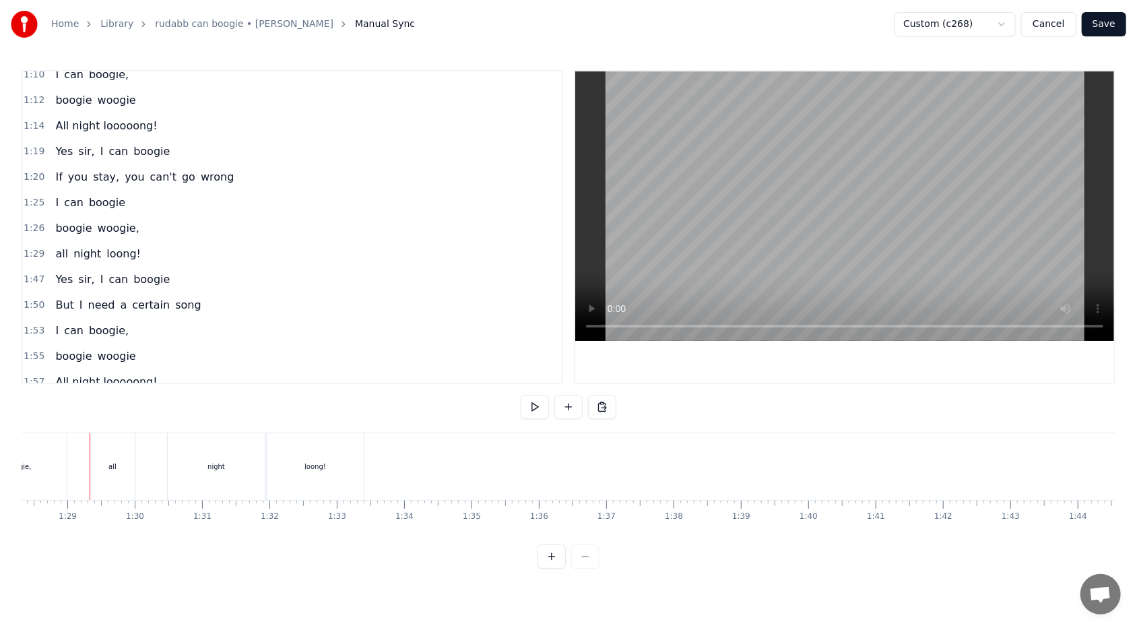
click at [144, 370] on div "All night looooong!" at bounding box center [106, 382] width 112 height 24
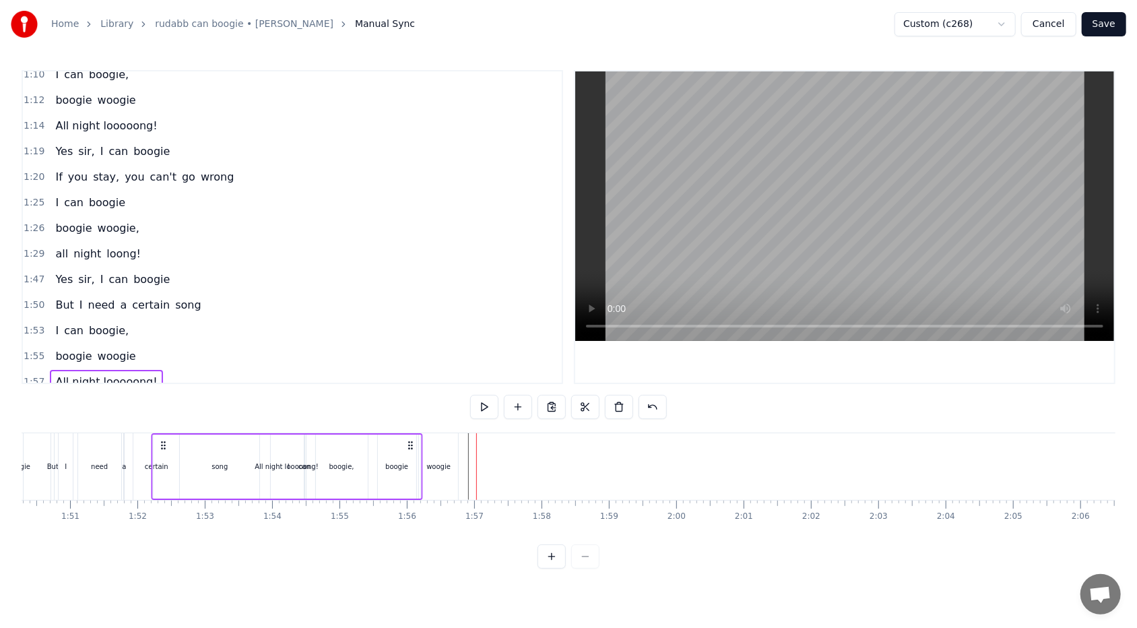
scroll to position [0, 7426]
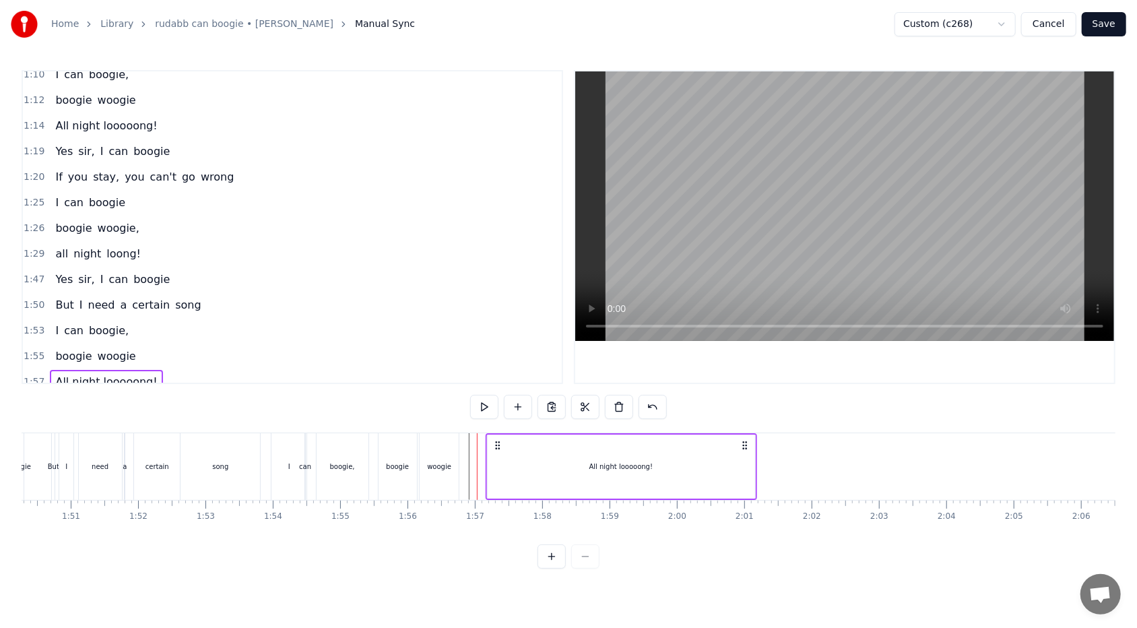
drag, startPoint x: 101, startPoint y: 443, endPoint x: 497, endPoint y: 466, distance: 396.6
click at [497, 373] on div "All night looooong!" at bounding box center [621, 466] width 271 height 67
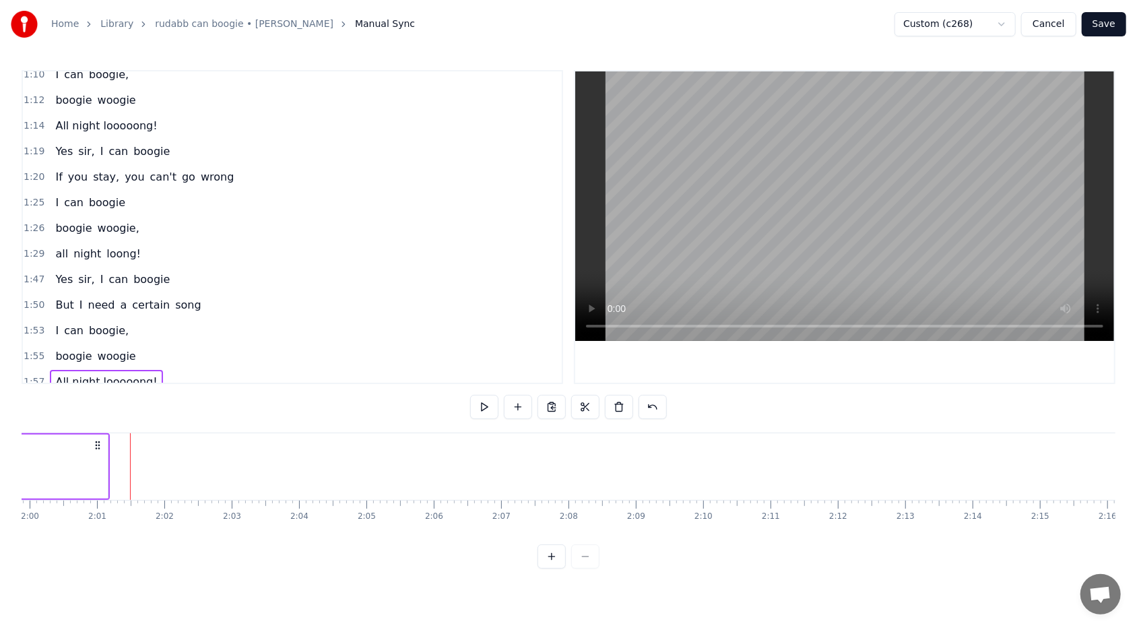
scroll to position [0, 8077]
click at [178, 271] on div "1:47 Yes sir, I can boogie" at bounding box center [292, 280] width 539 height 26
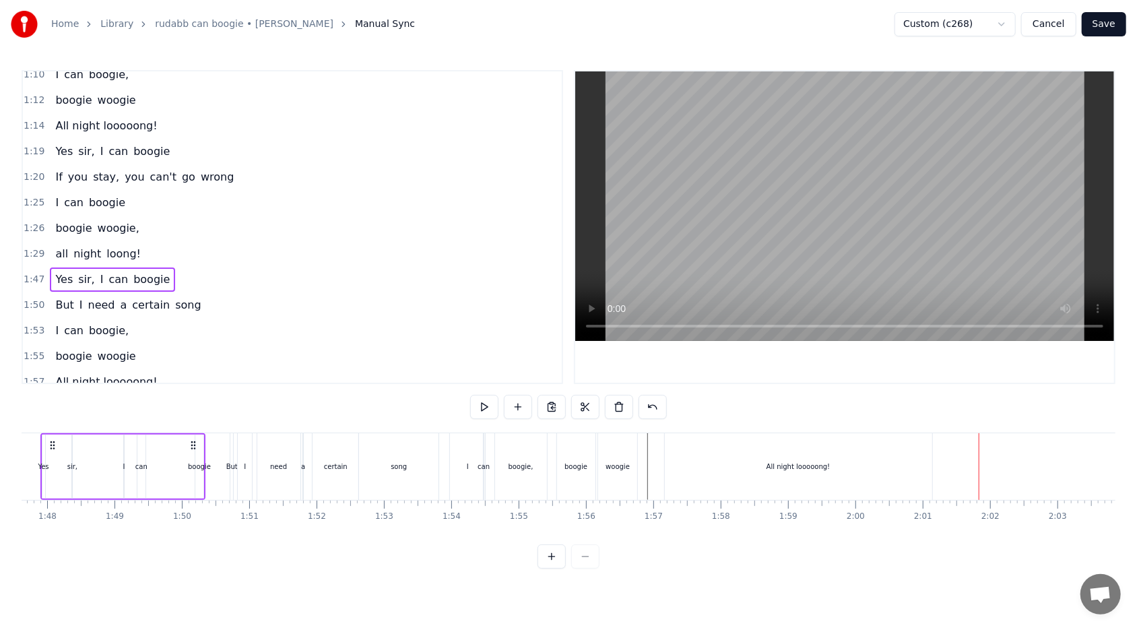
scroll to position [0, 7198]
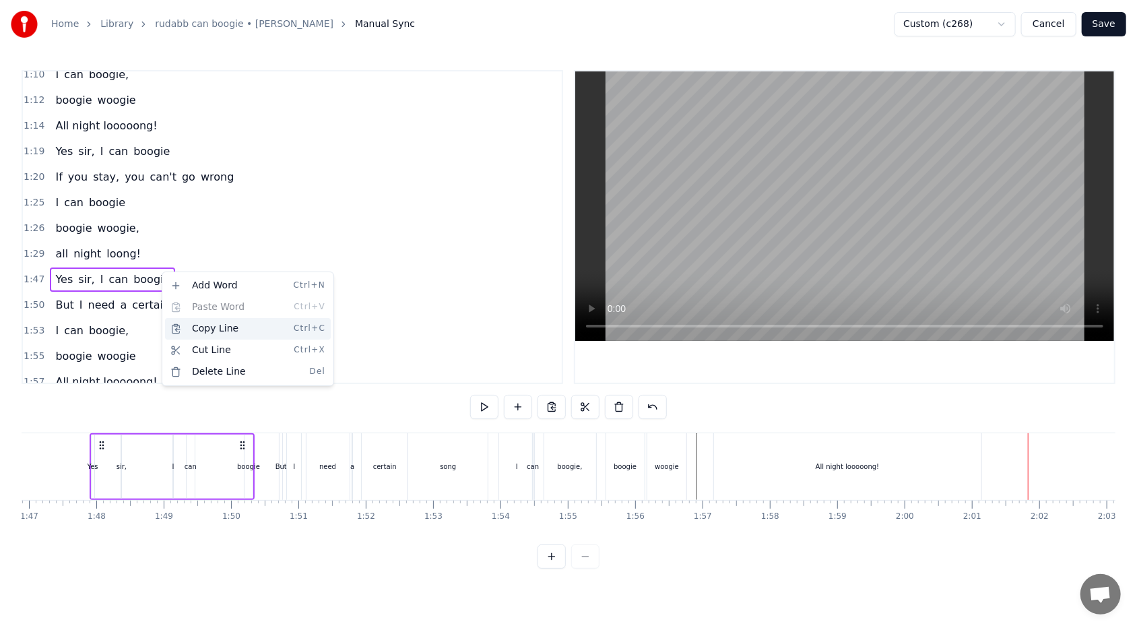
click at [195, 332] on div "Copy Line Ctrl+C" at bounding box center [248, 329] width 166 height 22
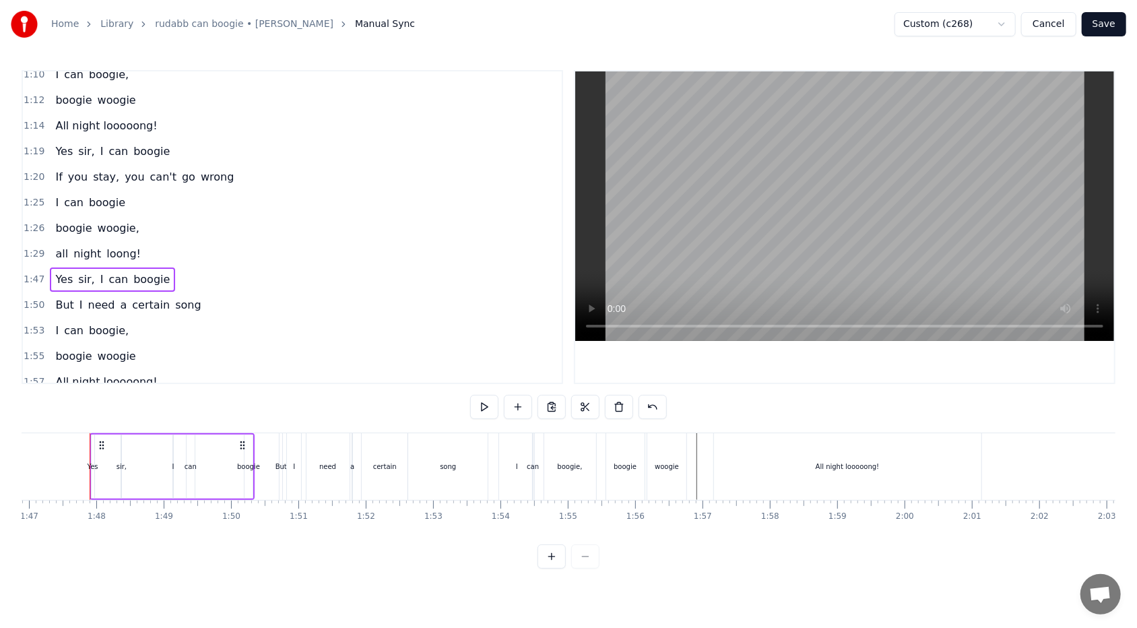
click at [167, 371] on div "1:57 All night looooong!" at bounding box center [292, 382] width 539 height 26
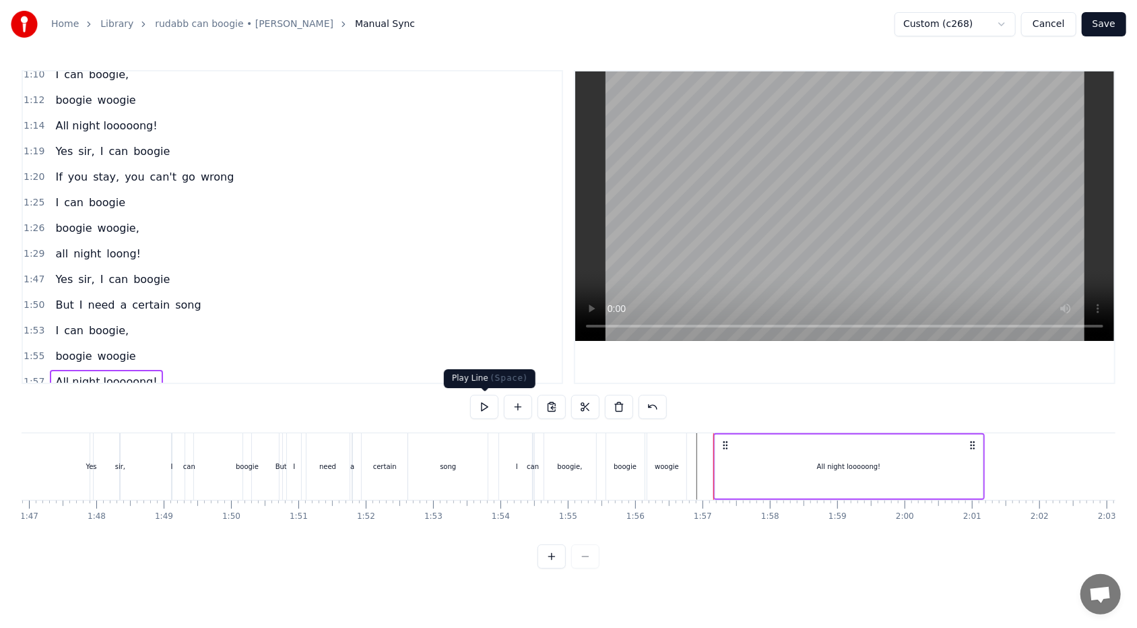
click at [482, 373] on button at bounding box center [484, 407] width 28 height 24
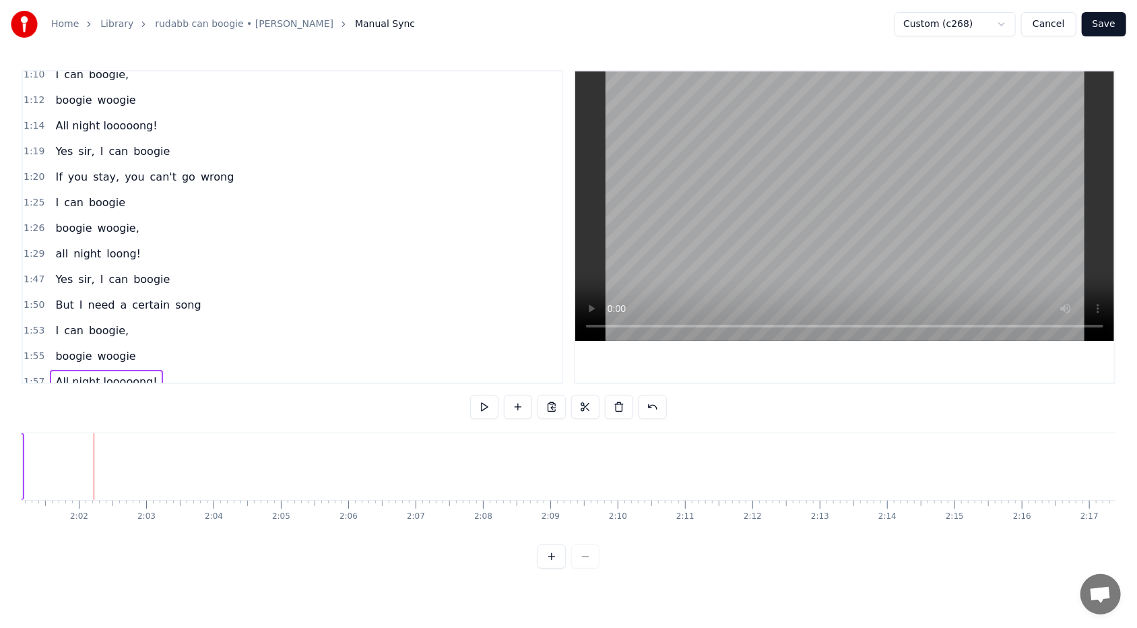
scroll to position [0, 8163]
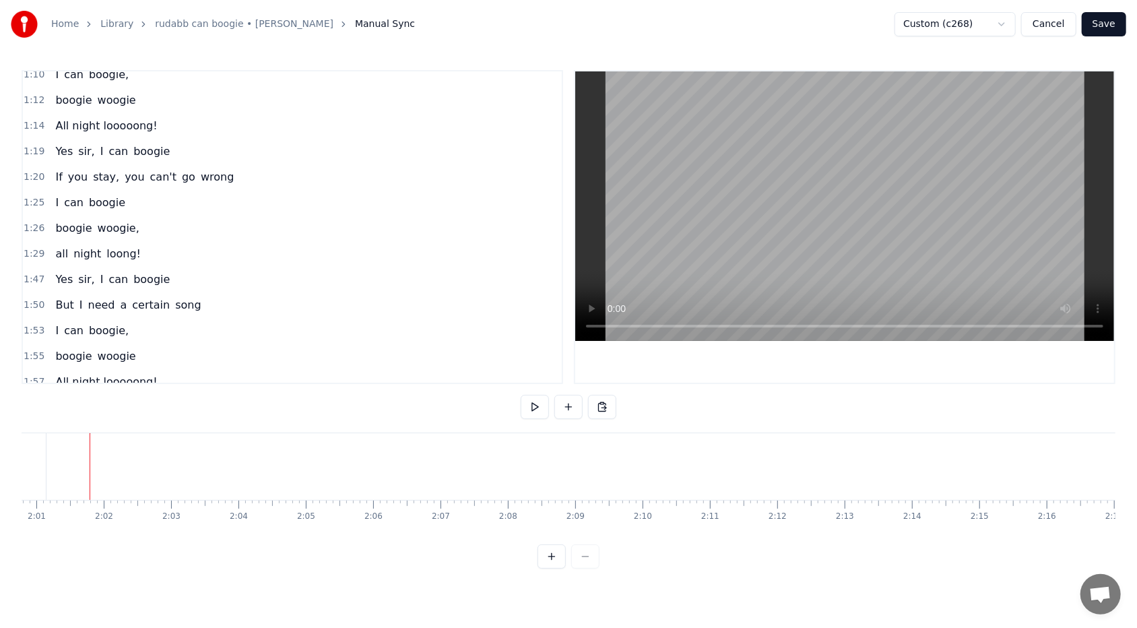
click at [182, 373] on div at bounding box center [182, 466] width 1 height 67
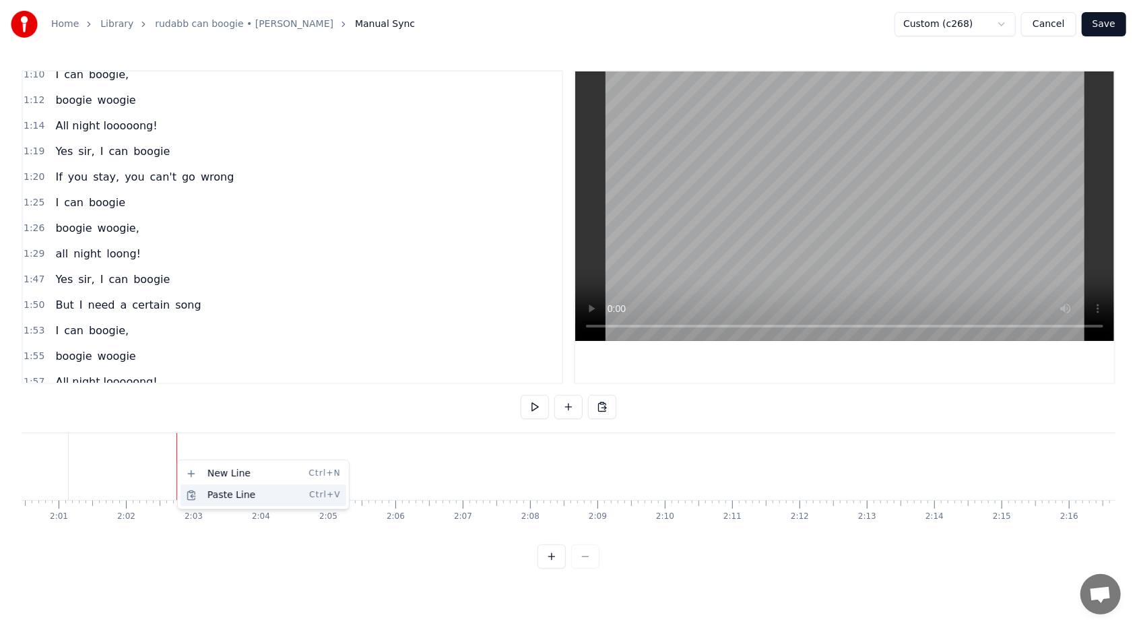
click at [212, 373] on div "Paste Line Ctrl+V" at bounding box center [263, 495] width 166 height 22
click at [225, 173] on div "1:20 If you stay, you can't go wrong" at bounding box center [292, 177] width 539 height 26
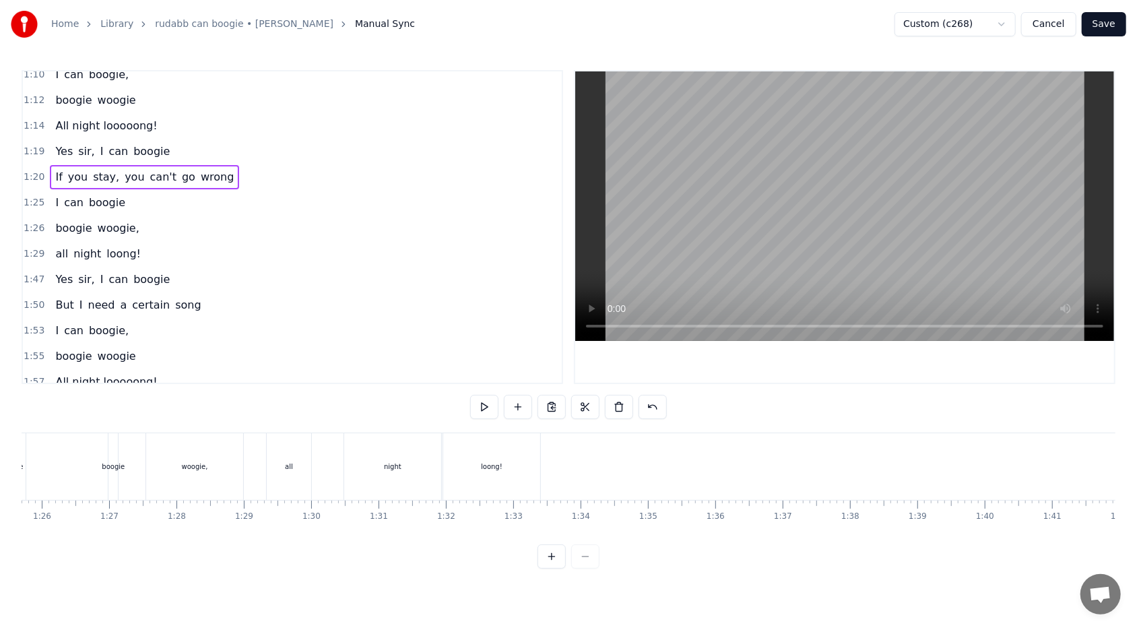
scroll to position [0, 5385]
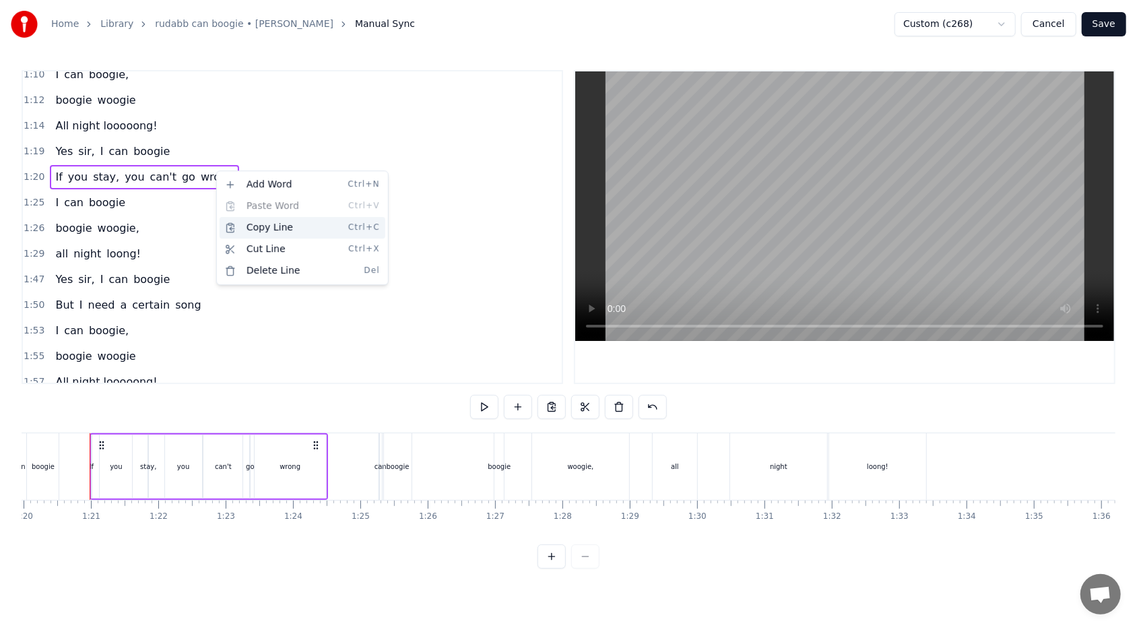
click at [257, 232] on div "Copy Line Ctrl+C" at bounding box center [303, 228] width 166 height 22
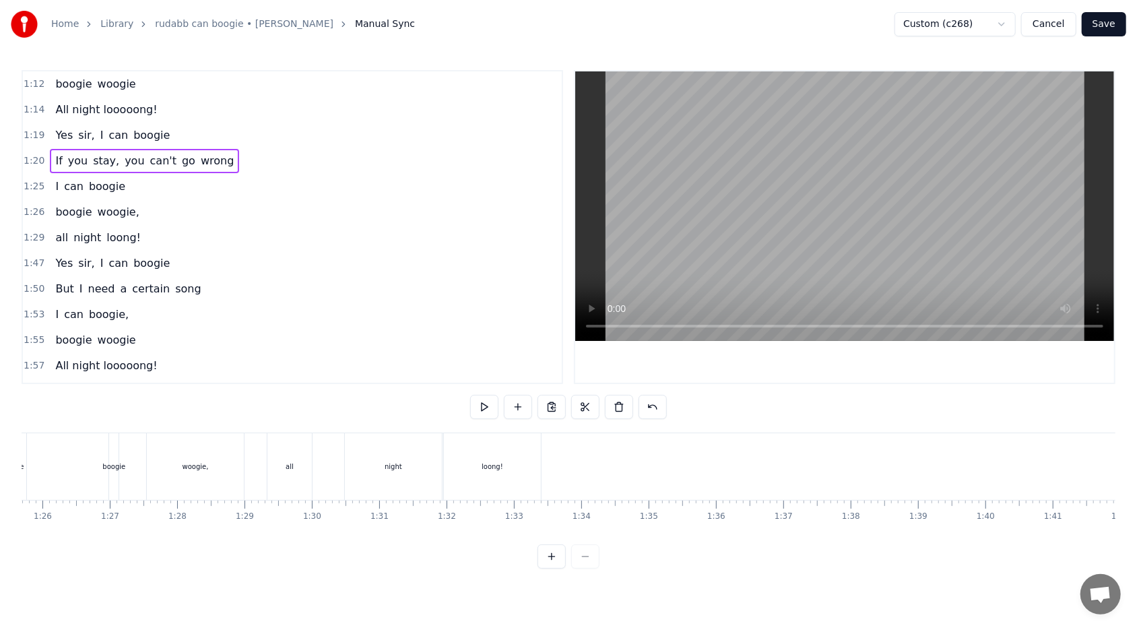
scroll to position [290, 0]
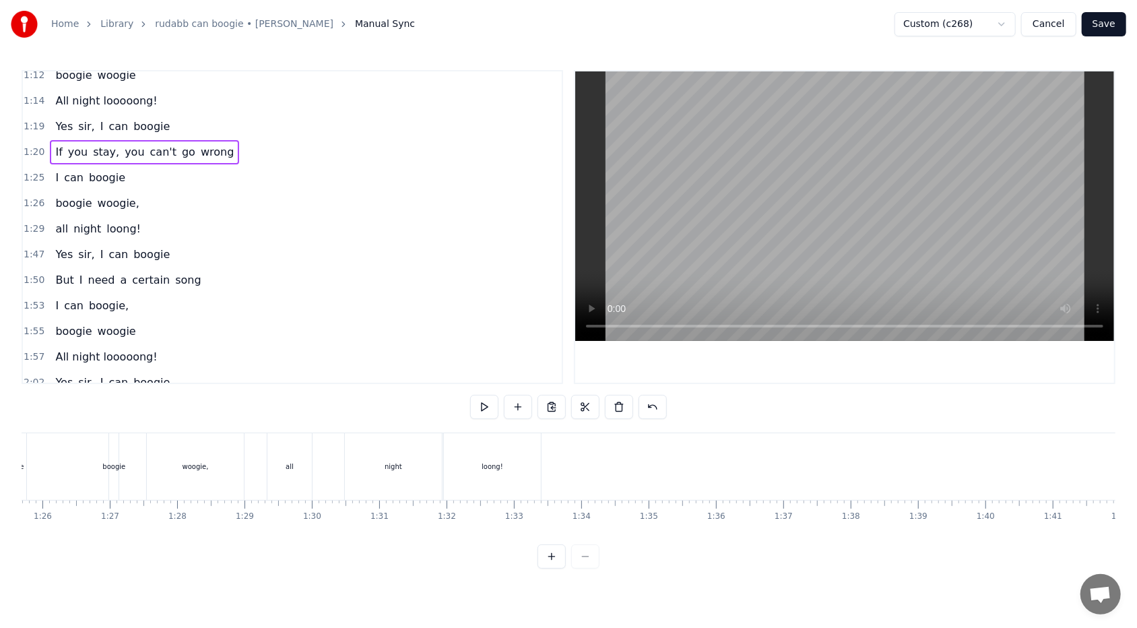
click at [164, 372] on div "2:02 Yes sir, I can boogie" at bounding box center [292, 383] width 539 height 26
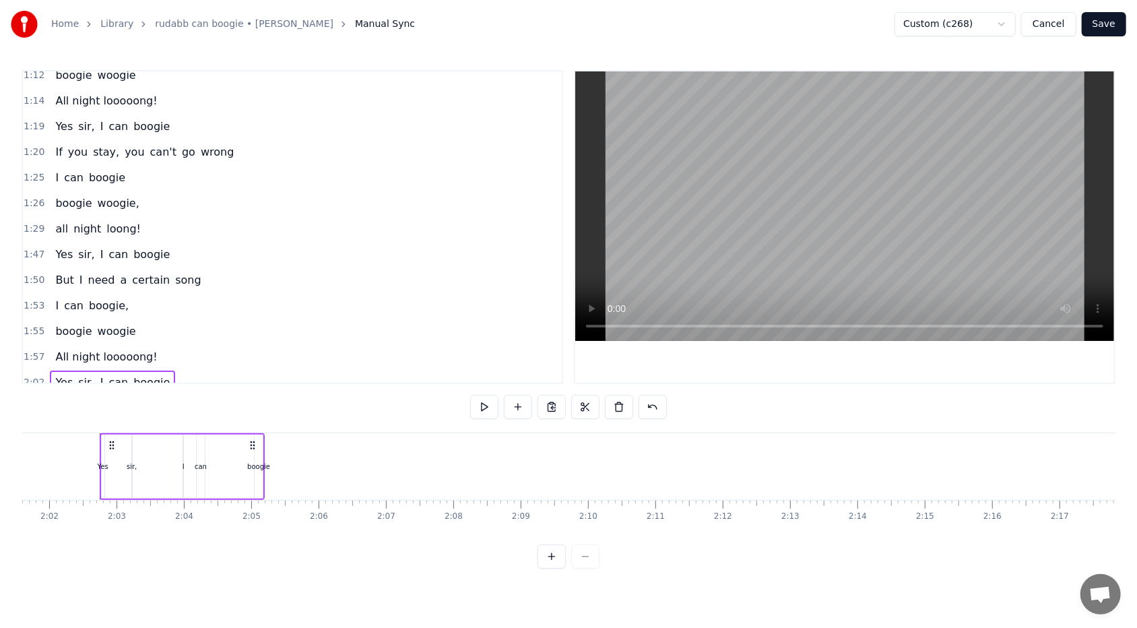
scroll to position [0, 8198]
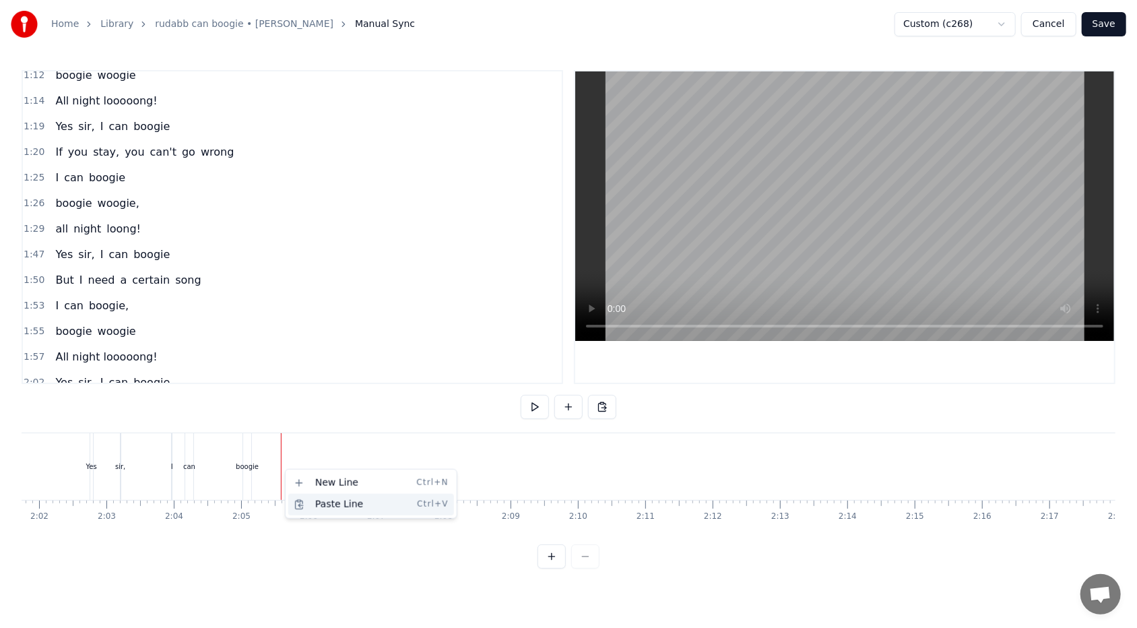
click at [310, 373] on div "Paste Line Ctrl+V" at bounding box center [371, 505] width 166 height 22
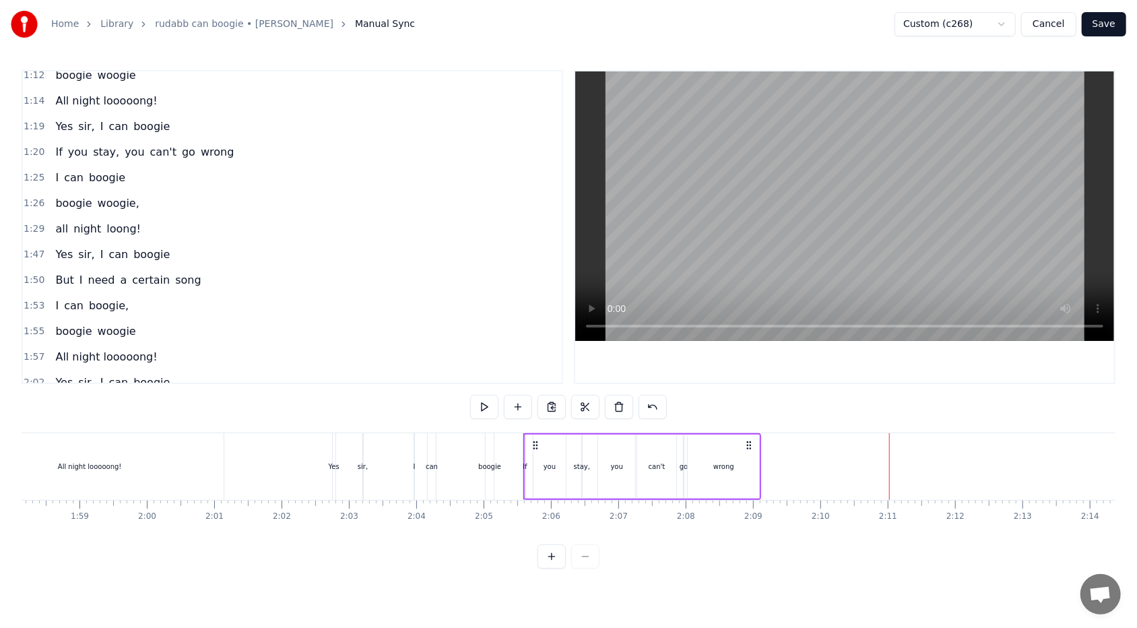
scroll to position [0, 7973]
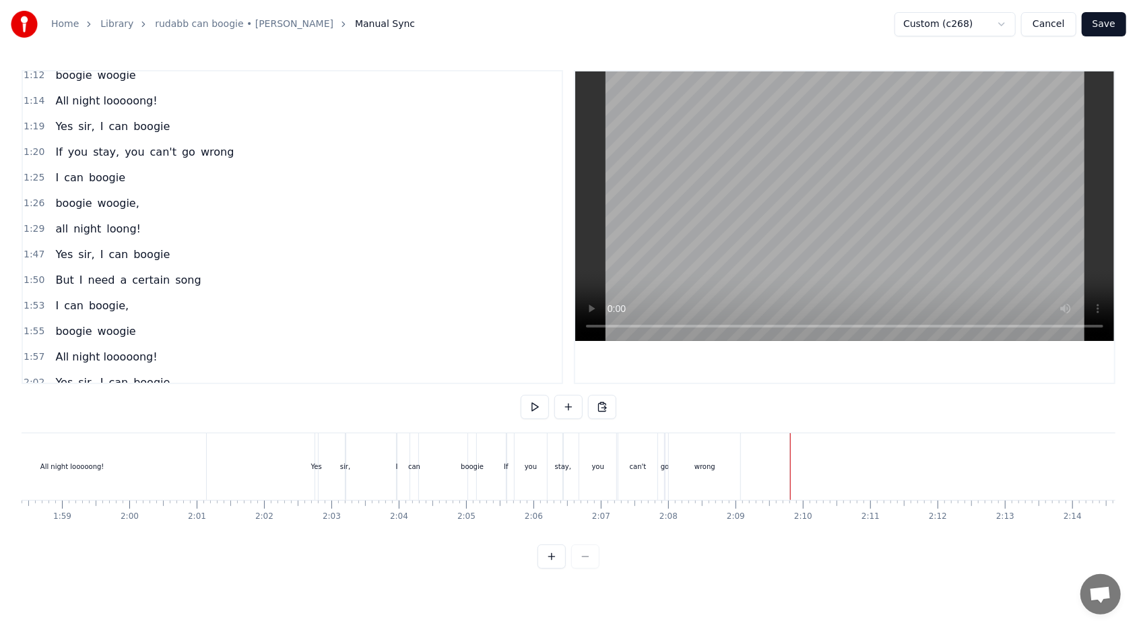
click at [136, 171] on div "1:25 I can boogie" at bounding box center [292, 178] width 539 height 26
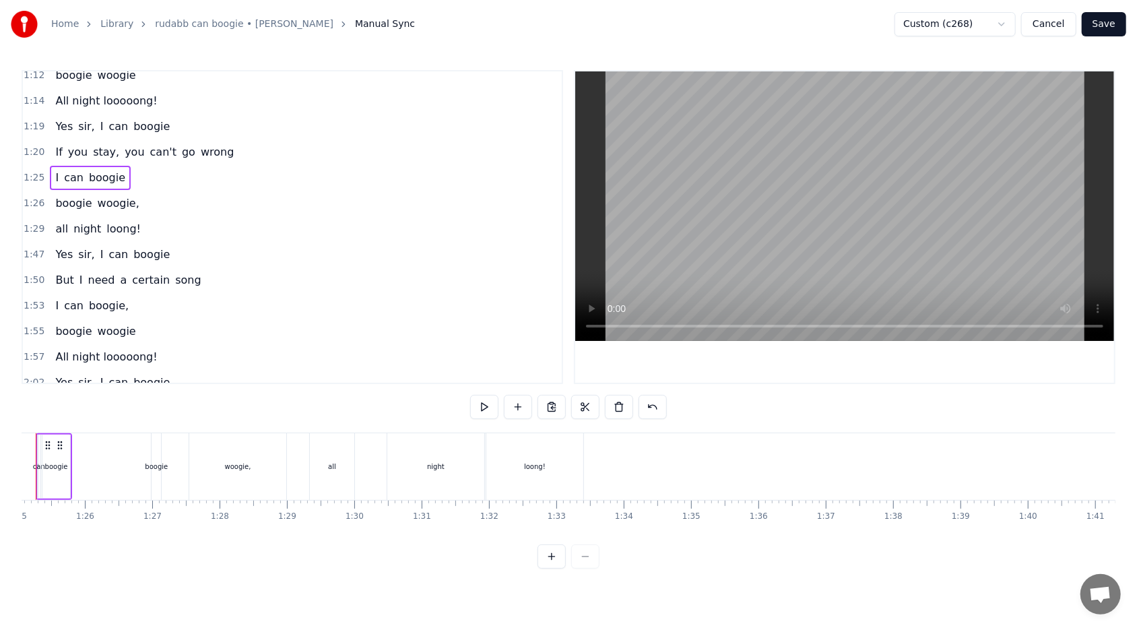
scroll to position [0, 5674]
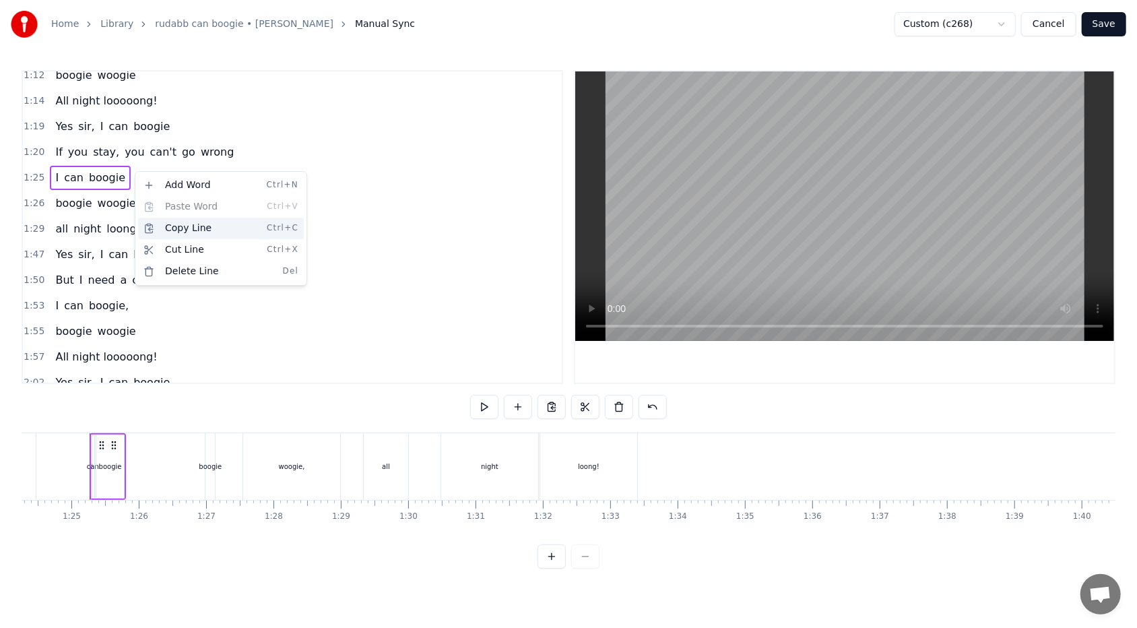
click at [164, 230] on div "Copy Line Ctrl+C" at bounding box center [221, 229] width 166 height 22
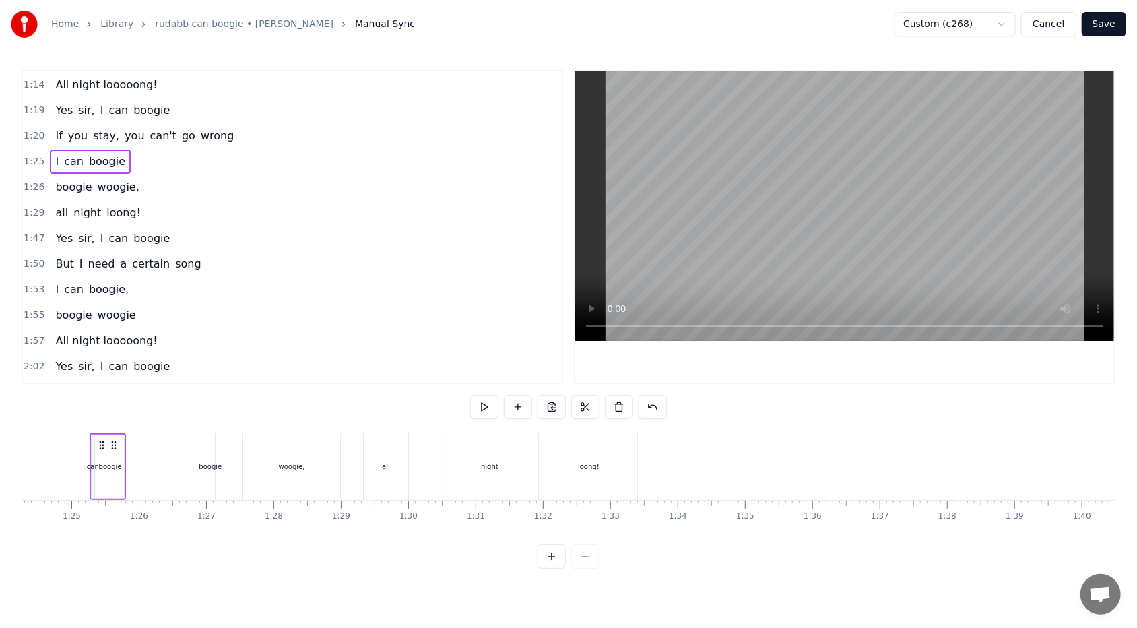
scroll to position [316, 0]
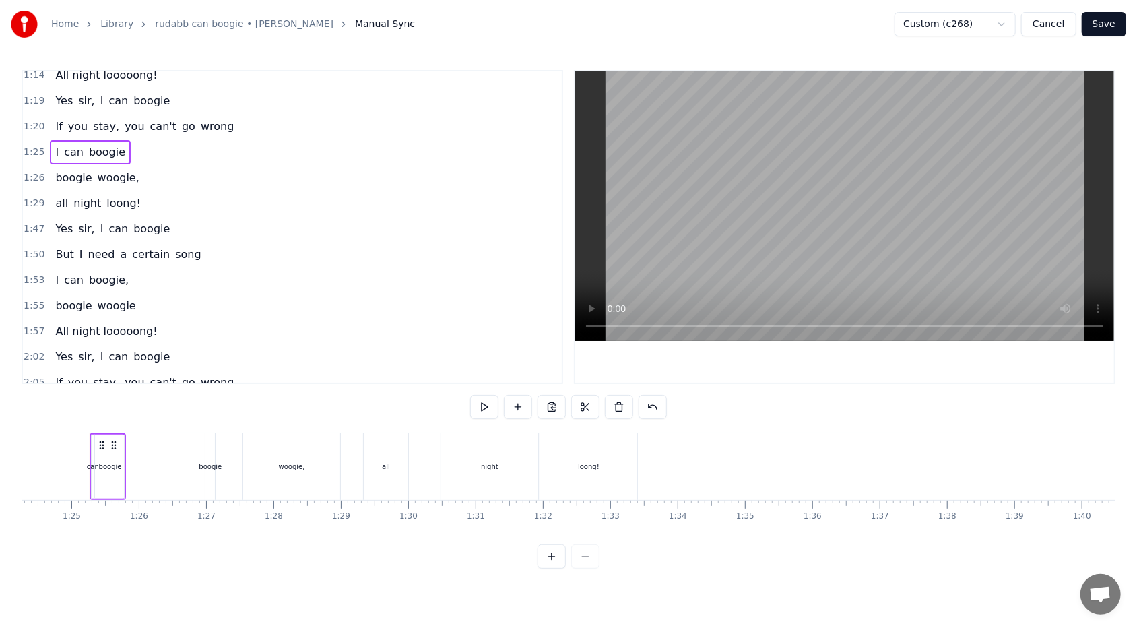
click at [213, 371] on div "If you stay, you can't go wrong" at bounding box center [144, 382] width 189 height 24
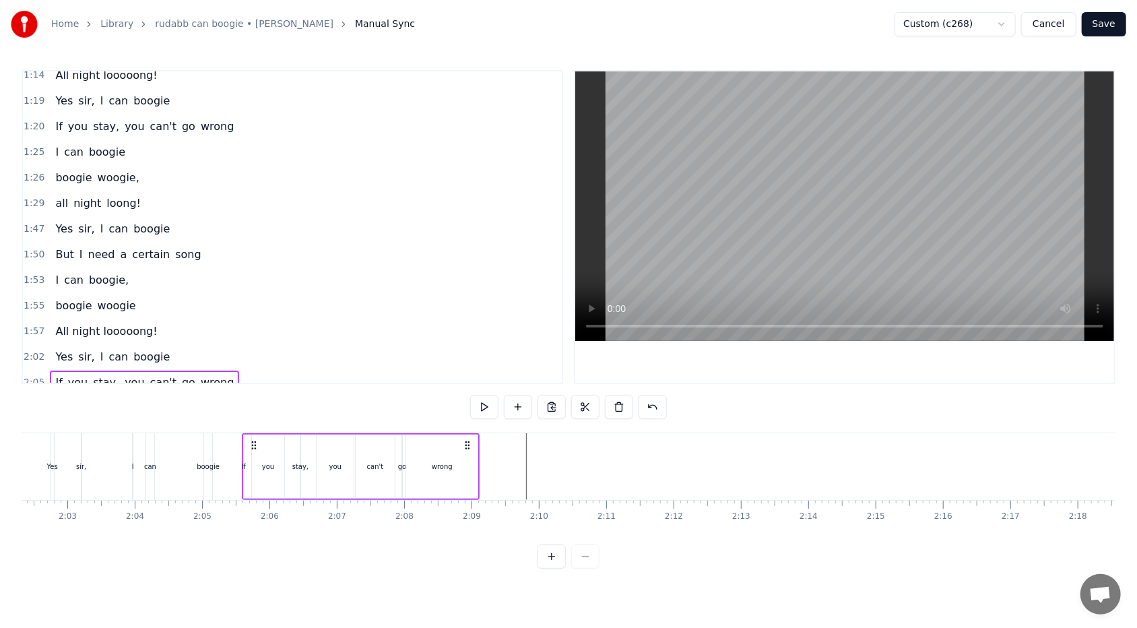
scroll to position [0, 8390]
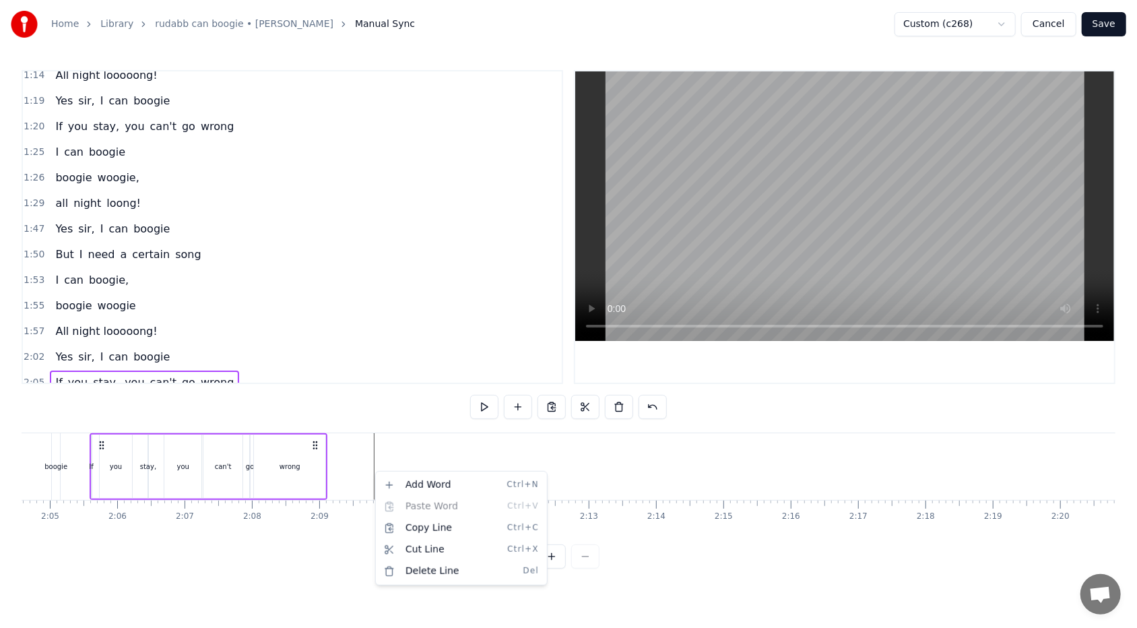
click at [376, 373] on html "Home Library rudabb can boogie • [PERSON_NAME] Manual Sync Custom (c268) Cancel…" at bounding box center [568, 295] width 1137 height 590
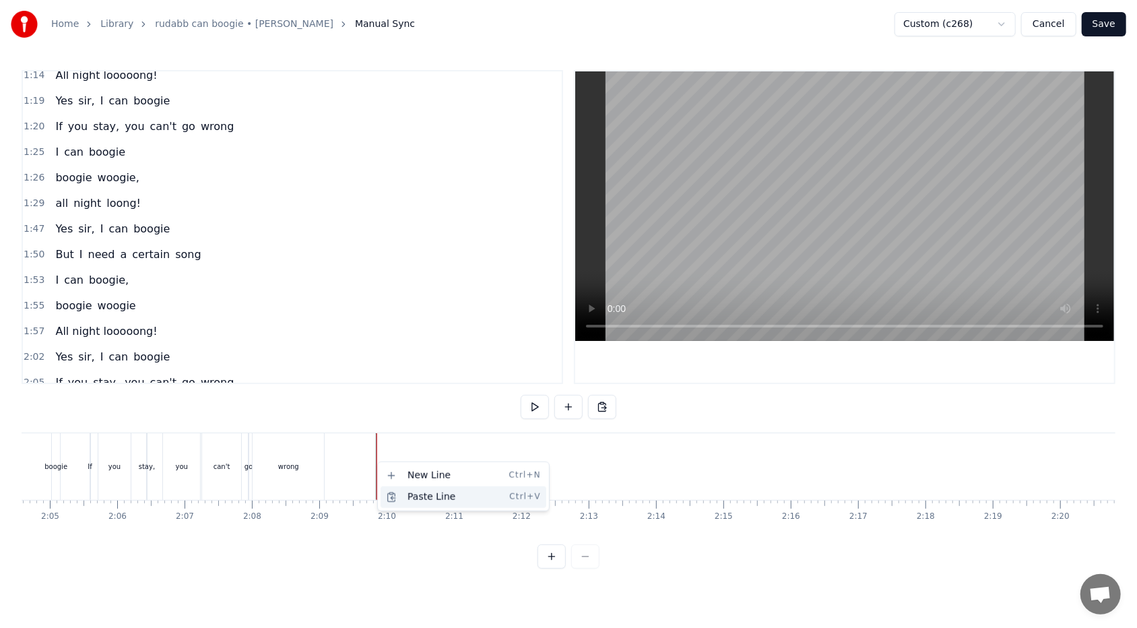
click at [399, 373] on div "Paste Line Ctrl+V" at bounding box center [463, 497] width 166 height 22
click at [136, 166] on div "1:26 boogie woogie," at bounding box center [292, 178] width 539 height 26
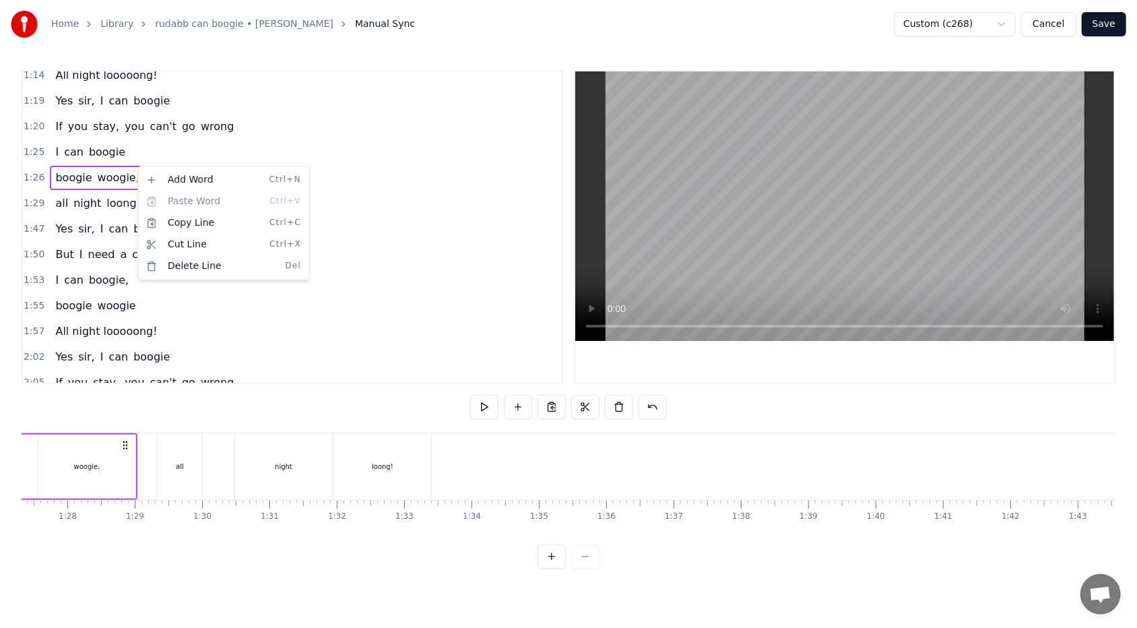
scroll to position [0, 5790]
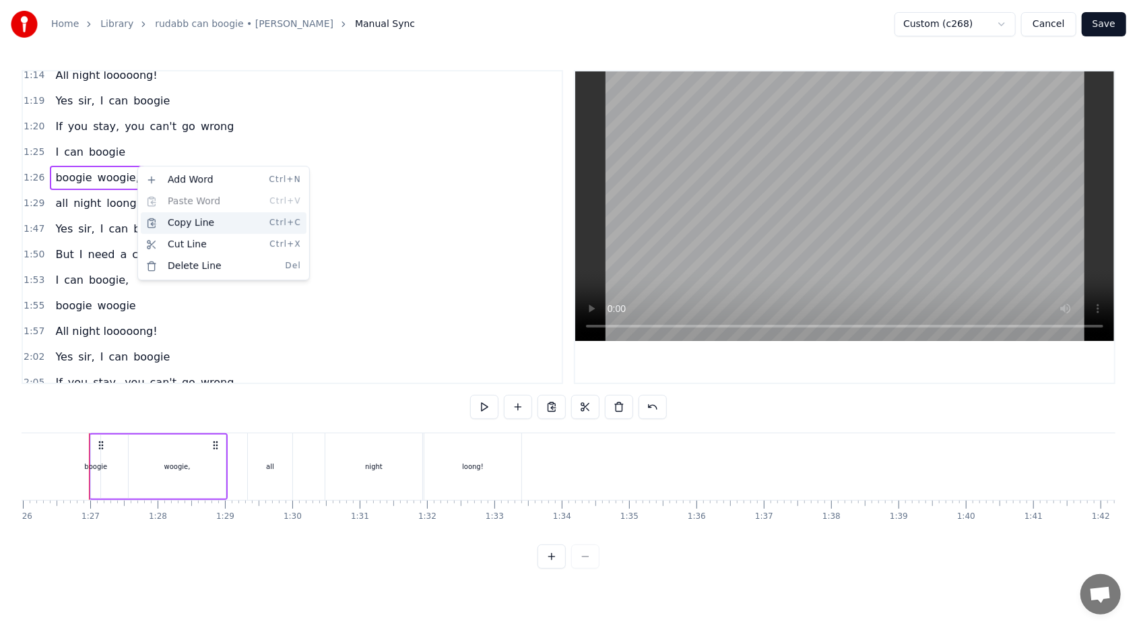
click at [183, 225] on div "Copy Line Ctrl+C" at bounding box center [224, 223] width 166 height 22
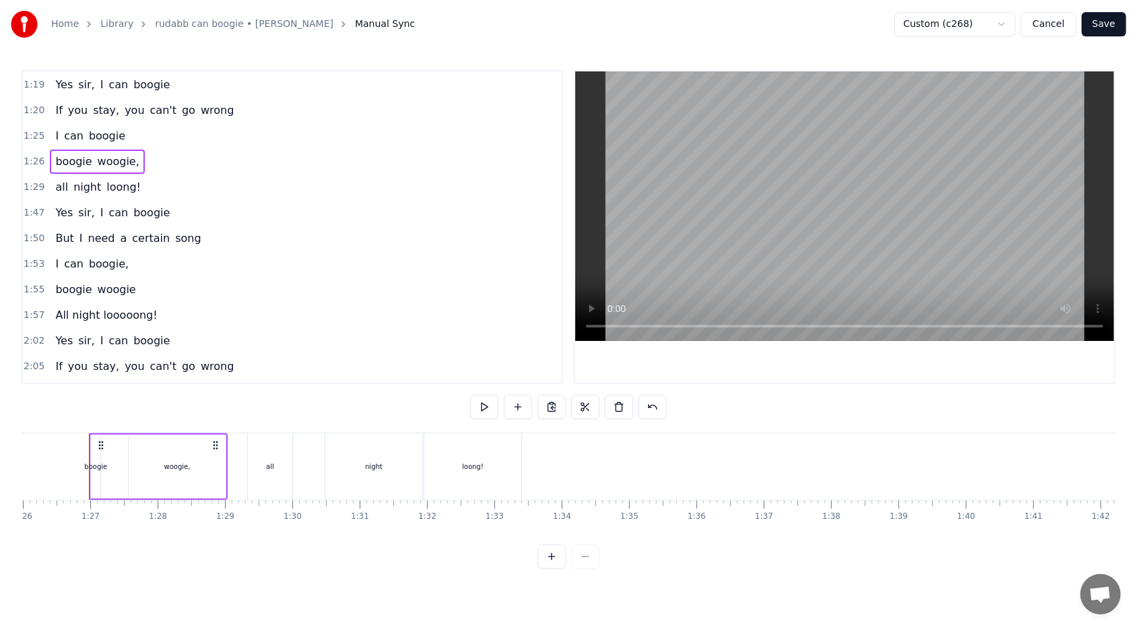
scroll to position [341, 0]
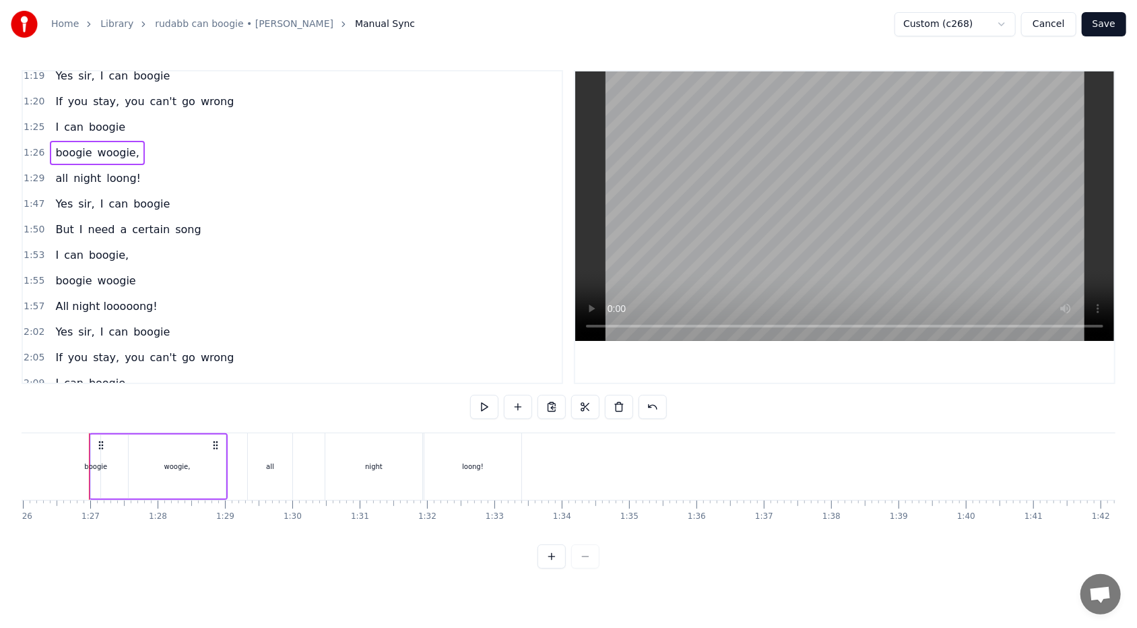
click at [232, 370] on div "2:09 I can boogie" at bounding box center [292, 383] width 539 height 26
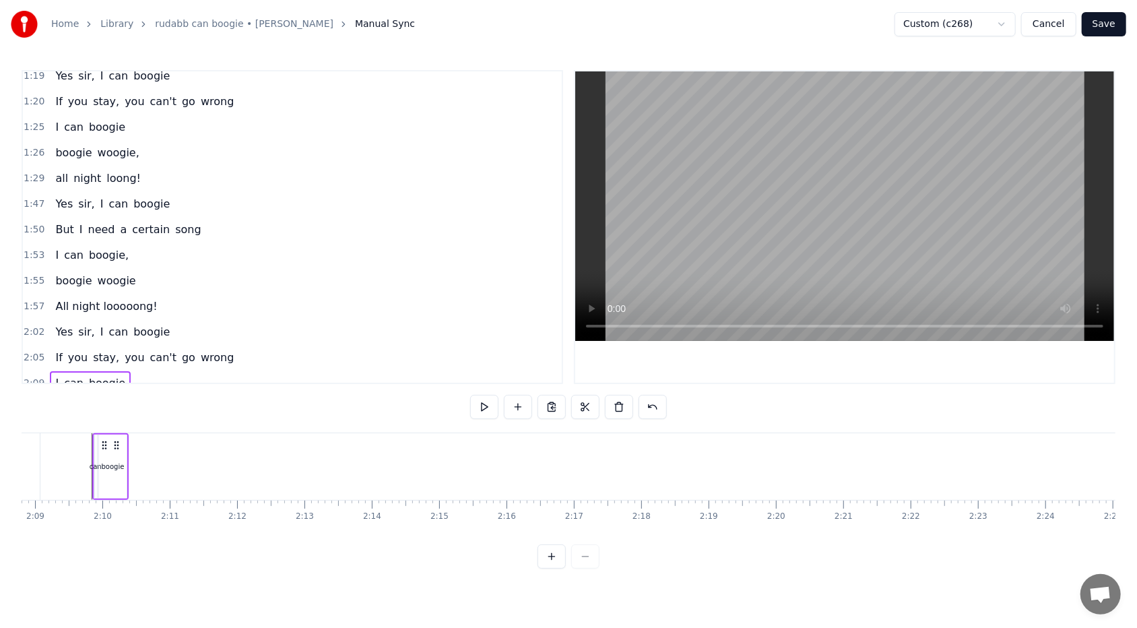
scroll to position [0, 8677]
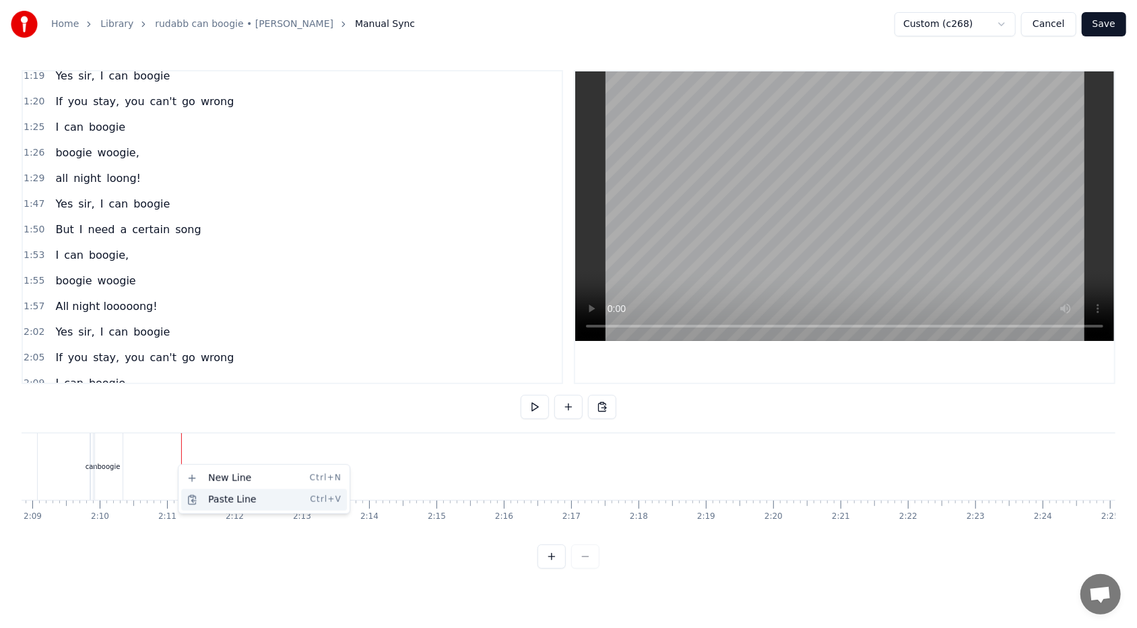
click at [212, 373] on div "Paste Line Ctrl+V" at bounding box center [264, 500] width 166 height 22
click at [154, 296] on div "1:57 All night looooong!" at bounding box center [292, 307] width 539 height 26
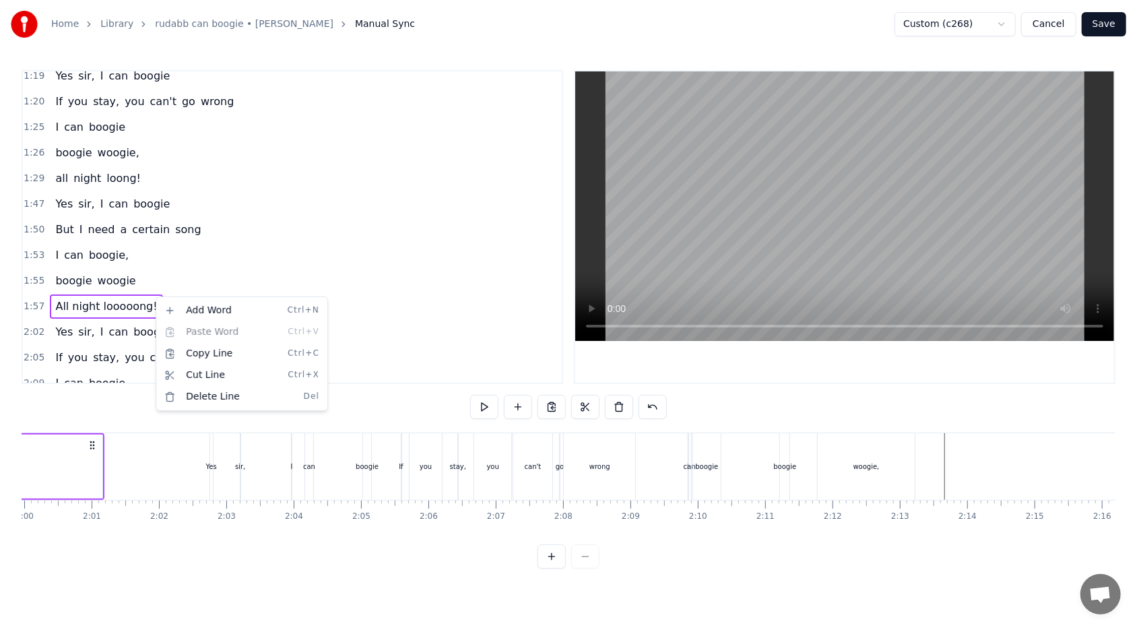
scroll to position [0, 7822]
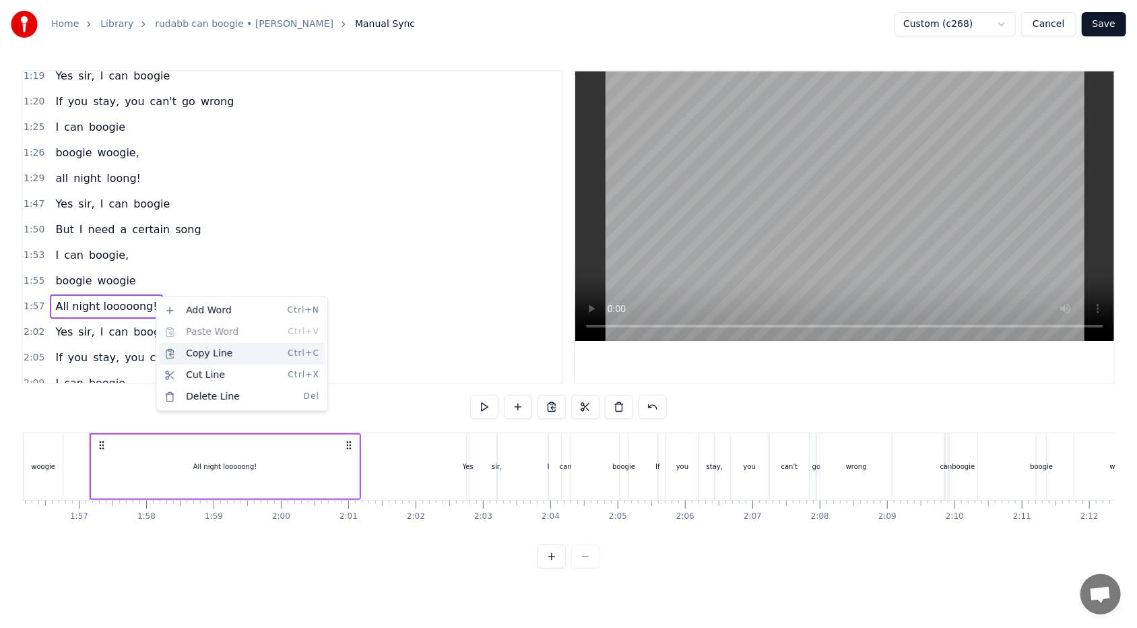
click at [189, 360] on div "Copy Line Ctrl+C" at bounding box center [242, 354] width 166 height 22
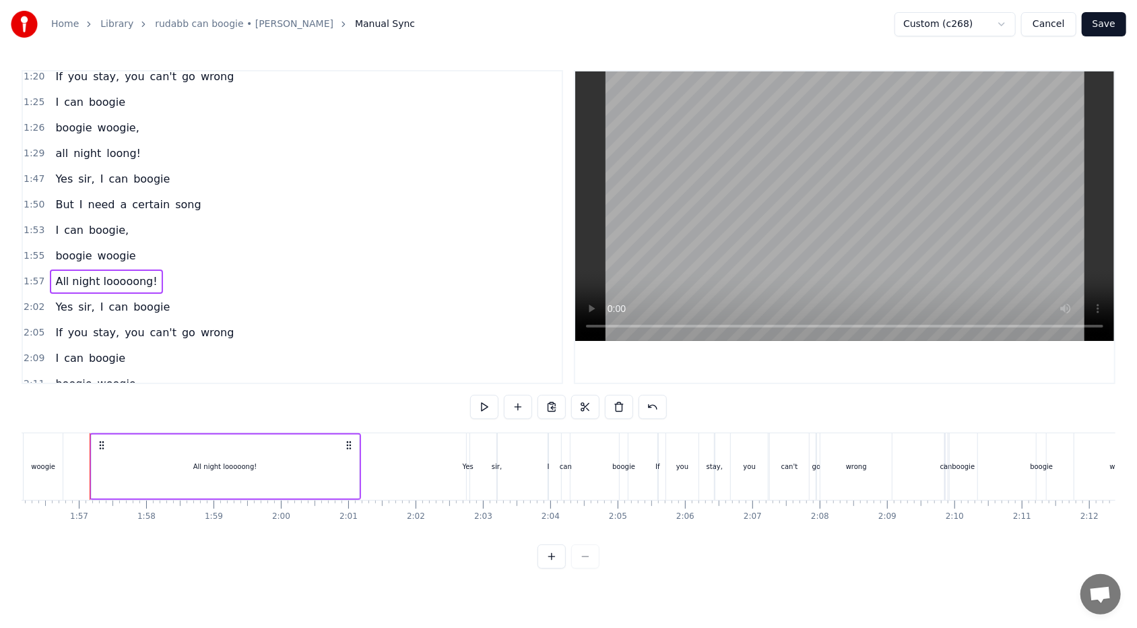
click at [148, 371] on div "2:11 boogie woogie," at bounding box center [292, 384] width 539 height 26
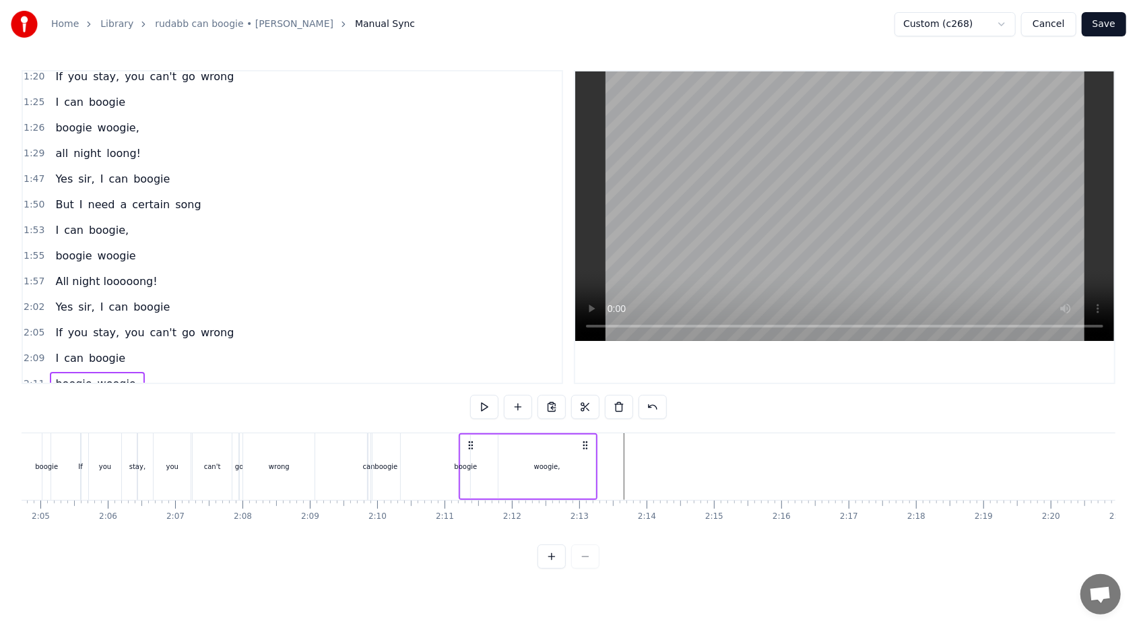
scroll to position [0, 8396]
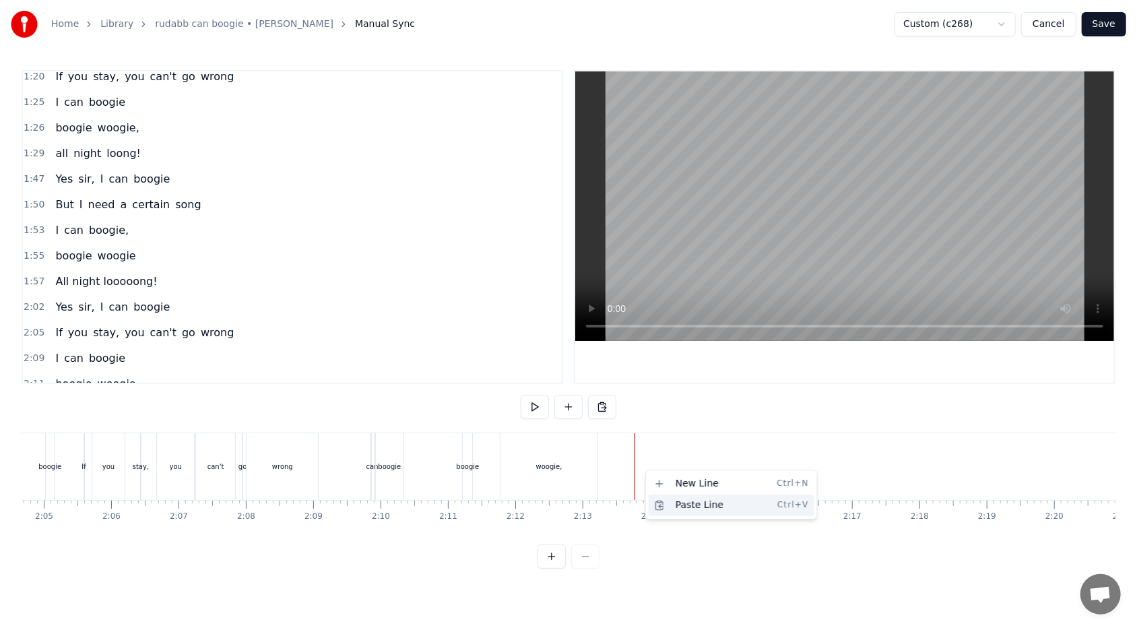
click at [520, 373] on div "Paste Line Ctrl+V" at bounding box center [732, 505] width 166 height 22
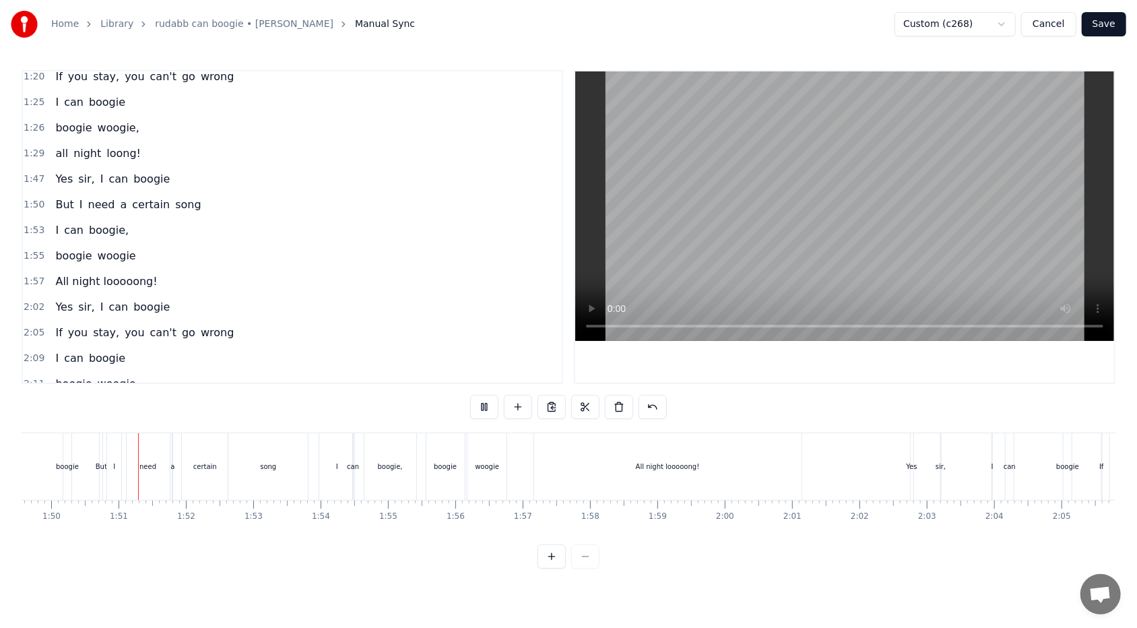
scroll to position [0, 7382]
click at [479, 373] on button at bounding box center [484, 407] width 28 height 24
click at [520, 373] on div "Yes" at bounding box center [907, 466] width 11 height 10
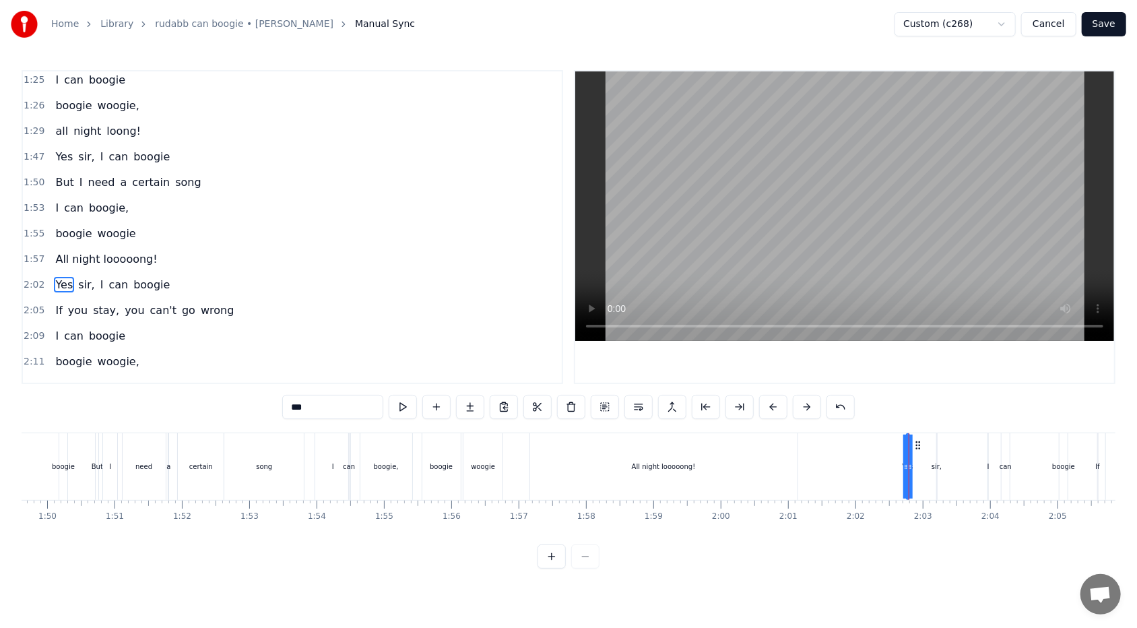
scroll to position [391, 0]
click at [162, 269] on div "2:02 Yes sir, I can boogie" at bounding box center [292, 282] width 539 height 26
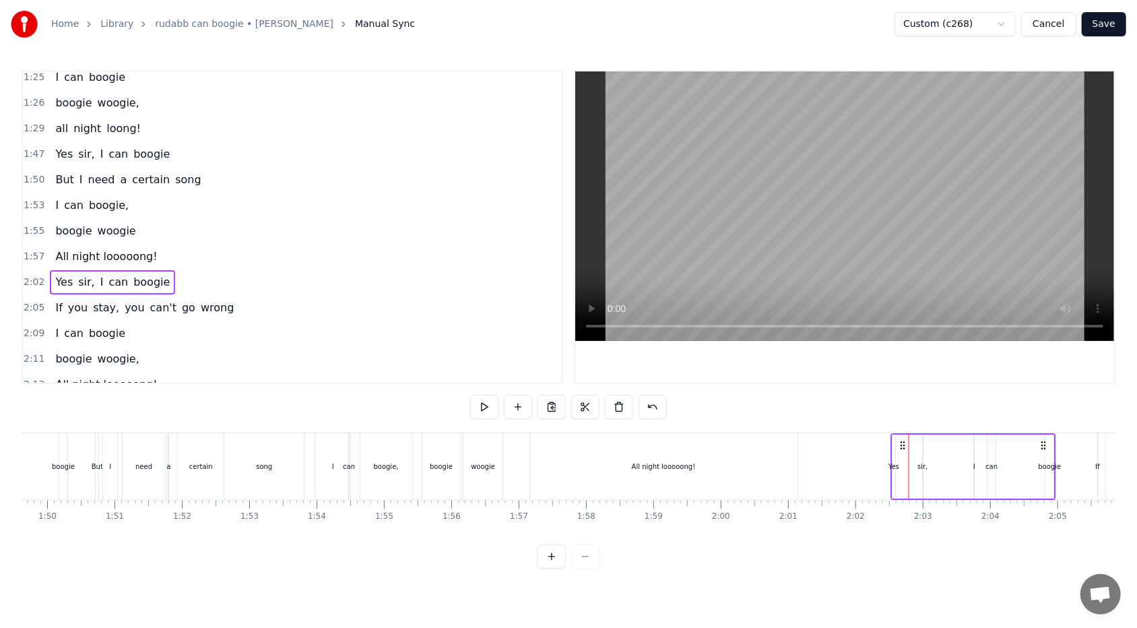
drag, startPoint x: 916, startPoint y: 444, endPoint x: 901, endPoint y: 444, distance: 14.8
click at [520, 373] on icon at bounding box center [902, 445] width 11 height 11
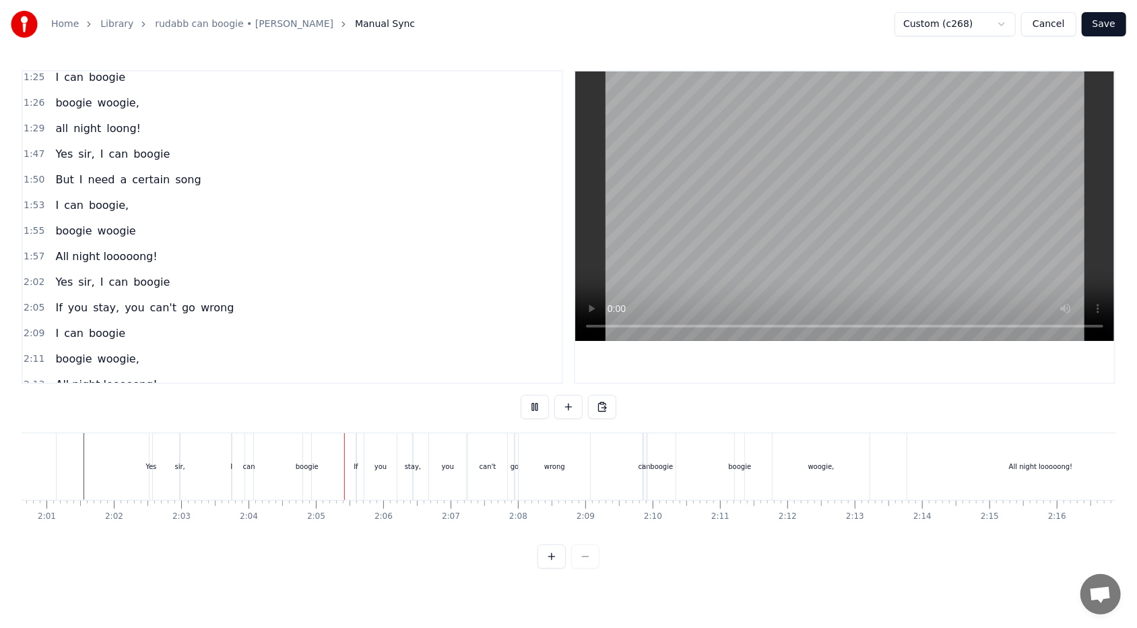
scroll to position [0, 8347]
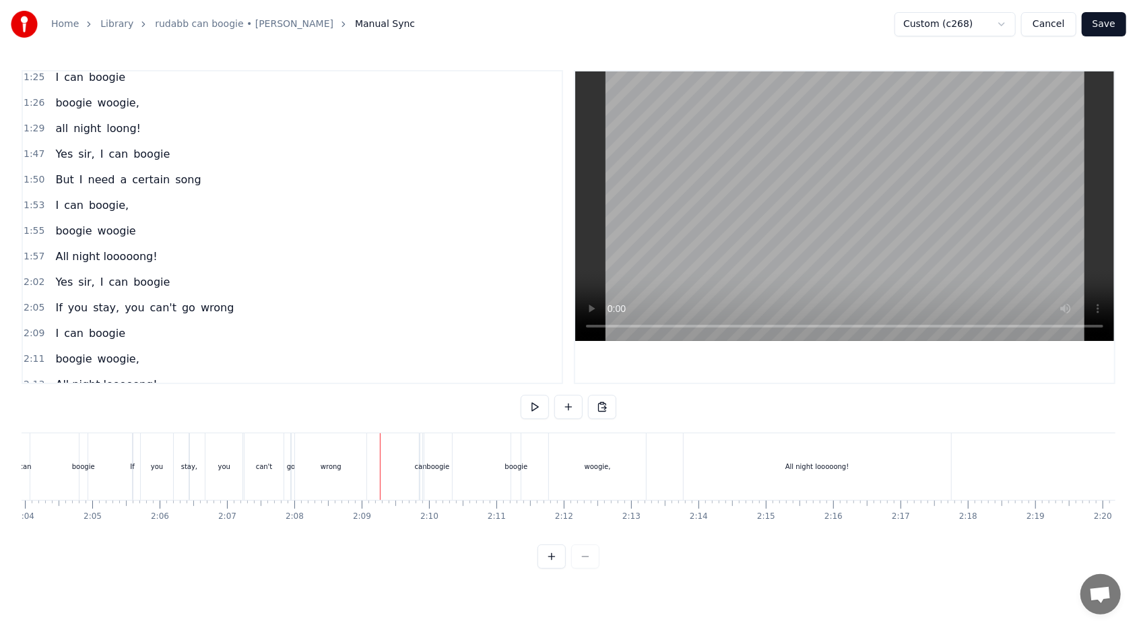
click at [293, 321] on div "2:09 I can boogie" at bounding box center [292, 334] width 539 height 26
drag, startPoint x: 428, startPoint y: 440, endPoint x: 401, endPoint y: 436, distance: 26.7
click at [401, 373] on div "I can boogie" at bounding box center [409, 466] width 36 height 67
click at [289, 279] on div "2:02 Yes sir, I can boogie" at bounding box center [292, 282] width 539 height 26
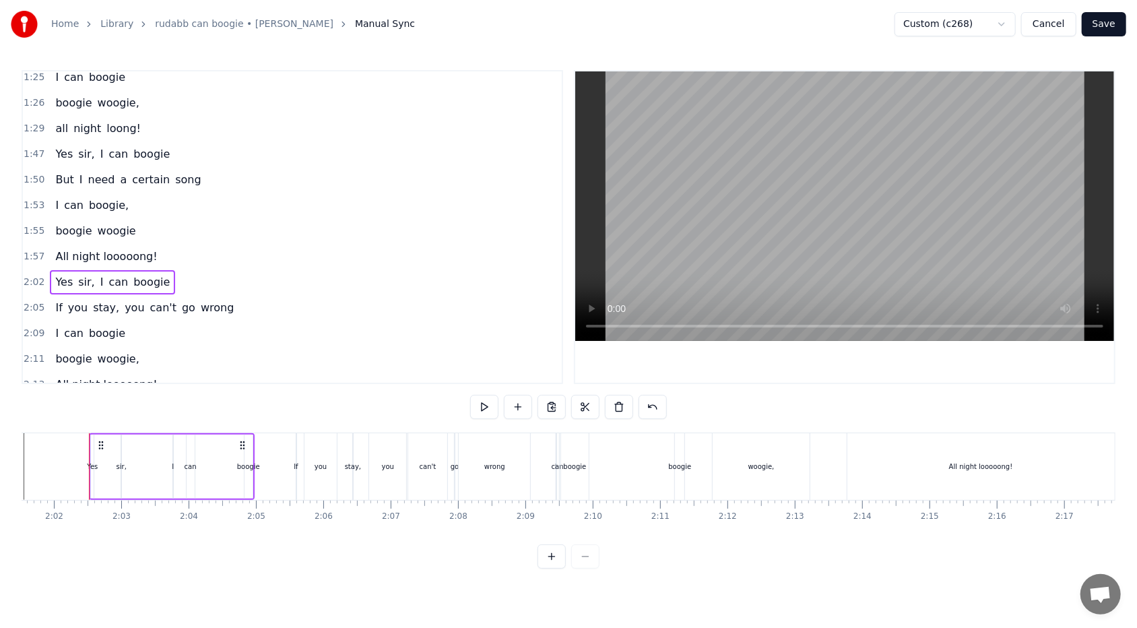
scroll to position [0, 8184]
click at [289, 321] on div "2:09 I can boogie" at bounding box center [292, 334] width 539 height 26
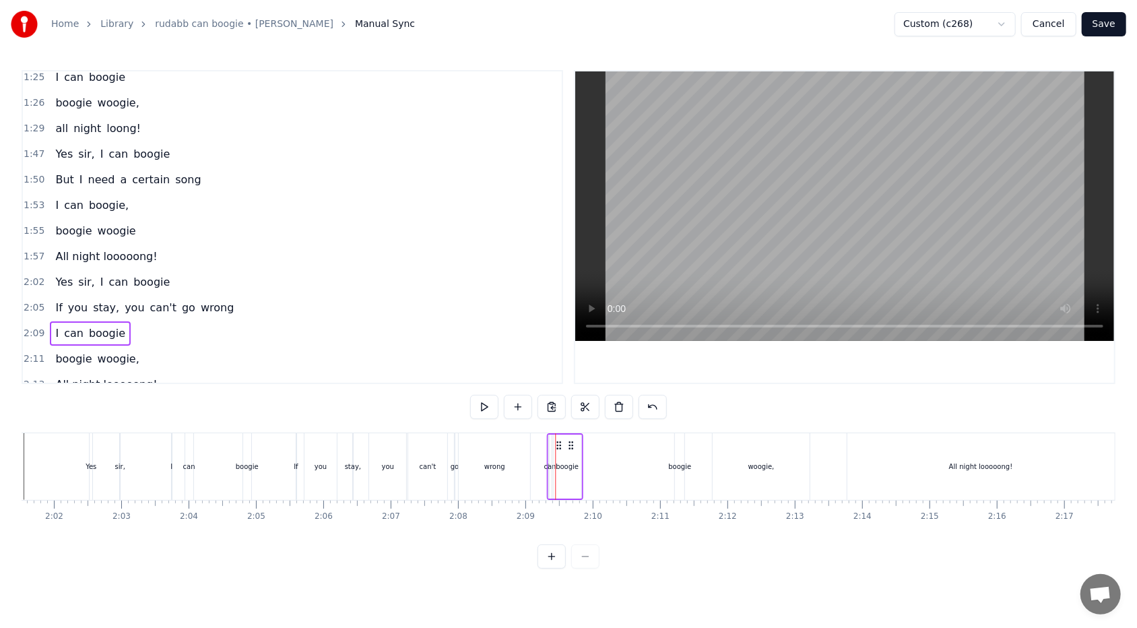
drag, startPoint x: 565, startPoint y: 441, endPoint x: 556, endPoint y: 442, distance: 9.5
click at [520, 373] on circle at bounding box center [556, 442] width 1 height 1
click at [222, 295] on div "2:05 If you stay, you can't go wrong" at bounding box center [292, 308] width 539 height 26
click at [520, 373] on div "All night looooong!" at bounding box center [980, 466] width 267 height 67
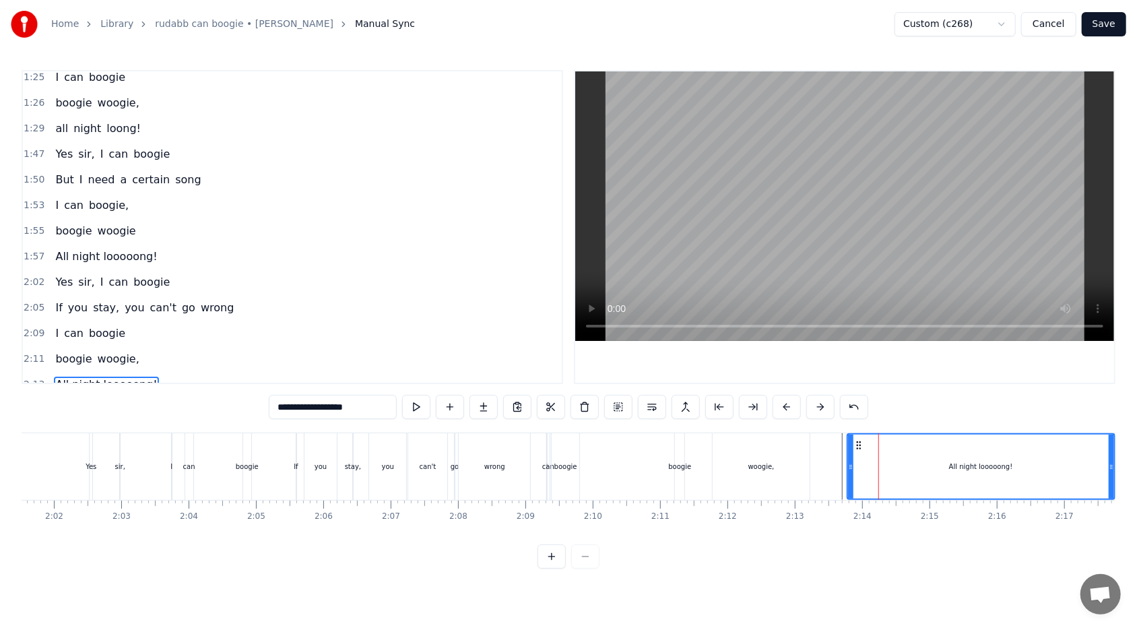
click at [520, 373] on div "woogie," at bounding box center [760, 466] width 97 height 67
type input "*******"
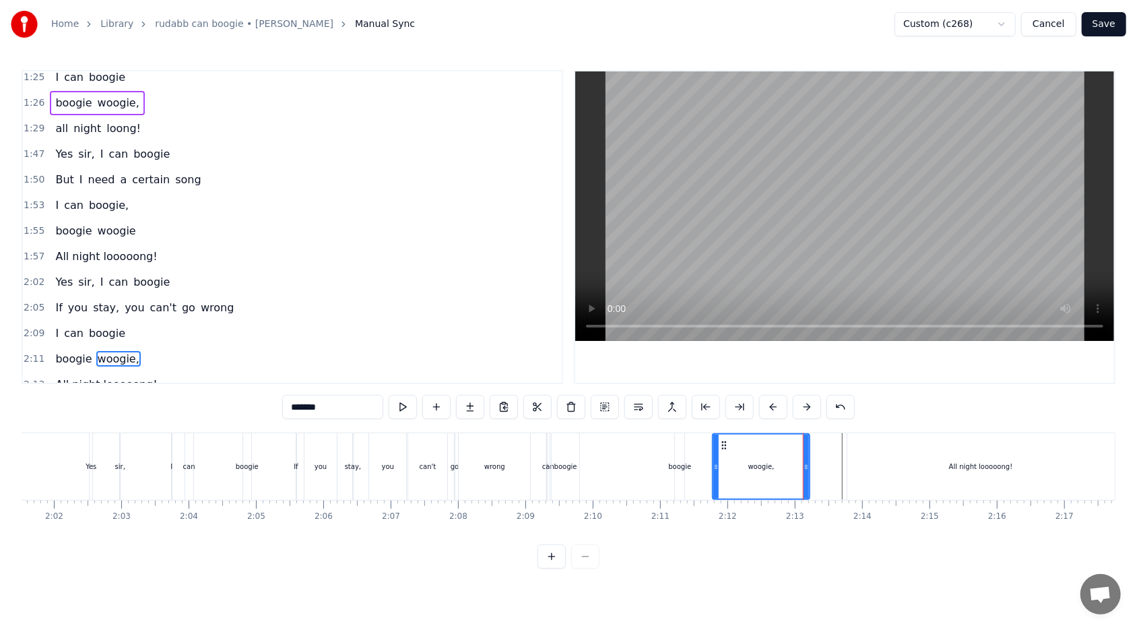
click at [96, 351] on span "woogie," at bounding box center [118, 358] width 44 height 15
click at [52, 354] on div "boogie woogie," at bounding box center [97, 359] width 94 height 24
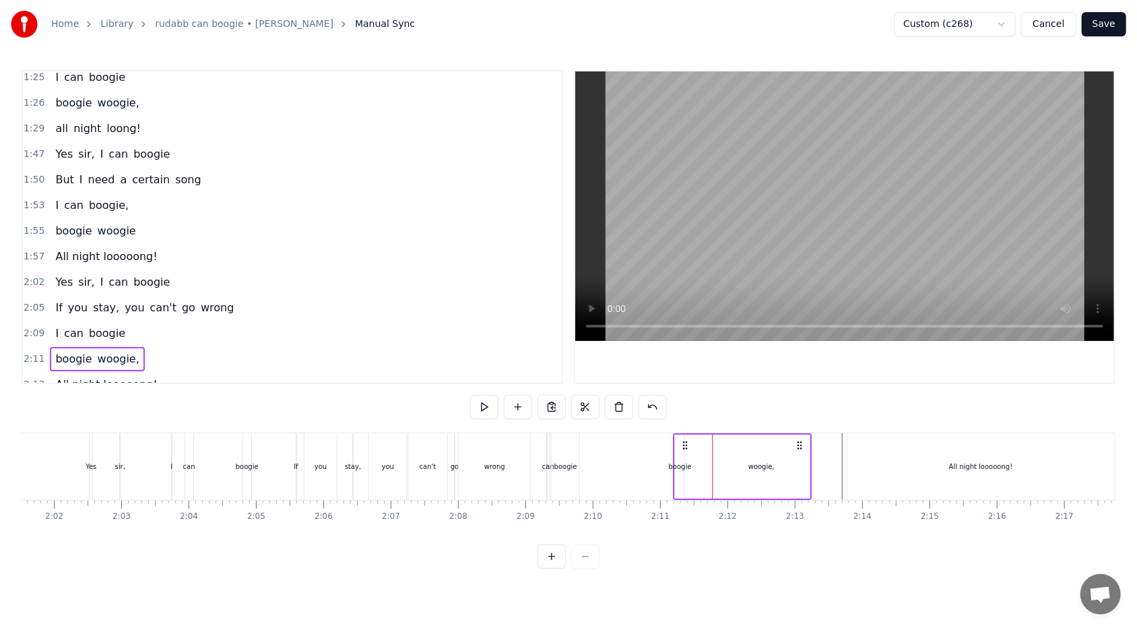
click at [520, 373] on circle at bounding box center [800, 444] width 1 height 1
click at [520, 373] on div "All night looooong!" at bounding box center [980, 466] width 267 height 67
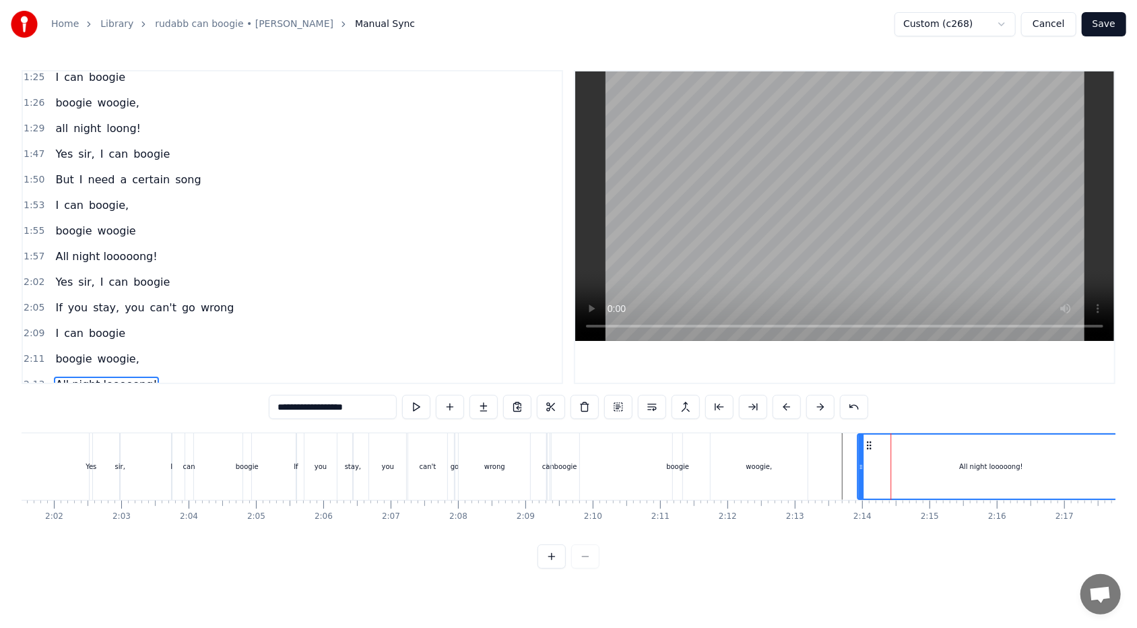
drag, startPoint x: 857, startPoint y: 445, endPoint x: 867, endPoint y: 444, distance: 10.1
click at [520, 373] on icon at bounding box center [868, 445] width 11 height 11
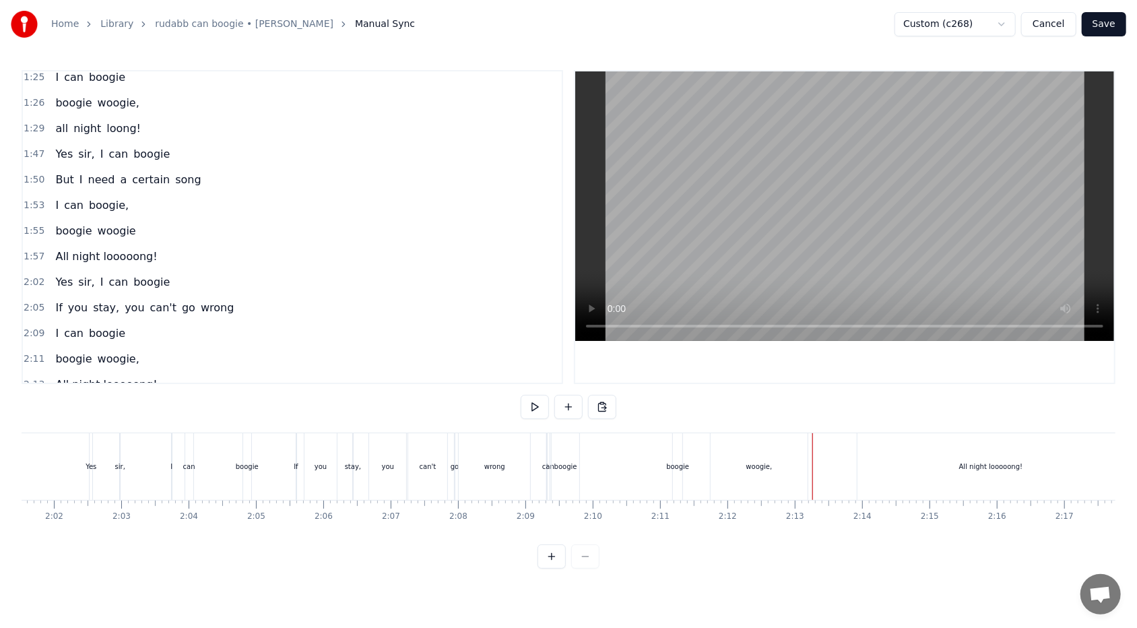
click at [520, 373] on div "woogie," at bounding box center [758, 466] width 97 height 67
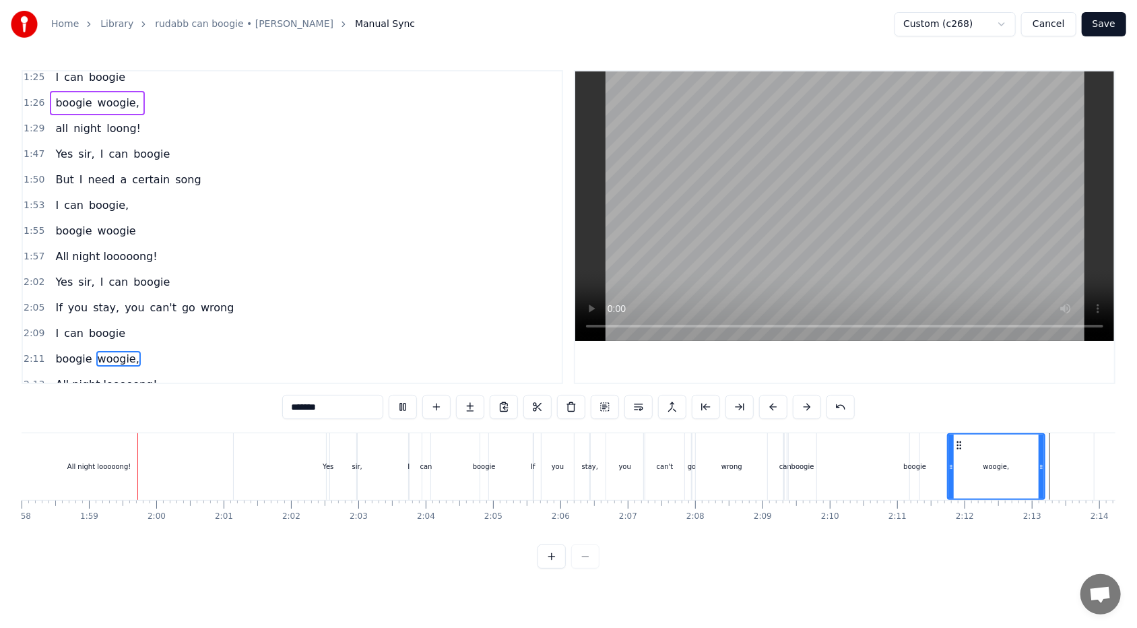
scroll to position [0, 7956]
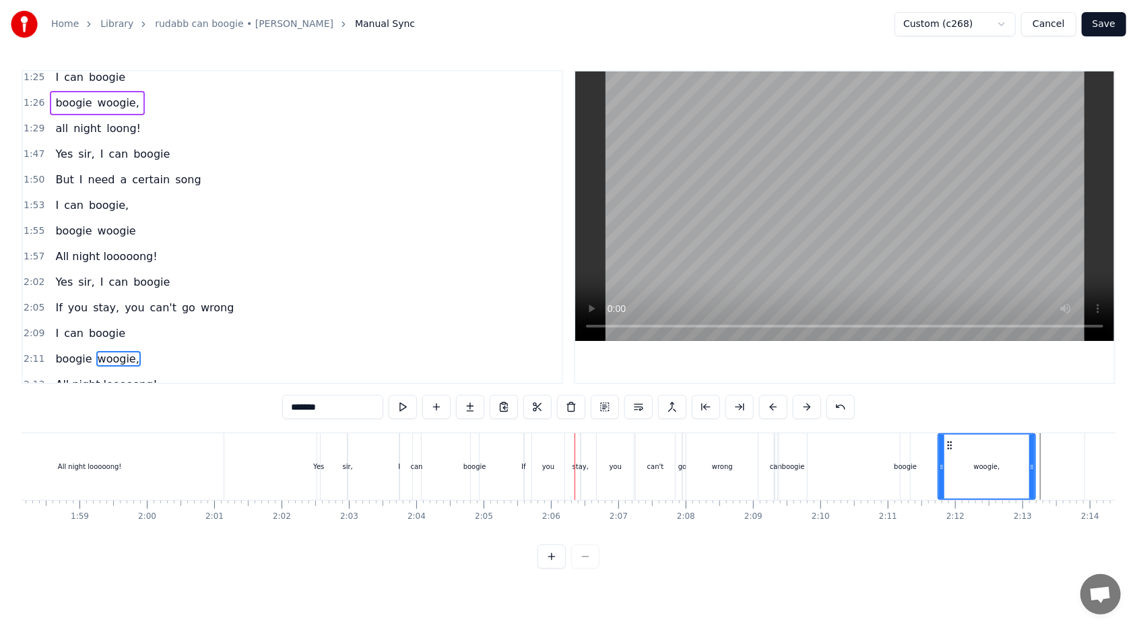
click at [180, 300] on span "go" at bounding box center [188, 307] width 16 height 15
type input "**"
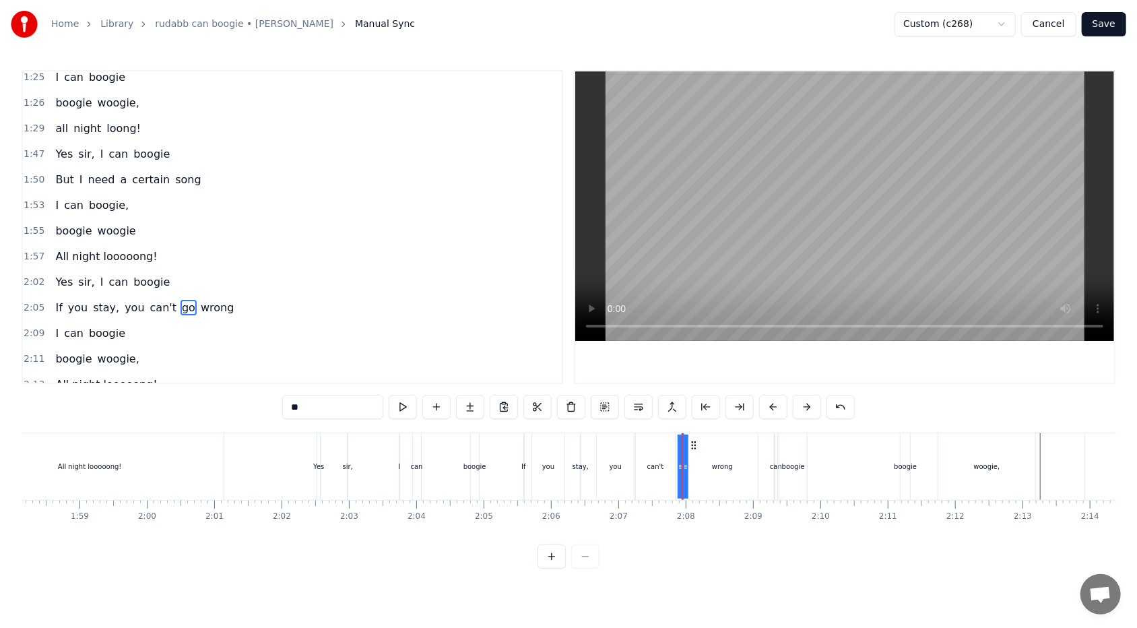
click at [226, 295] on div "2:05 If you stay, you can't go wrong" at bounding box center [292, 308] width 539 height 26
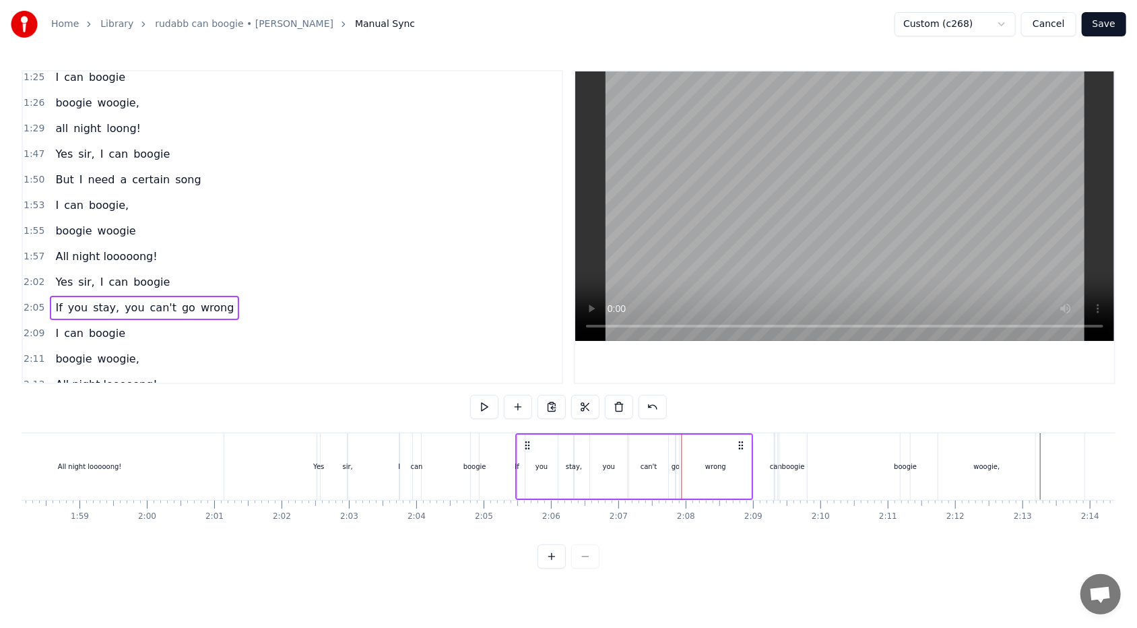
drag, startPoint x: 533, startPoint y: 445, endPoint x: 526, endPoint y: 445, distance: 7.4
click at [520, 373] on icon at bounding box center [527, 445] width 11 height 11
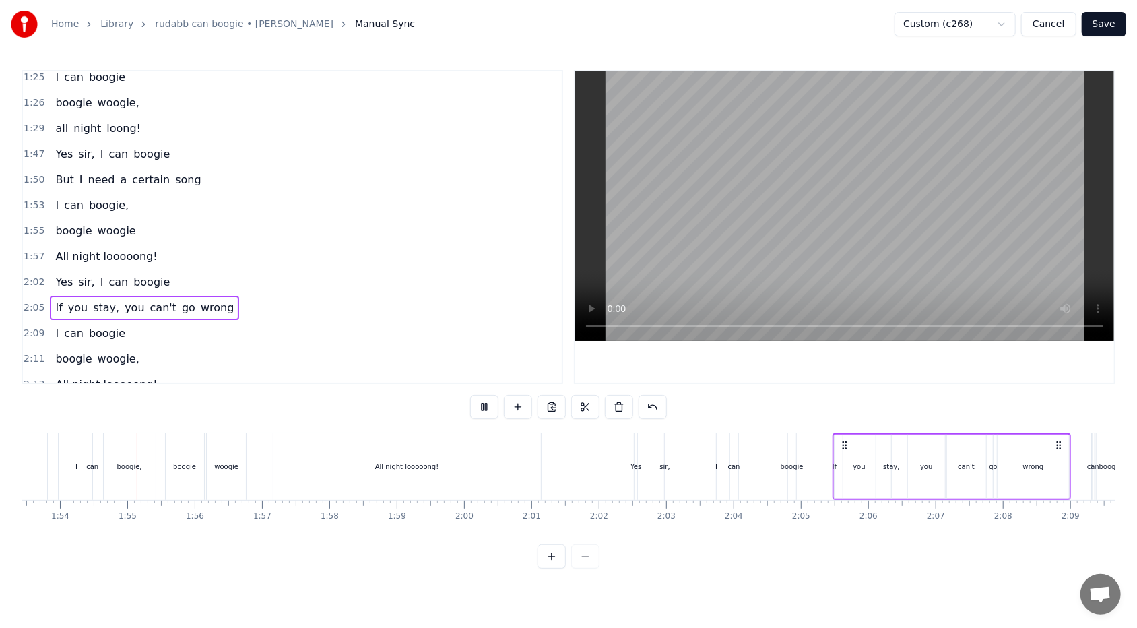
scroll to position [0, 7639]
click at [520, 373] on div "wrong" at bounding box center [1032, 466] width 71 height 64
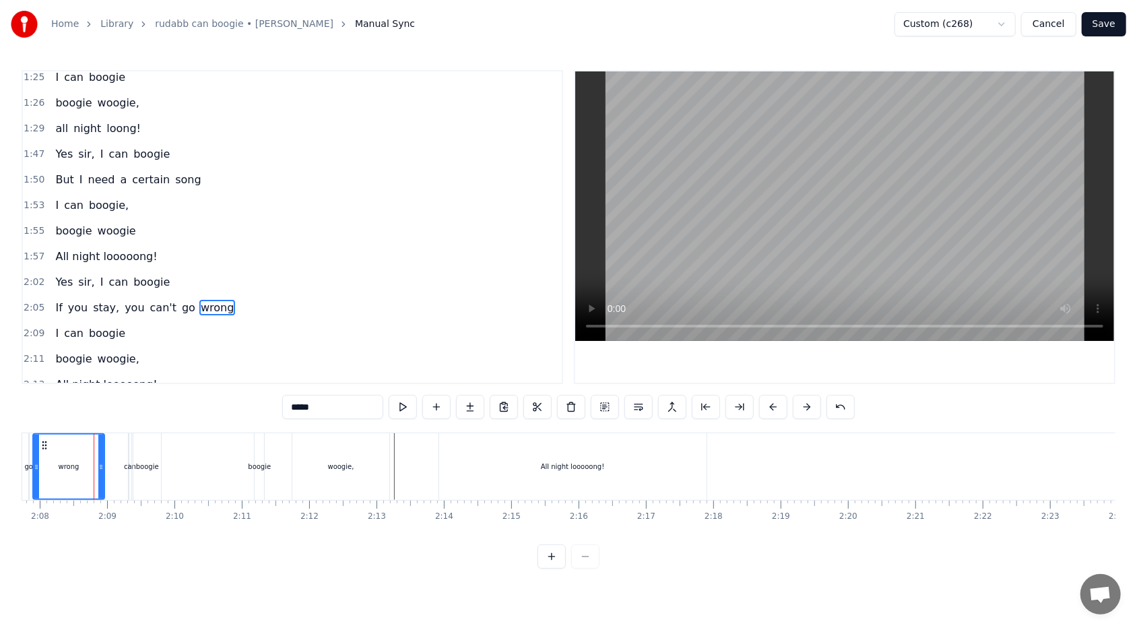
scroll to position [0, 8606]
drag, startPoint x: 98, startPoint y: 467, endPoint x: 78, endPoint y: 469, distance: 20.3
click at [78, 373] on icon at bounding box center [76, 466] width 5 height 11
drag, startPoint x: 193, startPoint y: 401, endPoint x: 311, endPoint y: 409, distance: 118.1
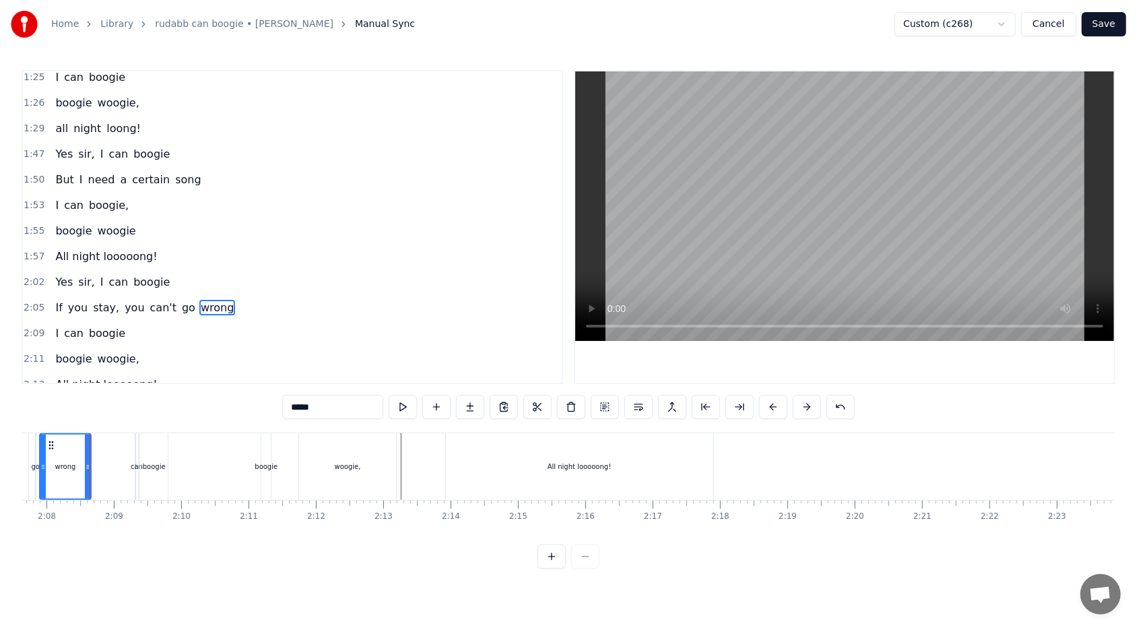
click at [311, 373] on div "0:34 Mister 0:37 Your eyes are full of hesitation 0:41 Sure makes me wonder 0:4…" at bounding box center [569, 319] width 1094 height 498
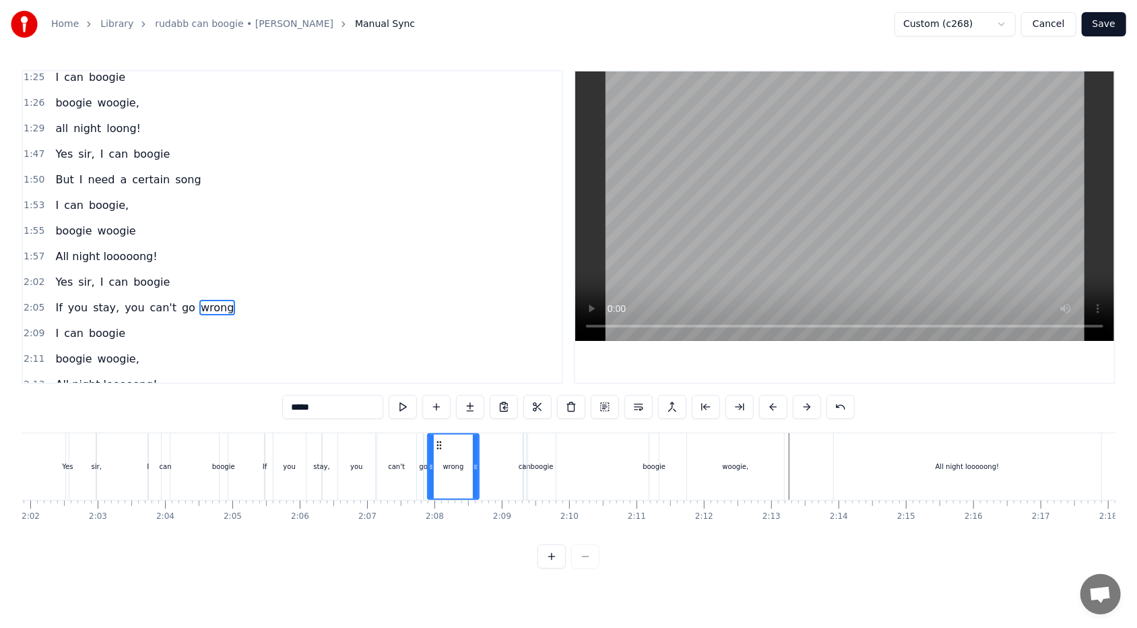
scroll to position [0, 8112]
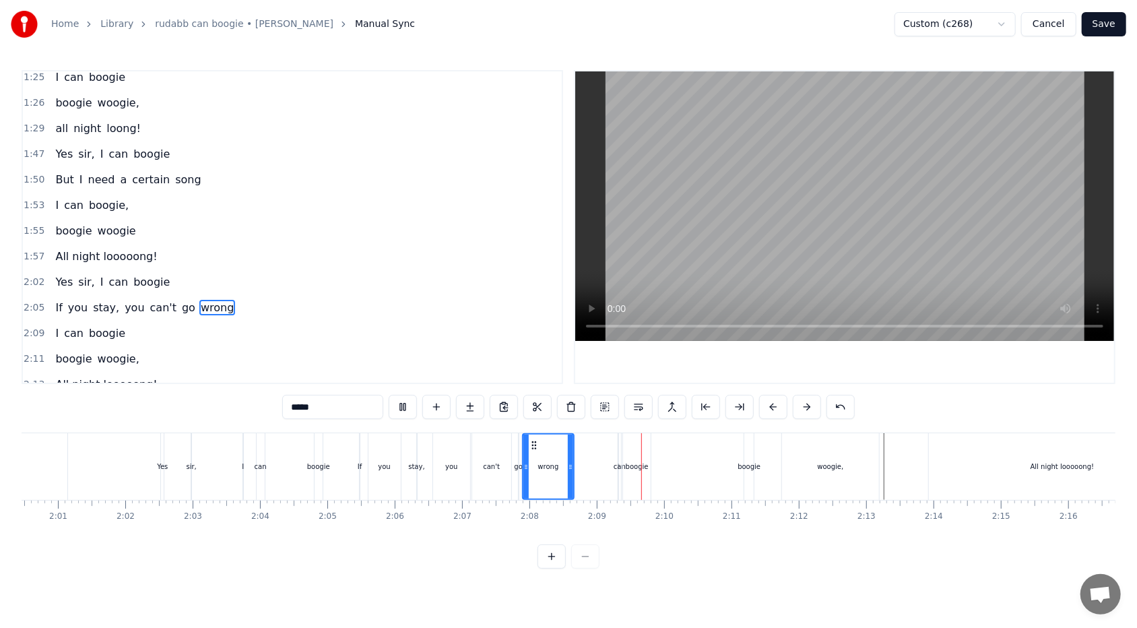
click at [471, 277] on div "2:02 Yes sir, I can boogie" at bounding box center [292, 282] width 539 height 26
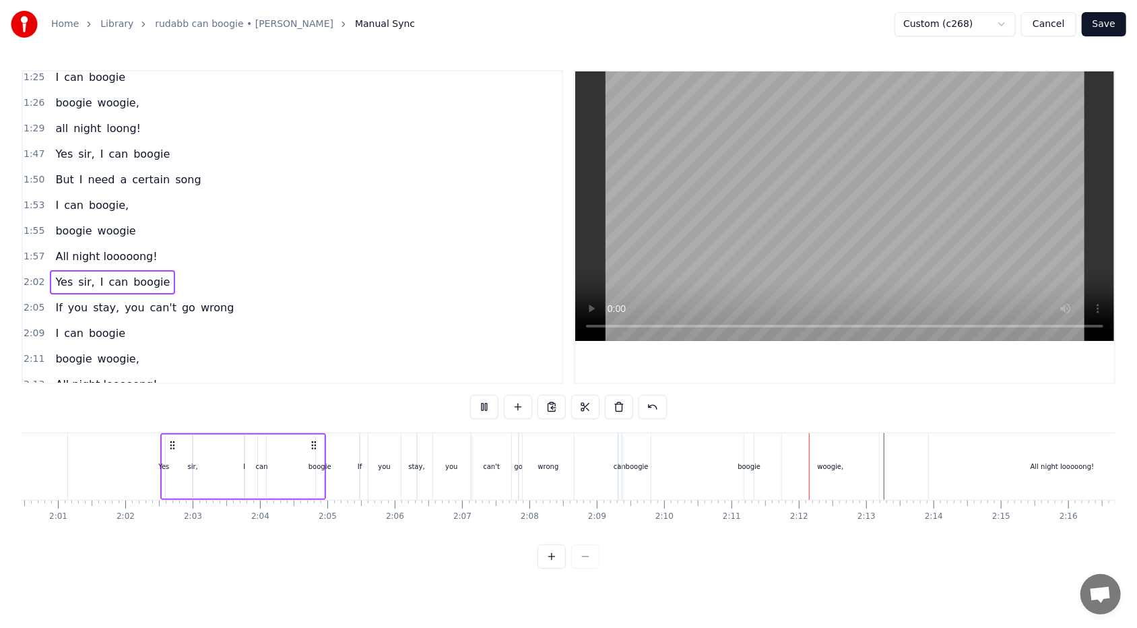
click at [213, 305] on div "If you stay, you can't go wrong" at bounding box center [144, 308] width 189 height 24
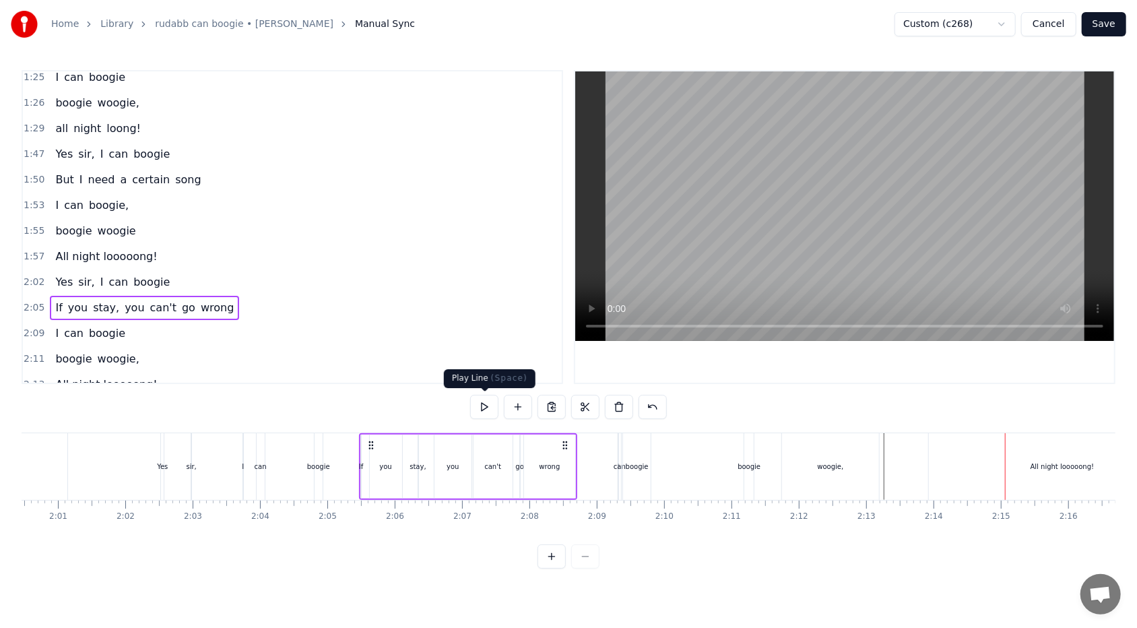
click at [485, 373] on button at bounding box center [484, 407] width 28 height 24
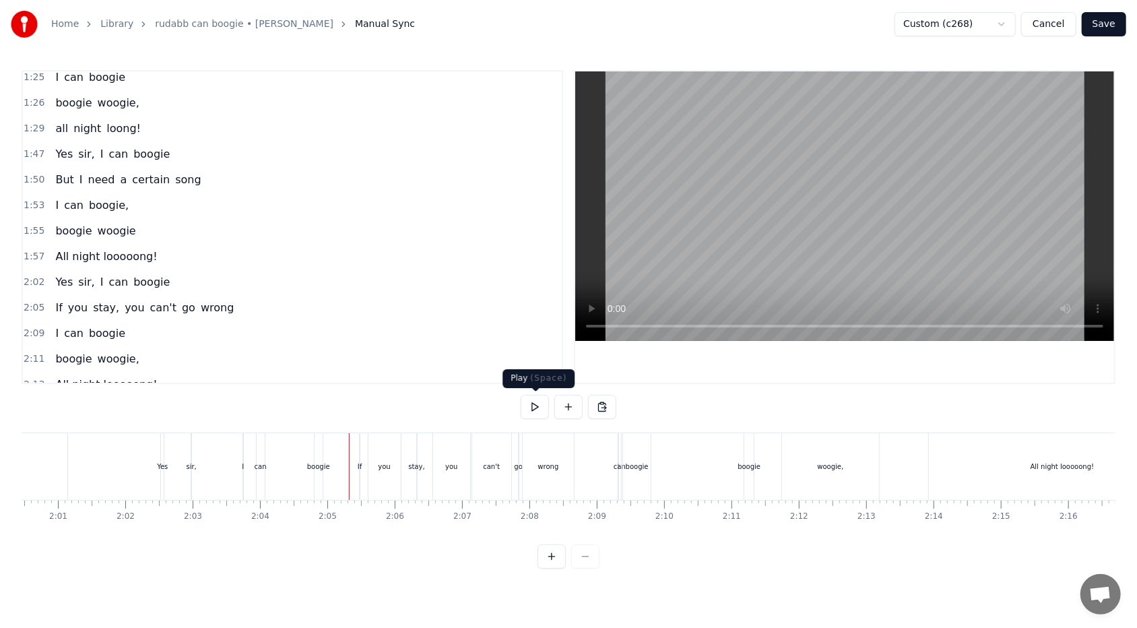
click at [520, 373] on button at bounding box center [535, 407] width 28 height 24
click at [382, 373] on div "you" at bounding box center [384, 466] width 12 height 10
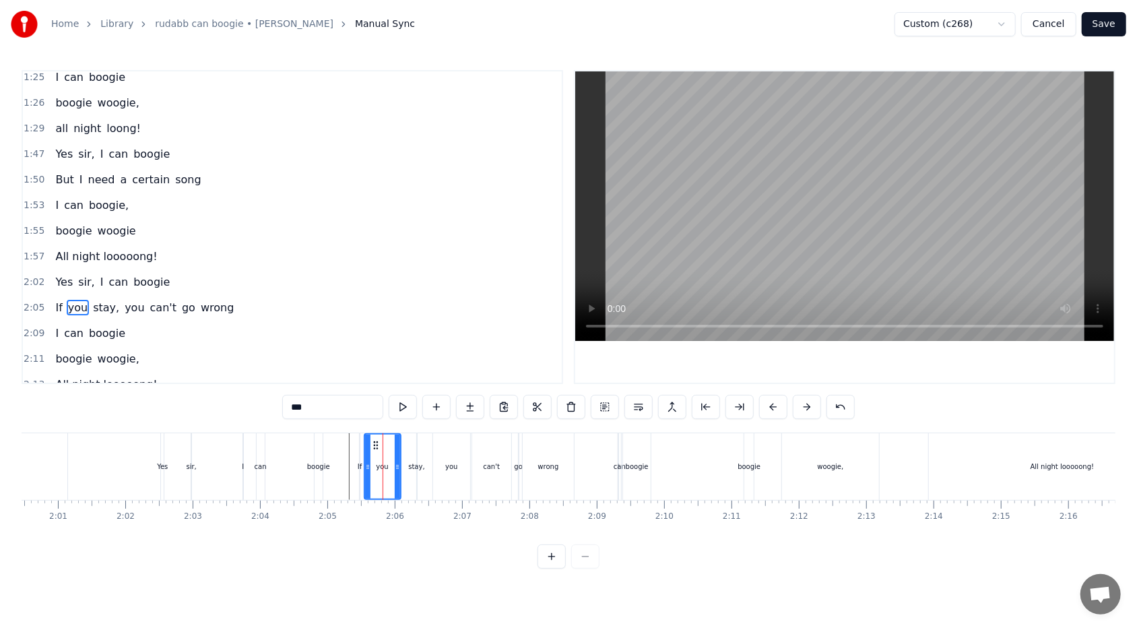
click at [368, 373] on icon at bounding box center [367, 466] width 5 height 11
click at [397, 373] on icon at bounding box center [397, 466] width 5 height 11
click at [448, 373] on div "you" at bounding box center [451, 466] width 37 height 67
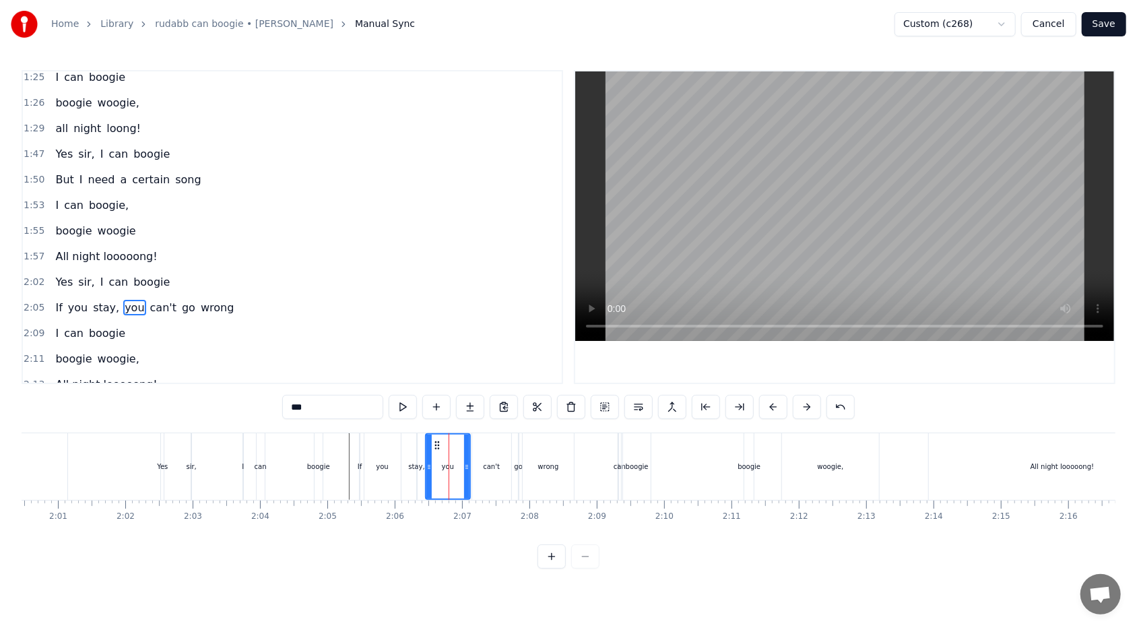
drag, startPoint x: 437, startPoint y: 463, endPoint x: 430, endPoint y: 464, distance: 7.4
click at [430, 373] on icon at bounding box center [428, 466] width 5 height 11
drag, startPoint x: 465, startPoint y: 465, endPoint x: 453, endPoint y: 466, distance: 12.9
click at [453, 373] on icon at bounding box center [453, 466] width 5 height 11
click at [482, 373] on div "can't" at bounding box center [491, 466] width 39 height 67
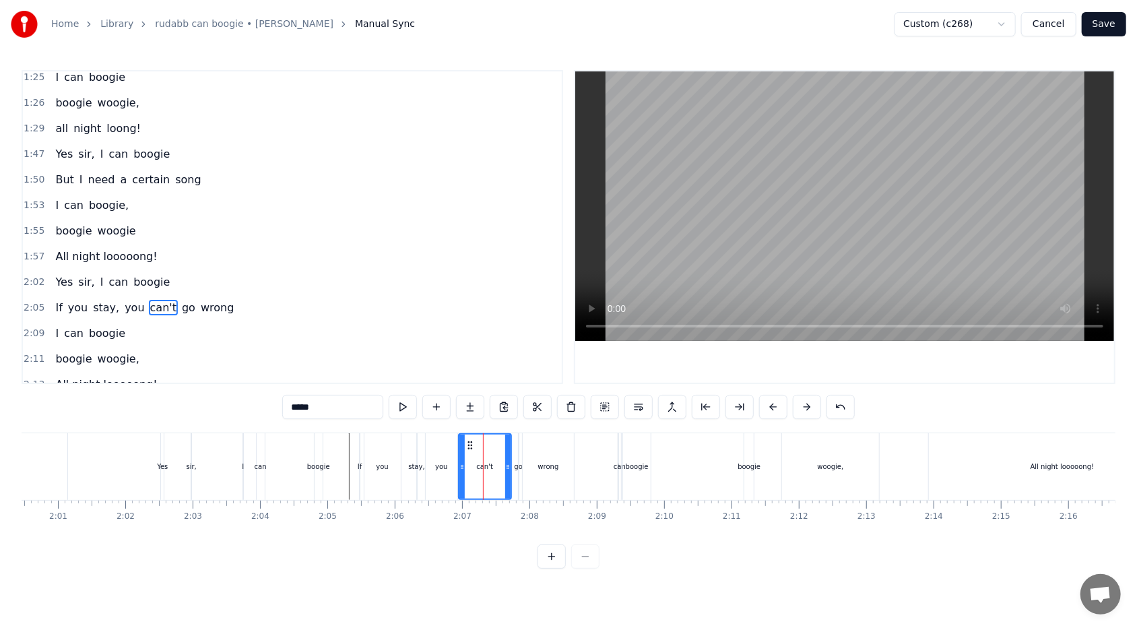
drag, startPoint x: 473, startPoint y: 464, endPoint x: 459, endPoint y: 462, distance: 13.6
click at [459, 373] on icon at bounding box center [461, 466] width 5 height 11
drag, startPoint x: 508, startPoint y: 465, endPoint x: 485, endPoint y: 465, distance: 22.9
click at [485, 373] on icon at bounding box center [484, 466] width 5 height 11
click at [517, 373] on div "go" at bounding box center [518, 466] width 8 height 10
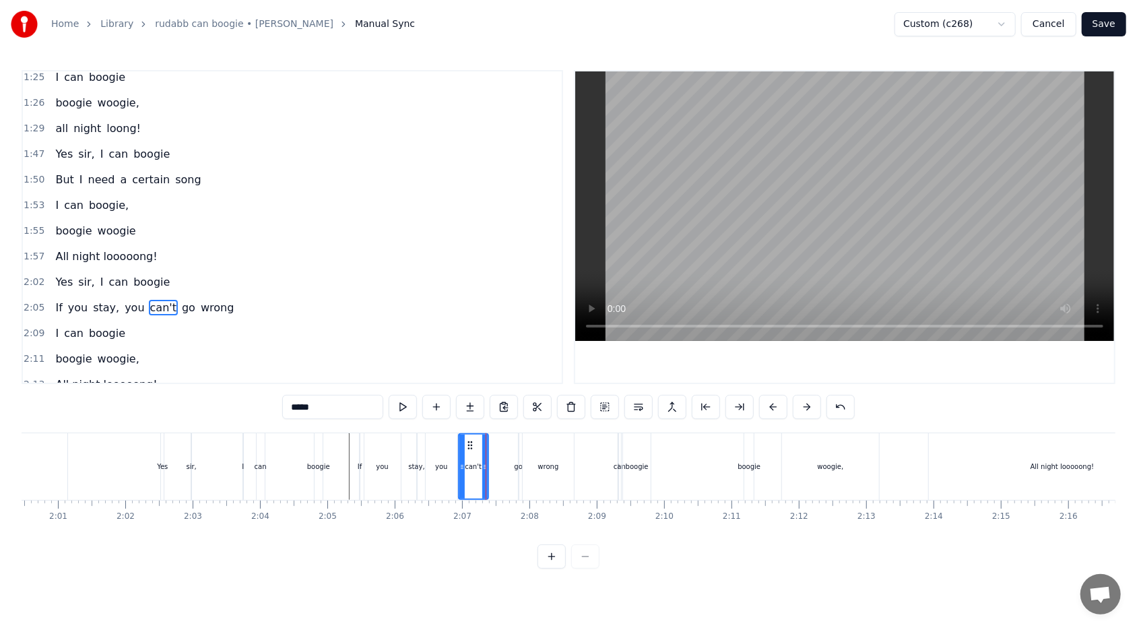
type input "**"
drag, startPoint x: 512, startPoint y: 467, endPoint x: 505, endPoint y: 467, distance: 7.4
click at [505, 373] on div "If you stay, you can't go wrong" at bounding box center [468, 466] width 218 height 67
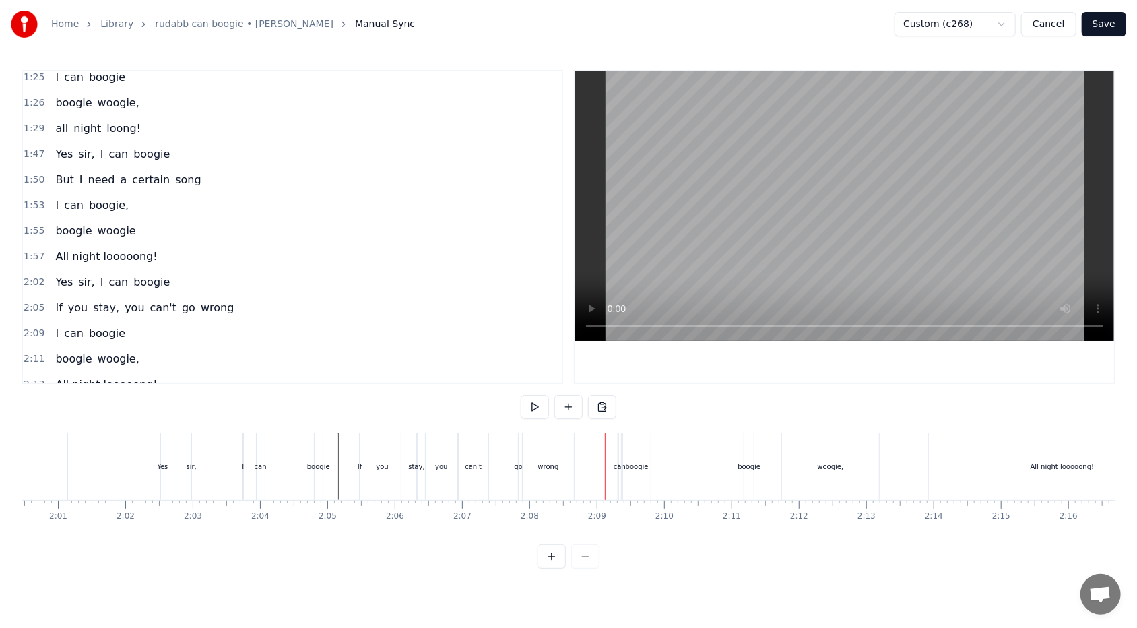
click at [520, 373] on div "wrong" at bounding box center [548, 466] width 51 height 67
drag, startPoint x: 570, startPoint y: 467, endPoint x: 562, endPoint y: 467, distance: 8.1
click at [520, 373] on icon at bounding box center [562, 466] width 5 height 11
click at [296, 373] on div "0:34 Mister 0:37 Your eyes are full of hesitation 0:41 Sure makes me wonder 0:4…" at bounding box center [569, 319] width 1094 height 498
click at [226, 373] on div "Yes sir, I can boogie" at bounding box center [242, 466] width 165 height 67
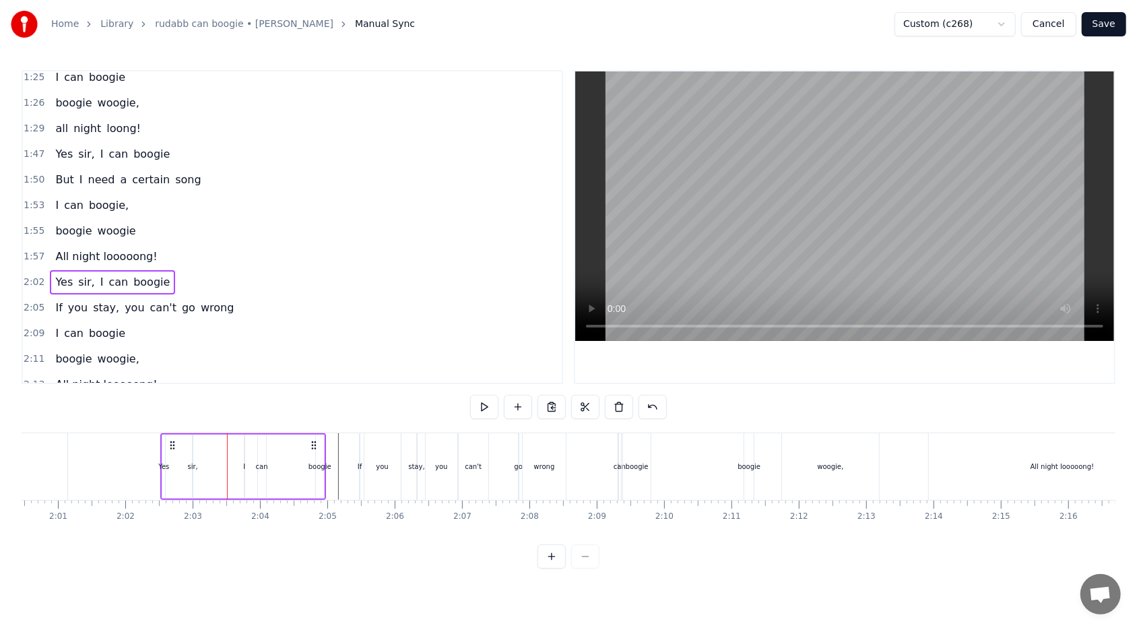
click at [359, 373] on div "If" at bounding box center [359, 466] width 1 height 67
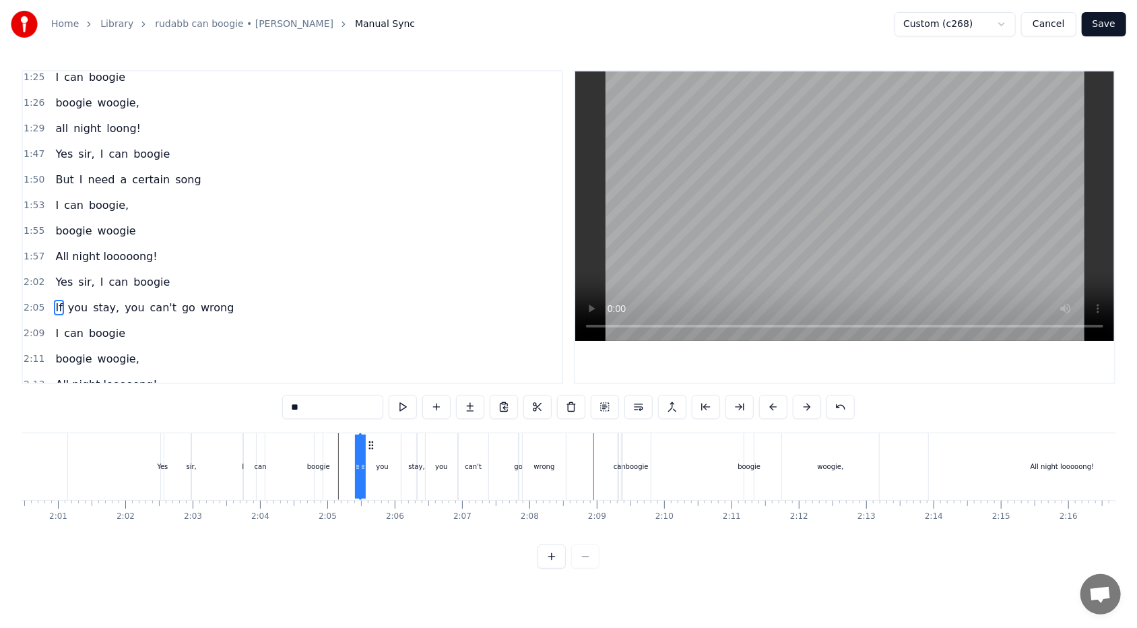
click at [453, 373] on div "you" at bounding box center [442, 466] width 32 height 67
type input "***"
click at [519, 373] on div "If you stay, you can't go wrong" at bounding box center [464, 466] width 210 height 67
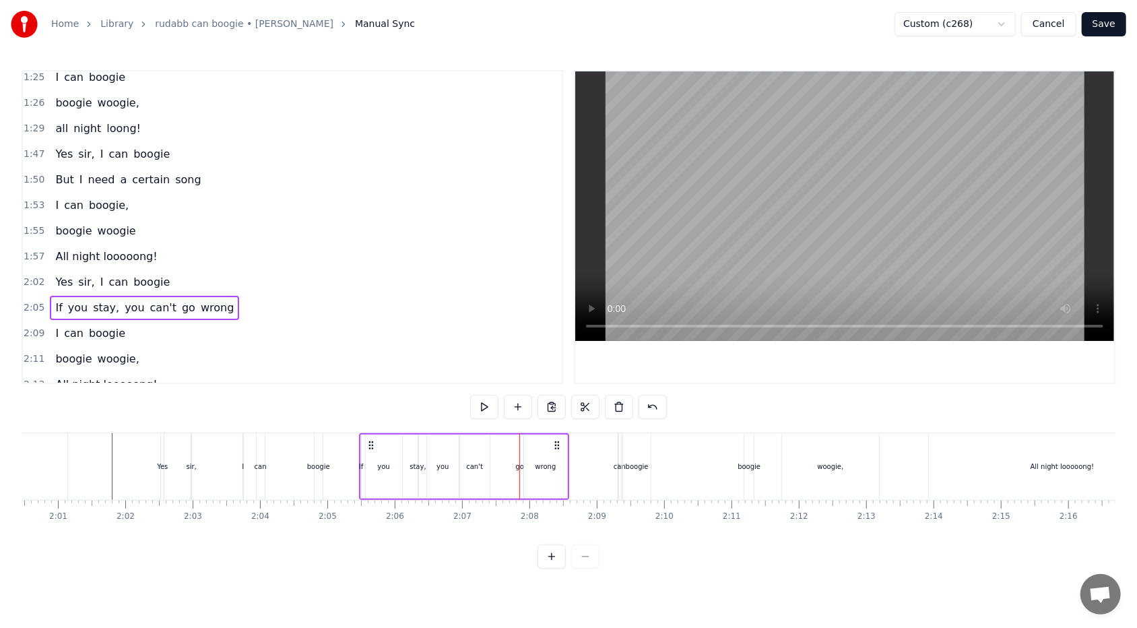
click at [501, 373] on div "If you stay, you can't go wrong" at bounding box center [464, 466] width 210 height 67
click at [518, 373] on div "go" at bounding box center [519, 466] width 8 height 10
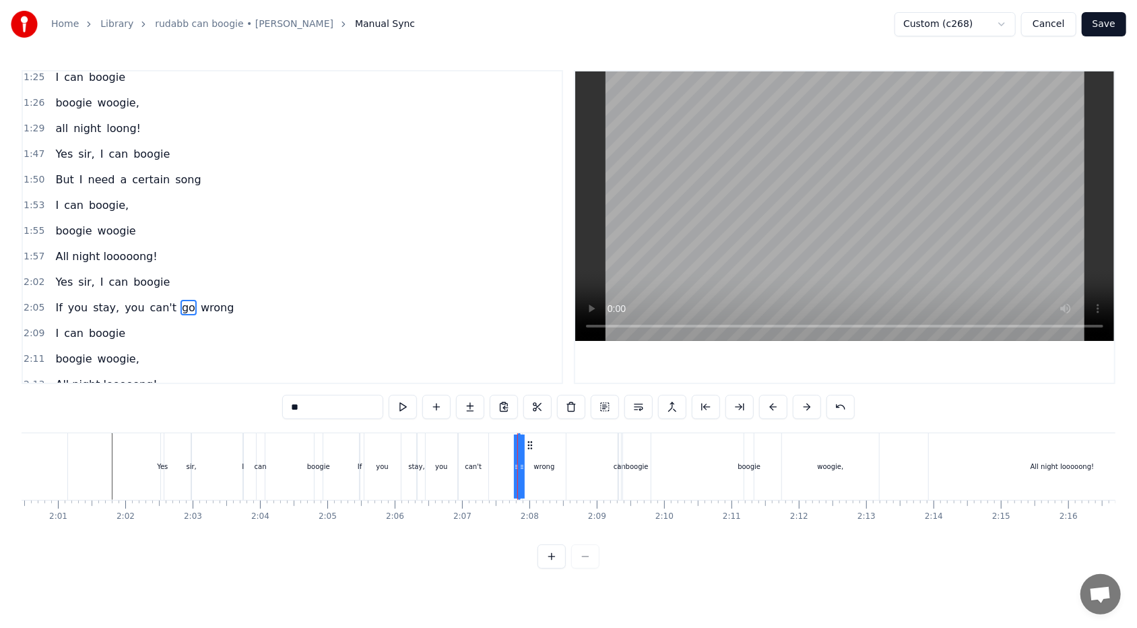
drag, startPoint x: 515, startPoint y: 467, endPoint x: 506, endPoint y: 467, distance: 8.1
click at [506, 373] on div "If you stay, you can't go wrong" at bounding box center [464, 466] width 210 height 67
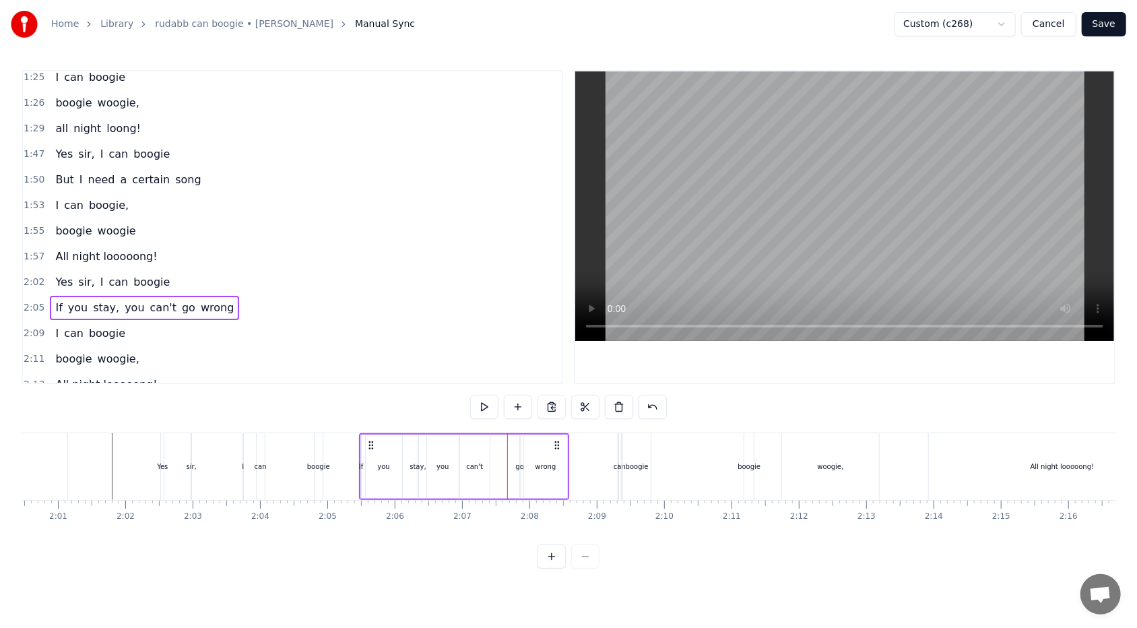
click at [517, 373] on div "go" at bounding box center [519, 466] width 8 height 10
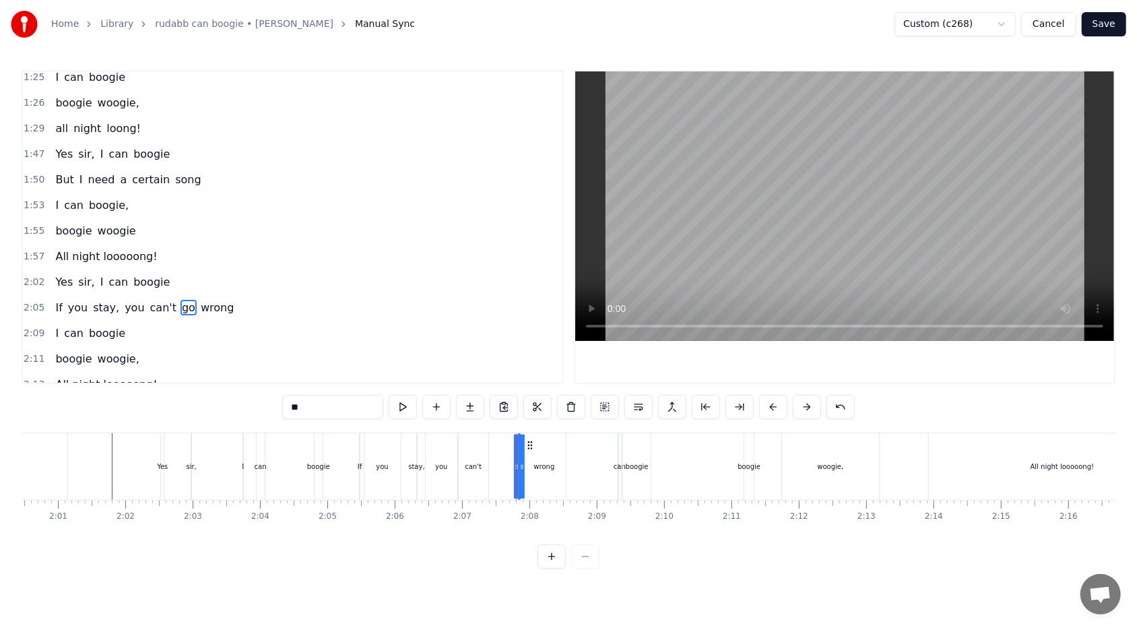
click at [483, 373] on div "can't" at bounding box center [474, 466] width 30 height 67
type input "*****"
click at [502, 373] on div "If you stay, you can't go wrong" at bounding box center [464, 466] width 210 height 67
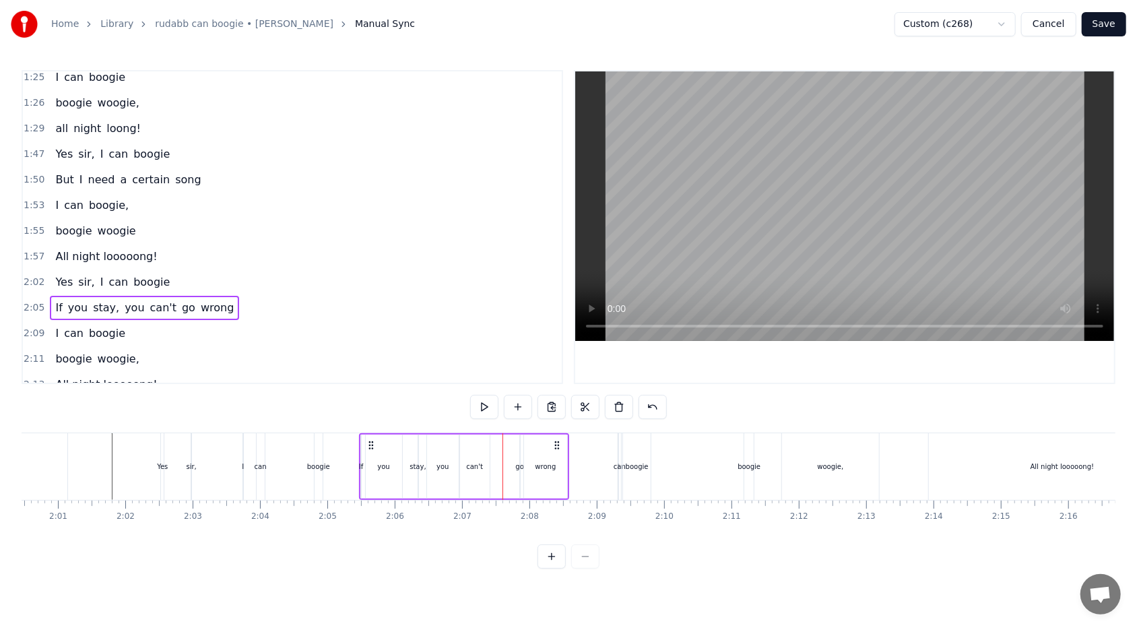
click at [517, 373] on div "go" at bounding box center [519, 466] width 8 height 10
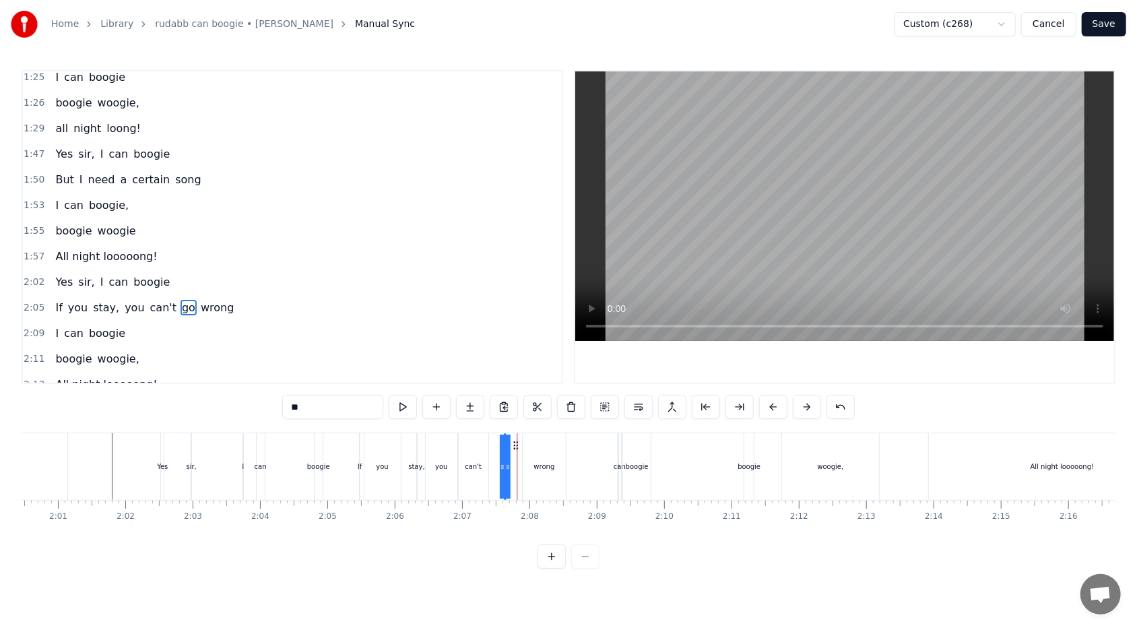
drag, startPoint x: 527, startPoint y: 445, endPoint x: 513, endPoint y: 445, distance: 14.1
click at [513, 373] on circle at bounding box center [513, 444] width 1 height 1
click at [512, 373] on div "If you stay, you can't go wrong" at bounding box center [464, 466] width 210 height 67
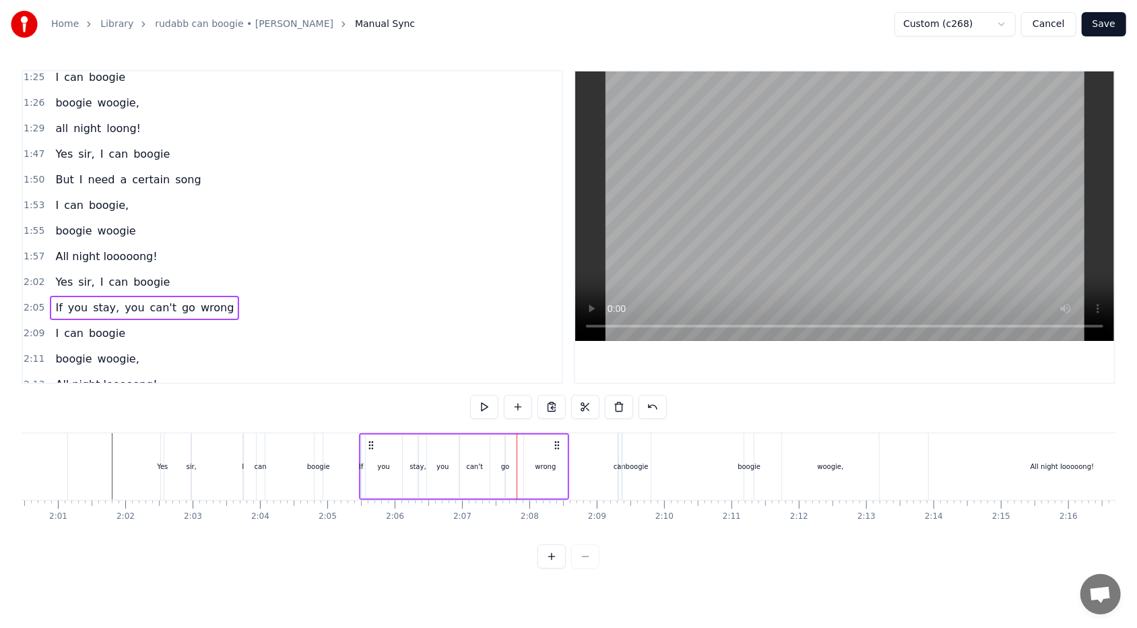
click at [366, 373] on div "you" at bounding box center [384, 466] width 36 height 64
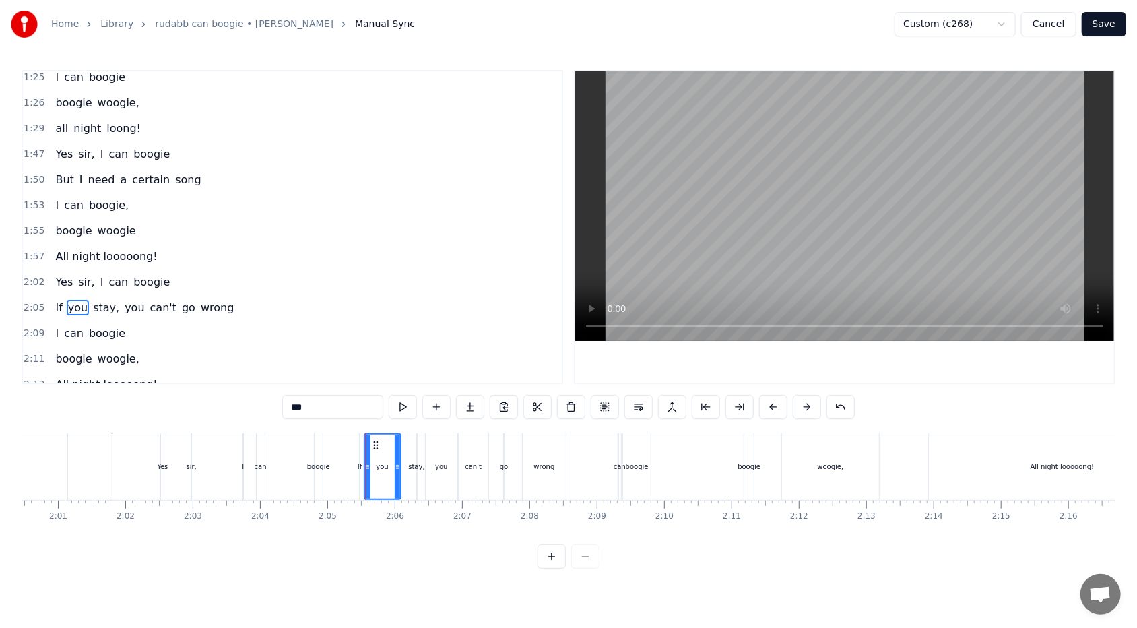
click at [232, 298] on div "2:05 If you stay, you can't go wrong" at bounding box center [292, 308] width 539 height 26
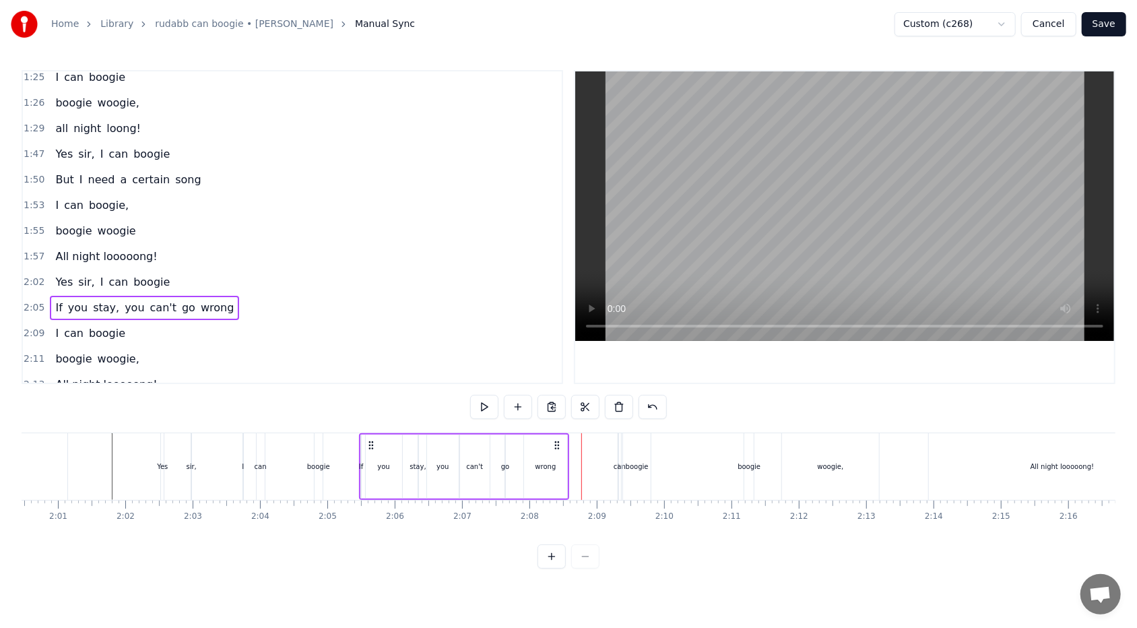
click at [520, 373] on div "wrong" at bounding box center [545, 466] width 21 height 10
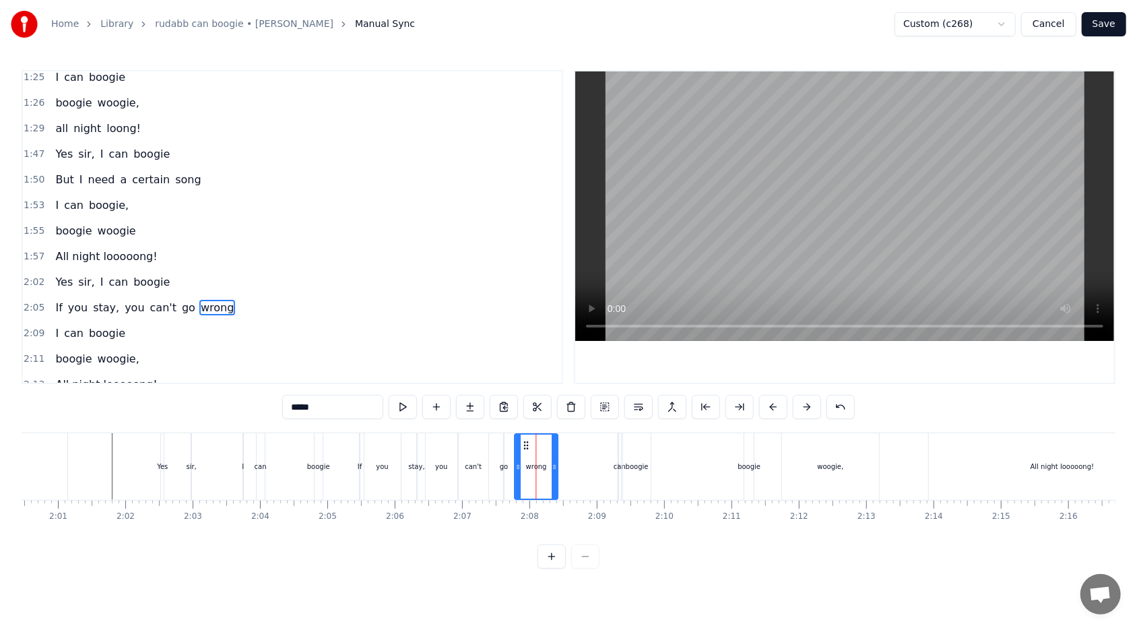
drag, startPoint x: 530, startPoint y: 442, endPoint x: 522, endPoint y: 444, distance: 8.2
click at [520, 373] on icon at bounding box center [526, 445] width 11 height 11
click at [156, 305] on div "If you stay, you can't go wrong" at bounding box center [144, 308] width 189 height 24
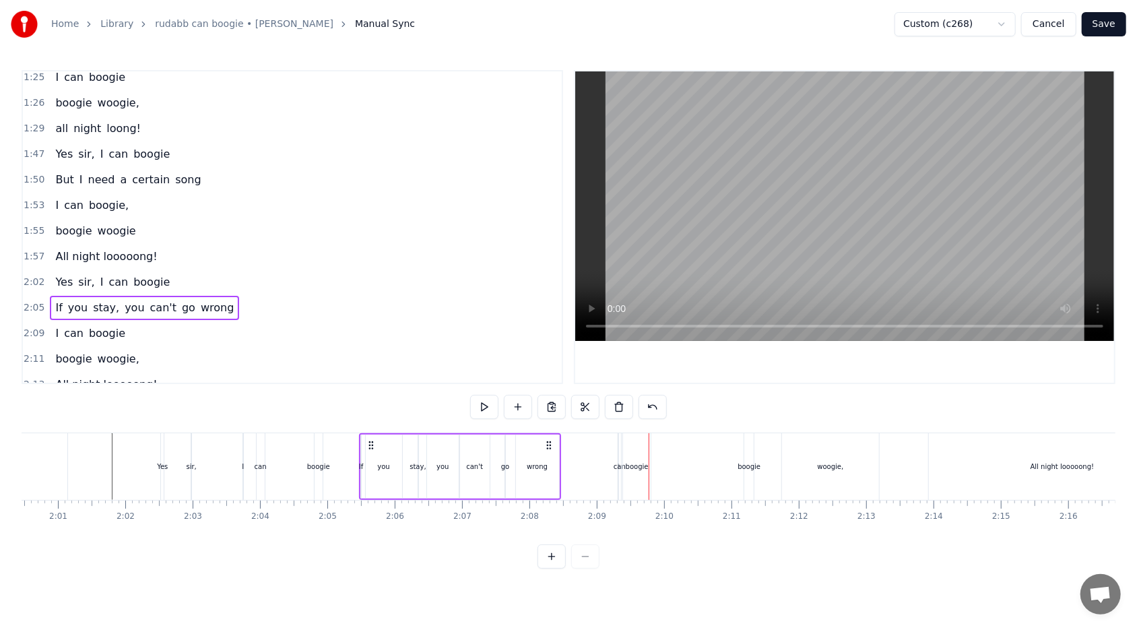
click at [184, 321] on div "2:09 I can boogie" at bounding box center [292, 334] width 539 height 26
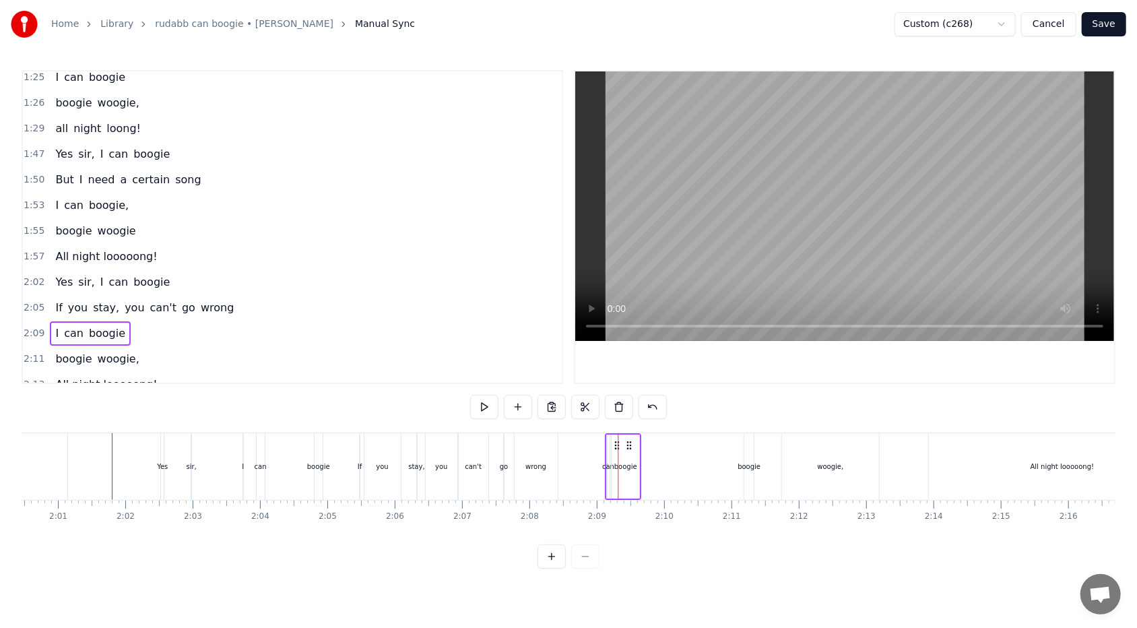
drag, startPoint x: 626, startPoint y: 443, endPoint x: 614, endPoint y: 444, distance: 12.9
click at [520, 373] on icon at bounding box center [616, 445] width 11 height 11
click at [224, 295] on div "2:05 If you stay, you can't go wrong" at bounding box center [292, 308] width 539 height 26
click at [160, 321] on div "2:09 I can boogie" at bounding box center [292, 334] width 539 height 26
click at [520, 373] on icon at bounding box center [612, 445] width 11 height 11
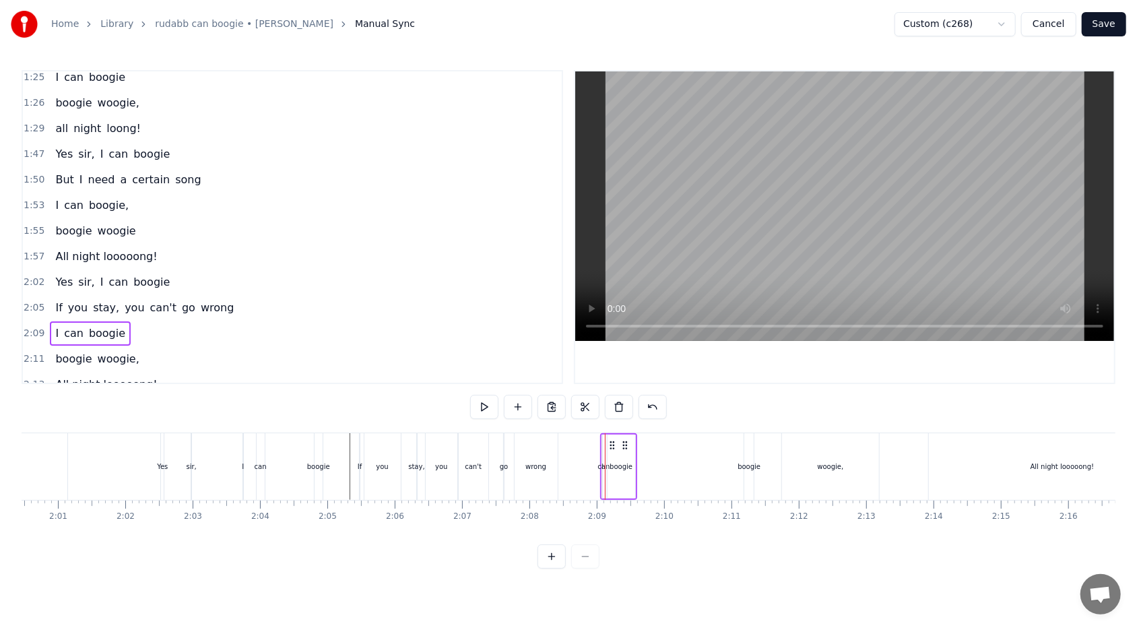
click at [299, 373] on div "Yes sir, I can boogie" at bounding box center [242, 466] width 165 height 67
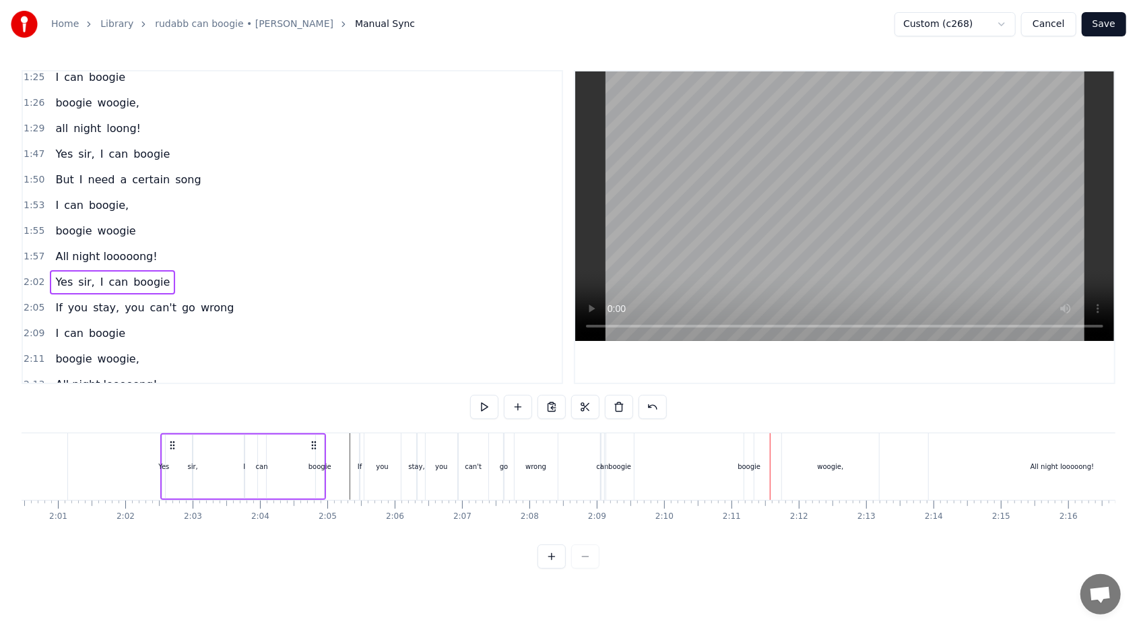
click at [145, 347] on div "2:11 boogie woogie," at bounding box center [292, 359] width 539 height 26
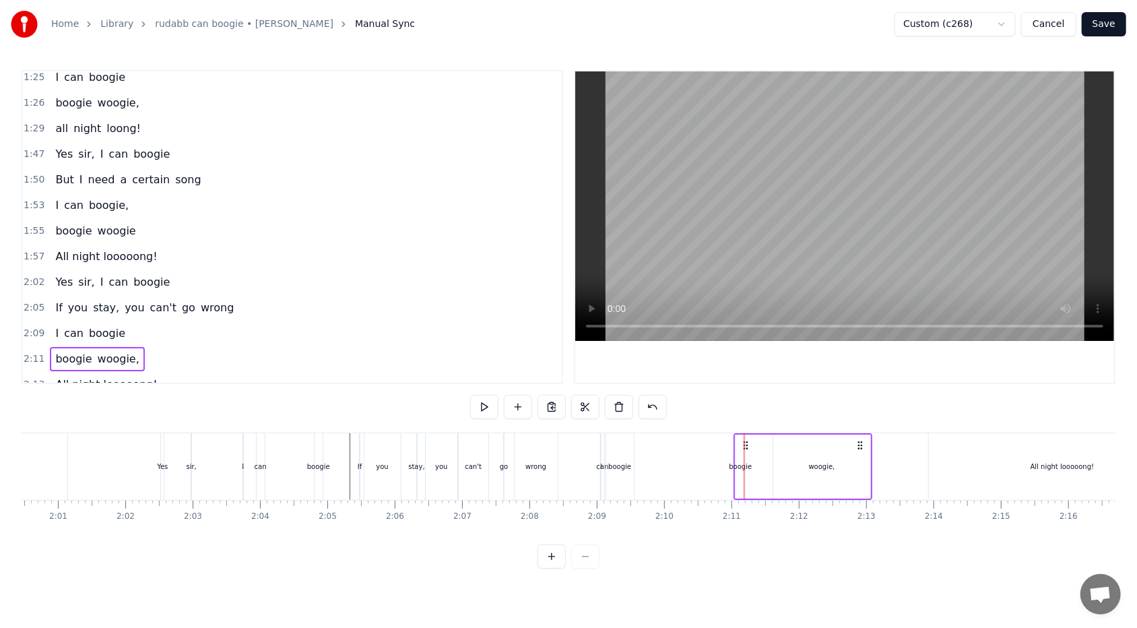
drag, startPoint x: 755, startPoint y: 444, endPoint x: 744, endPoint y: 445, distance: 10.8
click at [520, 373] on icon at bounding box center [745, 445] width 11 height 11
drag, startPoint x: 451, startPoint y: 420, endPoint x: 444, endPoint y: 415, distance: 7.7
click at [449, 373] on div "0:34 Mister 0:37 Your eyes are full of hesitation 0:41 Sure makes me wonder 0:4…" at bounding box center [569, 319] width 1094 height 498
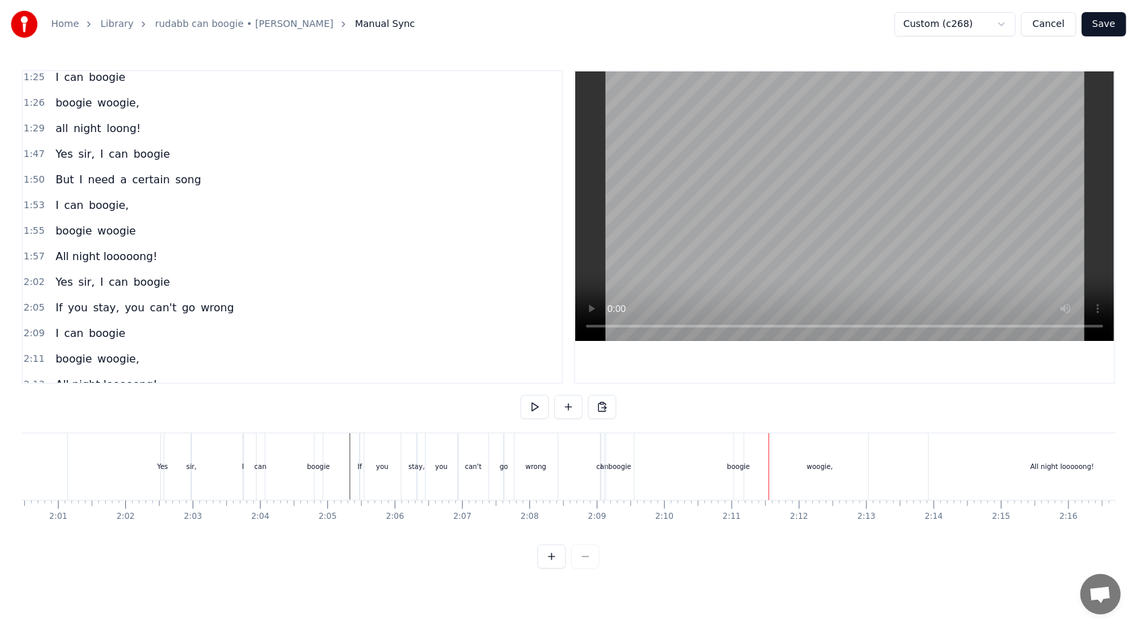
click at [520, 373] on div "boogie" at bounding box center [738, 466] width 9 height 67
click at [520, 373] on div "woogie," at bounding box center [819, 466] width 97 height 67
type input "*******"
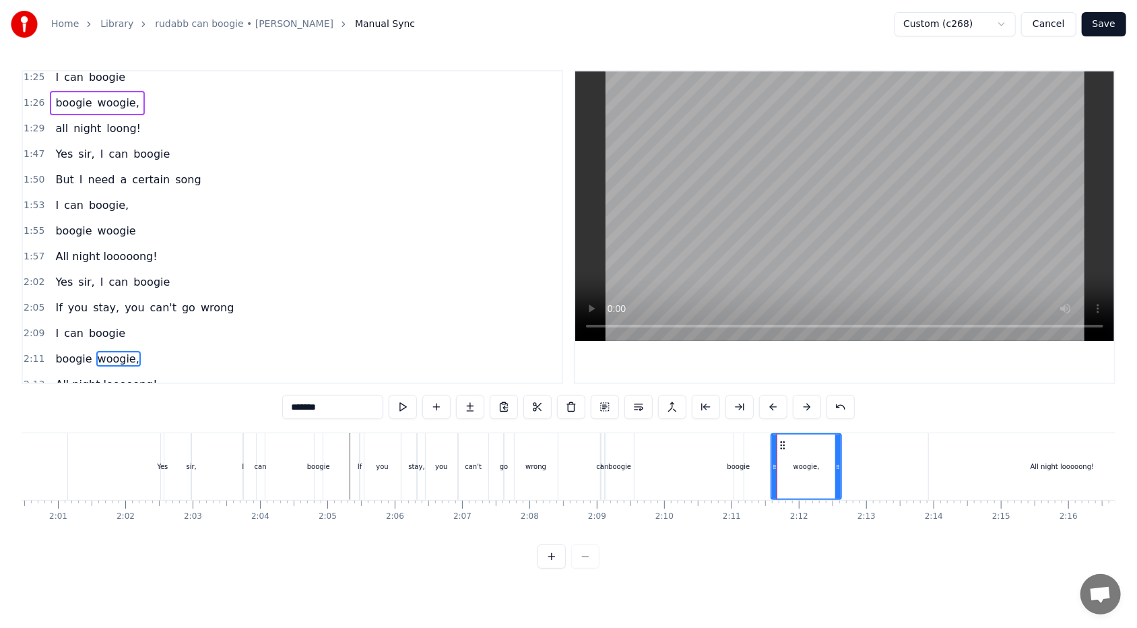
drag, startPoint x: 865, startPoint y: 465, endPoint x: 838, endPoint y: 466, distance: 26.9
click at [520, 373] on icon at bounding box center [837, 466] width 5 height 11
click at [162, 347] on div "2:11 boogie woogie," at bounding box center [292, 359] width 539 height 26
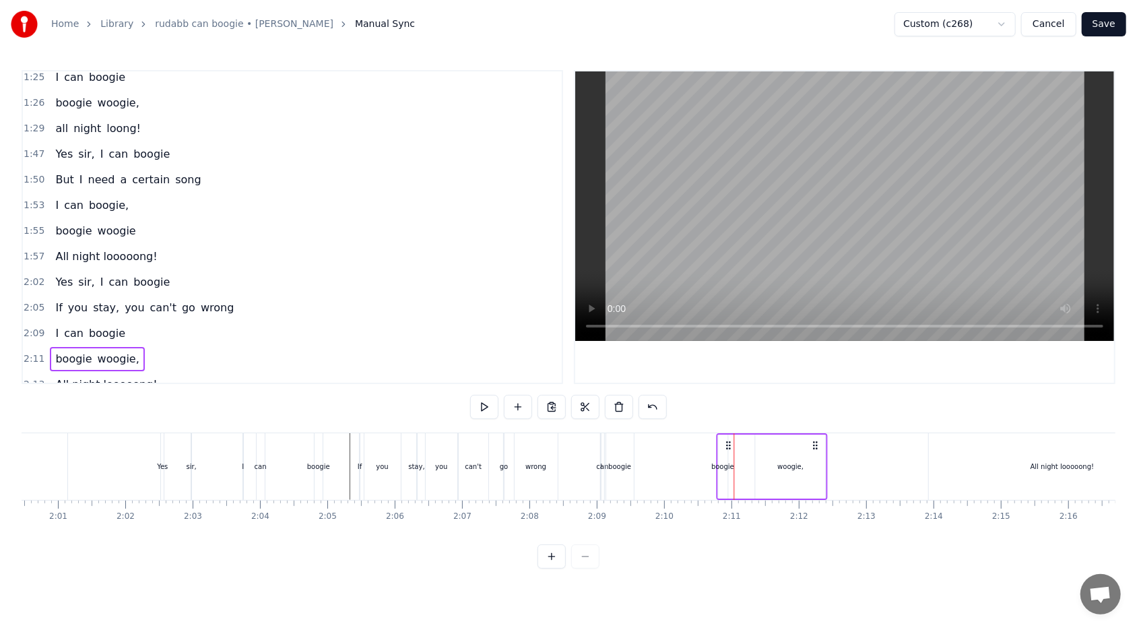
drag, startPoint x: 745, startPoint y: 444, endPoint x: 728, endPoint y: 444, distance: 17.5
click at [520, 373] on icon at bounding box center [728, 445] width 11 height 11
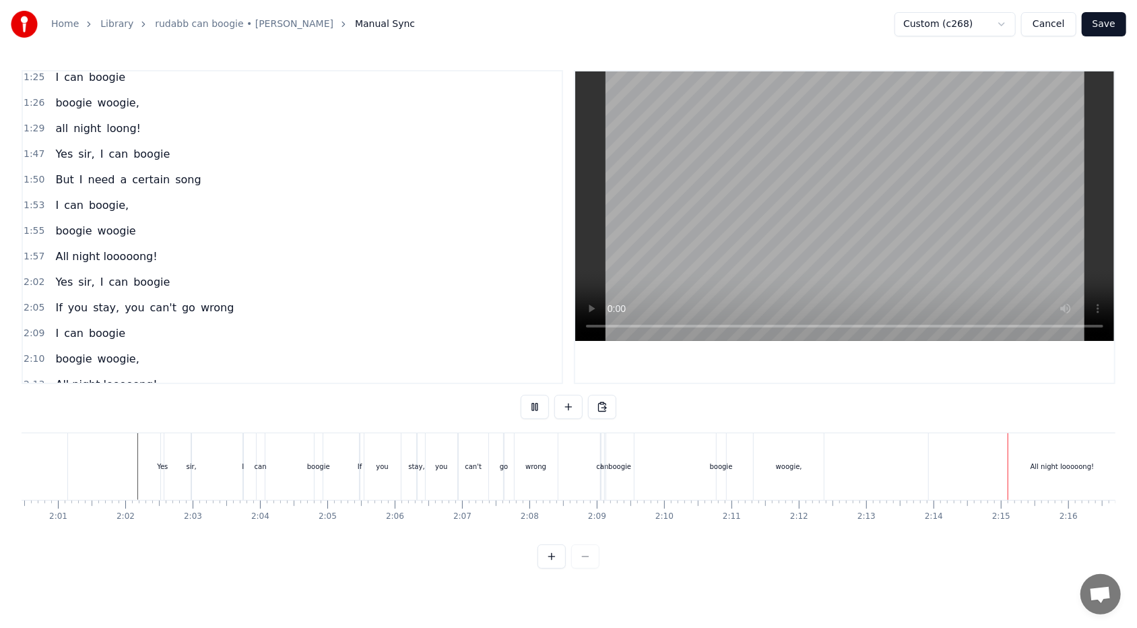
click at [397, 346] on div "2:10 boogie woogie," at bounding box center [292, 359] width 539 height 26
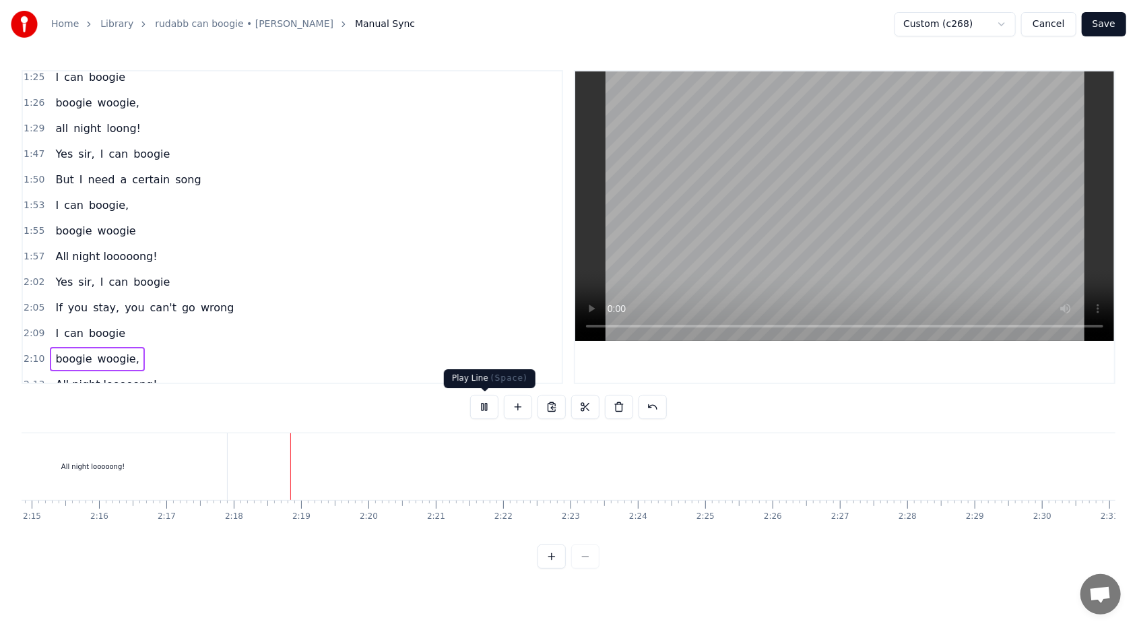
click at [479, 373] on button at bounding box center [484, 407] width 28 height 24
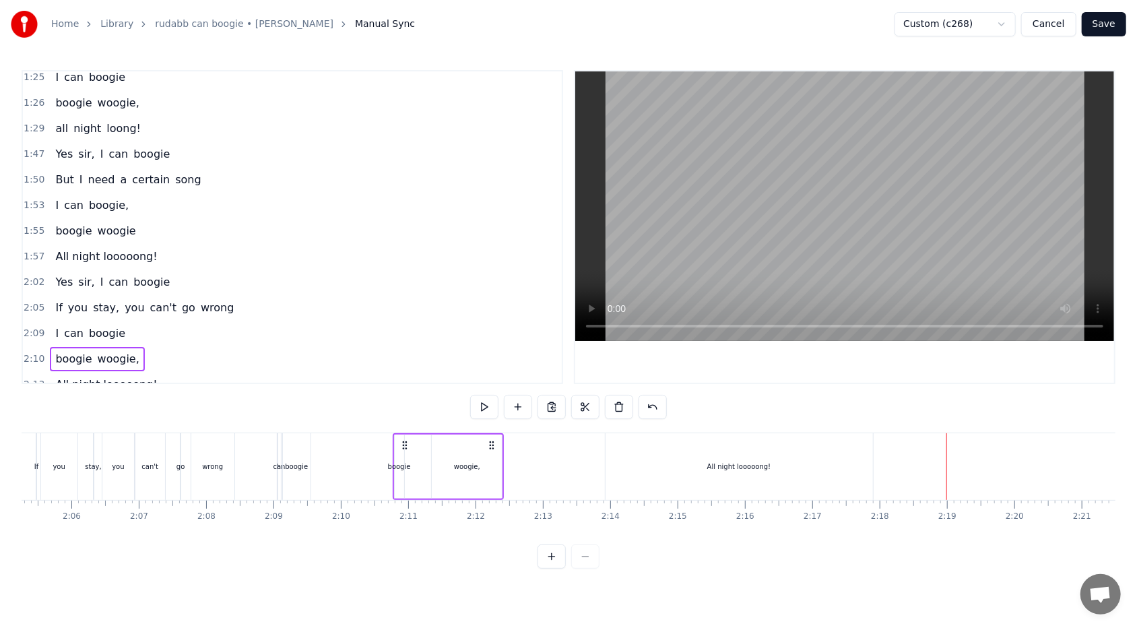
scroll to position [0, 8487]
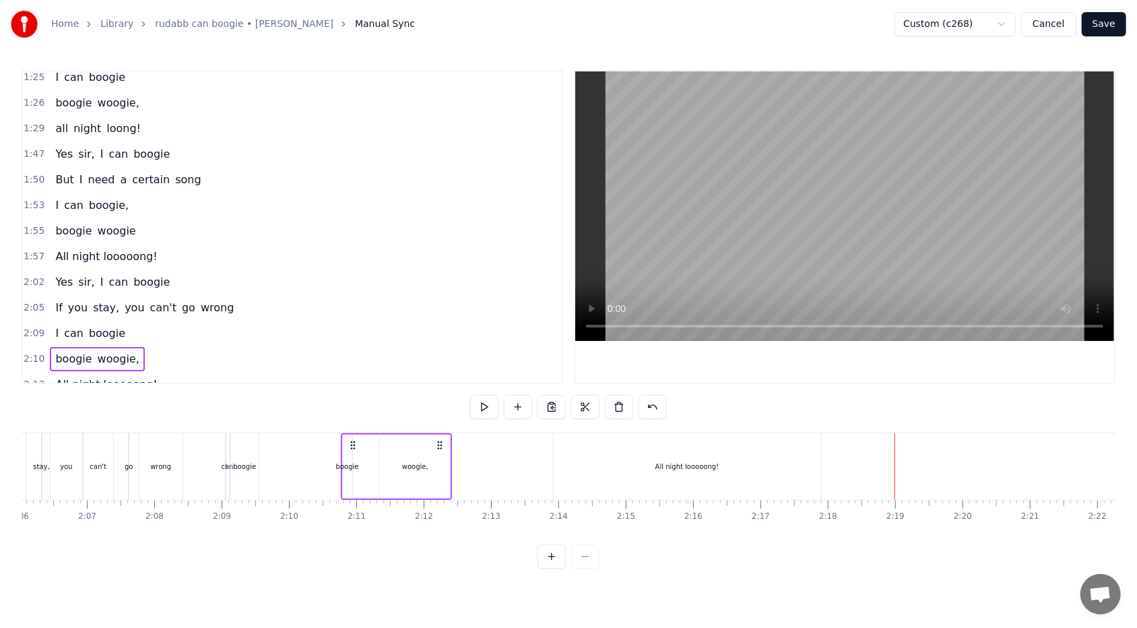
click at [183, 372] on div "2:13 All night looooong!" at bounding box center [292, 385] width 539 height 26
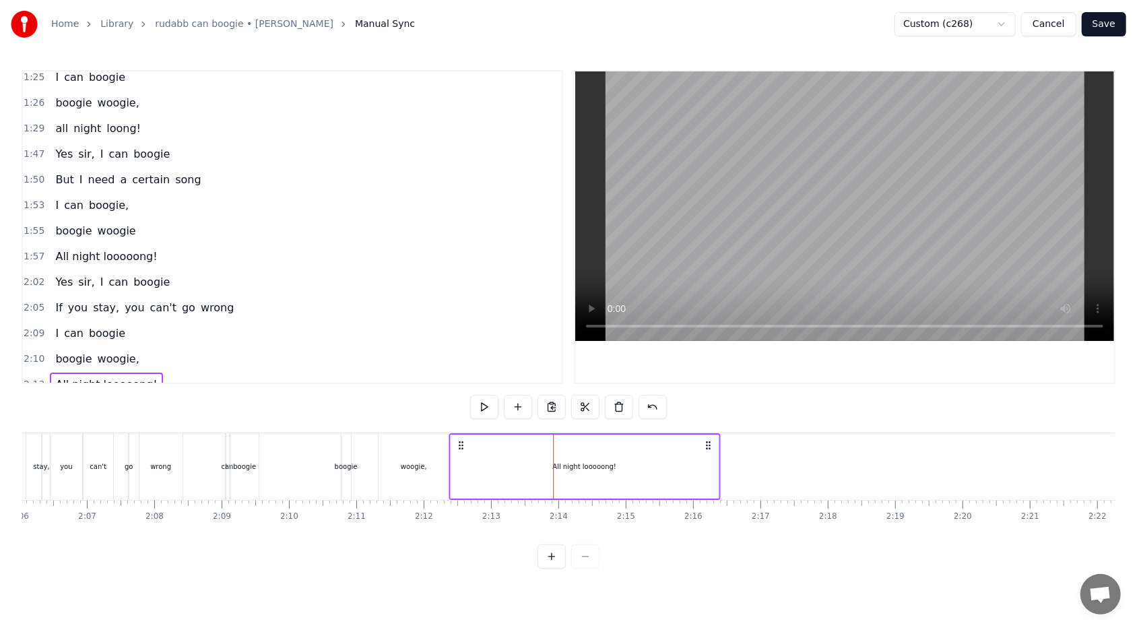
drag, startPoint x: 563, startPoint y: 442, endPoint x: 459, endPoint y: 434, distance: 104.7
click at [459, 373] on div "All night looooong!" at bounding box center [584, 466] width 271 height 67
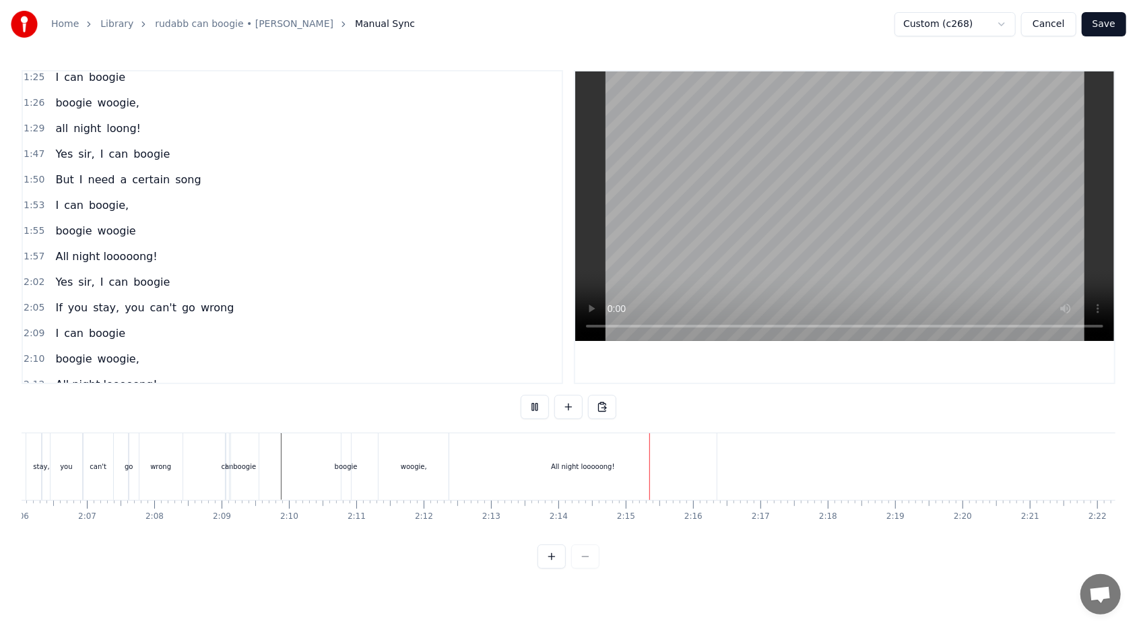
click at [520, 373] on div "All night looooong!" at bounding box center [582, 466] width 267 height 67
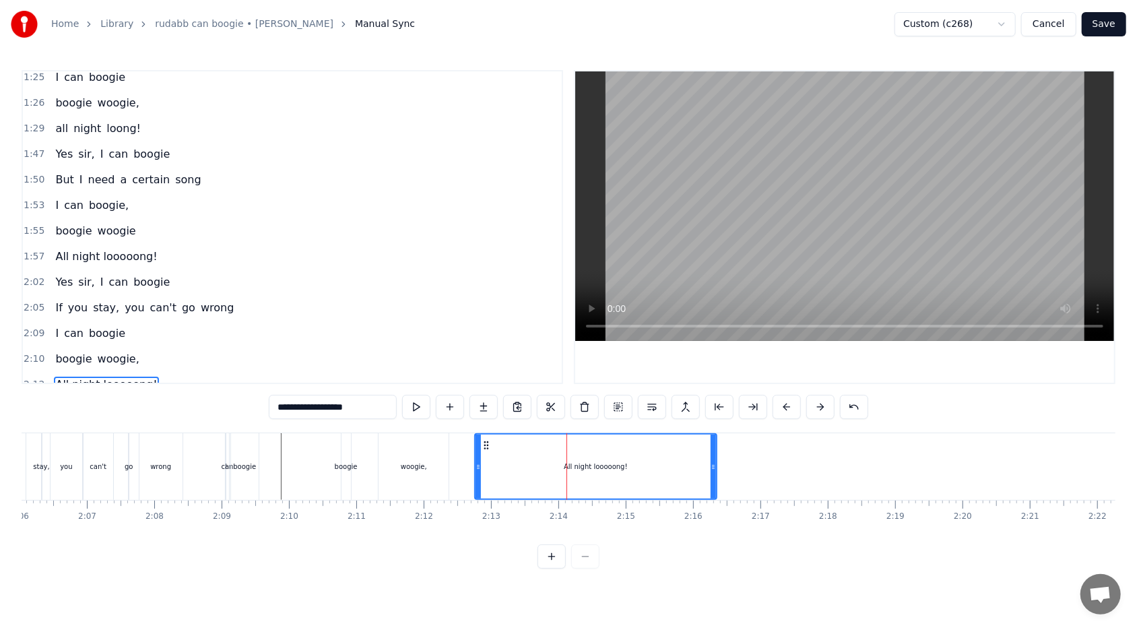
drag, startPoint x: 452, startPoint y: 467, endPoint x: 477, endPoint y: 463, distance: 25.8
click at [477, 373] on icon at bounding box center [477, 466] width 5 height 11
drag, startPoint x: 711, startPoint y: 464, endPoint x: 690, endPoint y: 462, distance: 21.0
click at [520, 373] on icon at bounding box center [692, 466] width 5 height 11
click at [160, 346] on div "2:10 boogie woogie," at bounding box center [292, 359] width 539 height 26
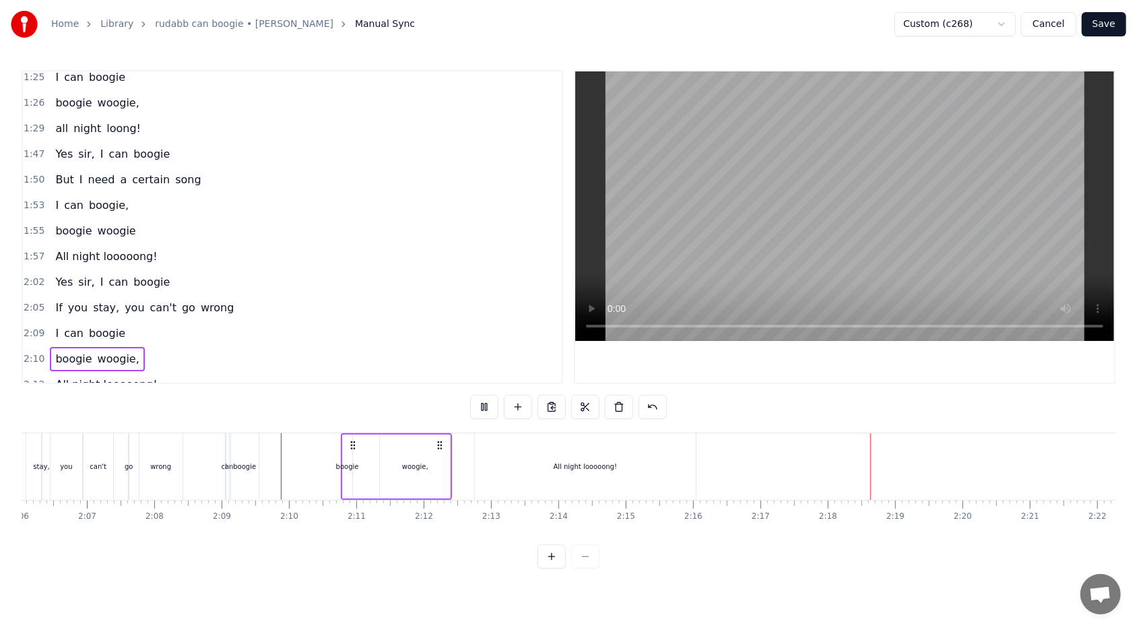
click at [520, 373] on div "All night looooong!" at bounding box center [586, 466] width 64 height 10
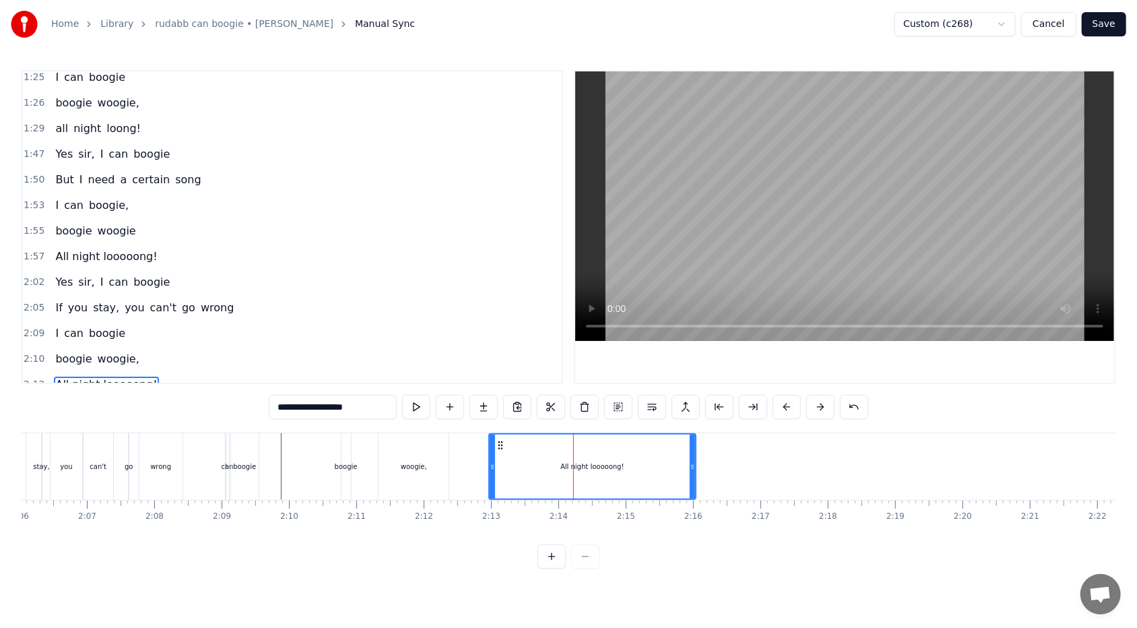
drag, startPoint x: 477, startPoint y: 465, endPoint x: 492, endPoint y: 463, distance: 14.3
click at [492, 373] on icon at bounding box center [492, 466] width 5 height 11
drag, startPoint x: 693, startPoint y: 461, endPoint x: 662, endPoint y: 462, distance: 31.0
click at [520, 373] on icon at bounding box center [661, 466] width 5 height 11
click at [505, 373] on icon at bounding box center [506, 445] width 11 height 11
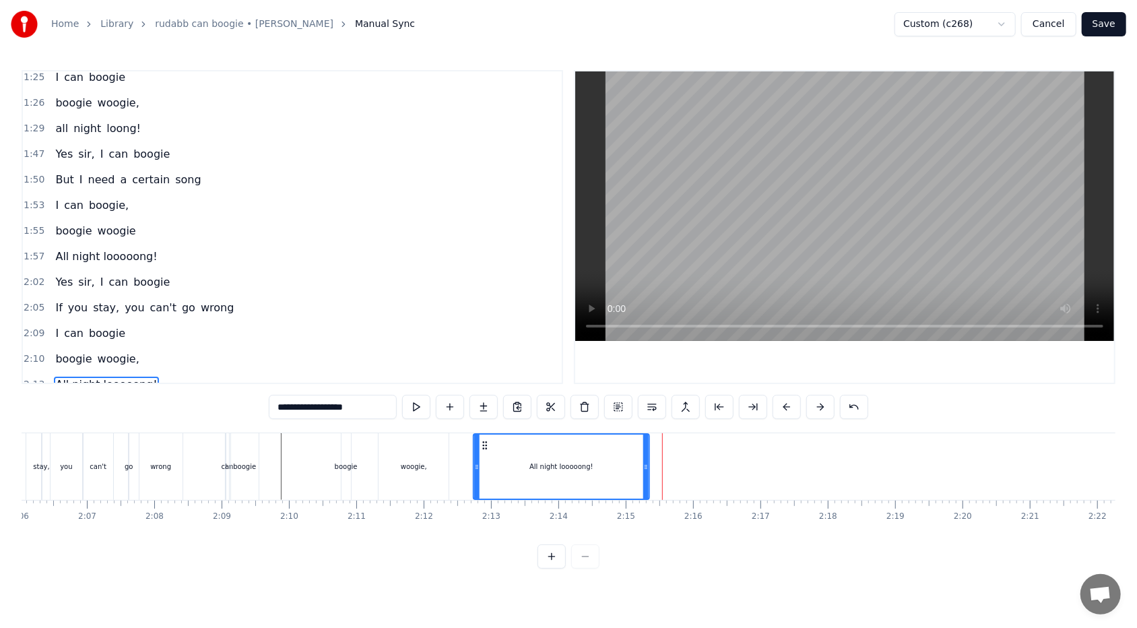
drag, startPoint x: 505, startPoint y: 442, endPoint x: 483, endPoint y: 439, distance: 22.5
click at [483, 373] on div "All night looooong!" at bounding box center [561, 466] width 174 height 64
drag, startPoint x: 485, startPoint y: 442, endPoint x: 465, endPoint y: 442, distance: 19.5
click at [465, 373] on icon at bounding box center [465, 445] width 11 height 11
click at [362, 373] on div "boogie woogie," at bounding box center [397, 466] width 112 height 67
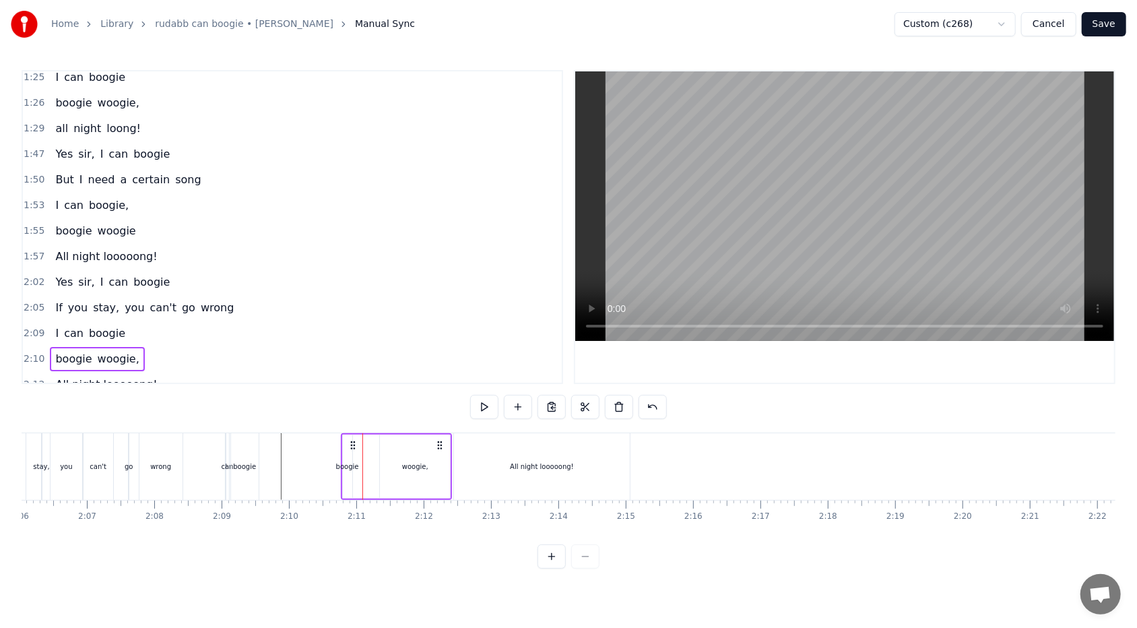
click at [286, 373] on div "0:34 Mister 0:37 Your eyes are full of hesitation 0:41 Sure makes me wonder 0:4…" at bounding box center [569, 319] width 1094 height 498
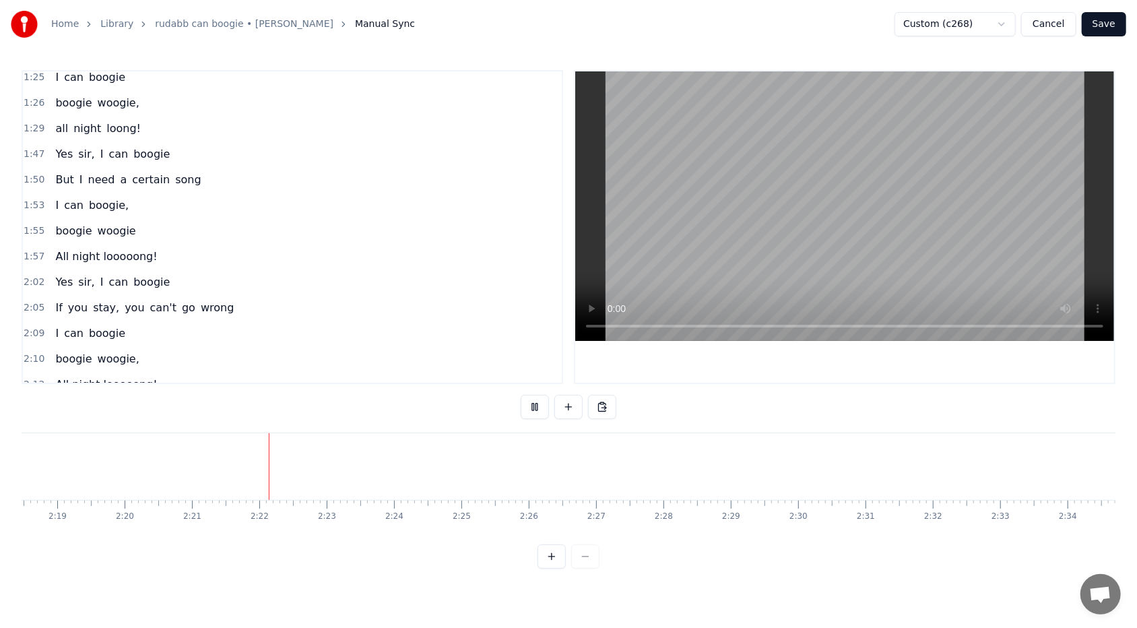
scroll to position [0, 9464]
click at [520, 373] on button at bounding box center [535, 407] width 28 height 24
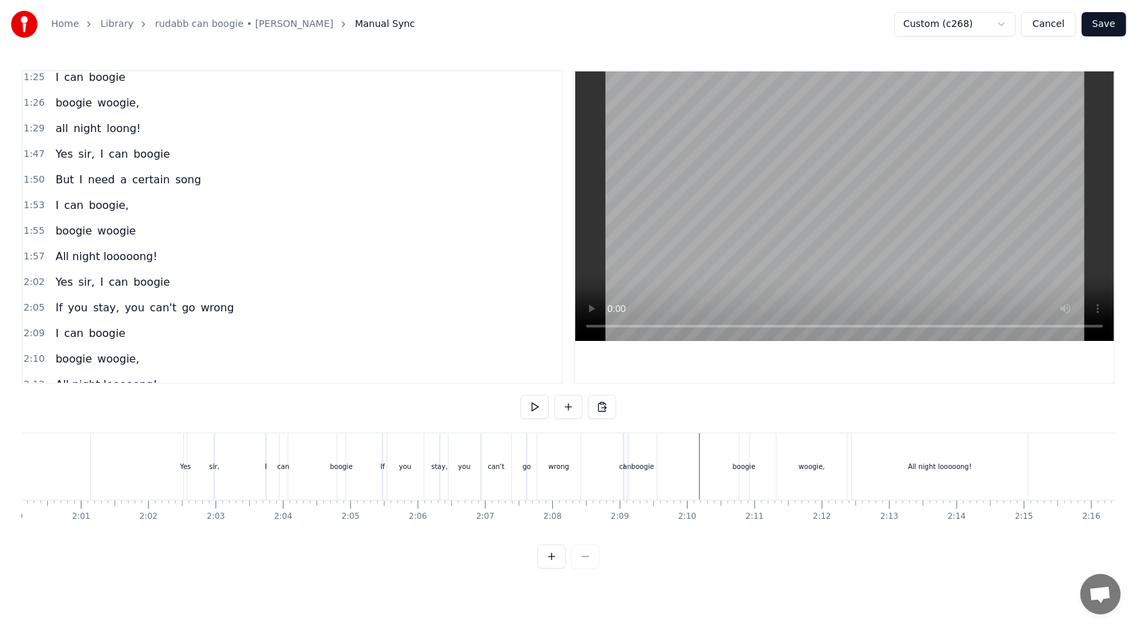
scroll to position [0, 8145]
click at [520, 373] on div "All night looooong!" at bounding box center [885, 466] width 176 height 67
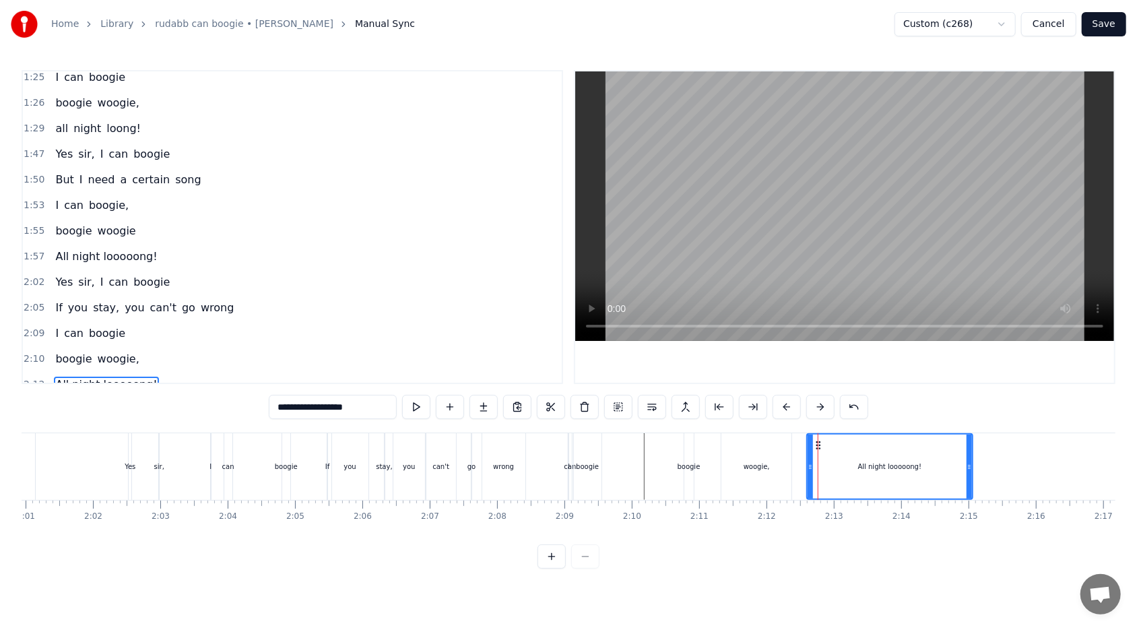
drag, startPoint x: 799, startPoint y: 467, endPoint x: 809, endPoint y: 465, distance: 10.3
click at [520, 373] on icon at bounding box center [809, 466] width 5 height 11
drag, startPoint x: 809, startPoint y: 465, endPoint x: 834, endPoint y: 465, distance: 24.2
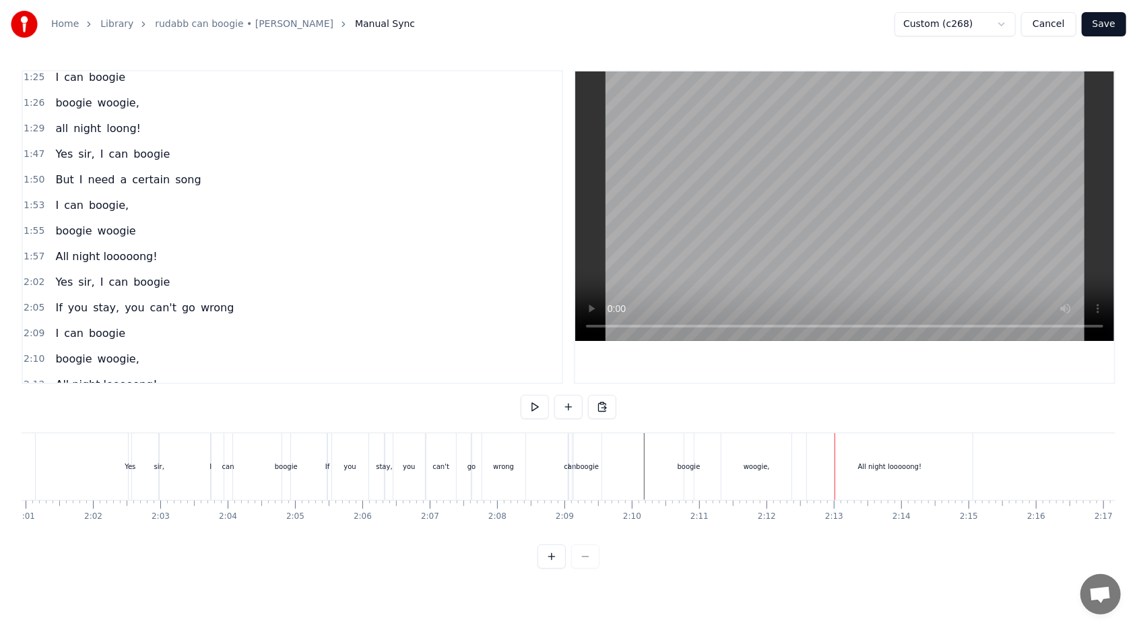
click at [520, 373] on div "All night looooong!" at bounding box center [890, 466] width 166 height 67
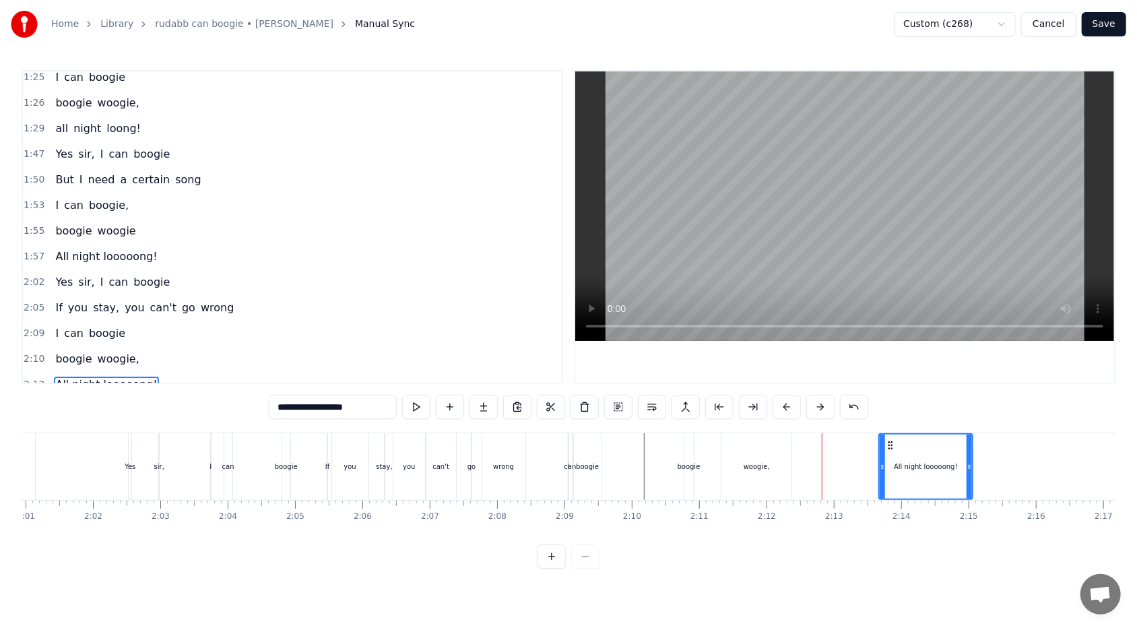
drag, startPoint x: 809, startPoint y: 467, endPoint x: 882, endPoint y: 473, distance: 72.3
click at [520, 373] on div at bounding box center [882, 466] width 5 height 64
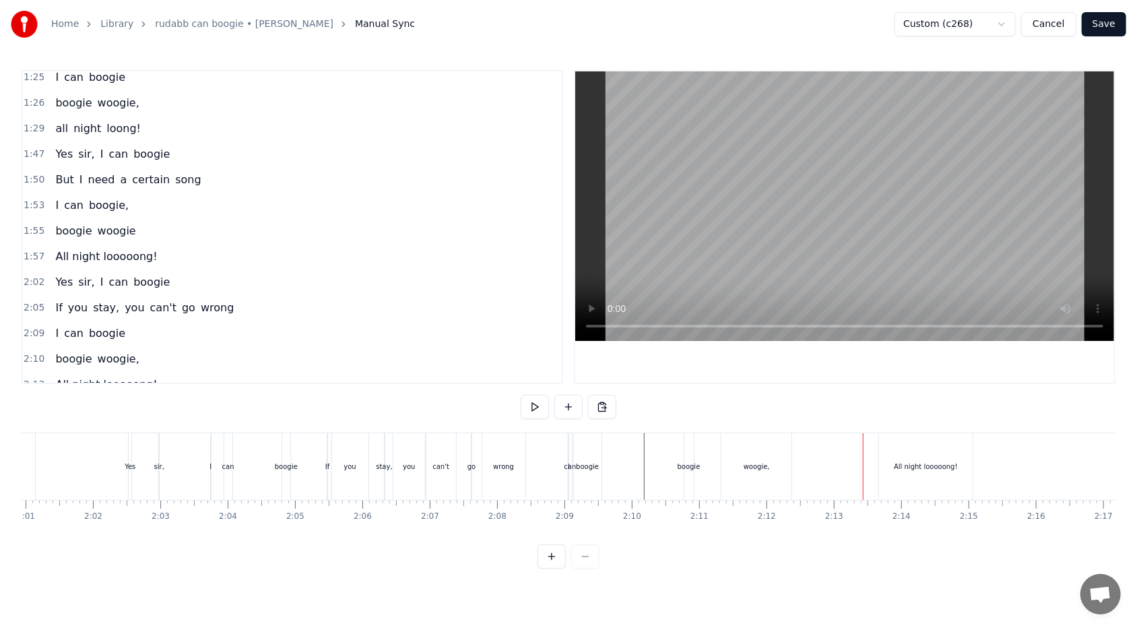
click at [520, 373] on div "All night looooong!" at bounding box center [926, 466] width 64 height 10
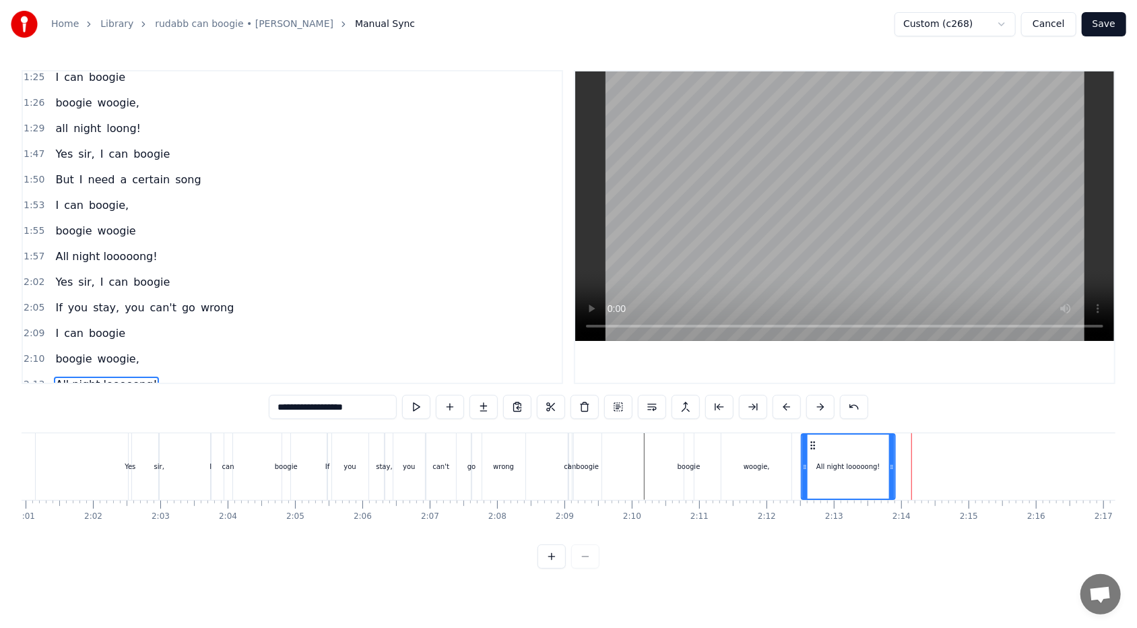
drag, startPoint x: 889, startPoint y: 445, endPoint x: 811, endPoint y: 446, distance: 78.1
click at [520, 373] on icon at bounding box center [812, 445] width 11 height 11
click at [347, 373] on div "**********" at bounding box center [568, 408] width 599 height 27
click at [348, 373] on div "**********" at bounding box center [569, 319] width 1094 height 498
click at [520, 373] on div "boogie" at bounding box center [588, 466] width 28 height 67
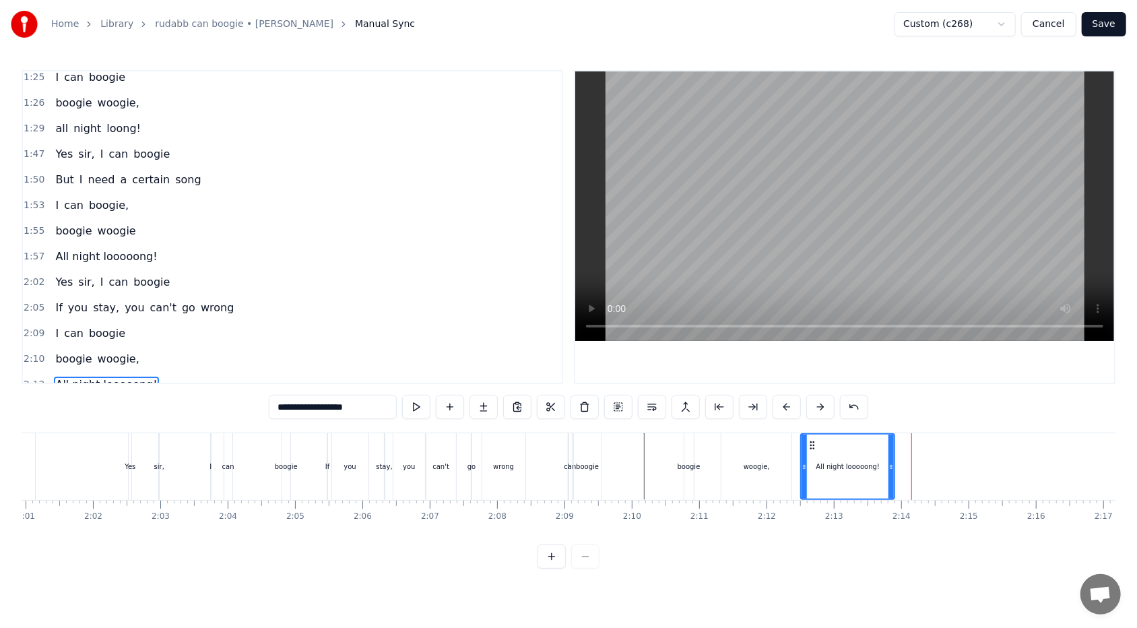
type input "******"
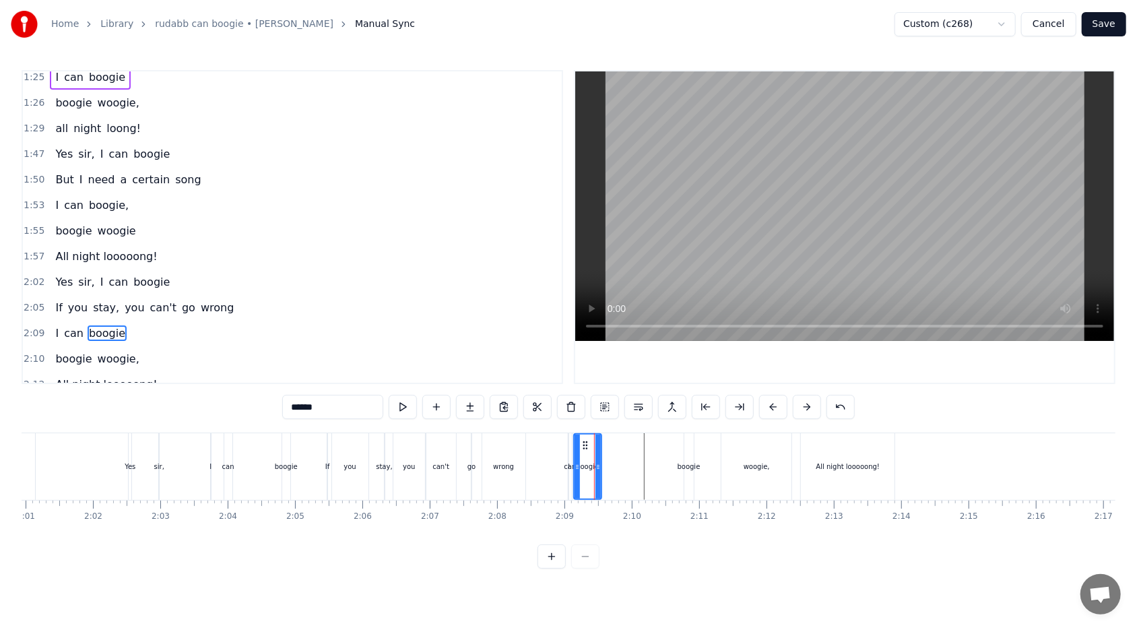
click at [520, 373] on div "All night looooong!" at bounding box center [848, 466] width 94 height 67
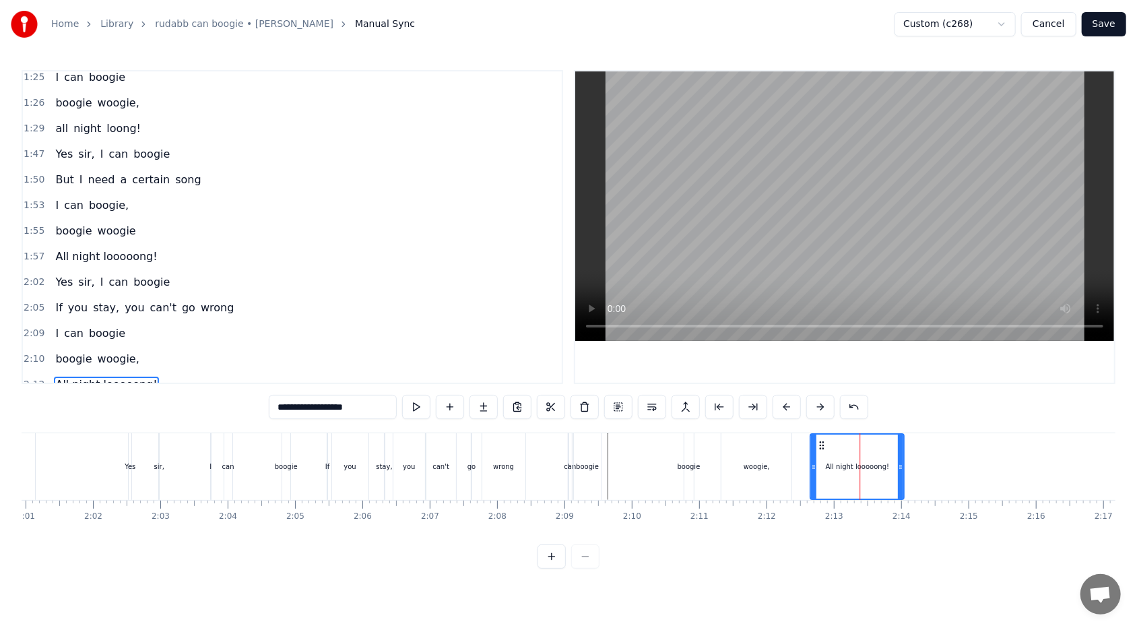
drag, startPoint x: 812, startPoint y: 444, endPoint x: 822, endPoint y: 443, distance: 9.5
click at [520, 373] on icon at bounding box center [821, 445] width 11 height 11
click at [520, 373] on div "boogie woogie," at bounding box center [740, 466] width 112 height 67
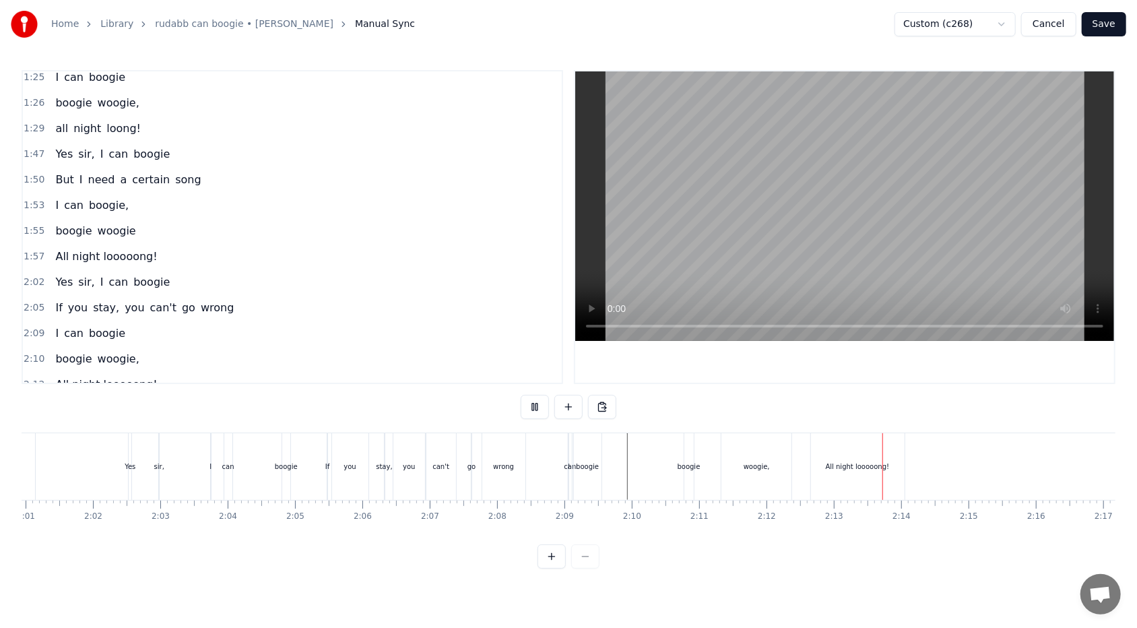
click at [520, 373] on div "All night looooong!" at bounding box center [858, 466] width 64 height 10
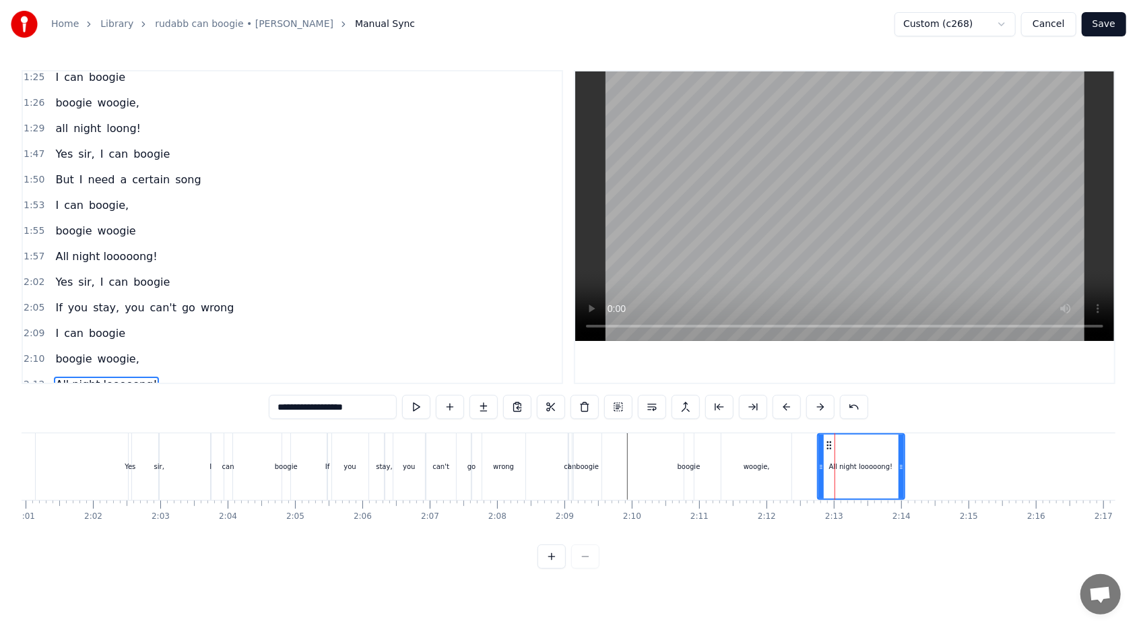
click at [520, 373] on icon at bounding box center [820, 466] width 5 height 11
click at [520, 373] on div "woogie," at bounding box center [756, 466] width 26 height 10
type input "*******"
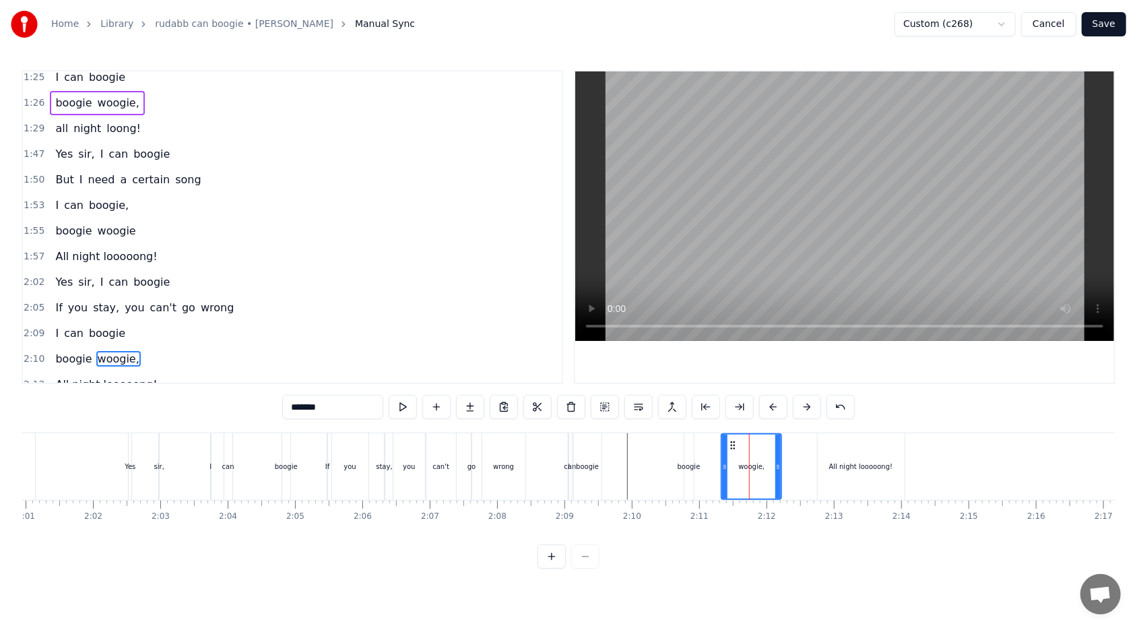
drag, startPoint x: 790, startPoint y: 464, endPoint x: 780, endPoint y: 465, distance: 10.1
click at [520, 373] on icon at bounding box center [777, 466] width 5 height 11
click at [132, 347] on div "boogie woogie," at bounding box center [97, 359] width 94 height 24
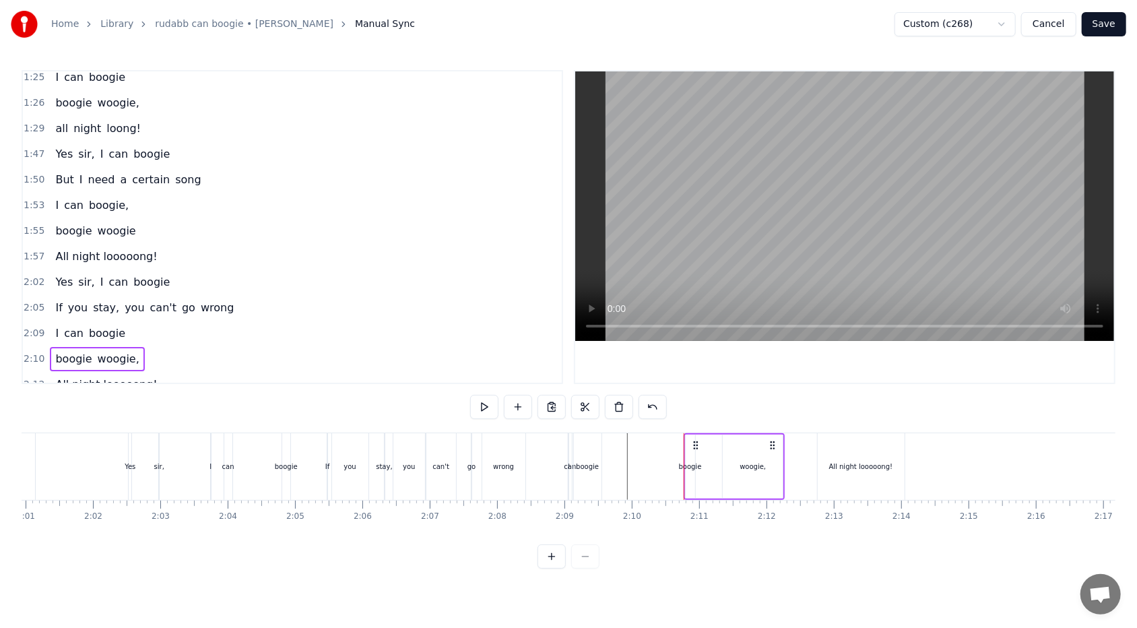
click at [520, 373] on div "boogie" at bounding box center [690, 466] width 23 height 10
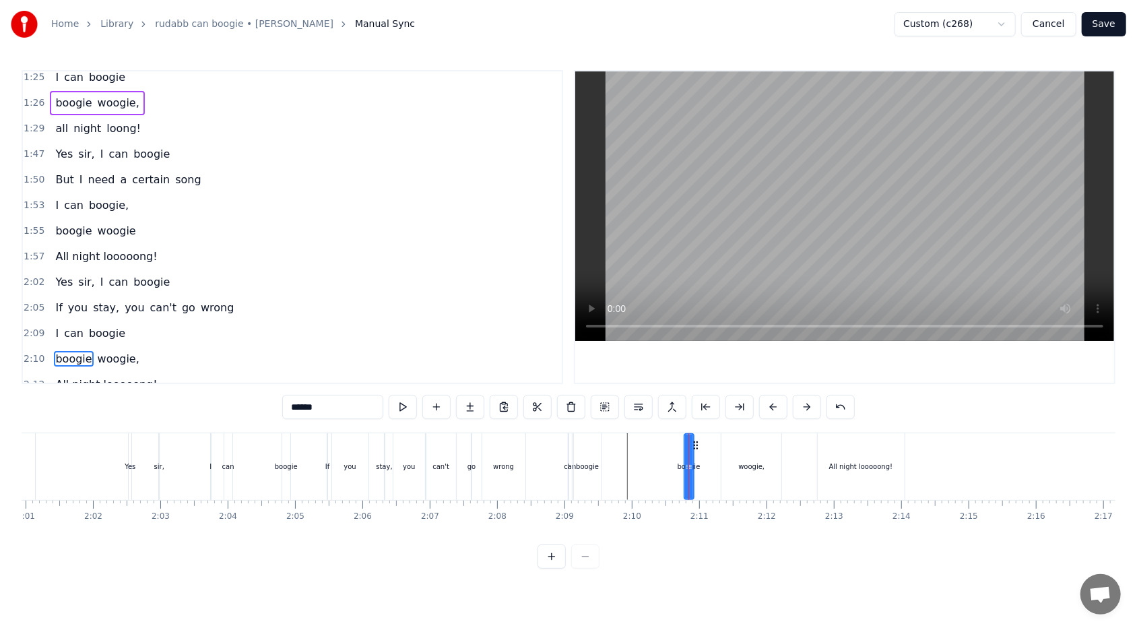
click at [520, 373] on div "woogie," at bounding box center [751, 466] width 26 height 10
type input "*******"
drag, startPoint x: 778, startPoint y: 466, endPoint x: 761, endPoint y: 466, distance: 16.8
click at [520, 373] on circle at bounding box center [762, 466] width 1 height 1
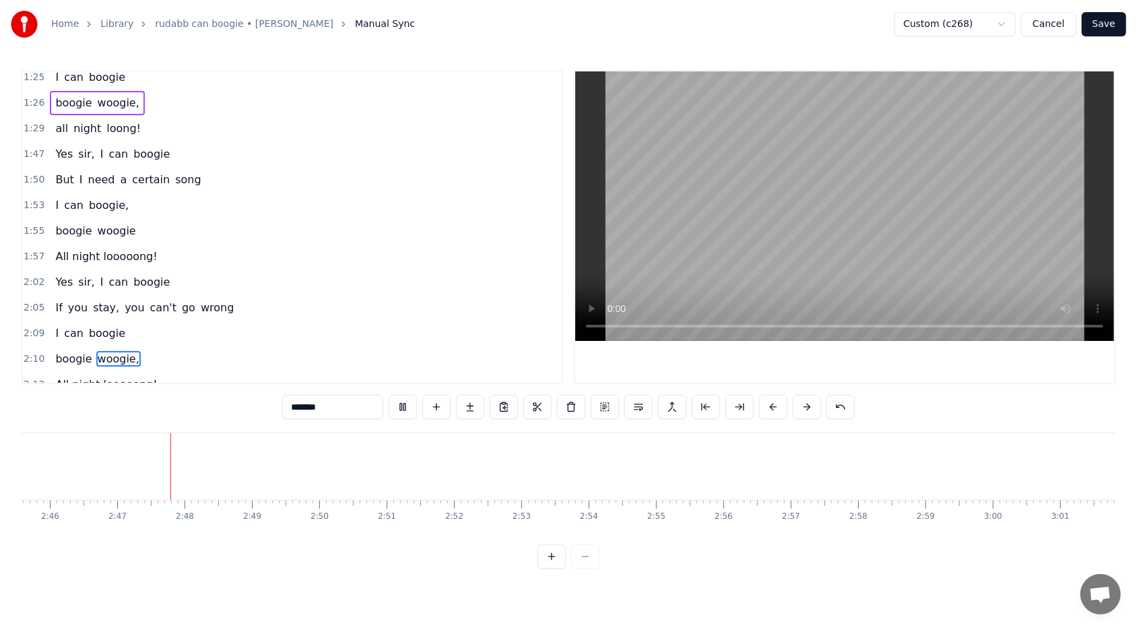
scroll to position [0, 11190]
click at [520, 24] on button "Save" at bounding box center [1104, 24] width 44 height 24
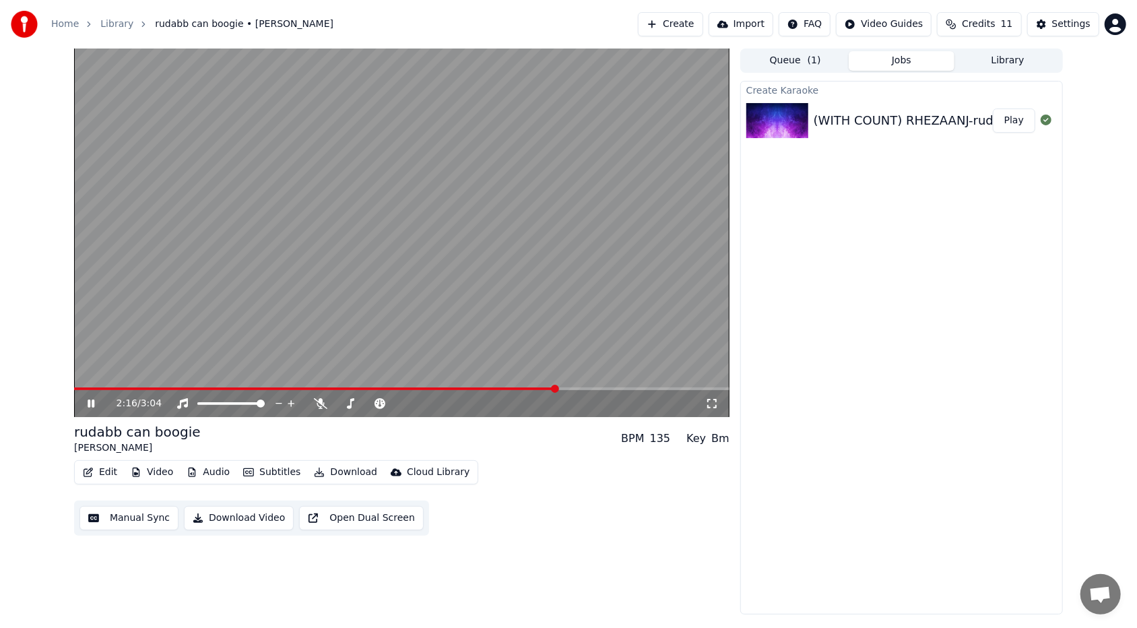
click at [520, 373] on span at bounding box center [315, 388] width 482 height 3
click at [520, 373] on span at bounding box center [325, 388] width 502 height 3
click at [520, 373] on span at bounding box center [315, 388] width 483 height 3
click at [520, 373] on span at bounding box center [304, 388] width 461 height 3
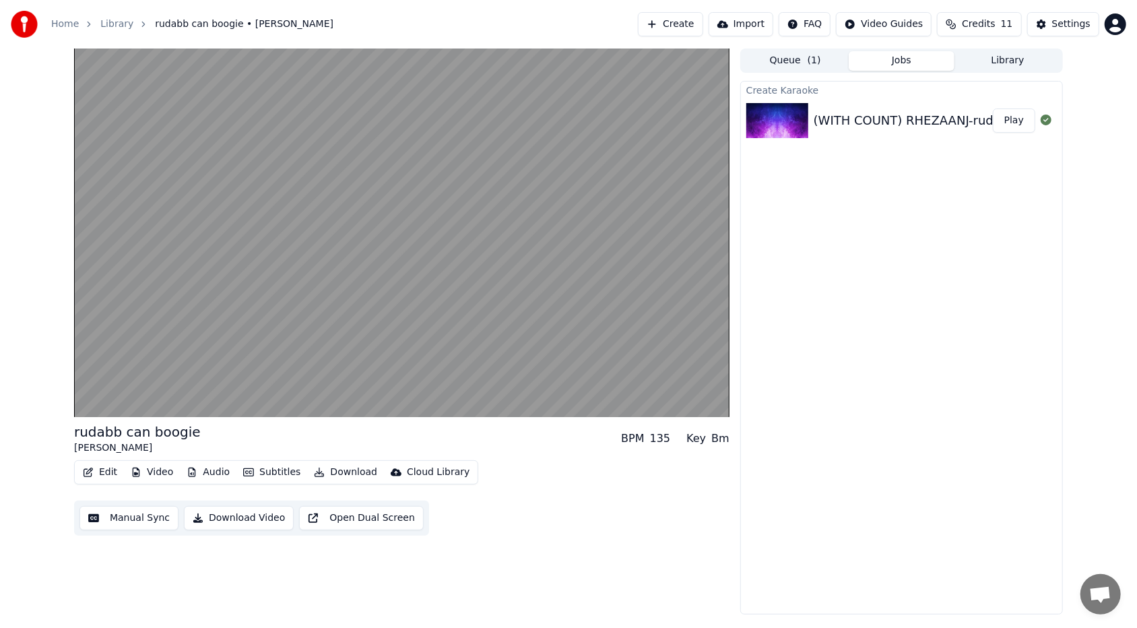
click at [115, 373] on button "Manual Sync" at bounding box center [128, 518] width 99 height 24
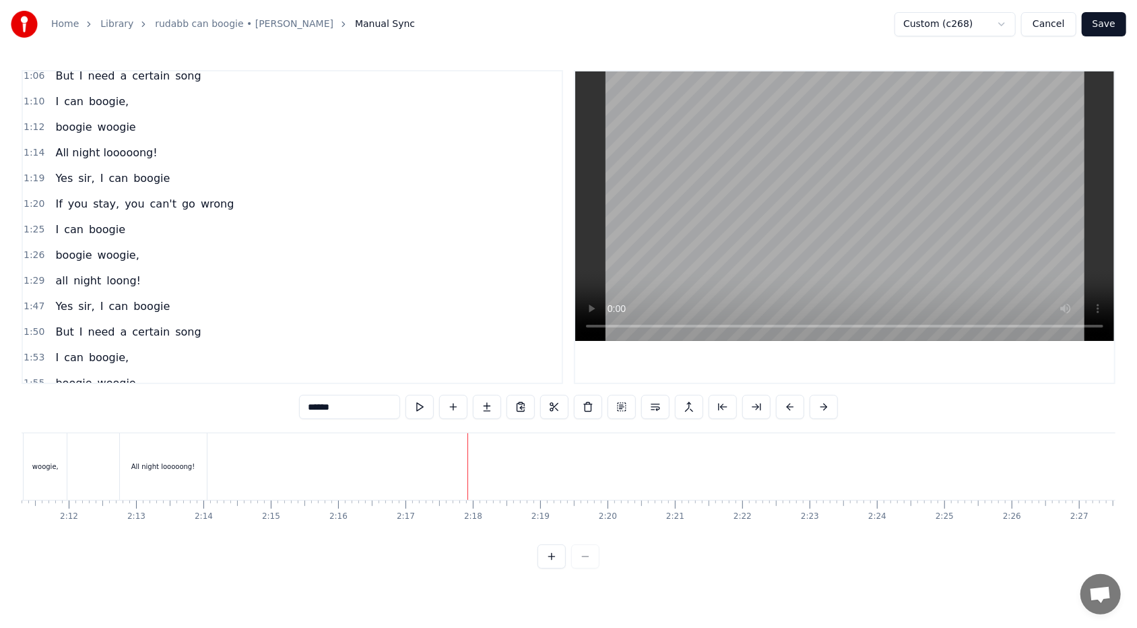
scroll to position [269, 0]
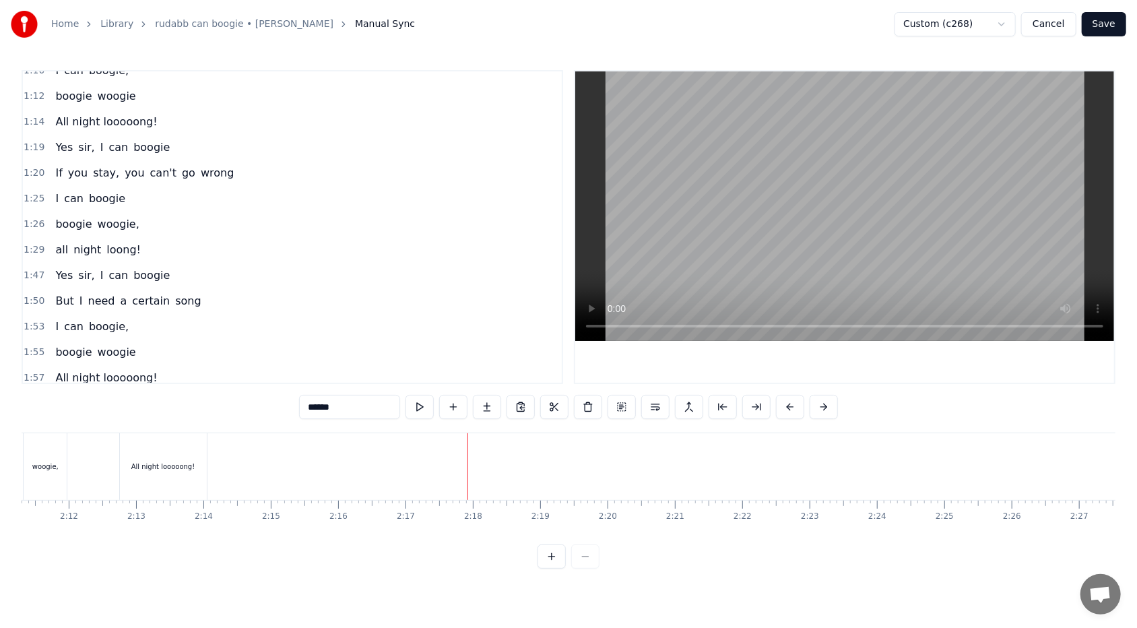
click at [520, 22] on html "Home Library rudabb can boogie • [PERSON_NAME] Manual Sync Custom (c268) Cancel…" at bounding box center [568, 295] width 1137 height 590
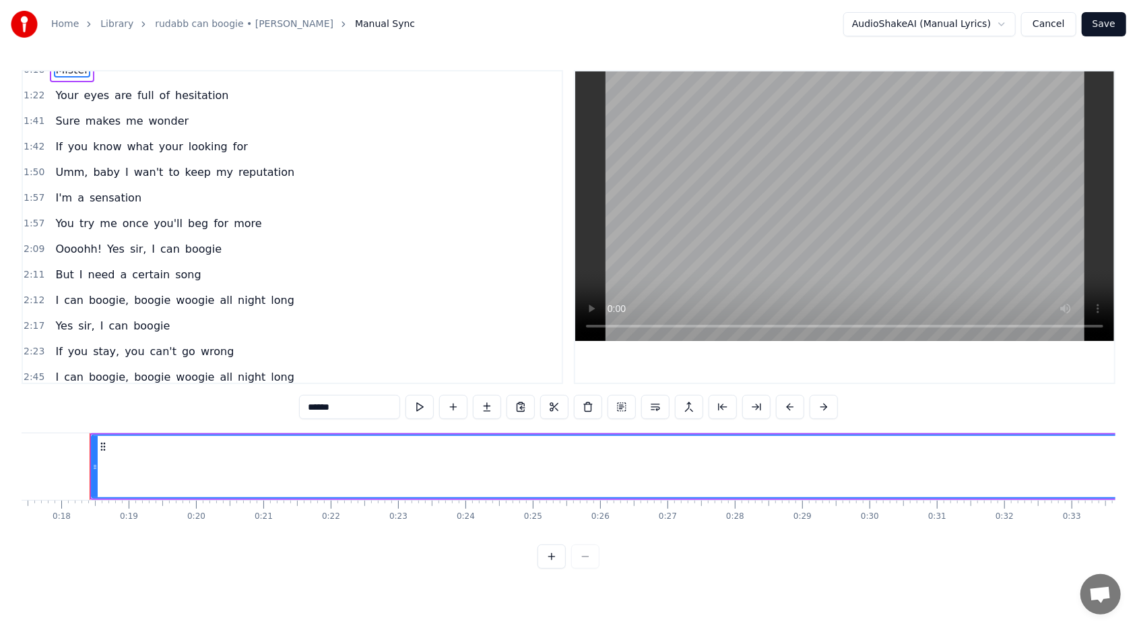
scroll to position [0, 0]
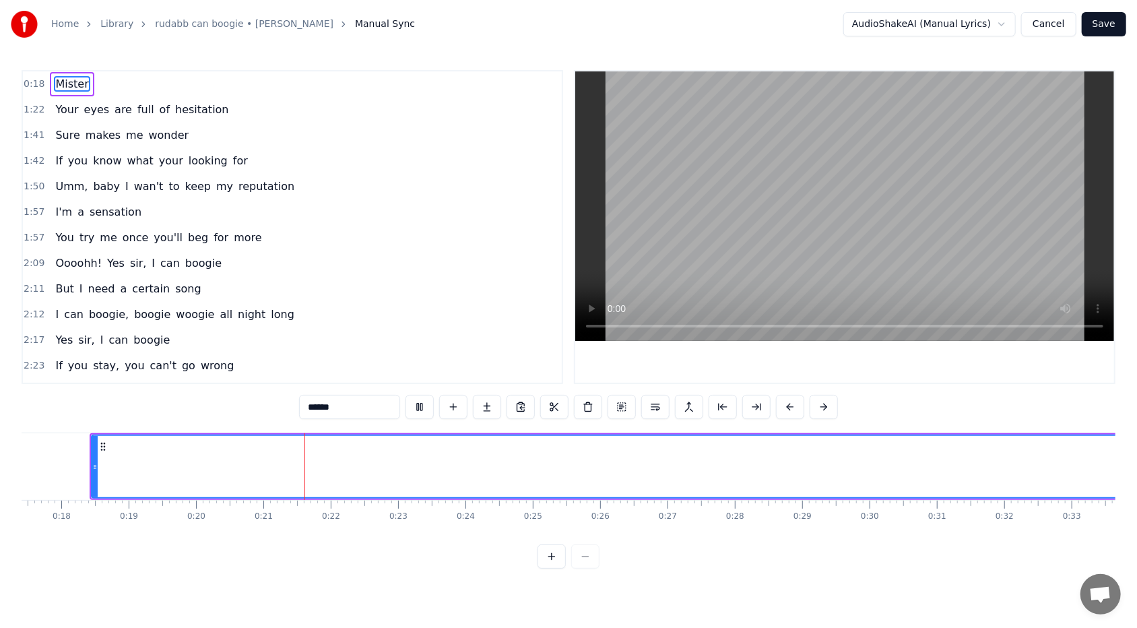
click at [520, 23] on html "Home Library rudabb can boogie • [PERSON_NAME] Manual Sync AudioShakeAI (Manual…" at bounding box center [568, 295] width 1137 height 590
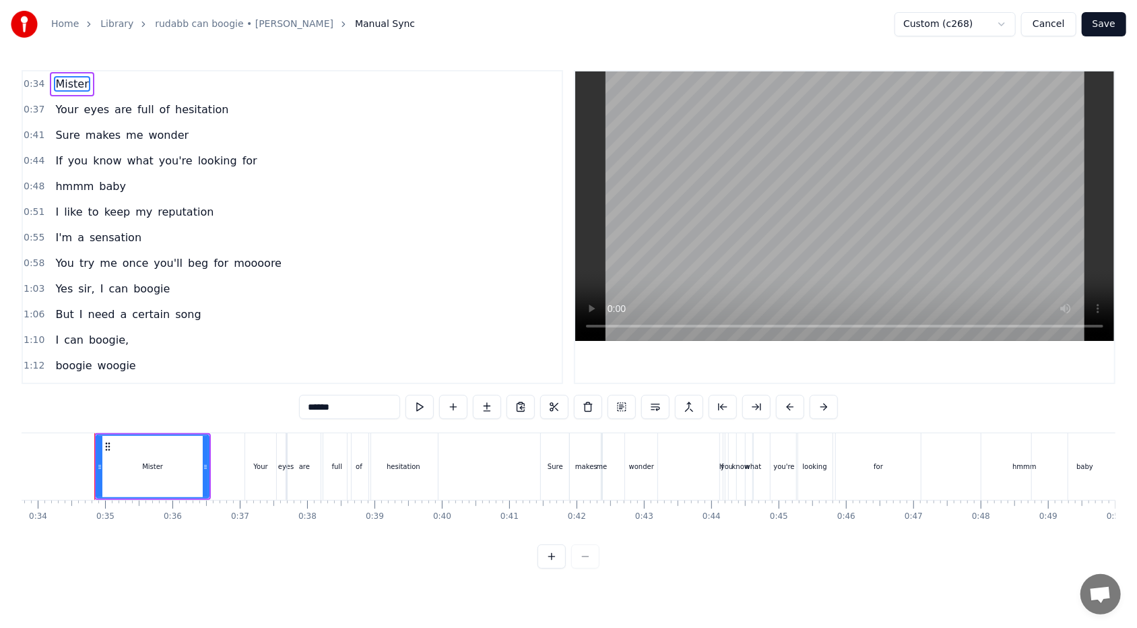
scroll to position [0, 2279]
click at [420, 373] on button at bounding box center [419, 407] width 28 height 24
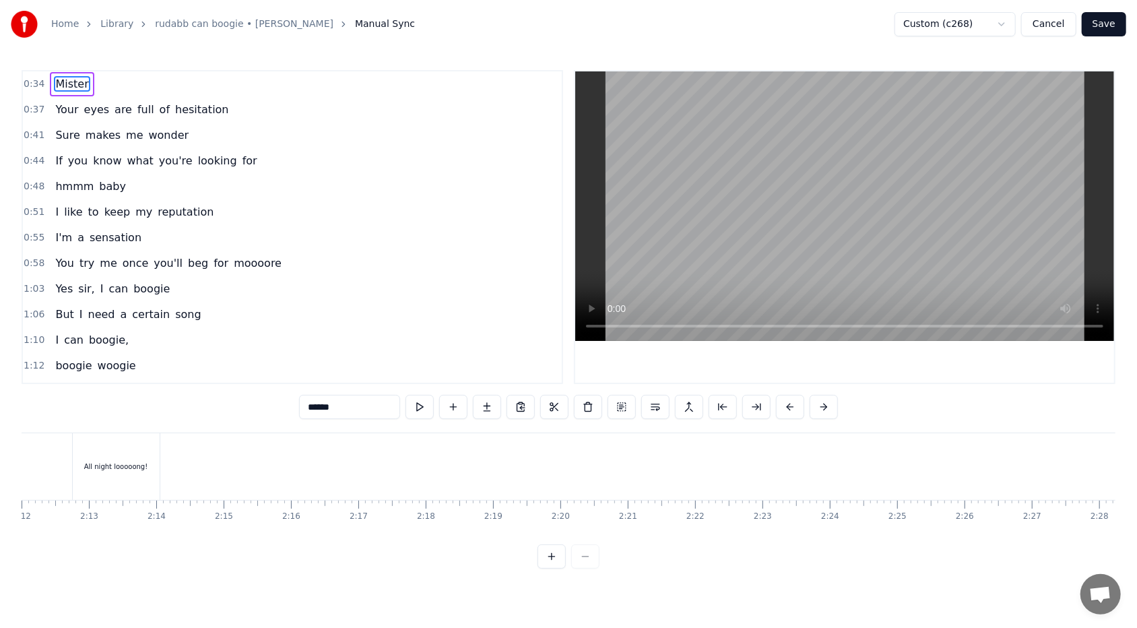
scroll to position [0, 8683]
click at [520, 22] on button "Save" at bounding box center [1104, 24] width 44 height 24
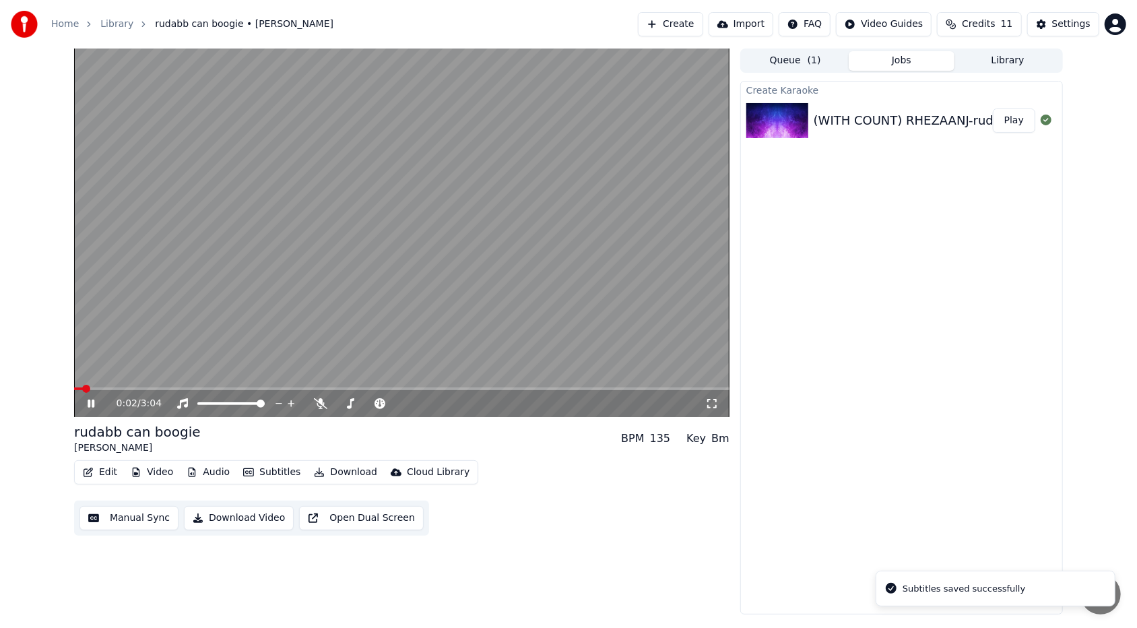
click at [474, 373] on video at bounding box center [401, 232] width 655 height 368
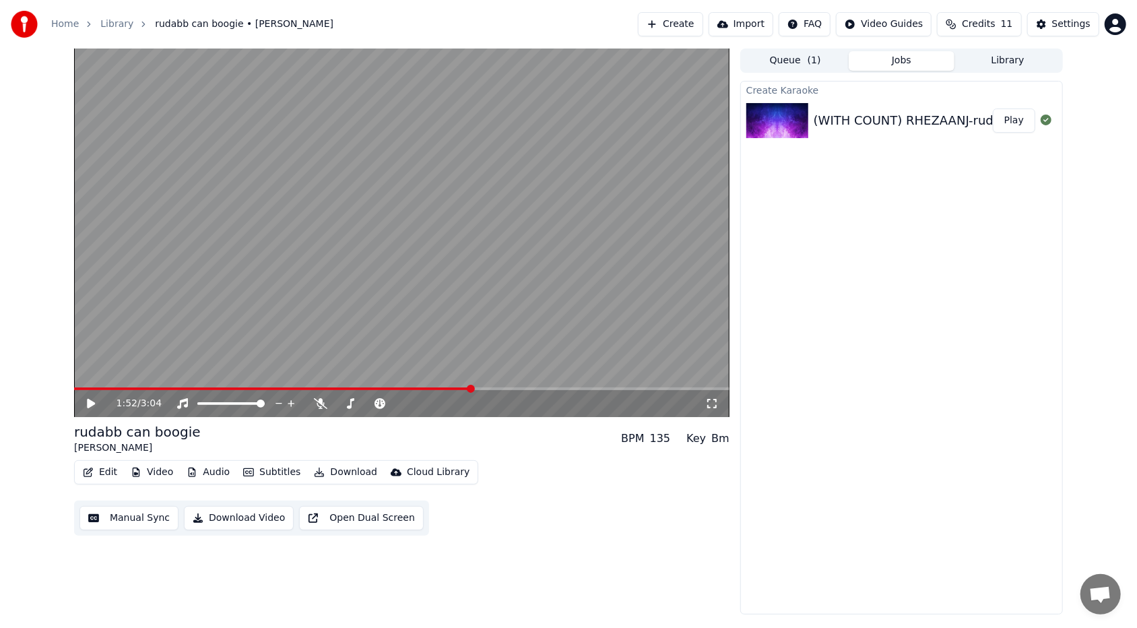
click at [473, 373] on span at bounding box center [401, 388] width 655 height 3
click at [502, 373] on video at bounding box center [401, 232] width 655 height 368
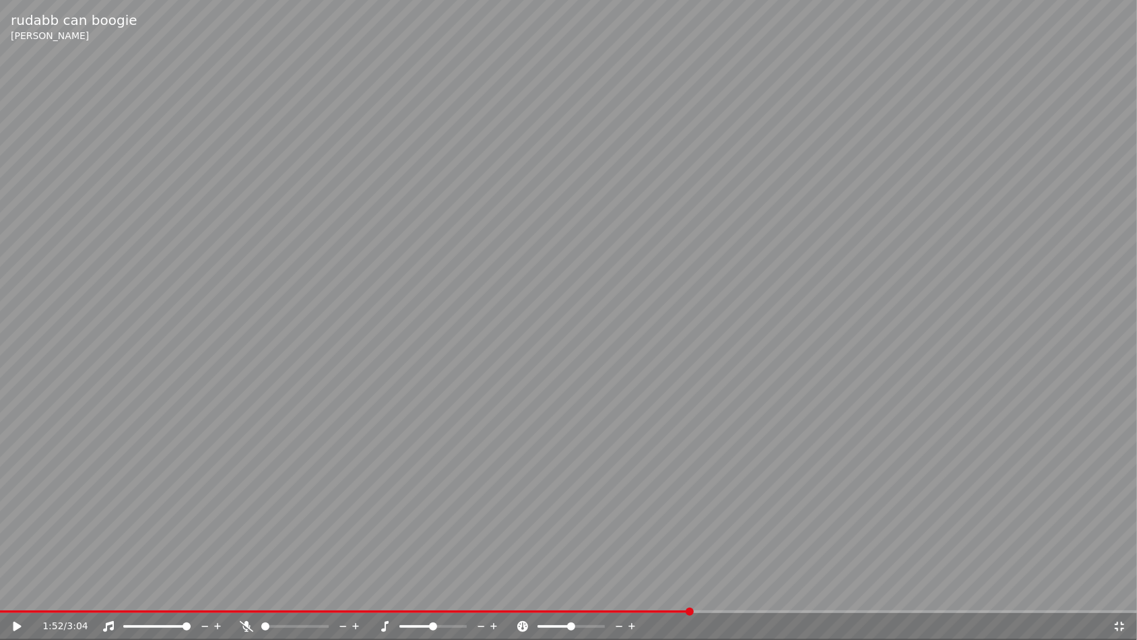
click at [22, 373] on icon at bounding box center [27, 626] width 32 height 11
click at [520, 373] on span at bounding box center [568, 611] width 1137 height 3
click at [520, 373] on div "2:25 / 3:04" at bounding box center [568, 626] width 1137 height 27
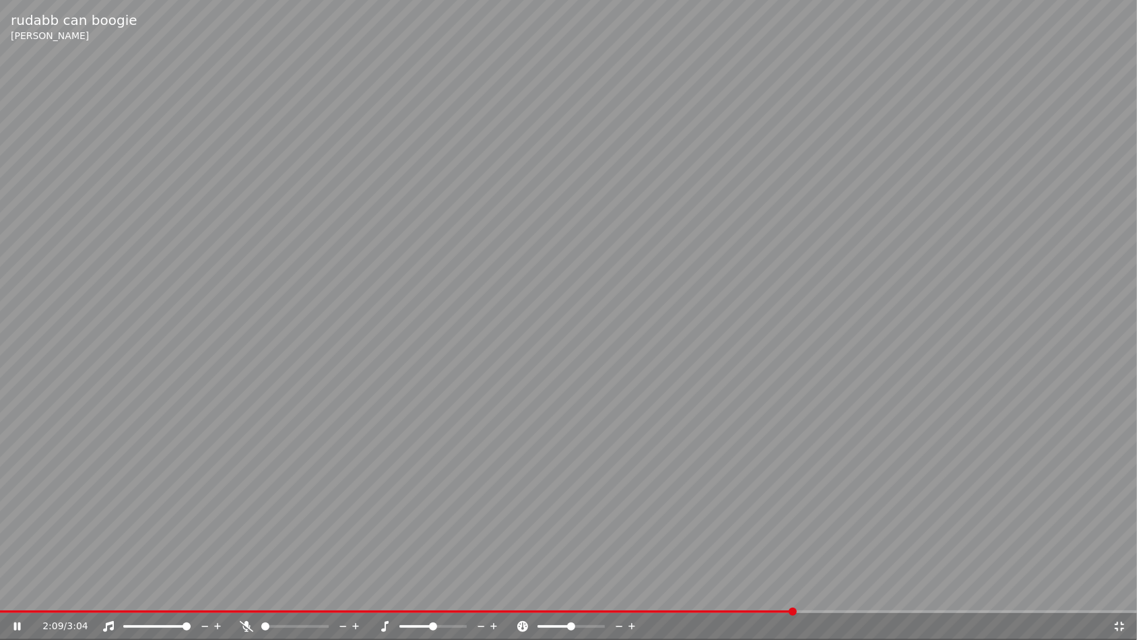
click at [520, 373] on span at bounding box center [397, 611] width 794 height 3
click at [520, 373] on icon at bounding box center [1119, 626] width 13 height 11
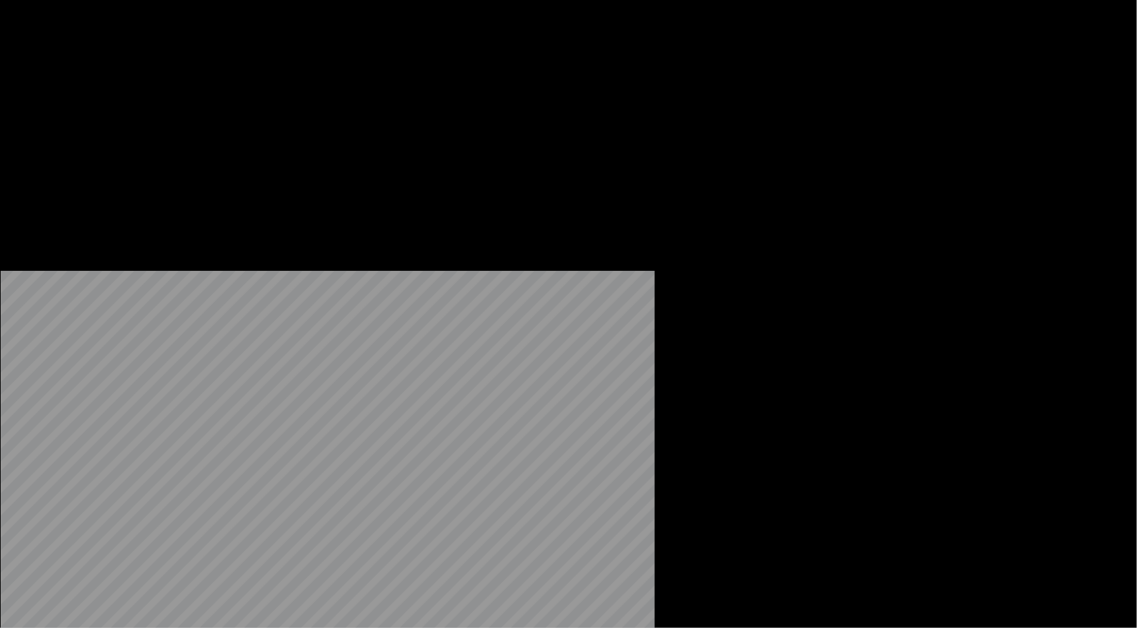
click at [209, 113] on button "Audio" at bounding box center [208, 103] width 54 height 19
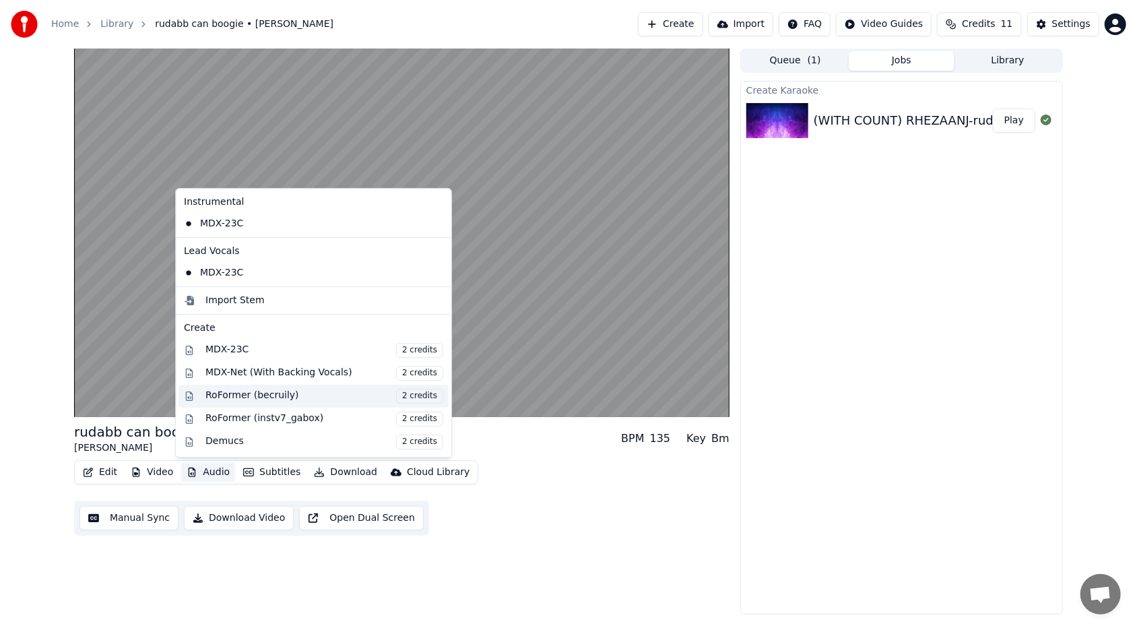
scroll to position [135, 0]
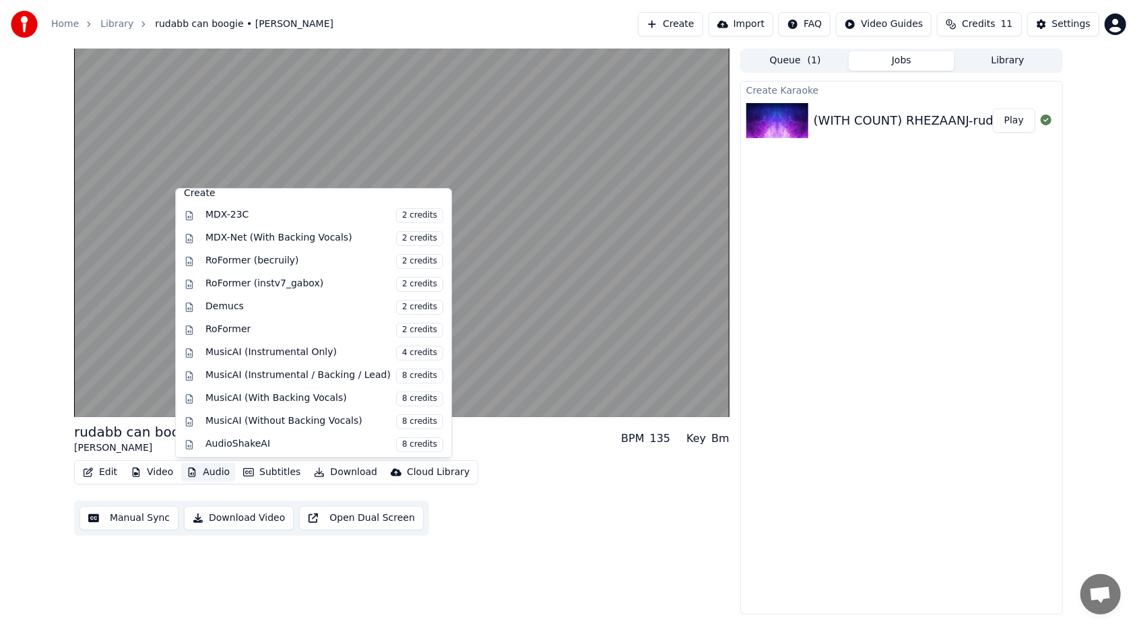
click at [520, 373] on div "rudabb can boogie [PERSON_NAME] BPM 135 Key Bm" at bounding box center [401, 438] width 655 height 32
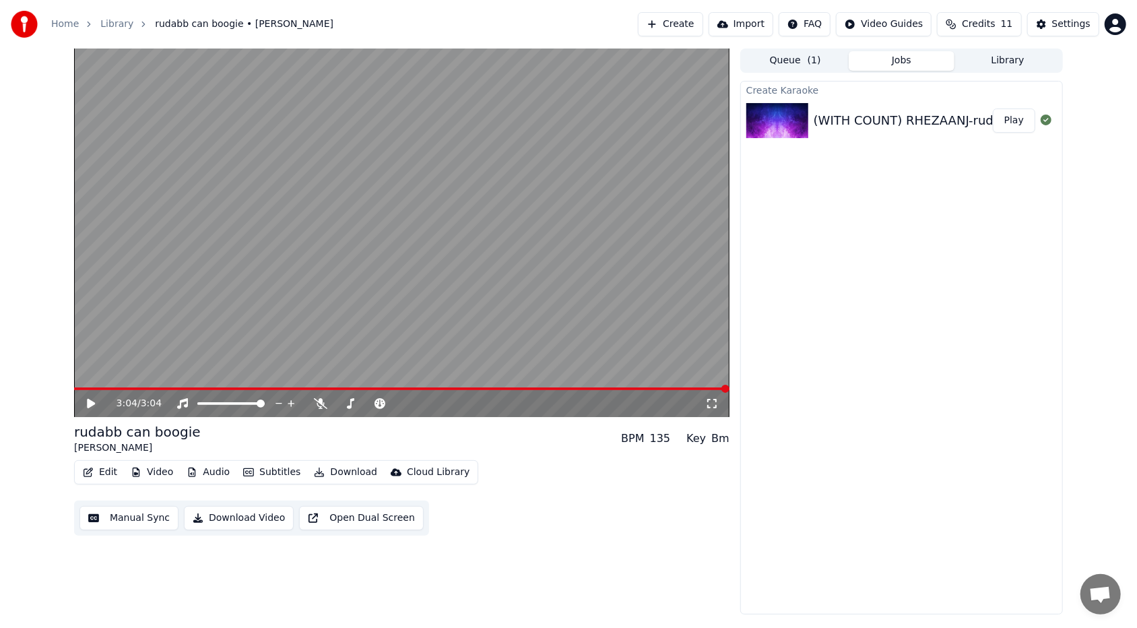
click at [225, 373] on button "Download Video" at bounding box center [239, 518] width 110 height 24
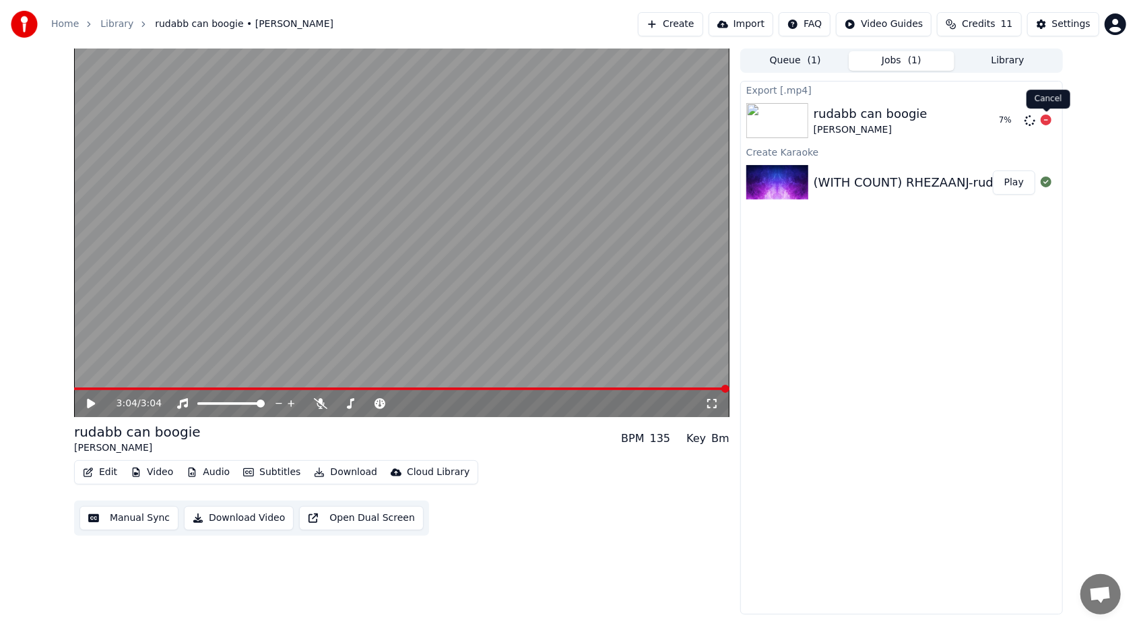
click at [520, 121] on icon at bounding box center [1045, 119] width 11 height 11
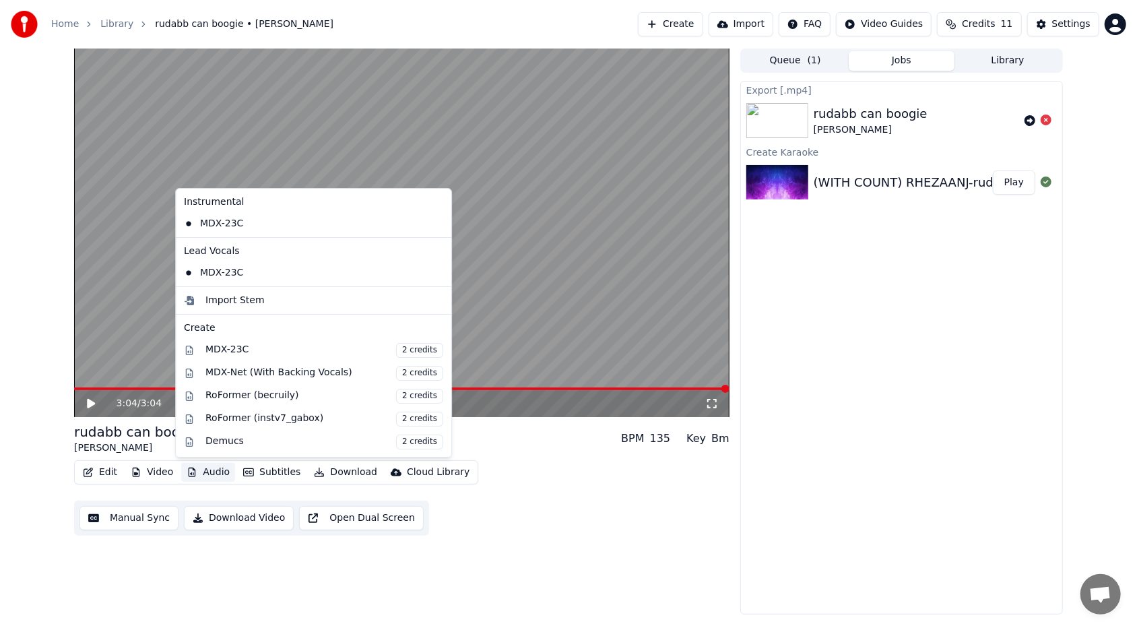
click at [205, 373] on button "Audio" at bounding box center [208, 472] width 54 height 19
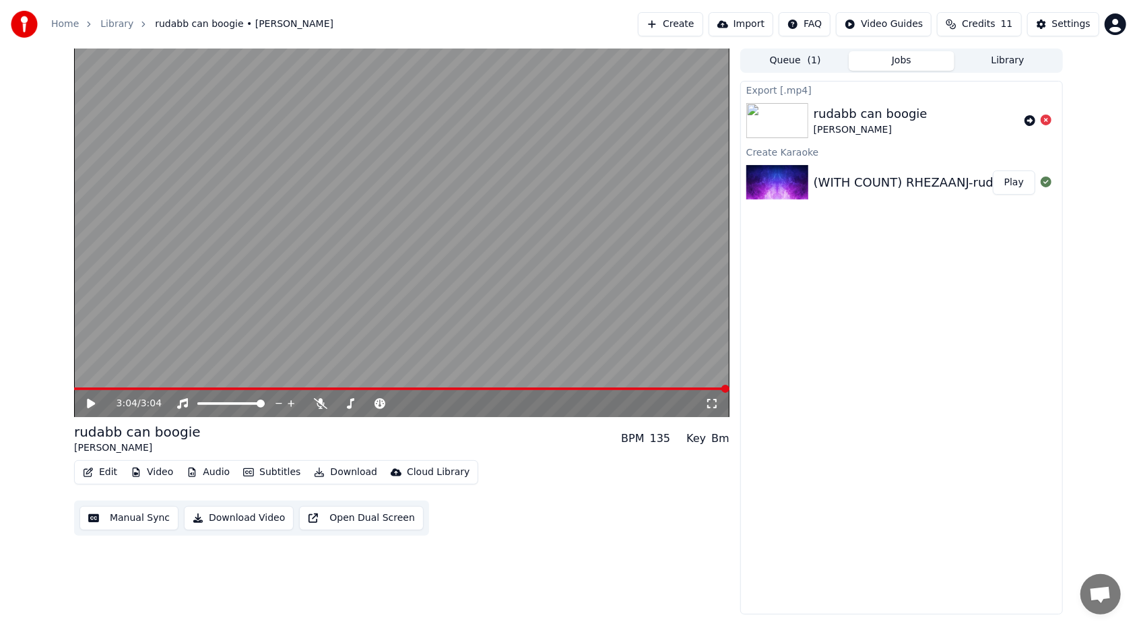
click at [520, 373] on div "Edit Video Audio Subtitles Download Cloud Library Manual Sync Download Video Op…" at bounding box center [401, 497] width 655 height 75
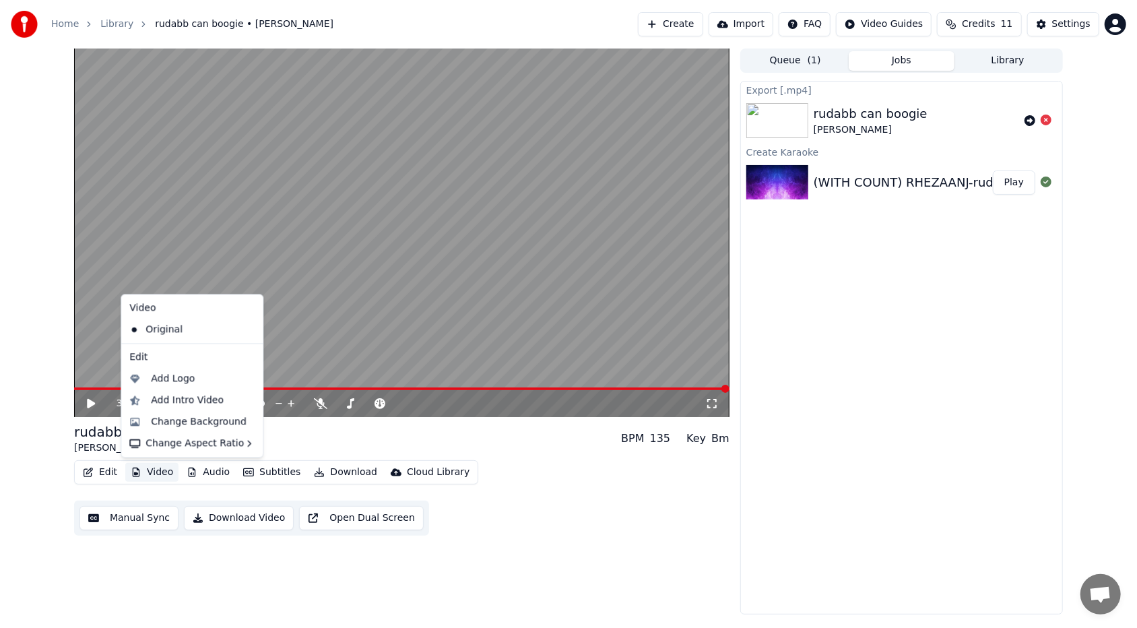
click at [152, 373] on button "Video" at bounding box center [151, 472] width 53 height 19
click at [200, 373] on div "Add Intro Video" at bounding box center [187, 399] width 73 height 13
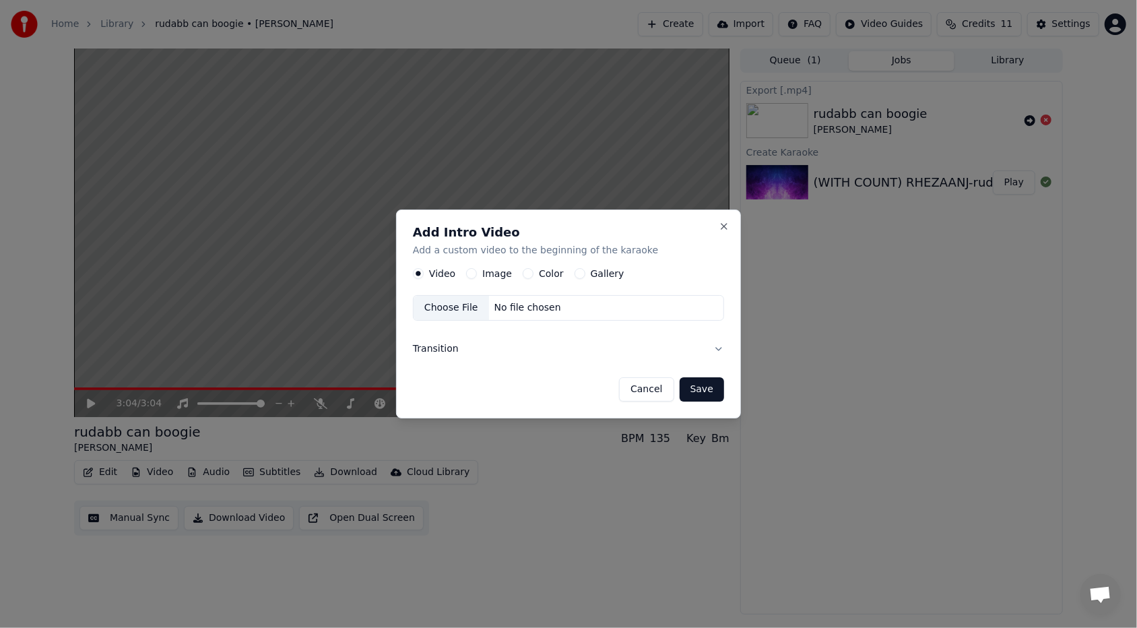
click at [444, 306] on div "Choose File" at bounding box center [450, 308] width 75 height 24
click at [520, 350] on button "Transition" at bounding box center [568, 348] width 311 height 35
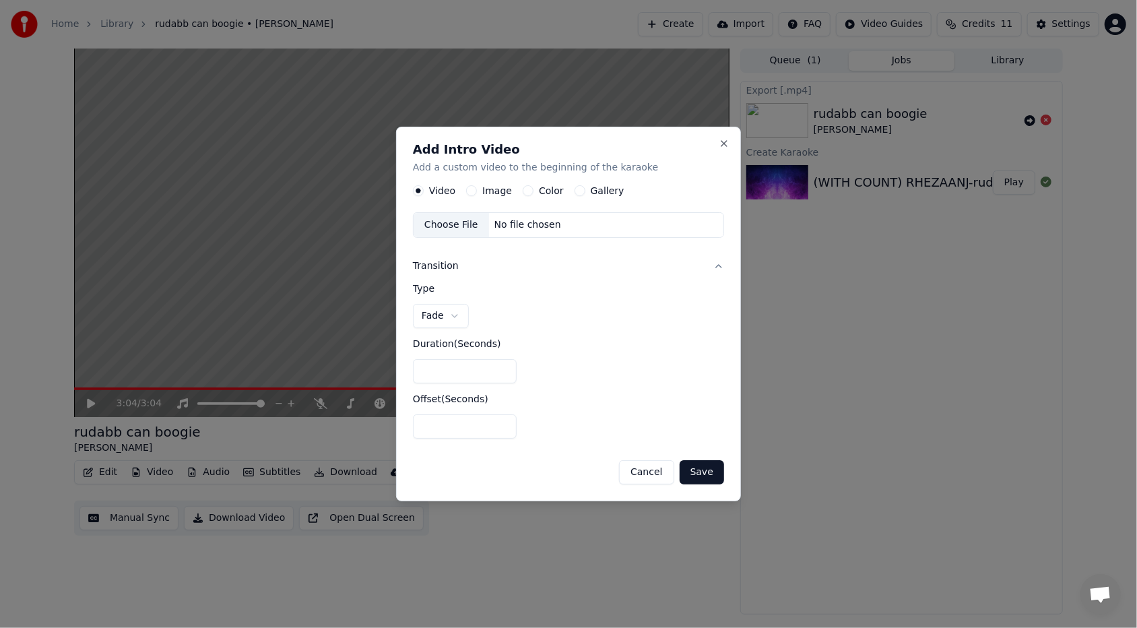
click at [452, 314] on body "**********" at bounding box center [568, 314] width 1137 height 628
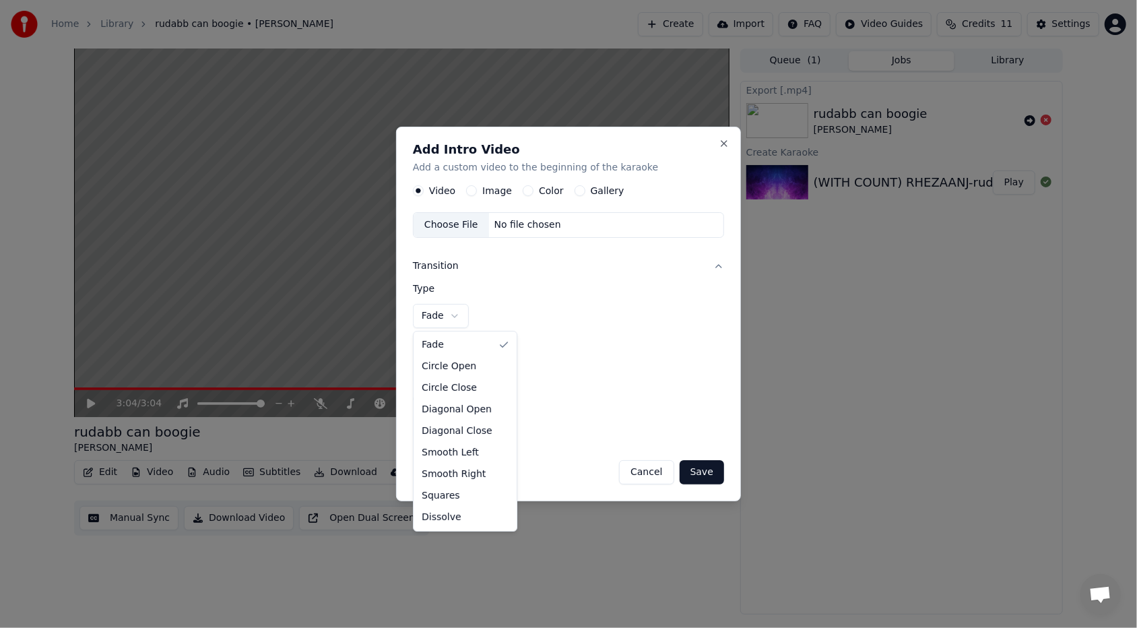
click at [452, 314] on body "**********" at bounding box center [568, 314] width 1137 height 628
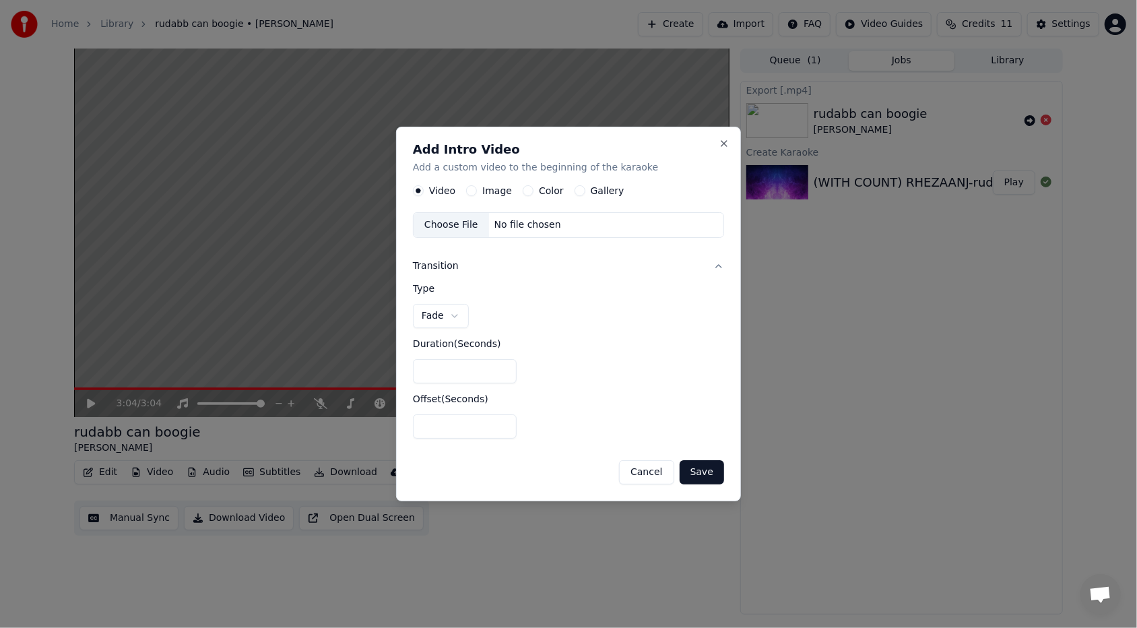
click at [452, 314] on body "**********" at bounding box center [568, 314] width 1137 height 628
click at [470, 187] on button "Image" at bounding box center [471, 190] width 11 height 11
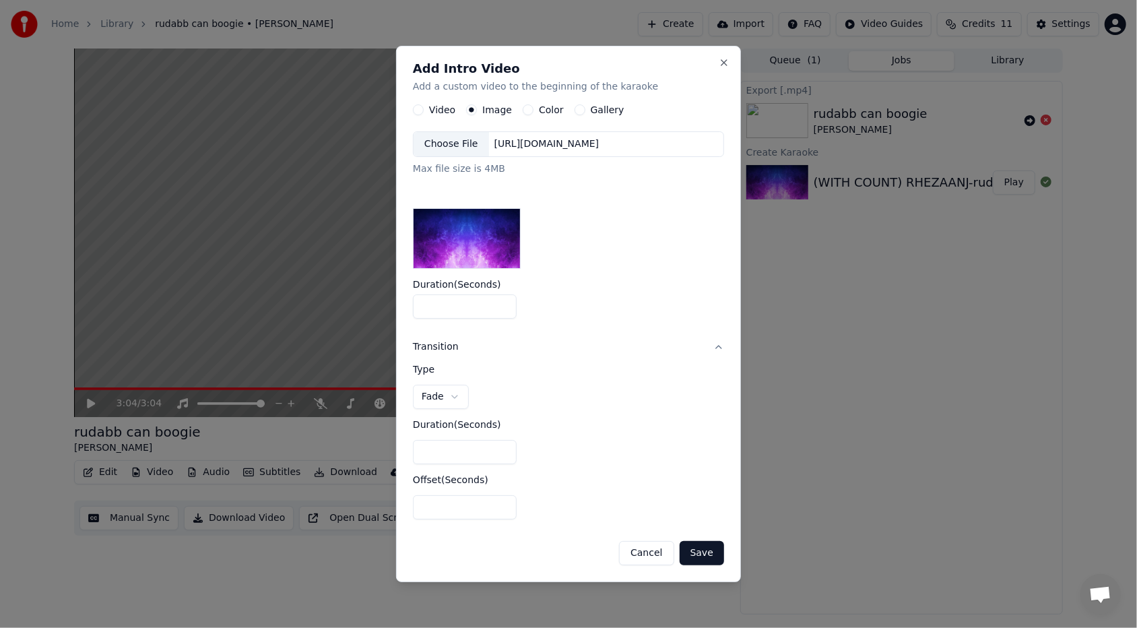
click at [464, 142] on div "Choose File" at bounding box center [450, 144] width 75 height 24
click at [520, 373] on button "Save" at bounding box center [701, 553] width 44 height 24
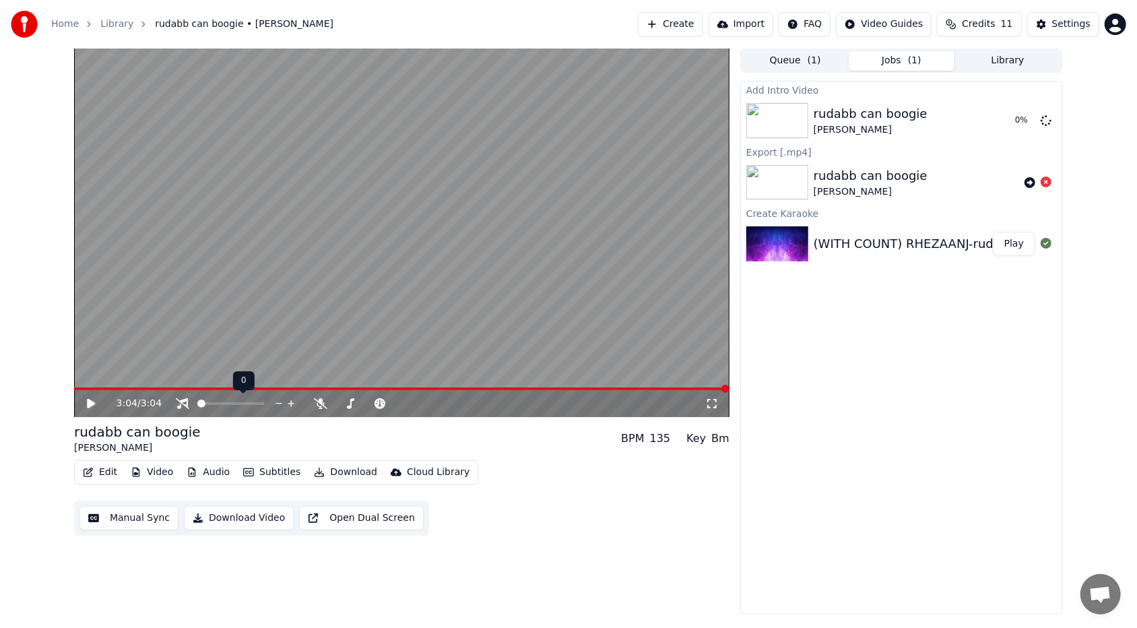
click at [197, 373] on span at bounding box center [201, 403] width 8 height 8
click at [265, 373] on span at bounding box center [261, 403] width 8 height 8
click at [90, 373] on icon at bounding box center [91, 403] width 8 height 9
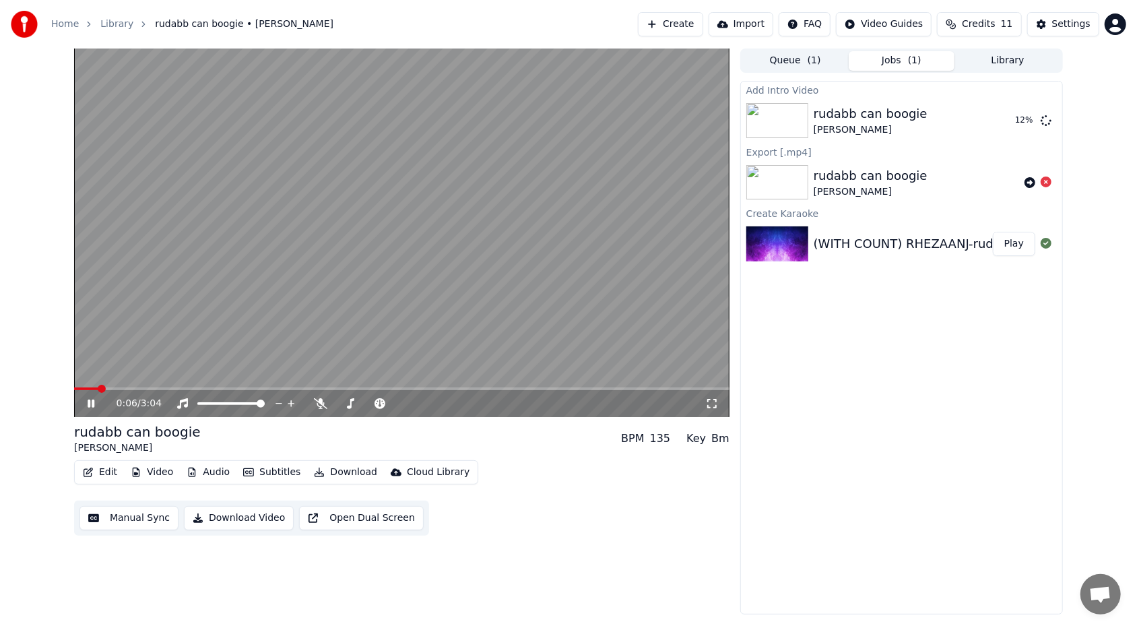
click at [156, 373] on video at bounding box center [401, 232] width 655 height 368
click at [164, 373] on button "Video" at bounding box center [151, 472] width 53 height 19
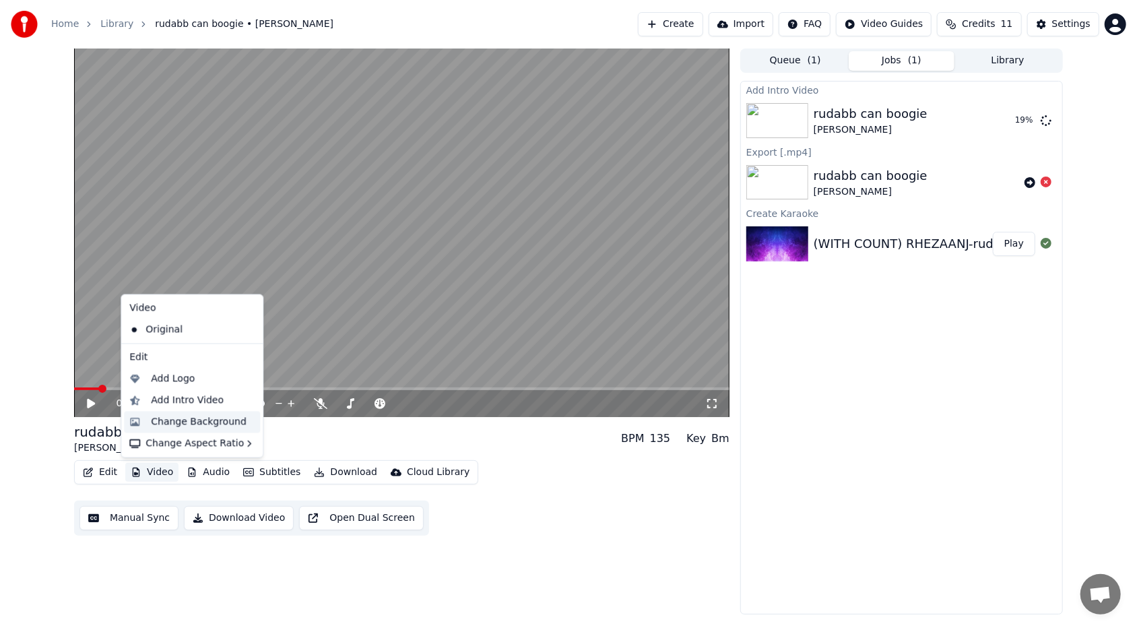
click at [196, 373] on div "Change Background" at bounding box center [199, 421] width 96 height 13
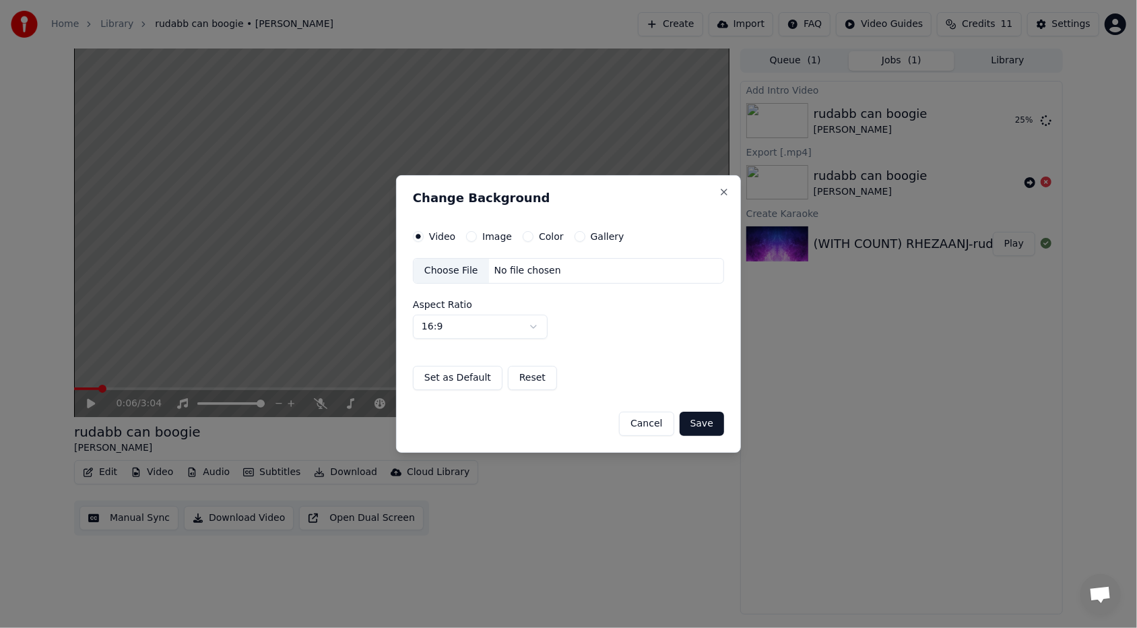
click at [434, 271] on div "Choose File" at bounding box center [450, 271] width 75 height 24
click at [520, 373] on button "Cancel" at bounding box center [646, 423] width 55 height 24
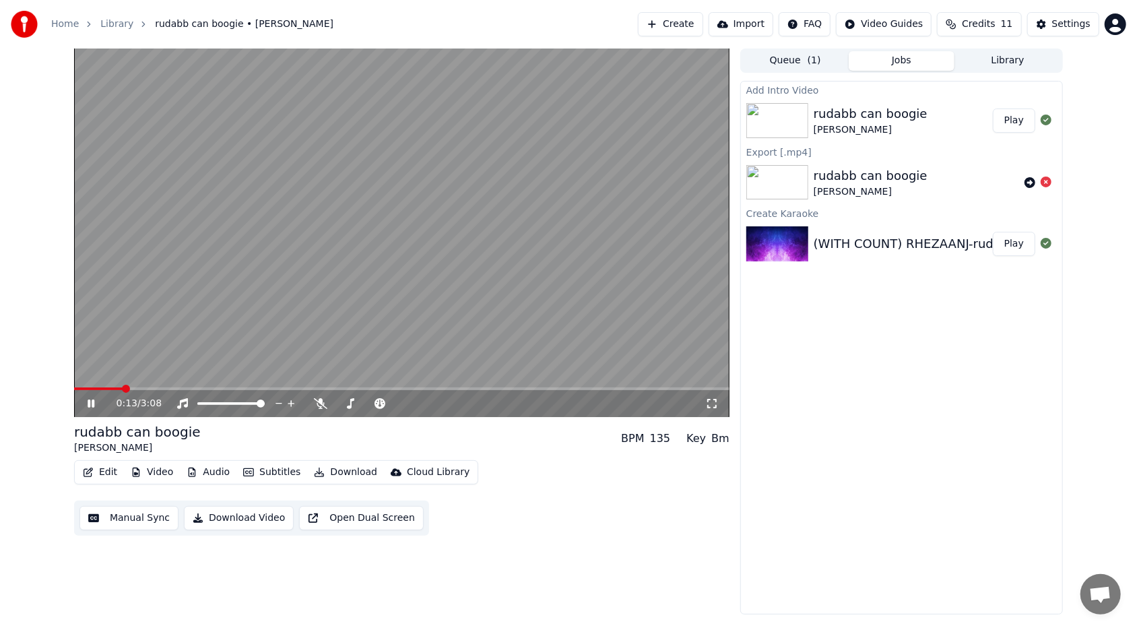
click at [150, 373] on button "Video" at bounding box center [151, 472] width 53 height 19
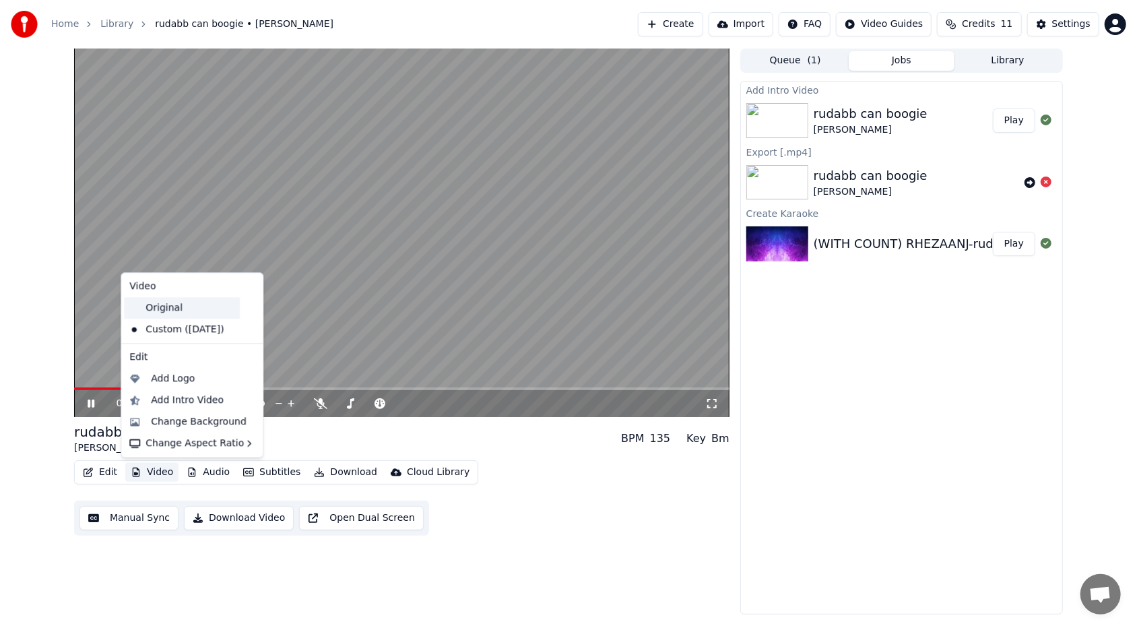
click at [164, 311] on div "Original" at bounding box center [182, 308] width 116 height 22
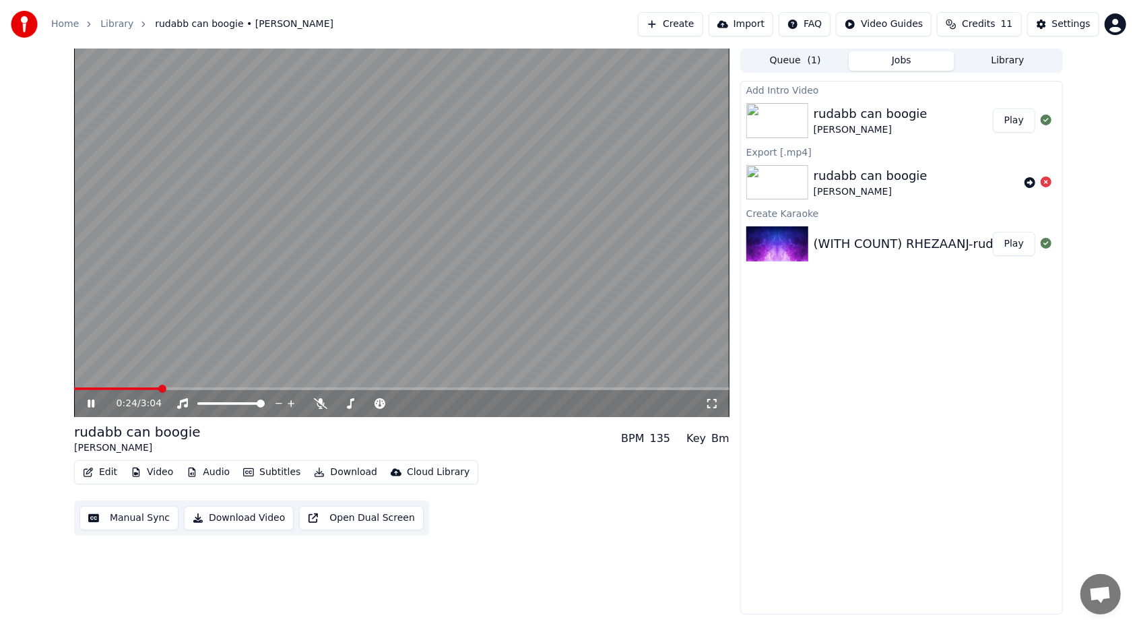
click at [78, 373] on span at bounding box center [117, 388] width 86 height 3
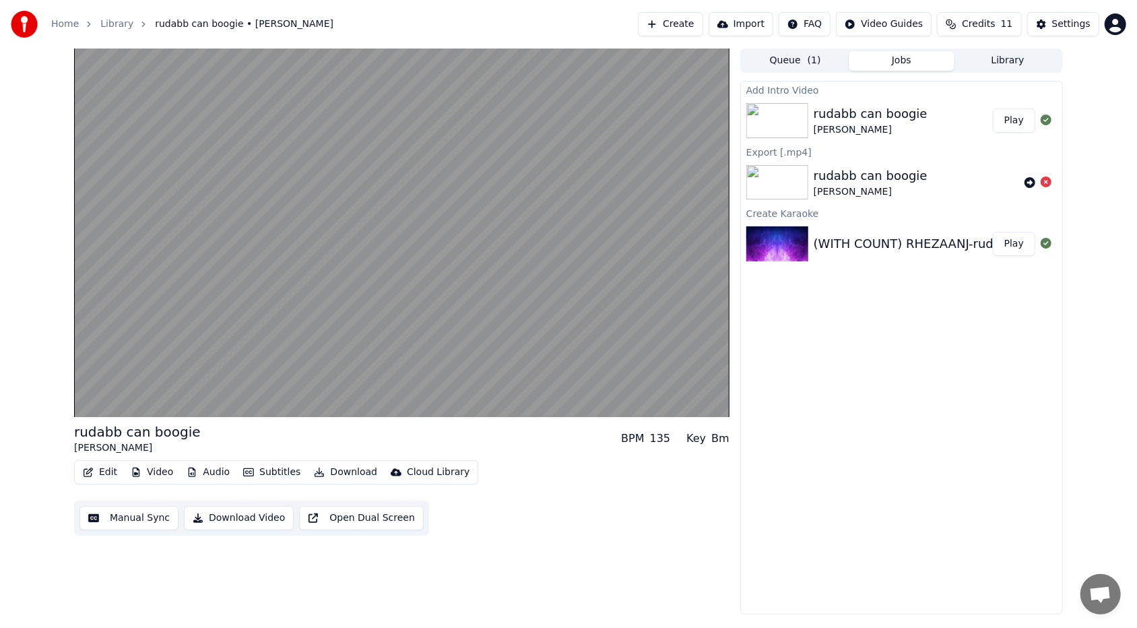
click at [520, 255] on img at bounding box center [777, 243] width 62 height 35
click at [520, 253] on div "(WITH COUNT) RHEZAANJ-rudabb-25385-V5 Play" at bounding box center [901, 244] width 321 height 46
click at [520, 244] on button "Play" at bounding box center [1014, 244] width 42 height 24
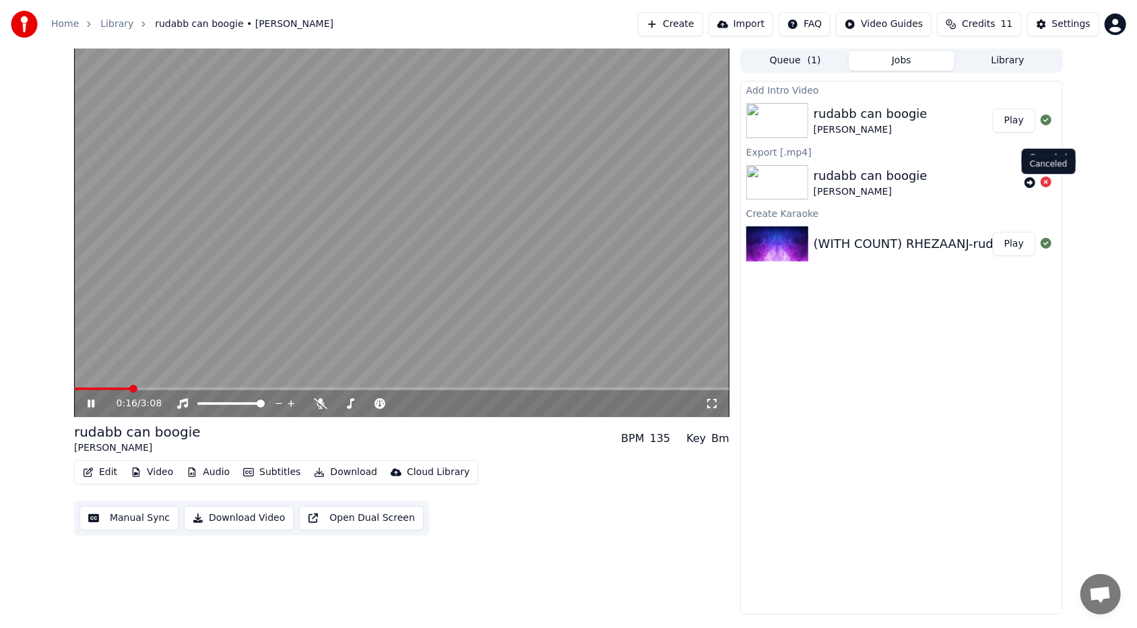
click at [520, 181] on icon at bounding box center [1045, 181] width 11 height 11
click at [185, 373] on video at bounding box center [401, 232] width 655 height 368
click at [92, 373] on icon at bounding box center [91, 403] width 8 height 9
click at [181, 373] on span at bounding box center [401, 388] width 655 height 3
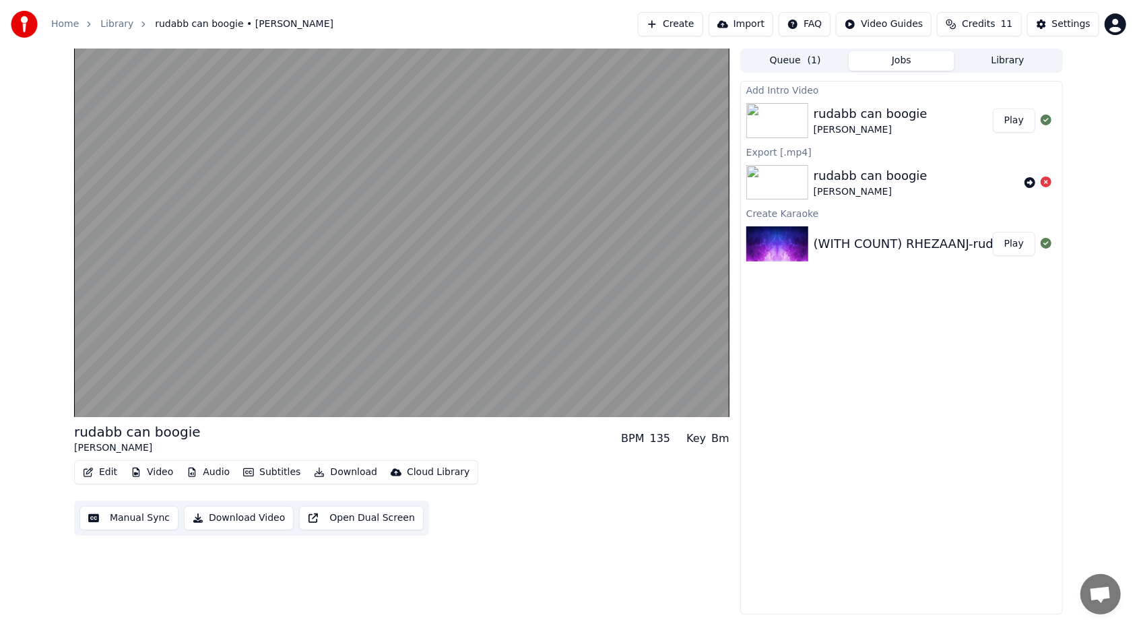
click at [520, 244] on button "Play" at bounding box center [1014, 244] width 42 height 24
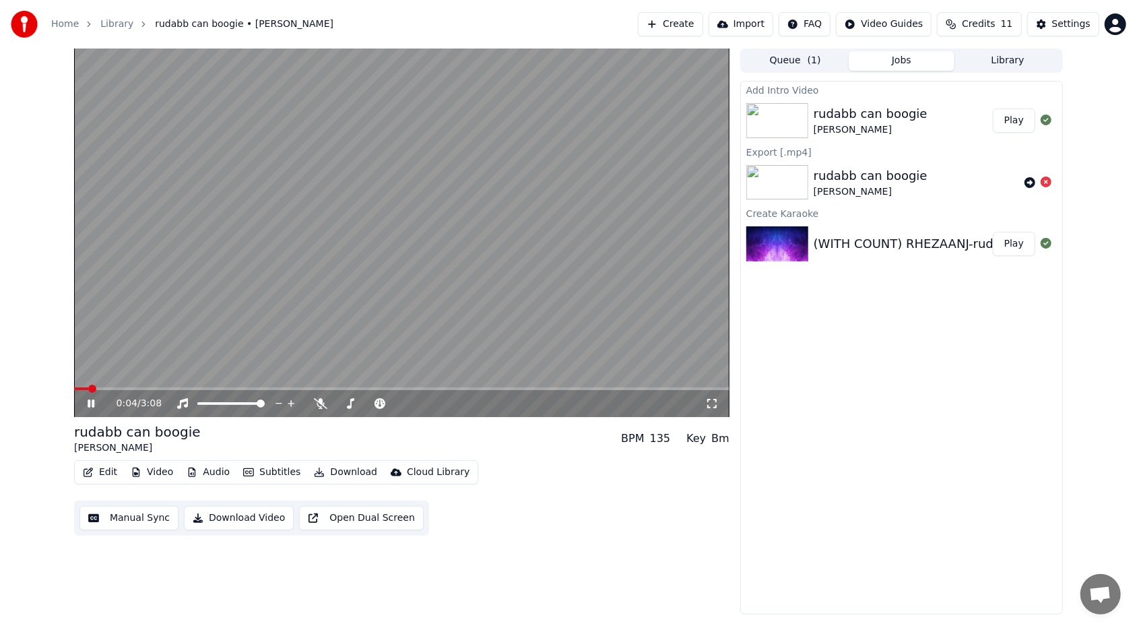
click at [123, 373] on video at bounding box center [401, 232] width 655 height 368
click at [137, 373] on span at bounding box center [401, 388] width 655 height 3
click at [187, 373] on span at bounding box center [401, 388] width 655 height 3
click at [218, 373] on span at bounding box center [401, 388] width 655 height 3
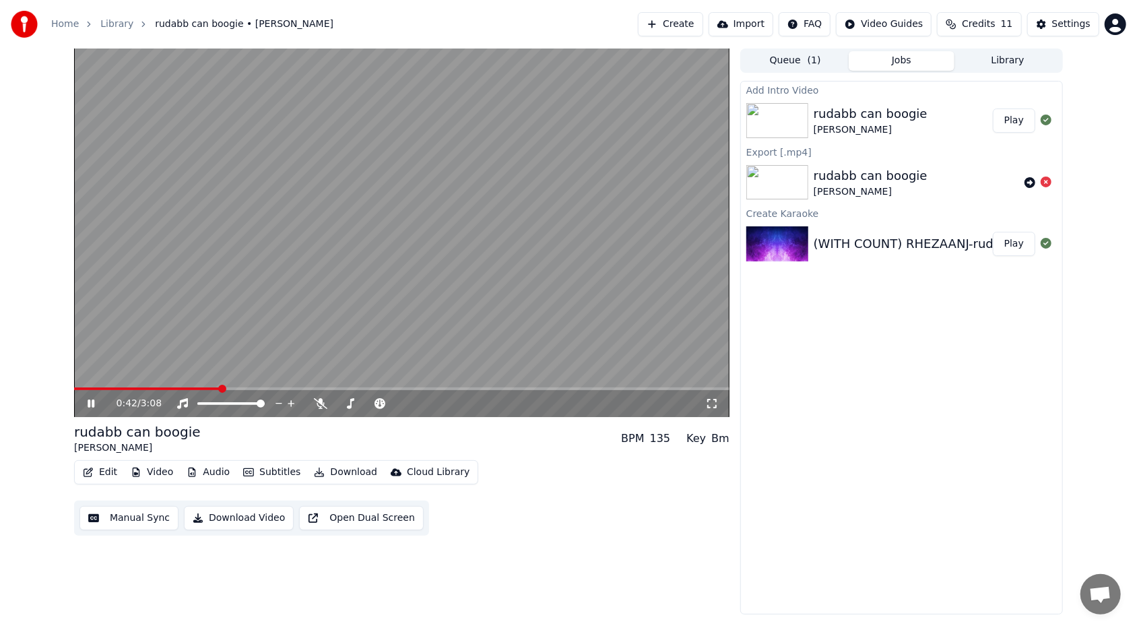
click at [263, 373] on div "0:42 / 3:08" at bounding box center [401, 403] width 655 height 27
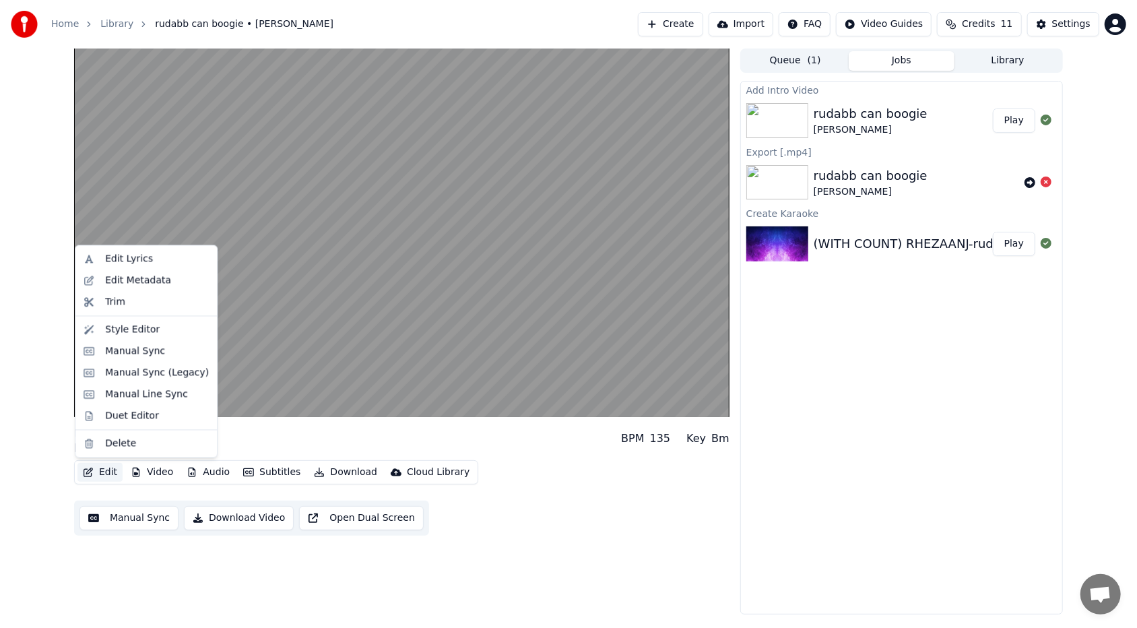
click at [95, 373] on button "Edit" at bounding box center [99, 472] width 45 height 19
click at [115, 350] on div "Manual Sync" at bounding box center [135, 350] width 60 height 13
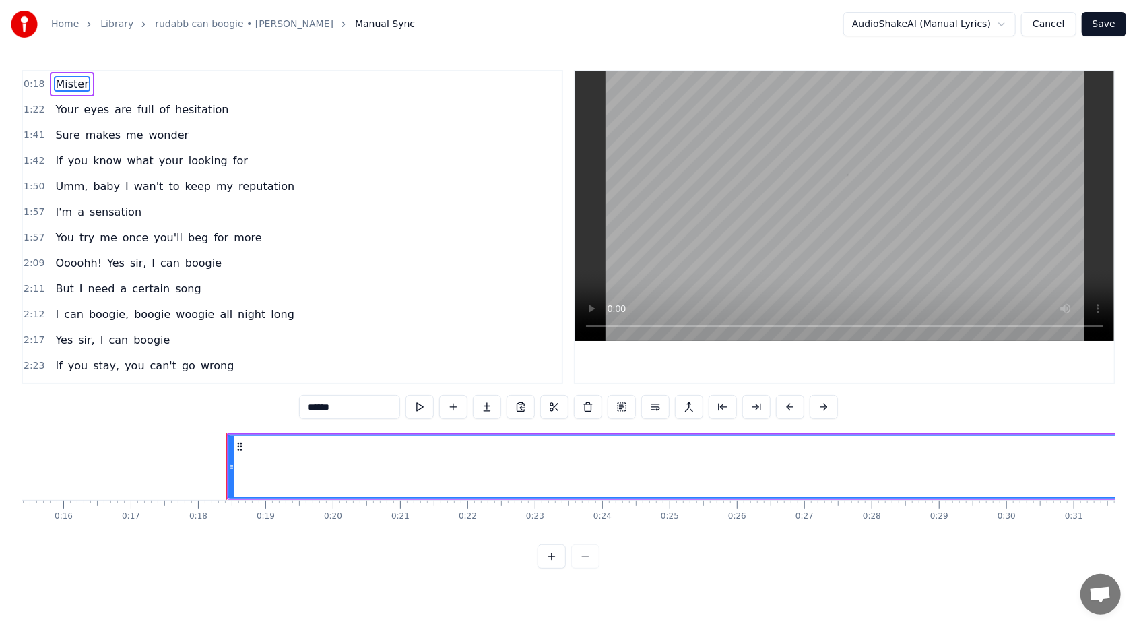
scroll to position [0, 1172]
click at [520, 24] on html "Home Library rudabb can boogie • [PERSON_NAME] Manual Sync AudioShakeAI (Manual…" at bounding box center [568, 295] width 1137 height 590
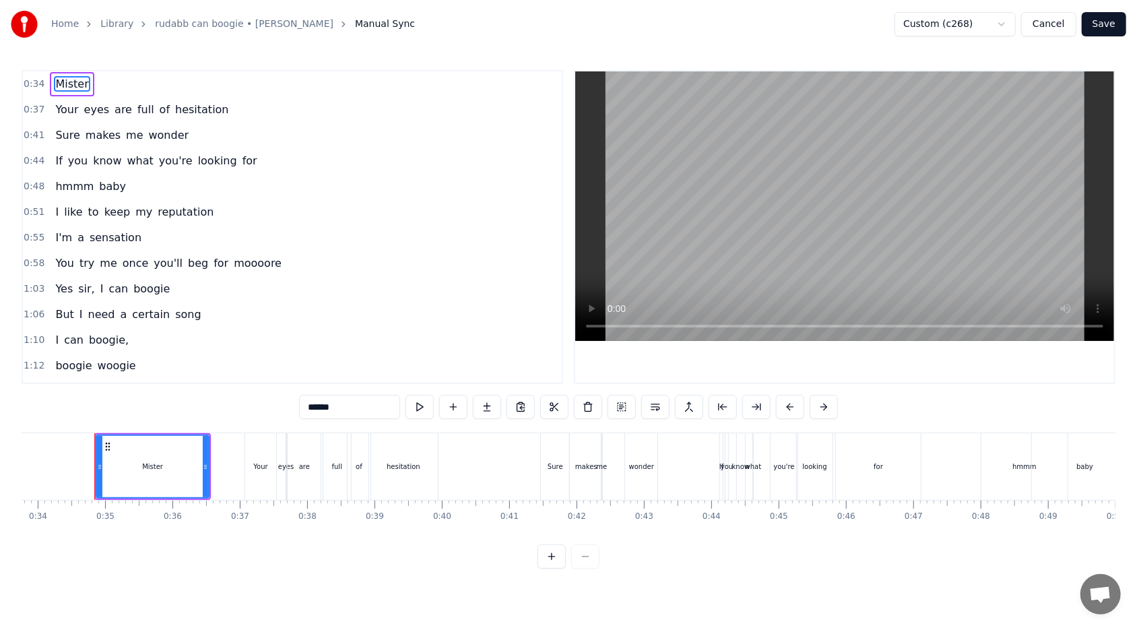
scroll to position [0, 2279]
click at [520, 28] on button "Save" at bounding box center [1104, 24] width 44 height 24
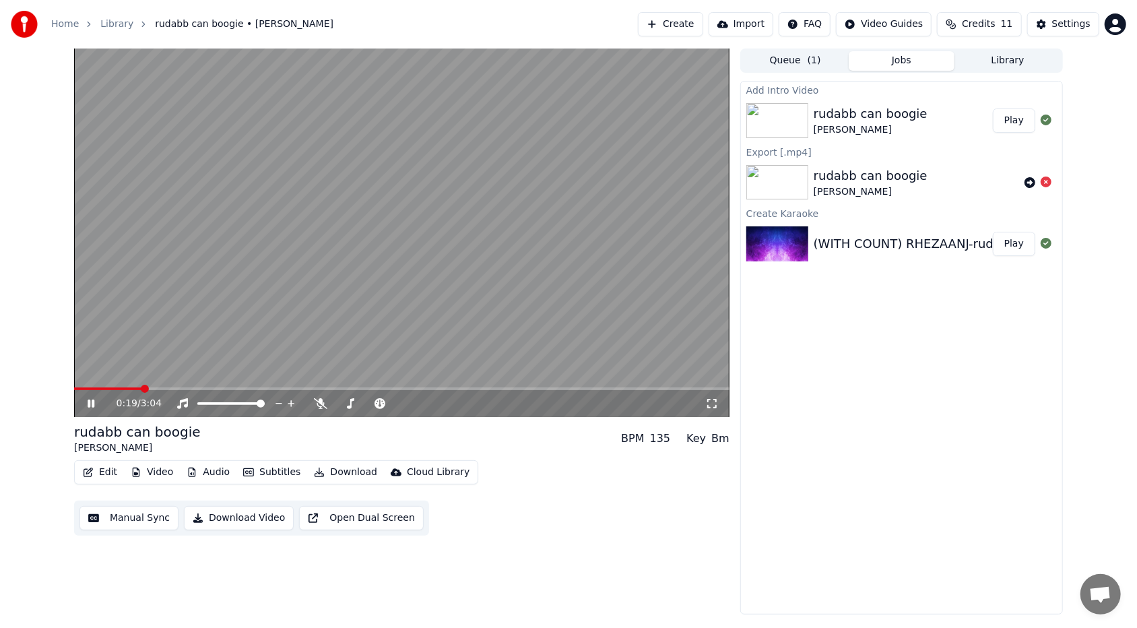
click at [141, 373] on span at bounding box center [401, 388] width 655 height 3
click at [166, 373] on video at bounding box center [401, 232] width 655 height 368
click at [94, 373] on icon at bounding box center [91, 403] width 8 height 9
click at [196, 373] on span at bounding box center [401, 388] width 655 height 3
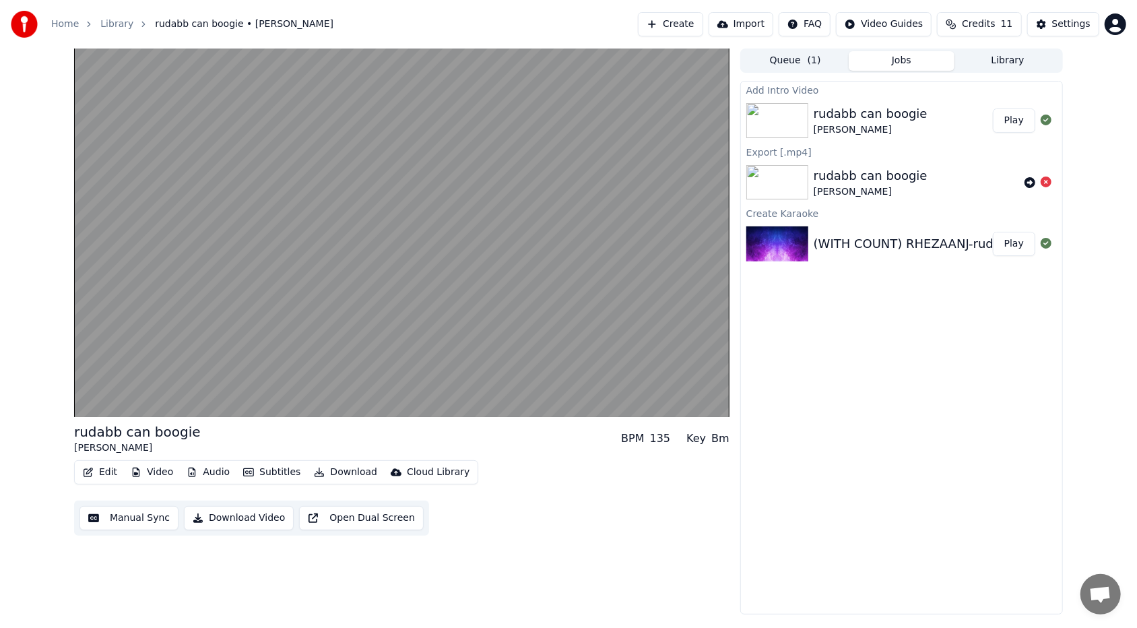
click at [520, 55] on button "Queue ( 1 )" at bounding box center [795, 61] width 106 height 20
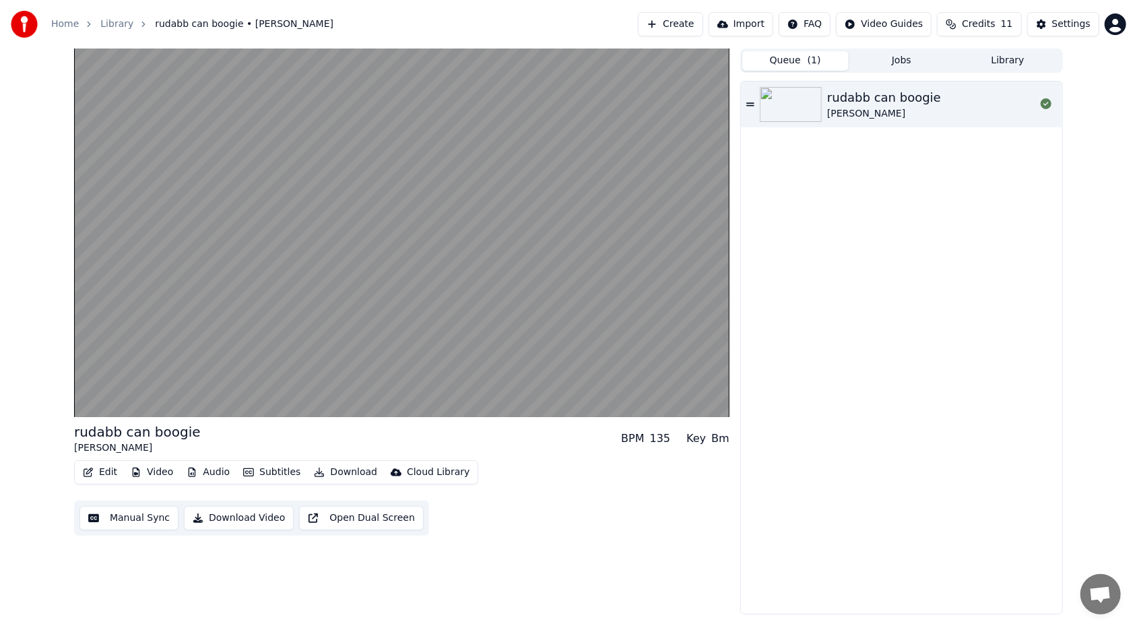
click at [520, 105] on icon at bounding box center [750, 103] width 8 height 3
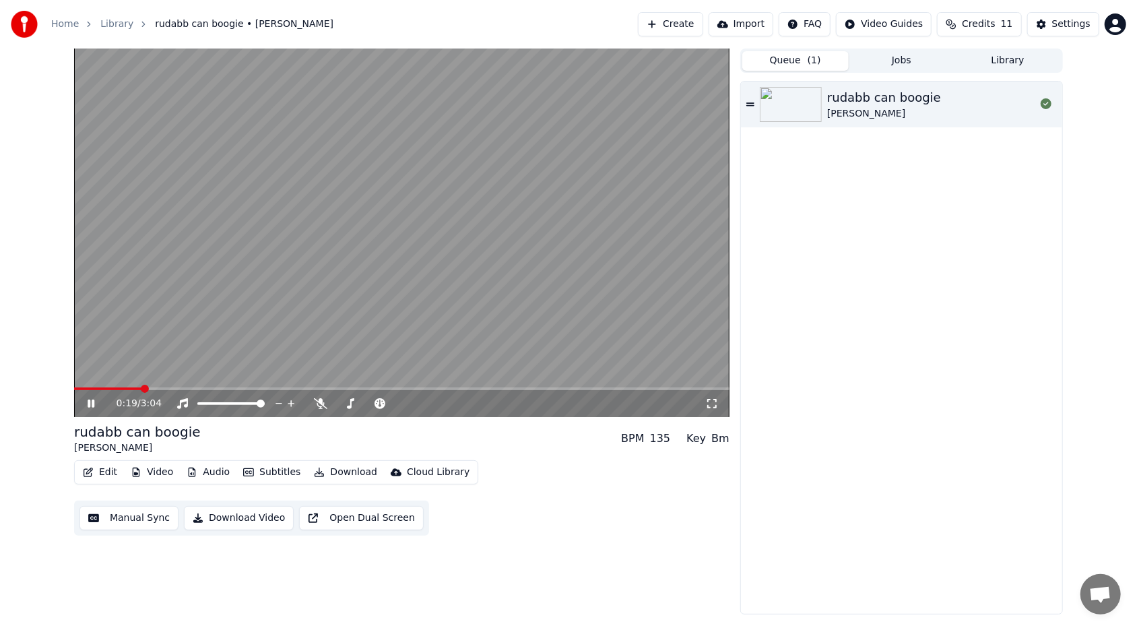
click at [141, 373] on span at bounding box center [401, 388] width 655 height 3
click at [197, 373] on span at bounding box center [401, 388] width 655 height 3
click at [504, 373] on span at bounding box center [401, 388] width 655 height 3
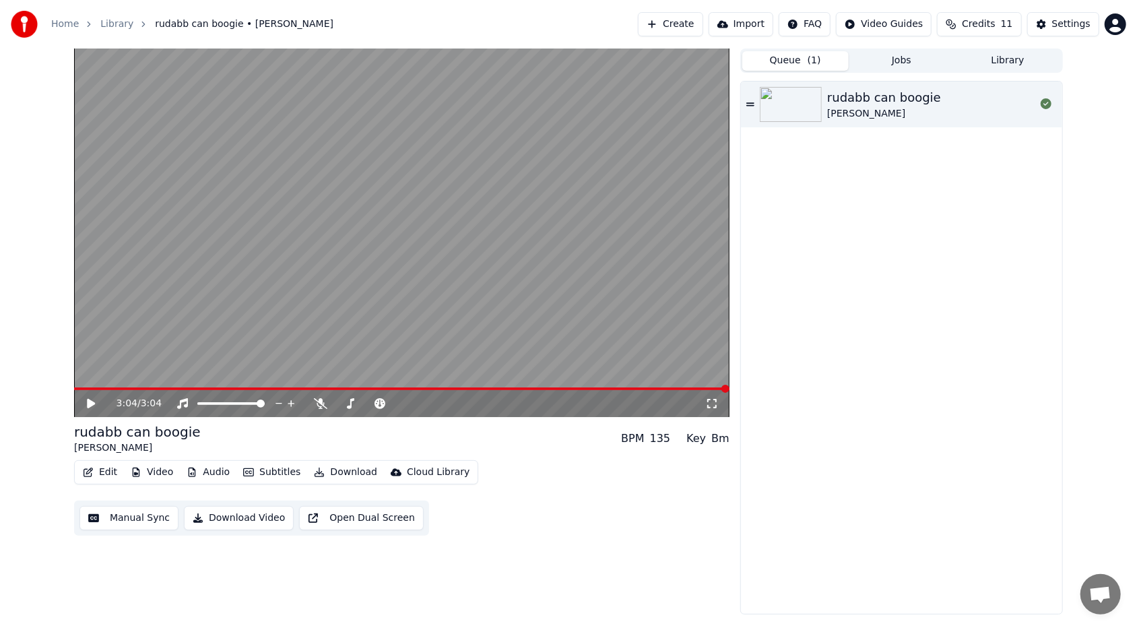
click at [142, 373] on div "3:04 / 3:04" at bounding box center [401, 402] width 655 height 30
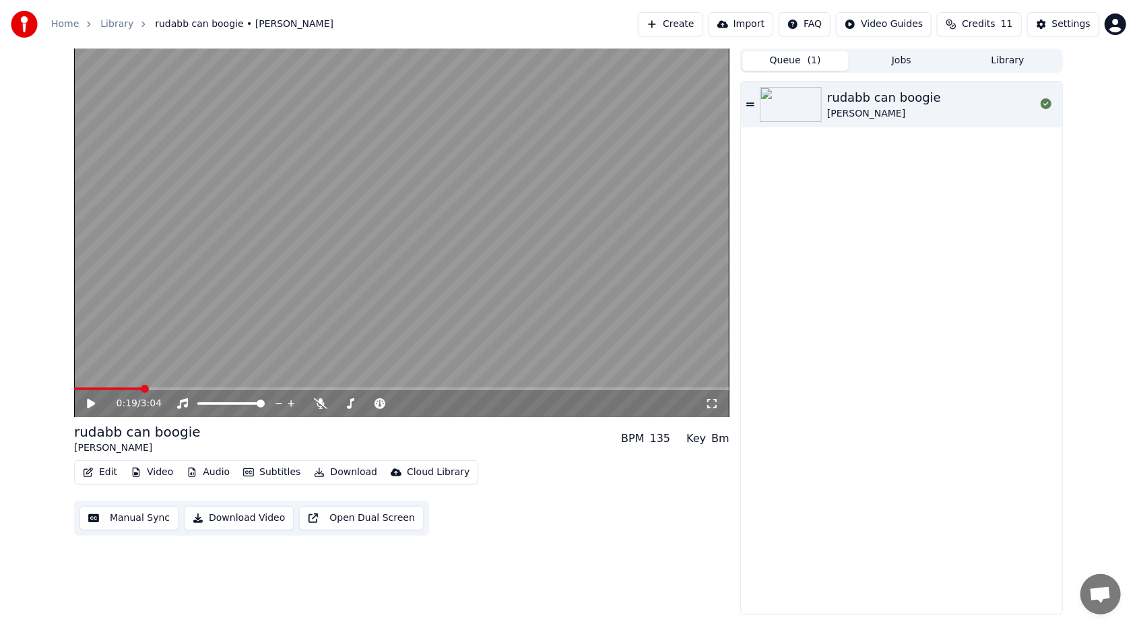
click at [92, 373] on icon at bounding box center [91, 403] width 8 height 9
click at [520, 373] on icon at bounding box center [711, 403] width 13 height 11
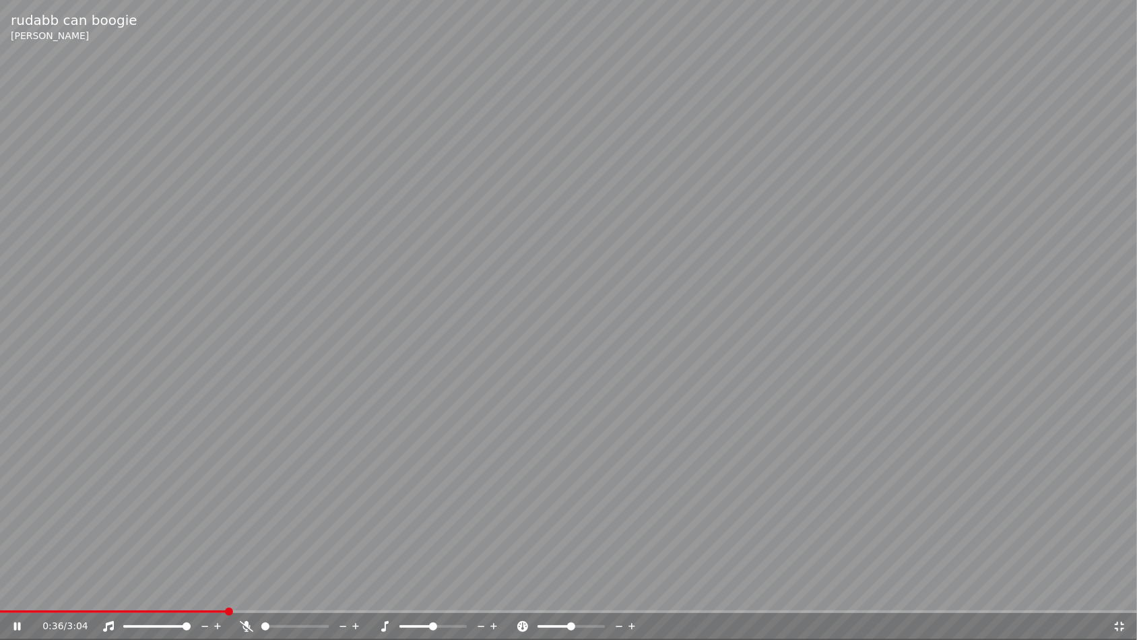
click at [21, 373] on icon at bounding box center [27, 626] width 32 height 11
drag, startPoint x: 1119, startPoint y: 626, endPoint x: 1119, endPoint y: 614, distance: 11.4
click at [520, 373] on icon at bounding box center [1119, 626] width 13 height 11
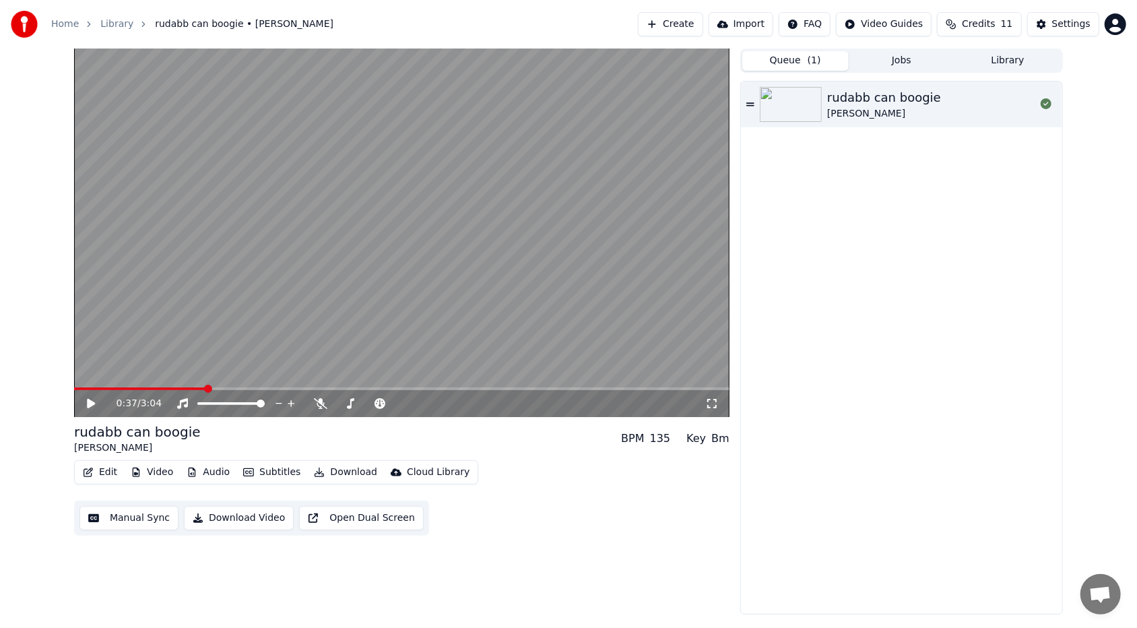
click at [520, 21] on button "Import" at bounding box center [740, 24] width 65 height 24
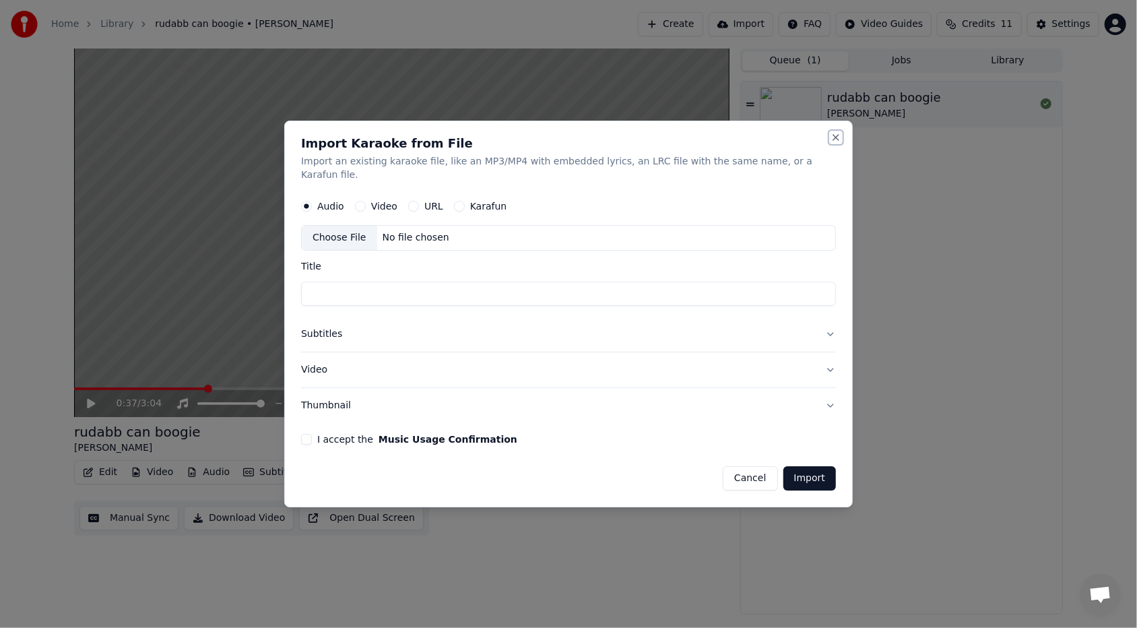
click at [520, 143] on button "Close" at bounding box center [835, 137] width 11 height 11
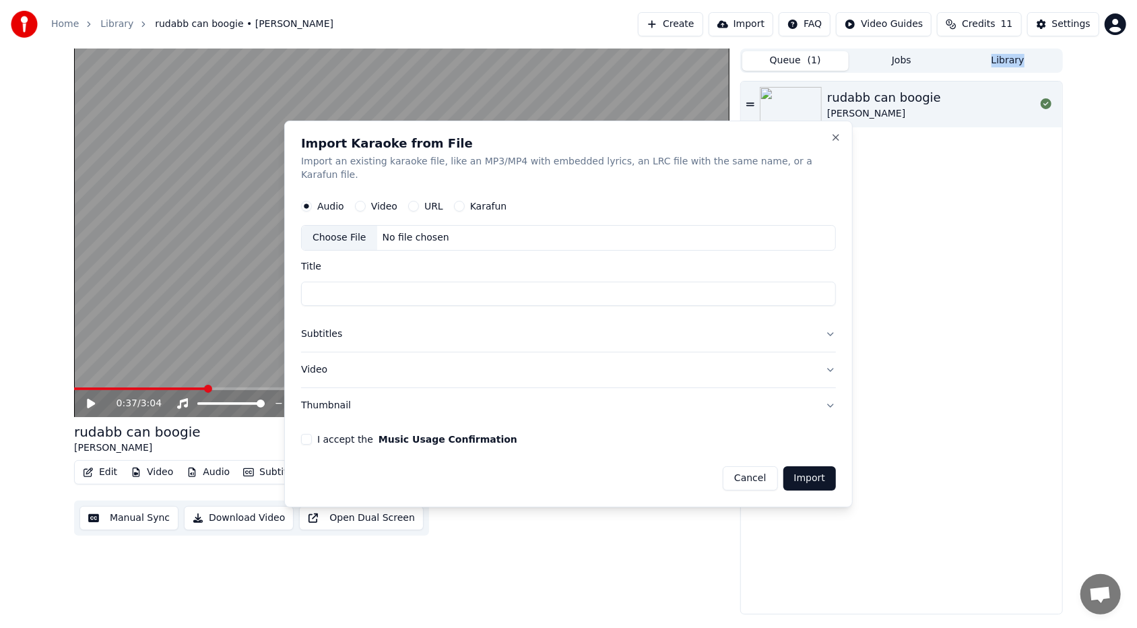
click at [520, 147] on div "rudabb can boogie [PERSON_NAME]" at bounding box center [901, 347] width 321 height 532
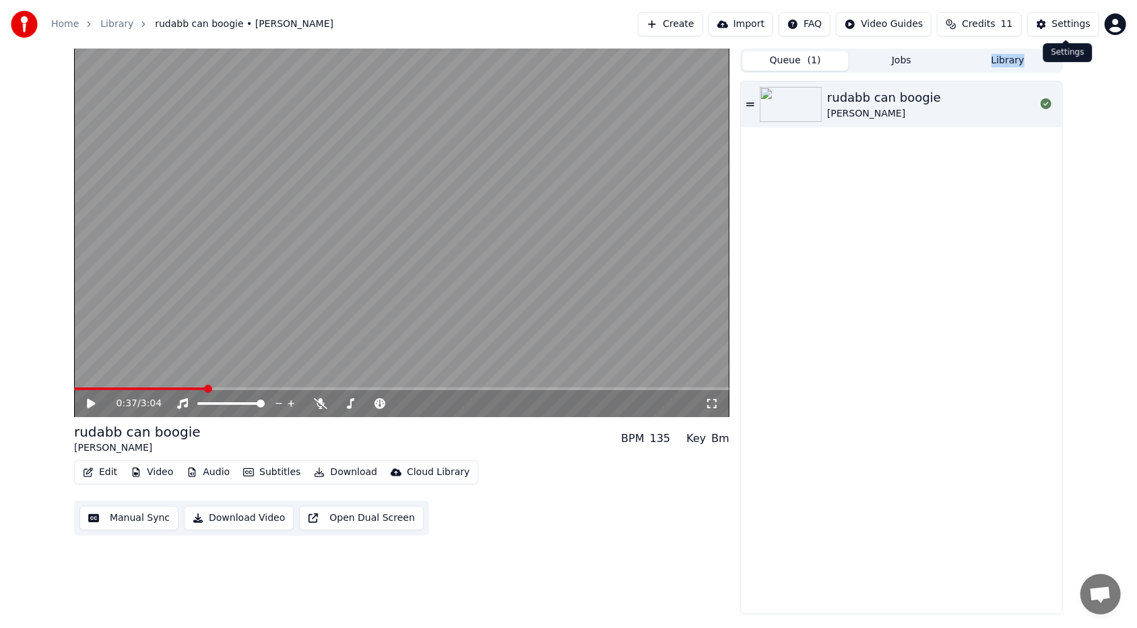
click at [520, 27] on button "Settings" at bounding box center [1063, 24] width 72 height 24
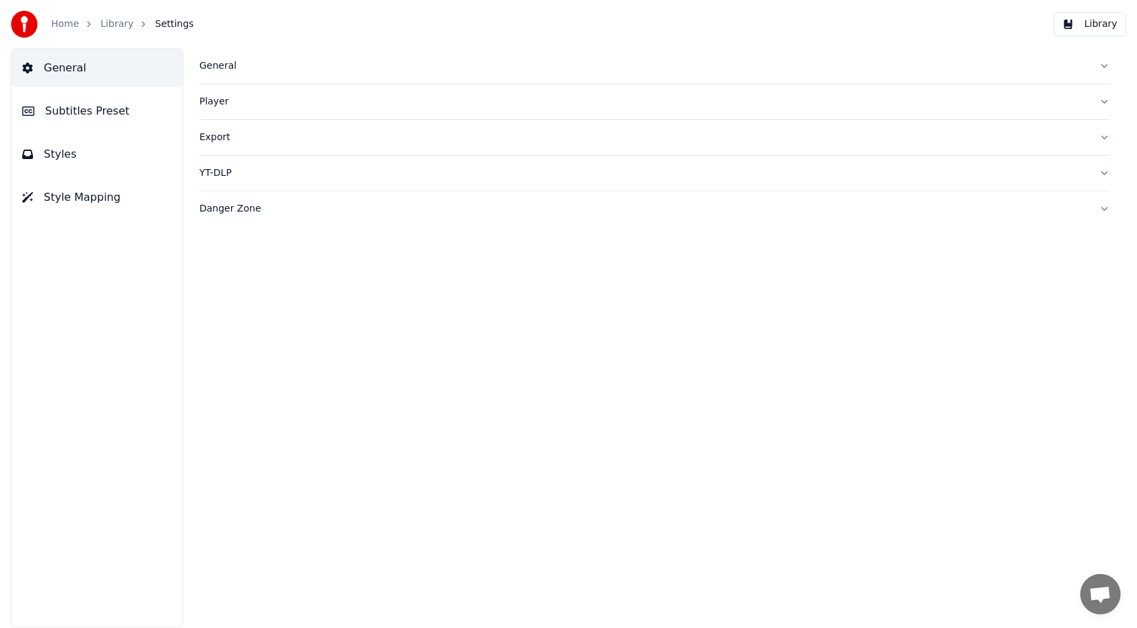
click at [148, 70] on button "General" at bounding box center [96, 68] width 171 height 38
click at [112, 20] on link "Library" at bounding box center [116, 24] width 33 height 13
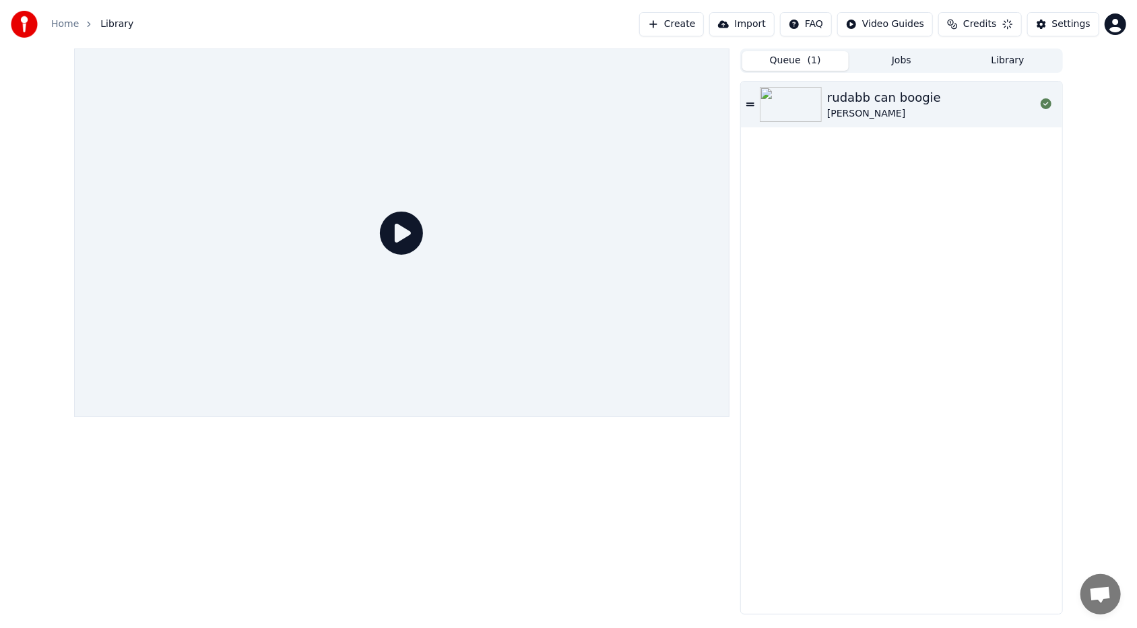
click at [112, 20] on span "Library" at bounding box center [116, 24] width 33 height 13
click at [520, 220] on div "rudabb can boogie [PERSON_NAME]" at bounding box center [901, 347] width 321 height 532
click at [393, 227] on icon at bounding box center [401, 232] width 43 height 43
click at [520, 104] on div "rudabb can boogie" at bounding box center [884, 97] width 114 height 19
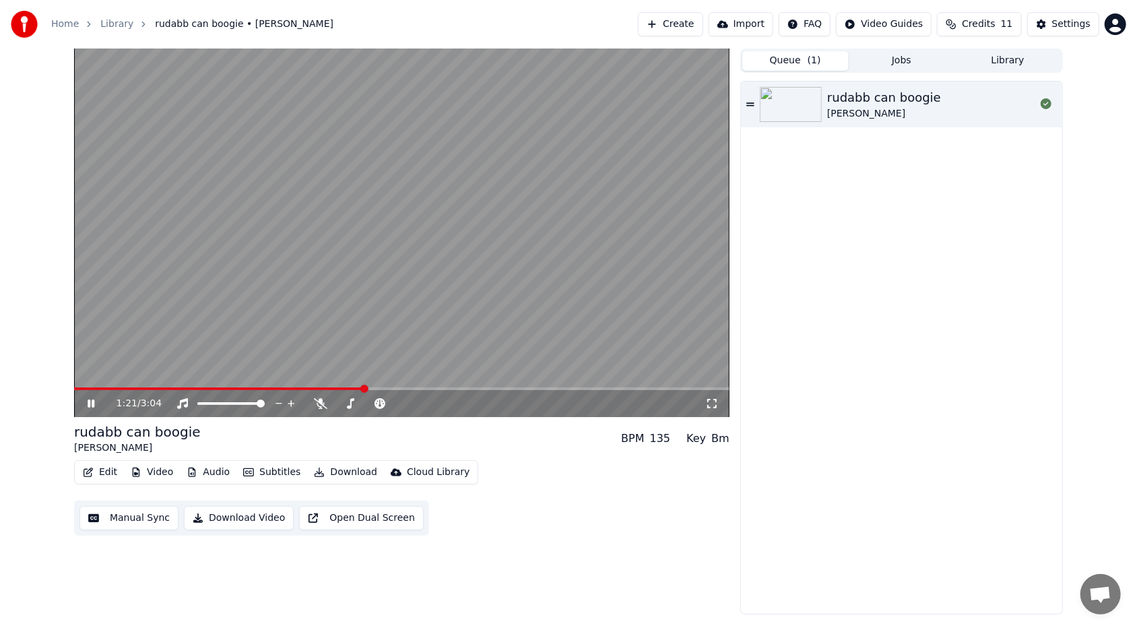
click at [504, 373] on span at bounding box center [401, 388] width 655 height 3
click at [478, 373] on span at bounding box center [295, 388] width 442 height 3
click at [443, 373] on span at bounding box center [258, 388] width 369 height 3
click at [409, 373] on span at bounding box center [242, 388] width 337 height 3
click at [483, 373] on span at bounding box center [401, 388] width 655 height 3
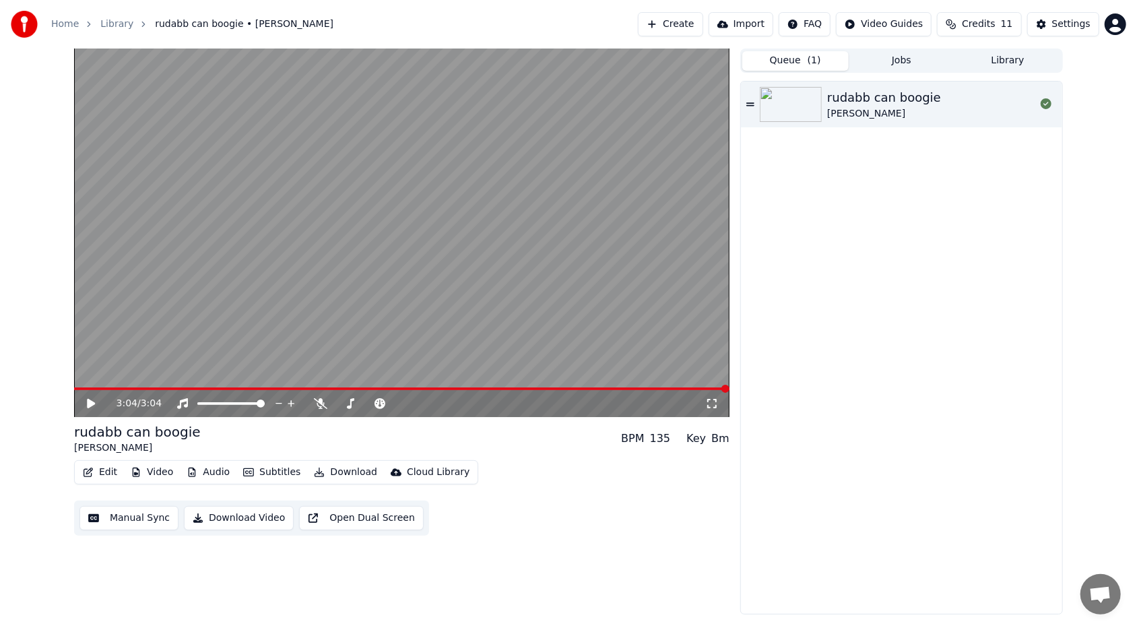
click at [101, 373] on button "Edit" at bounding box center [99, 472] width 45 height 19
click at [98, 373] on button "Edit" at bounding box center [99, 472] width 45 height 19
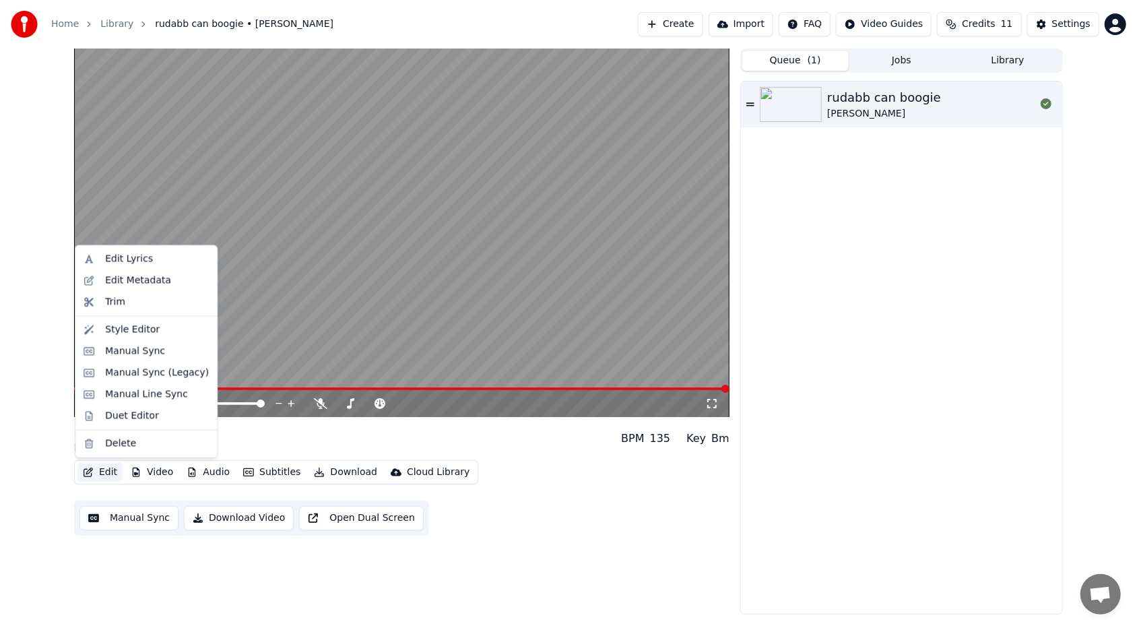
click at [98, 373] on button "Edit" at bounding box center [99, 472] width 45 height 19
click at [133, 347] on div "Manual Sync" at bounding box center [135, 350] width 60 height 13
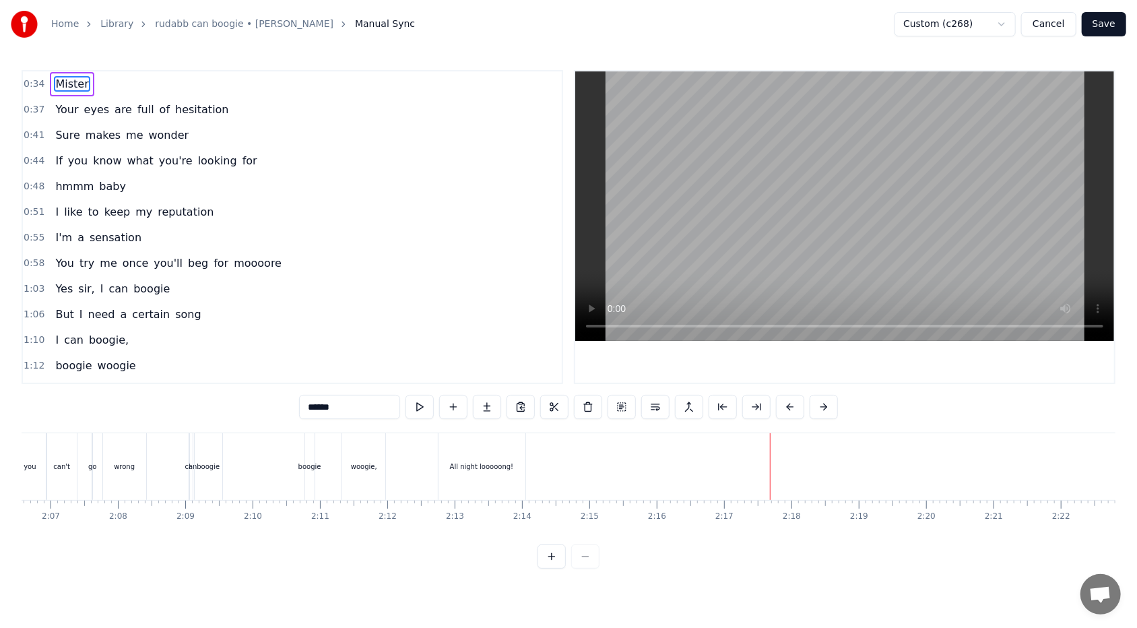
click at [236, 24] on link "rudabb can boogie • [PERSON_NAME]" at bounding box center [244, 24] width 178 height 13
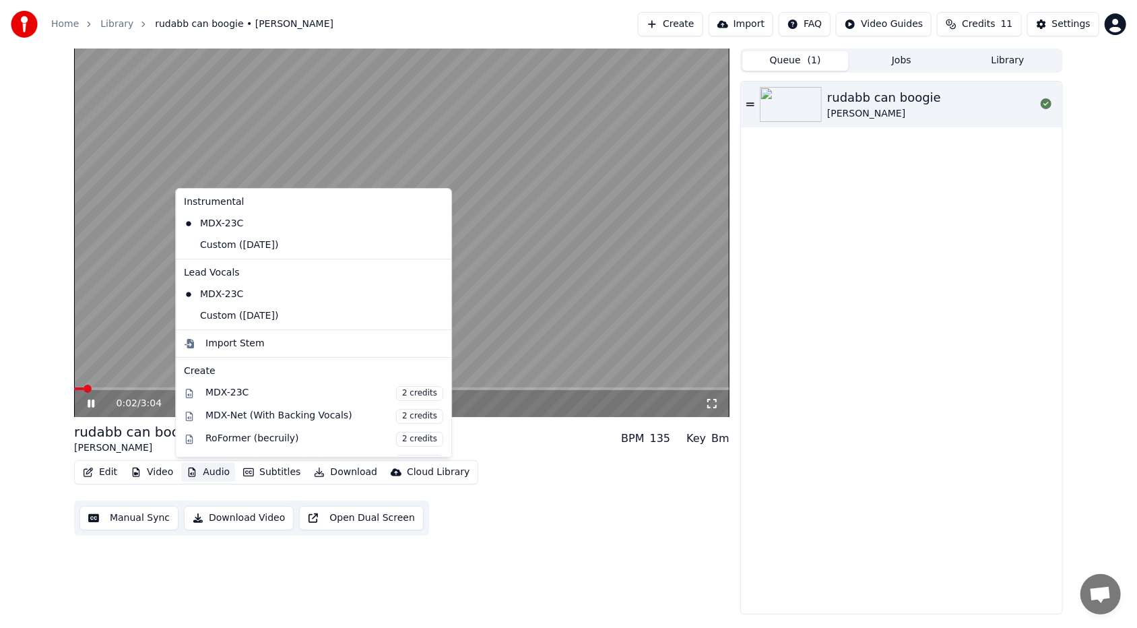
click at [205, 373] on button "Audio" at bounding box center [208, 472] width 54 height 19
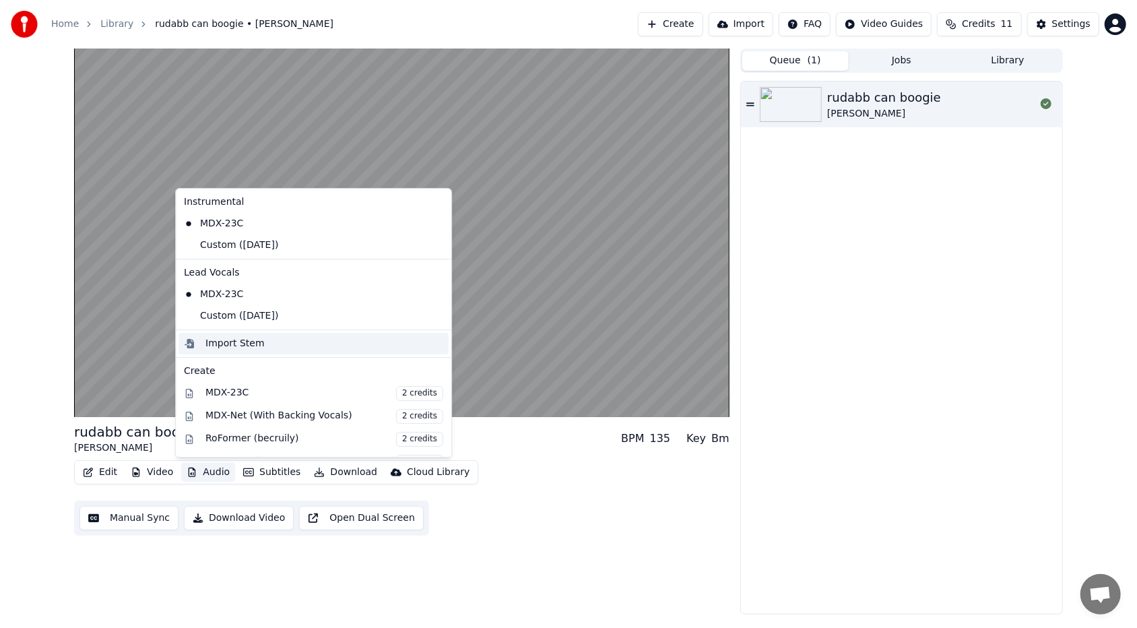
click at [337, 345] on div "Import Stem" at bounding box center [324, 343] width 238 height 13
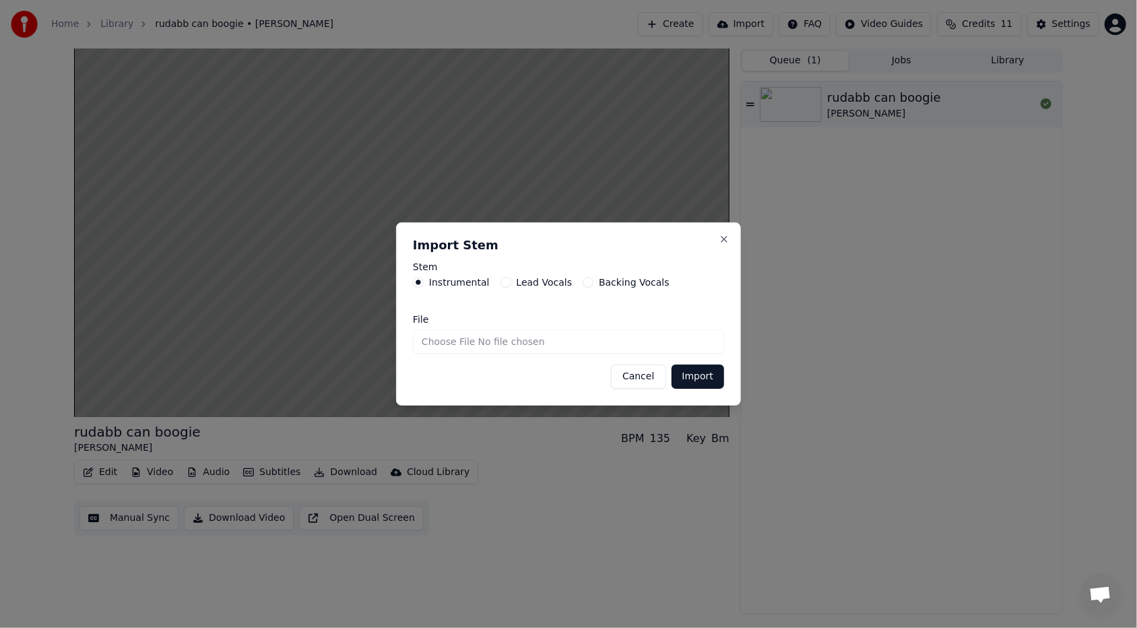
click at [520, 240] on h2 "Import Stem" at bounding box center [568, 245] width 311 height 12
click at [484, 340] on input "File" at bounding box center [568, 341] width 311 height 24
type input "**********"
click at [520, 373] on button "Import" at bounding box center [697, 376] width 53 height 24
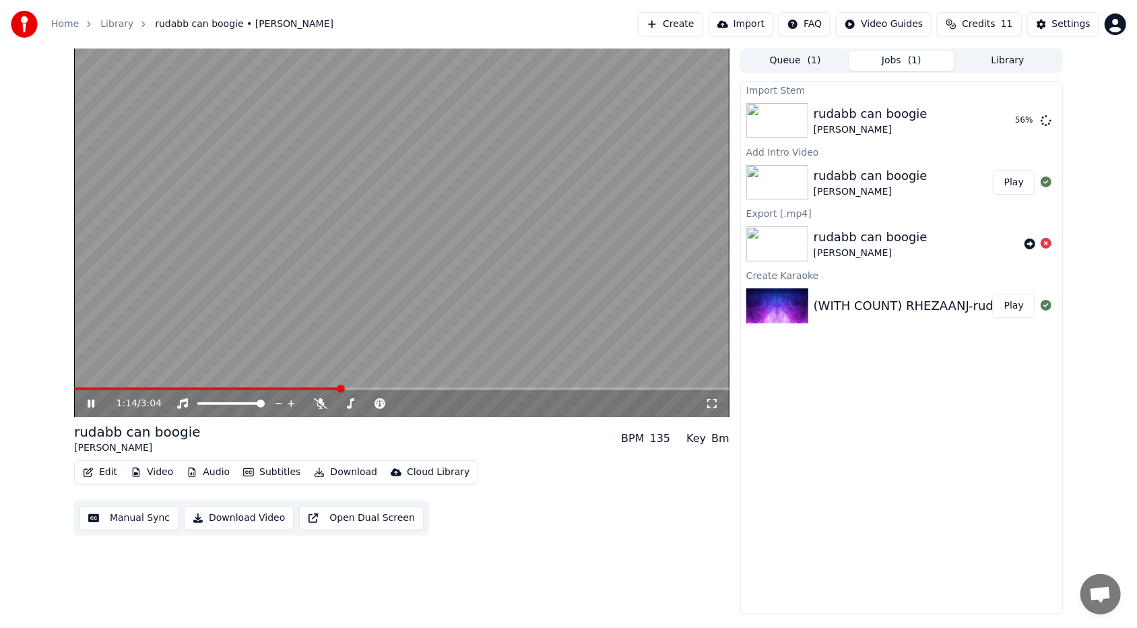
click at [80, 373] on div "1:14 / 3:04" at bounding box center [401, 403] width 644 height 13
click at [90, 373] on icon at bounding box center [101, 403] width 32 height 11
click at [520, 122] on button "Play" at bounding box center [1014, 120] width 42 height 24
click at [129, 373] on span at bounding box center [401, 388] width 655 height 3
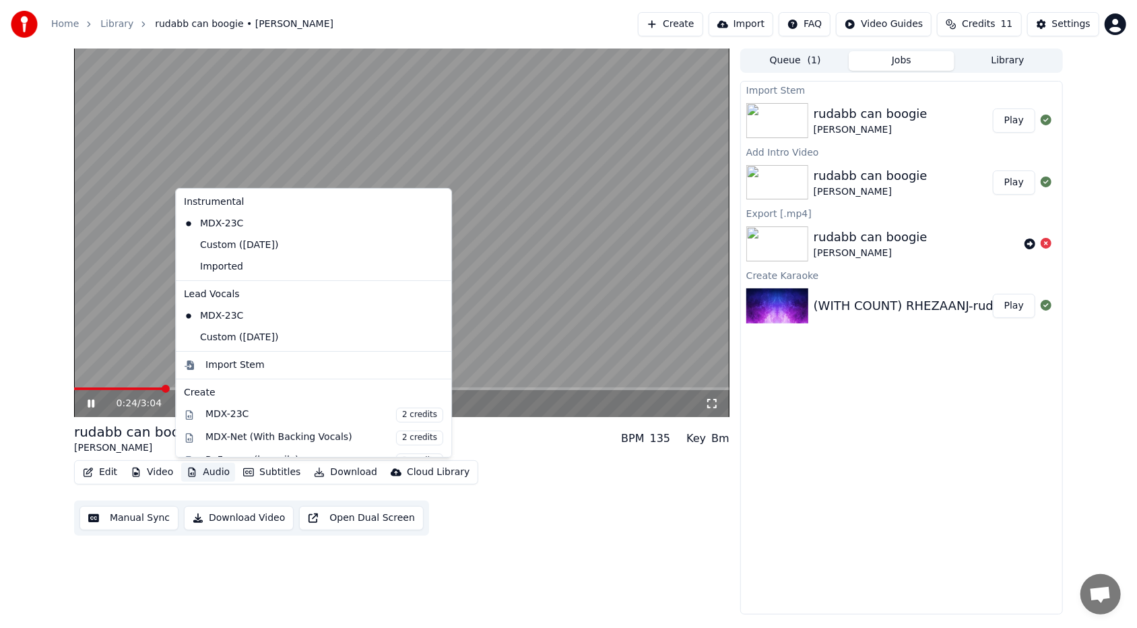
click at [201, 373] on button "Audio" at bounding box center [208, 472] width 54 height 19
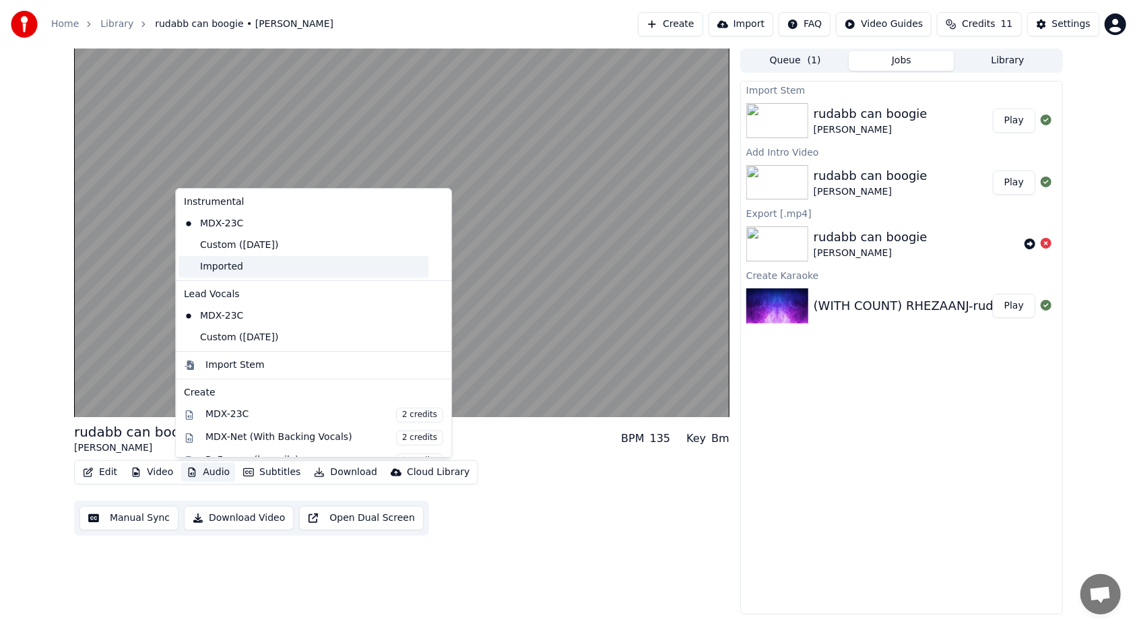
click at [294, 273] on div "Imported" at bounding box center [303, 267] width 250 height 22
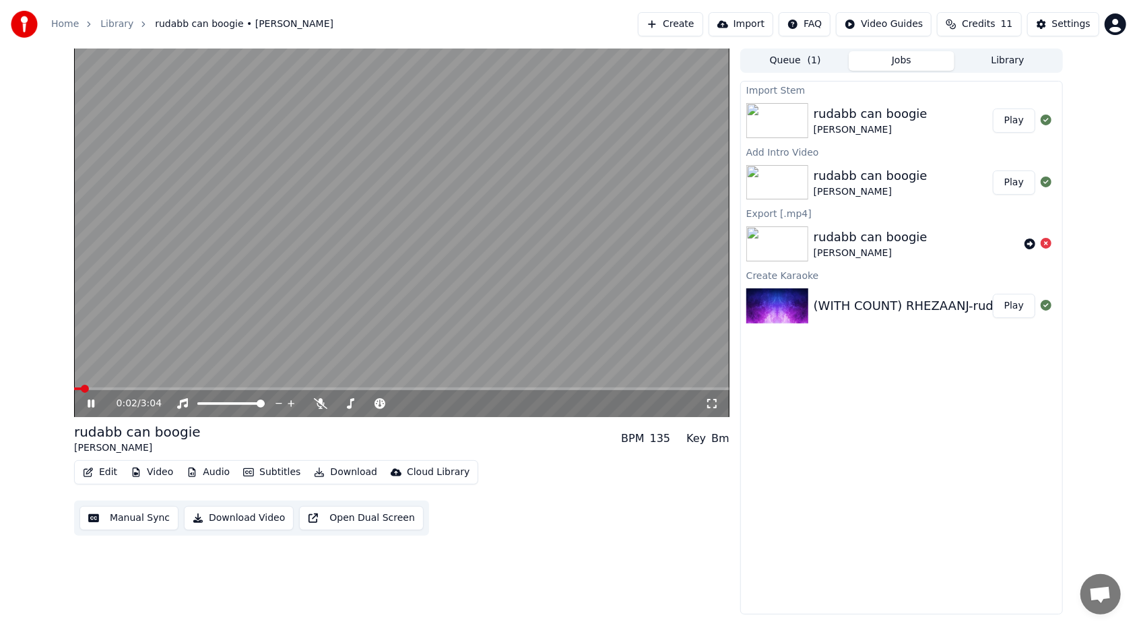
click at [81, 373] on span at bounding box center [77, 388] width 7 height 3
click at [488, 373] on span at bounding box center [401, 388] width 655 height 3
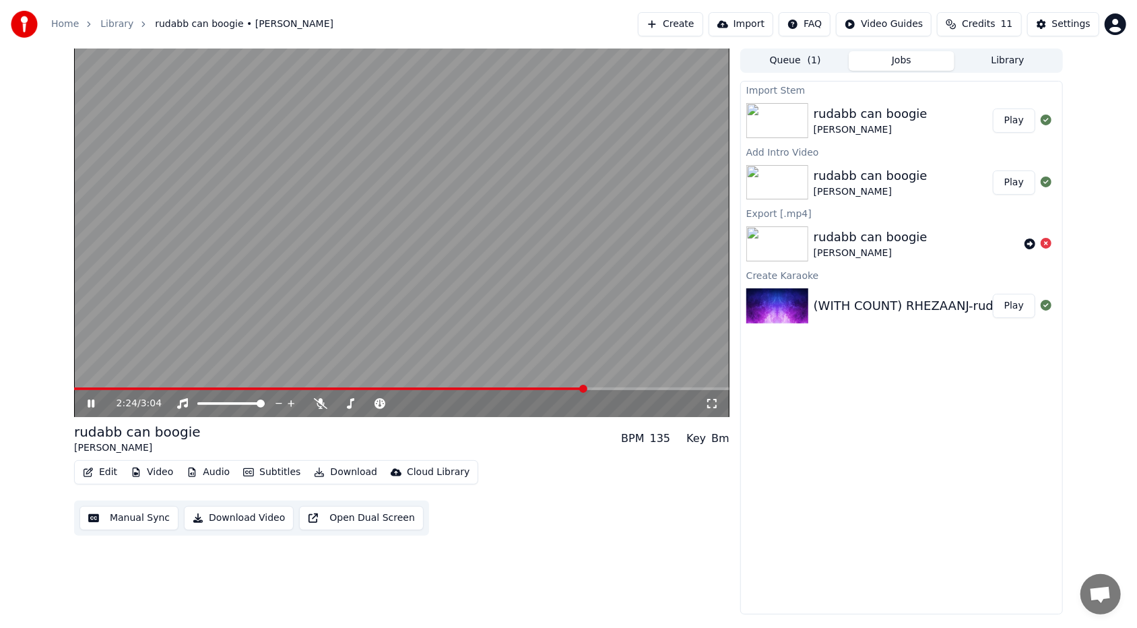
click at [114, 373] on span at bounding box center [329, 388] width 511 height 3
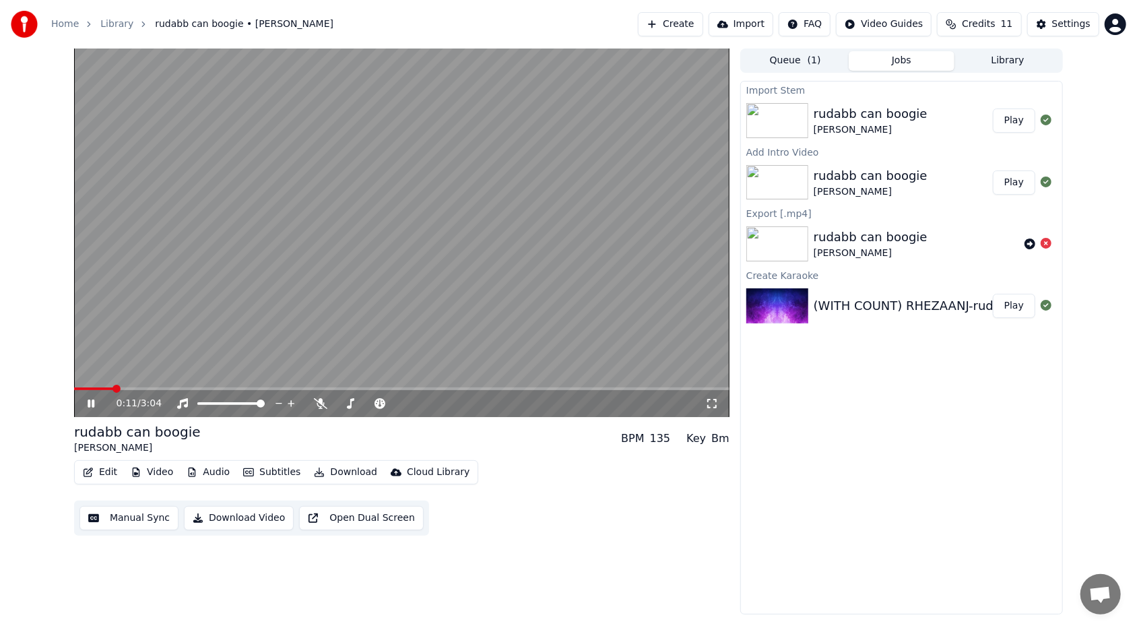
click at [102, 373] on span at bounding box center [93, 388] width 39 height 3
click at [94, 373] on span at bounding box center [89, 388] width 30 height 3
click at [82, 373] on span at bounding box center [85, 388] width 23 height 3
click at [74, 373] on span at bounding box center [78, 389] width 8 height 8
click at [168, 373] on span at bounding box center [401, 388] width 655 height 3
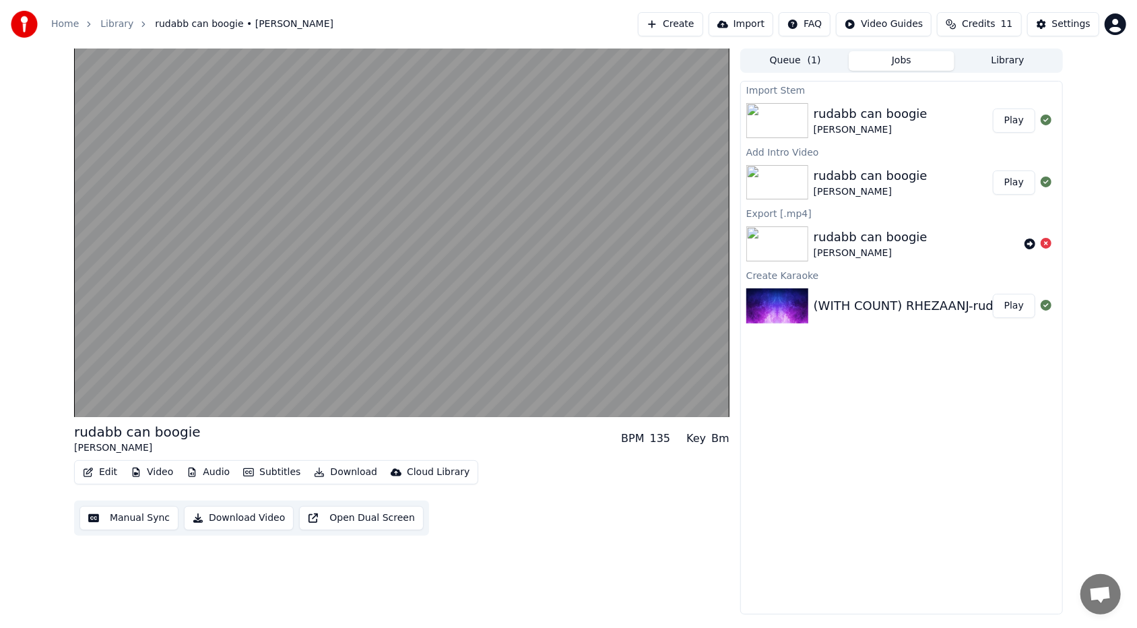
click at [520, 121] on img at bounding box center [777, 120] width 62 height 35
click at [197, 373] on button "Audio" at bounding box center [208, 472] width 54 height 19
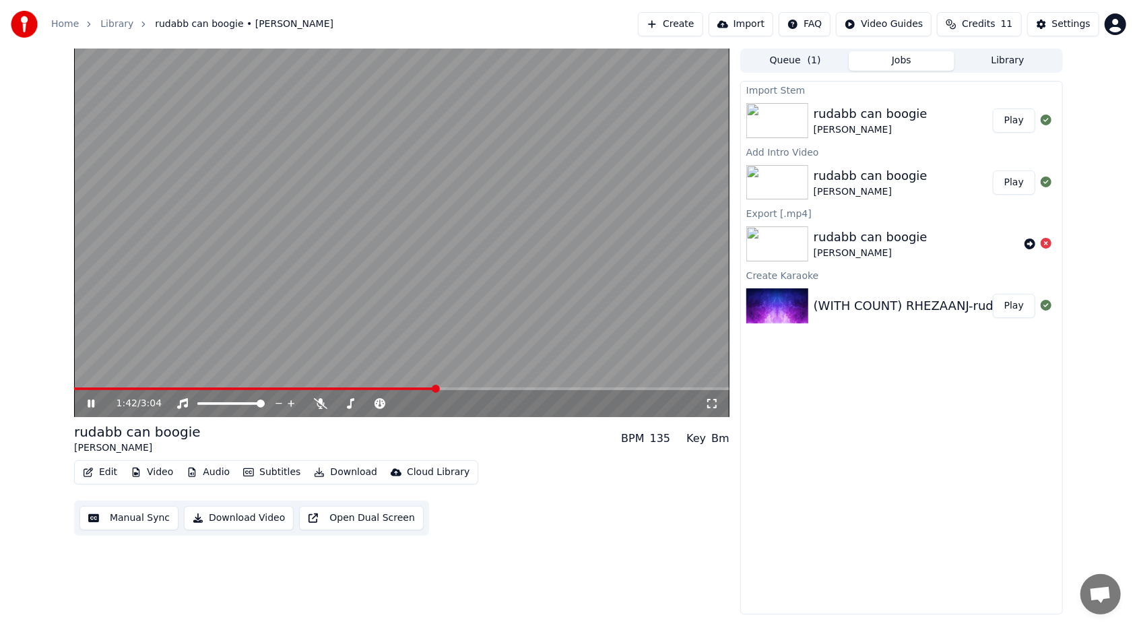
click at [434, 373] on span at bounding box center [401, 388] width 655 height 3
click at [453, 373] on span at bounding box center [401, 388] width 655 height 3
click at [453, 373] on span at bounding box center [453, 389] width 8 height 8
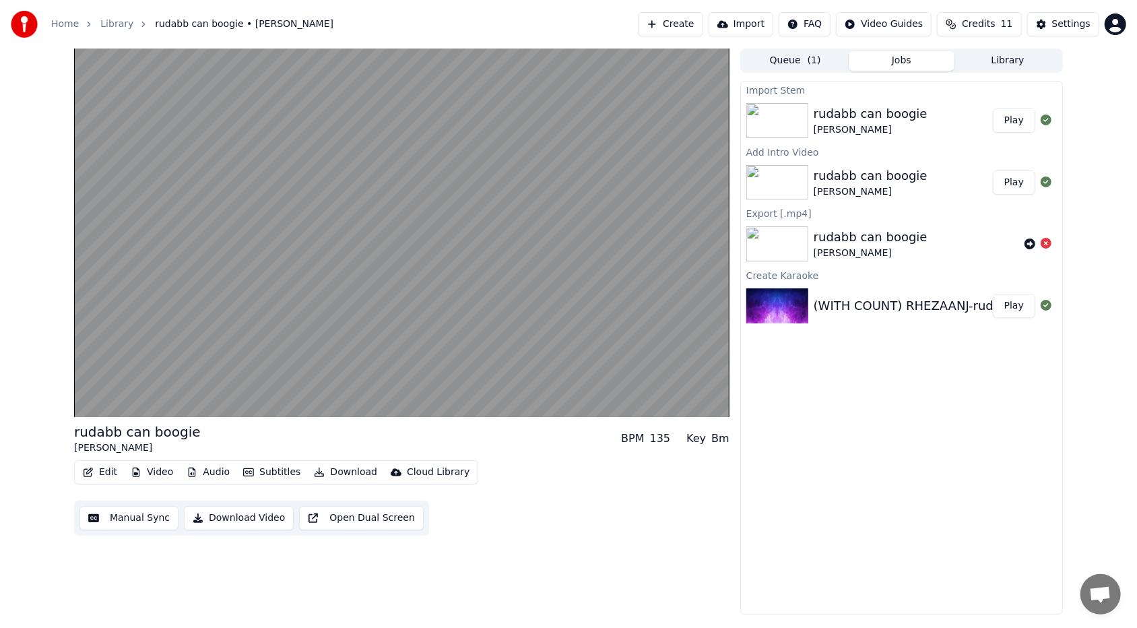
click at [520, 124] on img at bounding box center [777, 120] width 62 height 35
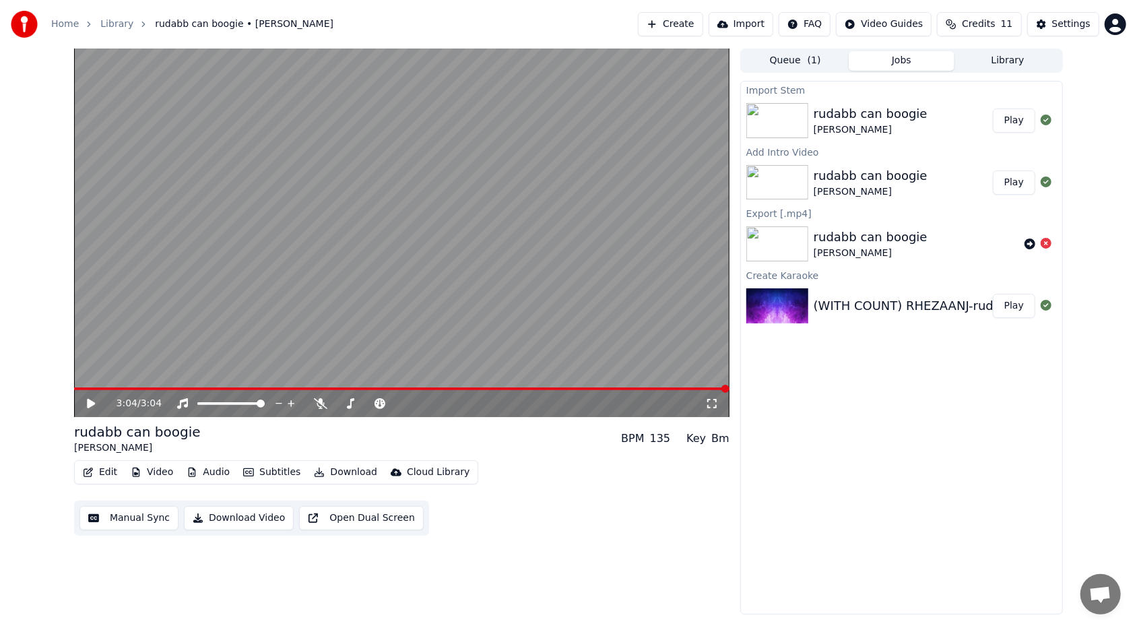
click at [90, 373] on icon at bounding box center [91, 403] width 8 height 9
click at [94, 373] on icon at bounding box center [101, 403] width 32 height 11
click at [81, 373] on span at bounding box center [401, 388] width 655 height 3
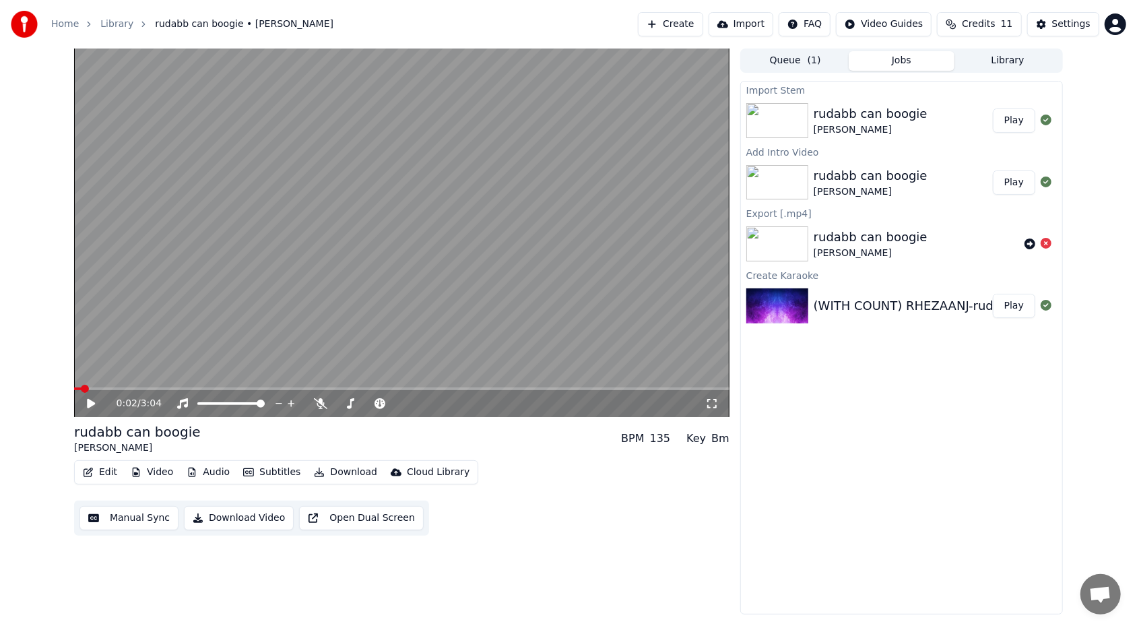
click at [81, 373] on span at bounding box center [85, 389] width 8 height 8
click at [104, 373] on span at bounding box center [401, 388] width 655 height 3
click at [86, 373] on icon at bounding box center [101, 403] width 32 height 11
click at [144, 373] on div "0:09 / 3:04" at bounding box center [401, 403] width 655 height 27
click at [146, 373] on video at bounding box center [401, 232] width 655 height 368
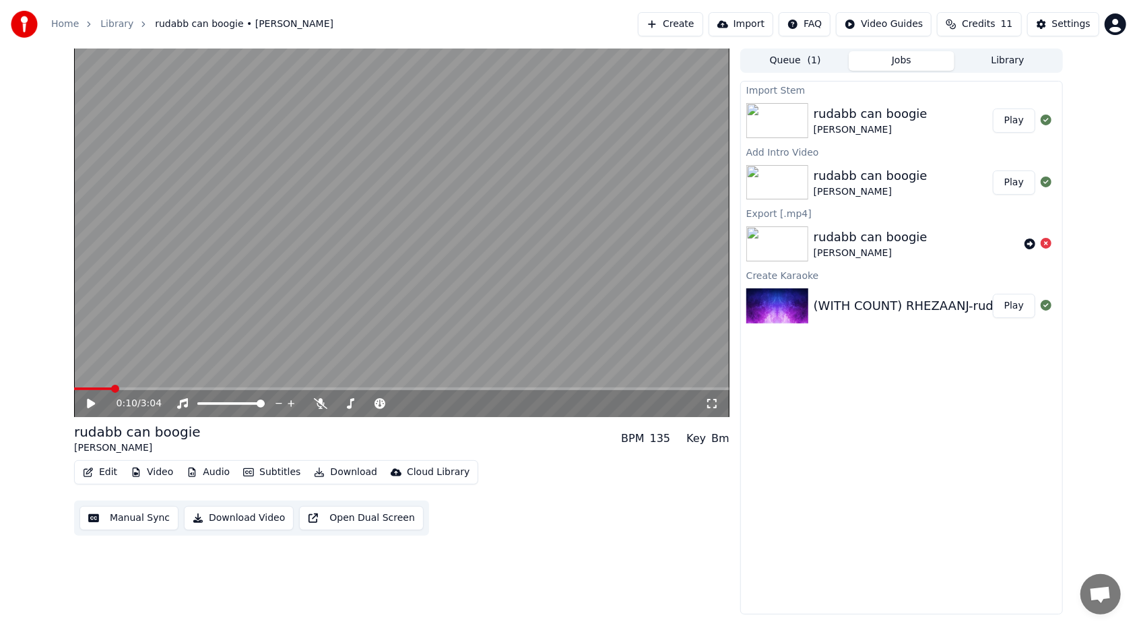
click at [147, 373] on span at bounding box center [401, 388] width 655 height 3
click at [90, 373] on icon at bounding box center [91, 403] width 8 height 9
click at [92, 373] on icon at bounding box center [91, 403] width 7 height 8
click at [131, 373] on button "Manual Sync" at bounding box center [128, 518] width 99 height 24
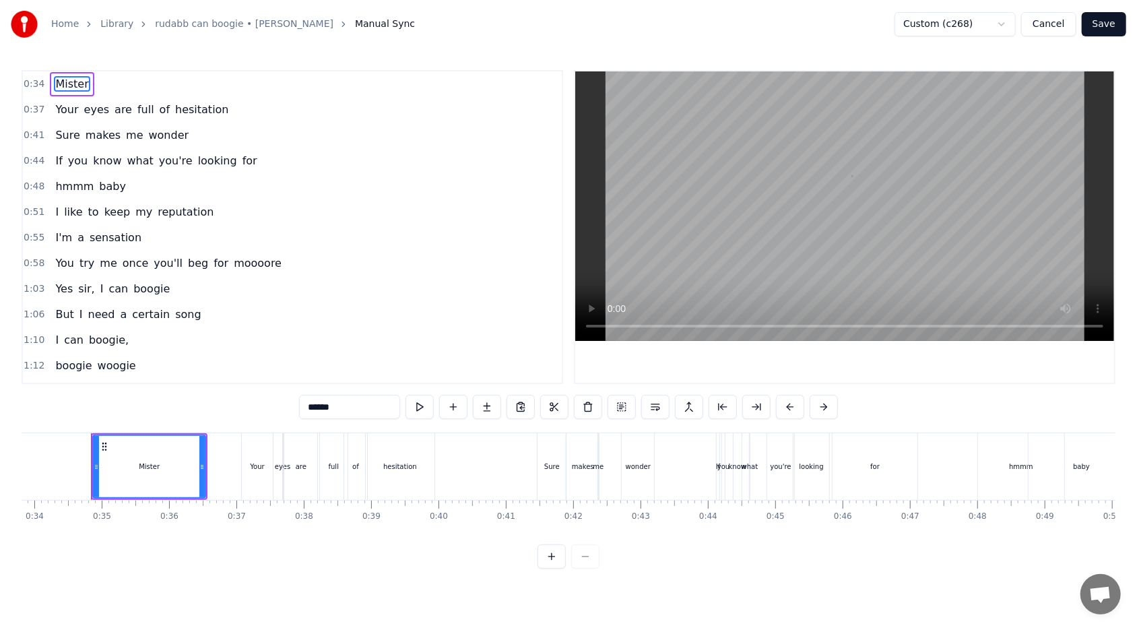
scroll to position [0, 2279]
click at [135, 231] on div "0:55 I'm a sensation" at bounding box center [292, 238] width 539 height 26
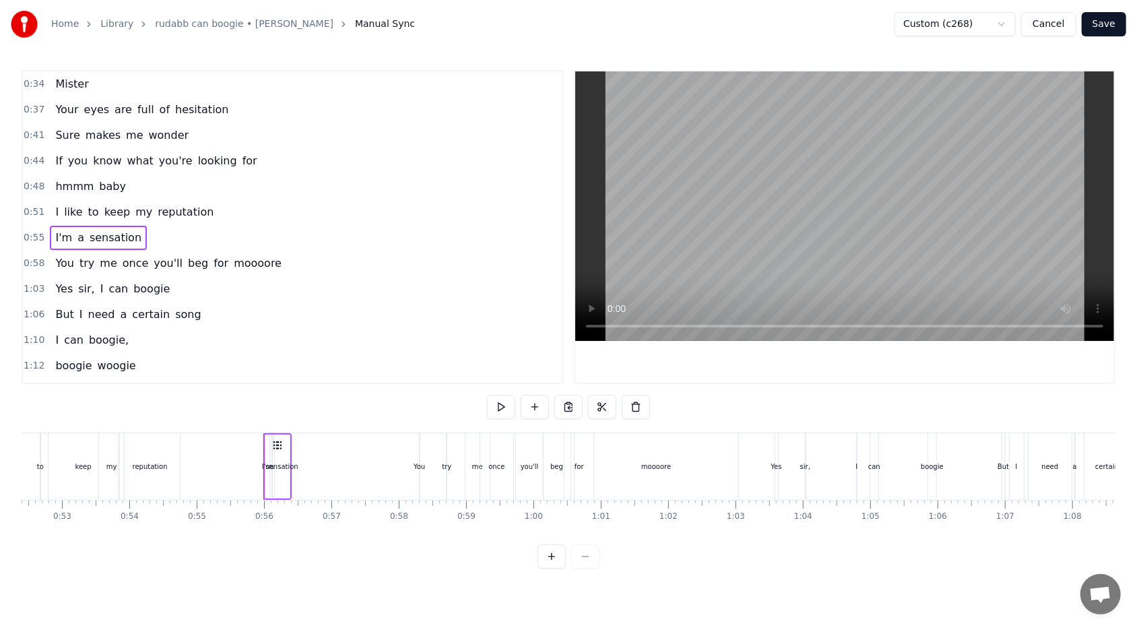
scroll to position [0, 3703]
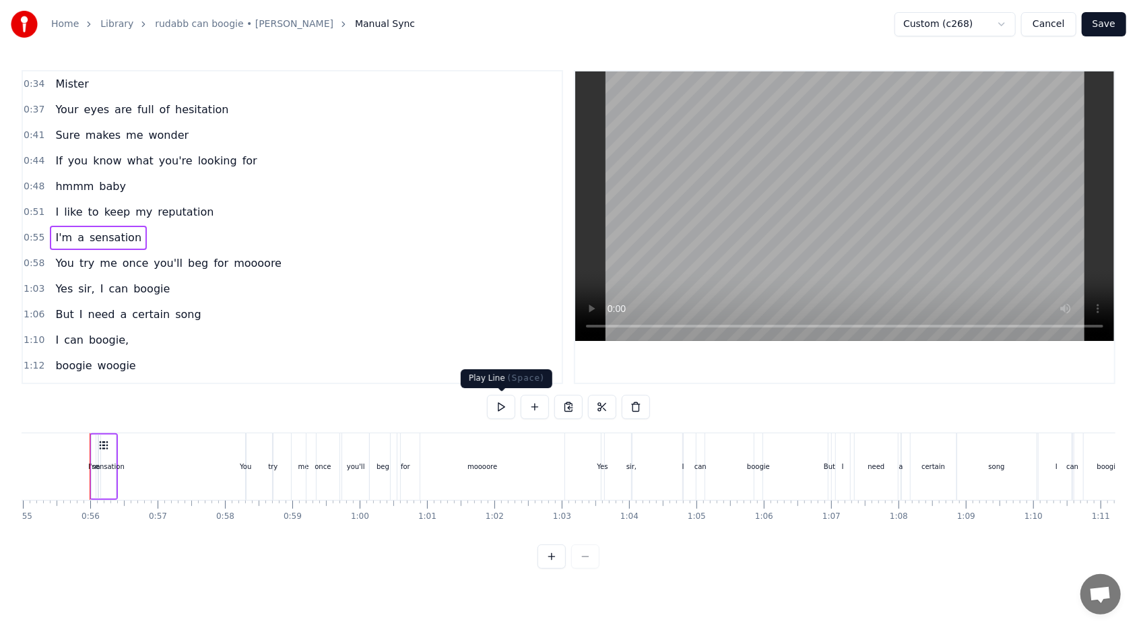
click at [497, 373] on button at bounding box center [501, 407] width 28 height 24
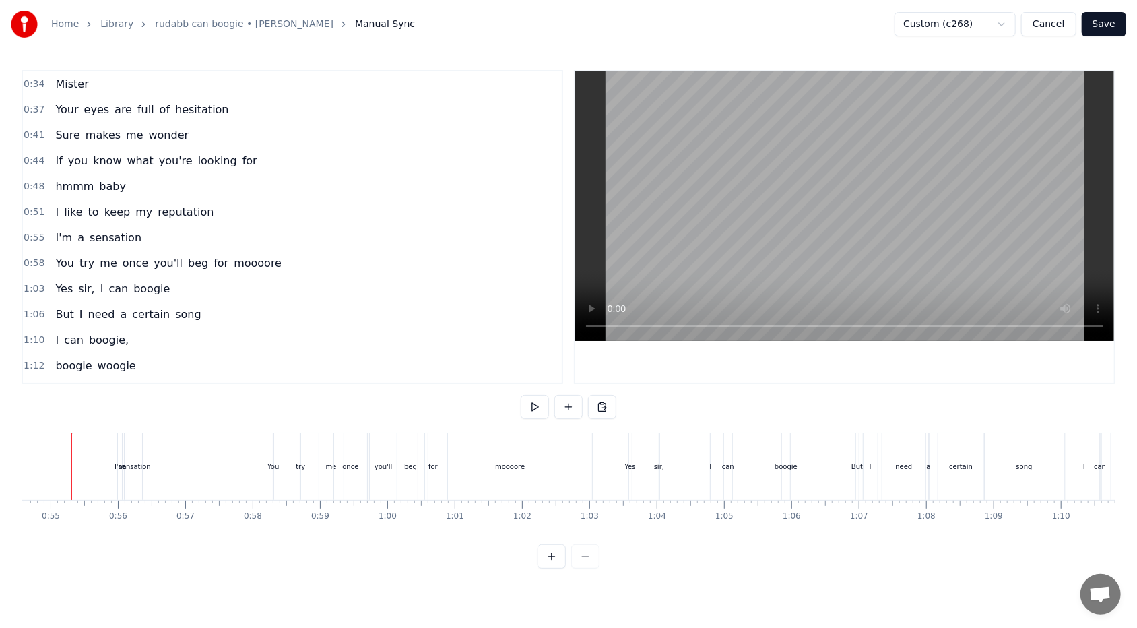
scroll to position [0, 3657]
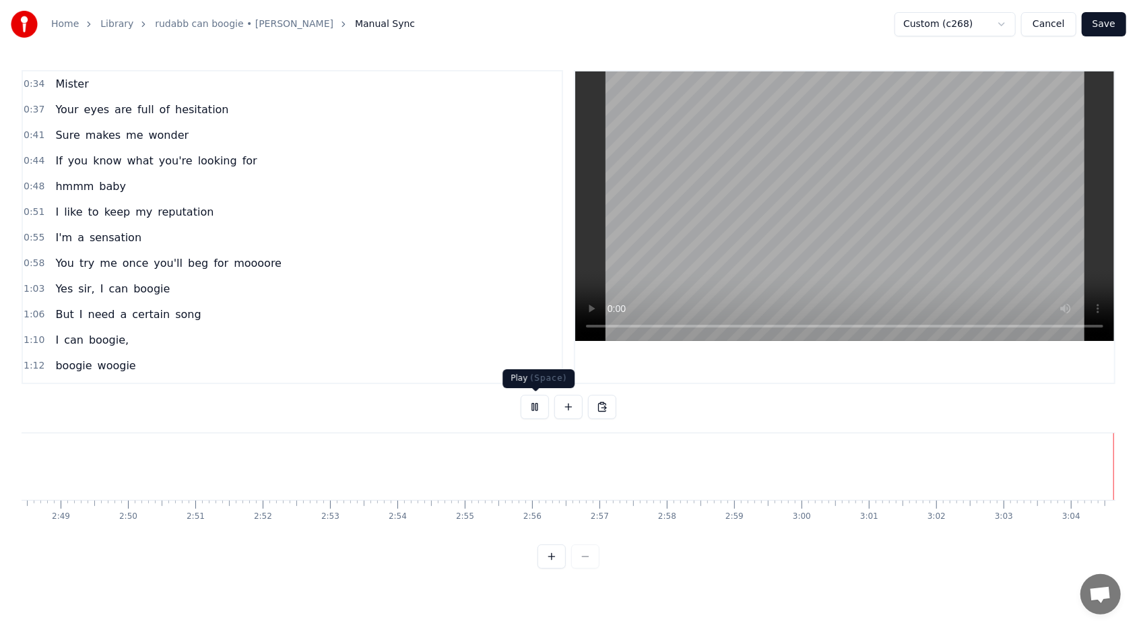
scroll to position [0, 11343]
click at [520, 373] on button at bounding box center [535, 407] width 28 height 24
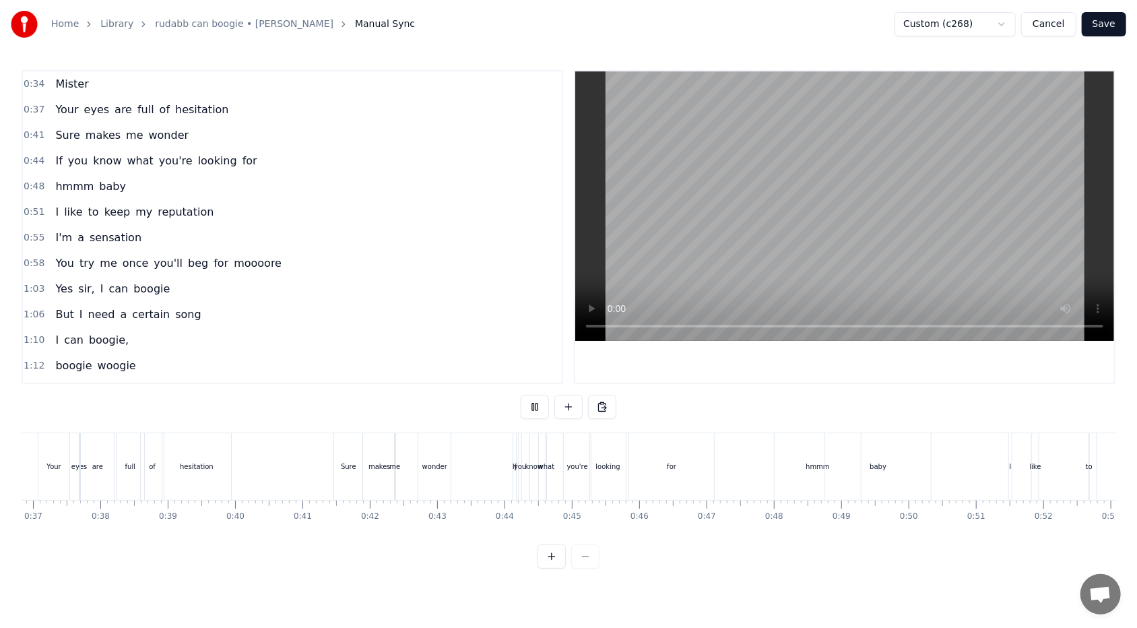
scroll to position [0, 0]
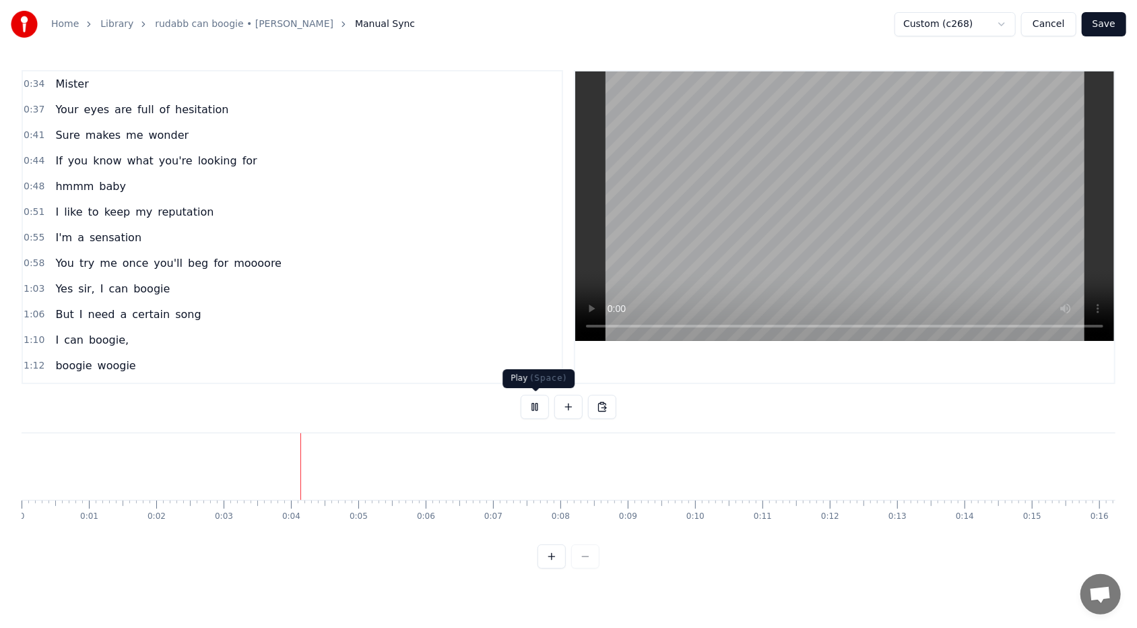
click at [520, 373] on button at bounding box center [535, 407] width 28 height 24
